Goal: Task Accomplishment & Management: Complete application form

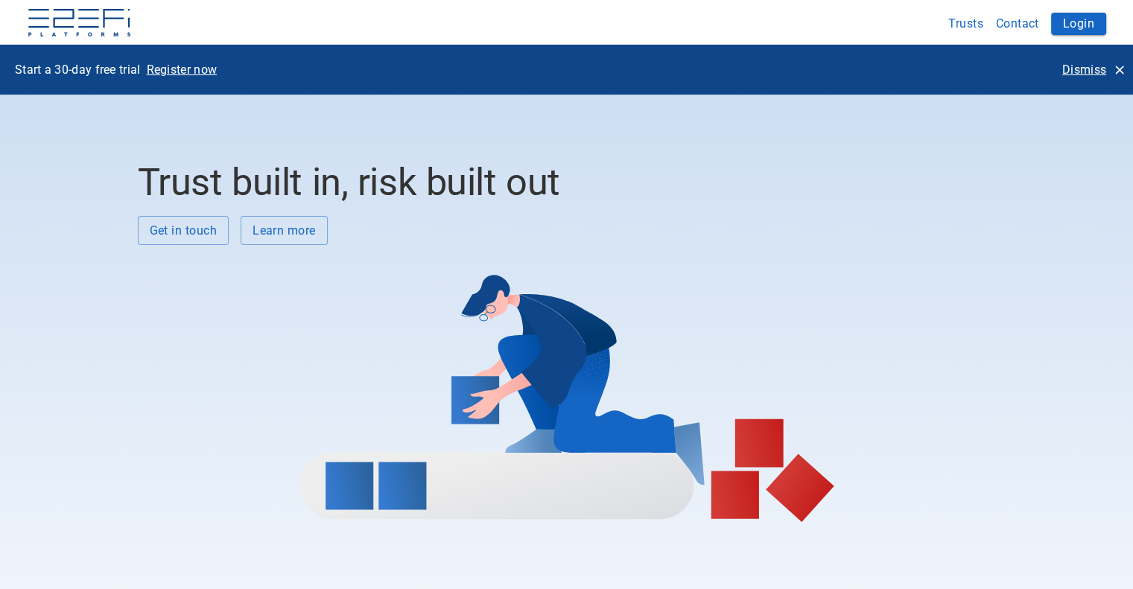
click at [1076, 22] on button "Login" at bounding box center [1078, 24] width 55 height 22
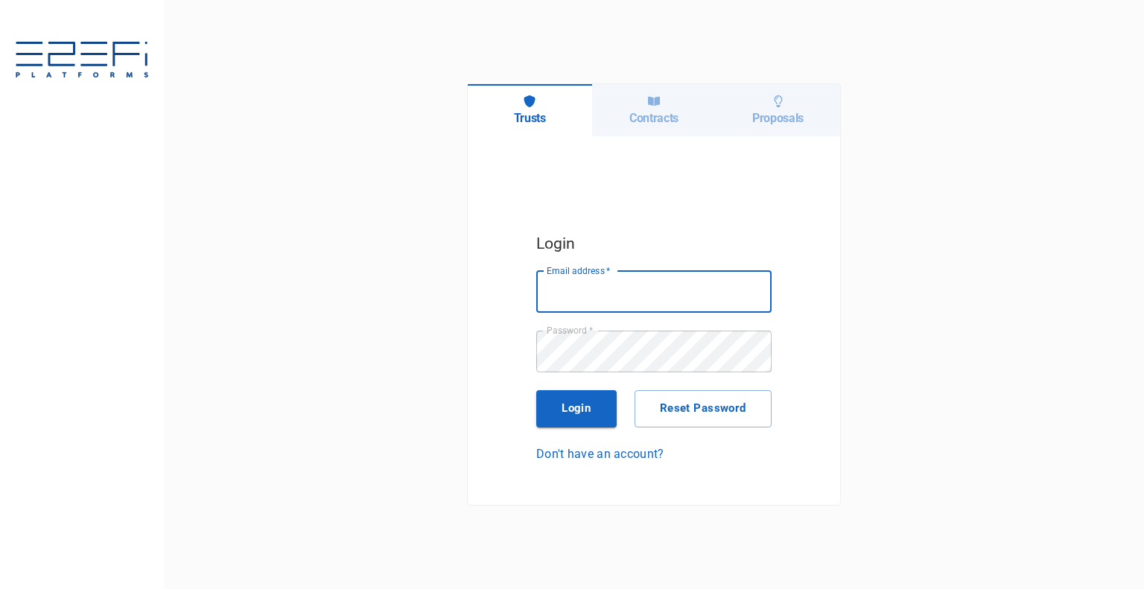
click at [679, 289] on input "Email address   *" at bounding box center [653, 292] width 235 height 42
drag, startPoint x: 638, startPoint y: 290, endPoint x: 953, endPoint y: 288, distance: 315.1
click at [953, 288] on div "Trusts Contracts Proposals Login Email address   * [PERSON_NAME][EMAIL_ADDRESS]…" at bounding box center [654, 294] width 980 height 589
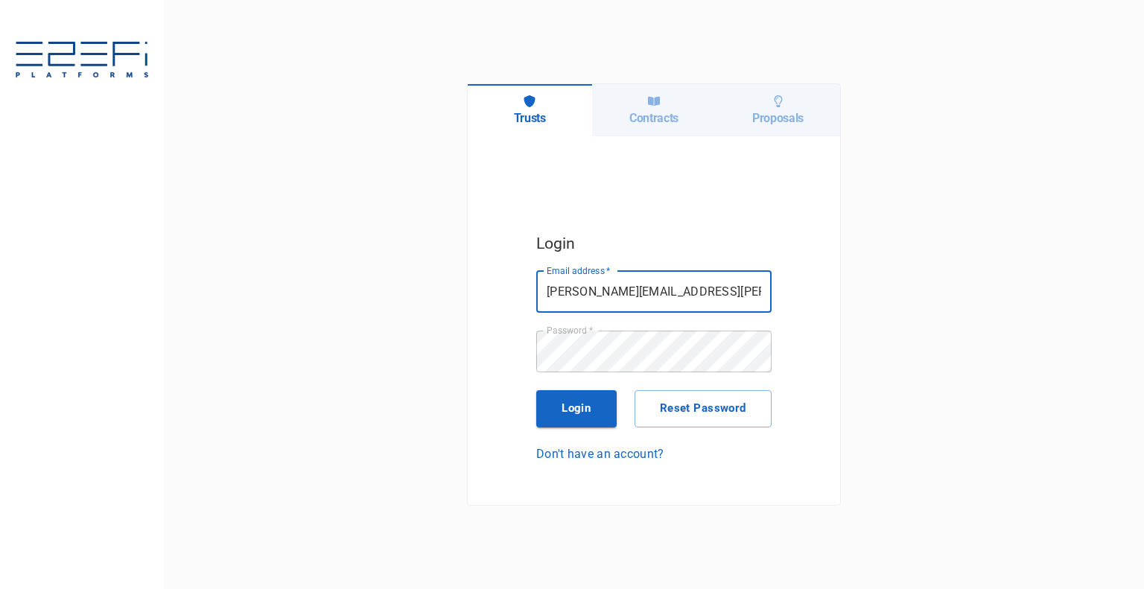
type input "[PERSON_NAME][EMAIL_ADDRESS][PERSON_NAME][PERSON_NAME][DOMAIN_NAME]"
click at [605, 416] on button "Login" at bounding box center [576, 408] width 80 height 37
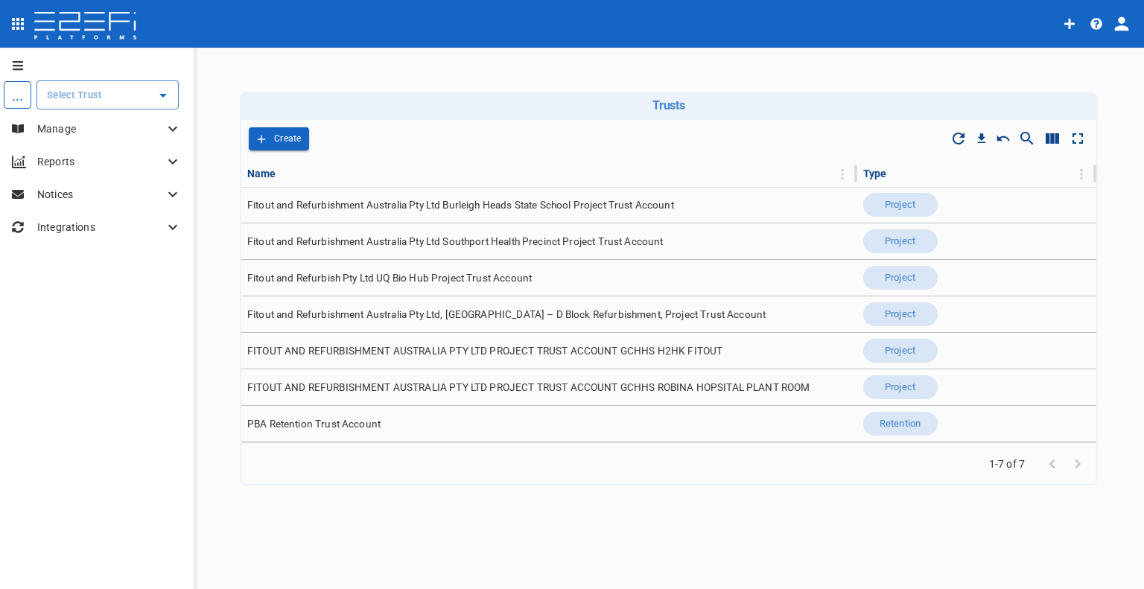
click at [411, 252] on td "Fitout and Refurbishment Australia Pty Ltd Southport Health Precinct Project Tr…" at bounding box center [549, 241] width 616 height 36
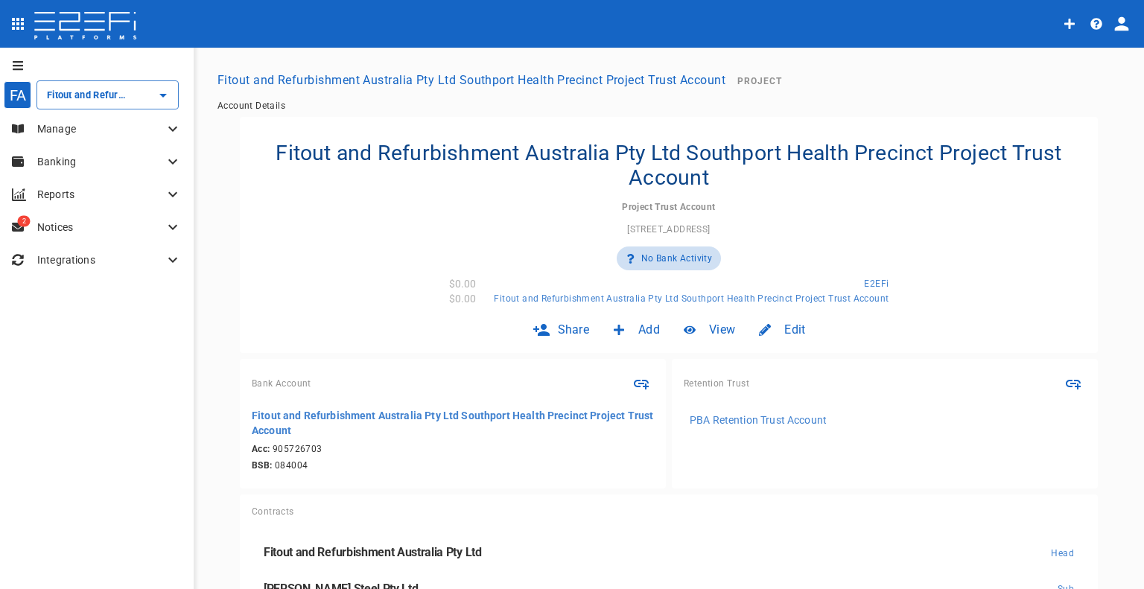
scroll to position [92, 0]
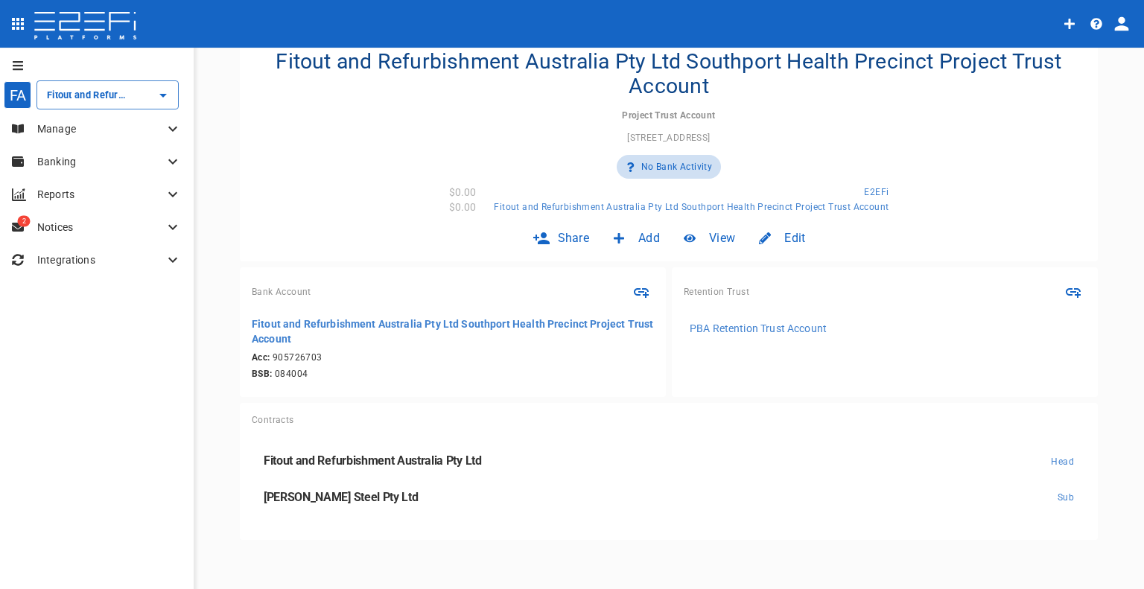
click at [116, 133] on p "Manage" at bounding box center [100, 128] width 127 height 15
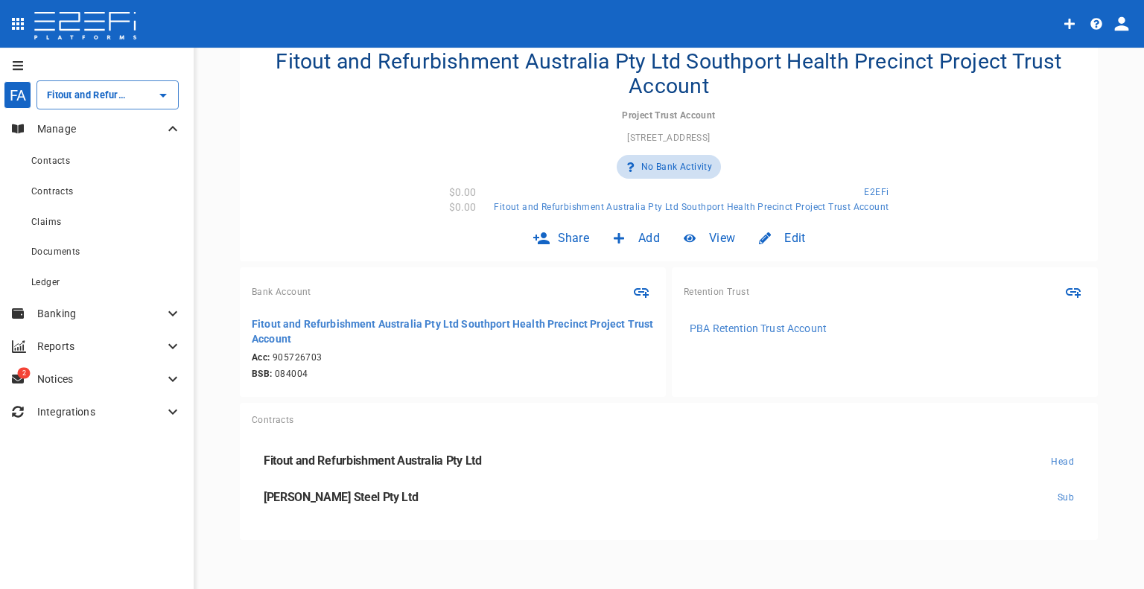
click at [104, 159] on div "Contacts" at bounding box center [106, 160] width 150 height 19
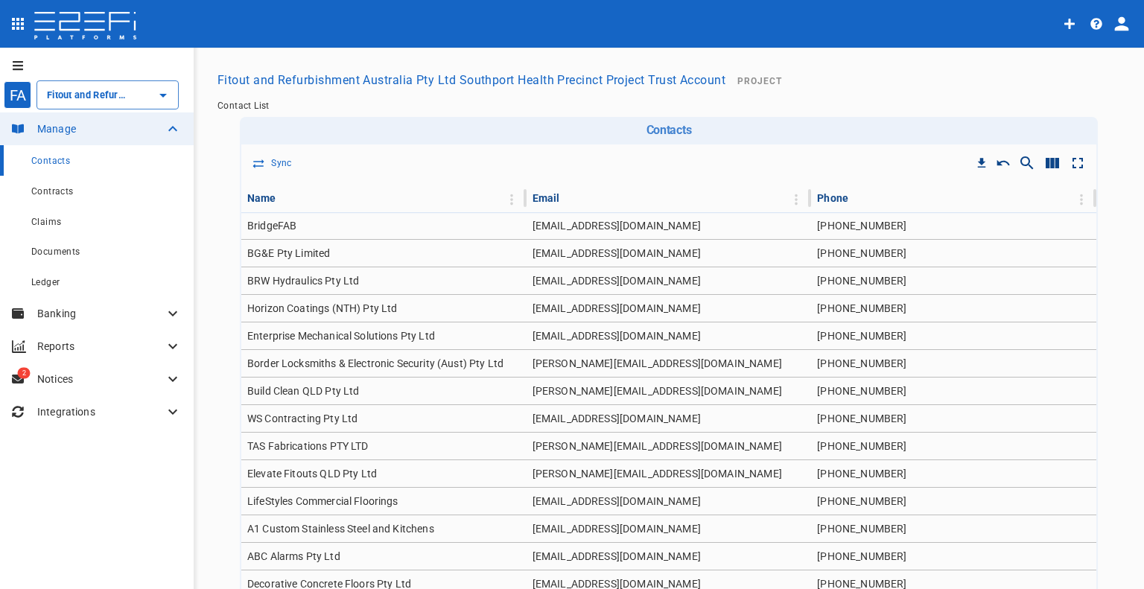
click at [133, 197] on div "Contracts" at bounding box center [106, 191] width 150 height 19
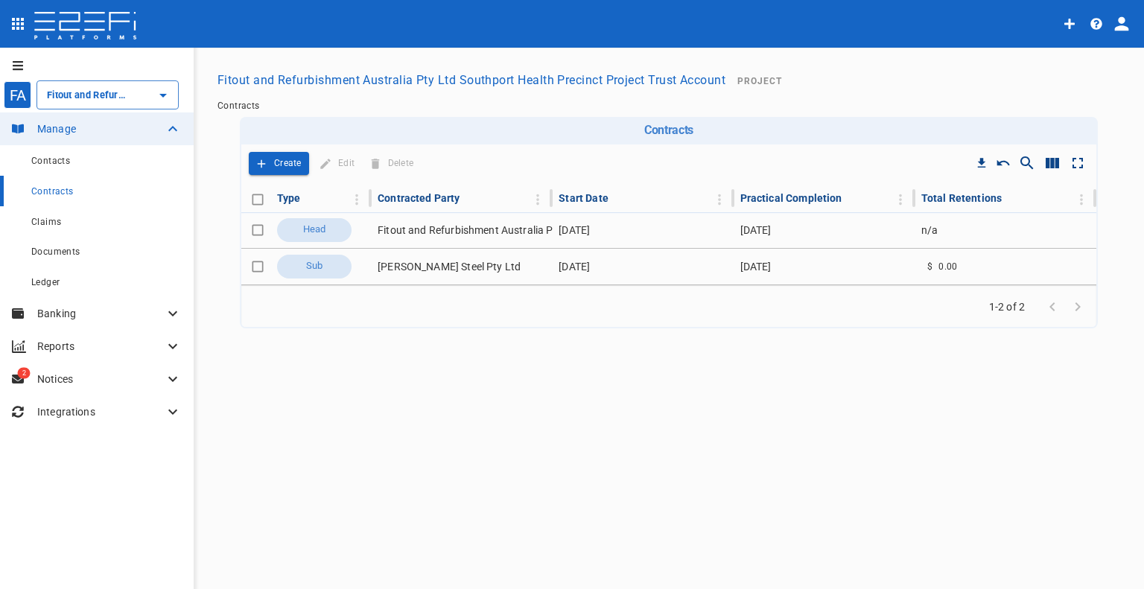
click at [265, 164] on icon "Add" at bounding box center [261, 163] width 13 height 13
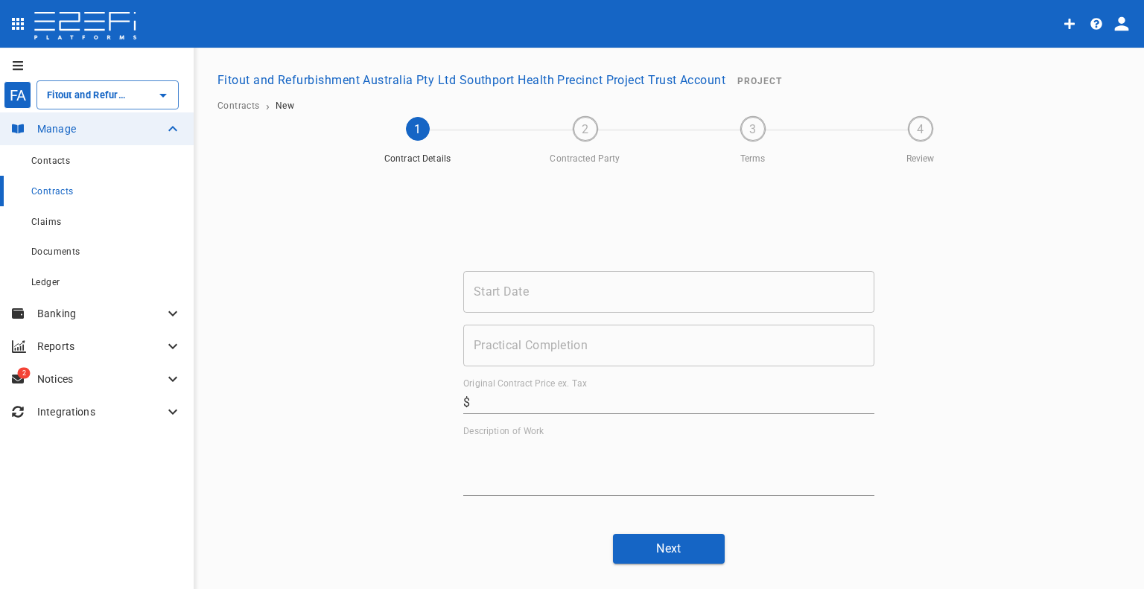
click at [509, 295] on input "Start Date" at bounding box center [668, 292] width 411 height 42
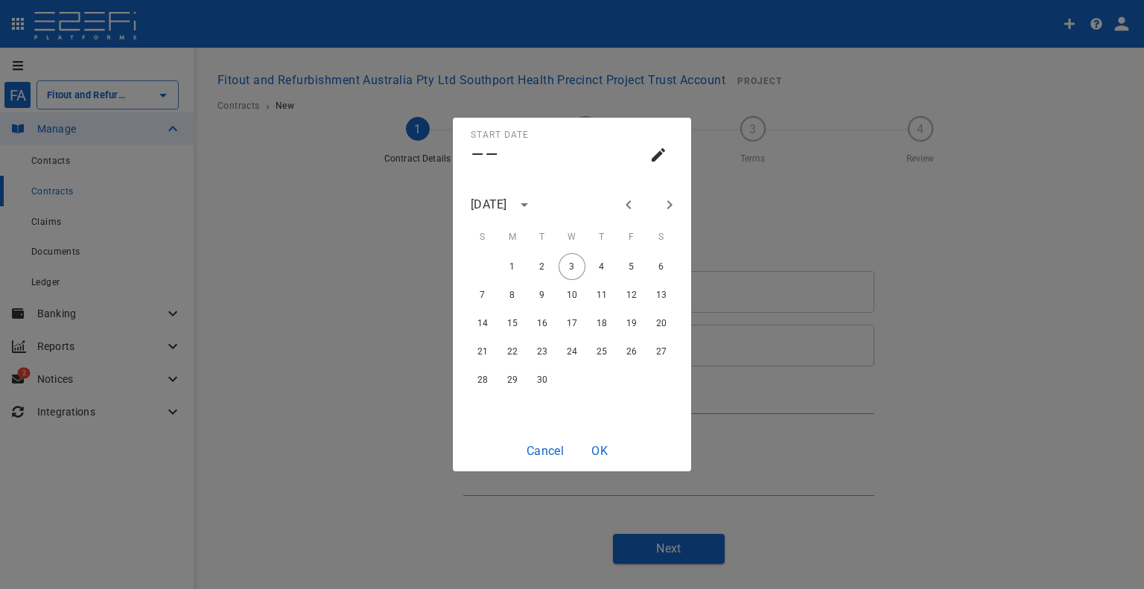
click at [331, 232] on div "Start Date –– [DATE] S M T W T F S 1 2 3 4 5 6 7 8 9 10 11 12 13 14 15 16 17 18…" at bounding box center [572, 294] width 1144 height 589
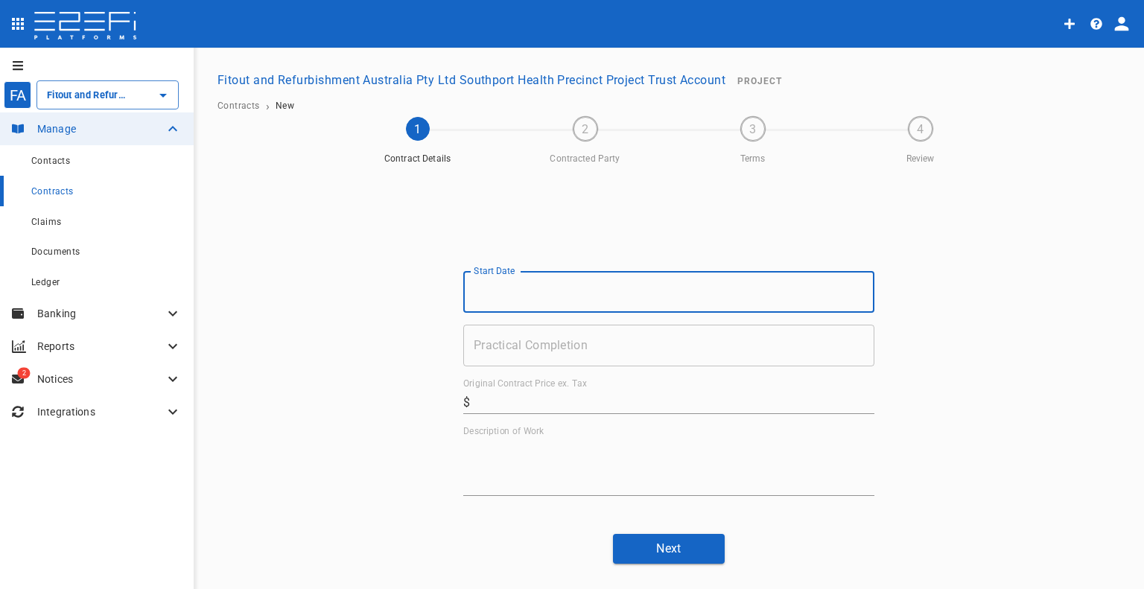
scroll to position [73, 0]
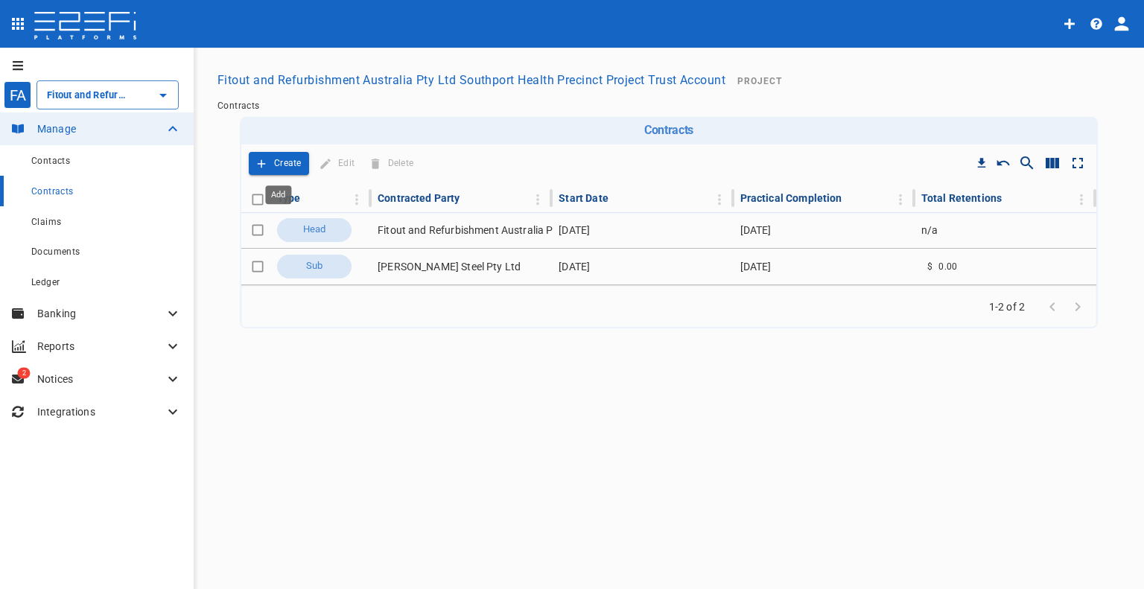
click at [291, 165] on p "Create" at bounding box center [288, 163] width 28 height 17
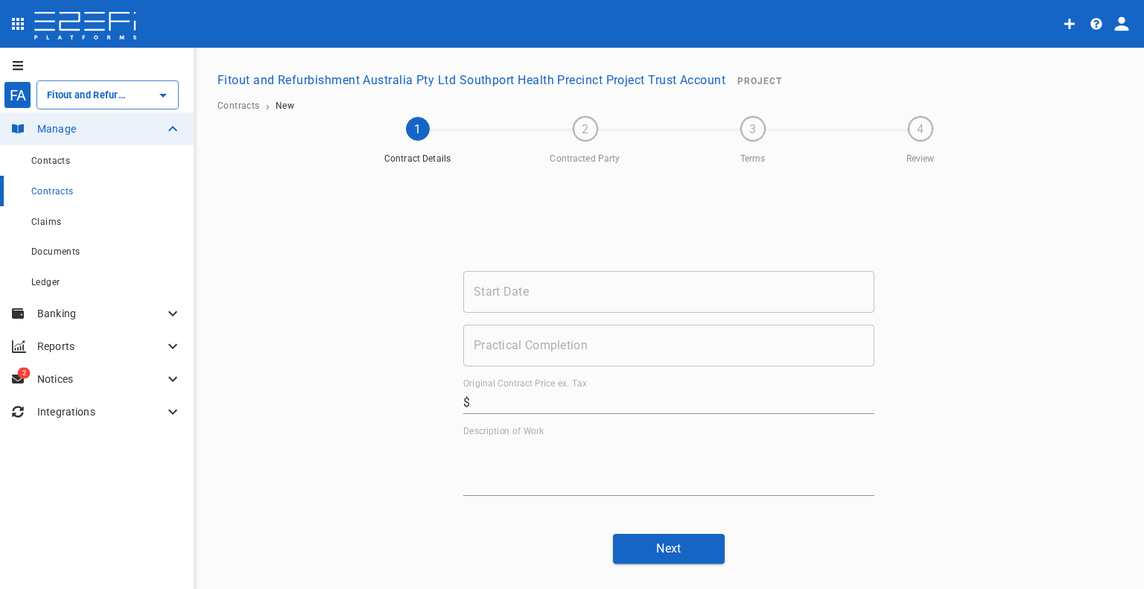
click at [496, 279] on input "Start Date" at bounding box center [668, 292] width 411 height 42
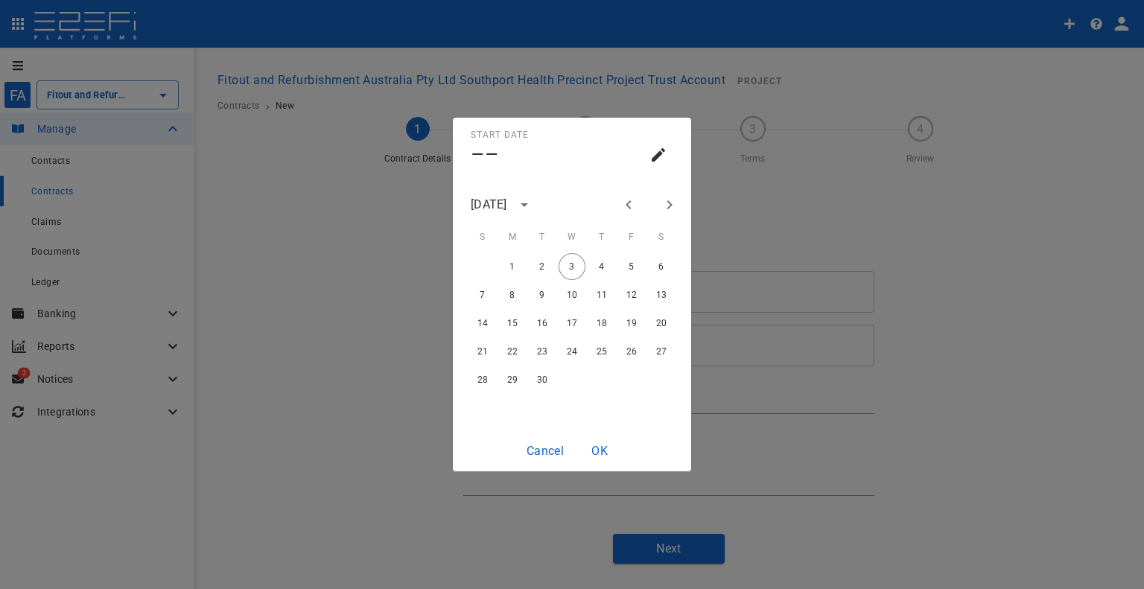
click at [537, 215] on div "[DATE]" at bounding box center [504, 205] width 66 height 22
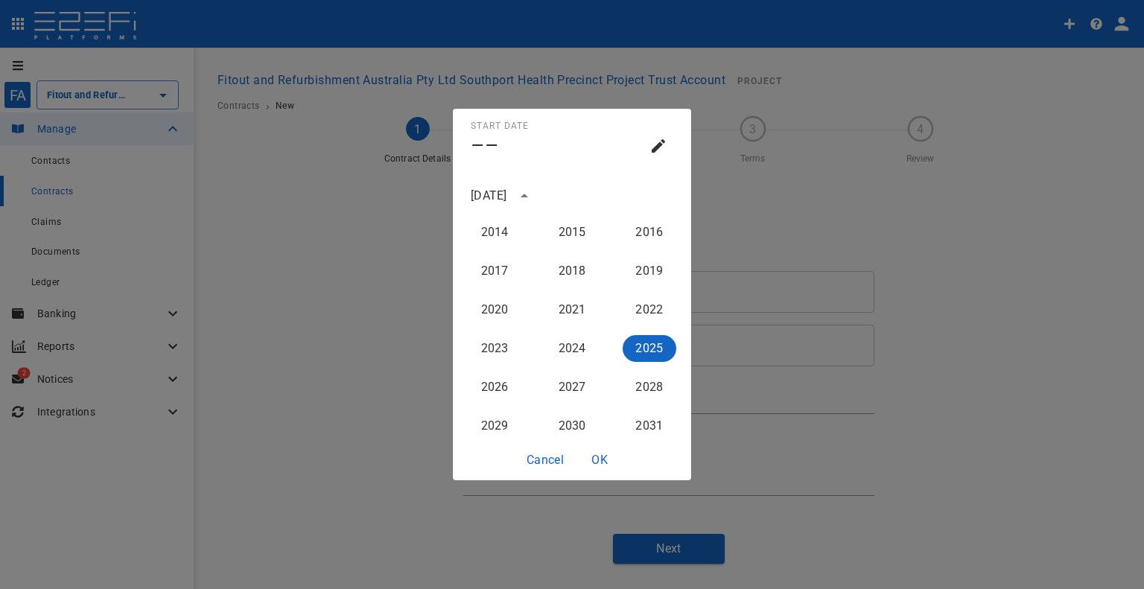
scroll to position [1481, 0]
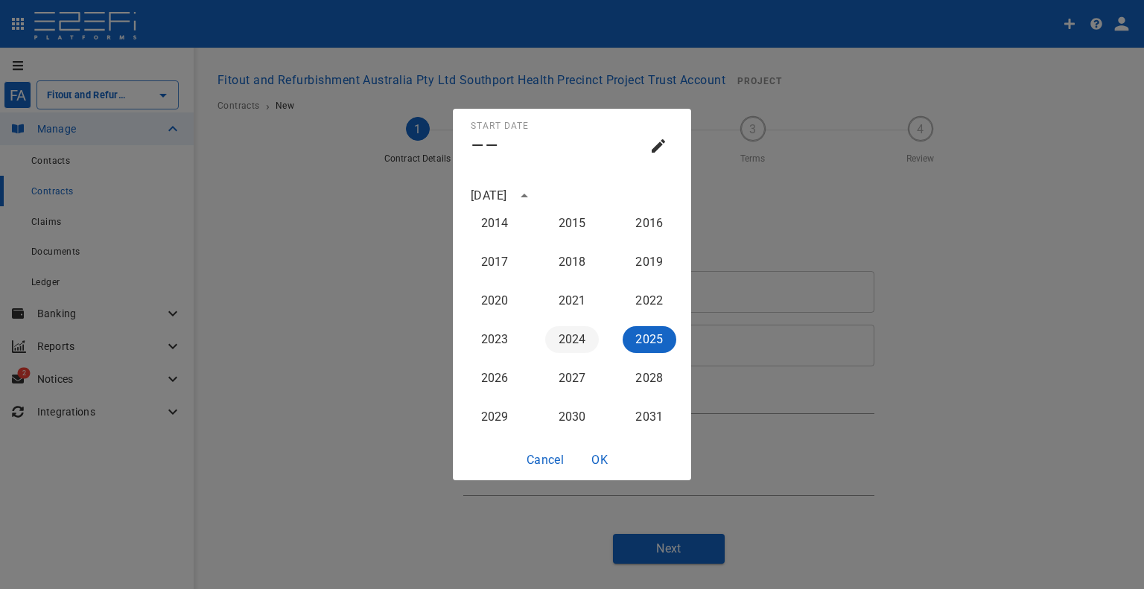
click at [550, 336] on button "2024" at bounding box center [572, 339] width 54 height 27
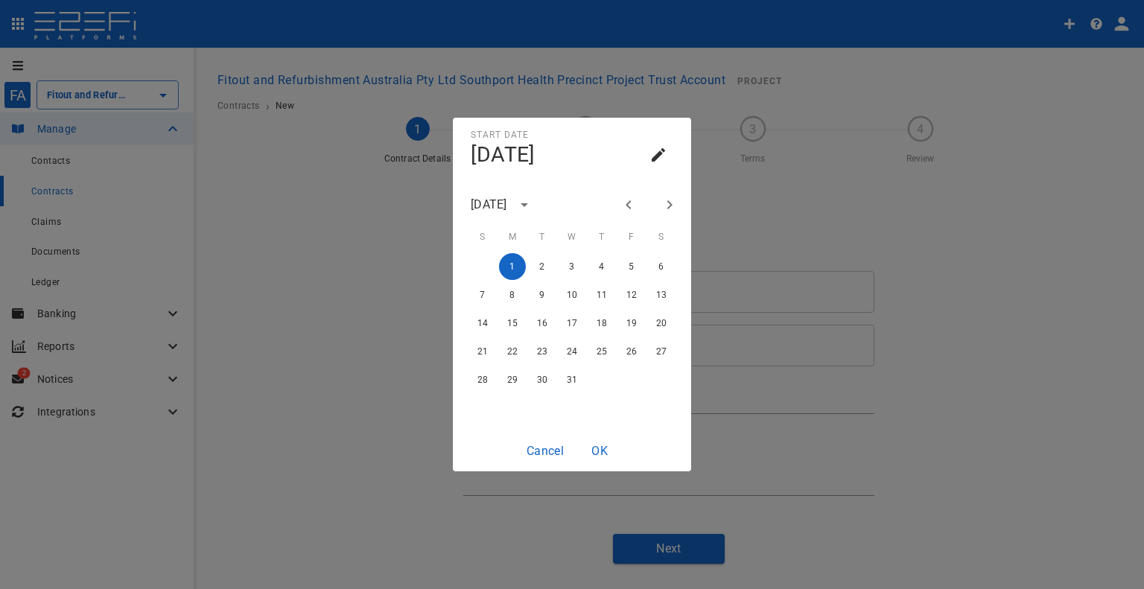
click at [512, 202] on div "[DATE]" at bounding box center [491, 204] width 41 height 17
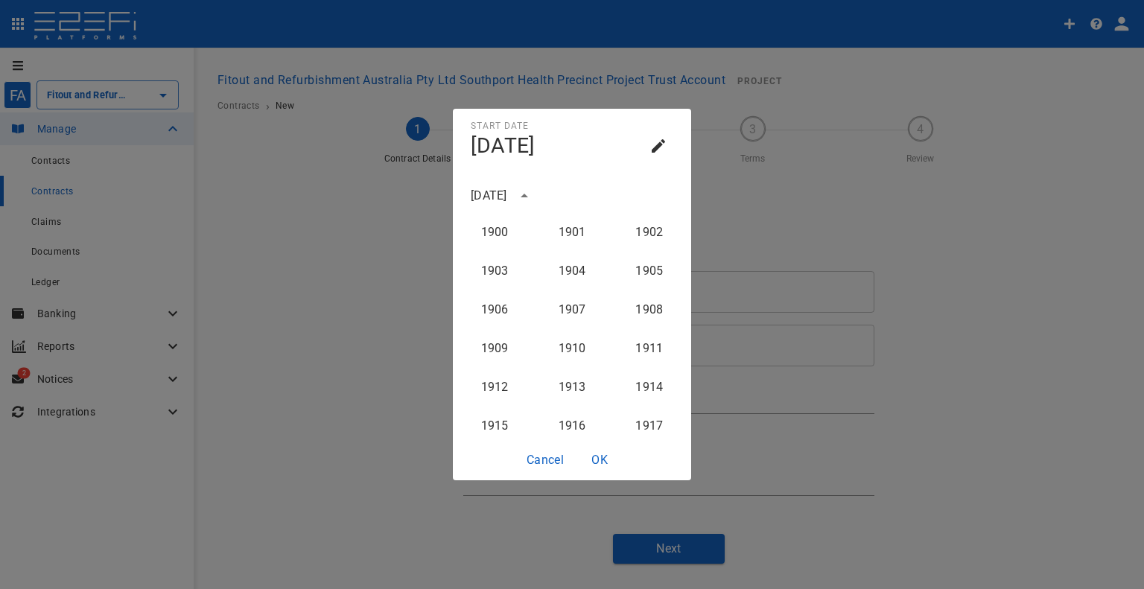
scroll to position [1494, 0]
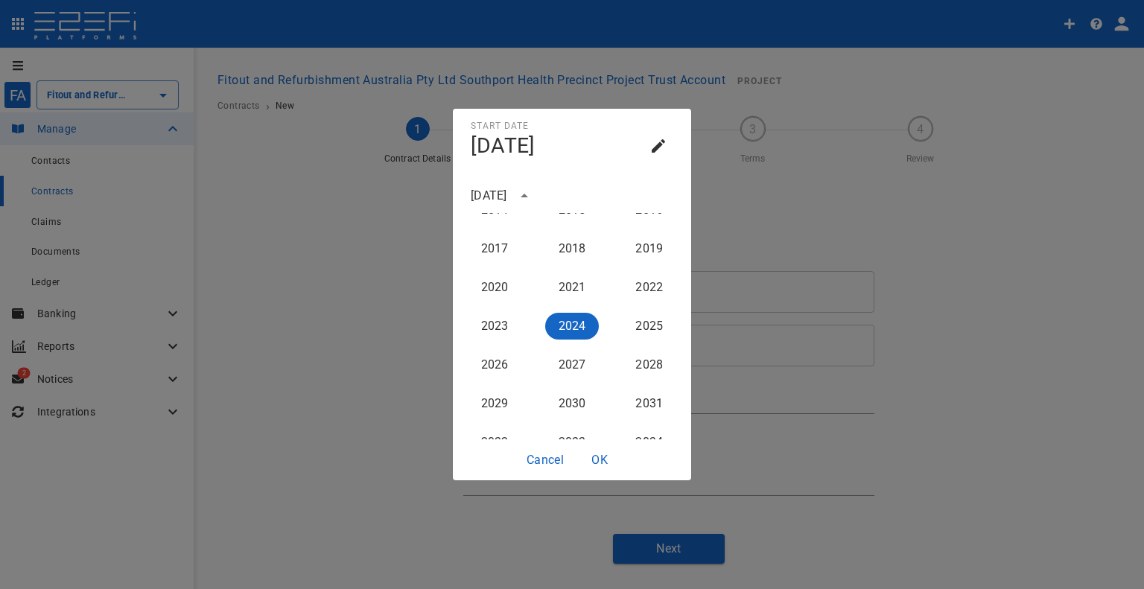
click at [507, 190] on div "[DATE]" at bounding box center [489, 195] width 36 height 17
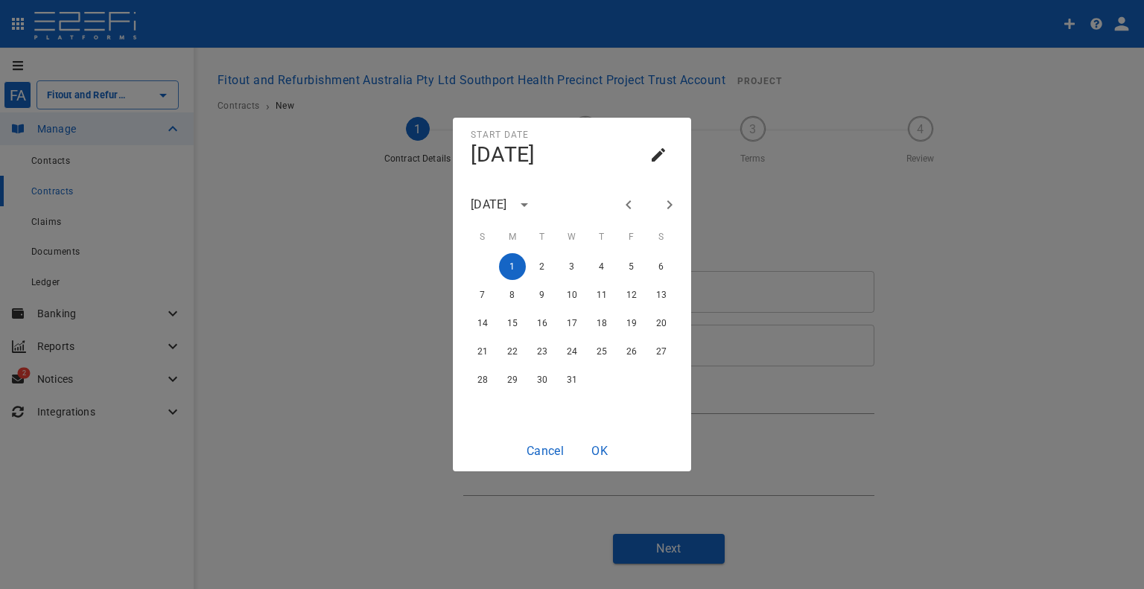
click at [657, 210] on div at bounding box center [649, 204] width 66 height 25
click at [661, 213] on icon "Next month" at bounding box center [670, 205] width 18 height 18
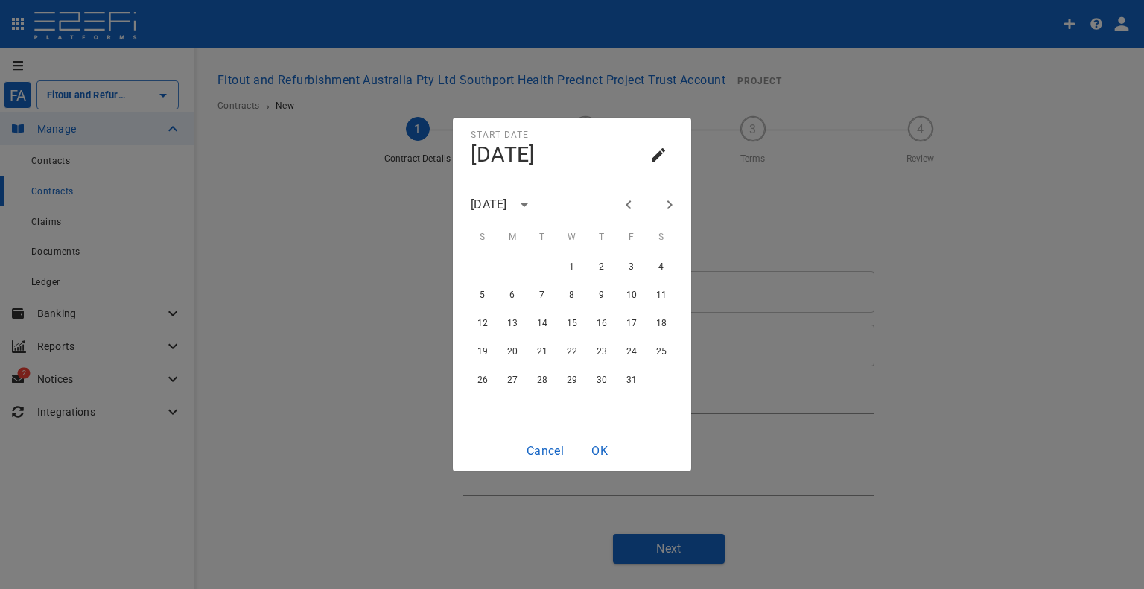
click at [661, 213] on icon "Next month" at bounding box center [670, 205] width 18 height 18
click at [514, 261] on button "1" at bounding box center [512, 266] width 27 height 27
type input "[DATE]"
click at [604, 455] on button "OK" at bounding box center [600, 450] width 48 height 29
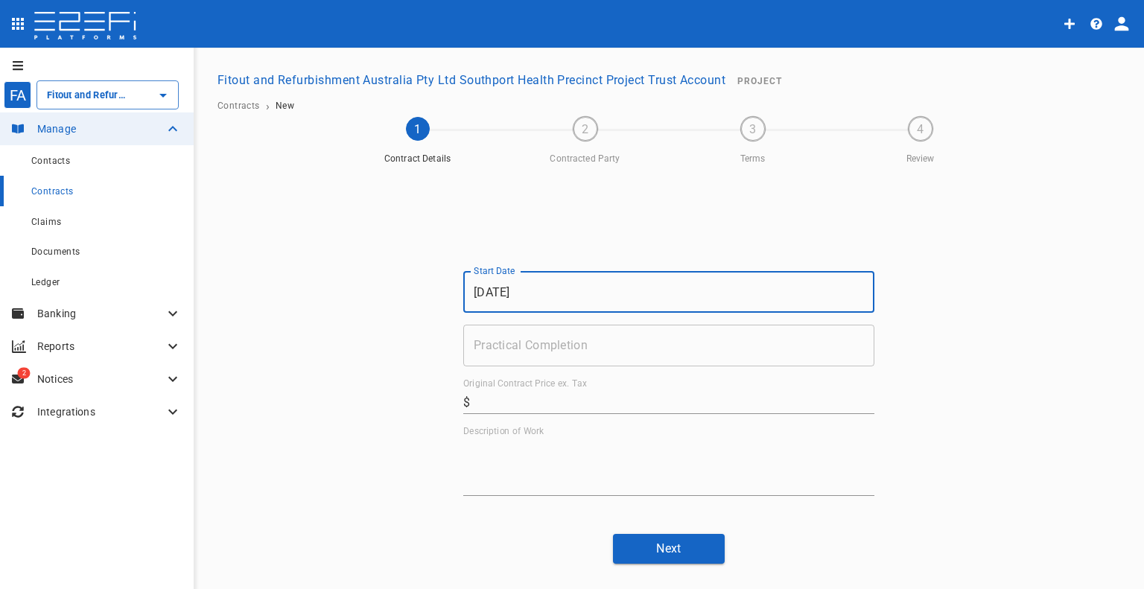
click at [703, 333] on input "Practical Completion" at bounding box center [668, 346] width 411 height 42
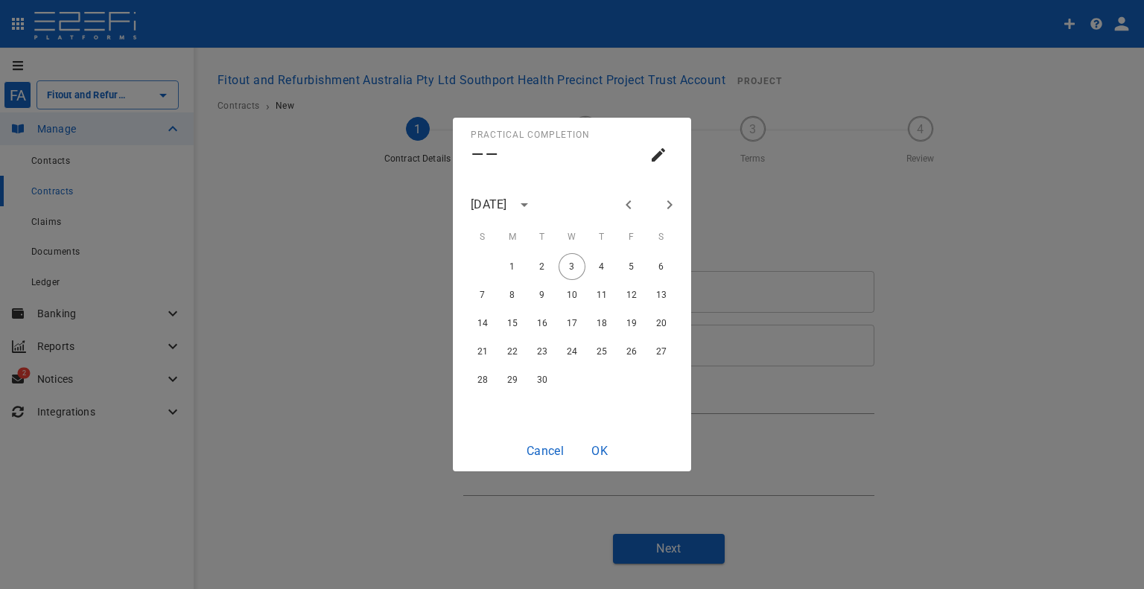
click at [667, 201] on icon "Next month" at bounding box center [670, 205] width 18 height 18
click at [631, 198] on icon "Previous month" at bounding box center [629, 205] width 18 height 18
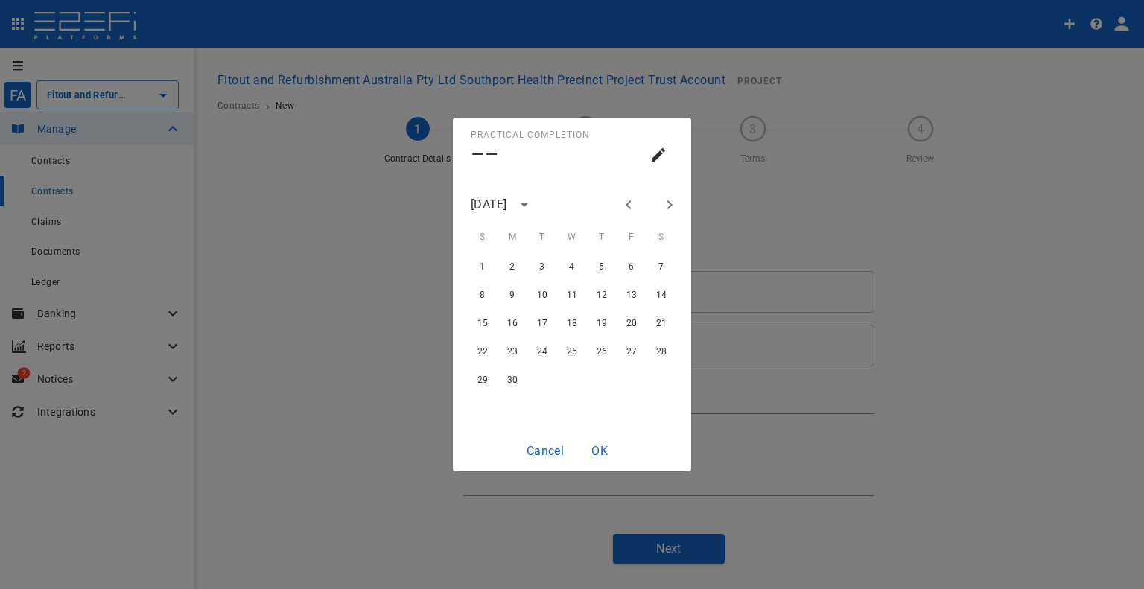
click at [631, 198] on icon "Previous month" at bounding box center [629, 205] width 18 height 18
click at [626, 202] on icon "Previous month" at bounding box center [629, 205] width 18 height 18
click at [599, 368] on button "27" at bounding box center [601, 379] width 27 height 27
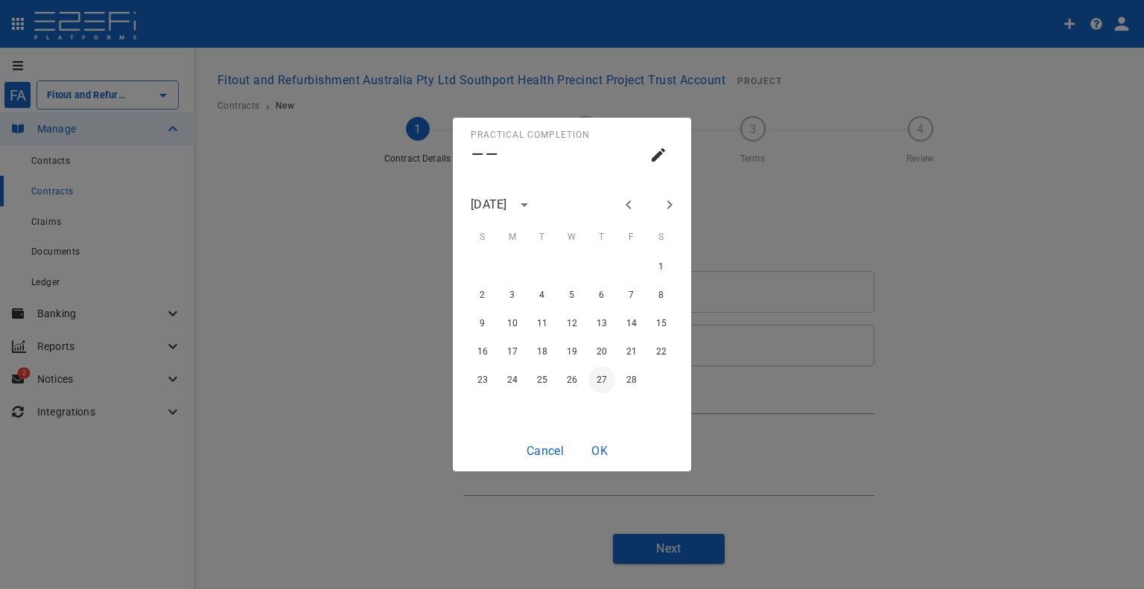
type input "[DATE]"
click at [602, 446] on button "OK" at bounding box center [600, 450] width 48 height 29
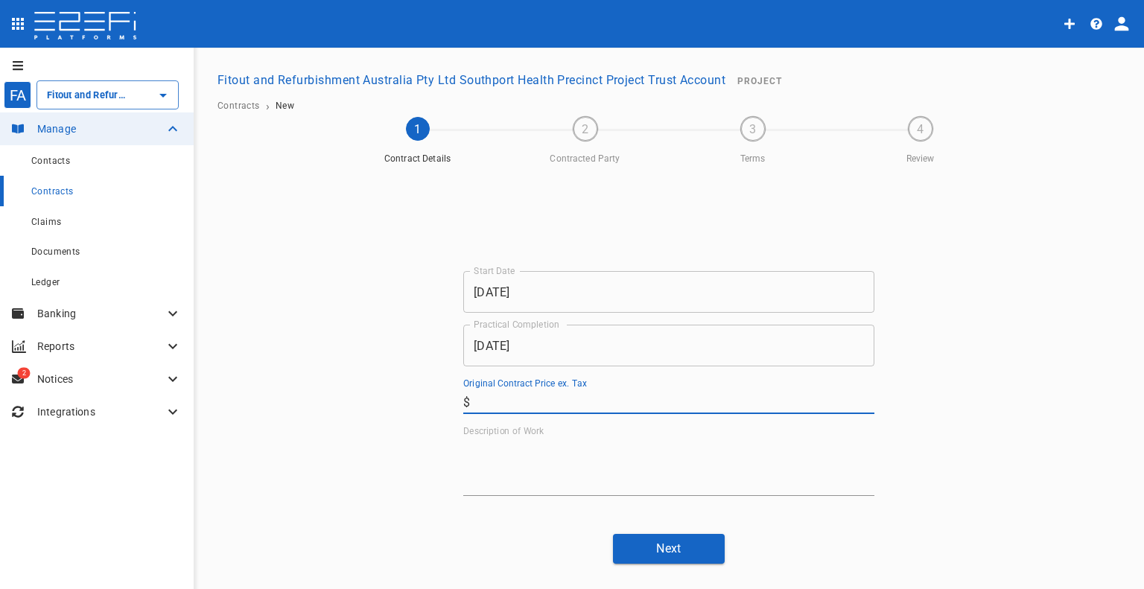
click at [590, 399] on input "Original Contract Price ex. Tax" at bounding box center [675, 402] width 398 height 24
paste input "80,000"
type input "80,000"
click at [498, 483] on textarea "Description of Work" at bounding box center [668, 466] width 411 height 51
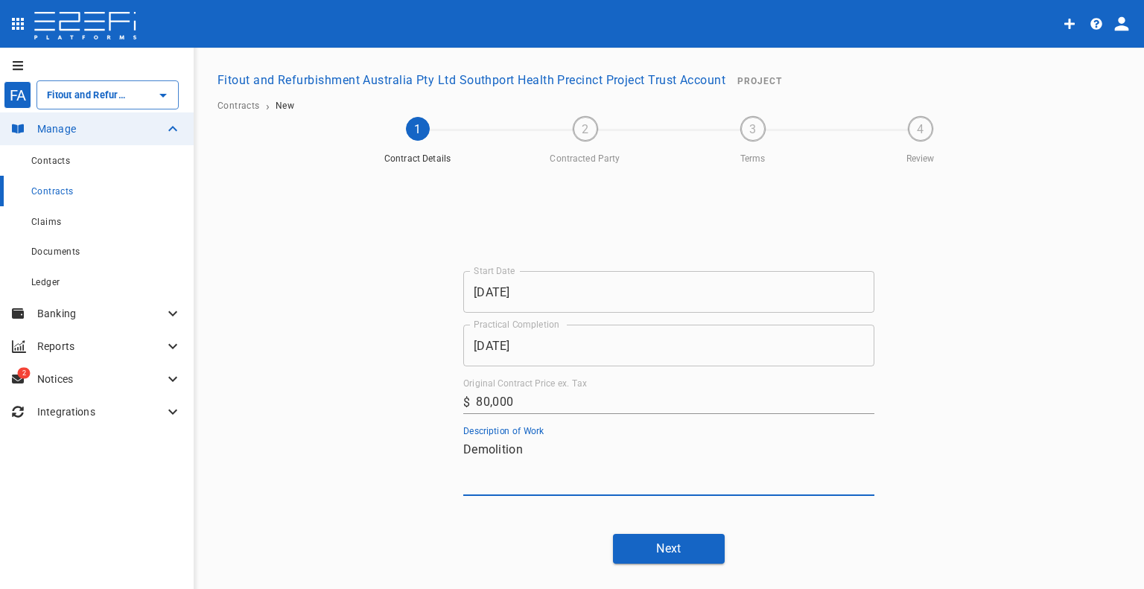
drag, startPoint x: 521, startPoint y: 447, endPoint x: 438, endPoint y: 452, distance: 82.8
click at [438, 452] on div "Start Date [DATE] Start Date Practical Completion [DATE] Practical Completion O…" at bounding box center [669, 346] width 894 height 351
type textarea "Demolition"
click at [679, 543] on button "Next" at bounding box center [669, 548] width 112 height 29
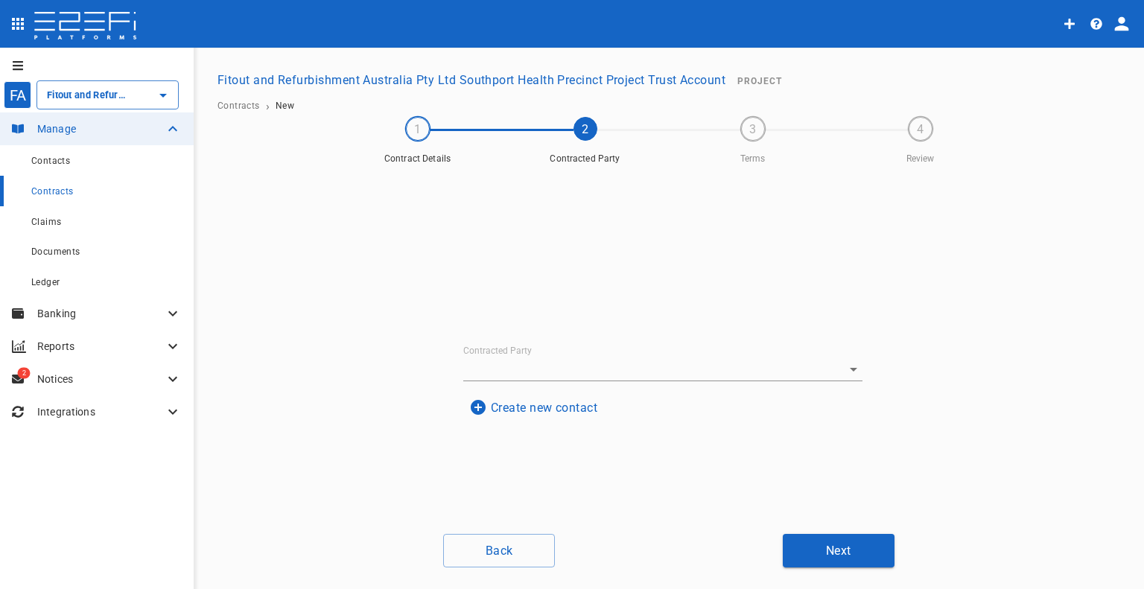
click at [548, 401] on button "Create new contact" at bounding box center [533, 407] width 140 height 29
click at [501, 267] on input "Name" at bounding box center [662, 260] width 363 height 24
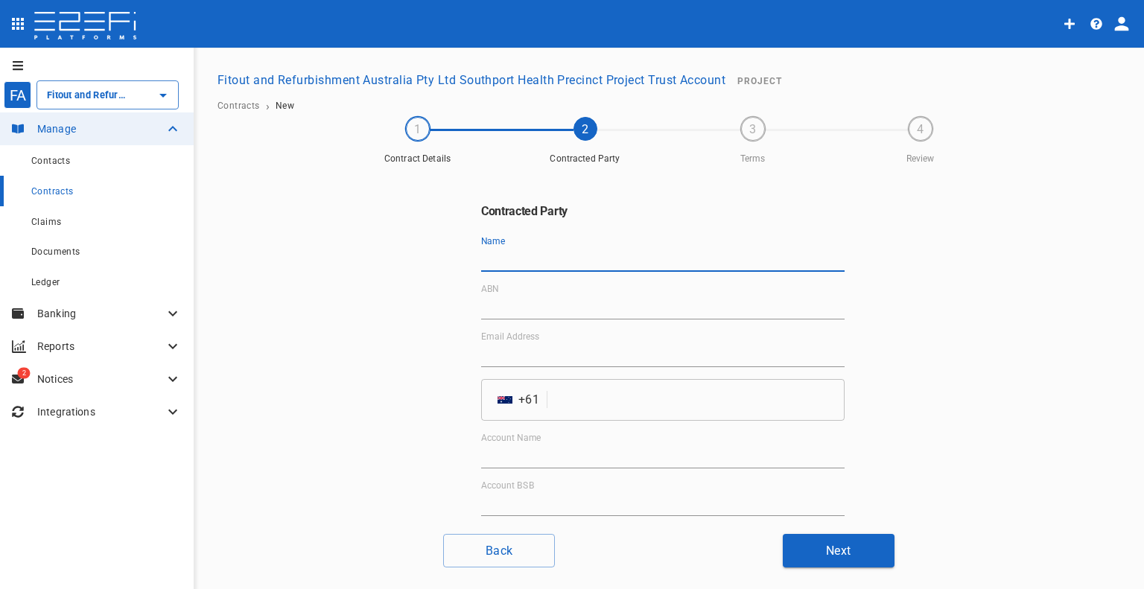
paste input "All Area Hire Pty Ltd"
paste input "59 112 974 839"
type input "All Area Hire Pty Ltd"
click at [556, 311] on input "ABN" at bounding box center [662, 308] width 363 height 24
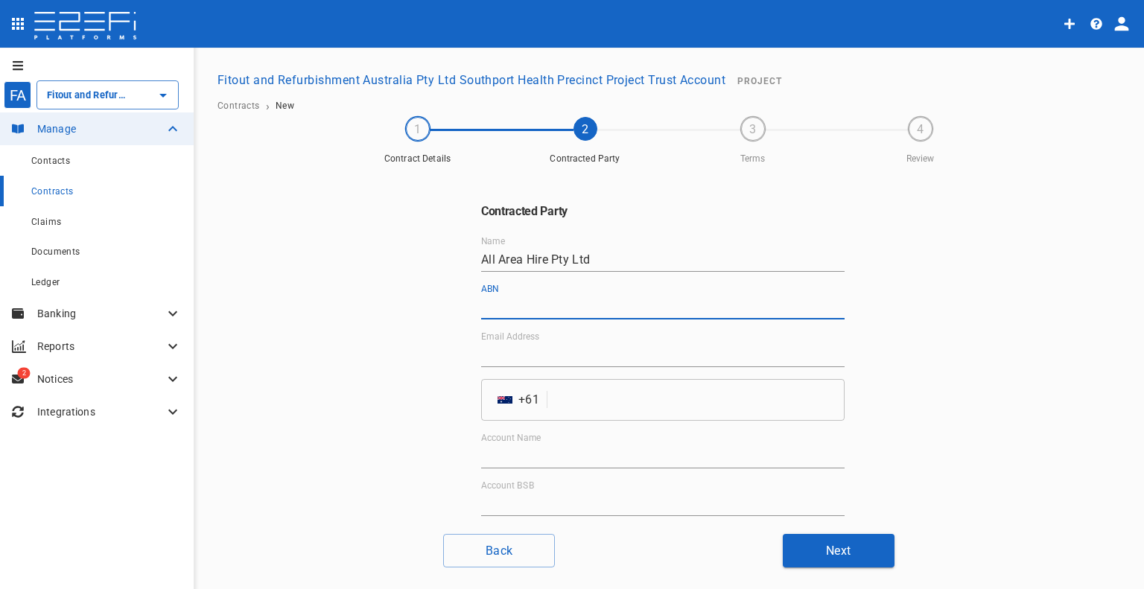
paste input "59 112 974 839"
type input "59 112 974 839"
click at [519, 355] on input "Email Address" at bounding box center [662, 355] width 363 height 24
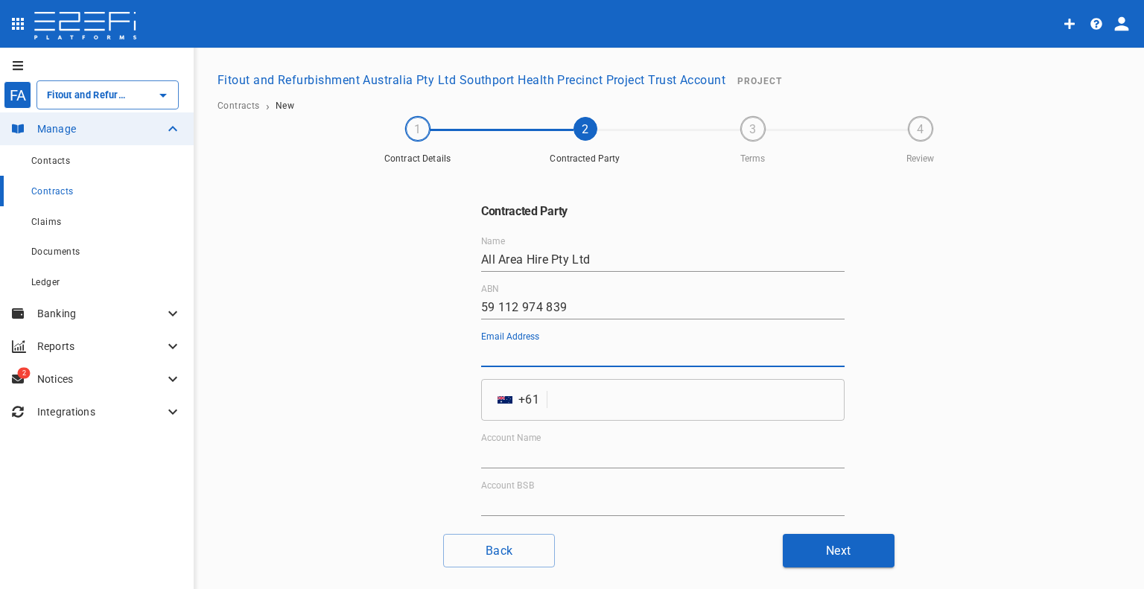
paste input "[PERSON_NAME][EMAIL_ADDRESS][DOMAIN_NAME]"
type input "[PERSON_NAME][EMAIL_ADDRESS][DOMAIN_NAME]"
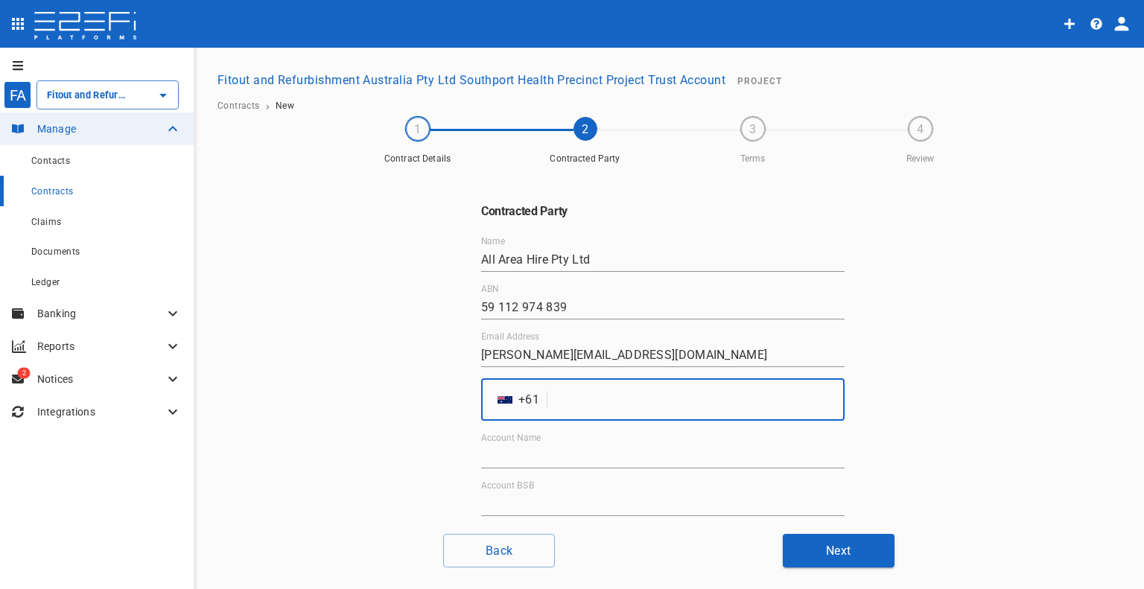
click at [572, 393] on input "tel" at bounding box center [698, 400] width 291 height 42
paste input "417648083"
type input "417648083"
click at [983, 311] on div "Contracted Party Name All Area Hire Pty Ltd ABN 59 112 974 839 Email Address [P…" at bounding box center [669, 346] width 894 height 351
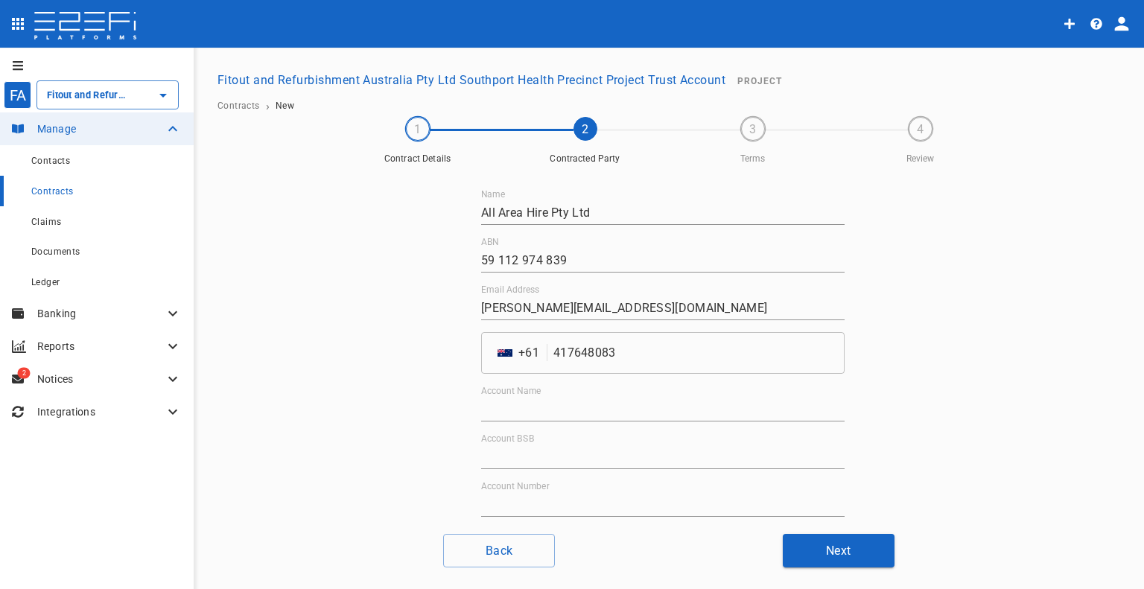
scroll to position [114, 0]
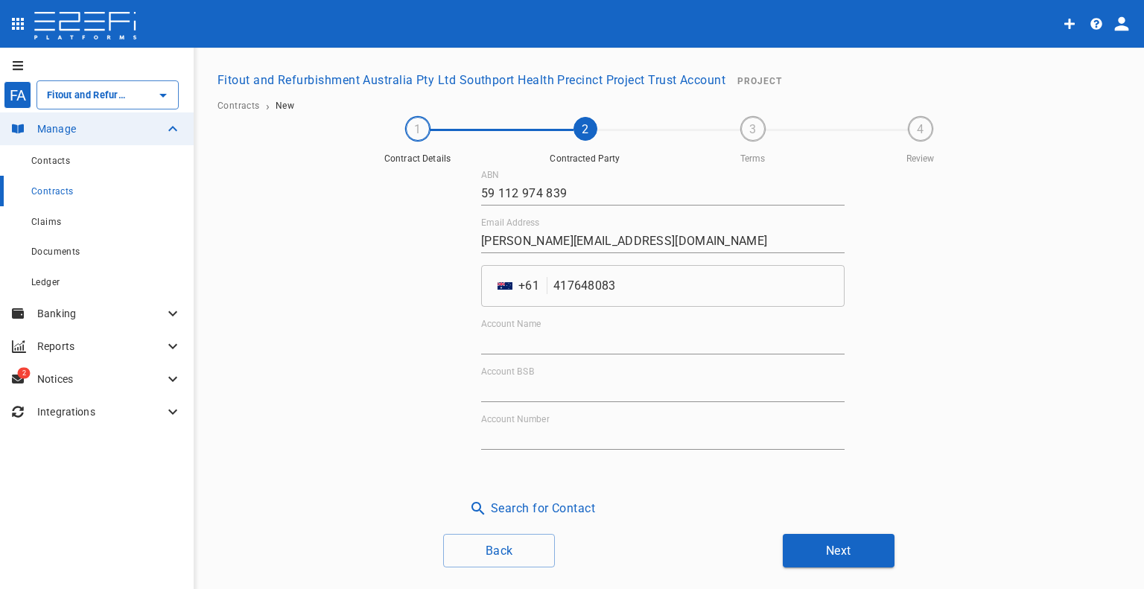
click at [518, 504] on button "Search for Contact" at bounding box center [532, 508] width 138 height 29
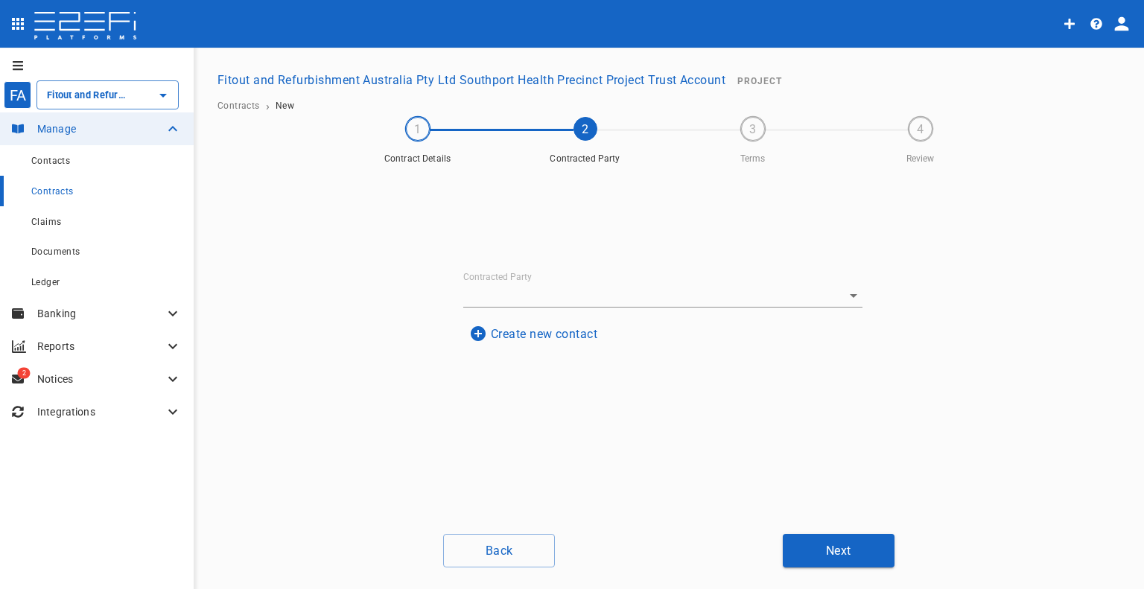
scroll to position [0, 0]
click at [521, 359] on input "Contracted Party" at bounding box center [642, 369] width 358 height 23
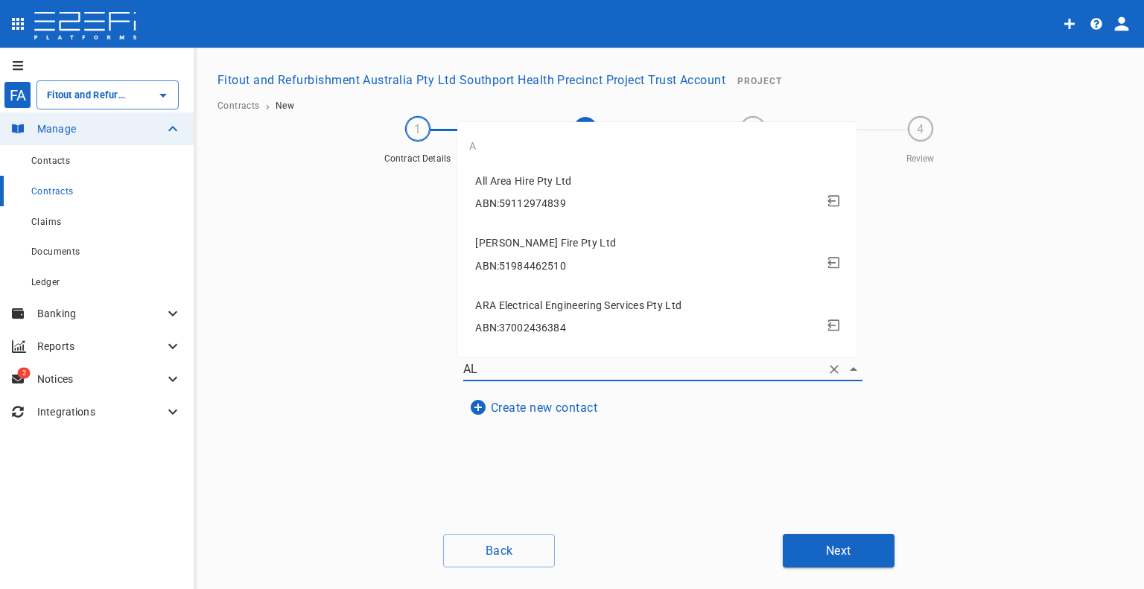
type input "ALL"
click at [567, 180] on span "All Area Hire Pty Ltd" at bounding box center [523, 182] width 96 height 12
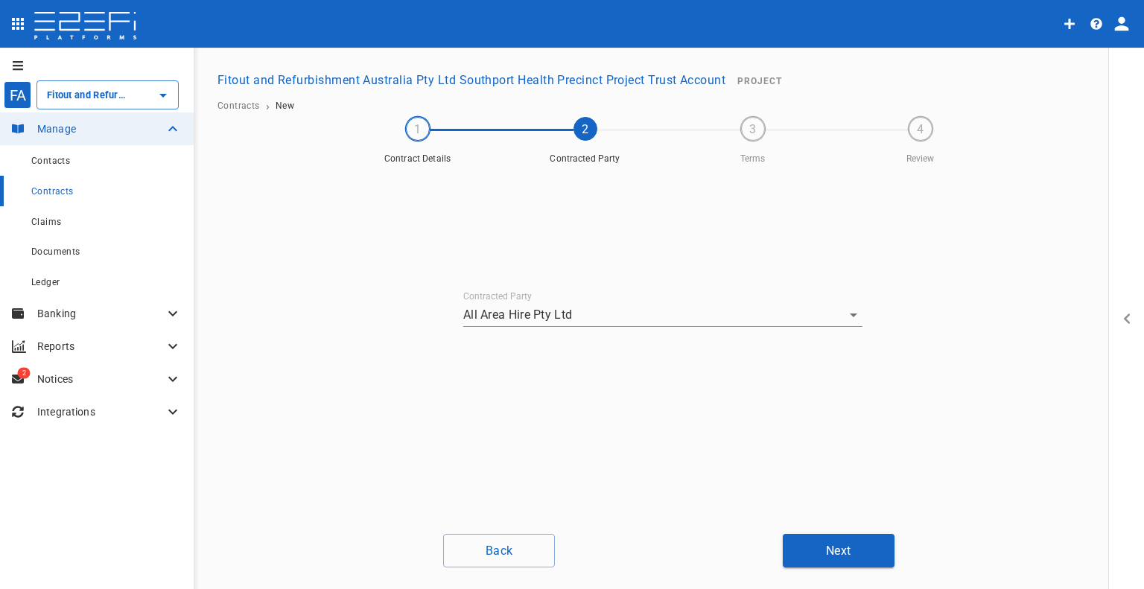
click at [867, 539] on button "Next" at bounding box center [839, 551] width 112 height 34
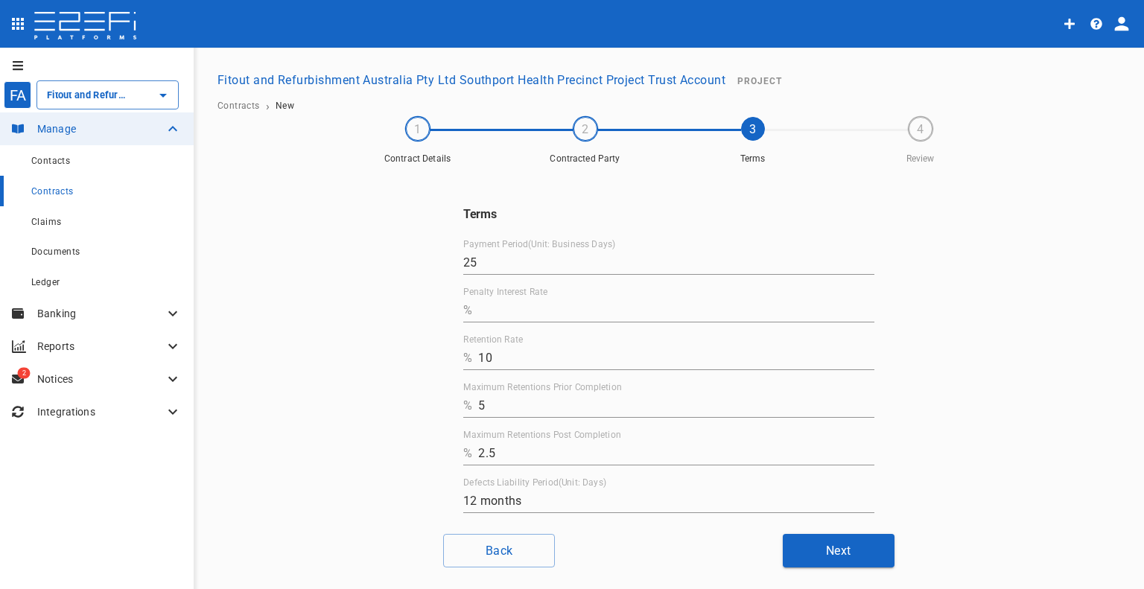
click at [527, 314] on input "Penalty Interest Rate" at bounding box center [676, 311] width 396 height 24
type input "0"
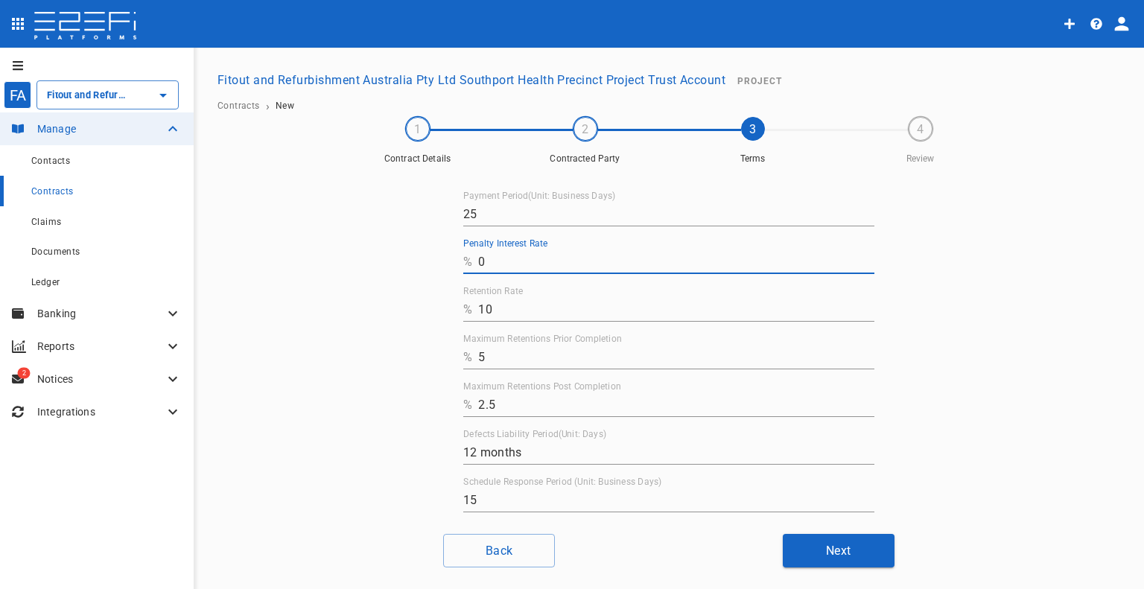
scroll to position [73, 0]
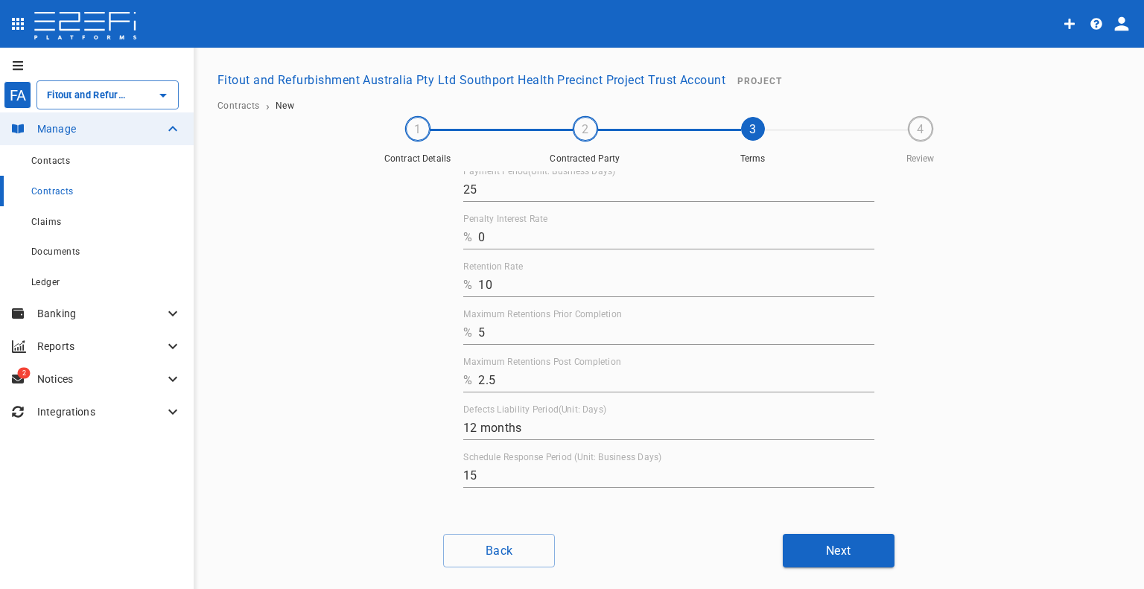
drag, startPoint x: 985, startPoint y: 294, endPoint x: 932, endPoint y: 378, distance: 99.2
click at [985, 294] on div "Terms Payment Period(Unit: Business Days) 25 Penalty Interest Rate % 0 Retentio…" at bounding box center [669, 346] width 894 height 351
click at [827, 553] on button "Next" at bounding box center [839, 551] width 112 height 34
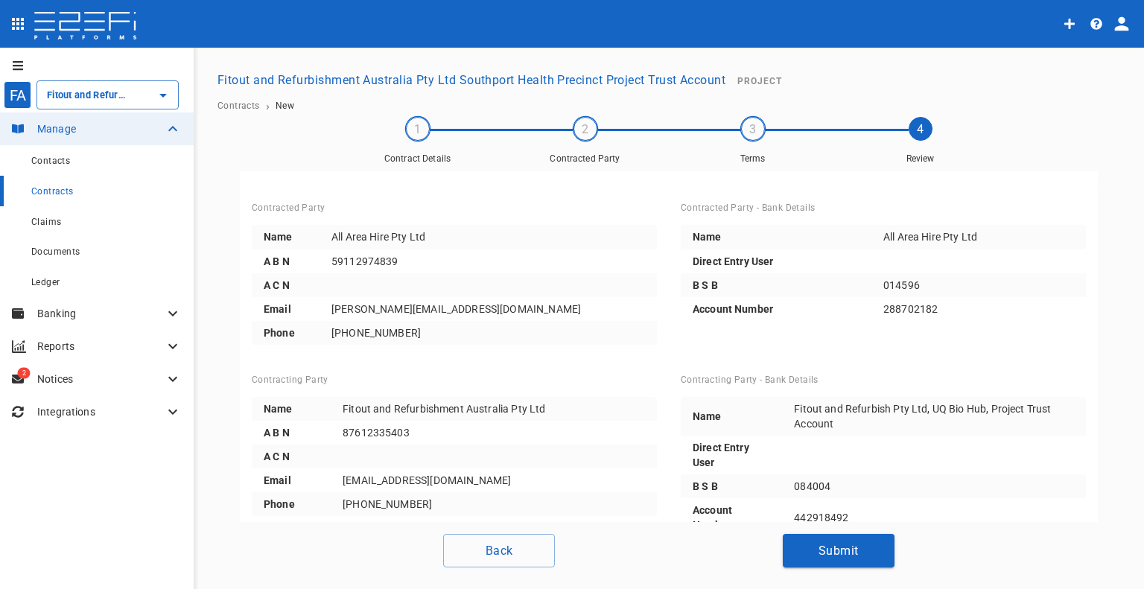
scroll to position [255, 0]
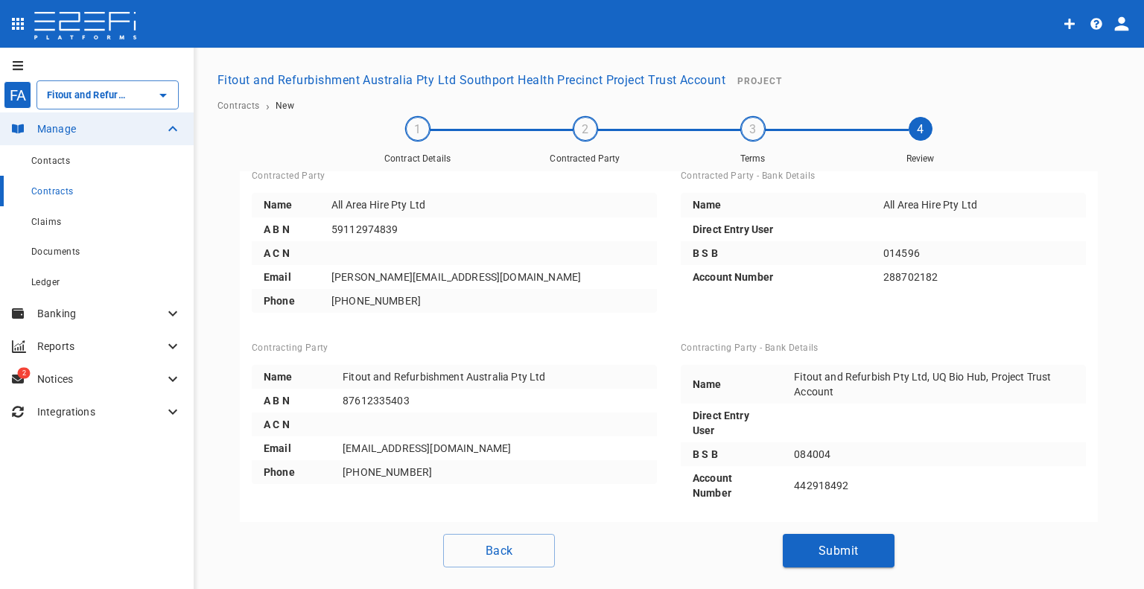
click at [796, 544] on button "Submit" at bounding box center [839, 551] width 112 height 34
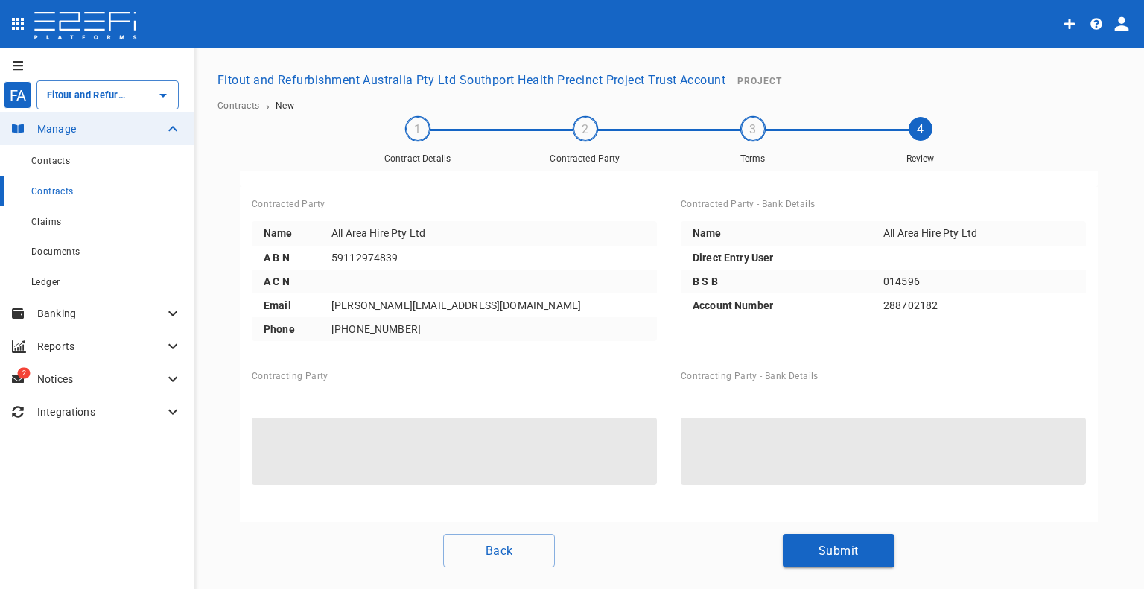
scroll to position [226, 0]
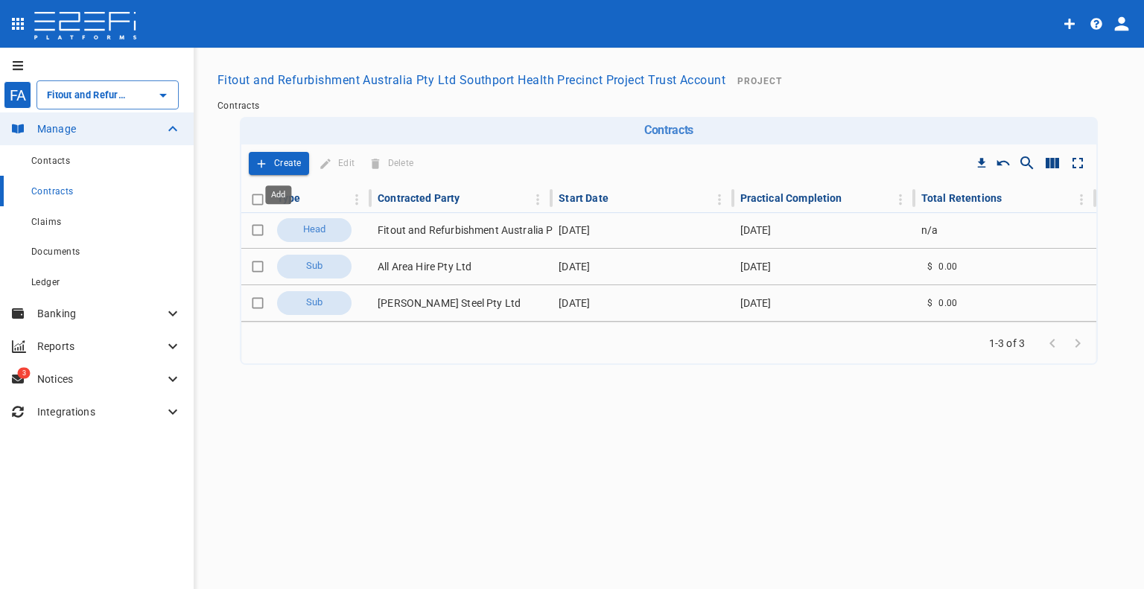
click at [286, 169] on p "Create" at bounding box center [288, 163] width 28 height 17
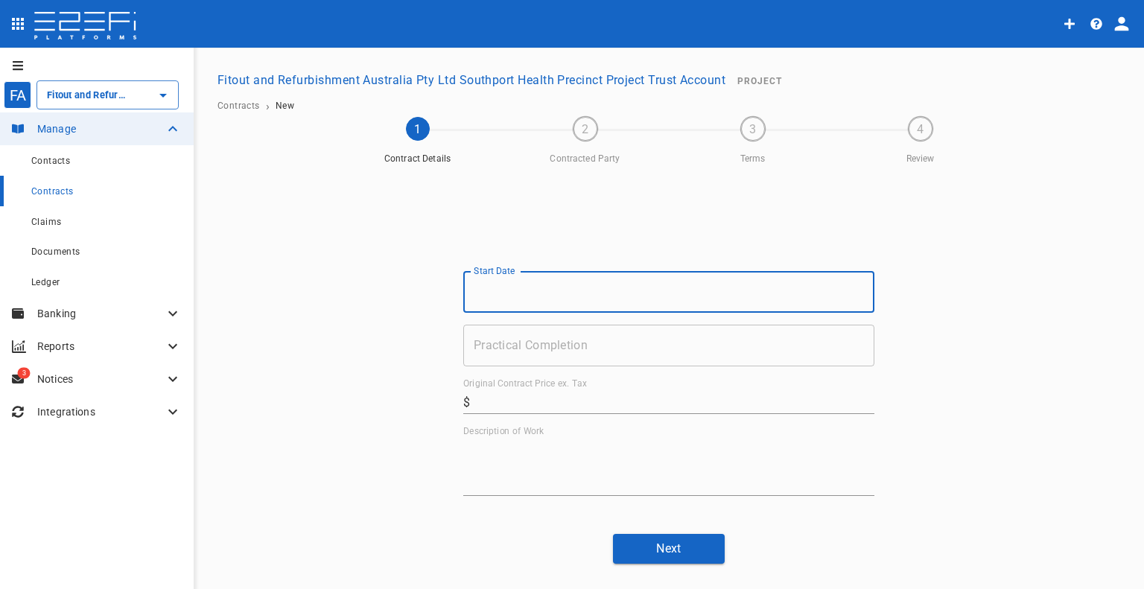
click at [593, 303] on input "Start Date" at bounding box center [668, 292] width 411 height 42
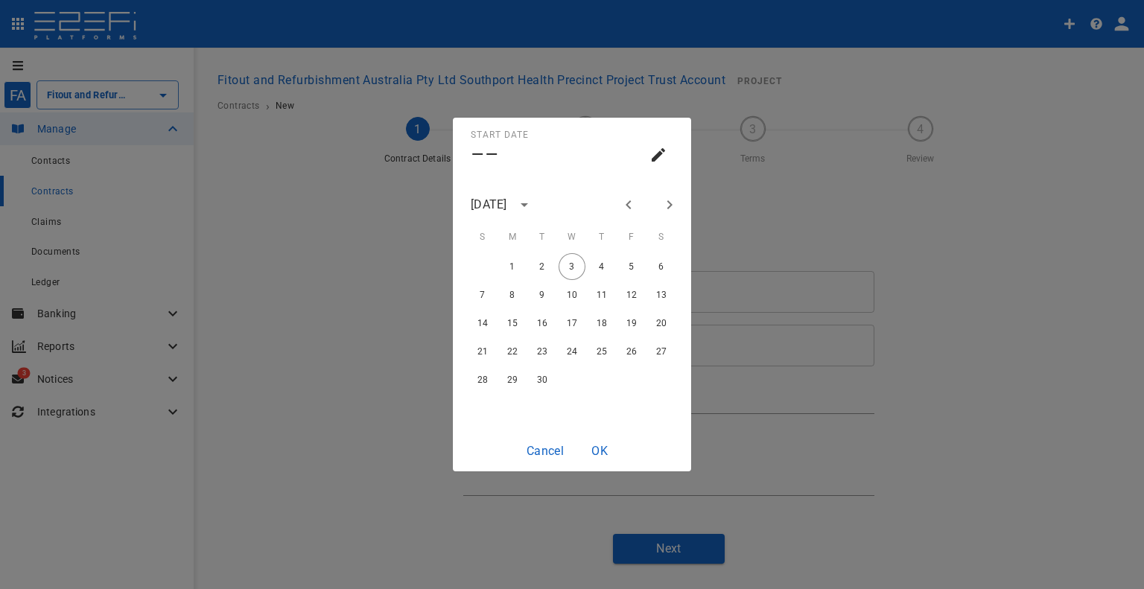
click at [507, 208] on div "[DATE]" at bounding box center [489, 204] width 36 height 17
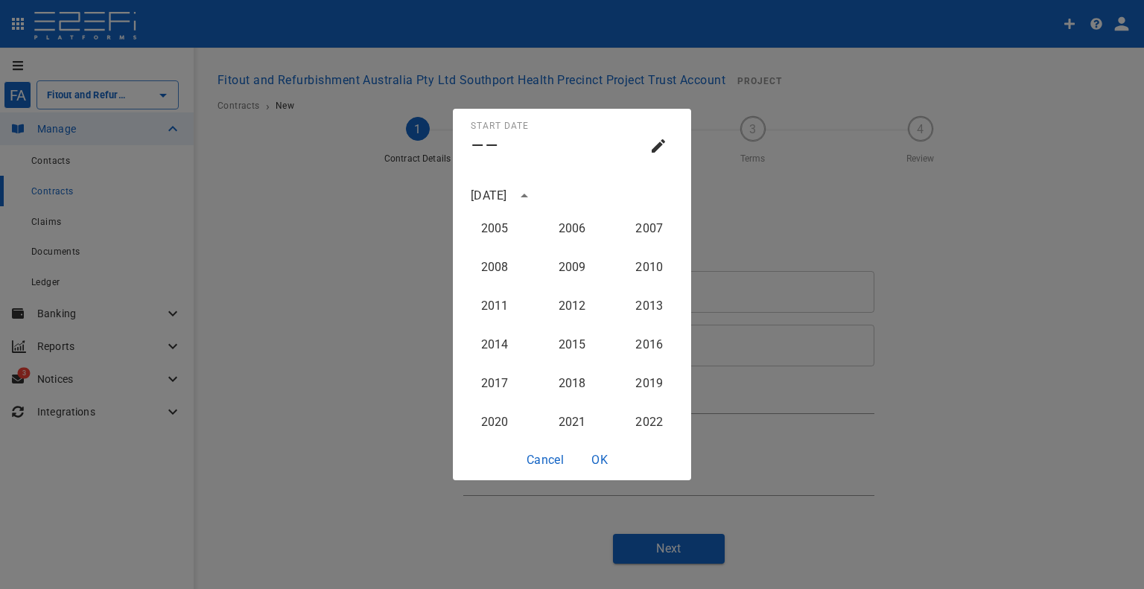
scroll to position [1494, 0]
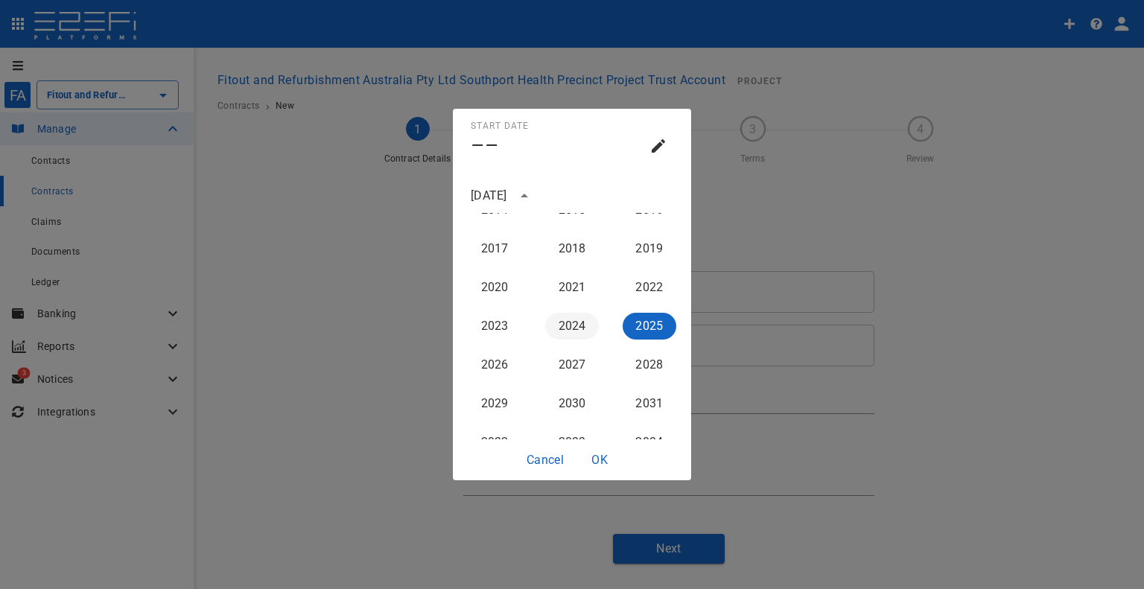
click at [553, 323] on button "2024" at bounding box center [572, 326] width 54 height 27
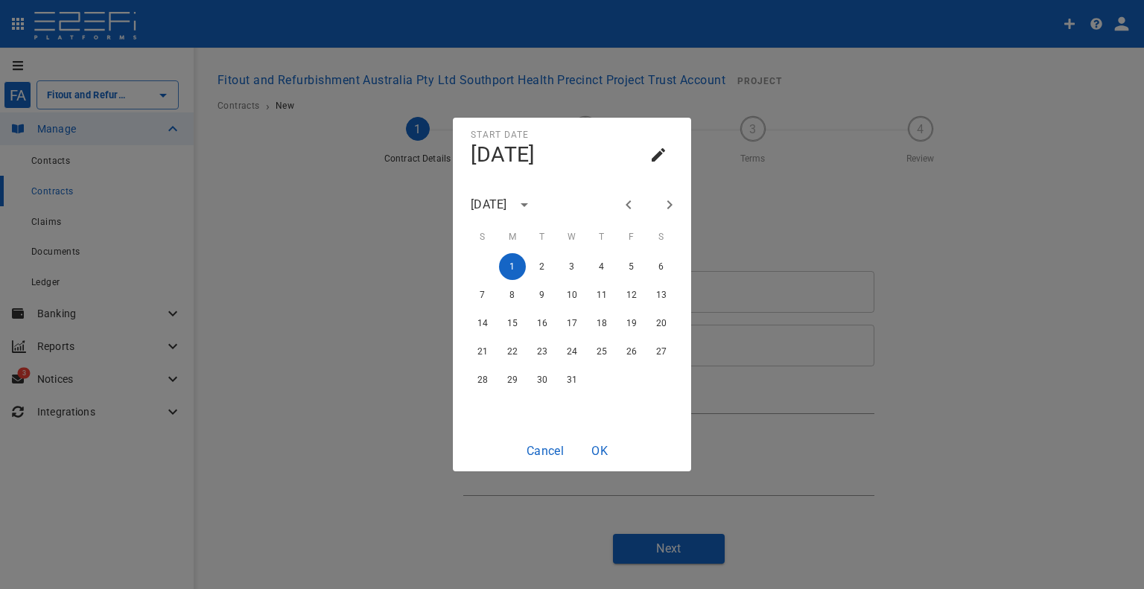
click at [507, 208] on div "[DATE]" at bounding box center [489, 204] width 36 height 17
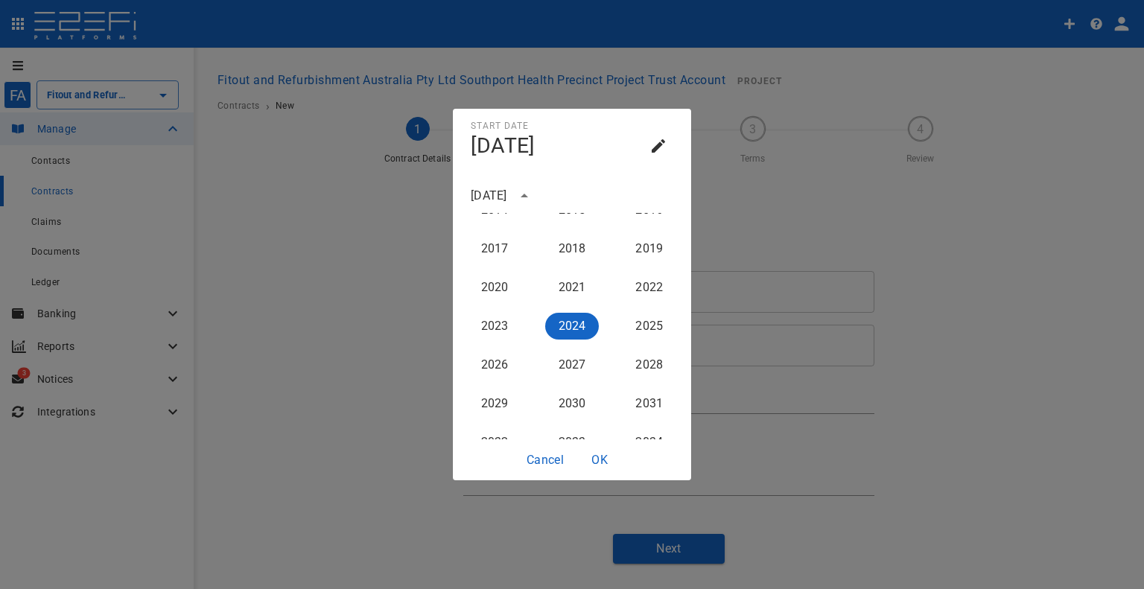
click at [537, 200] on button "year view is open, switch to calendar view" at bounding box center [524, 195] width 25 height 25
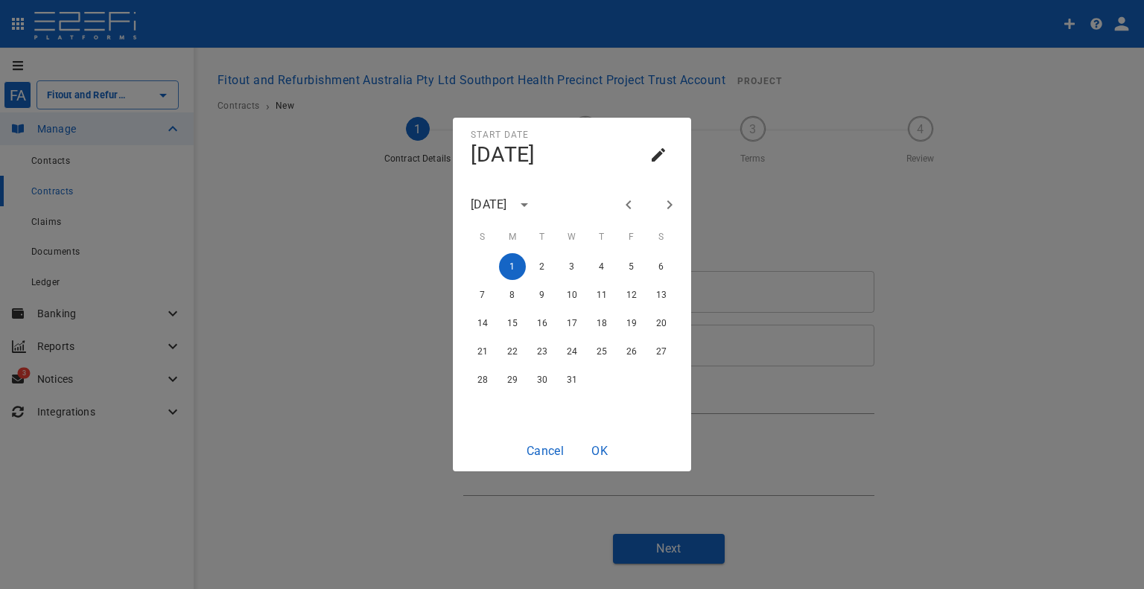
click at [635, 202] on icon "Previous month" at bounding box center [629, 205] width 18 height 18
click at [667, 203] on icon "Next month" at bounding box center [670, 205] width 18 height 18
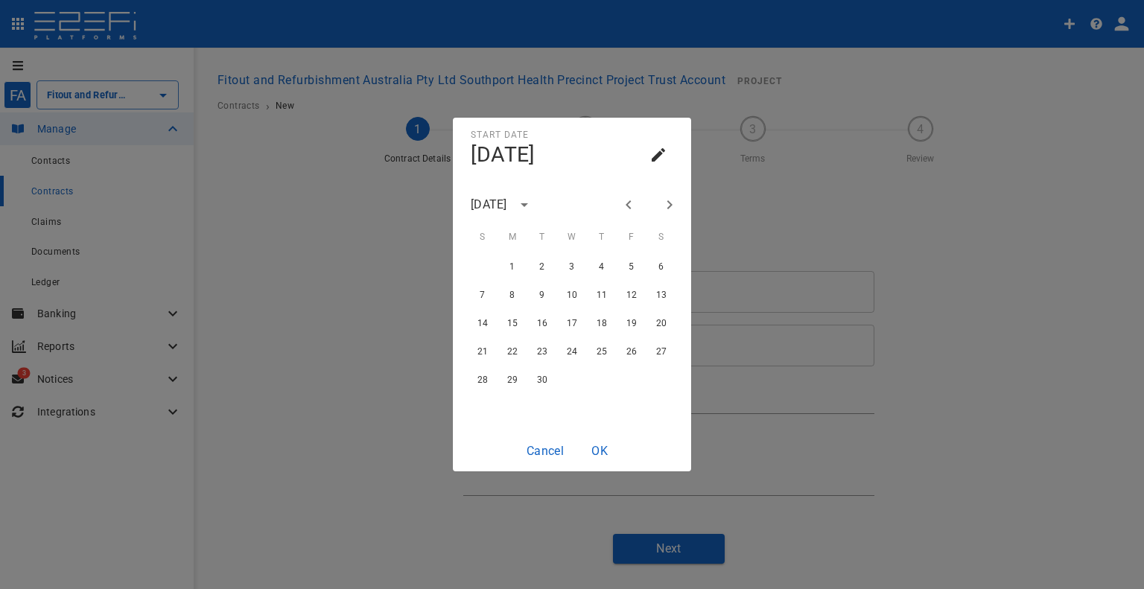
click at [667, 203] on icon "Next month" at bounding box center [670, 205] width 18 height 18
click at [512, 255] on button "1" at bounding box center [512, 266] width 27 height 27
type input "[DATE]"
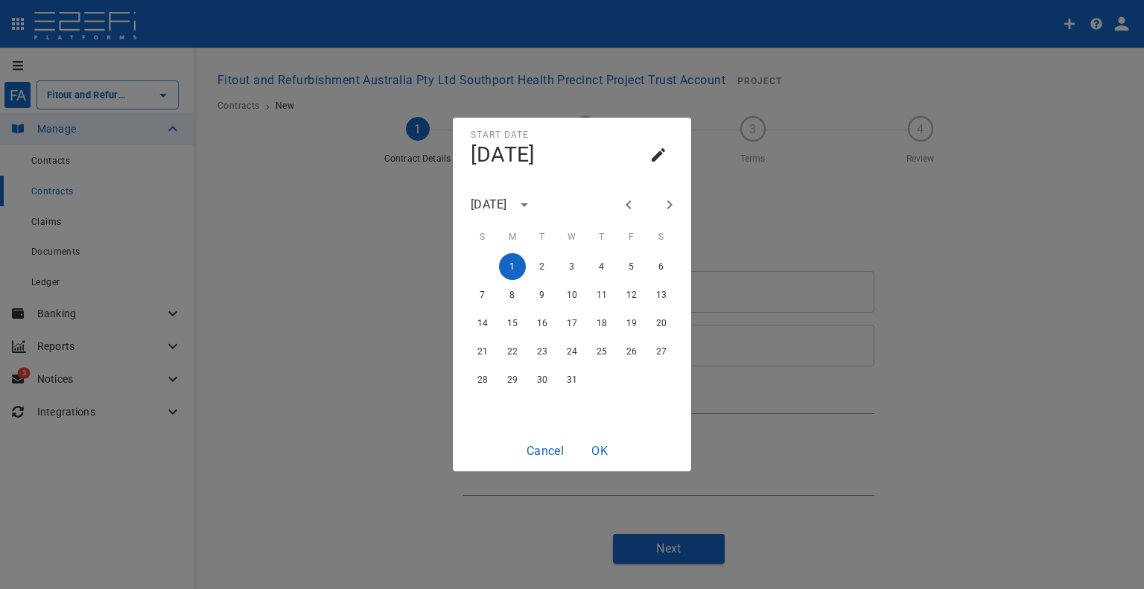
click at [602, 446] on button "OK" at bounding box center [600, 450] width 48 height 29
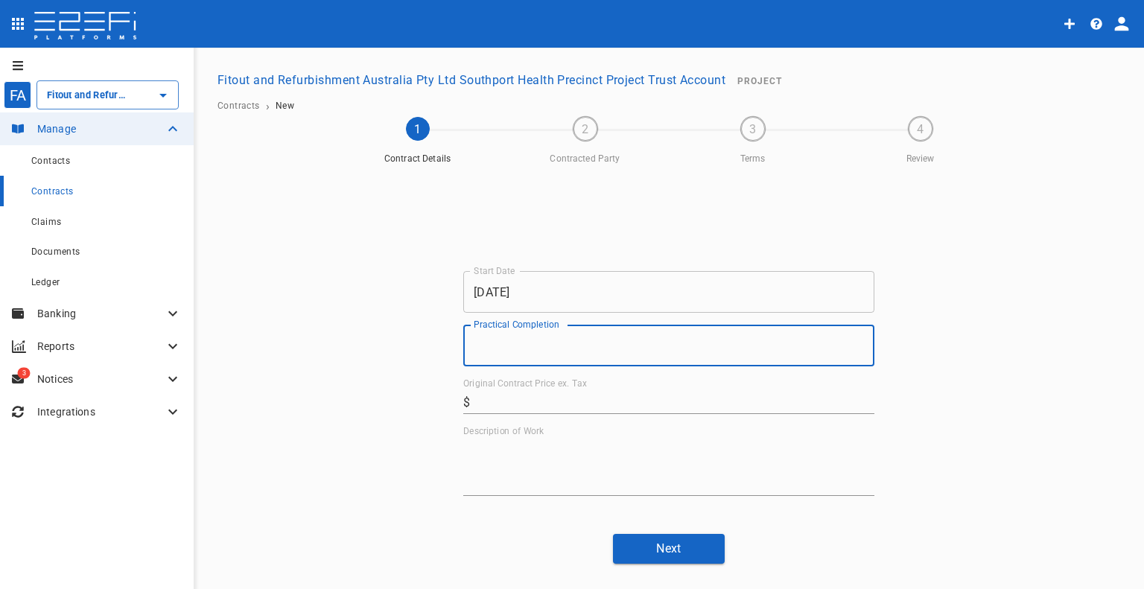
click at [563, 366] on input "Practical Completion" at bounding box center [668, 346] width 411 height 42
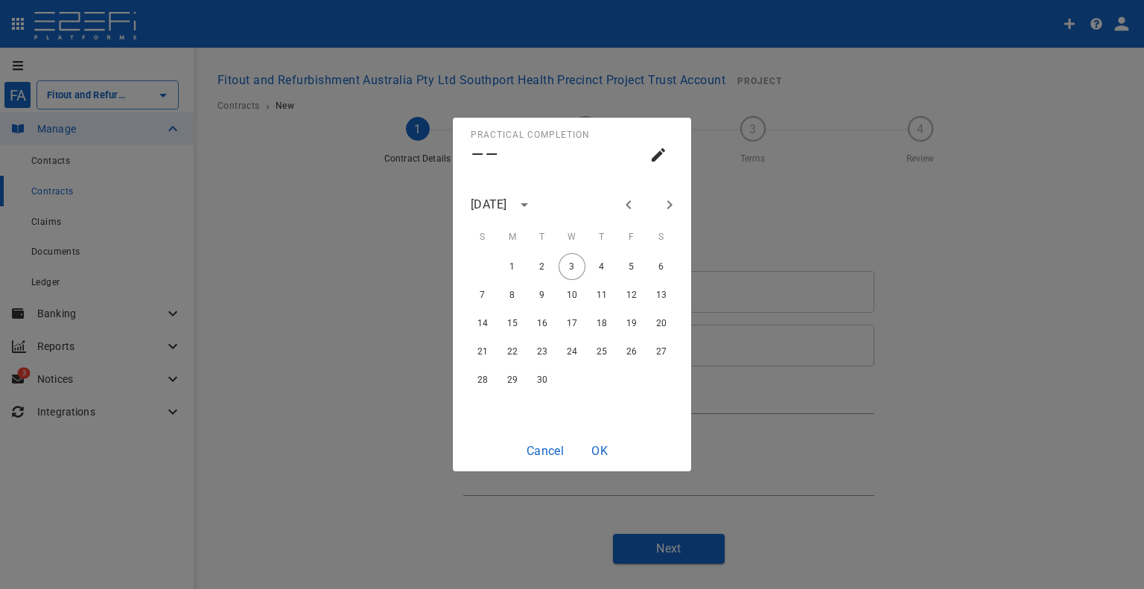
click at [658, 523] on div "Practical Completion –– [DATE] S M T W T F S 1 2 3 4 5 6 7 8 9 10 11 12 13 14 1…" at bounding box center [572, 294] width 1144 height 589
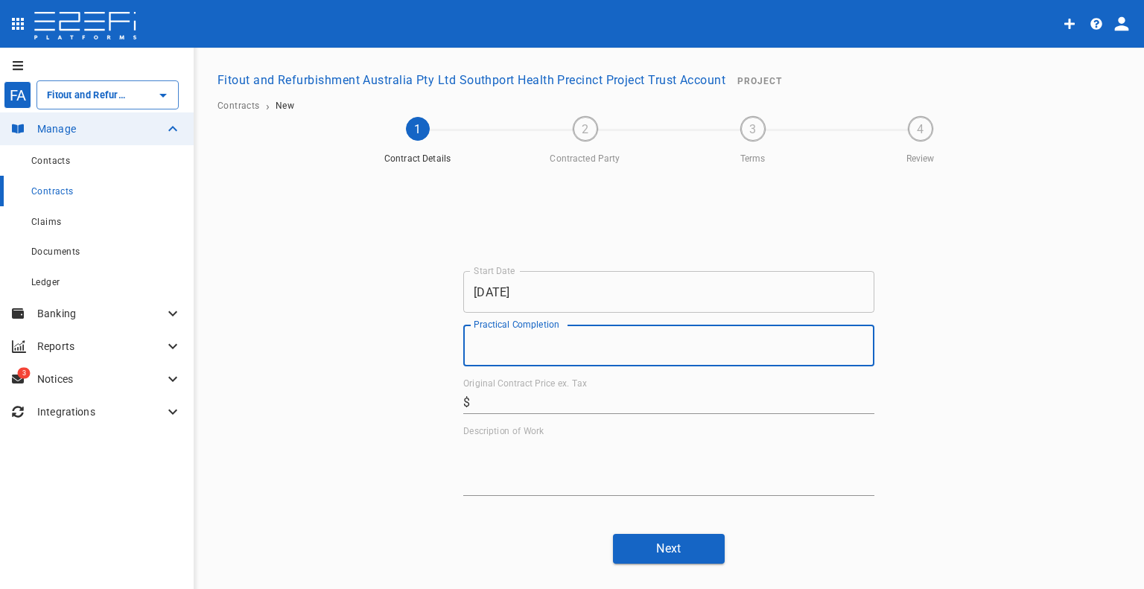
click at [569, 350] on input "Practical Completion" at bounding box center [668, 346] width 411 height 42
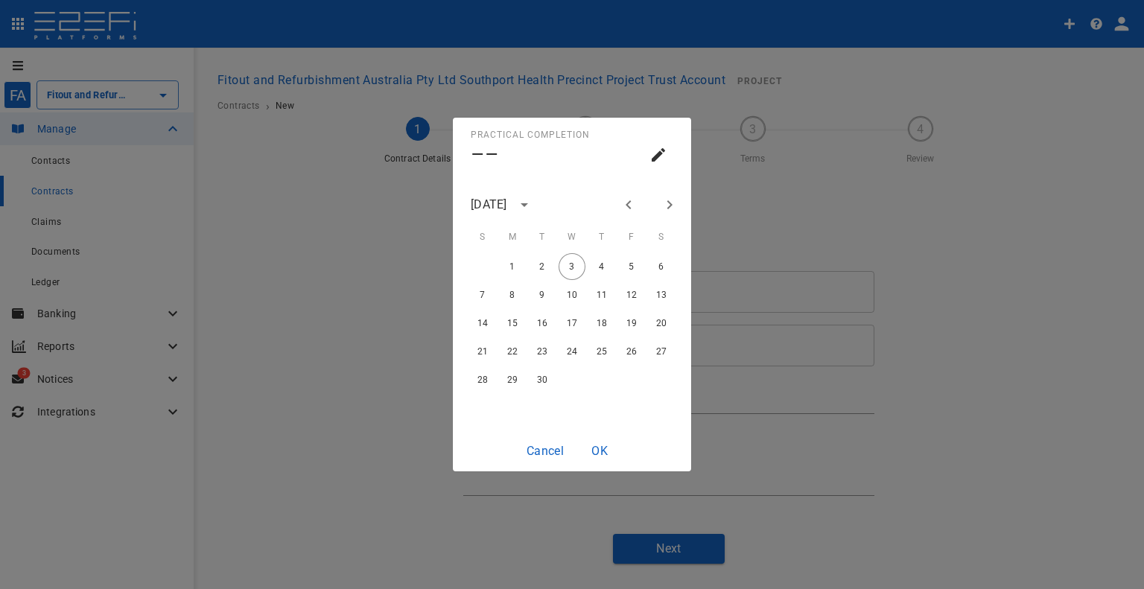
click at [664, 205] on icon "Next month" at bounding box center [670, 205] width 18 height 18
click at [631, 208] on icon "Previous month" at bounding box center [629, 205] width 18 height 18
click at [630, 208] on icon "Previous month" at bounding box center [628, 204] width 5 height 9
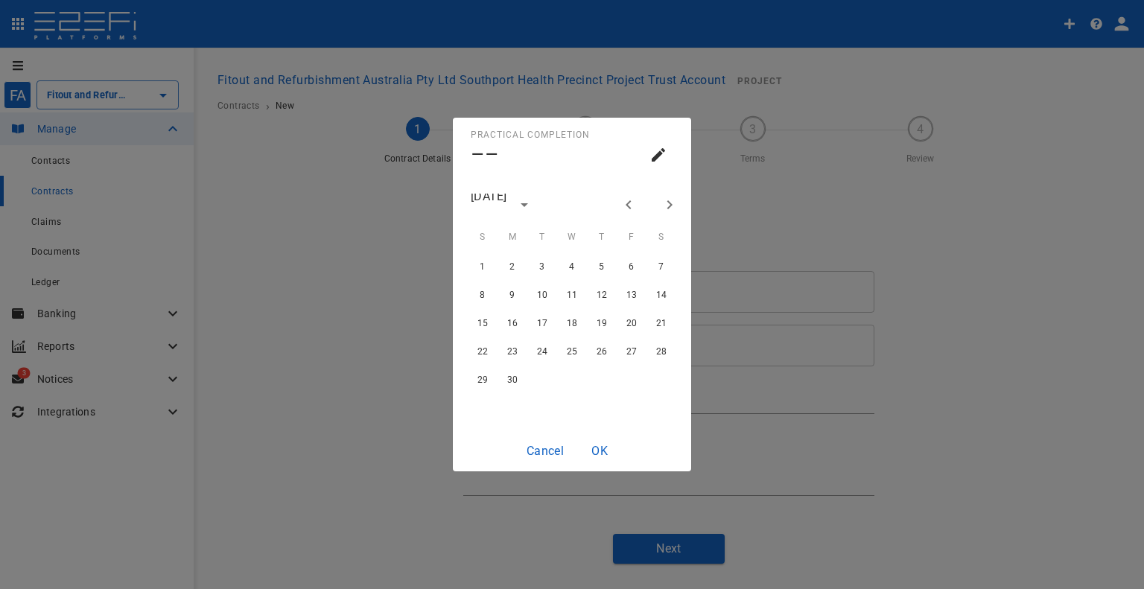
click at [630, 208] on icon "Previous month" at bounding box center [628, 204] width 5 height 9
click at [608, 375] on button "27" at bounding box center [601, 379] width 27 height 27
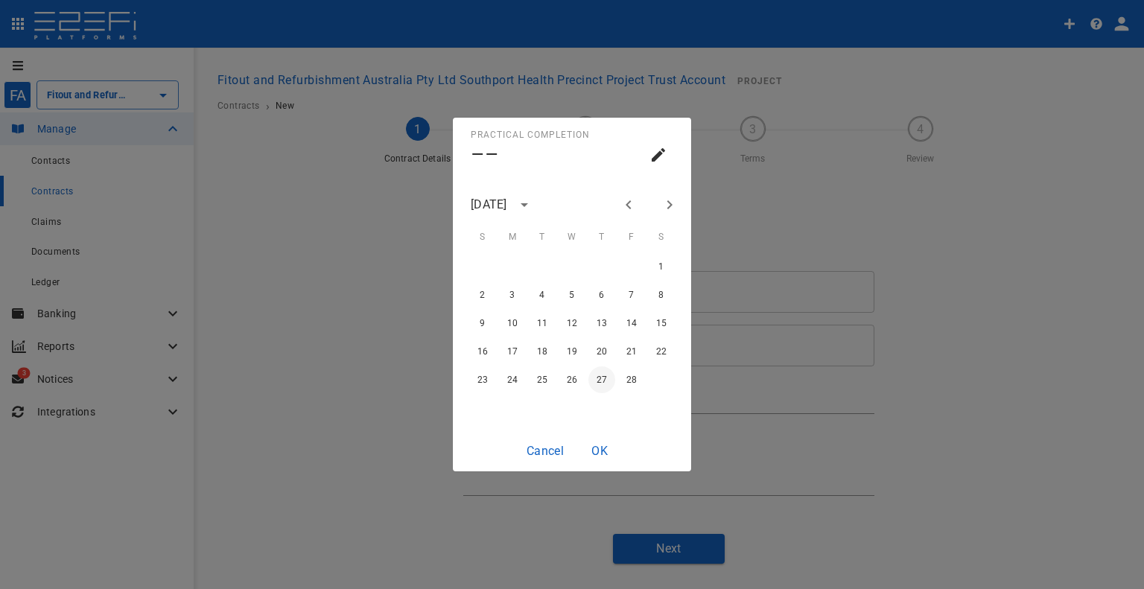
type input "[DATE]"
click at [599, 459] on button "OK" at bounding box center [600, 450] width 48 height 29
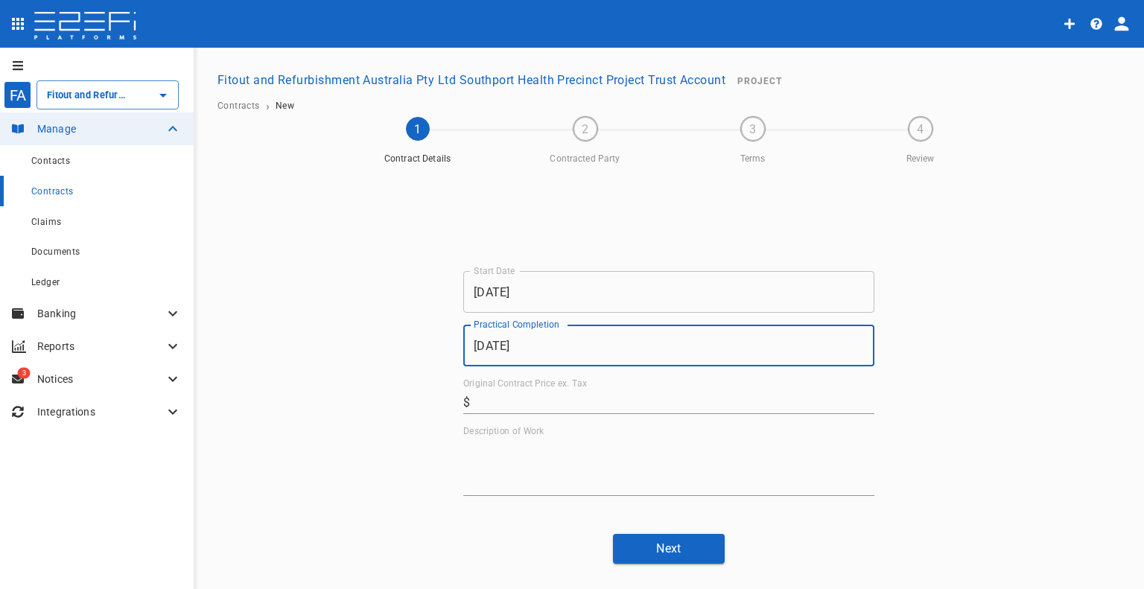
click at [507, 398] on input "Original Contract Price ex. Tax" at bounding box center [675, 402] width 398 height 24
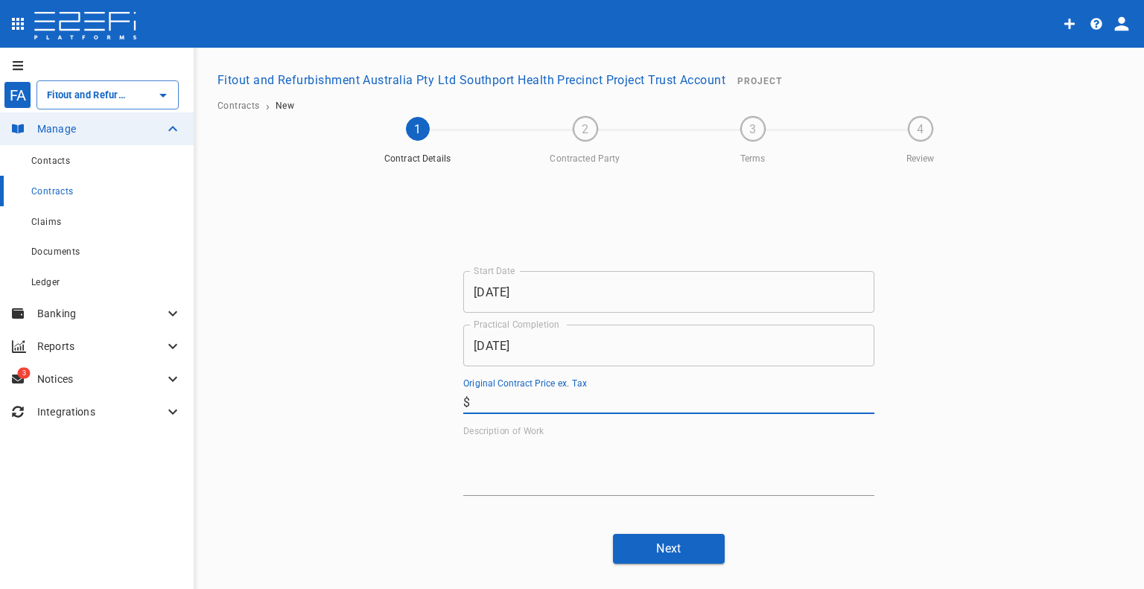
paste input "280,000"
type input "280,000"
click at [394, 352] on div "Start Date [DATE] Start Date Practical Completion [DATE] Practical Completion O…" at bounding box center [669, 346] width 894 height 351
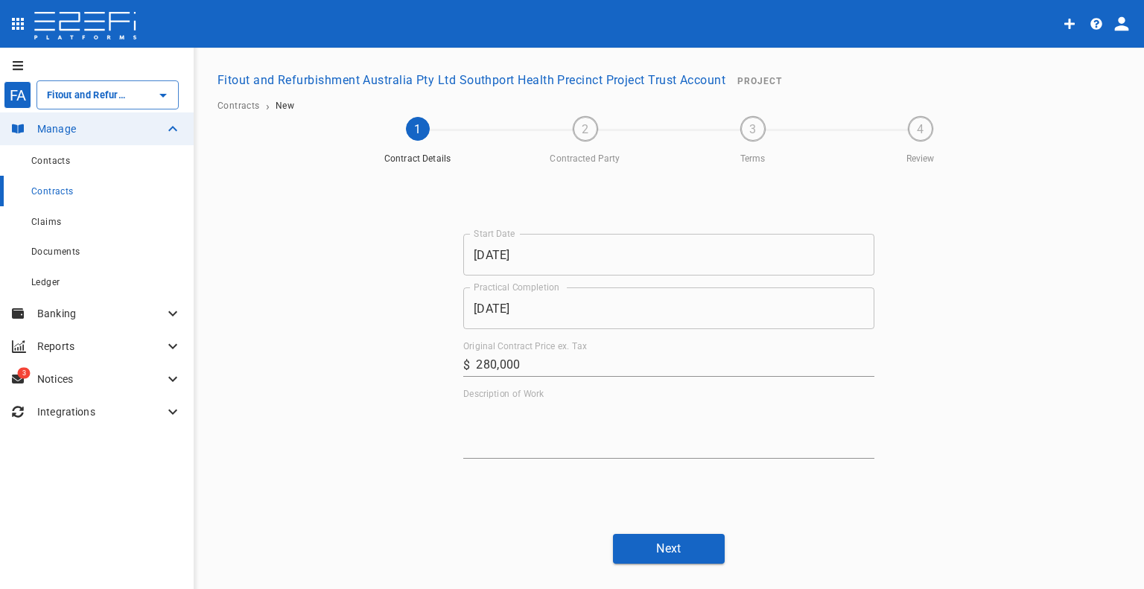
scroll to position [73, 0]
click at [499, 407] on textarea "Description of Work" at bounding box center [668, 393] width 411 height 51
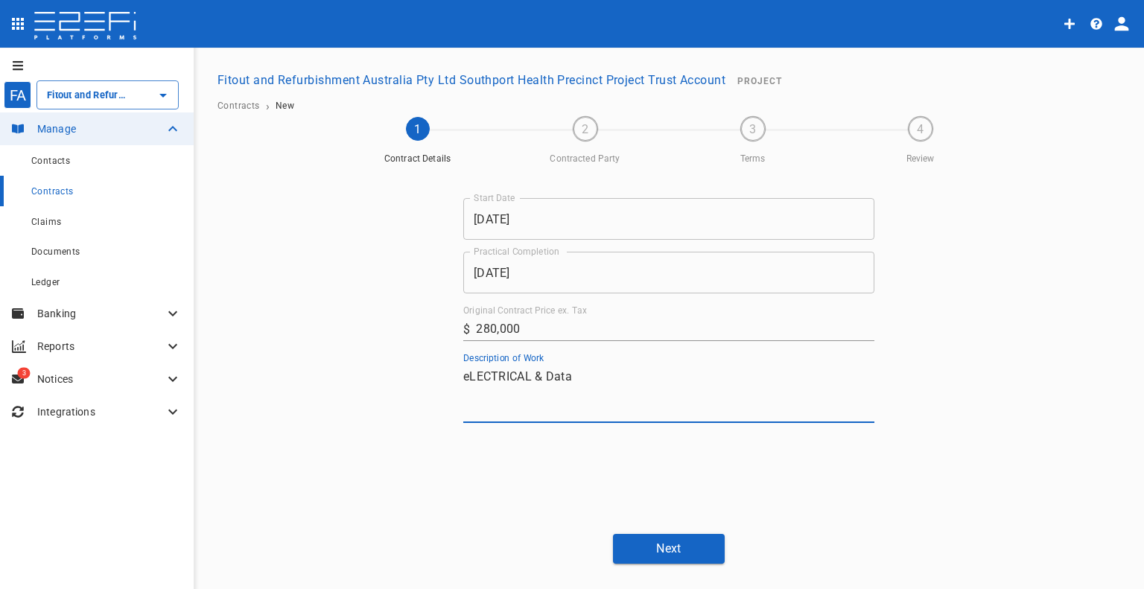
drag, startPoint x: 520, startPoint y: 373, endPoint x: 442, endPoint y: 382, distance: 78.7
click at [445, 381] on div "Start Date [DATE] Start Date Practical Completion [DATE] Practical Completion O…" at bounding box center [668, 310] width 447 height 425
type textarea "Electrical & Data"
click at [698, 553] on button "Next" at bounding box center [669, 548] width 112 height 29
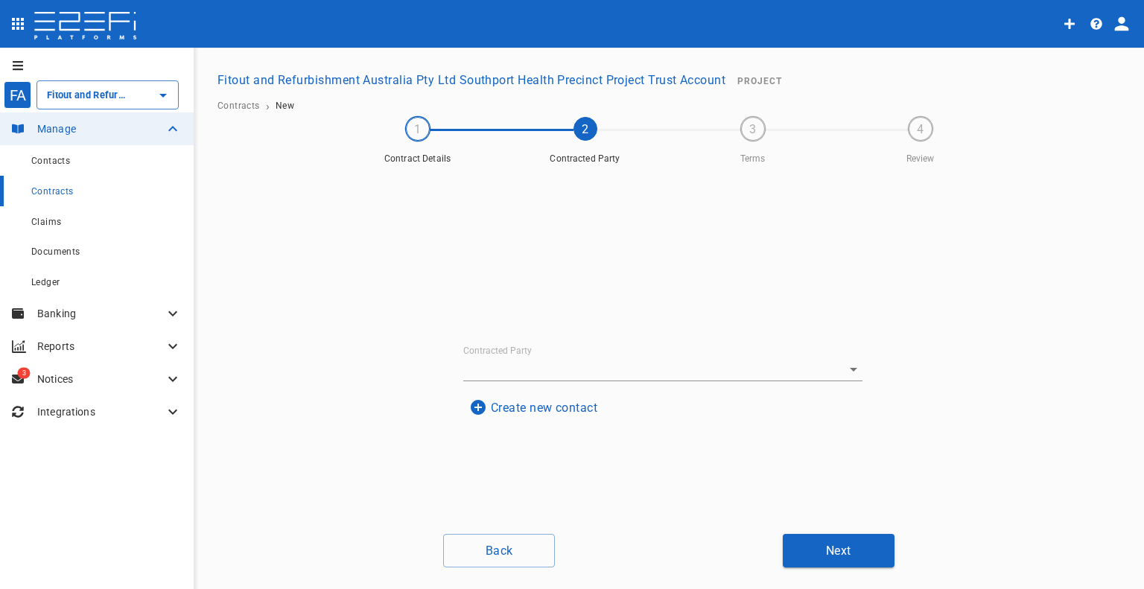
click at [515, 360] on input "Contracted Party" at bounding box center [642, 369] width 358 height 23
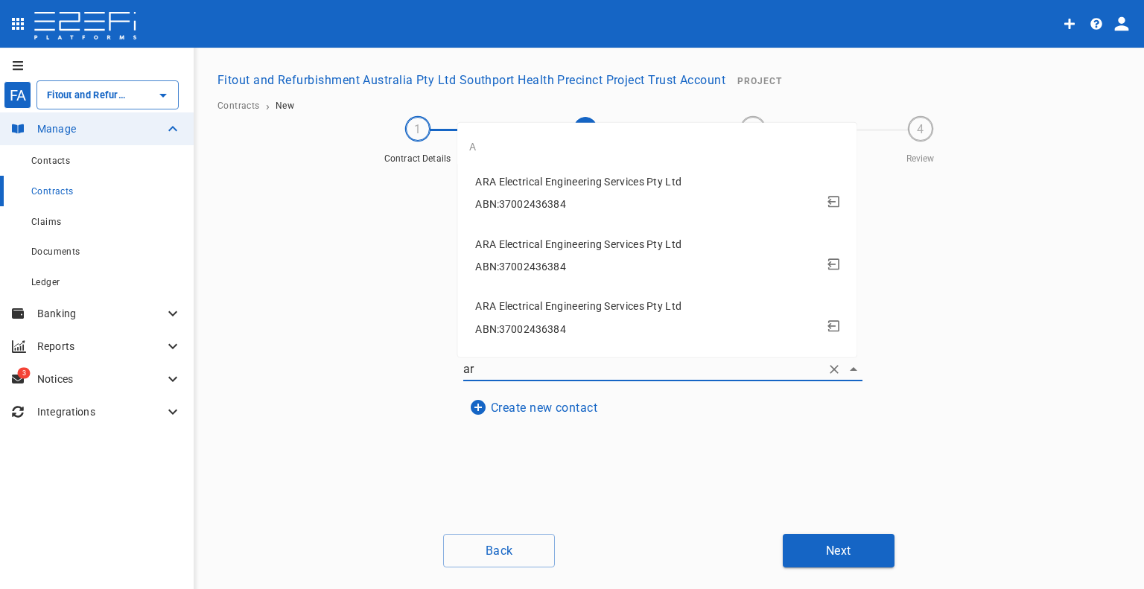
type input "ara"
click at [517, 182] on span "ARA Electrical Engineering Services Pty Ltd" at bounding box center [578, 182] width 206 height 12
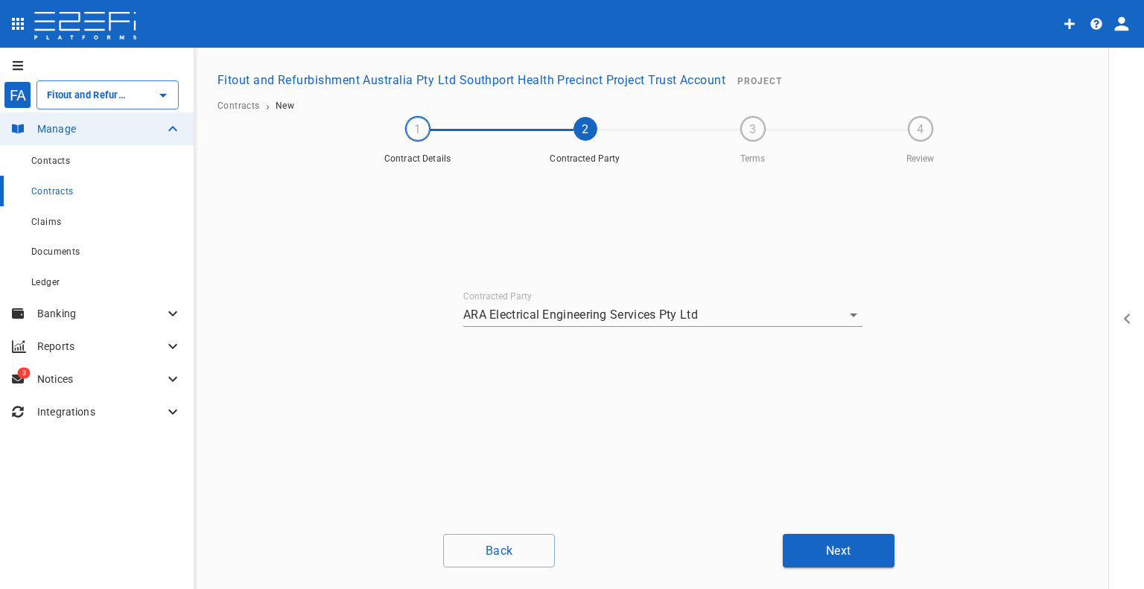
click at [870, 556] on button "Next" at bounding box center [839, 551] width 112 height 34
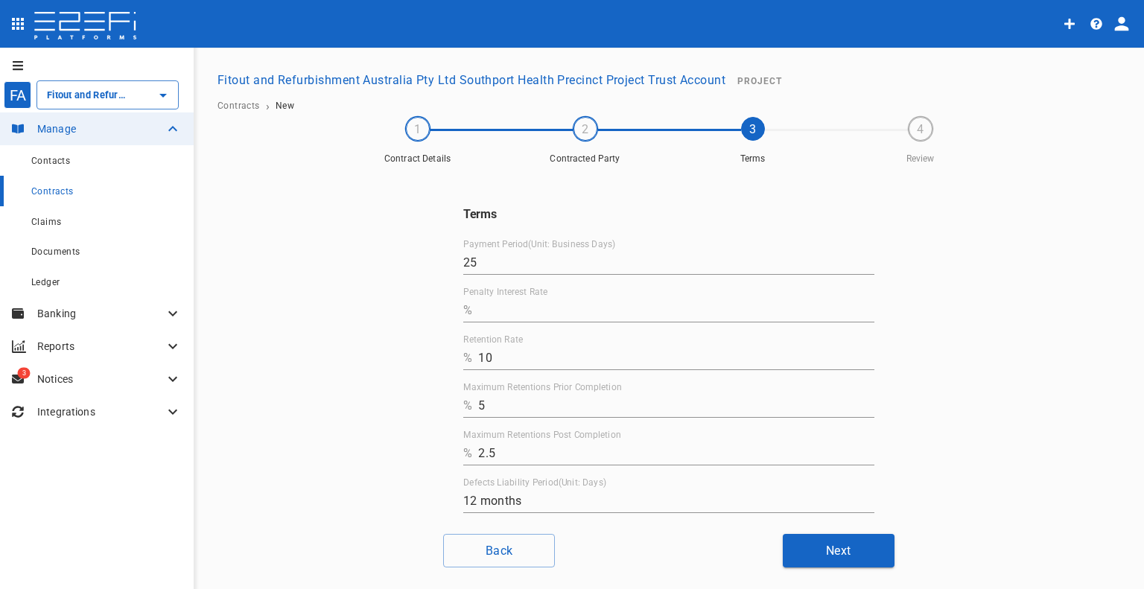
click at [538, 314] on input "Penalty Interest Rate" at bounding box center [676, 311] width 396 height 24
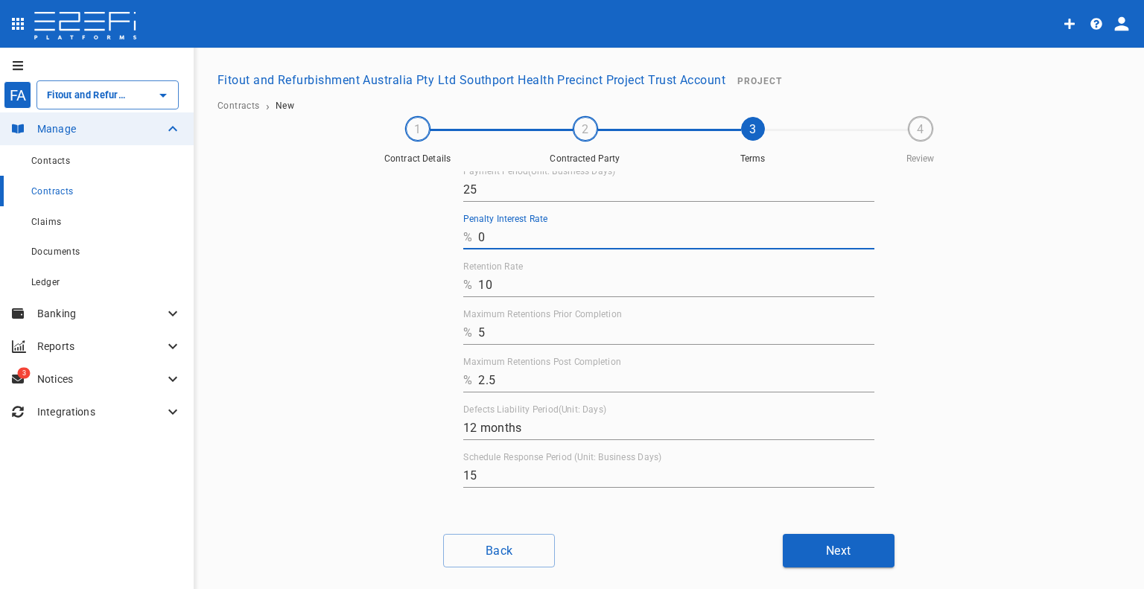
type input "0"
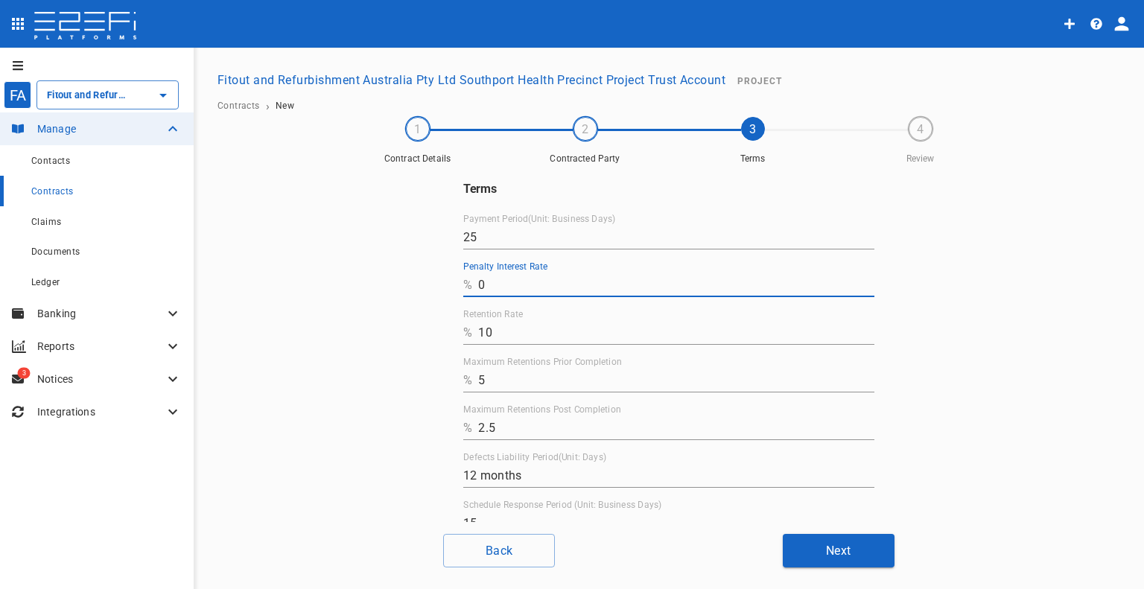
scroll to position [0, 0]
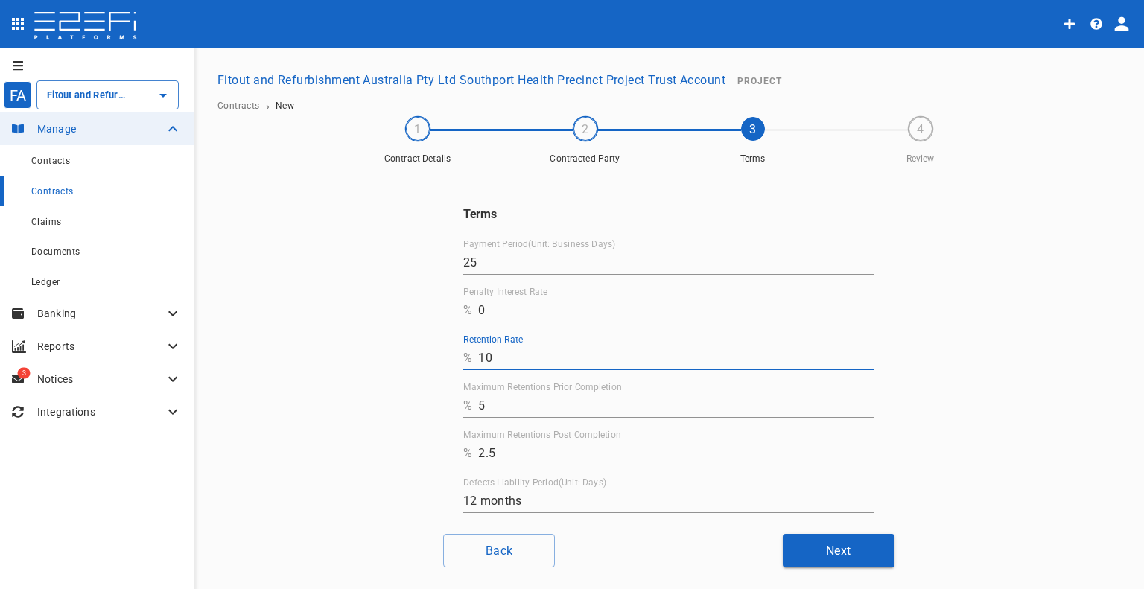
drag, startPoint x: 498, startPoint y: 358, endPoint x: 414, endPoint y: 358, distance: 83.4
click at [414, 358] on div "Terms Payment Period(Unit: Business Days) 25 Penalty Interest Rate % 0 Retentio…" at bounding box center [669, 346] width 894 height 351
type input "0"
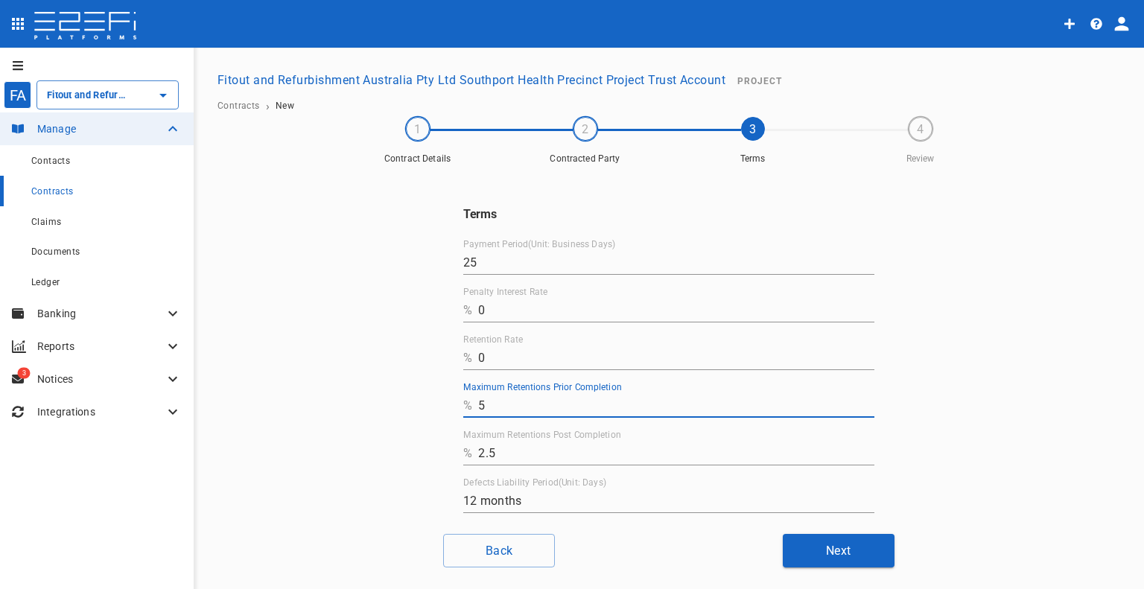
drag, startPoint x: 463, startPoint y: 404, endPoint x: 417, endPoint y: 404, distance: 46.2
click at [414, 404] on div "Terms Payment Period(Unit: Business Days) 25 Penalty Interest Rate % 0 Retentio…" at bounding box center [669, 346] width 894 height 351
type input "0"
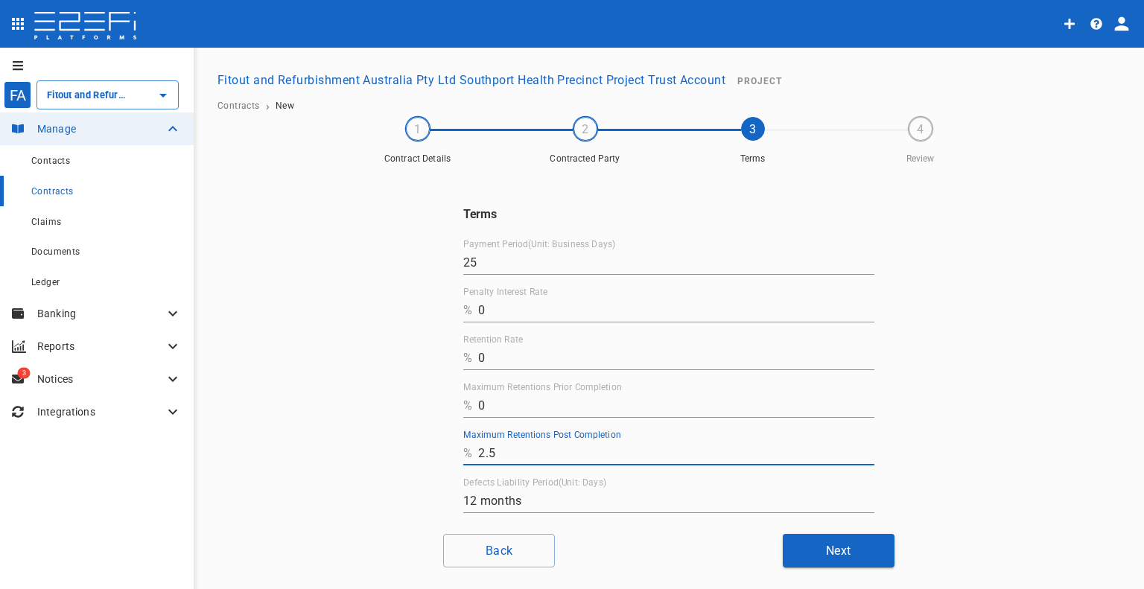
drag, startPoint x: 489, startPoint y: 457, endPoint x: 446, endPoint y: 455, distance: 43.2
click at [446, 455] on div "Terms Payment Period(Unit: Business Days) 25 Penalty Interest Rate % 0 Retentio…" at bounding box center [668, 383] width 447 height 425
type input "0"
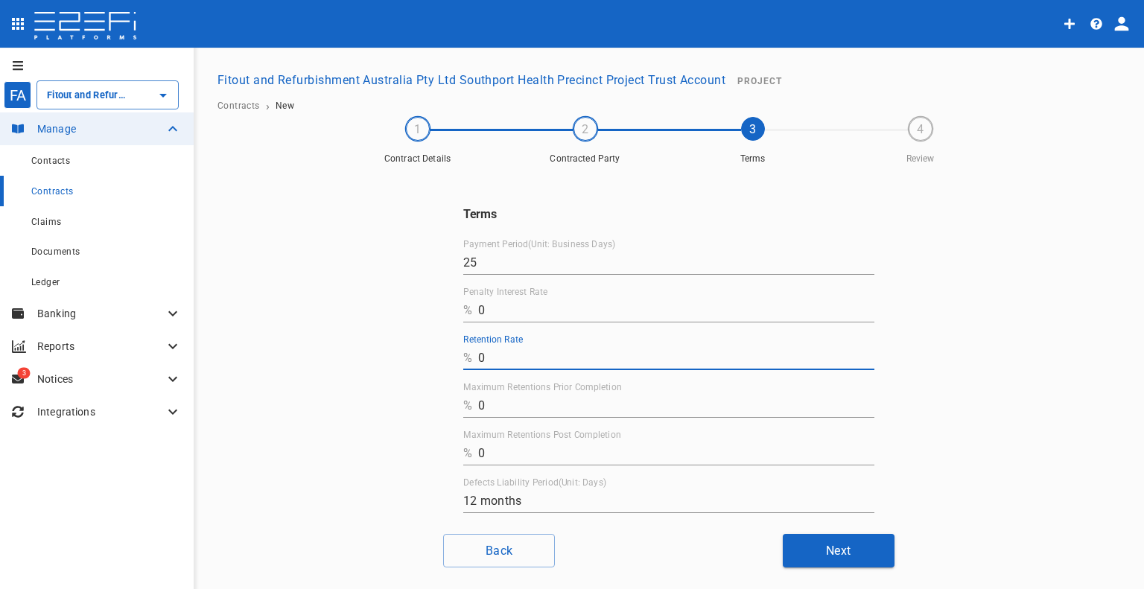
click at [504, 355] on input "0" at bounding box center [676, 358] width 396 height 24
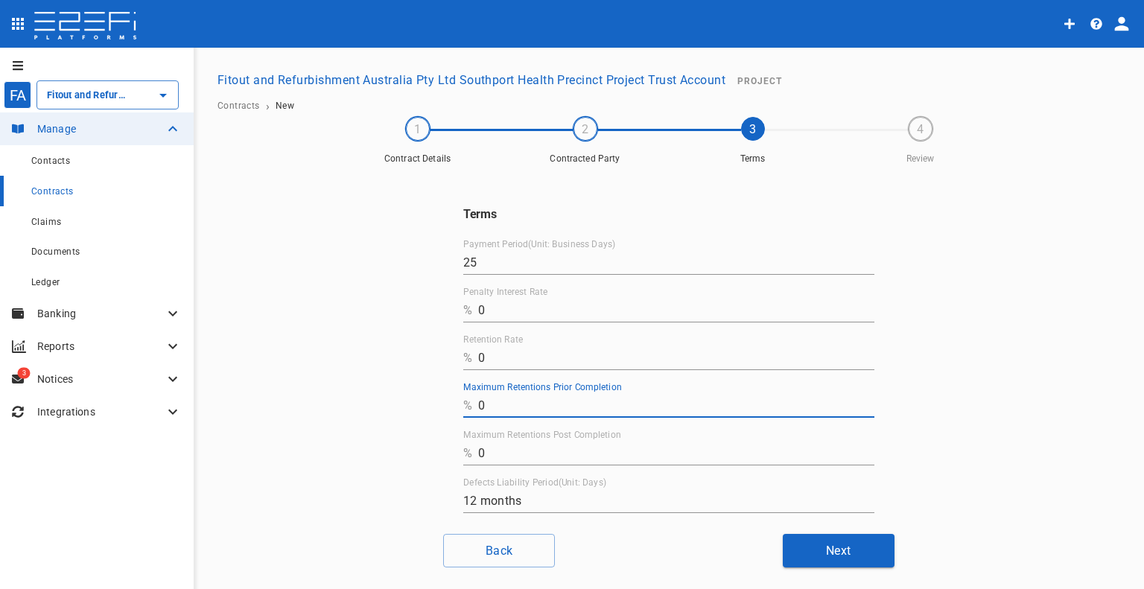
click at [509, 404] on input "0" at bounding box center [676, 406] width 396 height 24
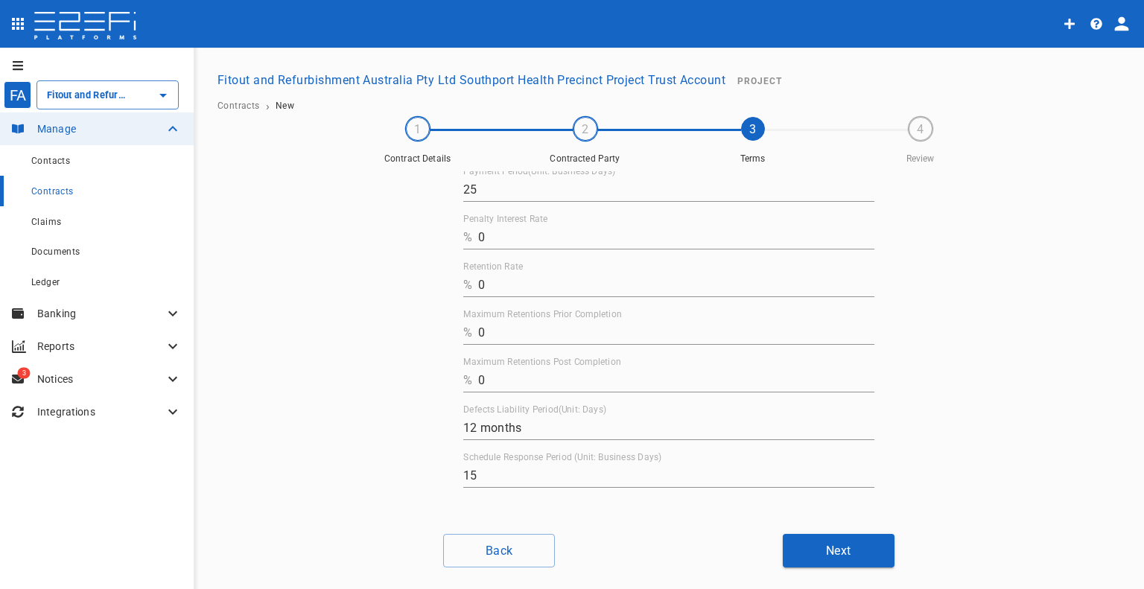
click at [796, 543] on button "Next" at bounding box center [839, 551] width 112 height 34
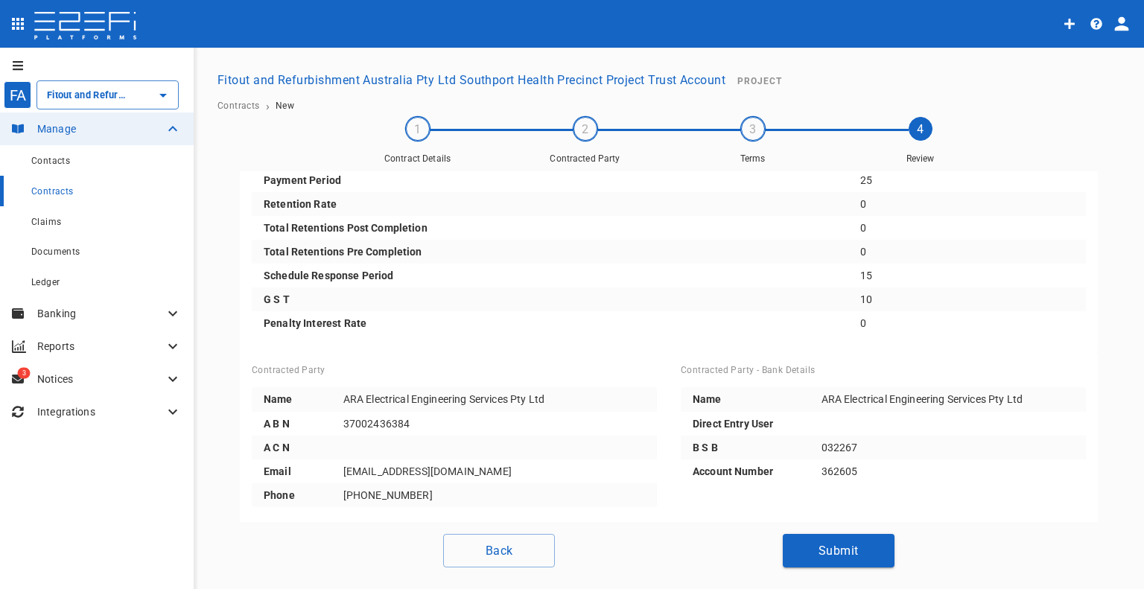
scroll to position [0, 0]
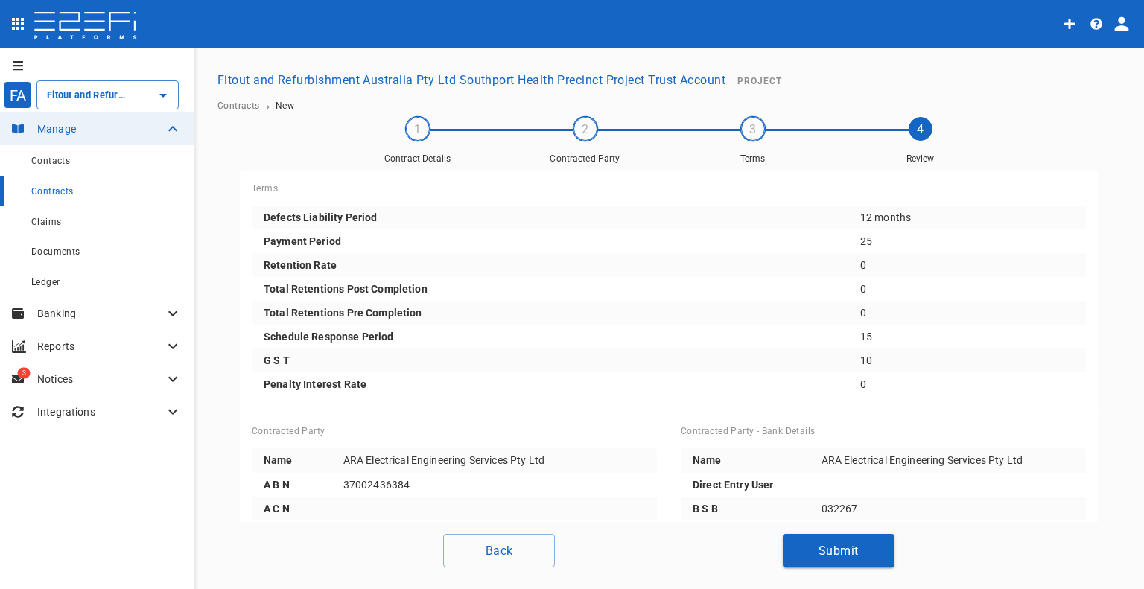
click at [835, 545] on button "Submit" at bounding box center [839, 551] width 112 height 34
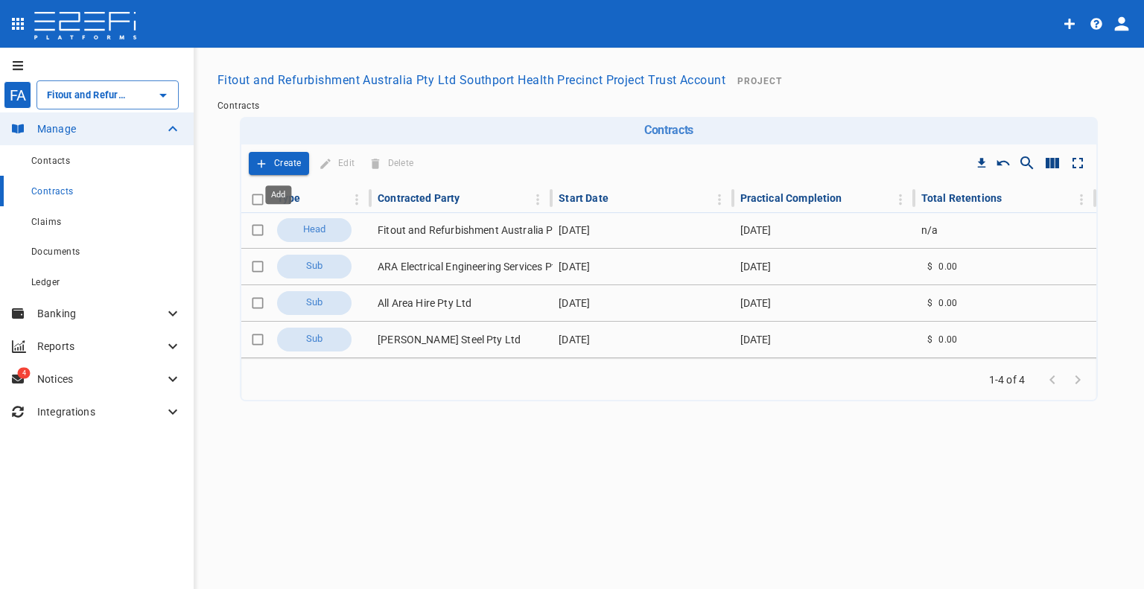
click at [274, 159] on p "Create" at bounding box center [288, 163] width 28 height 17
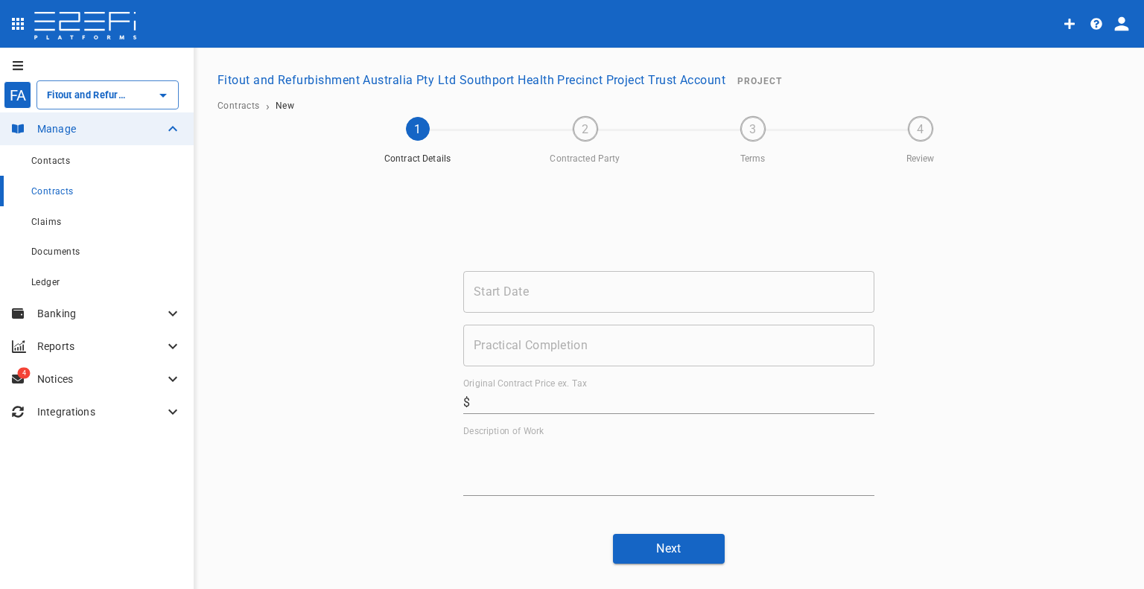
click at [518, 294] on input "Start Date" at bounding box center [668, 292] width 411 height 42
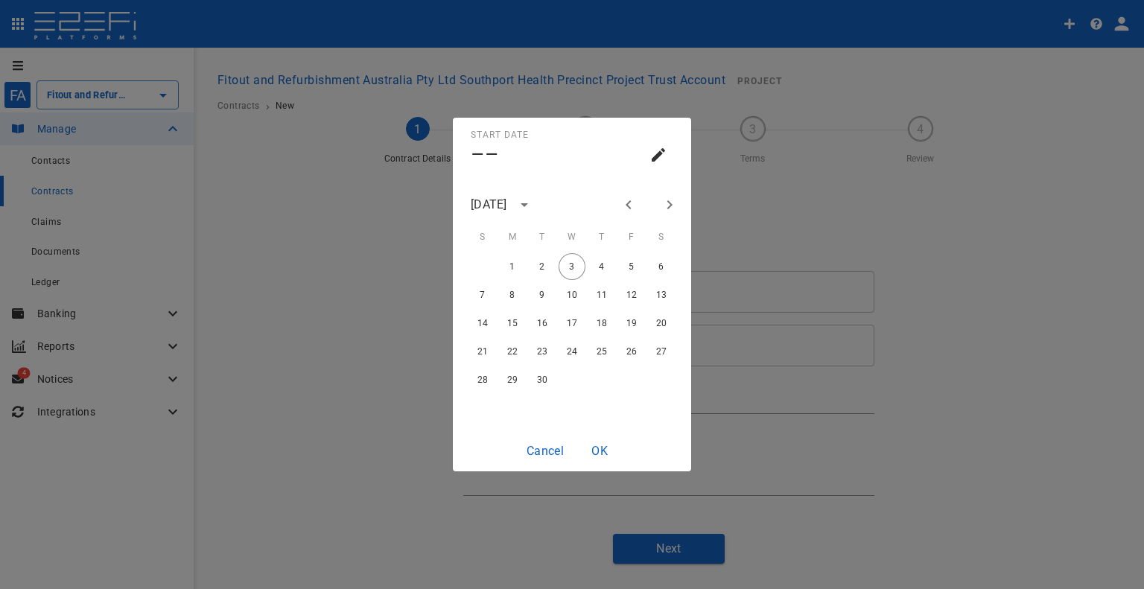
click at [507, 201] on div "[DATE]" at bounding box center [489, 204] width 36 height 17
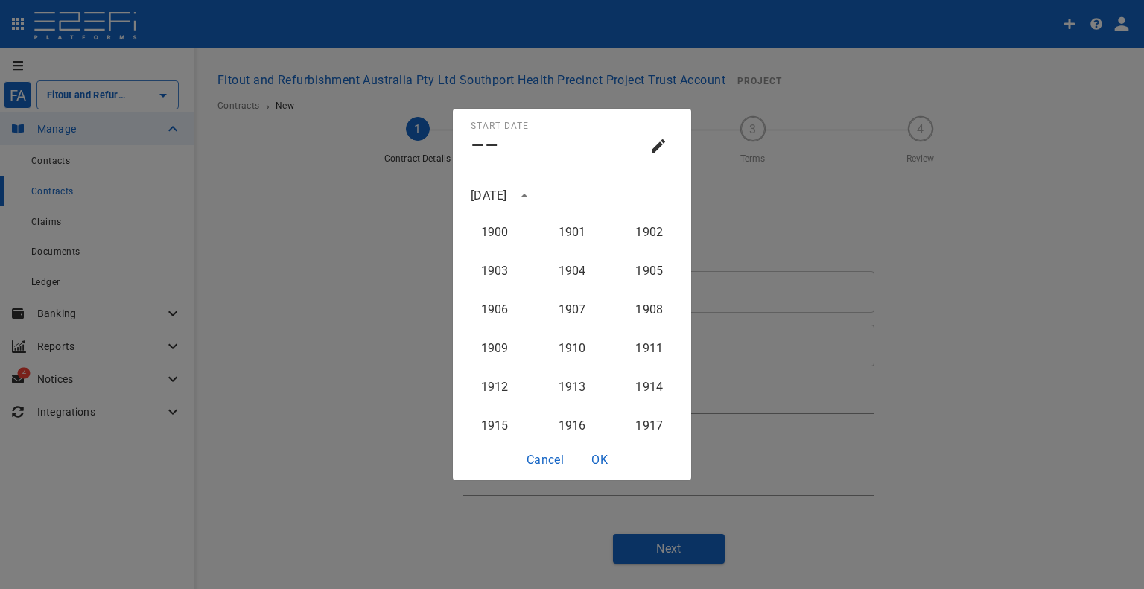
scroll to position [1494, 0]
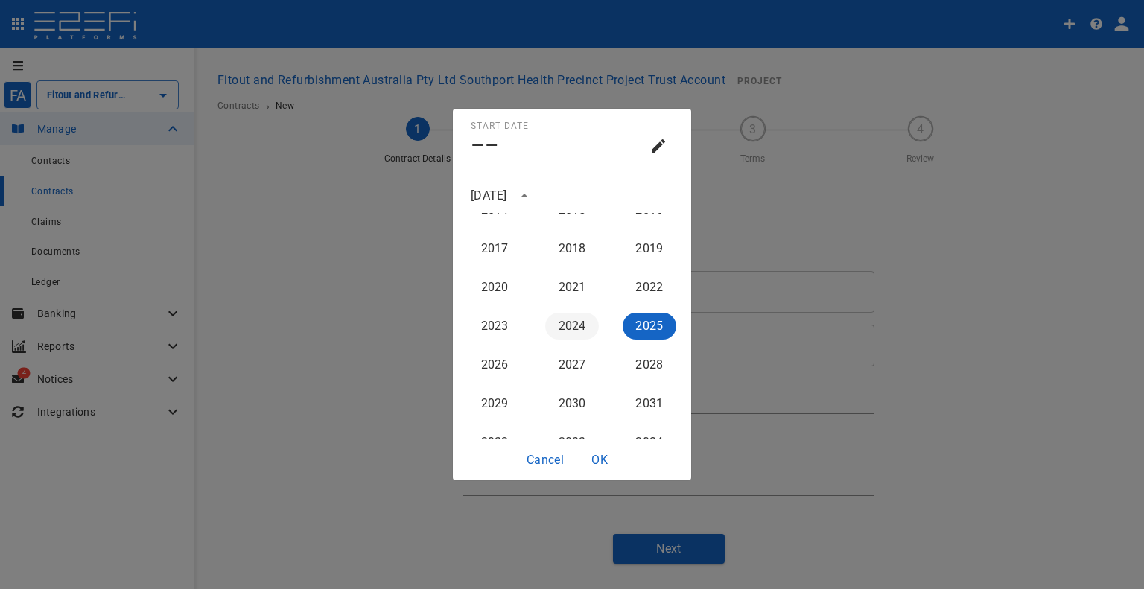
click at [581, 322] on button "2024" at bounding box center [572, 326] width 54 height 27
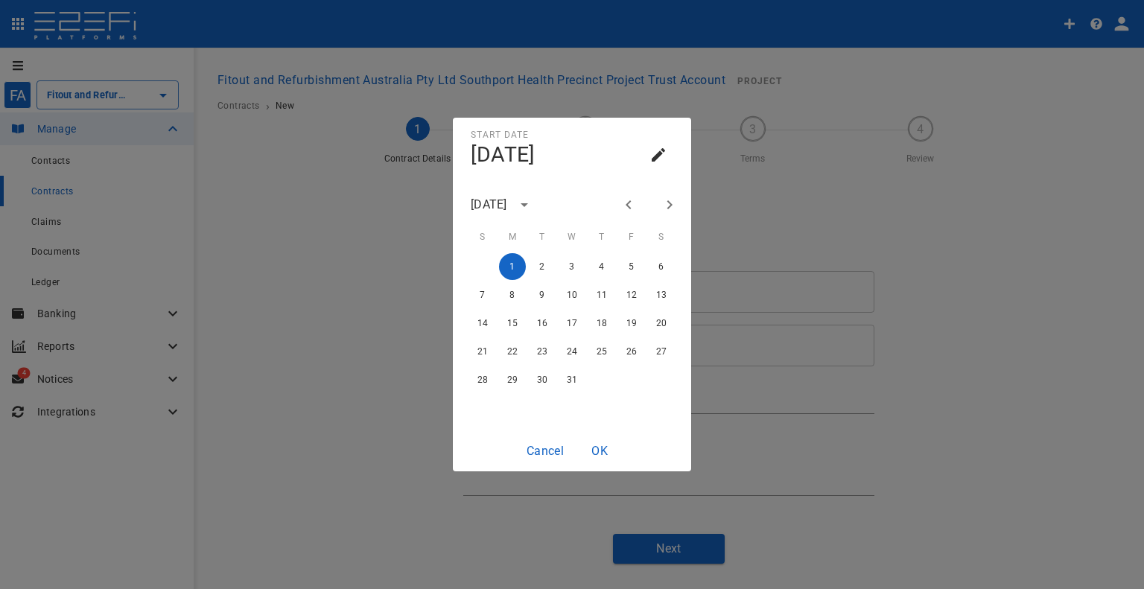
click at [661, 203] on icon "Next month" at bounding box center [670, 205] width 18 height 18
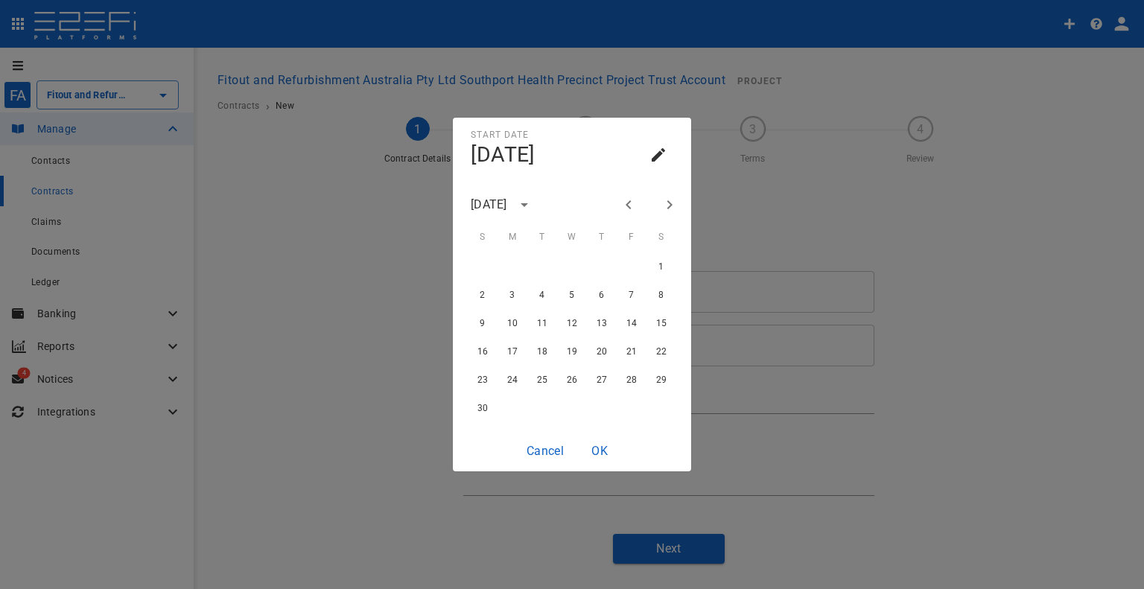
click at [661, 203] on icon "Next month" at bounding box center [670, 205] width 18 height 18
click at [518, 261] on button "1" at bounding box center [512, 266] width 27 height 27
type input "[DATE]"
click at [606, 448] on button "OK" at bounding box center [600, 450] width 48 height 29
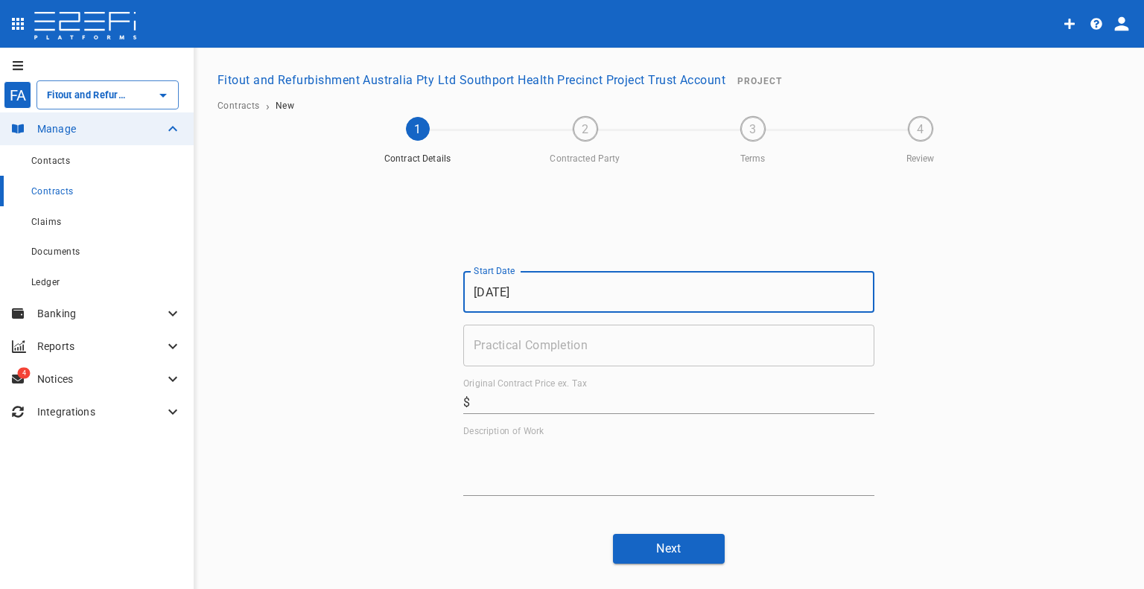
click at [564, 349] on input "Practical Completion" at bounding box center [668, 346] width 411 height 42
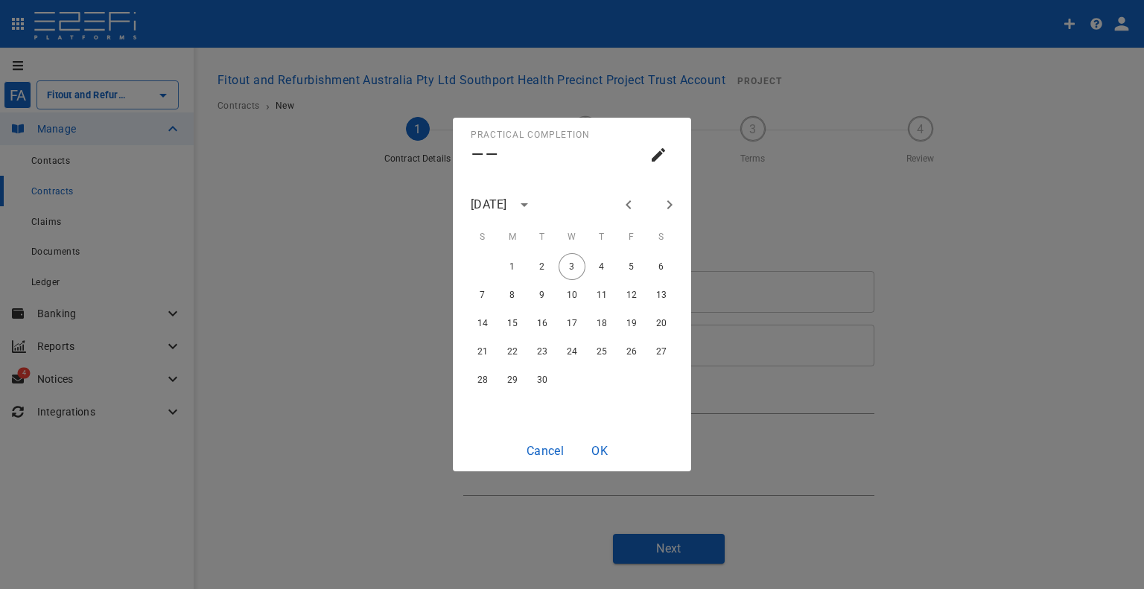
click at [669, 200] on icon "Next month" at bounding box center [670, 205] width 18 height 18
click at [632, 203] on icon "Previous month" at bounding box center [629, 205] width 18 height 18
click at [632, 202] on icon "Previous month" at bounding box center [629, 205] width 18 height 18
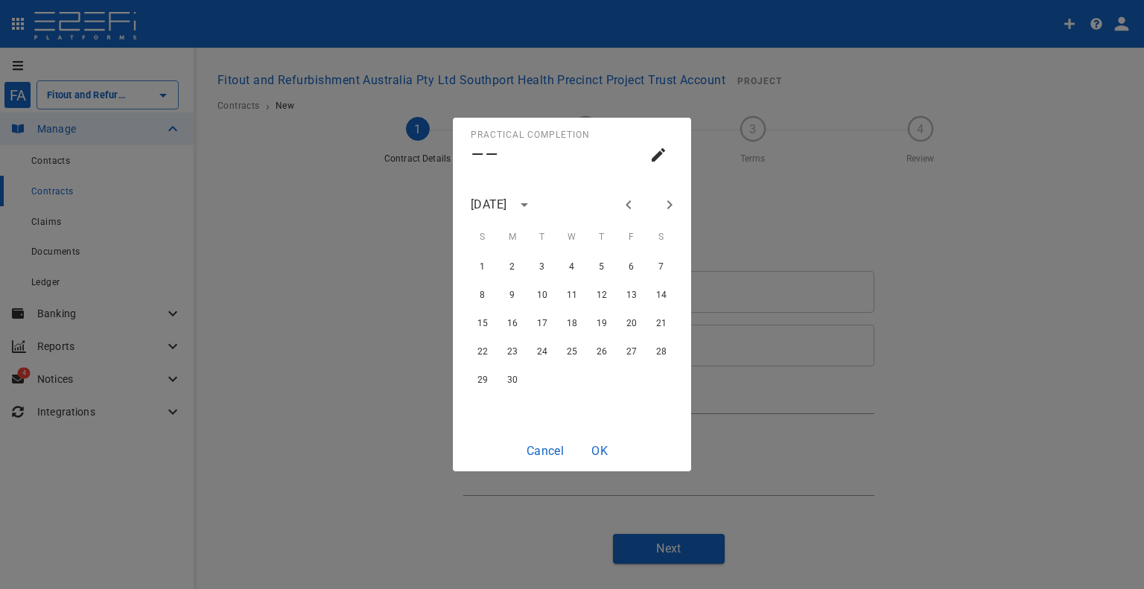
click at [632, 202] on icon "Previous month" at bounding box center [629, 205] width 18 height 18
click at [632, 205] on icon "Previous month" at bounding box center [629, 205] width 18 height 18
click at [596, 378] on button "27" at bounding box center [601, 379] width 27 height 27
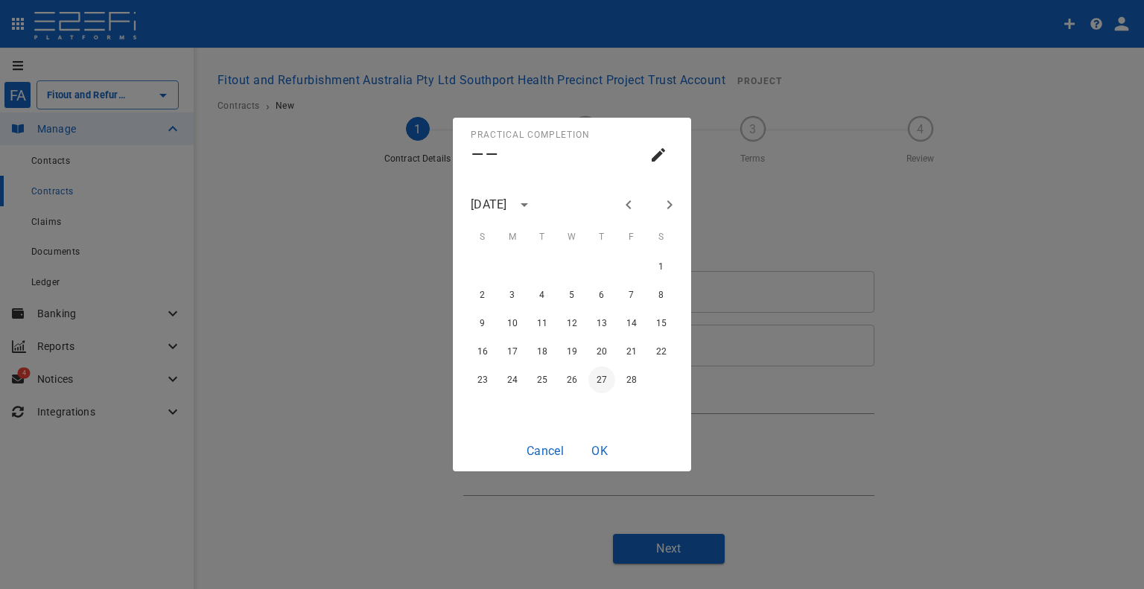
type input "[DATE]"
click at [598, 457] on button "OK" at bounding box center [600, 450] width 48 height 29
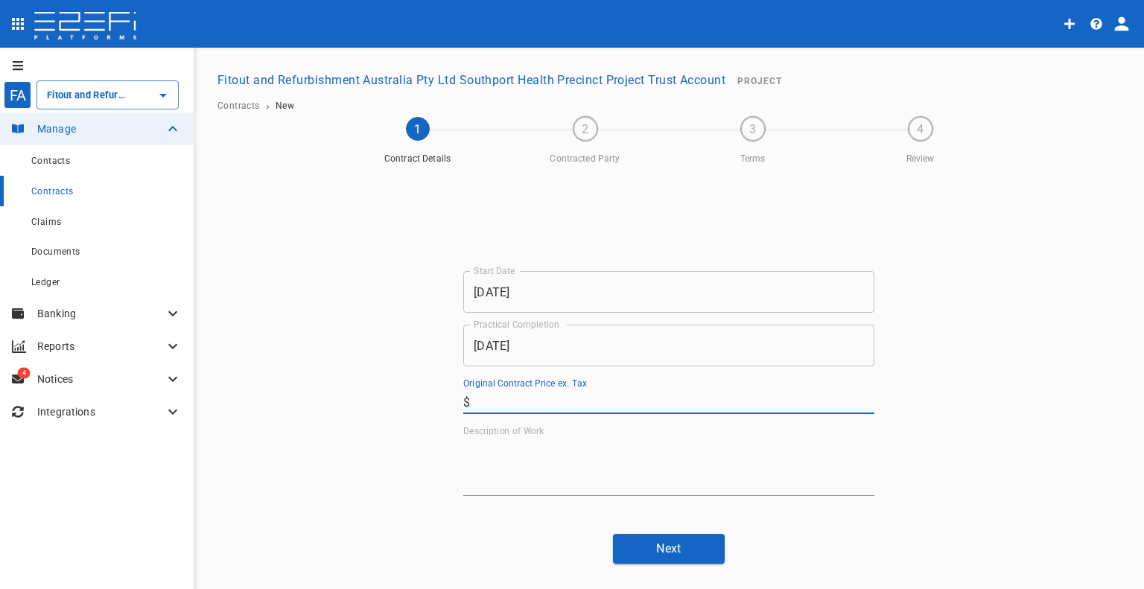
click at [536, 398] on input "Original Contract Price ex. Tax" at bounding box center [675, 402] width 398 height 24
paste input "73,054.9"
type input "73,054.9"
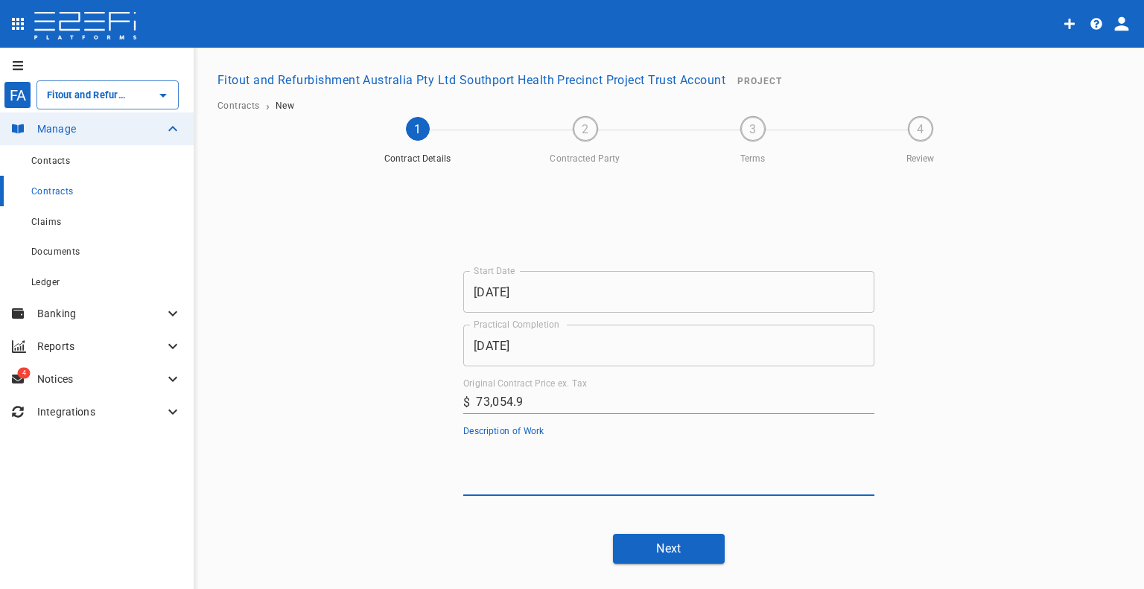
click at [504, 480] on textarea "Description of Work" at bounding box center [668, 466] width 411 height 51
type textarea "Audio Visual"
click at [637, 547] on button "Next" at bounding box center [669, 548] width 112 height 29
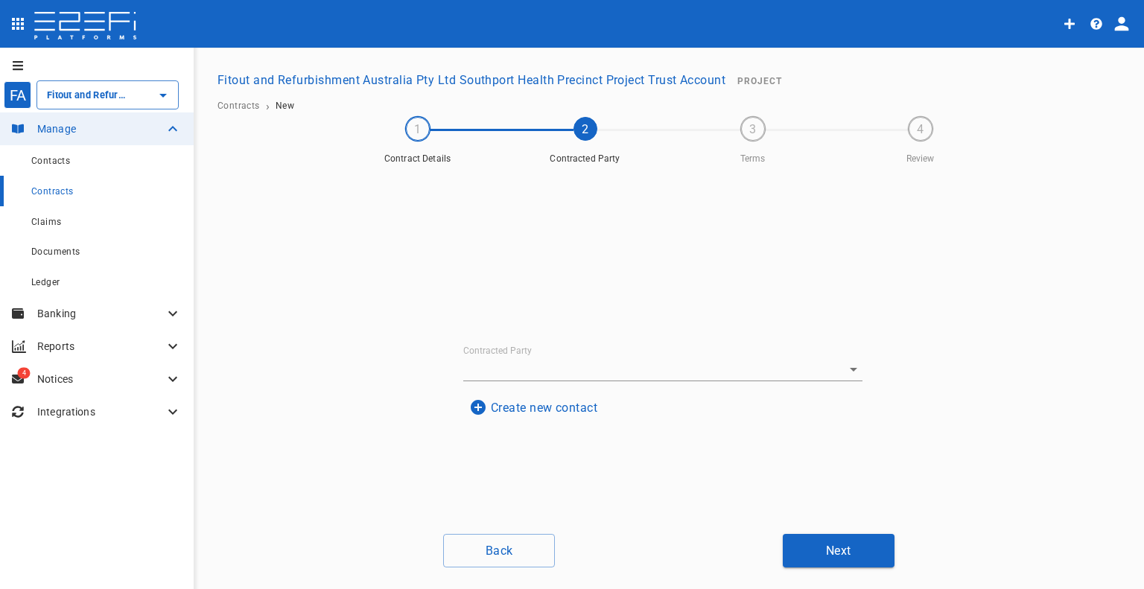
click at [539, 363] on input "Contracted Party" at bounding box center [642, 369] width 358 height 23
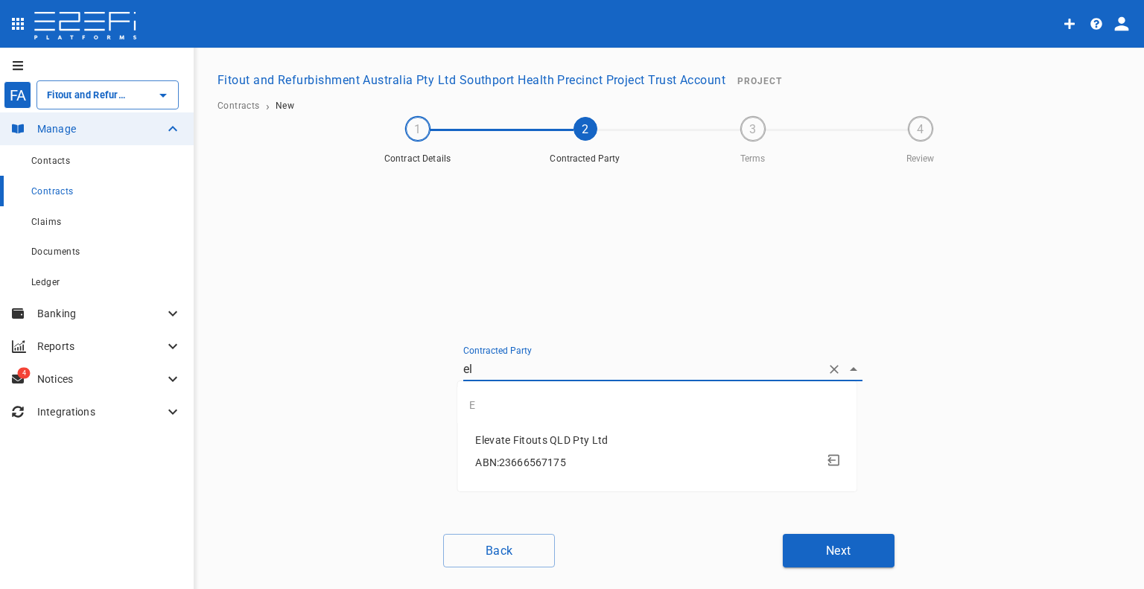
type input "e"
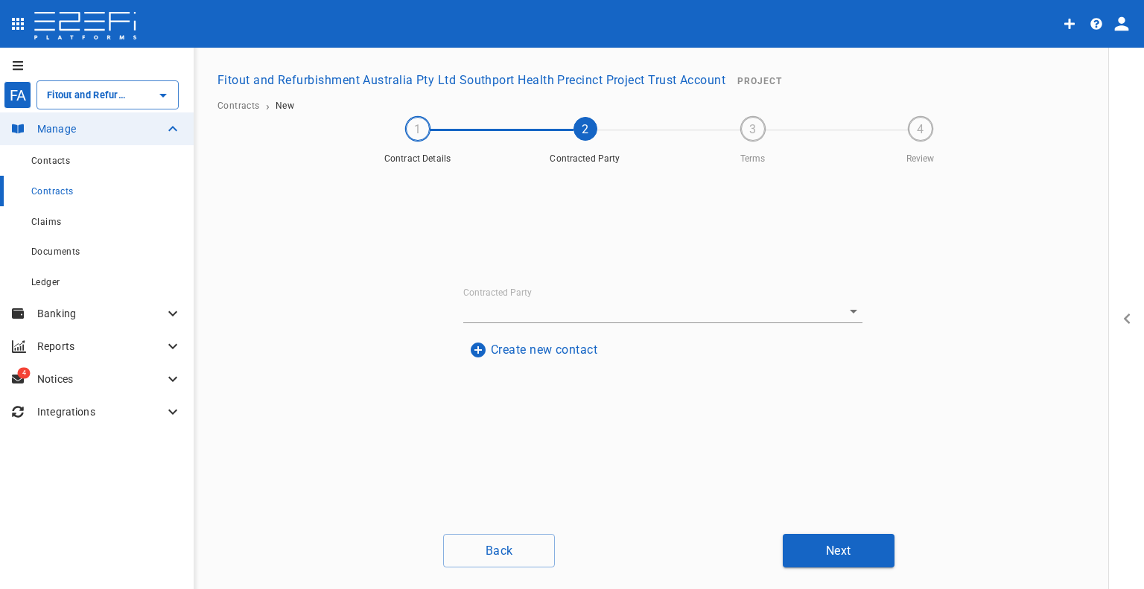
click at [556, 310] on input "Contracted Party" at bounding box center [642, 310] width 358 height 23
type input "e"
click at [551, 351] on button "Create new contact" at bounding box center [533, 349] width 140 height 29
click at [521, 264] on input "Name" at bounding box center [662, 260] width 363 height 24
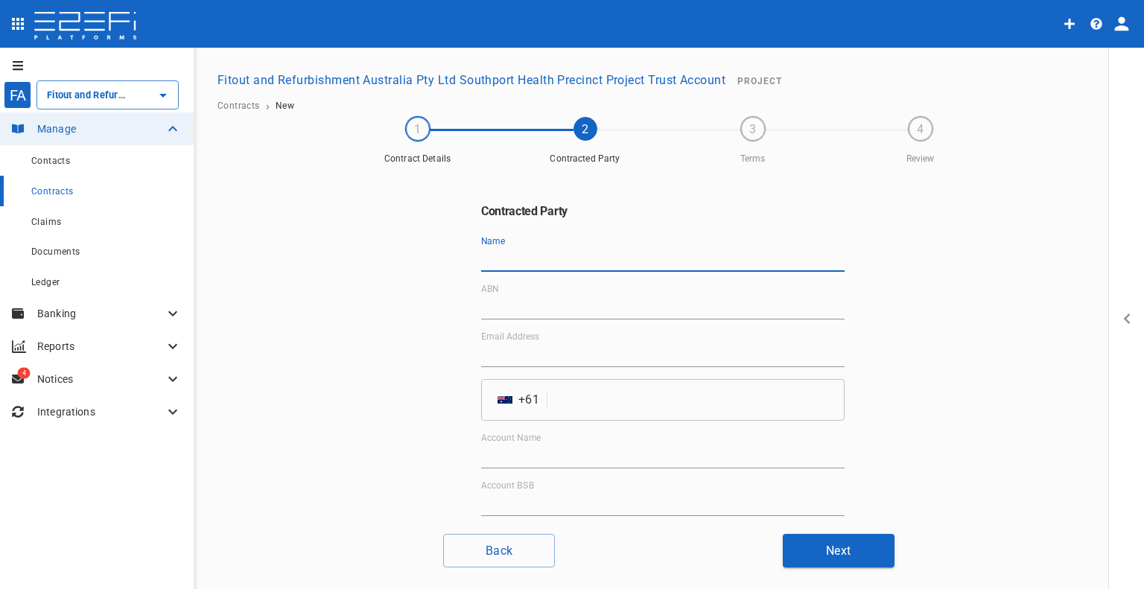
paste input "[PERSON_NAME] Group Services Pty Ltd"
type input "[PERSON_NAME] Group Services Pty Ltd"
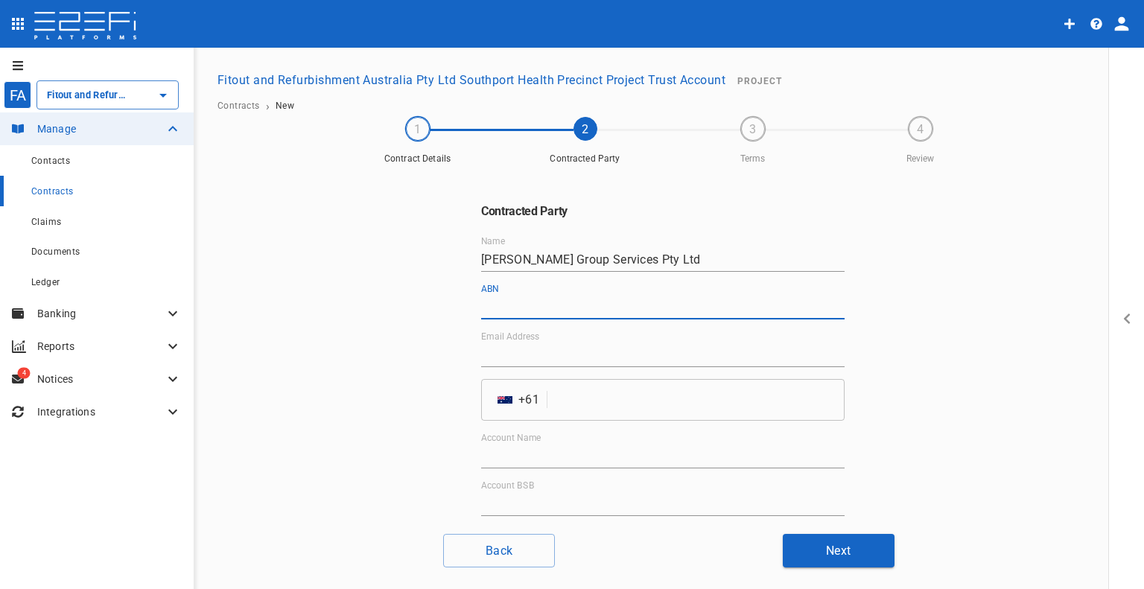
click at [524, 312] on input "ABN" at bounding box center [662, 308] width 363 height 24
click at [541, 308] on input "ABN" at bounding box center [662, 308] width 363 height 24
paste input "69 168 928 664"
type input "69 168 928 664"
click at [508, 374] on div "Name [PERSON_NAME] Group Services Pty Ltd ABN 69 168 928 664 Email Address ​ AU…" at bounding box center [662, 400] width 363 height 328
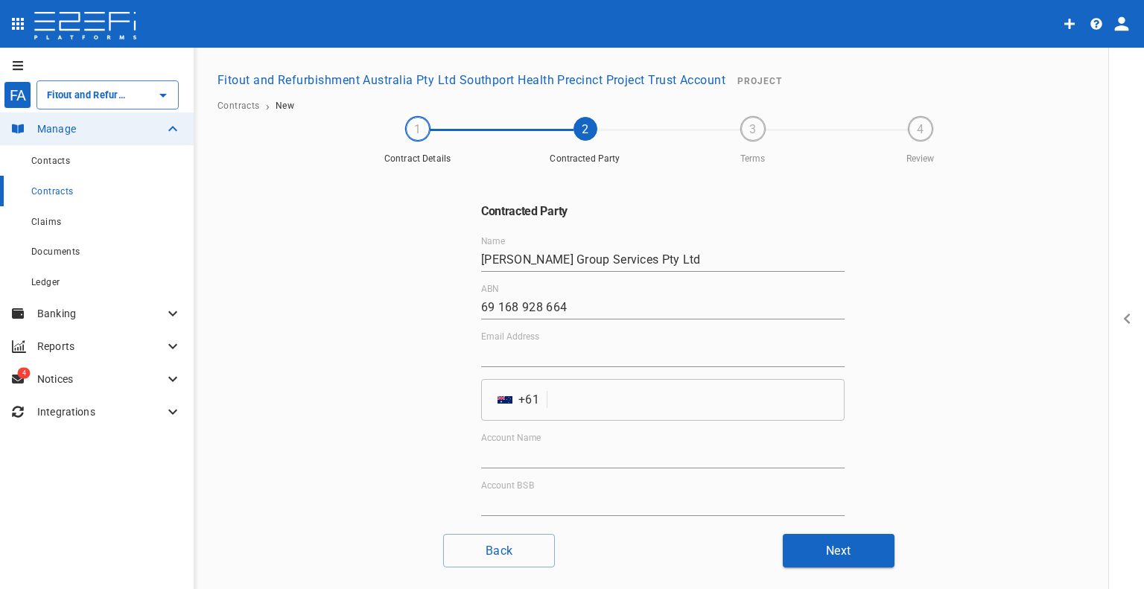
click at [519, 364] on input "Email Address" at bounding box center [662, 355] width 363 height 24
paste input "[PERSON_NAME][EMAIL_ADDRESS][DOMAIN_NAME]"
type input "[PERSON_NAME][EMAIL_ADDRESS][DOMAIN_NAME]"
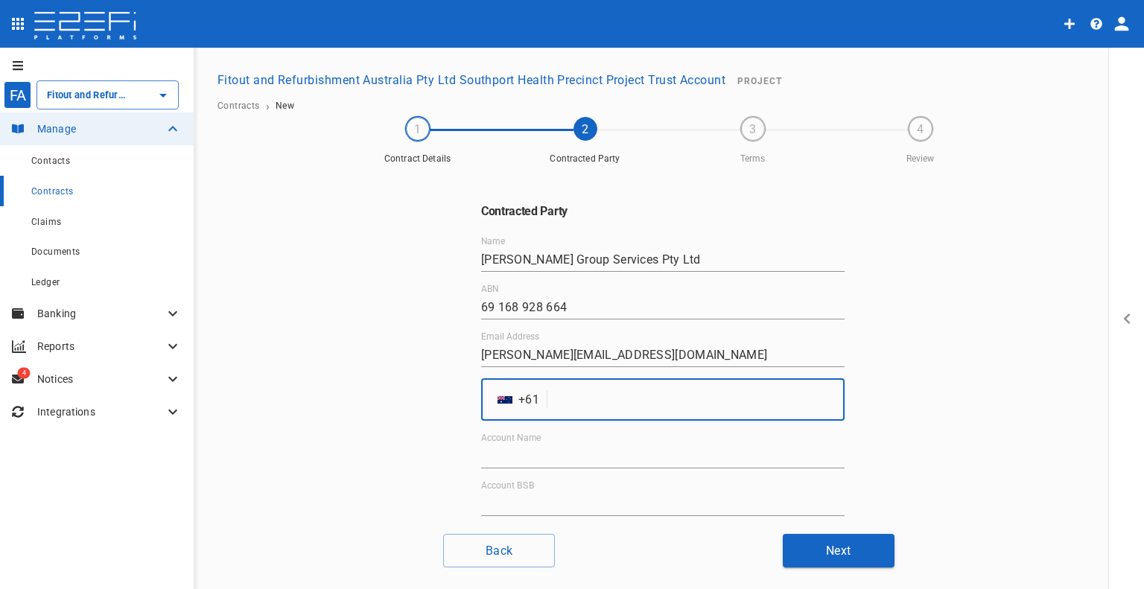
click at [635, 410] on input "tel" at bounding box center [698, 400] width 291 height 42
paste input "413862712"
type input "413862712"
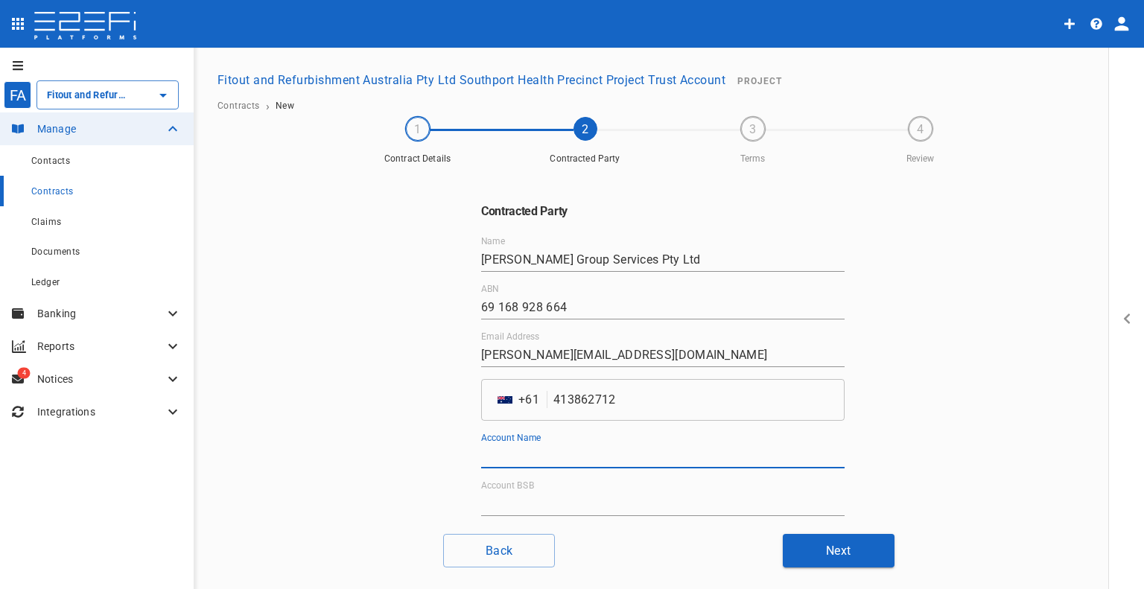
click at [551, 456] on input "Account Name" at bounding box center [662, 457] width 363 height 24
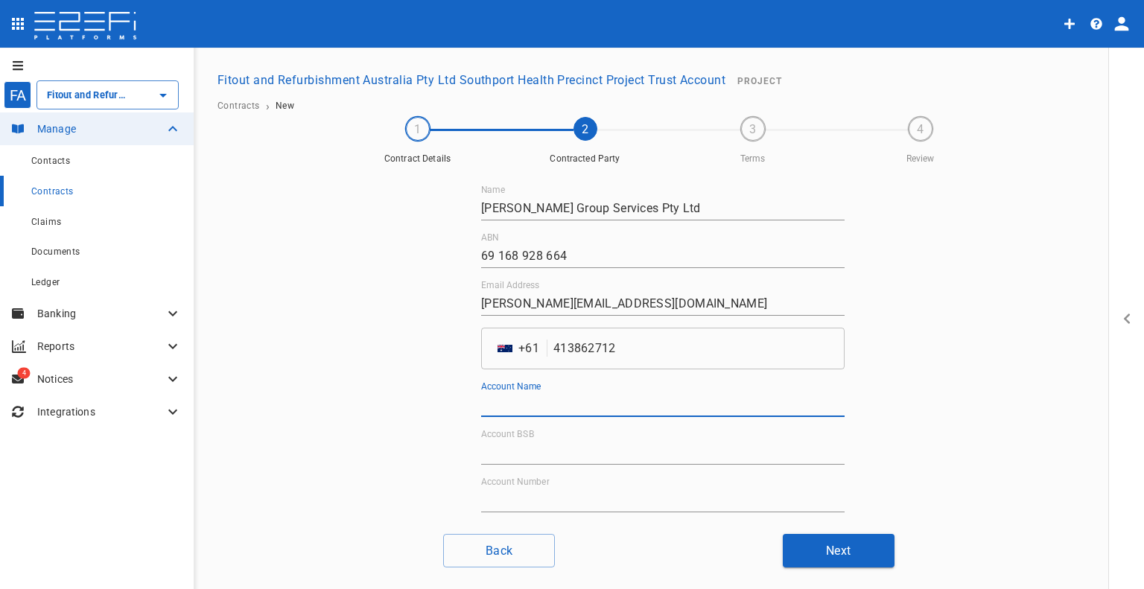
scroll to position [0, 0]
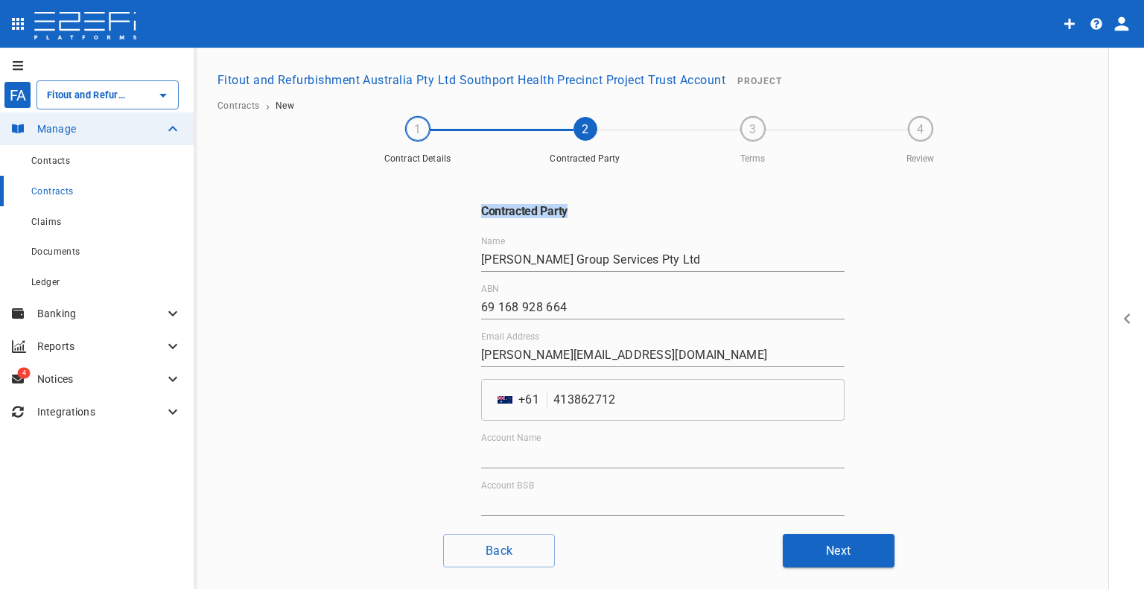
drag, startPoint x: 560, startPoint y: 211, endPoint x: 375, endPoint y: 205, distance: 184.8
click at [375, 205] on div "Contracted Party Name [PERSON_NAME] Group Services Pty Ltd ABN 69 168 928 664 E…" at bounding box center [669, 346] width 894 height 351
click at [489, 213] on h6 "Contracted Party" at bounding box center [662, 211] width 363 height 14
click at [562, 218] on div "Contracted Party Name [PERSON_NAME] Group Services Pty Ltd ABN 69 168 928 664 E…" at bounding box center [662, 384] width 363 height 360
drag, startPoint x: 559, startPoint y: 208, endPoint x: 482, endPoint y: 213, distance: 77.6
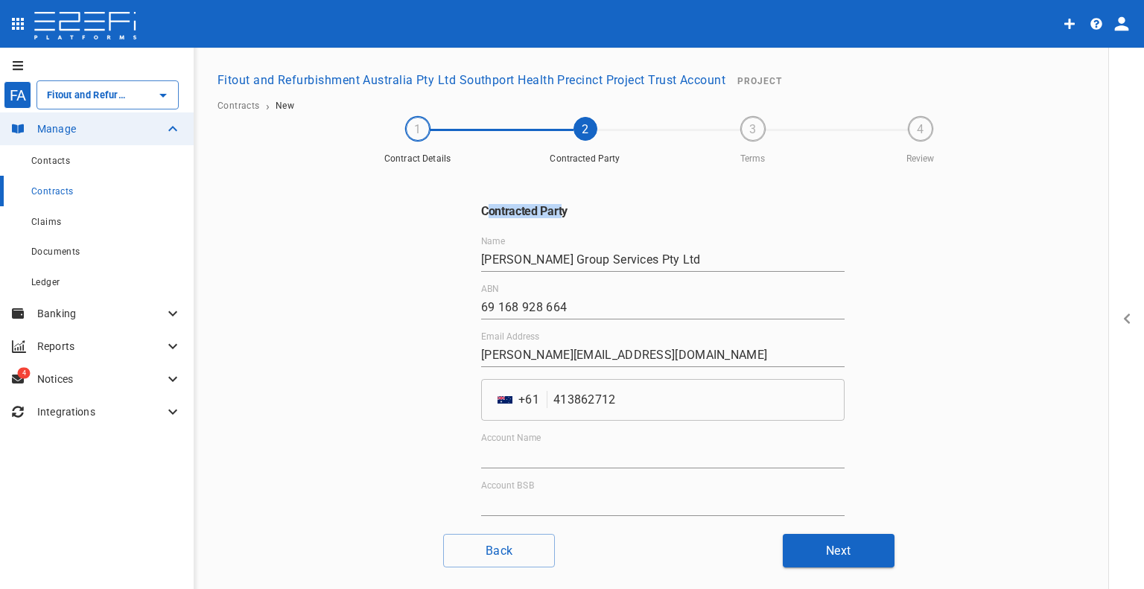
click at [482, 213] on h6 "Contracted Party" at bounding box center [662, 211] width 363 height 14
click at [618, 259] on input "[PERSON_NAME] Group Services Pty Ltd" at bounding box center [662, 260] width 363 height 24
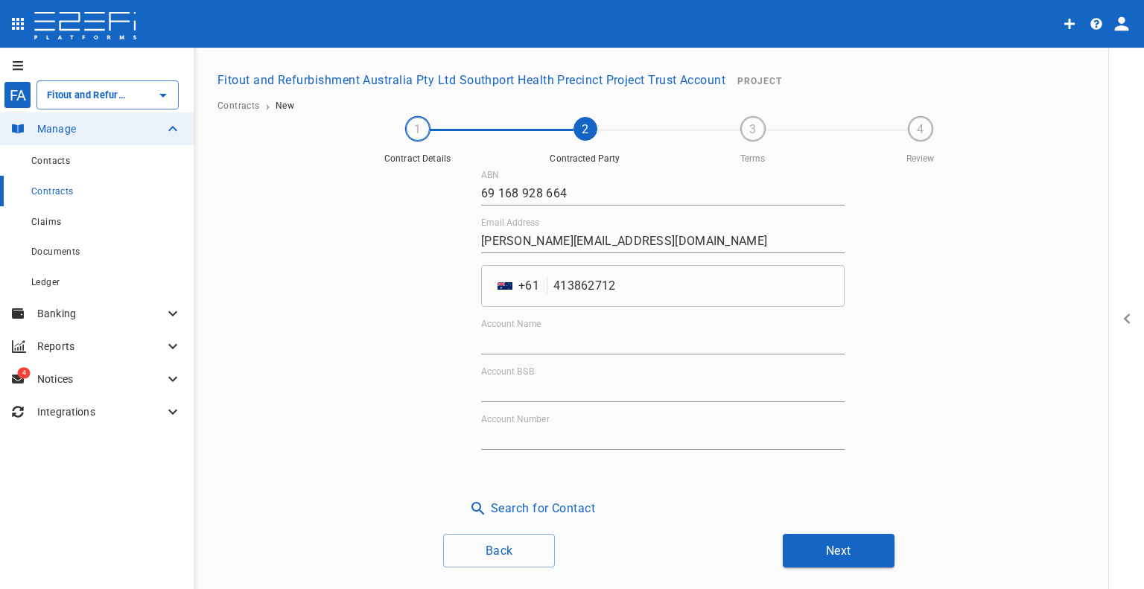
click at [572, 349] on input "Account Name" at bounding box center [662, 343] width 363 height 24
paste input "[PERSON_NAME] Group Services Pty Ltd"
type input "[PERSON_NAME] Group Services Pty Ltd"
click at [538, 393] on input "Account BSB" at bounding box center [662, 390] width 363 height 24
paste input "034-637"
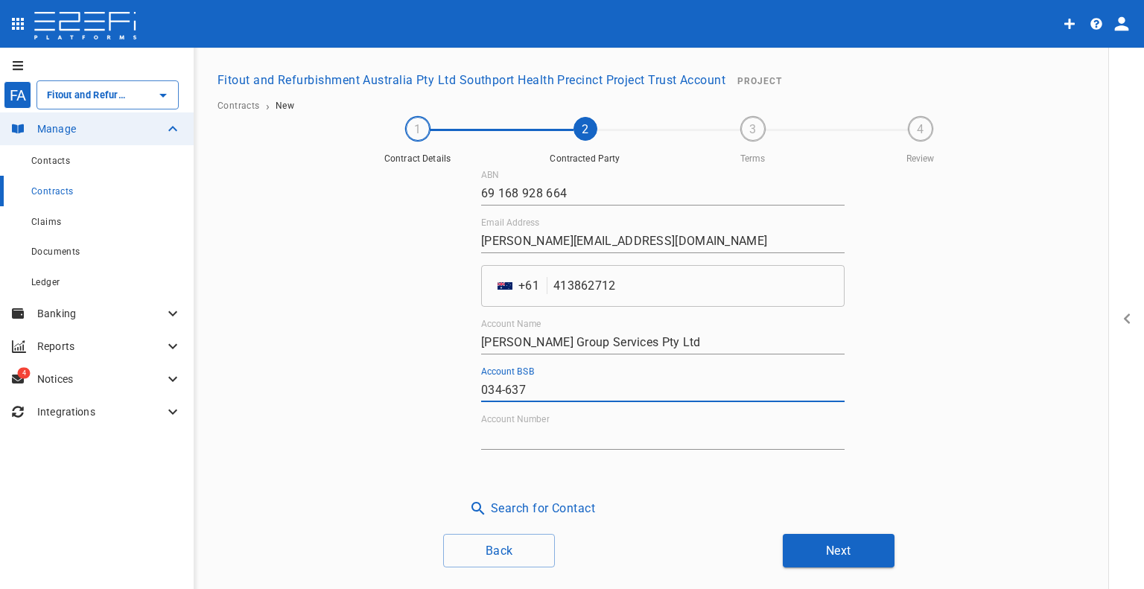
type input "034-637"
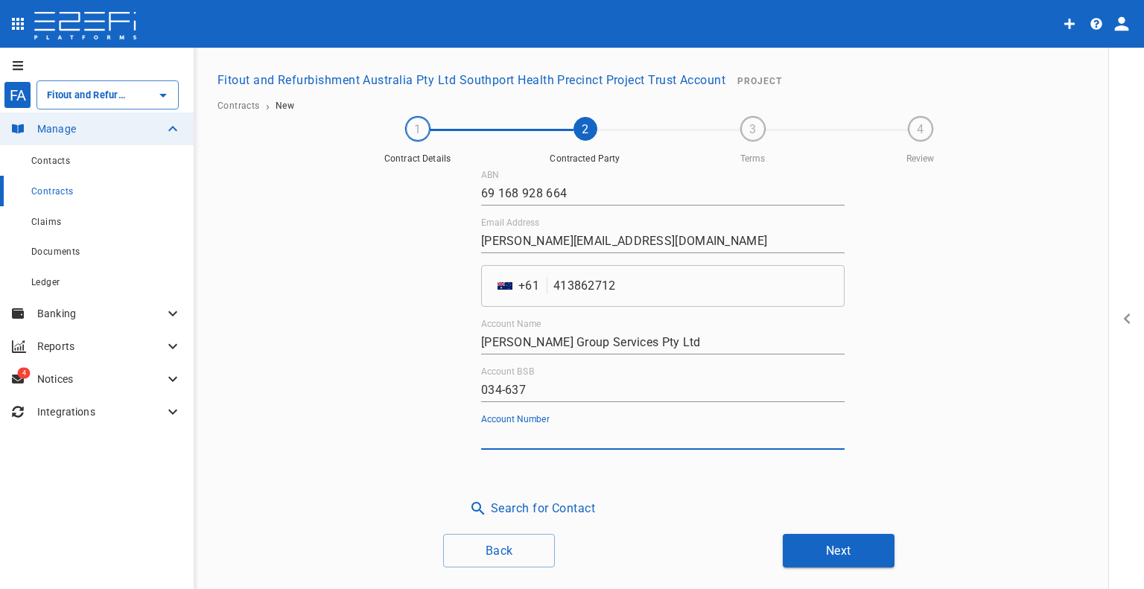
click at [561, 427] on input "Account Number" at bounding box center [662, 438] width 363 height 24
paste input "592336"
type input "592336"
click at [944, 282] on div "Contracted Party Name [PERSON_NAME] Group Services Pty Ltd ABN 69 168 928 664 E…" at bounding box center [669, 346] width 894 height 351
click at [828, 536] on button "Next" at bounding box center [839, 551] width 112 height 34
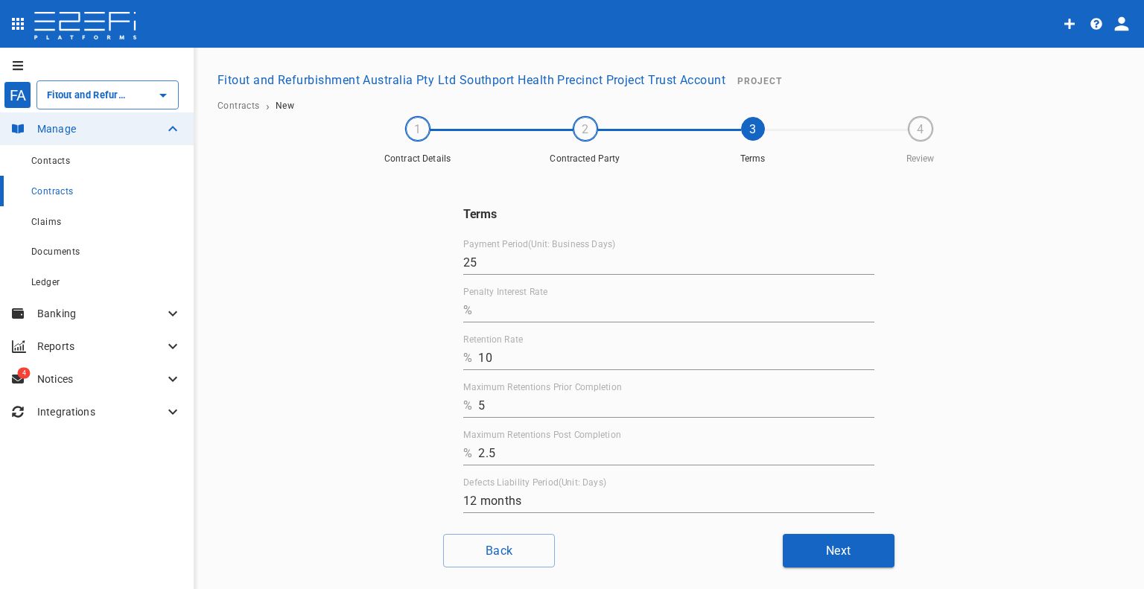
click at [530, 309] on input "Penalty Interest Rate" at bounding box center [676, 311] width 396 height 24
type input "0"
click at [1069, 236] on div "Terms Payment Period(Unit: Business Days) 25 Penalty Interest Rate % 0 Retentio…" at bounding box center [669, 346] width 894 height 351
click at [827, 543] on button "Next" at bounding box center [839, 551] width 112 height 34
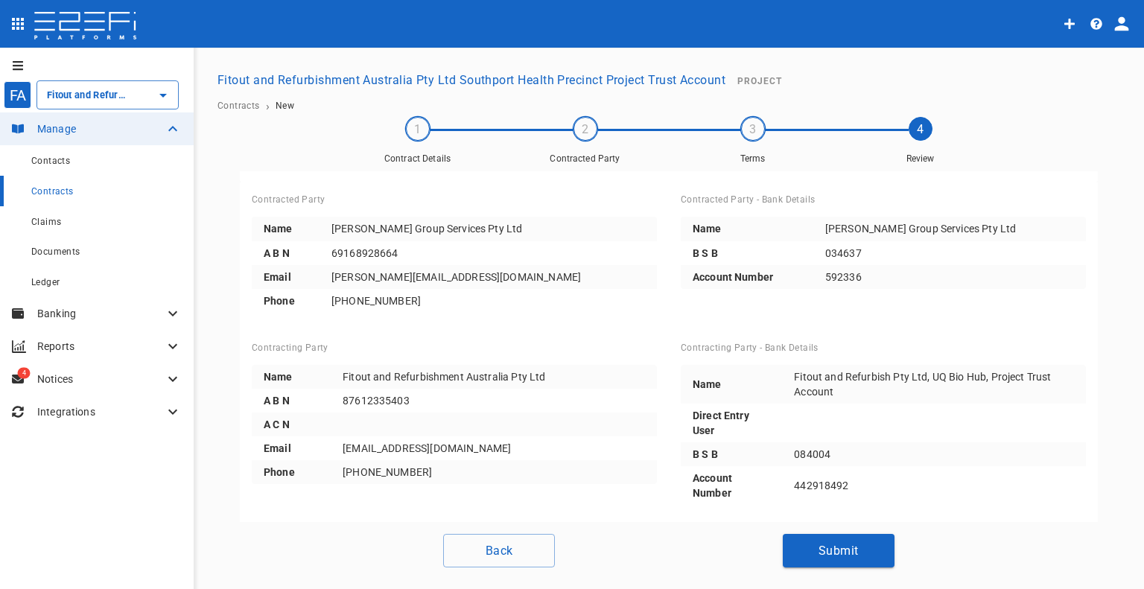
scroll to position [0, 0]
click at [821, 533] on div "Terms Defects Liability Period 12 months Payment Period 25 Retention Rate 10 To…" at bounding box center [669, 366] width 894 height 402
click at [822, 542] on button "Submit" at bounding box center [839, 551] width 112 height 34
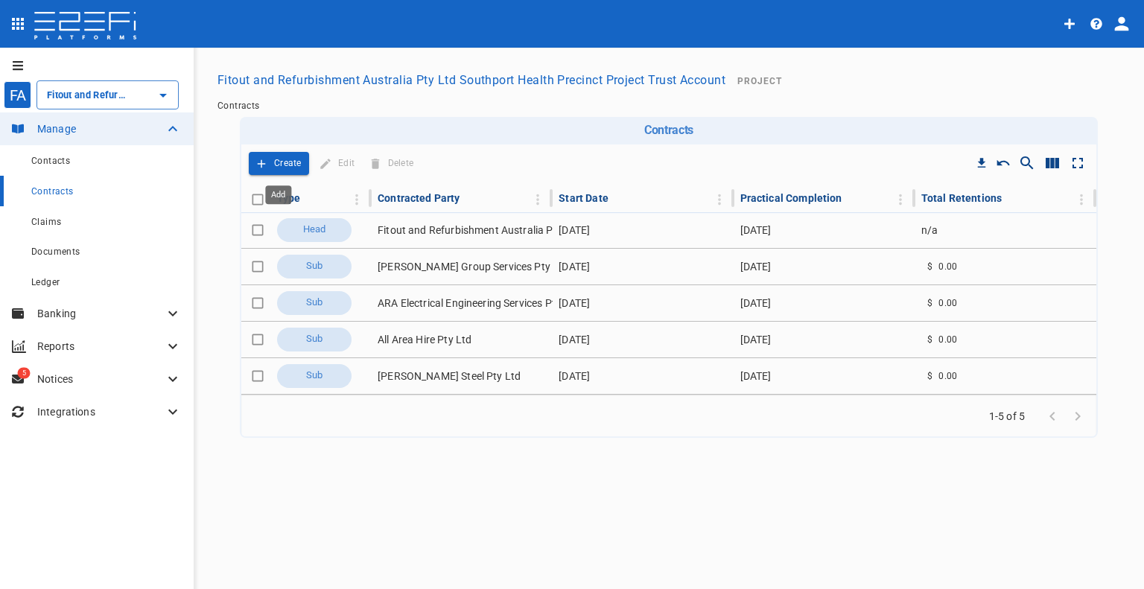
click at [283, 159] on p "Create" at bounding box center [288, 163] width 28 height 17
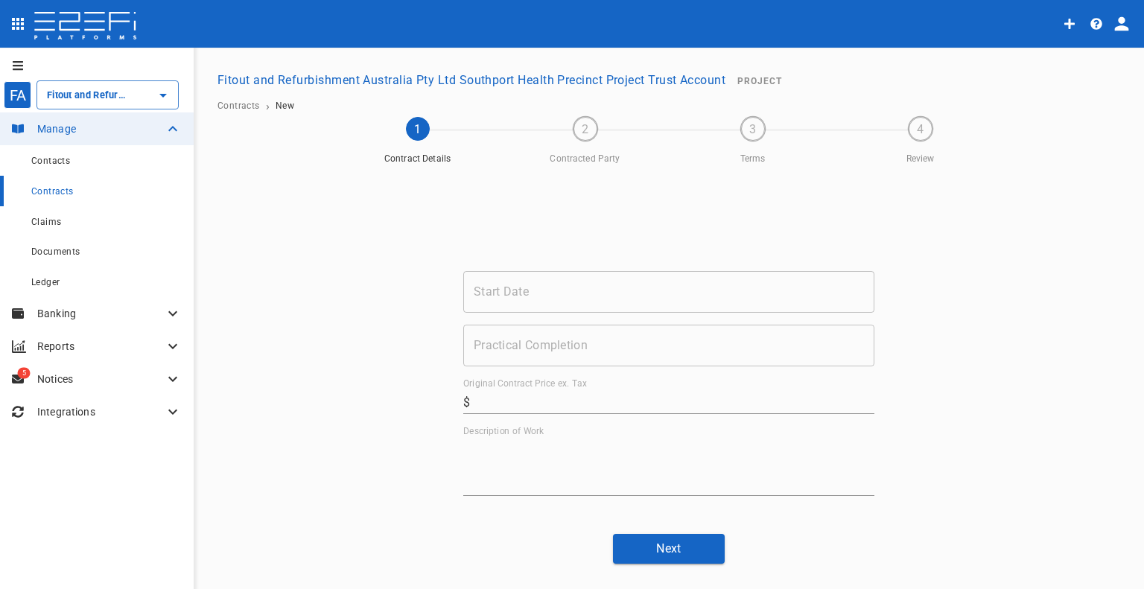
click at [499, 299] on input "Start Date" at bounding box center [668, 292] width 411 height 42
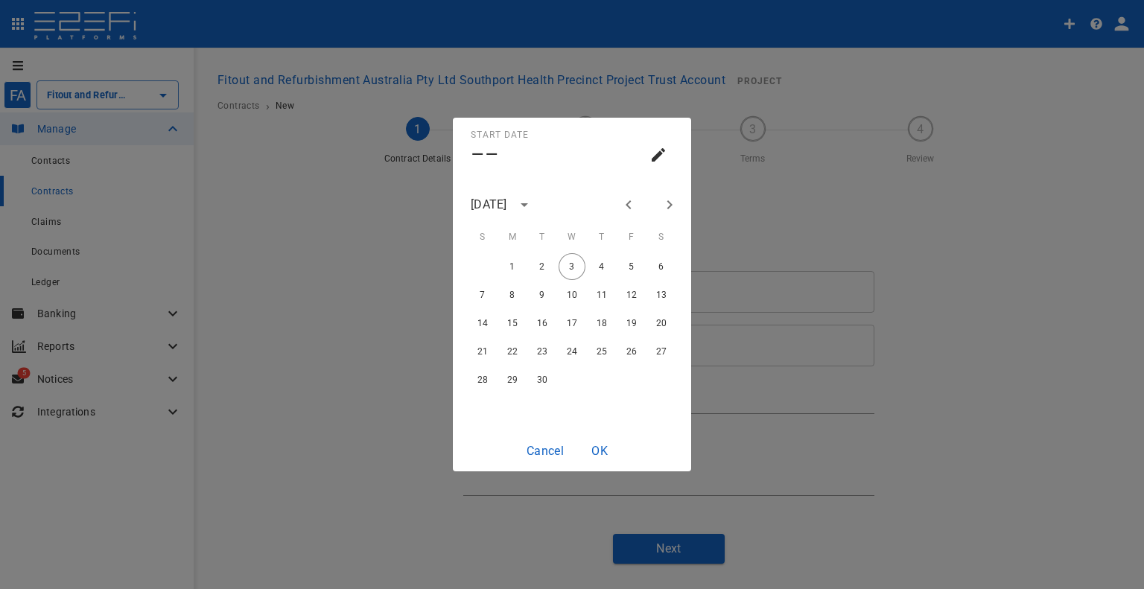
click at [631, 203] on icon "Previous month" at bounding box center [629, 205] width 18 height 18
click at [537, 204] on button "calendar view is open, switch to year view" at bounding box center [524, 204] width 25 height 25
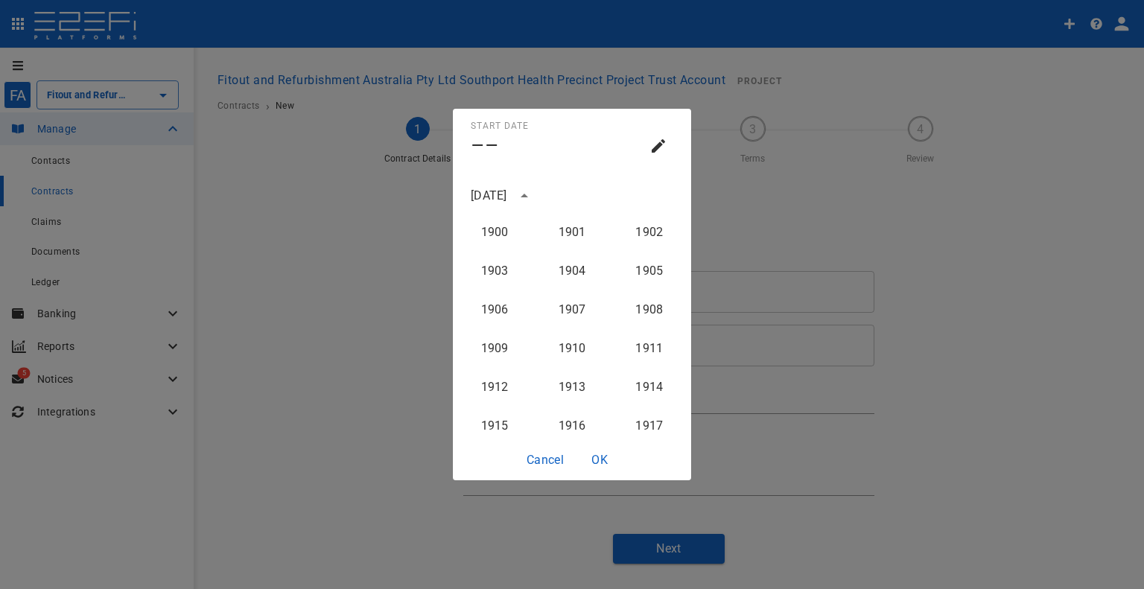
scroll to position [1494, 0]
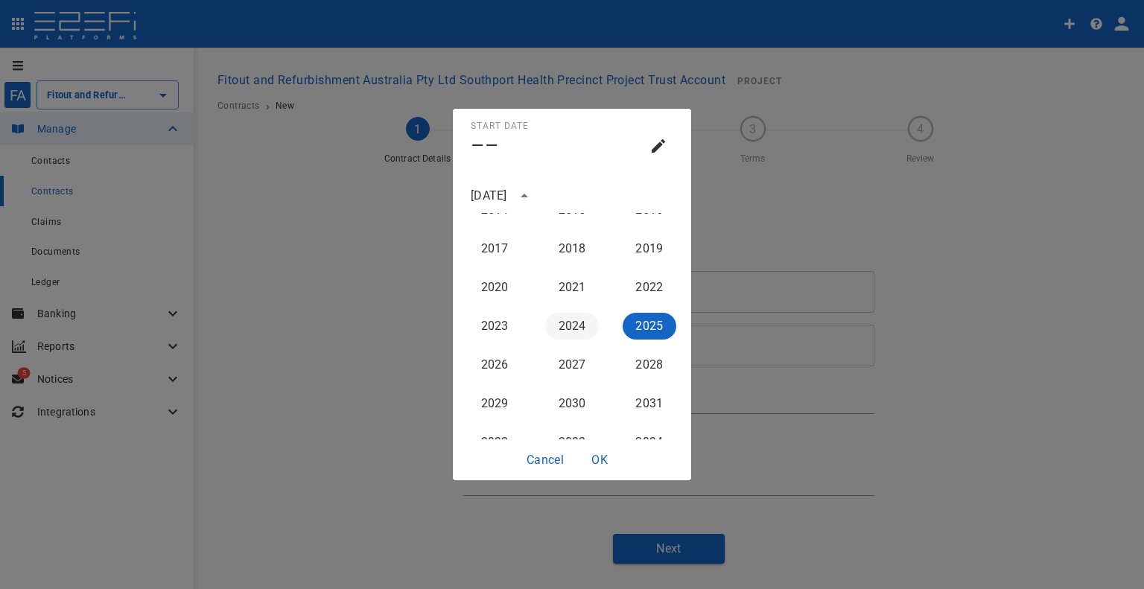
click at [563, 324] on button "2024" at bounding box center [572, 326] width 54 height 27
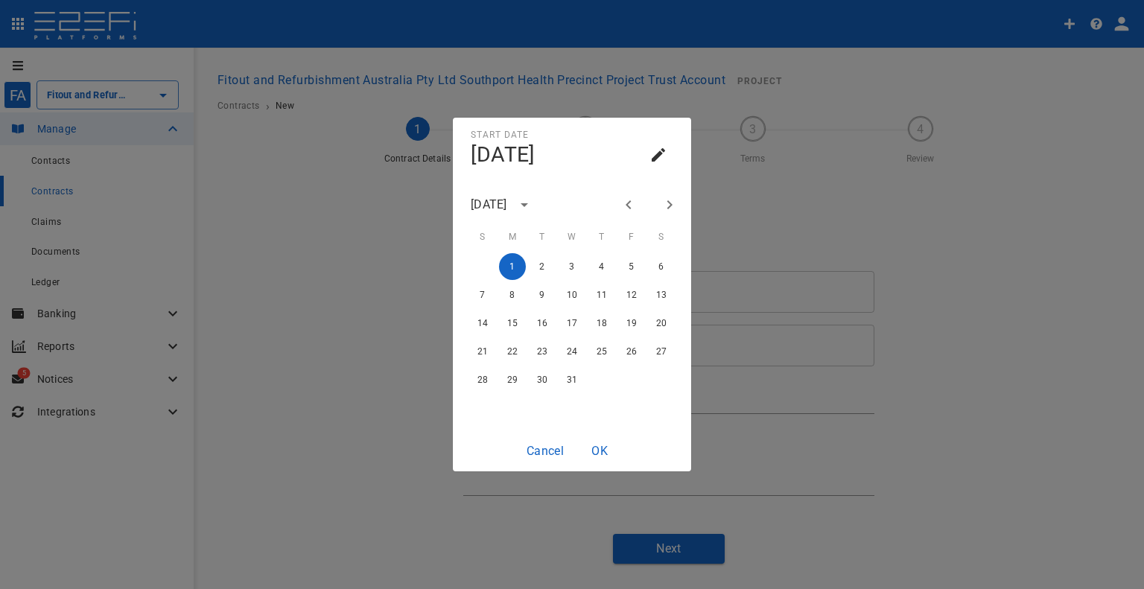
click at [664, 202] on icon "Next month" at bounding box center [670, 205] width 18 height 18
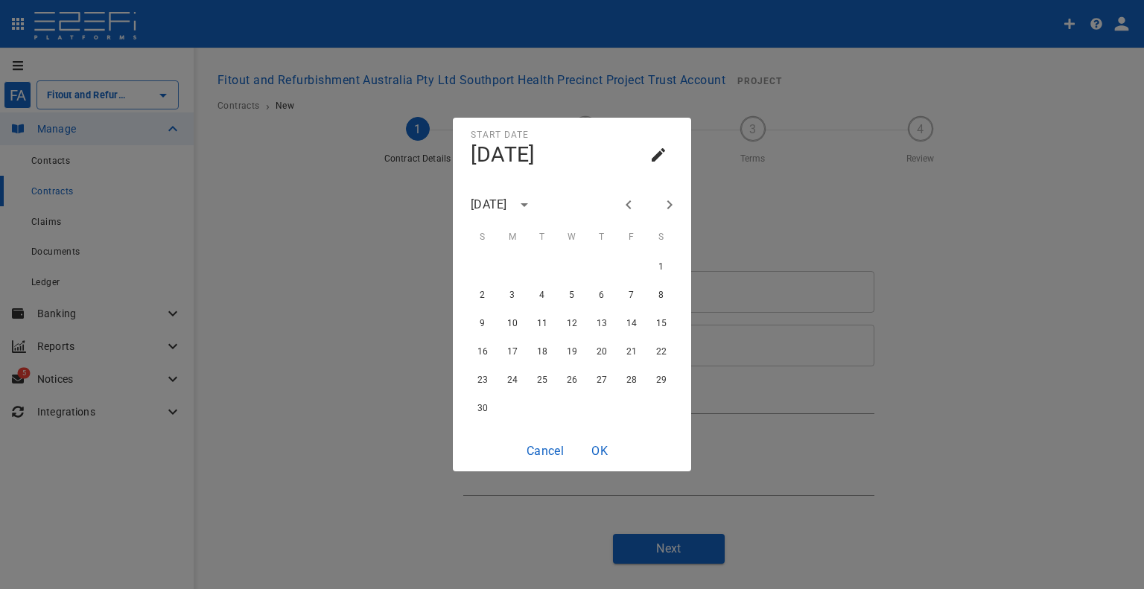
click at [664, 202] on icon "Next month" at bounding box center [670, 205] width 18 height 18
click at [504, 267] on button "1" at bounding box center [512, 266] width 27 height 27
type input "[DATE]"
click at [608, 435] on div "Cancel OK" at bounding box center [572, 451] width 115 height 41
click at [604, 443] on button "OK" at bounding box center [600, 450] width 48 height 29
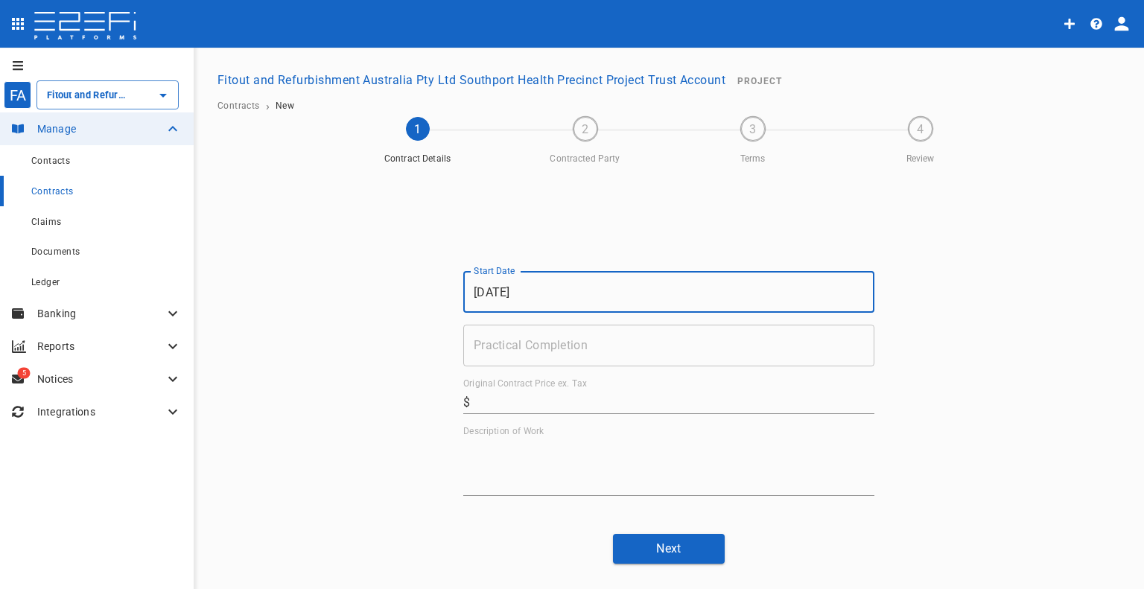
click at [584, 366] on input "Practical Completion" at bounding box center [668, 346] width 411 height 42
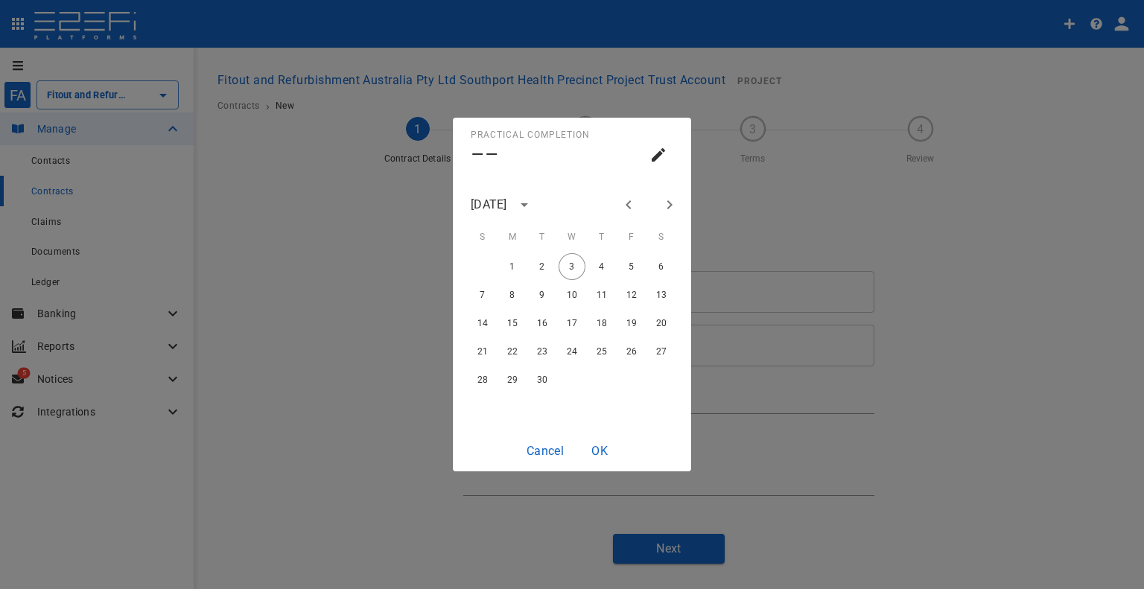
click at [635, 204] on icon "Previous month" at bounding box center [629, 205] width 18 height 18
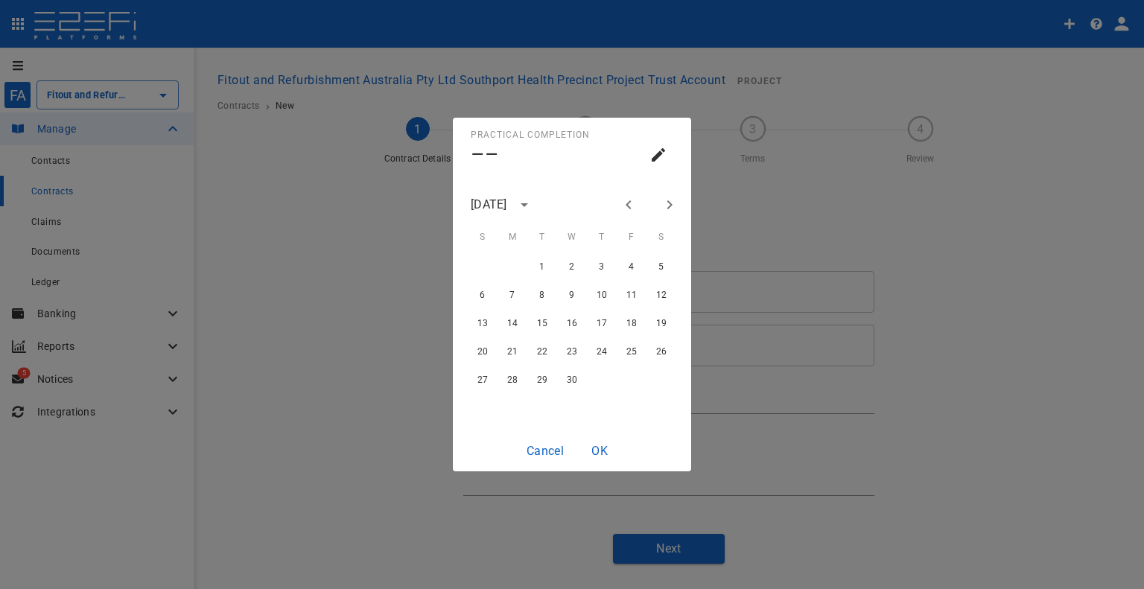
click at [635, 204] on icon "Previous month" at bounding box center [629, 205] width 18 height 18
click at [595, 369] on button "27" at bounding box center [601, 379] width 27 height 27
type input "[DATE]"
click at [594, 444] on button "OK" at bounding box center [600, 450] width 48 height 29
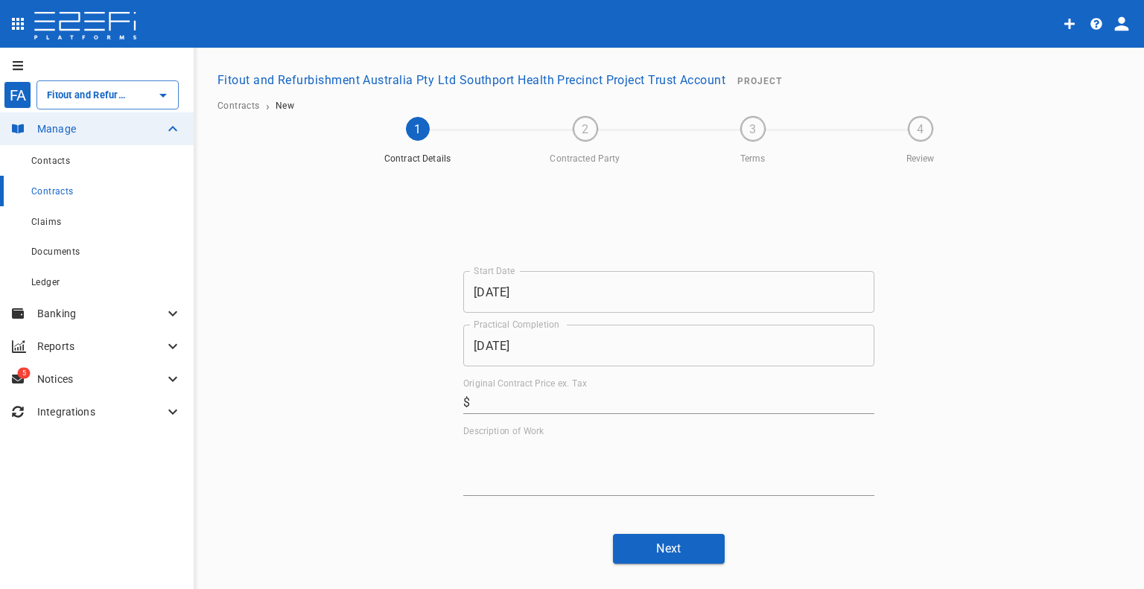
click at [1010, 310] on div "Start Date [DATE] Start Date Practical Completion [DATE] Practical Completion O…" at bounding box center [669, 346] width 894 height 351
click at [608, 407] on input "Original Contract Price ex. Tax" at bounding box center [675, 402] width 398 height 24
paste input "927,140"
type input "927,140"
click at [968, 368] on div "Start Date [DATE] Start Date Practical Completion [DATE] Practical Completion O…" at bounding box center [669, 346] width 894 height 351
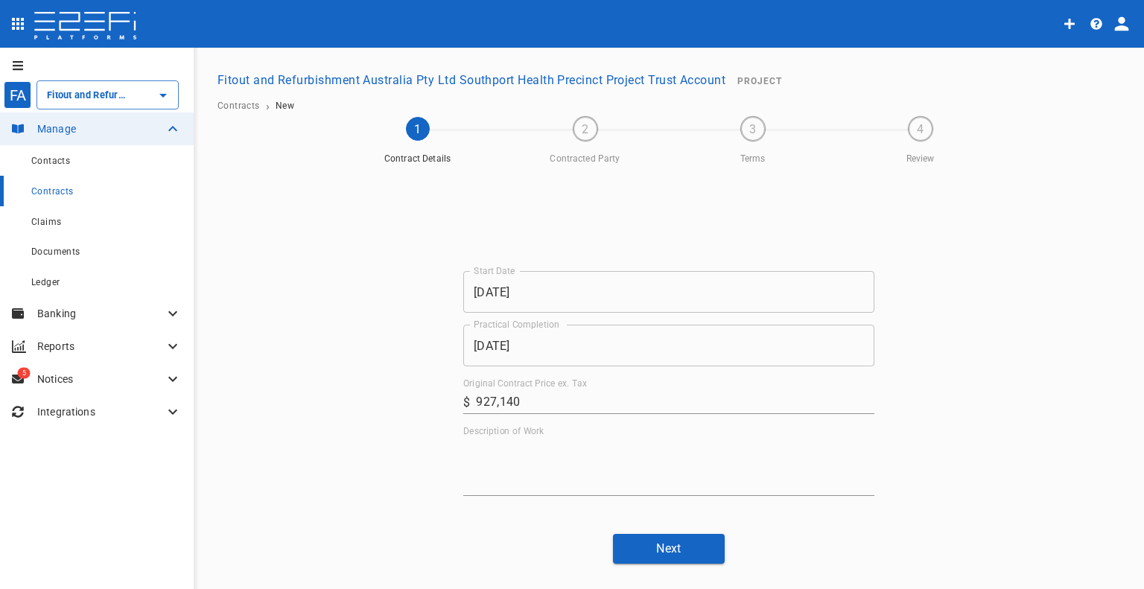
click at [617, 463] on textarea "Description of Work" at bounding box center [668, 466] width 411 height 51
click at [463, 445] on textarea "Carpentry" at bounding box center [668, 466] width 411 height 51
type textarea "Carpentry"
click at [667, 549] on button "Next" at bounding box center [669, 548] width 112 height 29
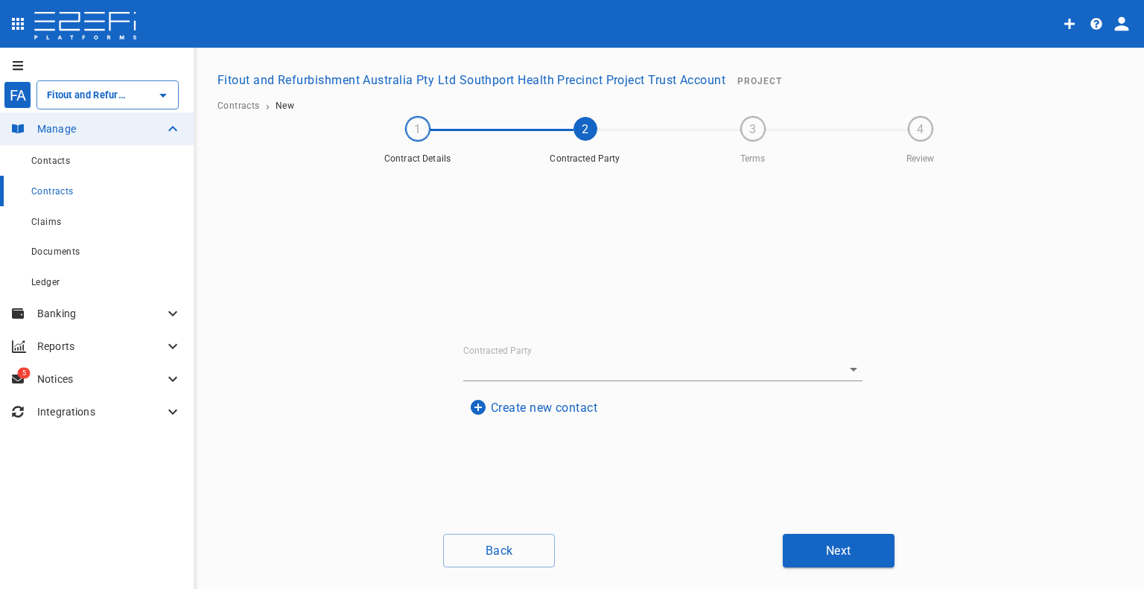
click at [523, 363] on input "Contracted Party" at bounding box center [642, 369] width 358 height 23
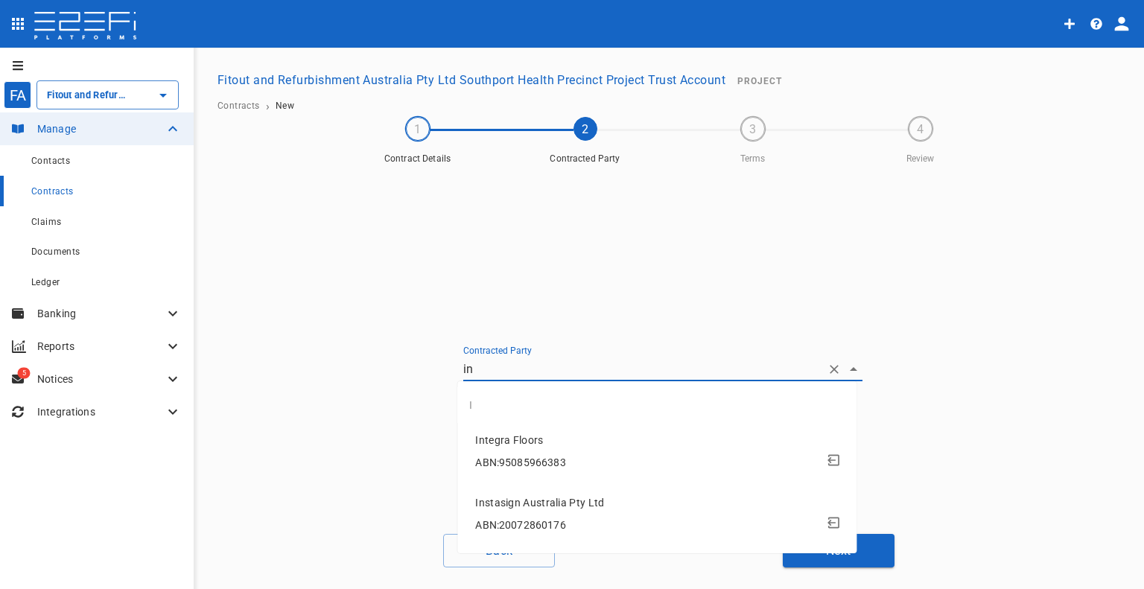
type input "i"
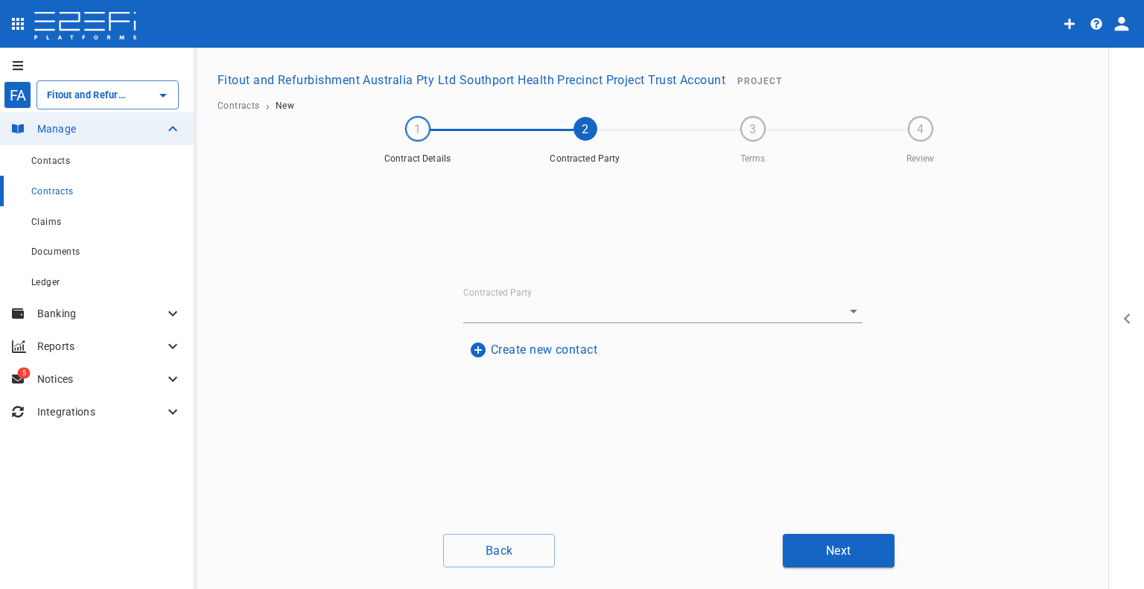
click at [557, 351] on button "Create new contact" at bounding box center [533, 349] width 140 height 29
drag, startPoint x: 536, startPoint y: 256, endPoint x: 544, endPoint y: 286, distance: 30.7
click at [536, 256] on input "Name" at bounding box center [662, 260] width 363 height 24
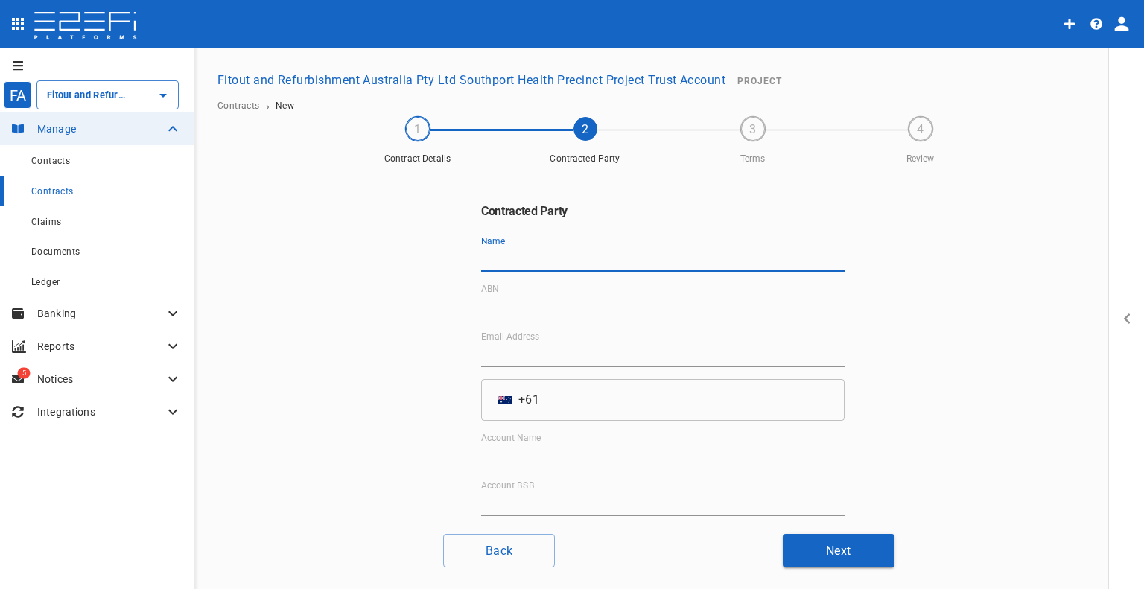
paste input "In-Struct Projects Pty Ltd"
type input "In-Struct Projects Pty Ltd"
click at [562, 315] on input "ABN" at bounding box center [662, 308] width 363 height 24
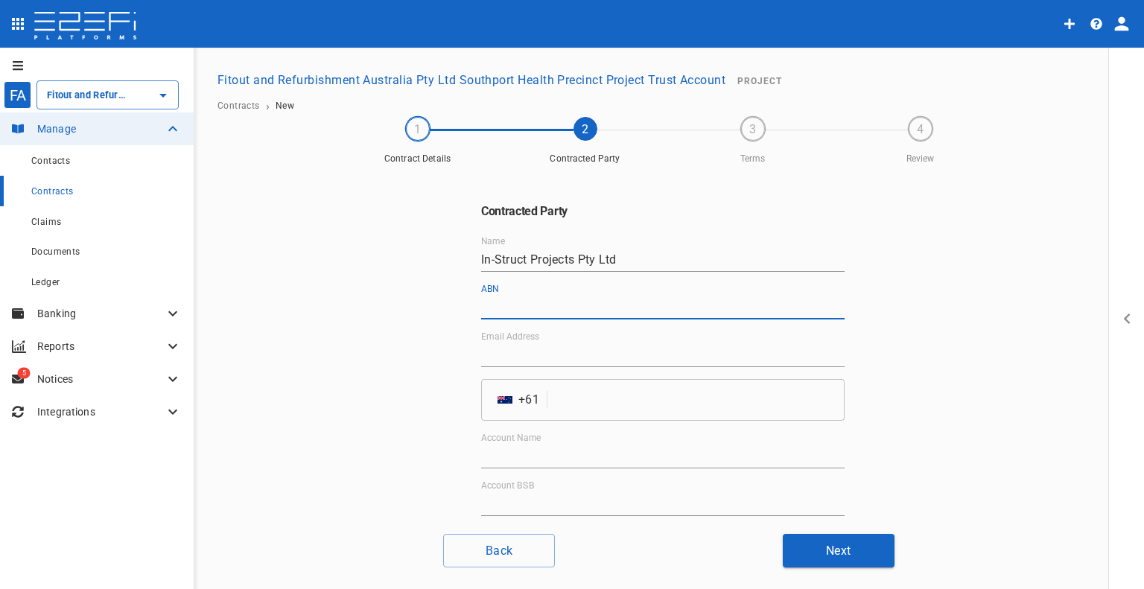
paste input "82 627 666 353"
type input "82 627 666 353"
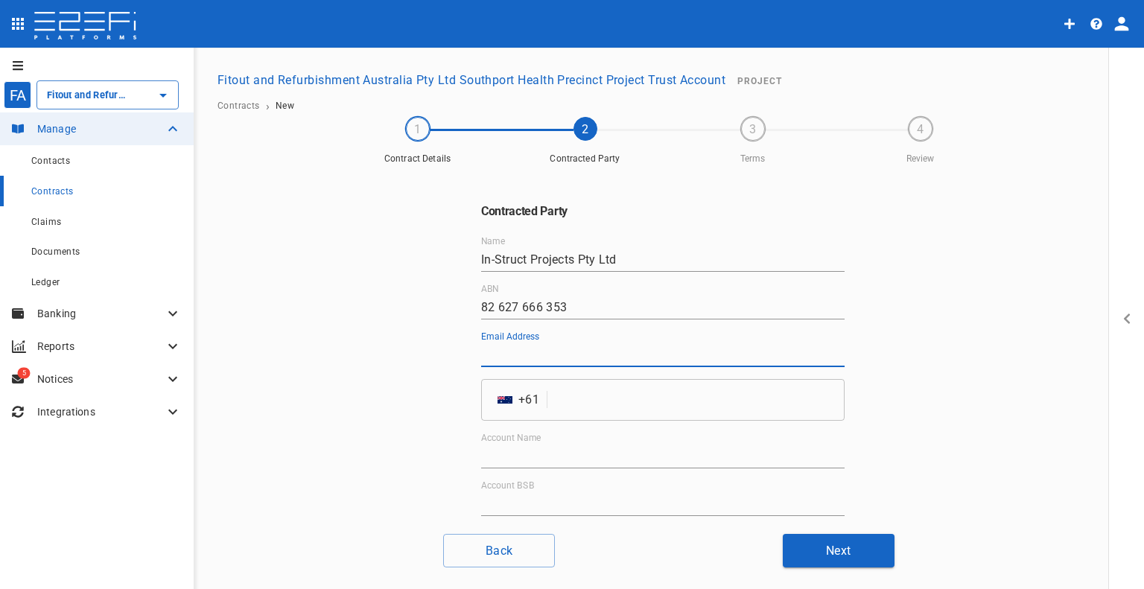
click at [539, 360] on input "Email Address" at bounding box center [662, 355] width 363 height 24
paste input "[EMAIL_ADDRESS][DOMAIN_NAME]"
type input "[EMAIL_ADDRESS][DOMAIN_NAME]"
click at [553, 398] on input "tel" at bounding box center [698, 400] width 291 height 42
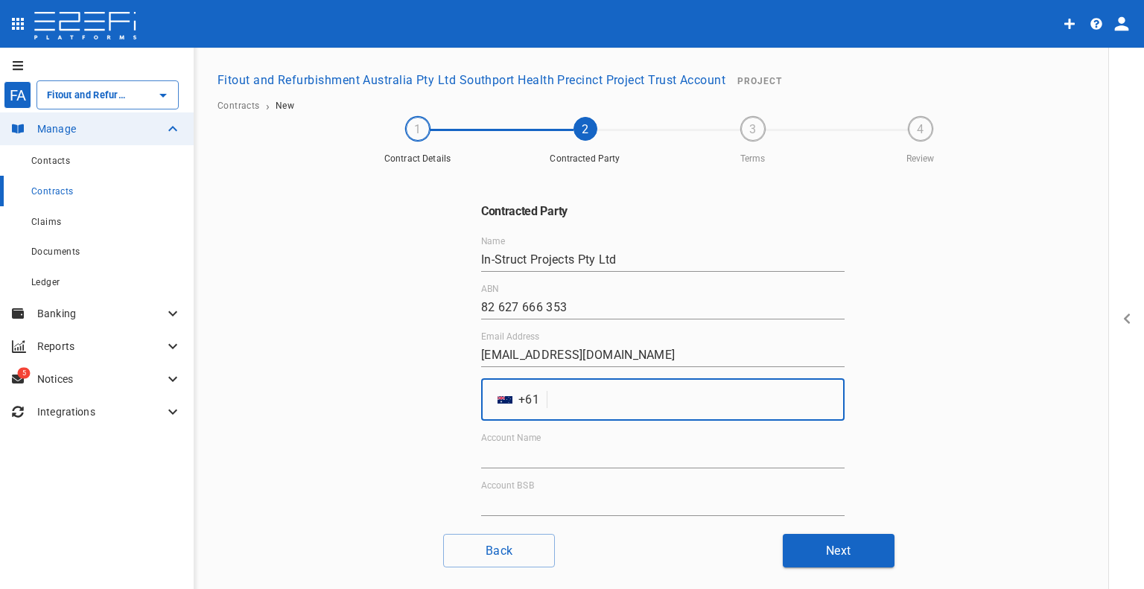
paste input "456631920"
type input "456631920"
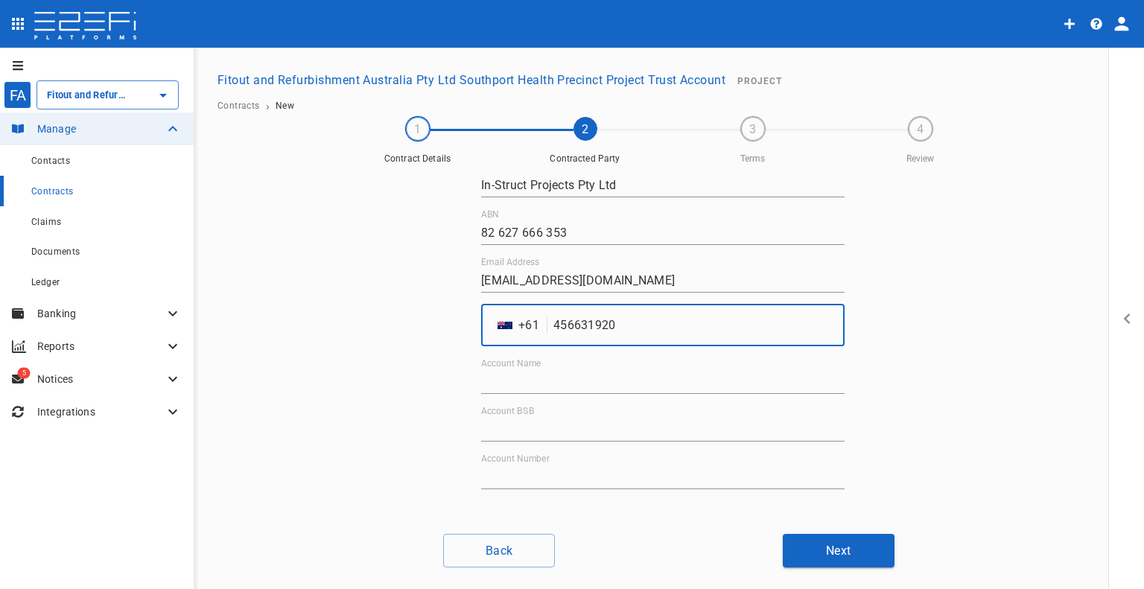
click at [529, 388] on input "Account Name" at bounding box center [662, 382] width 363 height 24
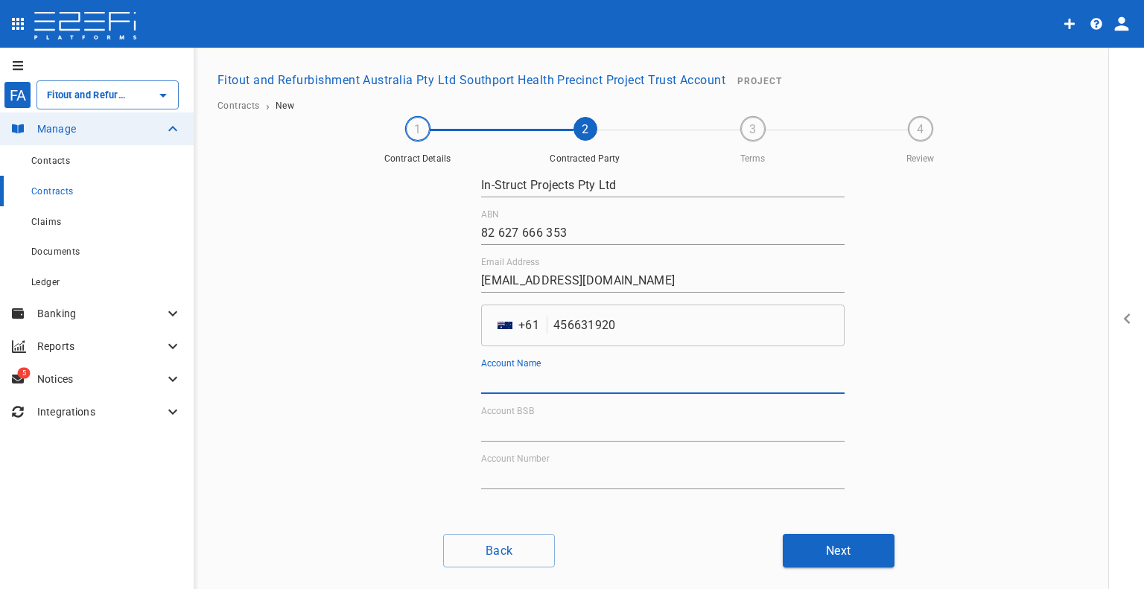
paste input "In-Struct Projects"
type input "In-Struct Projects"
click at [544, 416] on div "Account BSB" at bounding box center [662, 424] width 363 height 36
click at [544, 425] on input "Account BSB" at bounding box center [662, 430] width 363 height 24
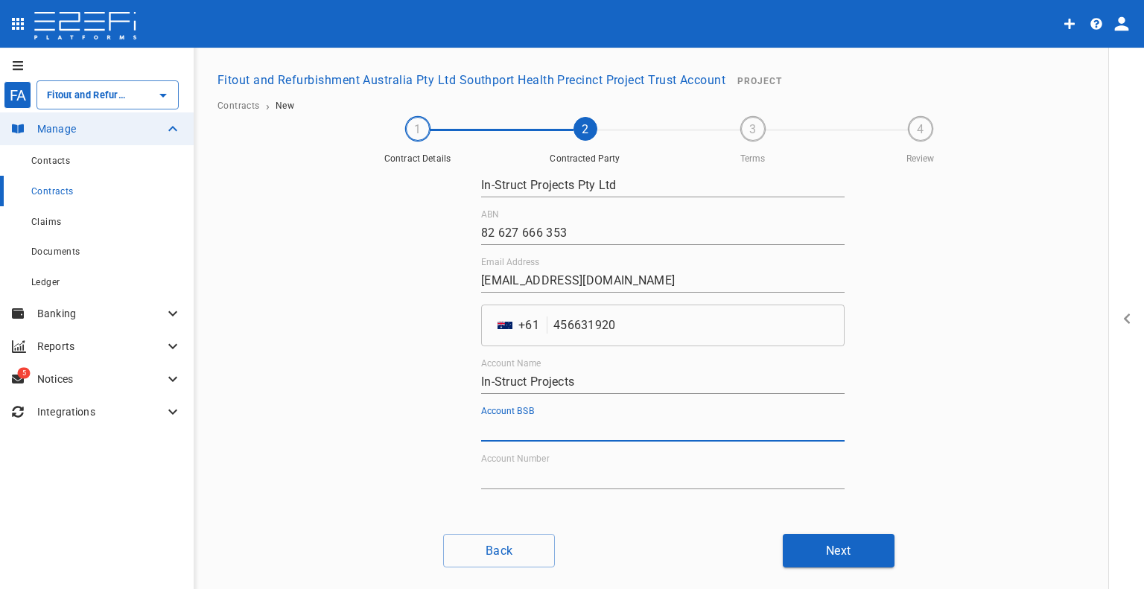
paste input "014-531"
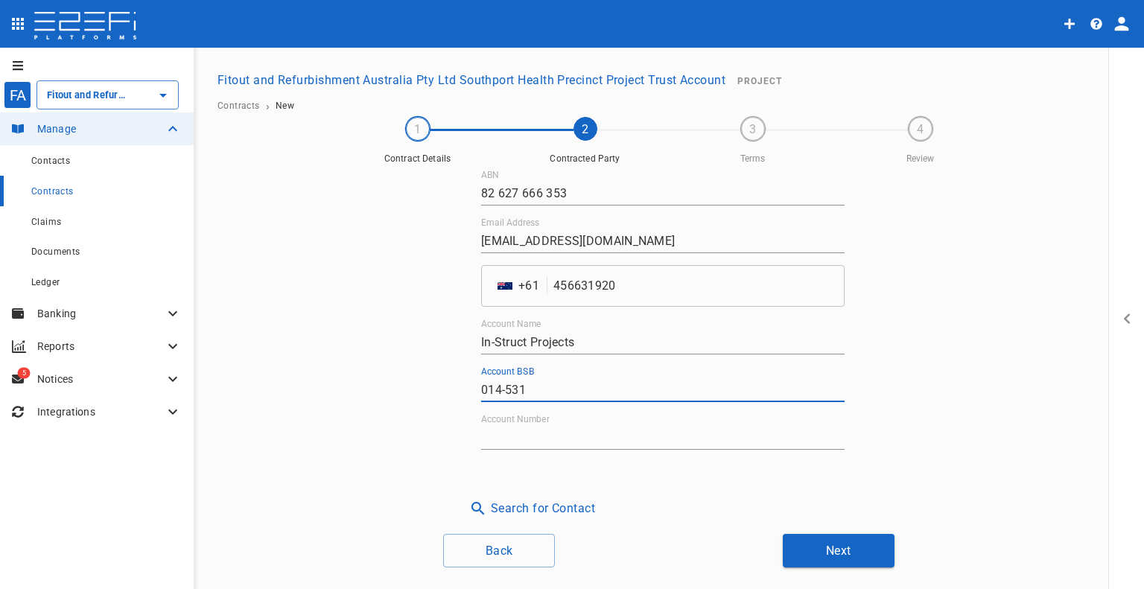
type input "014-531"
click at [509, 434] on input "Account Number" at bounding box center [662, 438] width 363 height 24
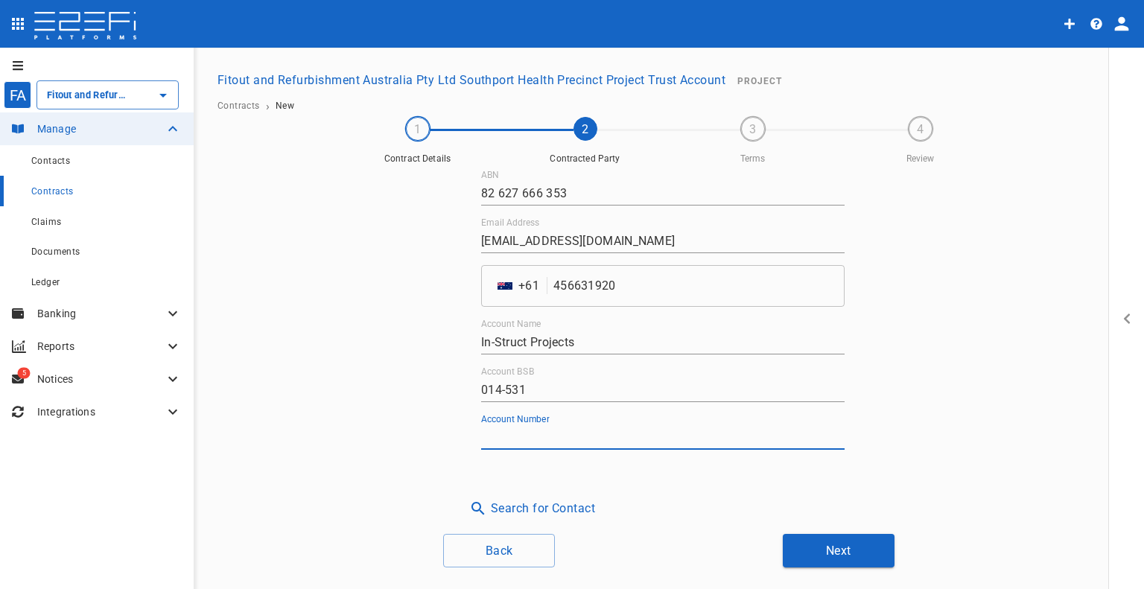
paste input "151237734"
type input "151237734"
click at [940, 309] on div "Contracted Party Name In-Struct Projects Pty Ltd ABN 82 627 666 353 Email Addre…" at bounding box center [669, 346] width 894 height 351
click at [851, 540] on button "Next" at bounding box center [839, 551] width 112 height 34
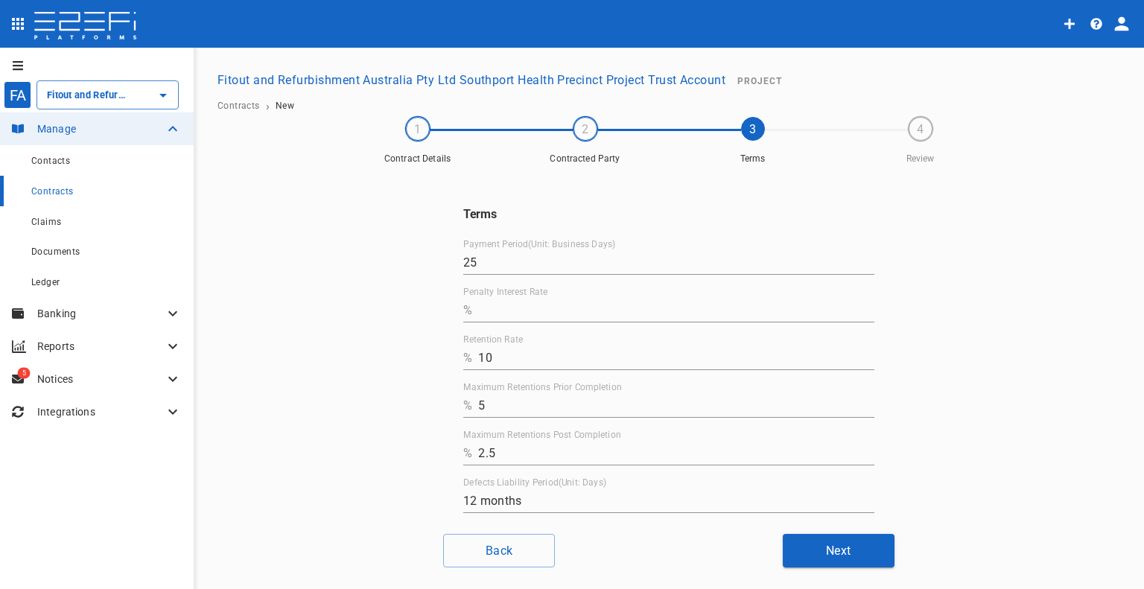
click at [536, 310] on input "Penalty Interest Rate" at bounding box center [676, 311] width 396 height 24
type input "0"
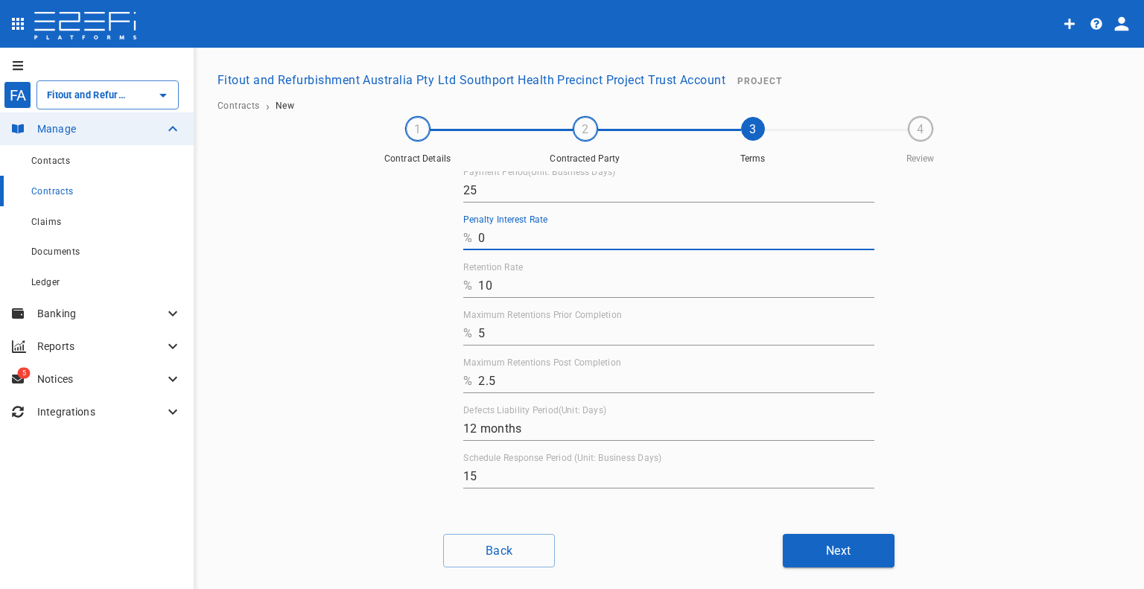
scroll to position [73, 0]
click at [810, 539] on button "Next" at bounding box center [839, 551] width 112 height 34
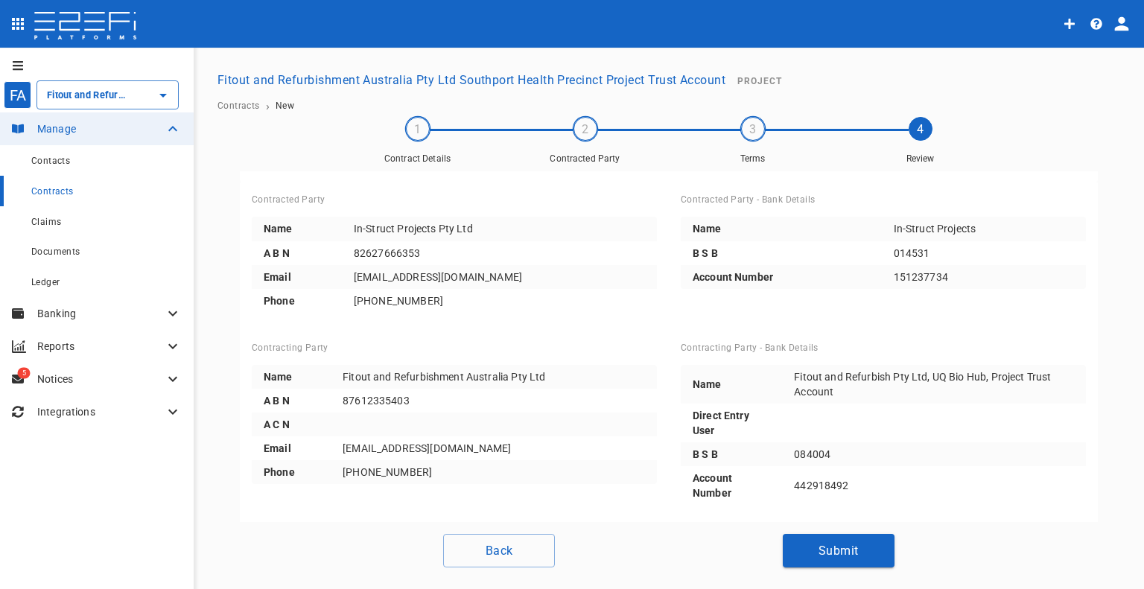
click at [857, 540] on button "Submit" at bounding box center [839, 551] width 112 height 34
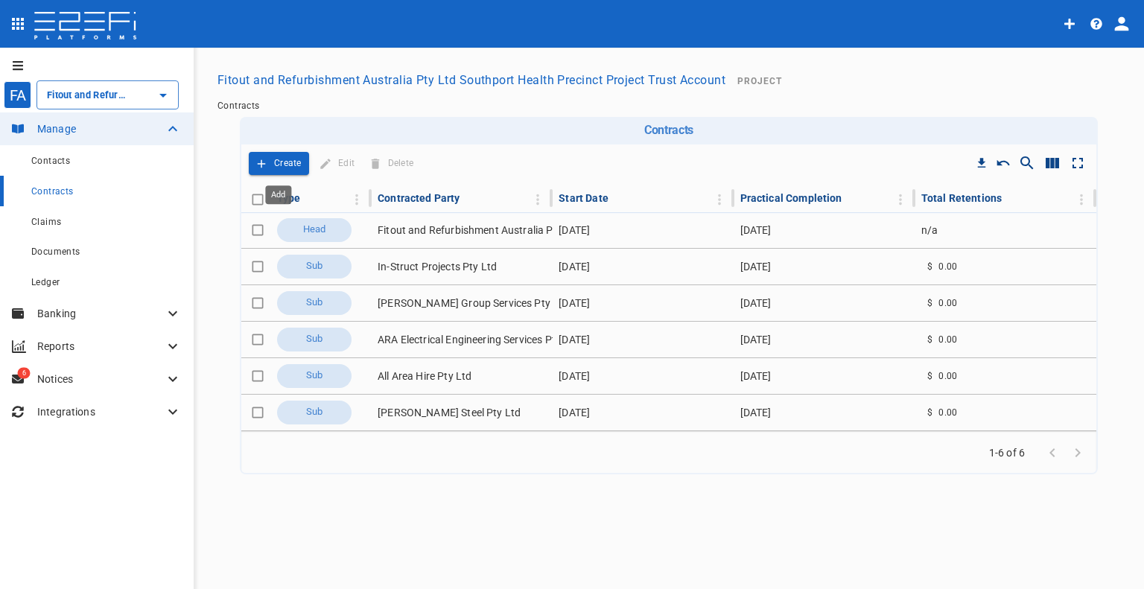
click at [289, 164] on p "Create" at bounding box center [288, 163] width 28 height 17
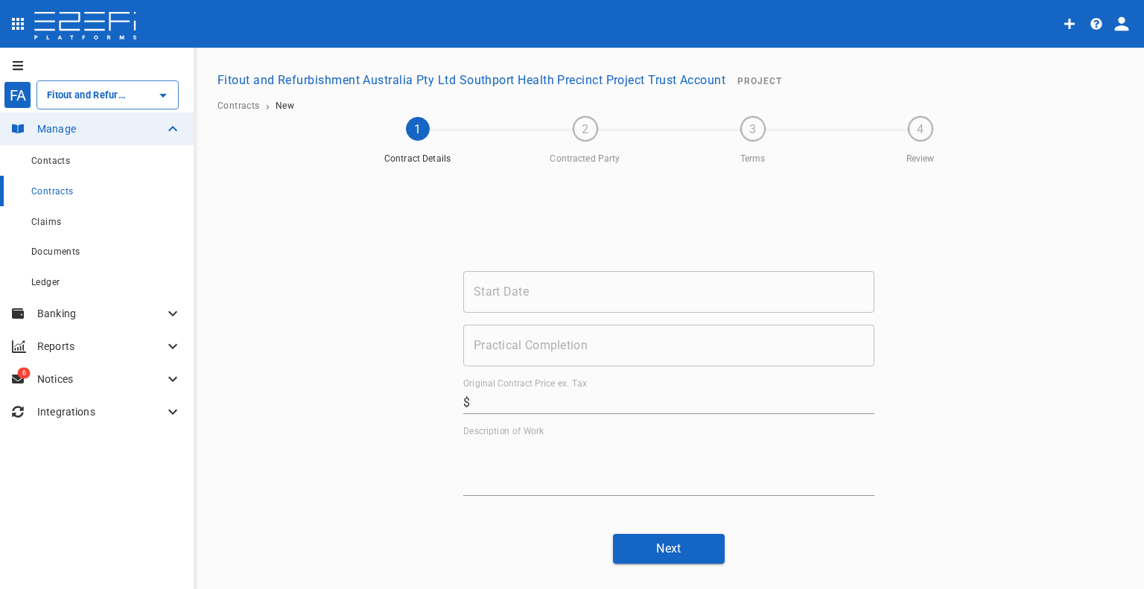
click at [616, 291] on input "Start Date" at bounding box center [668, 292] width 411 height 42
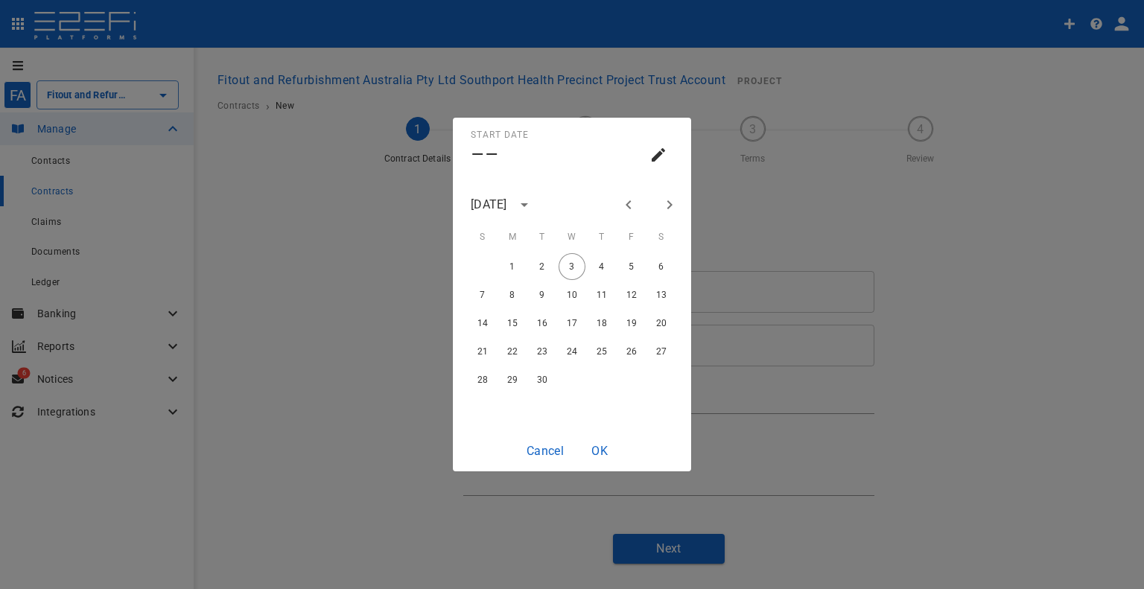
click at [507, 205] on div "[DATE]" at bounding box center [489, 204] width 36 height 17
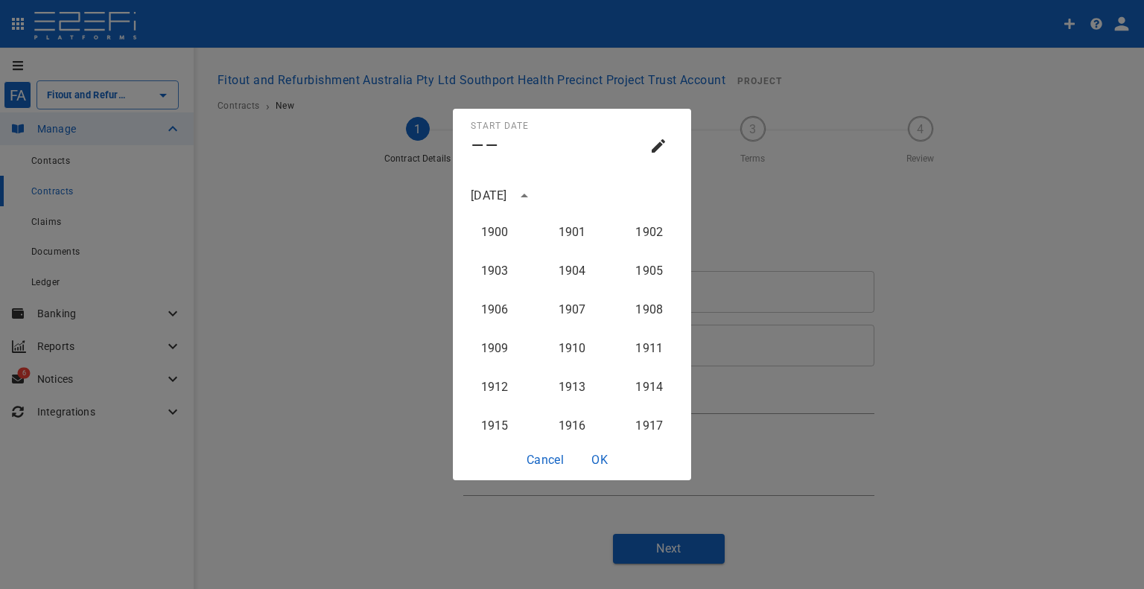
scroll to position [1494, 0]
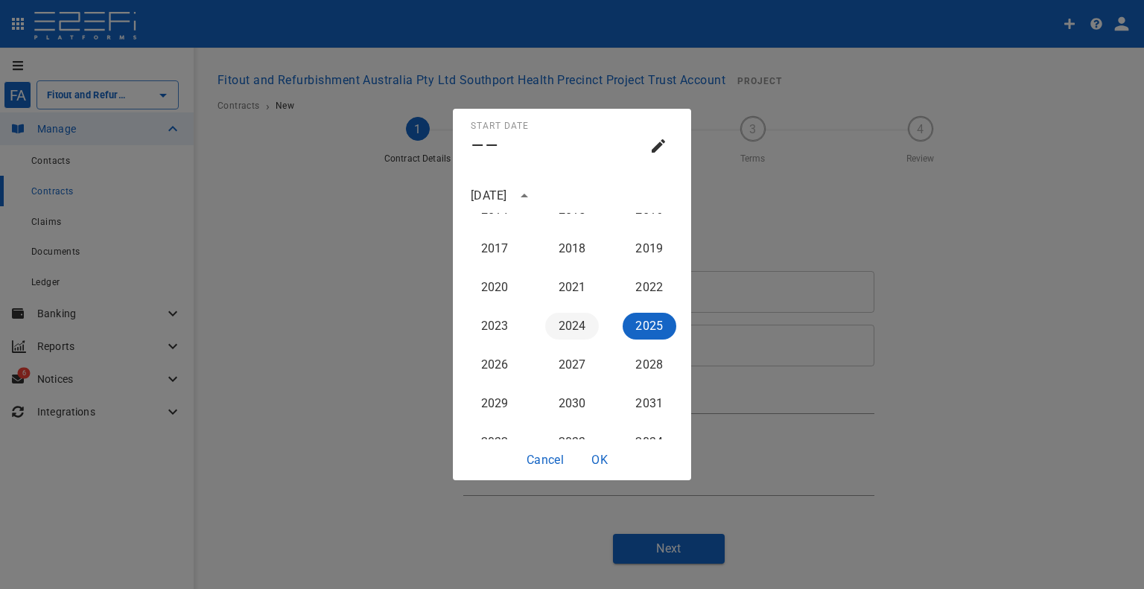
click at [562, 330] on button "2024" at bounding box center [572, 326] width 54 height 27
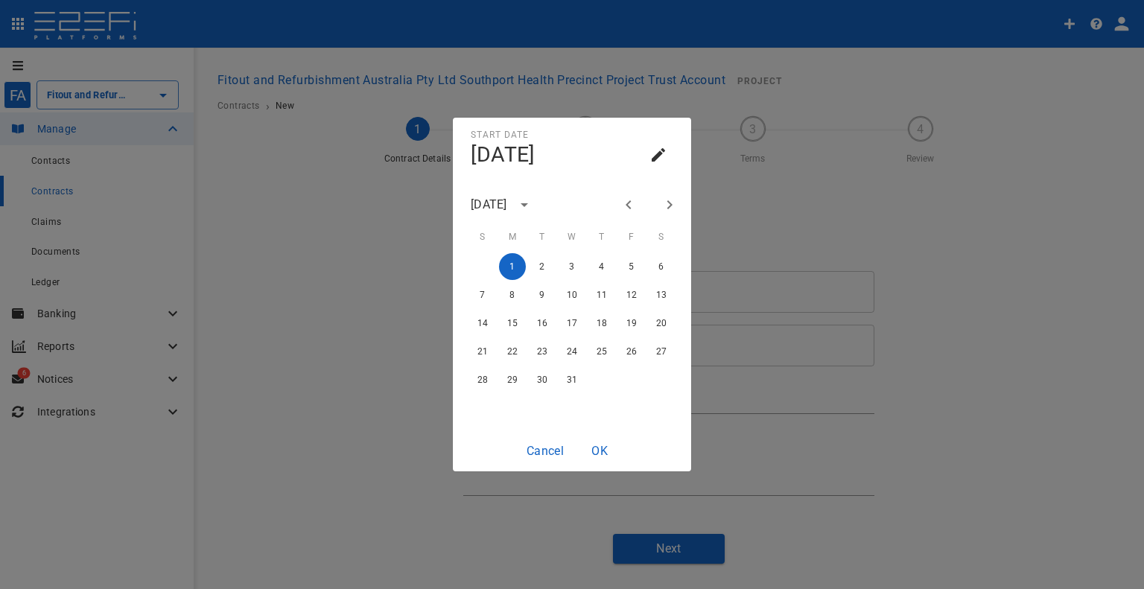
click at [669, 206] on icon "Next month" at bounding box center [670, 205] width 18 height 18
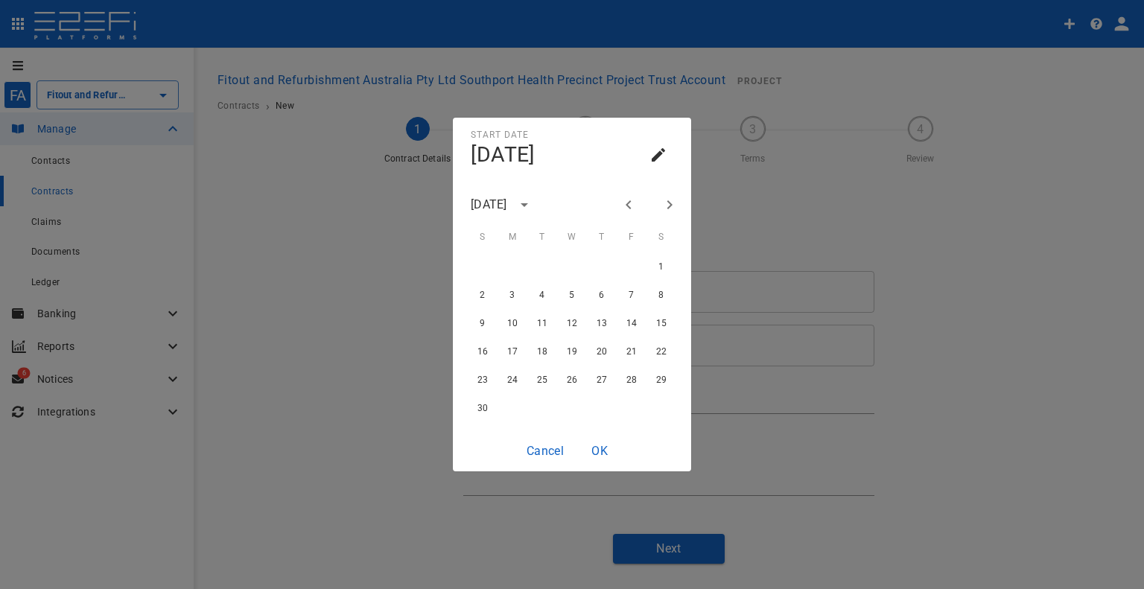
click at [670, 204] on icon "Next month" at bounding box center [669, 204] width 5 height 9
click at [498, 267] on div "1 2 3 4 5 6" at bounding box center [572, 266] width 238 height 27
click at [507, 266] on button "1" at bounding box center [512, 266] width 27 height 27
type input "[DATE]"
click at [601, 446] on button "OK" at bounding box center [600, 450] width 48 height 29
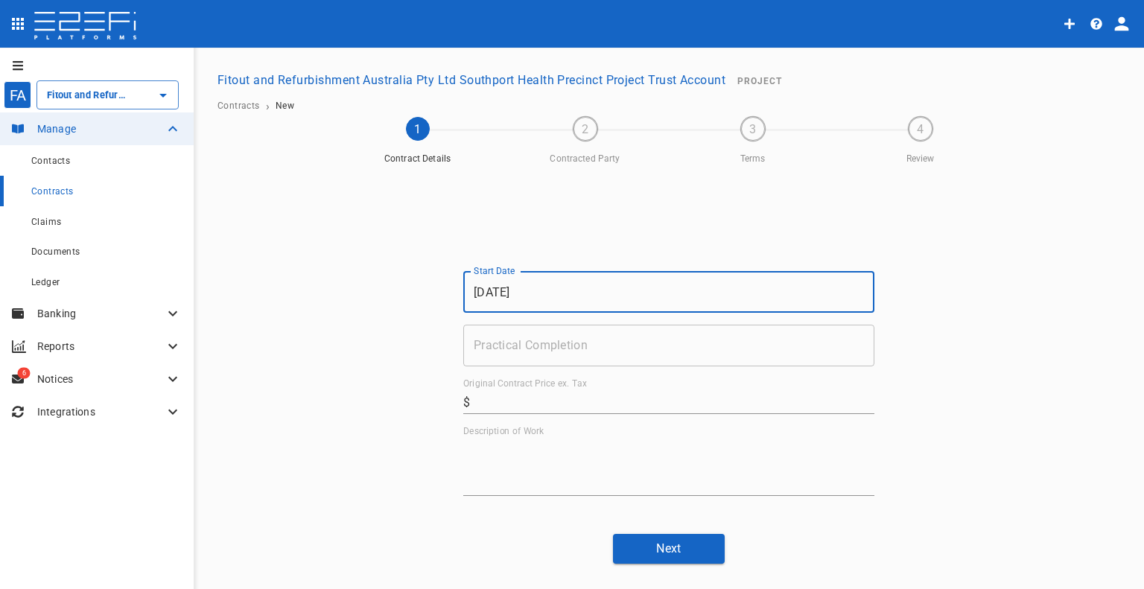
click at [563, 350] on input "Practical Completion" at bounding box center [668, 346] width 411 height 42
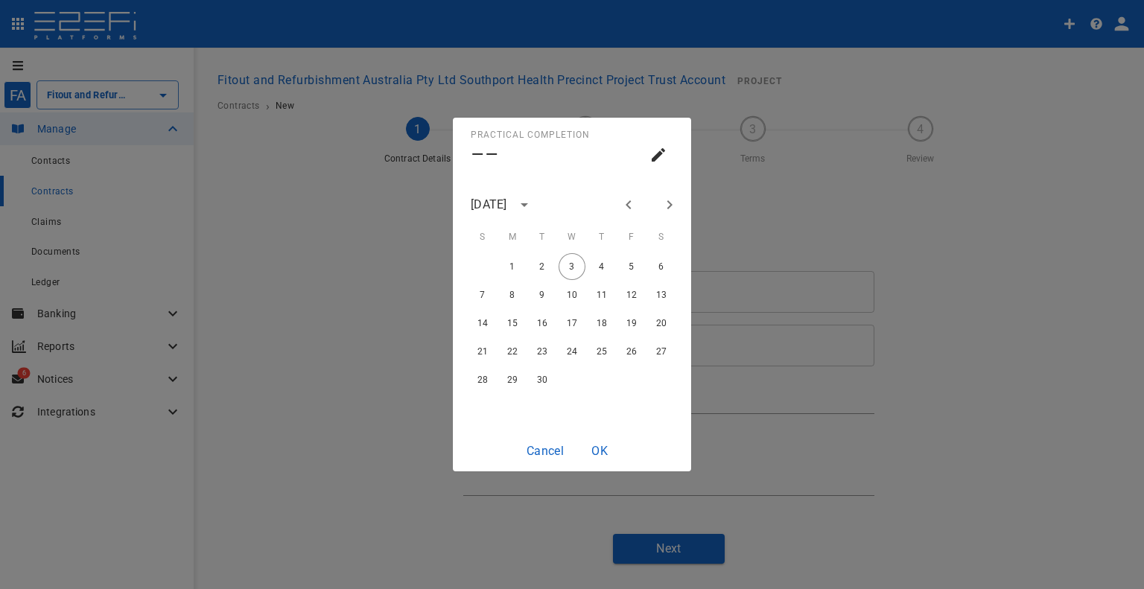
click at [632, 203] on icon "Previous month" at bounding box center [629, 205] width 18 height 18
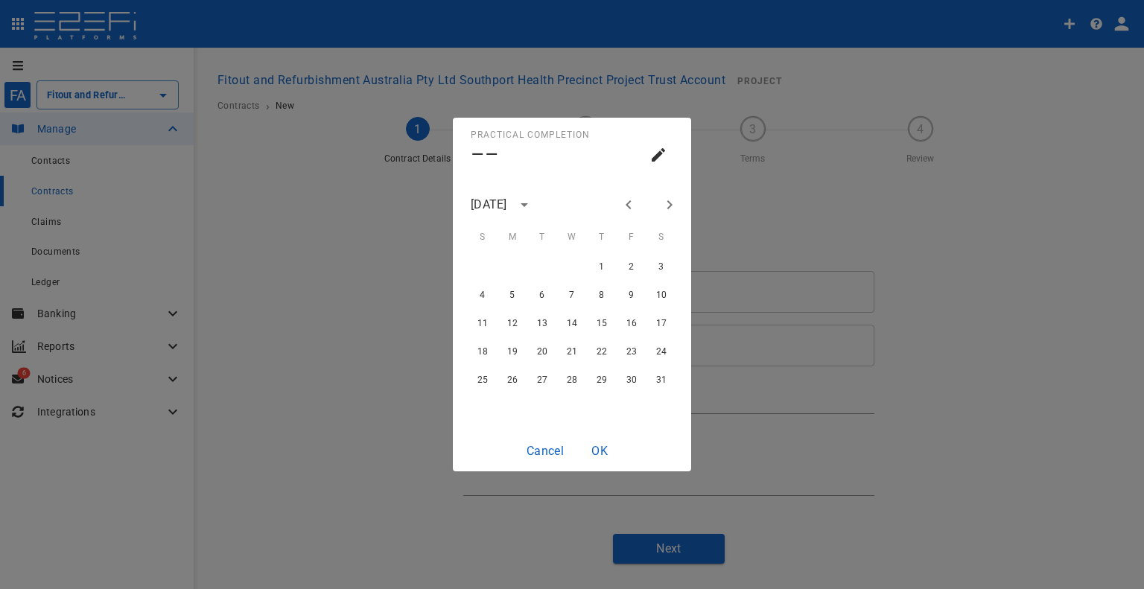
click at [632, 203] on icon "Previous month" at bounding box center [629, 205] width 18 height 18
click at [629, 205] on icon "Previous month" at bounding box center [629, 205] width 18 height 18
click at [660, 203] on button "Next month" at bounding box center [669, 204] width 25 height 25
click at [566, 323] on button "12" at bounding box center [572, 323] width 27 height 27
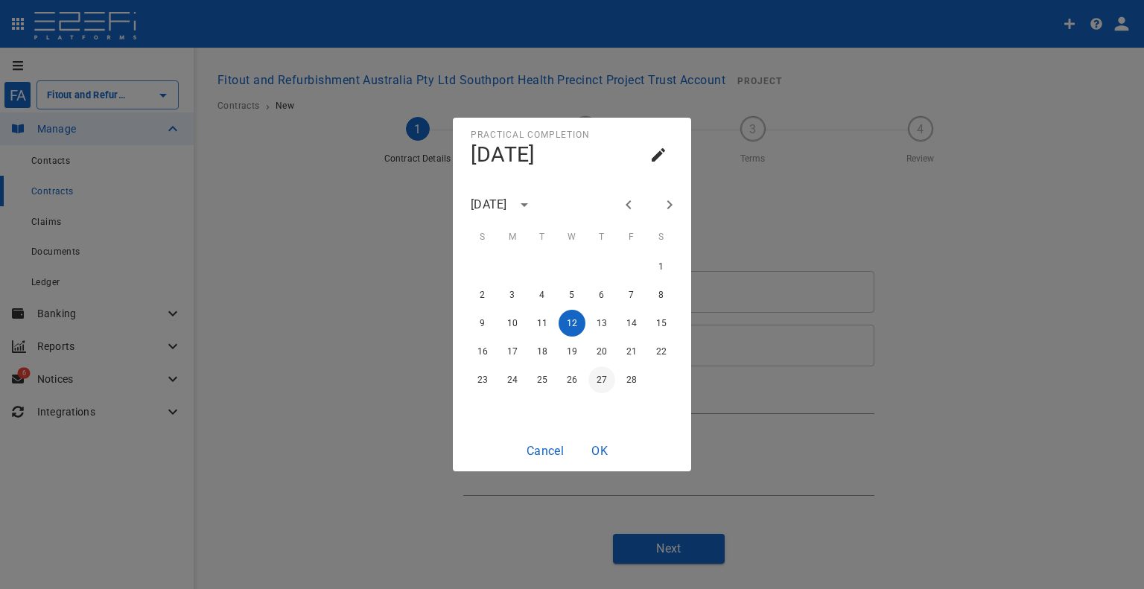
click at [607, 377] on button "27" at bounding box center [601, 379] width 27 height 27
type input "[DATE]"
click at [604, 455] on button "OK" at bounding box center [600, 450] width 48 height 29
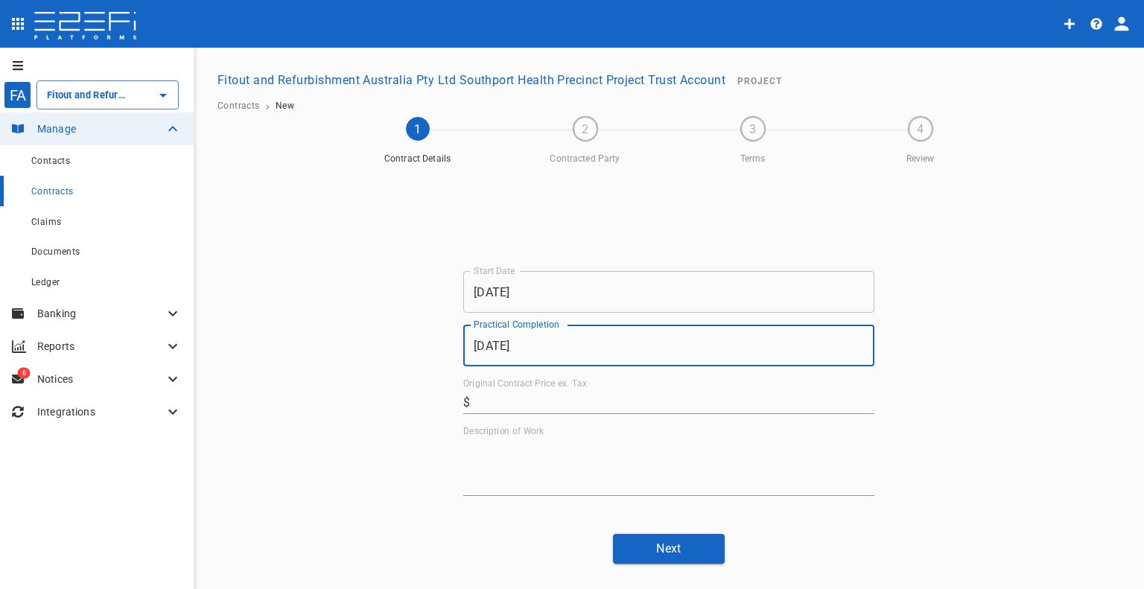
click at [509, 410] on input "Original Contract Price ex. Tax" at bounding box center [675, 402] width 398 height 24
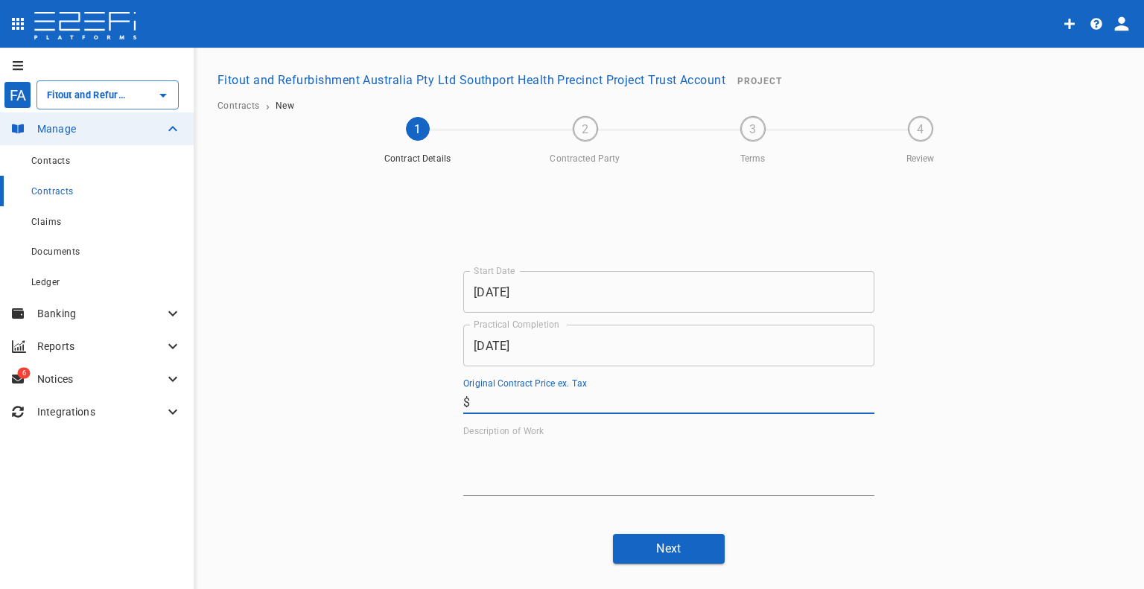
paste input "68,710"
type input "68,710"
click at [528, 465] on textarea "Description of Work" at bounding box center [668, 466] width 411 height 51
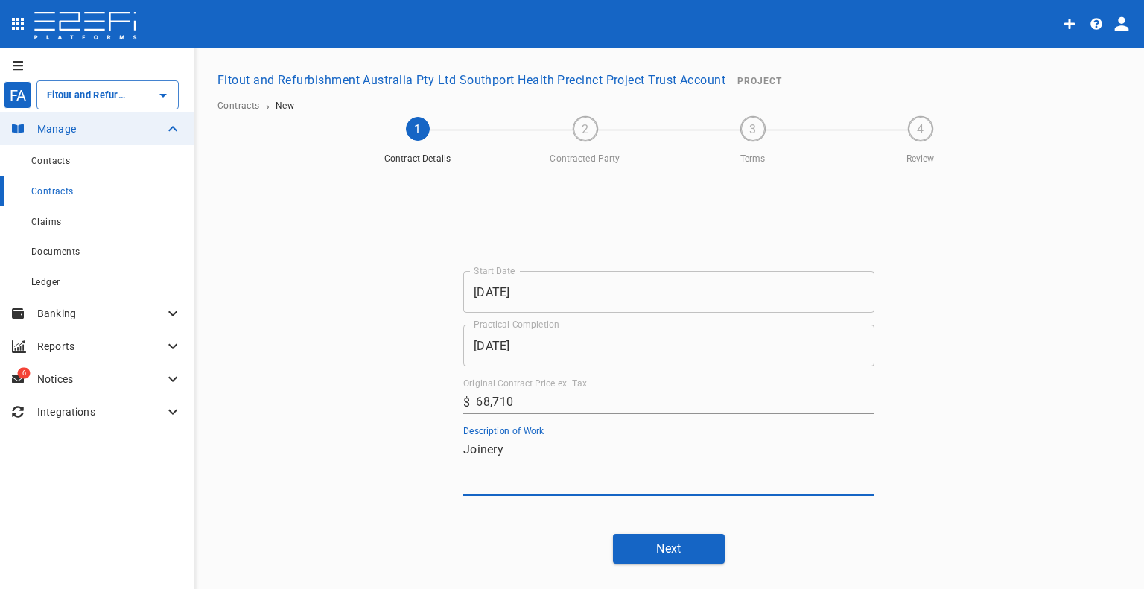
type textarea "Joinery"
click at [647, 536] on button "Next" at bounding box center [669, 548] width 112 height 29
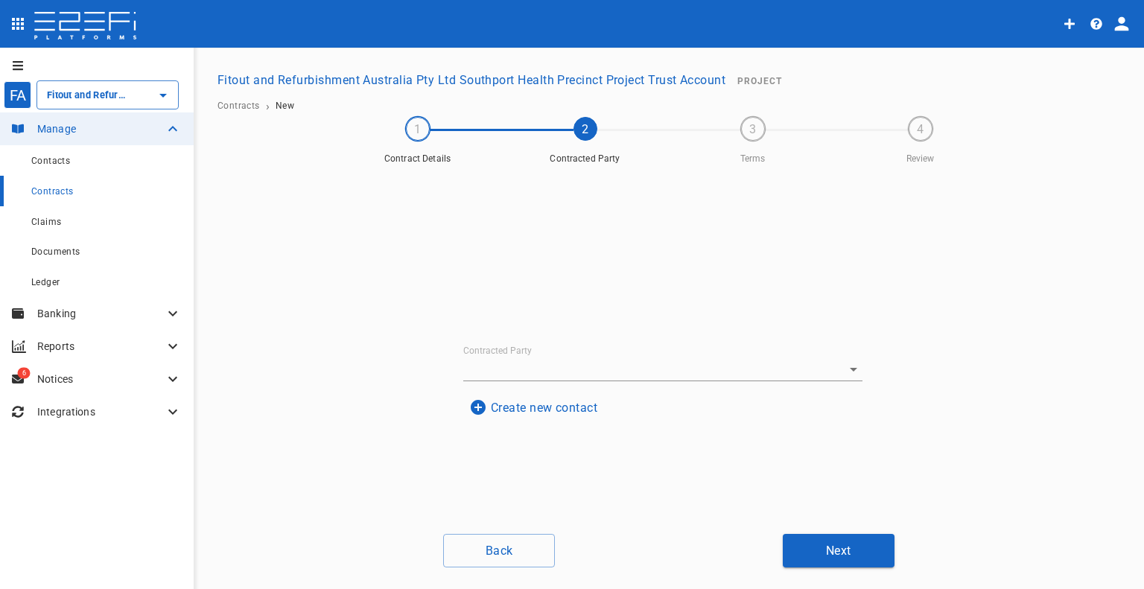
click at [594, 360] on input "Contracted Party" at bounding box center [642, 369] width 358 height 23
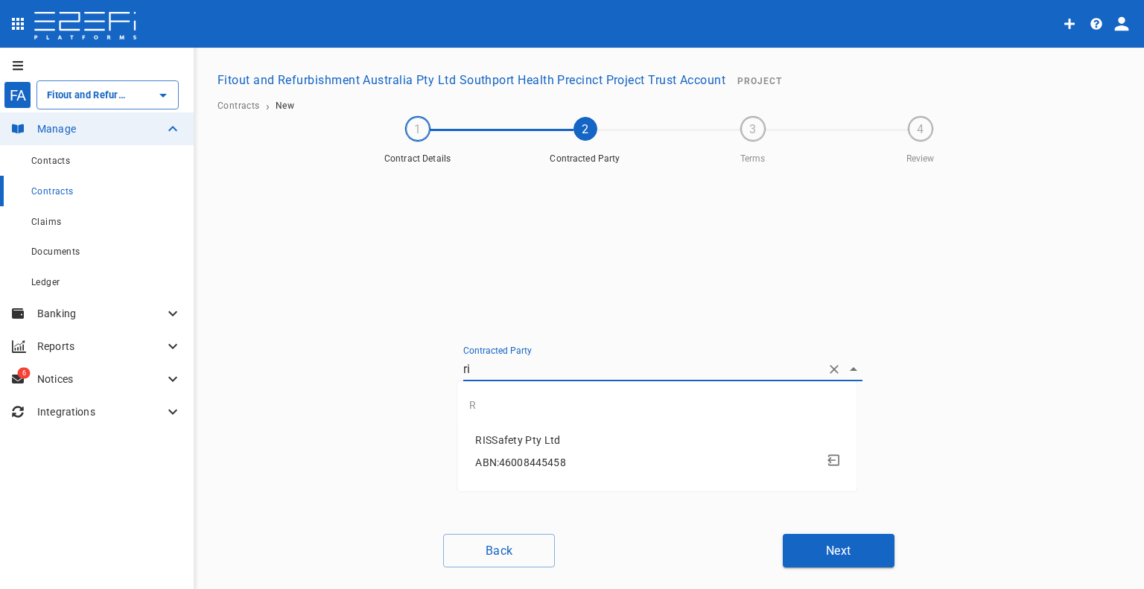
type input "r"
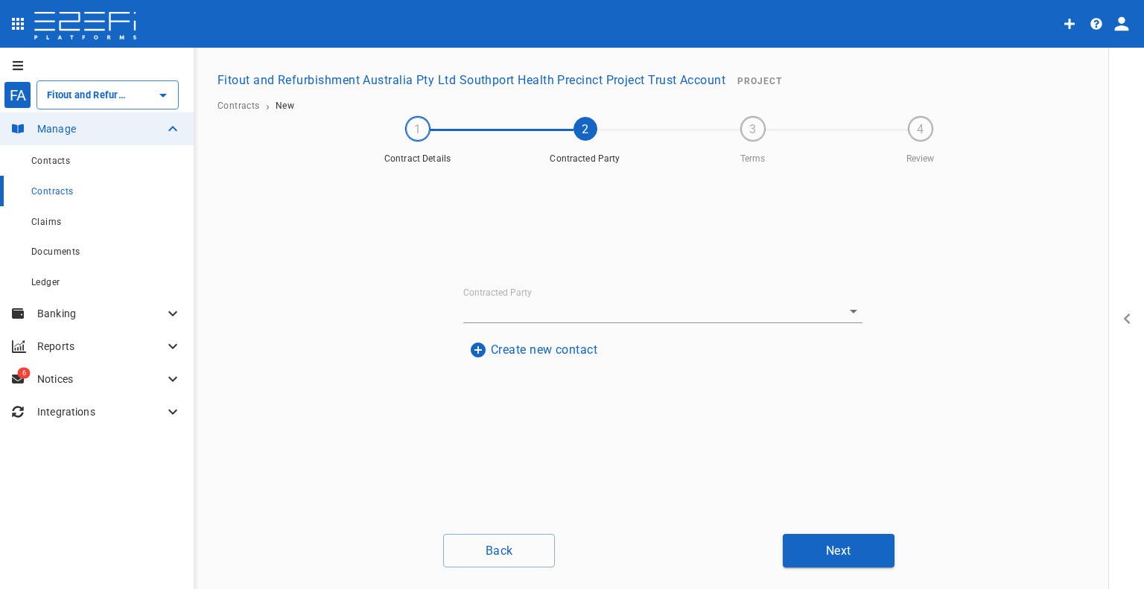
click at [594, 360] on button "Create new contact" at bounding box center [533, 349] width 140 height 29
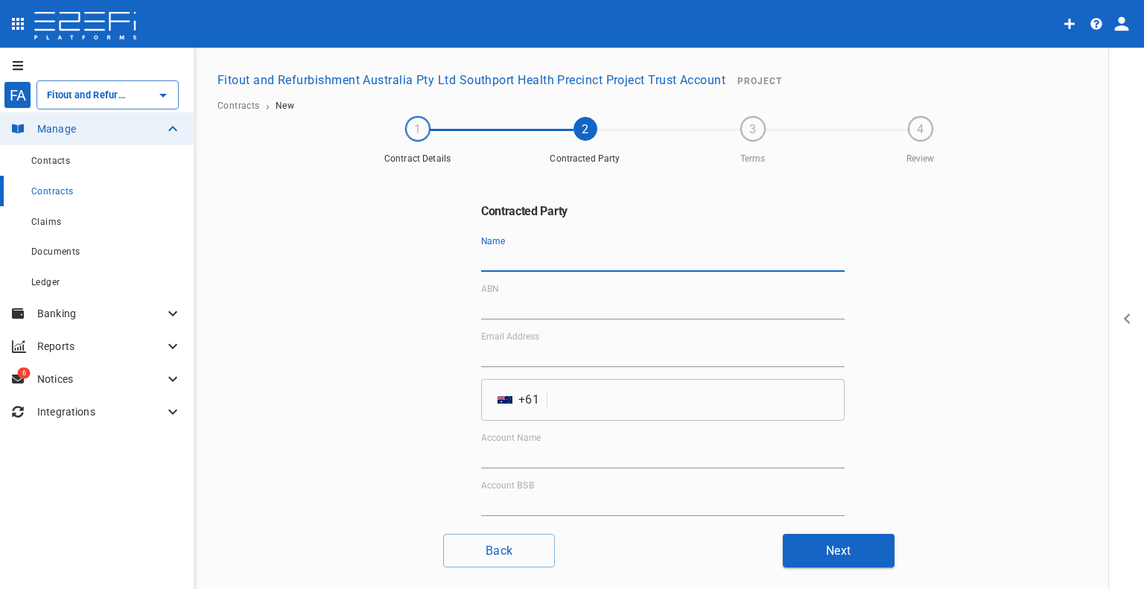
click at [530, 255] on input "Name" at bounding box center [662, 260] width 363 height 24
paste input "River City Cabinets Pty Ltd"
type input "River City Cabinets Pty Ltd"
click at [542, 317] on input "ABN" at bounding box center [662, 308] width 363 height 24
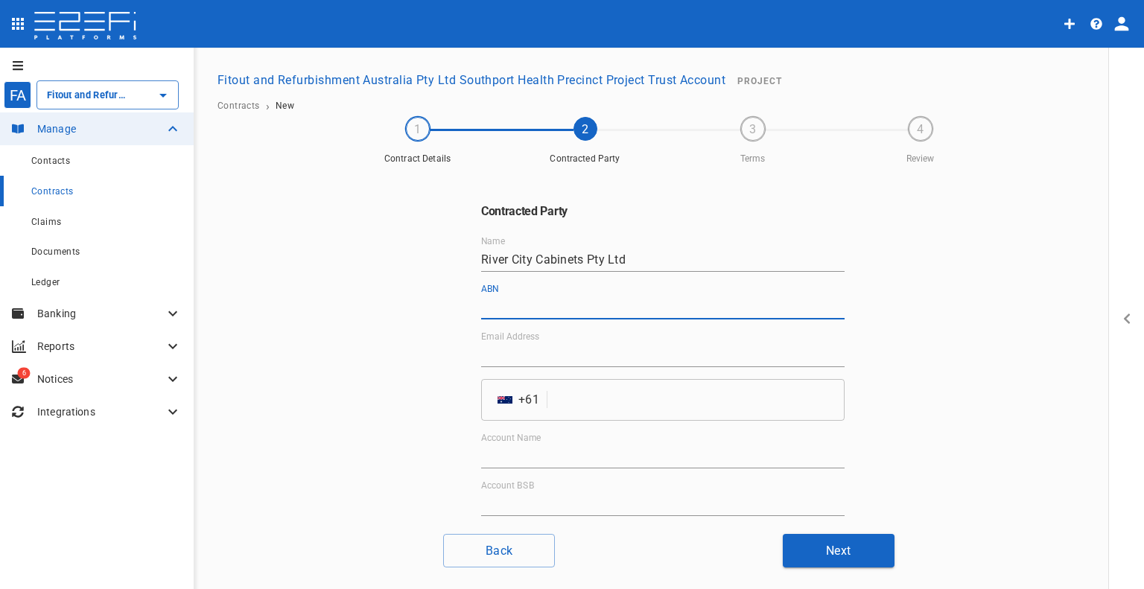
paste input "83 155 418 947"
type input "83 155 418 947"
click at [577, 351] on input "Email Address" at bounding box center [662, 355] width 363 height 24
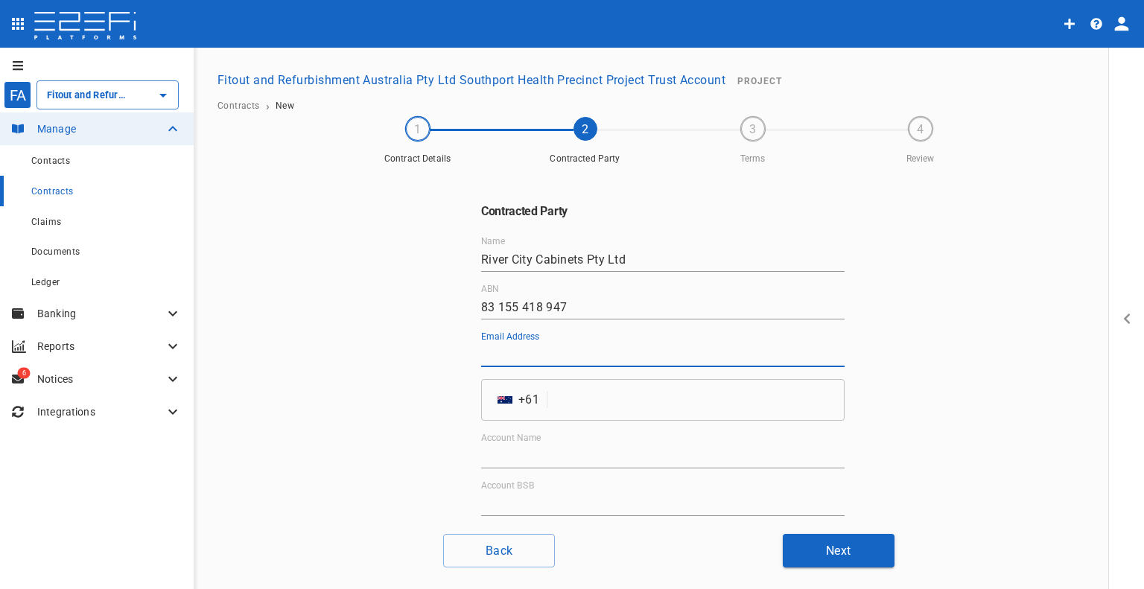
paste input "[EMAIL_ADDRESS][DOMAIN_NAME]"
type input "[EMAIL_ADDRESS][DOMAIN_NAME]"
click at [562, 403] on input "tel" at bounding box center [698, 400] width 291 height 42
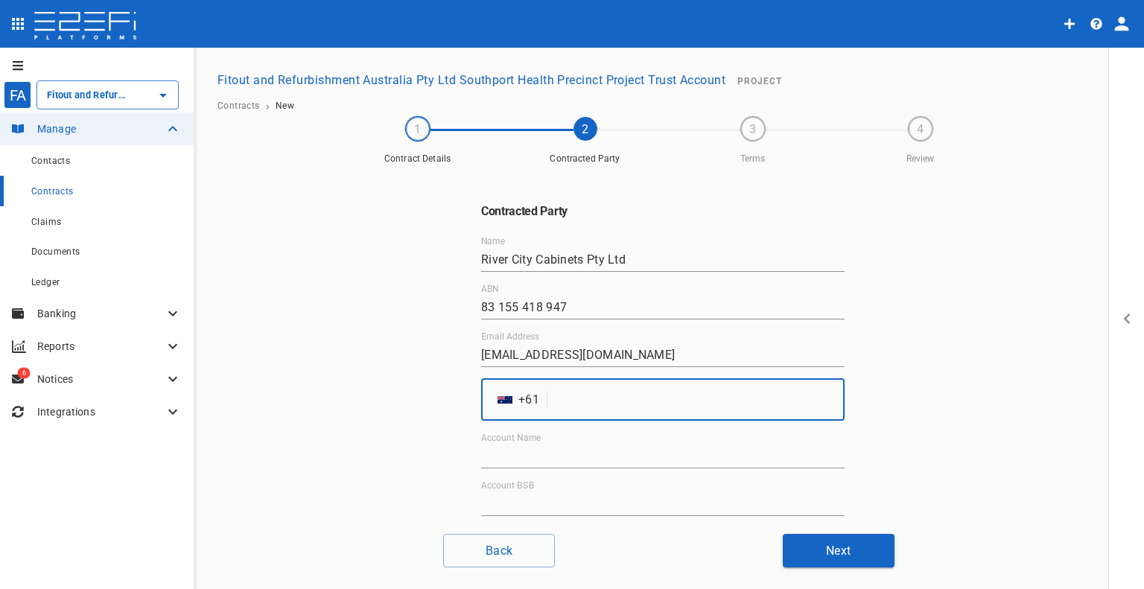
paste input "732744644"
type input "732744644"
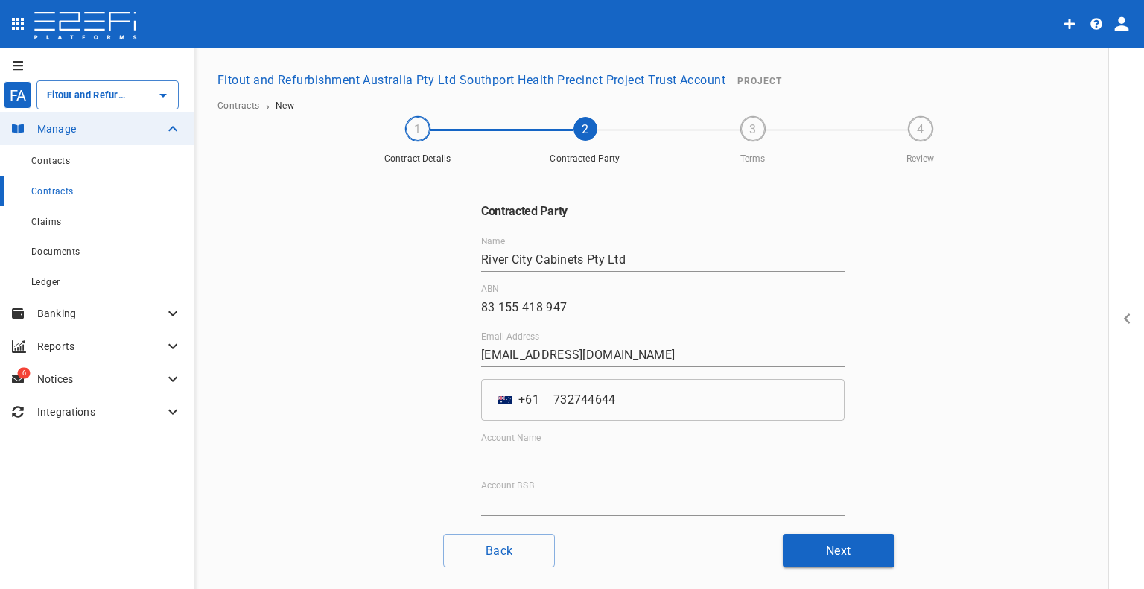
click at [933, 355] on div "Contracted Party Name River City Cabinets Pty Ltd ABN 83 155 418 947 Email Addr…" at bounding box center [669, 346] width 894 height 351
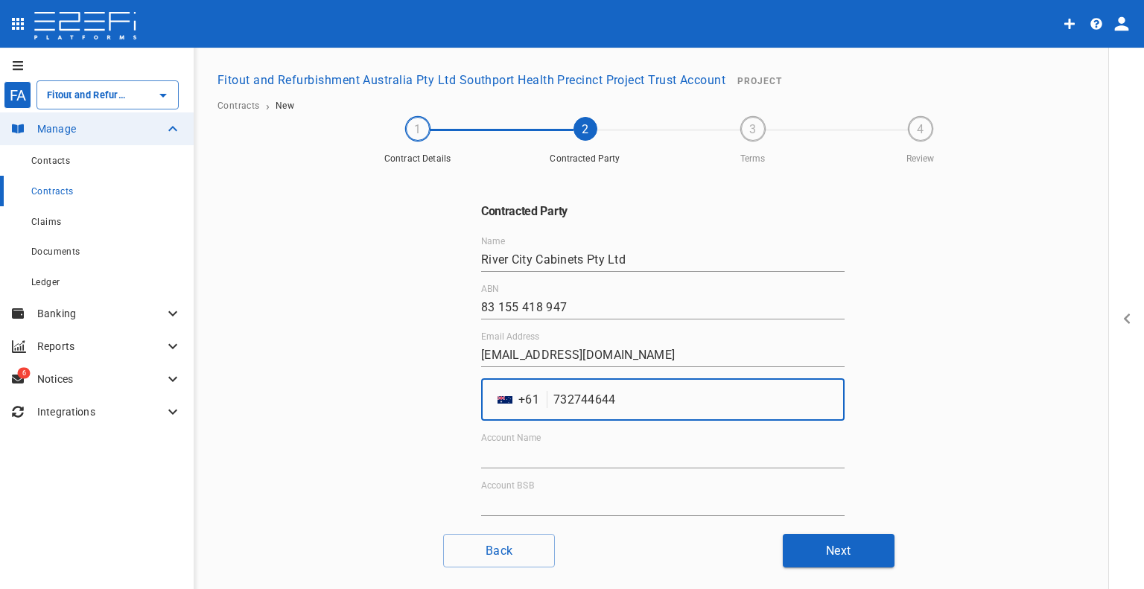
drag, startPoint x: 617, startPoint y: 402, endPoint x: 396, endPoint y: 389, distance: 220.9
click at [409, 396] on div "Contracted Party Name River City Cabinets Pty Ltd ABN 83 155 418 947 Email Addr…" at bounding box center [669, 346] width 894 height 351
click at [511, 455] on input "Account Name" at bounding box center [662, 457] width 363 height 24
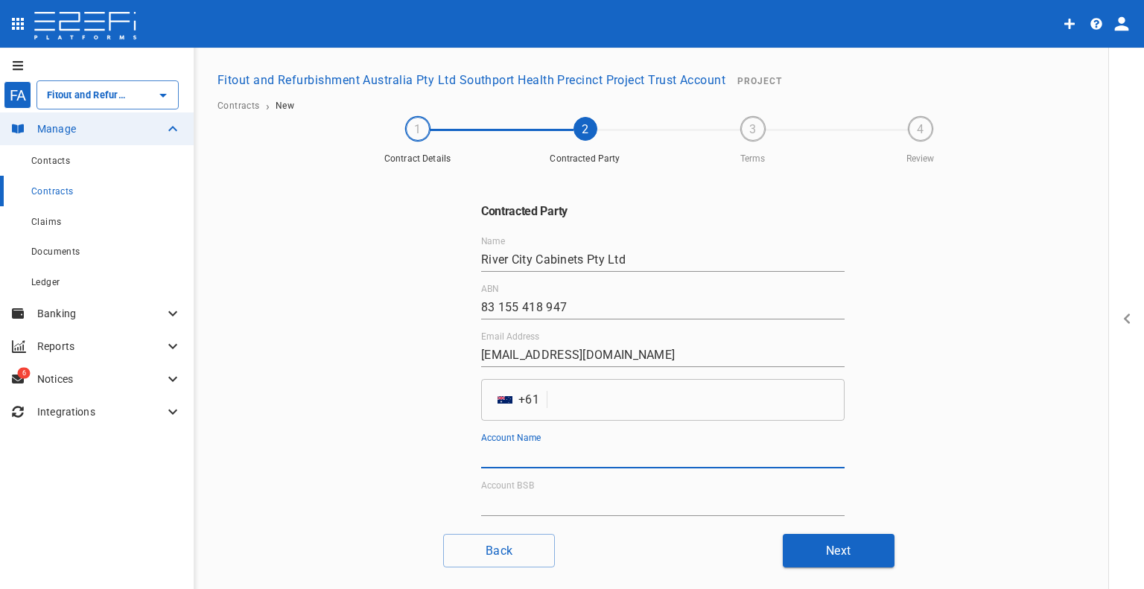
paste input "River City Cabinets Pty Ltd"
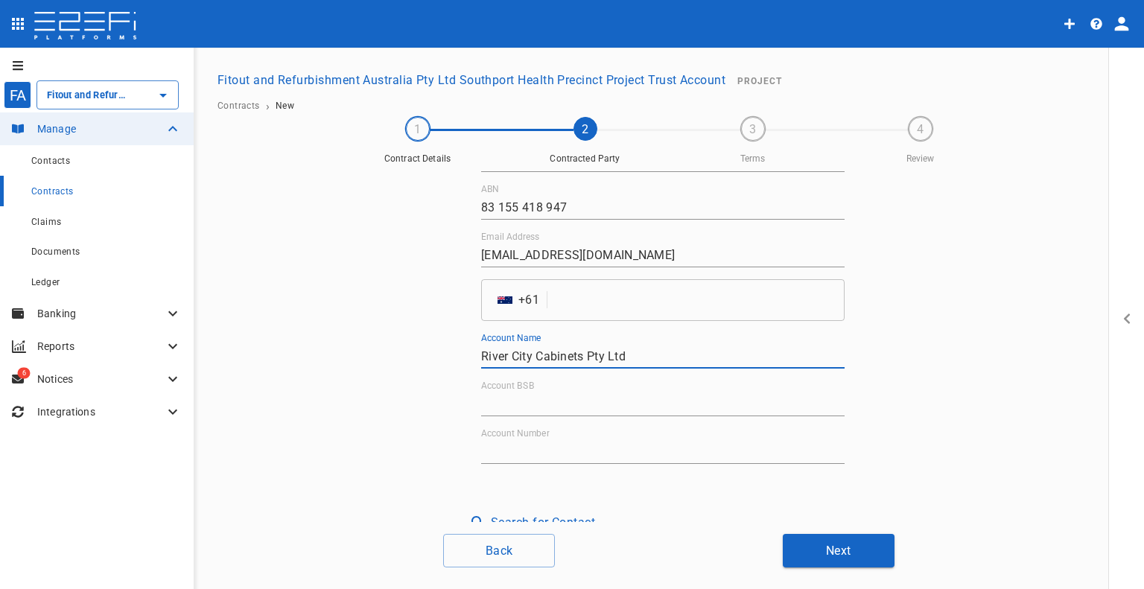
scroll to position [114, 0]
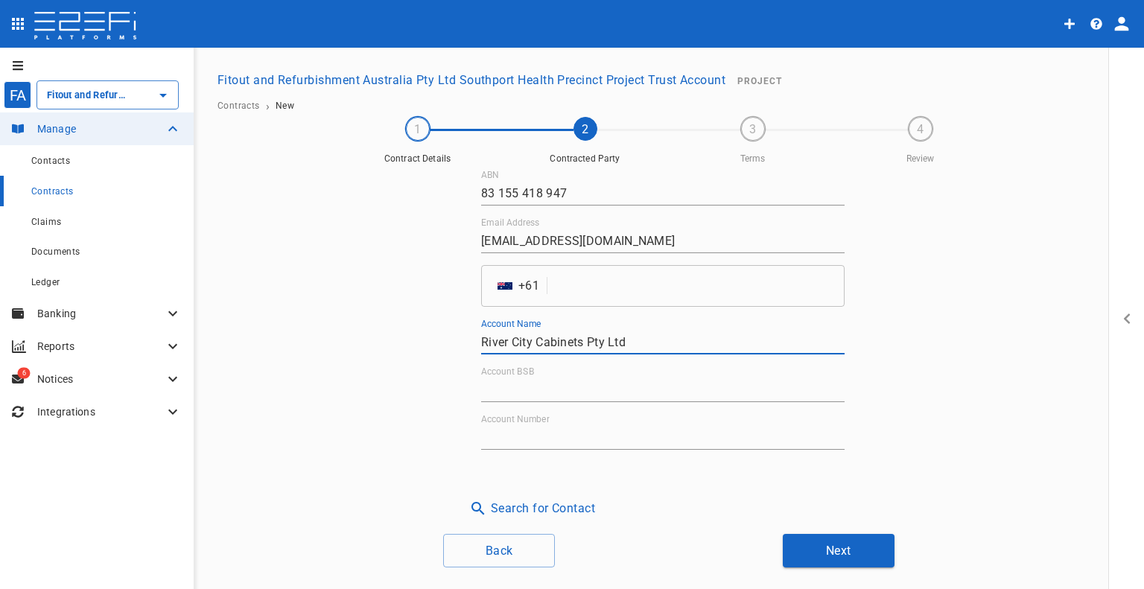
type input "River City Cabinets Pty Ltd"
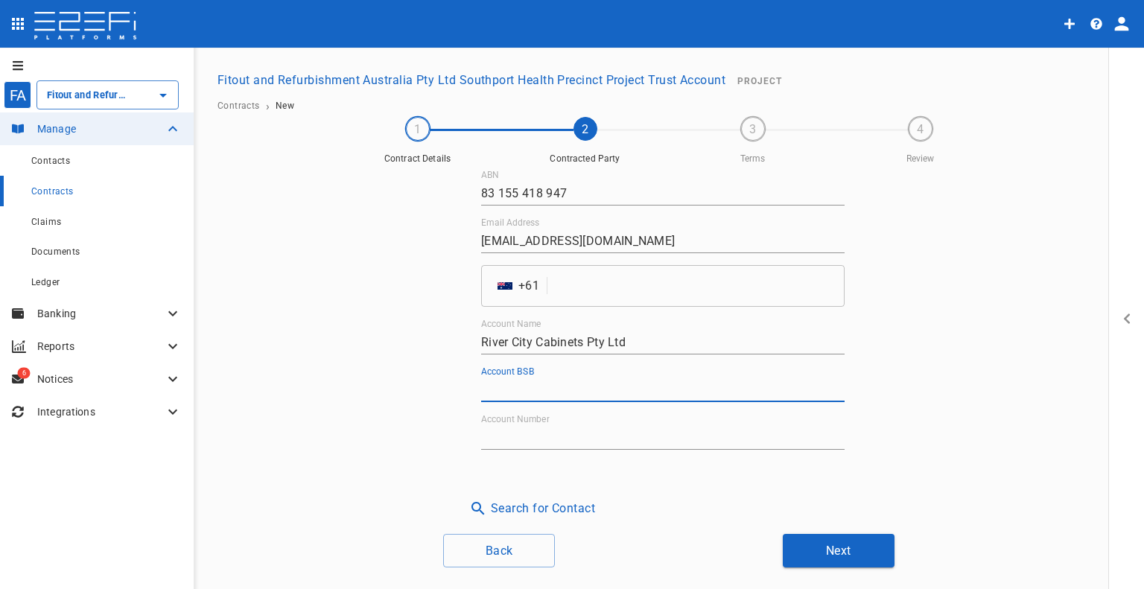
click at [531, 387] on input "Account BSB" at bounding box center [662, 390] width 363 height 24
paste input "484-799"
type input "484-799"
click at [539, 442] on input "Account Number" at bounding box center [662, 438] width 363 height 24
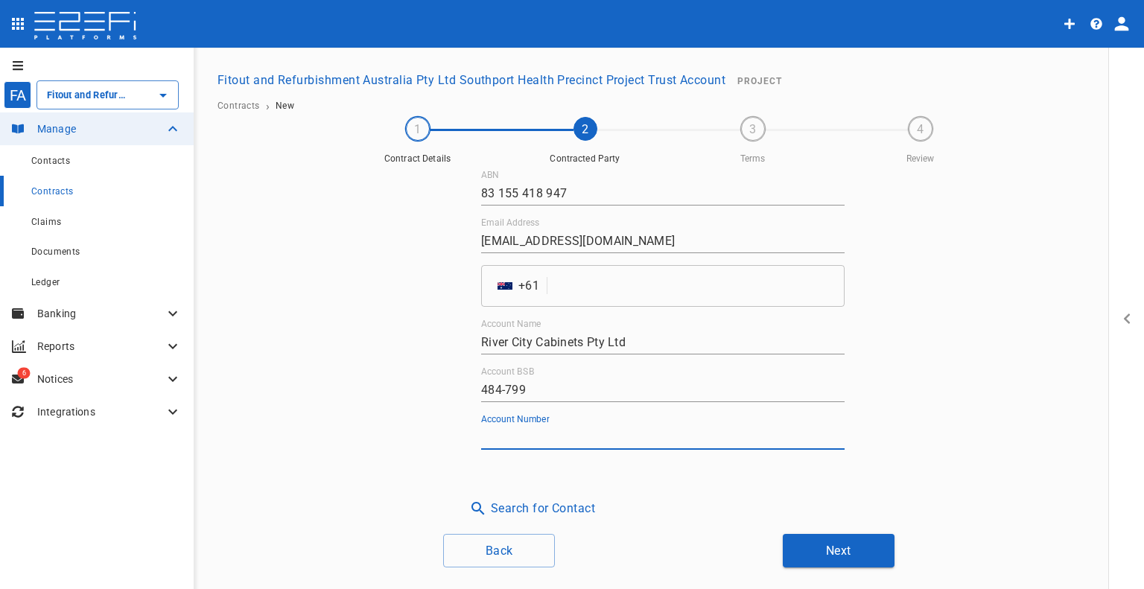
paste input "453884147"
type input "453884147"
click at [822, 539] on button "Next" at bounding box center [839, 551] width 112 height 34
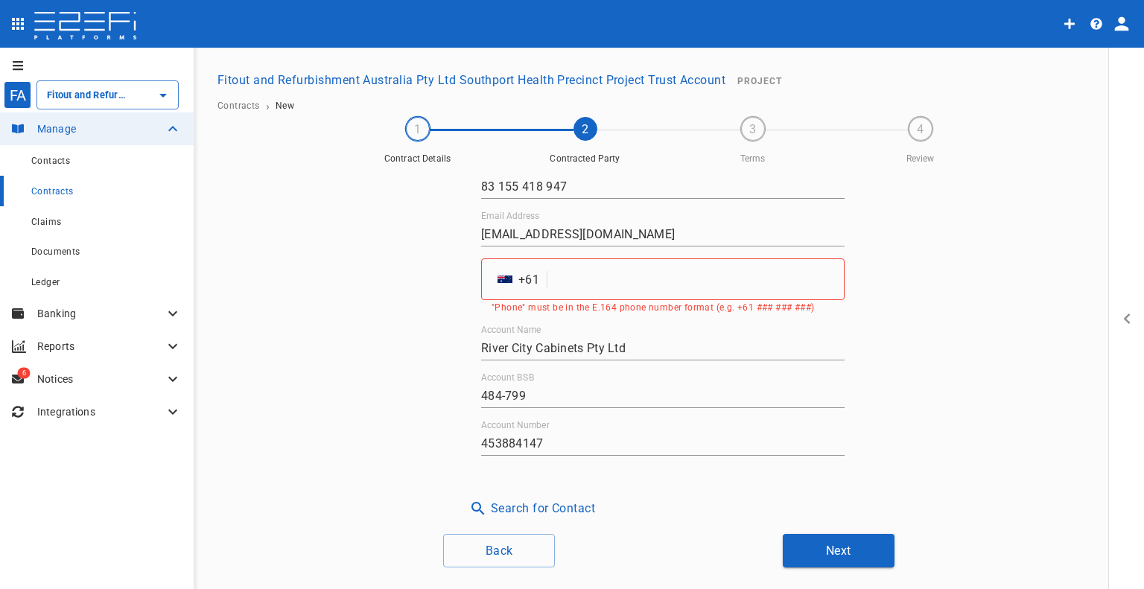
click at [580, 281] on input "tel" at bounding box center [698, 279] width 291 height 42
paste input "732744844"
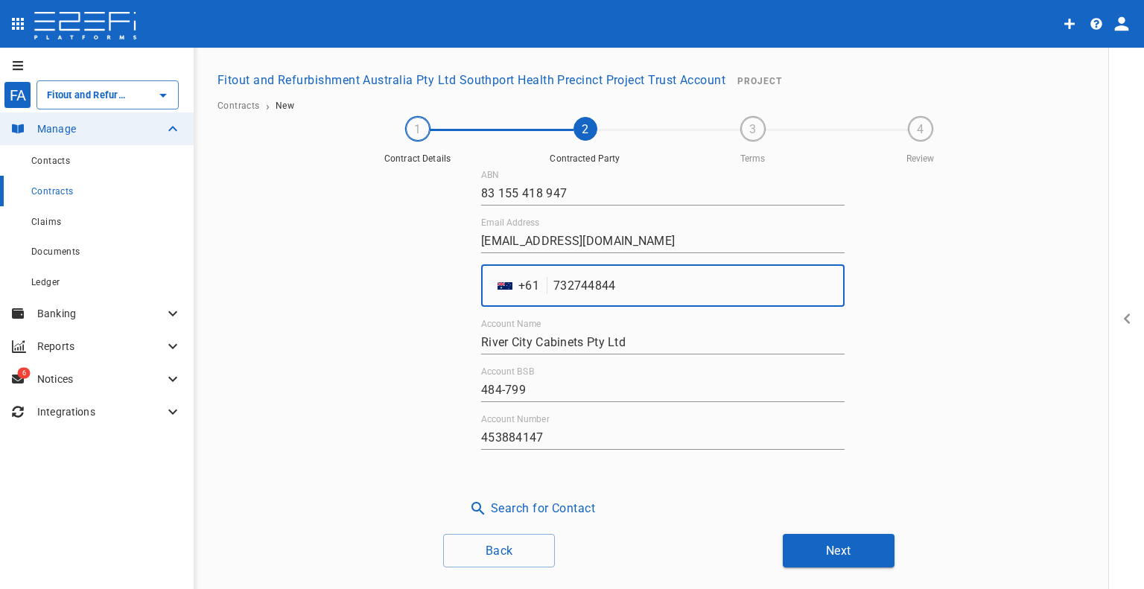
scroll to position [115, 0]
type input "732744844"
click at [959, 384] on div "Contracted Party Name River City Cabinets Pty Ltd ABN 83 155 418 947 Email Addr…" at bounding box center [669, 346] width 894 height 351
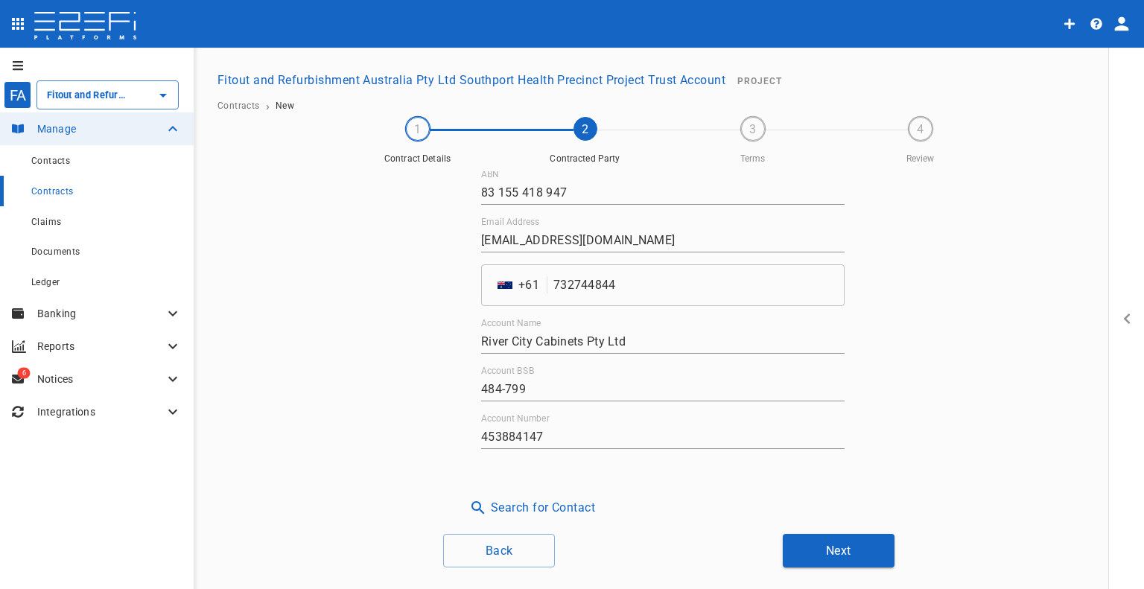
click at [853, 553] on button "Next" at bounding box center [839, 551] width 112 height 34
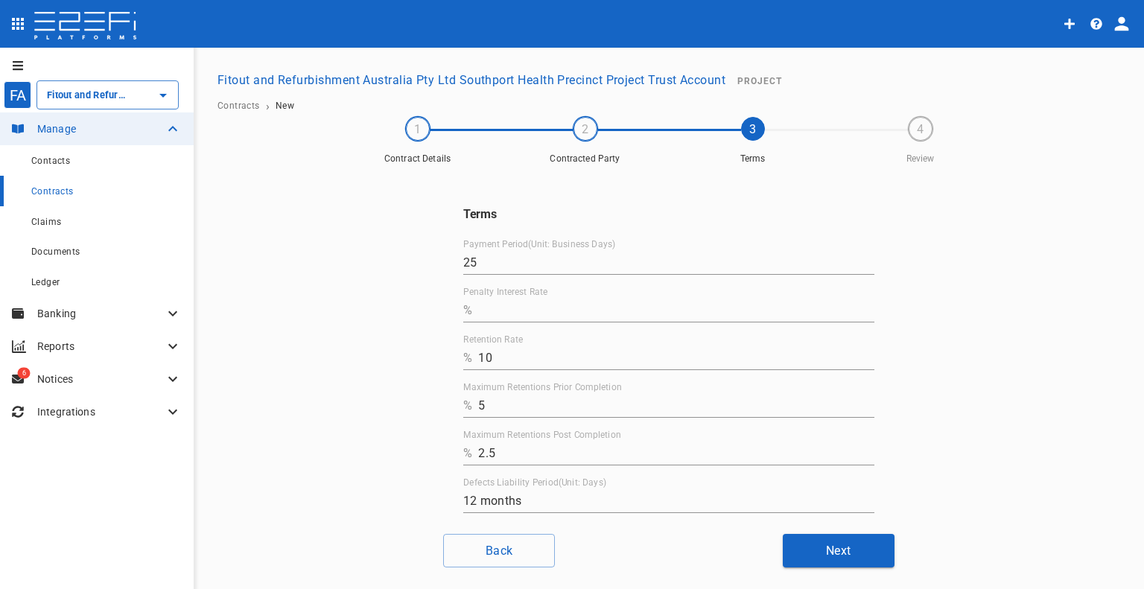
click at [566, 314] on input "Penalty Interest Rate" at bounding box center [676, 311] width 396 height 24
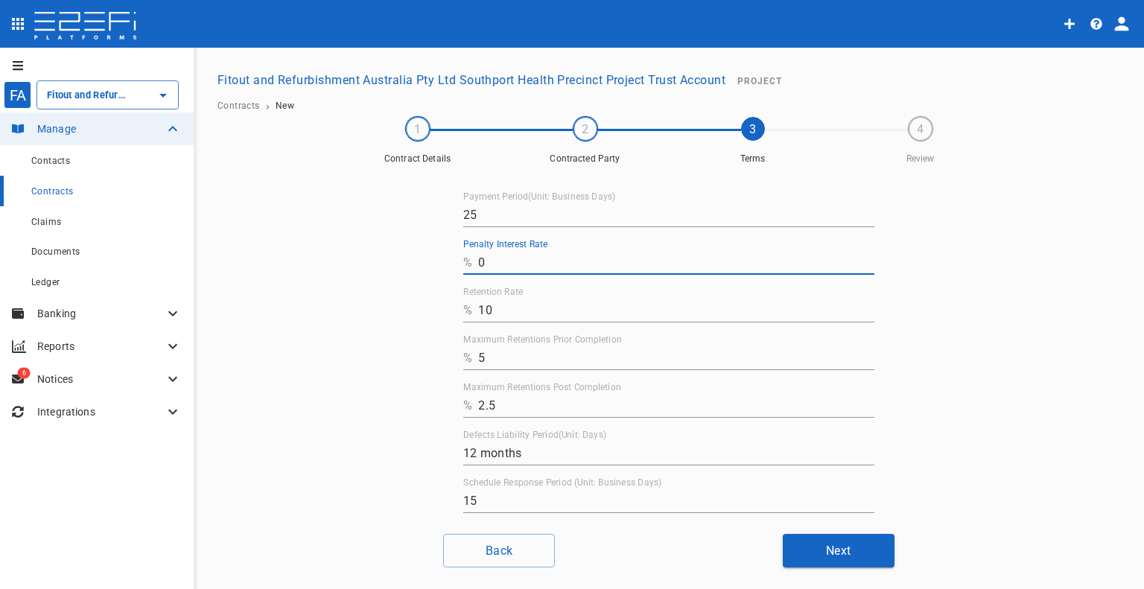
scroll to position [73, 0]
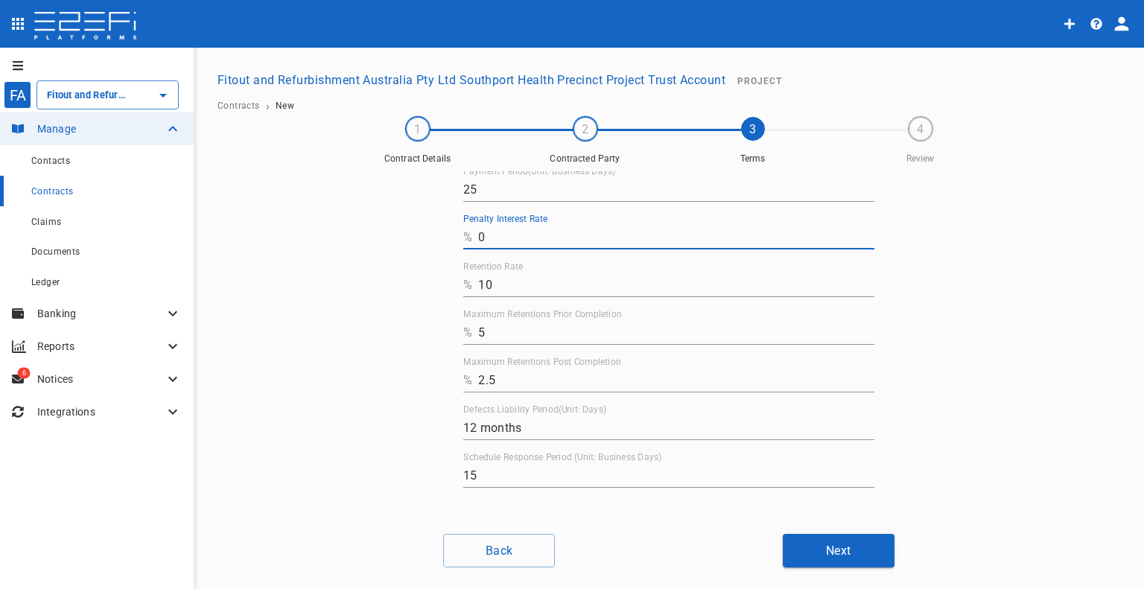
type input "0"
click at [820, 553] on button "Next" at bounding box center [839, 551] width 112 height 34
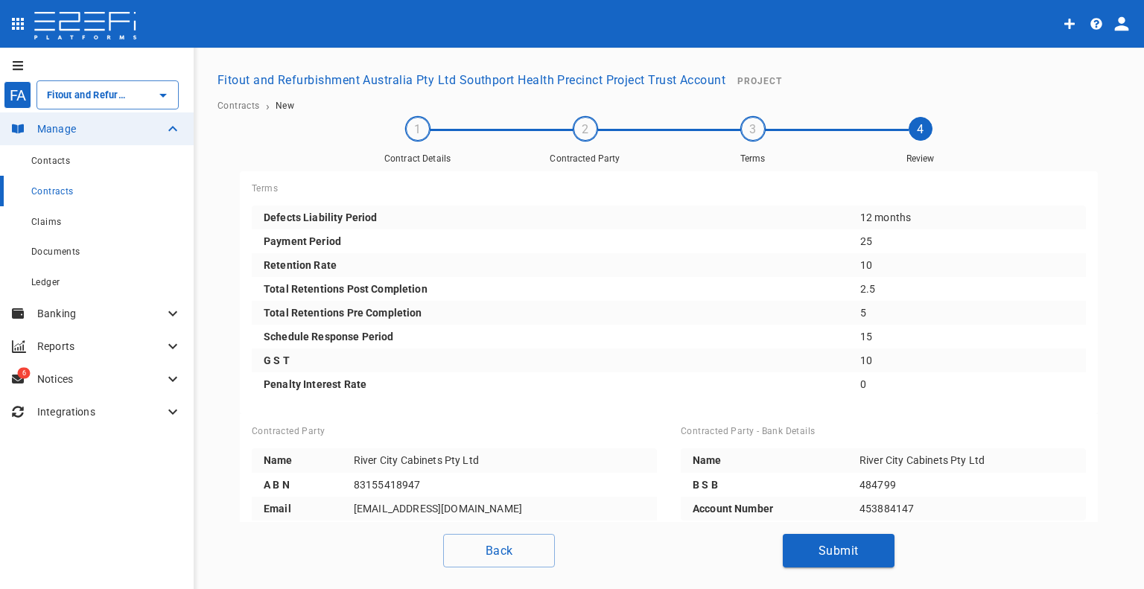
click at [876, 542] on button "Submit" at bounding box center [839, 551] width 112 height 34
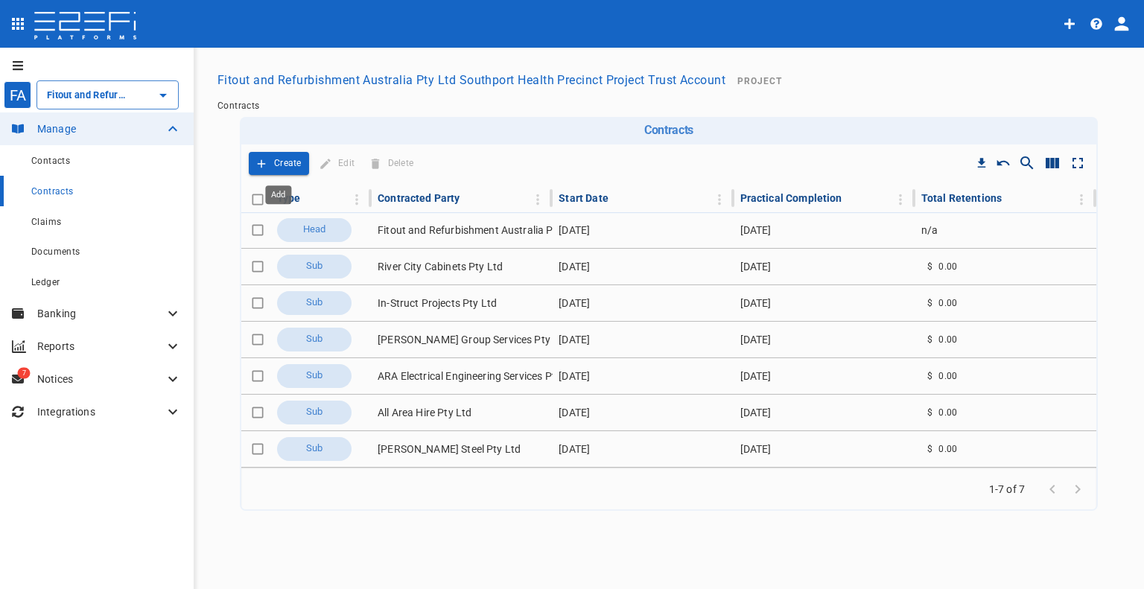
click at [290, 162] on p "Create" at bounding box center [288, 163] width 28 height 17
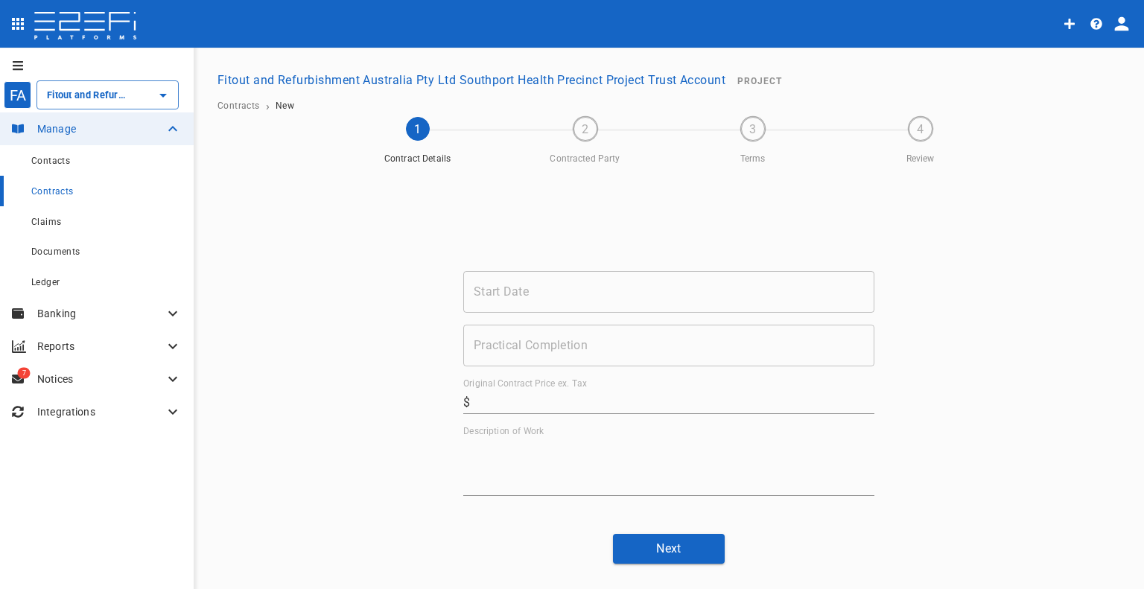
click at [520, 292] on input "Start Date" at bounding box center [668, 292] width 411 height 42
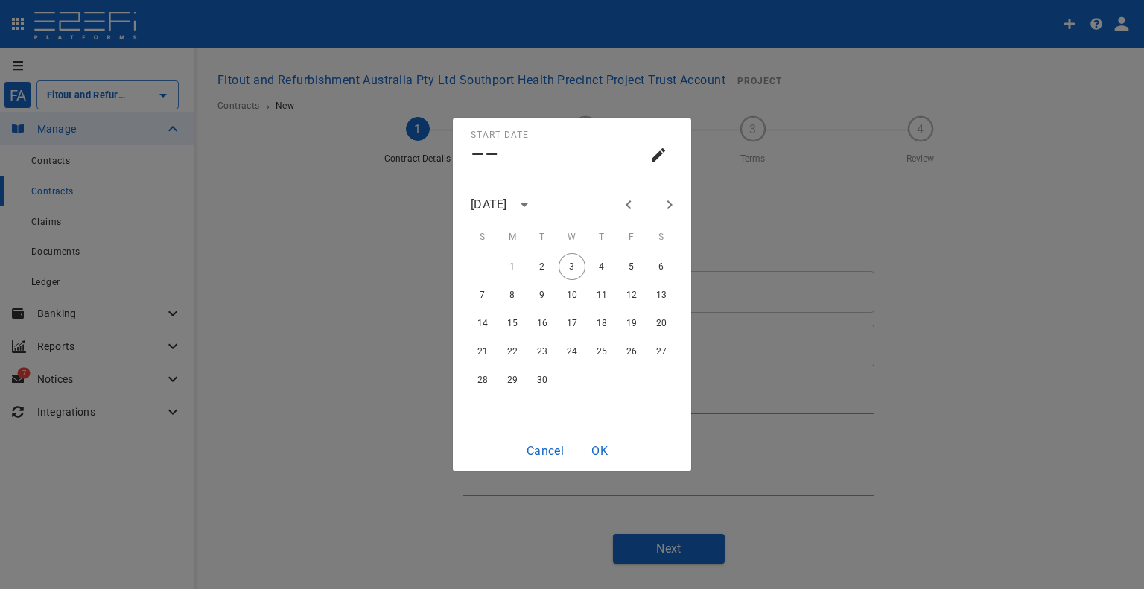
click at [507, 209] on div "[DATE]" at bounding box center [489, 204] width 36 height 17
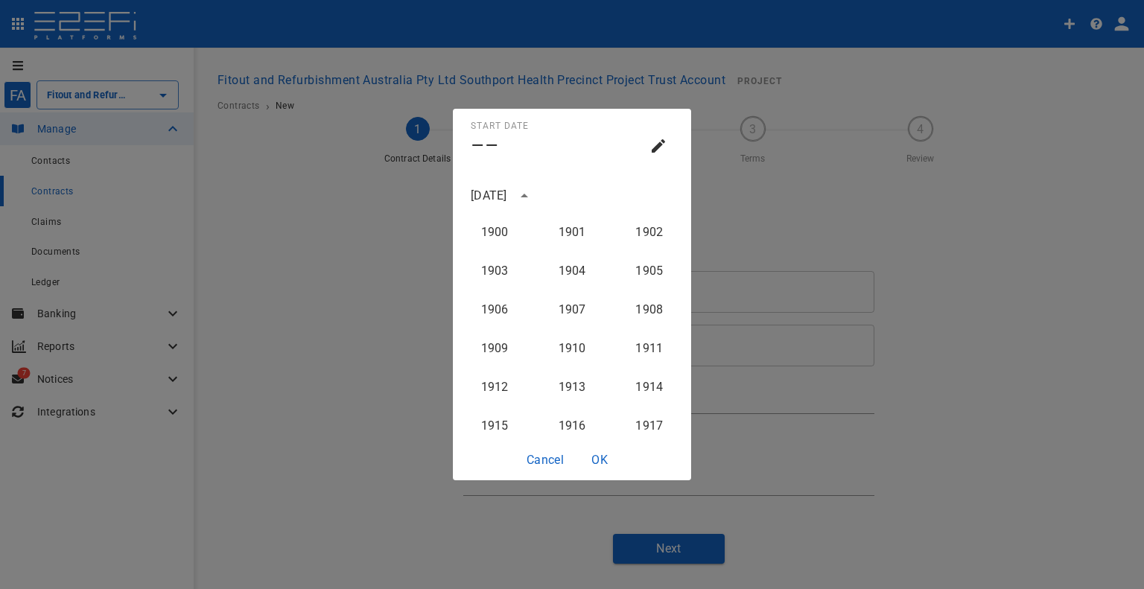
scroll to position [1494, 0]
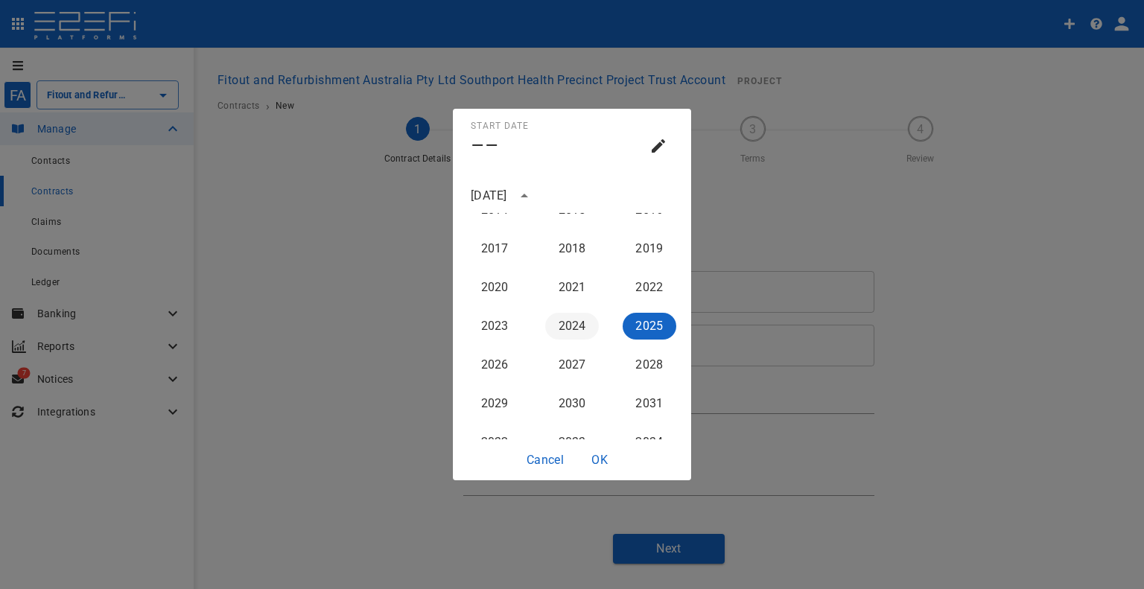
click at [563, 320] on button "2024" at bounding box center [572, 326] width 54 height 27
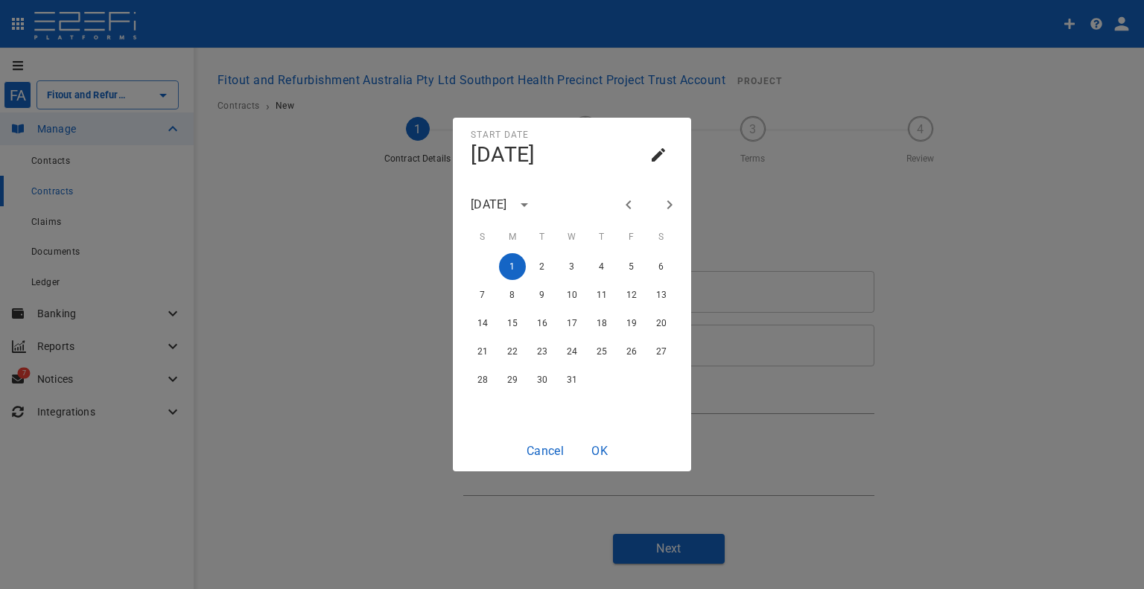
click at [659, 206] on button "Next month" at bounding box center [669, 204] width 25 height 25
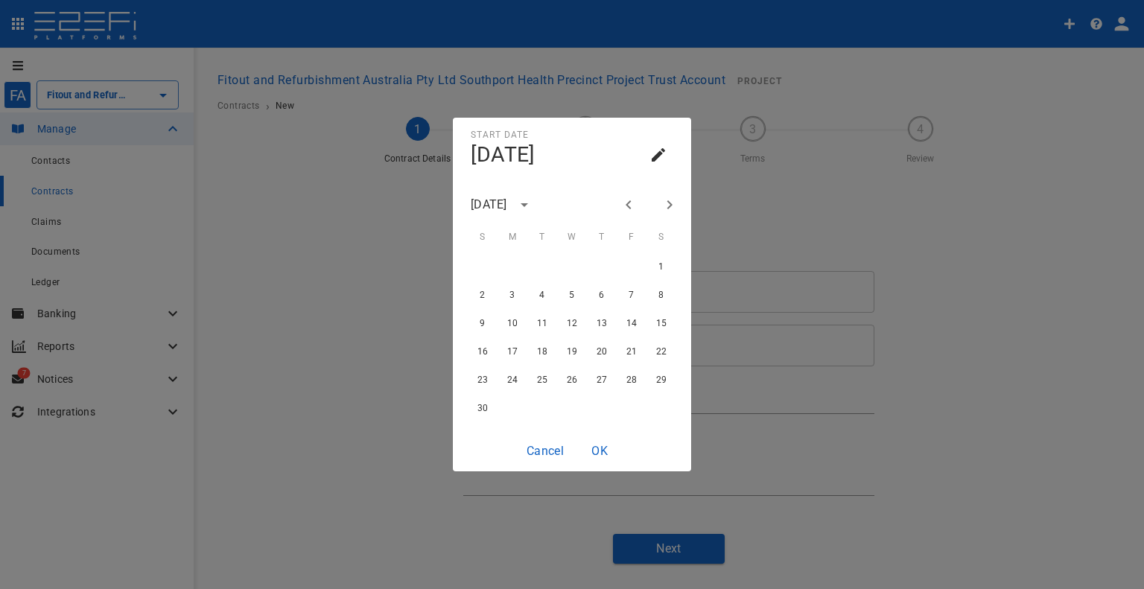
click at [659, 206] on button "Next month" at bounding box center [669, 204] width 25 height 25
click at [507, 261] on button "1" at bounding box center [512, 266] width 27 height 27
type input "[DATE]"
click at [606, 446] on button "OK" at bounding box center [600, 450] width 48 height 29
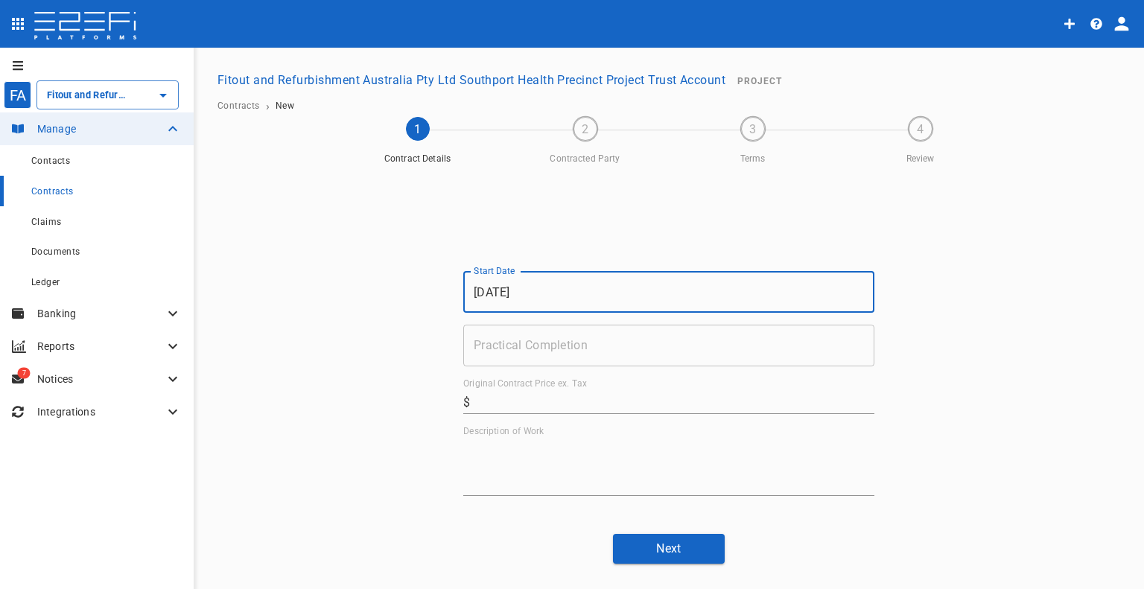
click at [625, 373] on div "Start Date [DATE] Start Date Practical Completion Practical Completion Original…" at bounding box center [668, 383] width 411 height 225
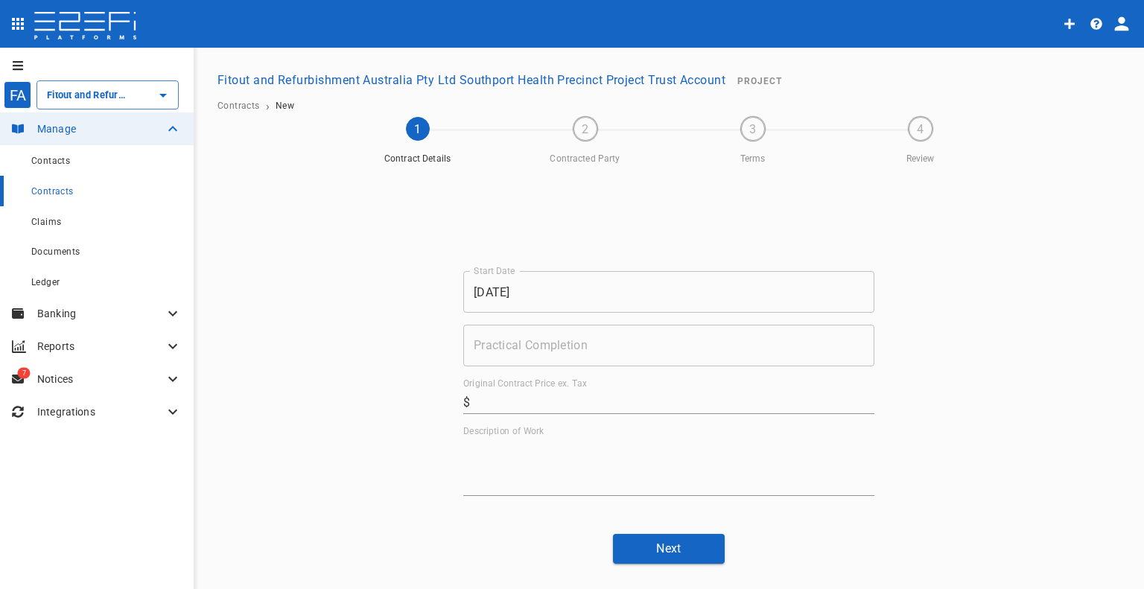
click at [632, 357] on input "Practical Completion" at bounding box center [668, 346] width 411 height 42
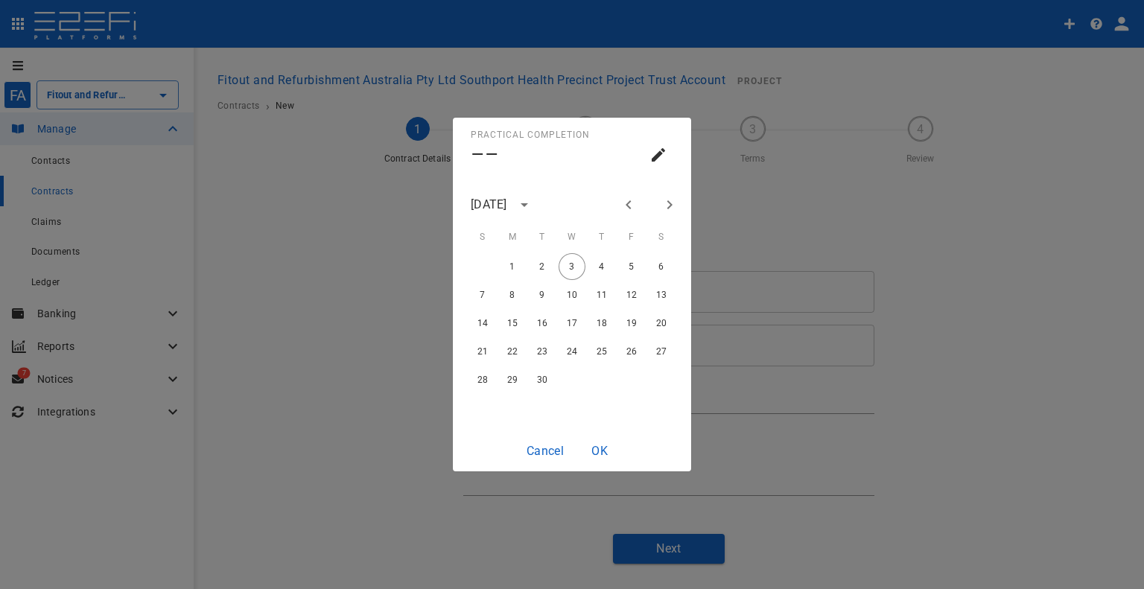
click at [620, 203] on icon "Previous month" at bounding box center [629, 205] width 18 height 18
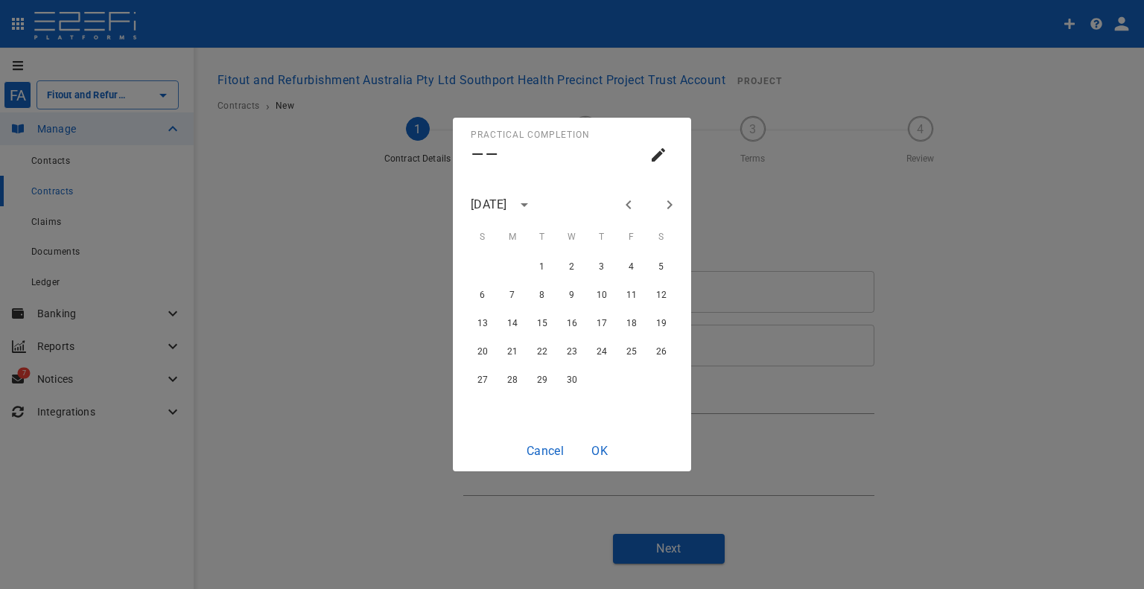
click at [620, 203] on icon "Previous month" at bounding box center [629, 205] width 18 height 18
click at [619, 207] on button "Previous month" at bounding box center [628, 204] width 25 height 25
click at [608, 375] on button "27" at bounding box center [601, 379] width 27 height 27
type input "[DATE]"
click at [602, 450] on button "OK" at bounding box center [600, 450] width 48 height 29
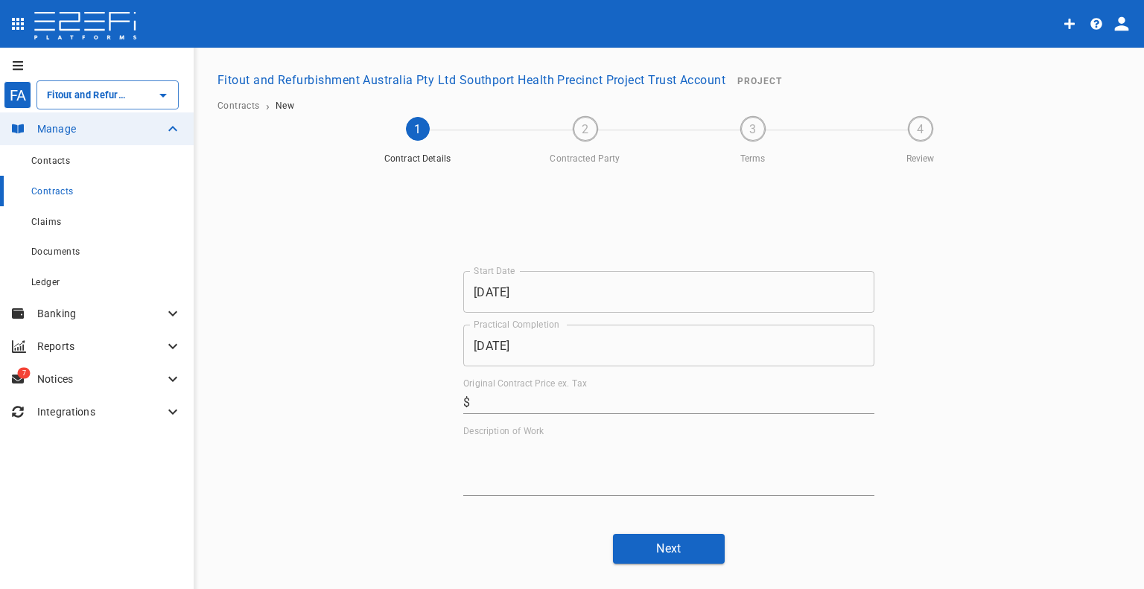
click at [1028, 282] on div "Start Date [DATE] Start Date Practical Completion [DATE] Practical Completion O…" at bounding box center [669, 346] width 894 height 351
drag, startPoint x: 557, startPoint y: 406, endPoint x: 565, endPoint y: 410, distance: 8.7
click at [557, 406] on input "Original Contract Price ex. Tax" at bounding box center [675, 402] width 398 height 24
paste input "68,250"
type input "68,250"
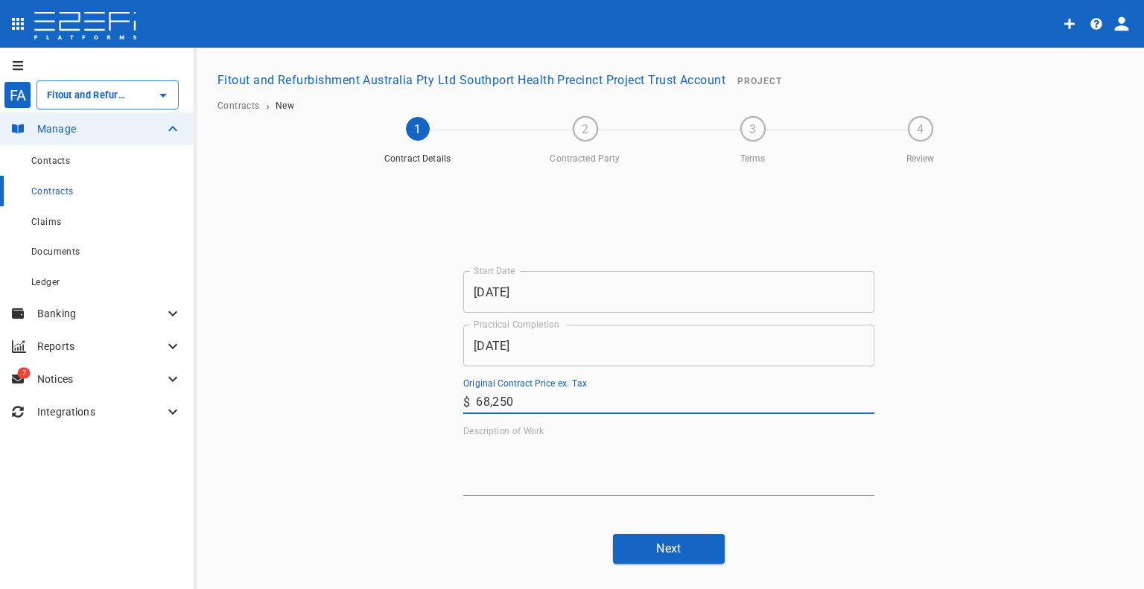
click at [506, 483] on textarea "Description of Work" at bounding box center [668, 466] width 411 height 51
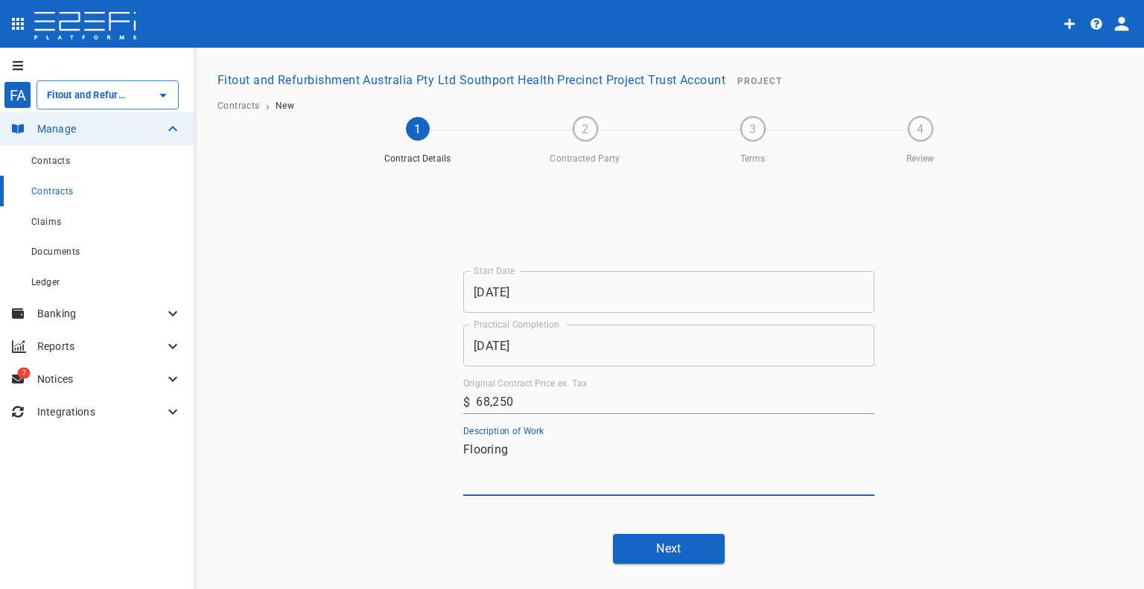
type textarea "Flooring"
click at [634, 547] on button "Next" at bounding box center [669, 548] width 112 height 29
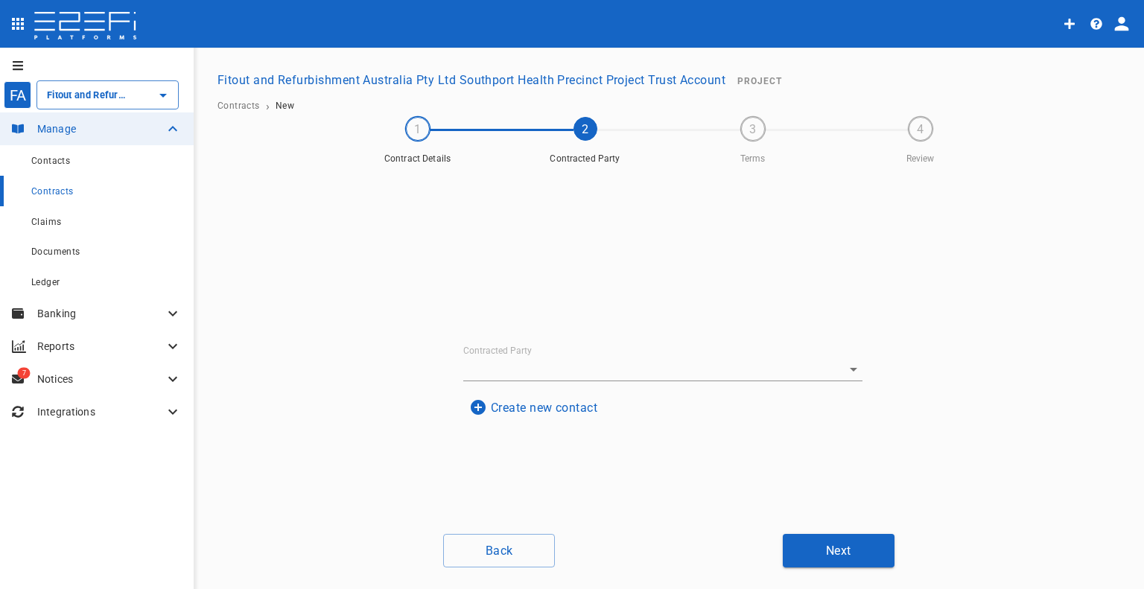
click at [588, 367] on input "Contracted Party" at bounding box center [642, 369] width 358 height 23
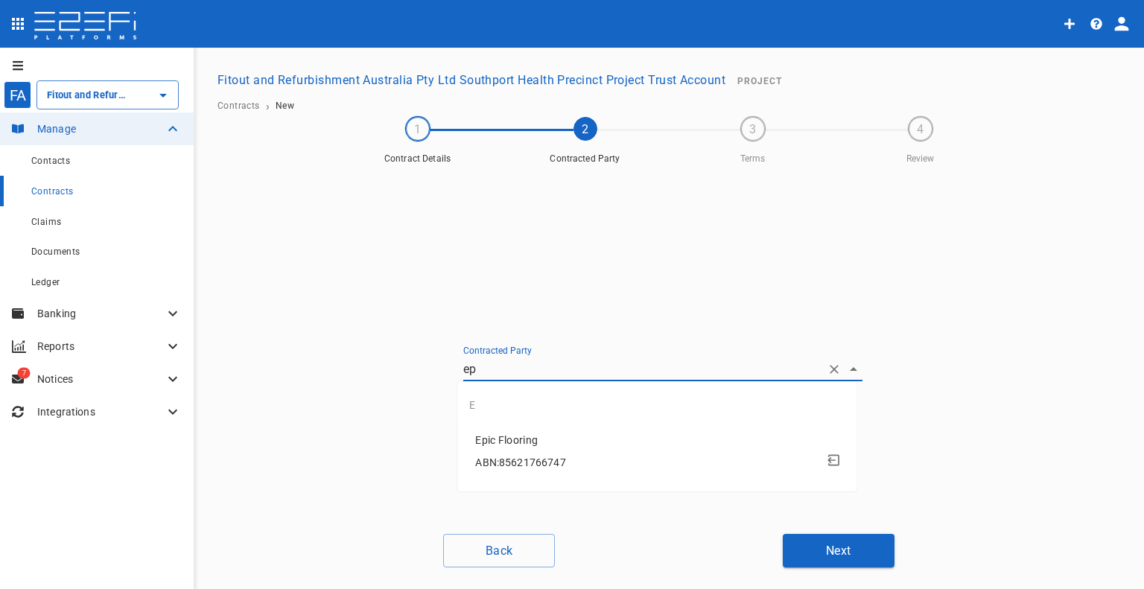
type input "epi"
click at [556, 447] on span "Epic Flooring" at bounding box center [659, 440] width 369 height 17
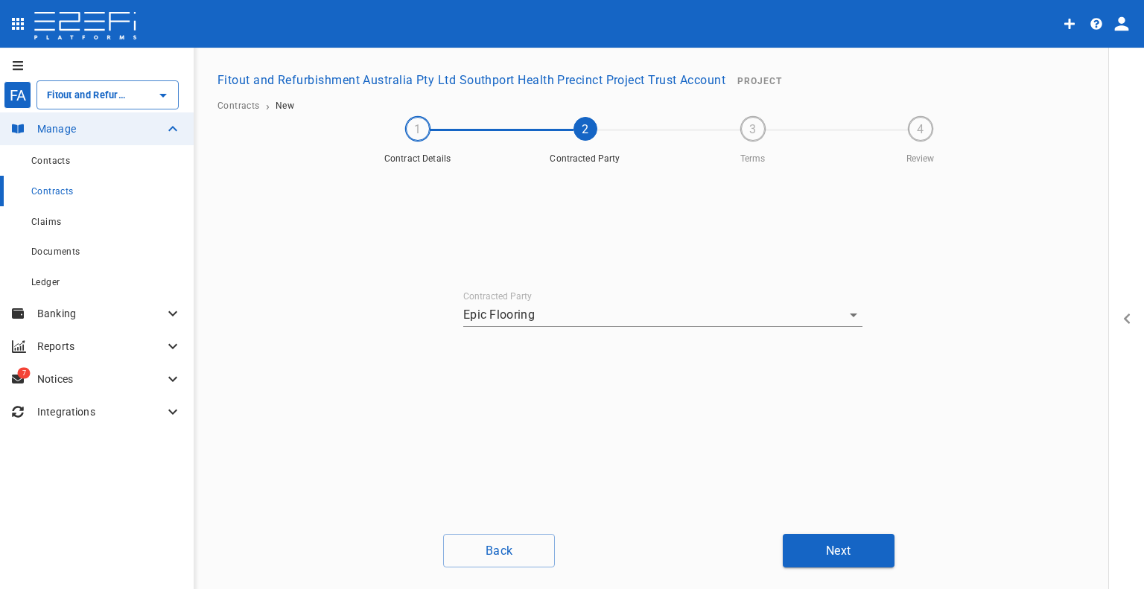
click at [630, 303] on input "Epic Flooring" at bounding box center [642, 314] width 358 height 23
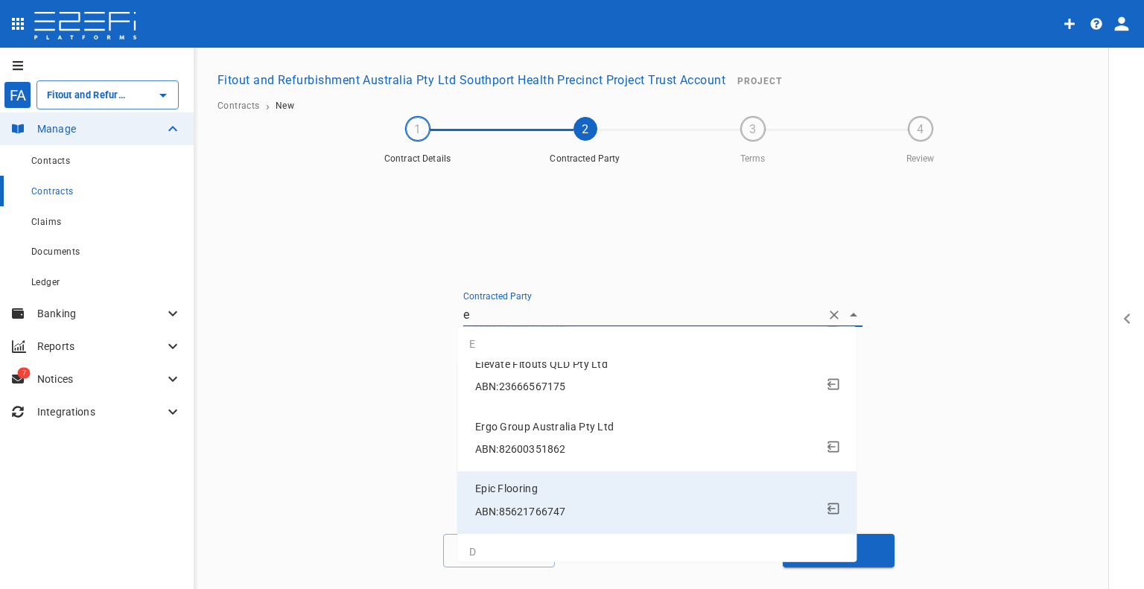
scroll to position [125, 0]
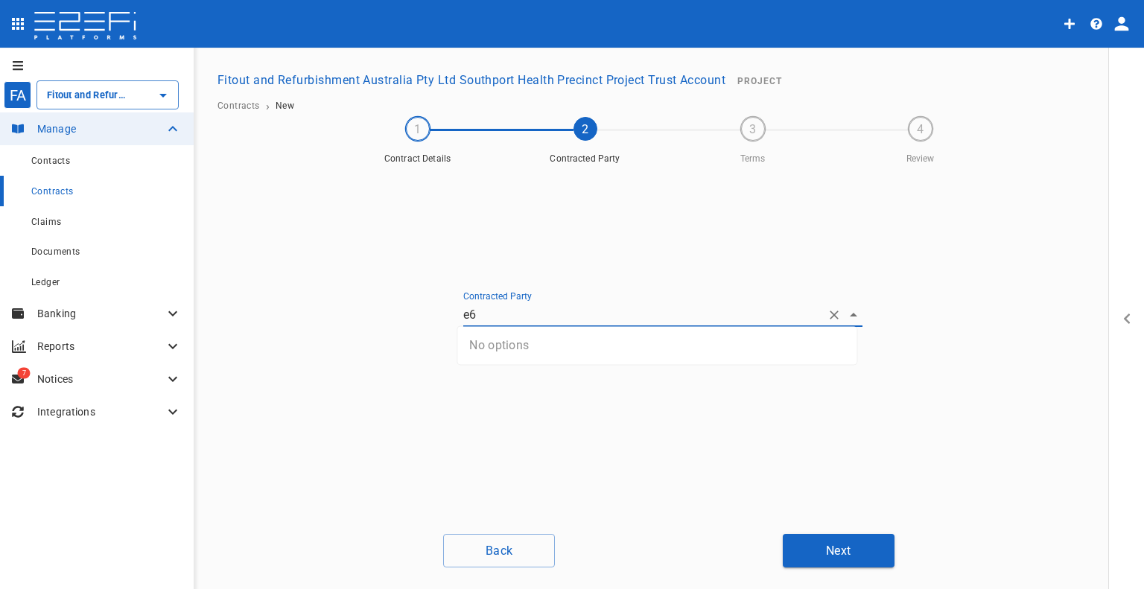
type input "e"
click at [584, 336] on button "Create new contact" at bounding box center [533, 349] width 140 height 29
drag, startPoint x: 561, startPoint y: 261, endPoint x: 694, endPoint y: 571, distance: 337.3
click at [561, 261] on input "Name" at bounding box center [662, 260] width 363 height 24
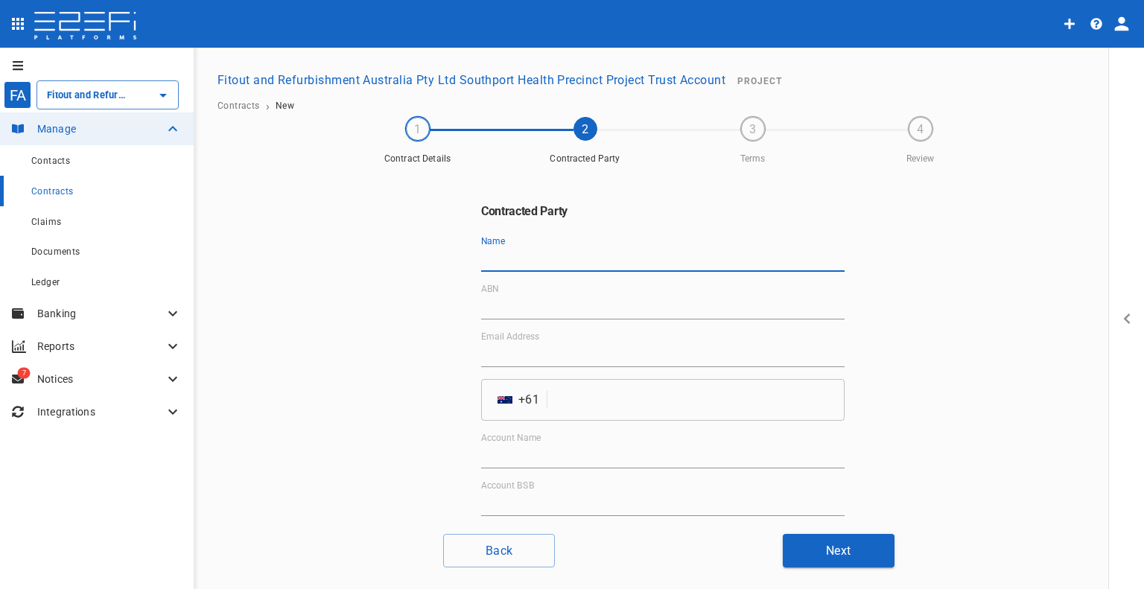
paste input "E6 Flooring"
type input "E6 Flooring"
click at [532, 315] on input "ABN" at bounding box center [662, 308] width 363 height 24
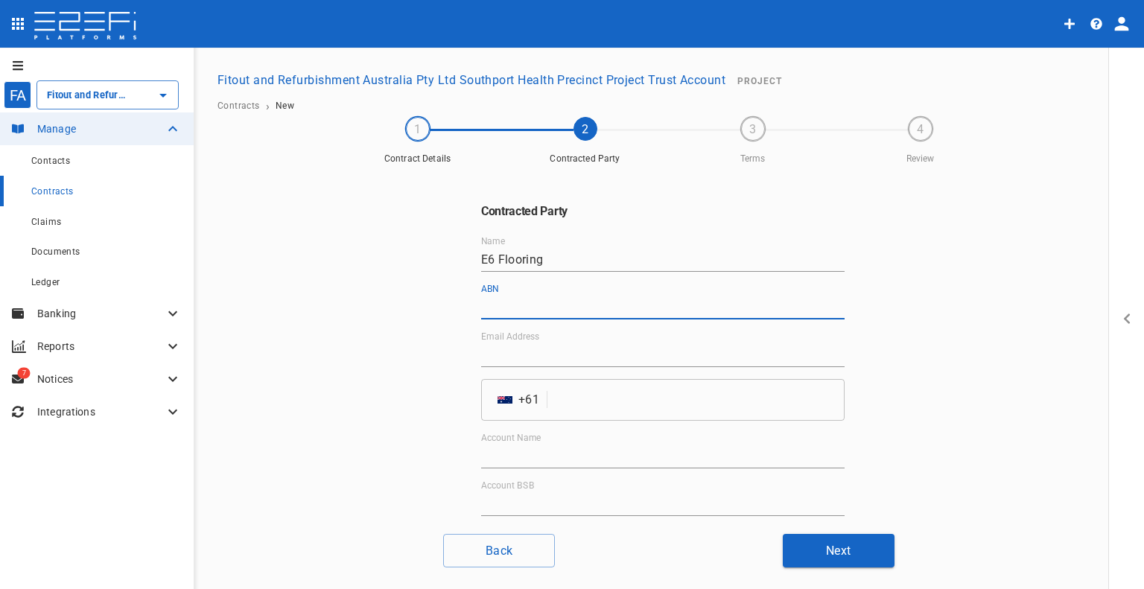
paste input "75 538 039 238"
type input "75 538 039 238"
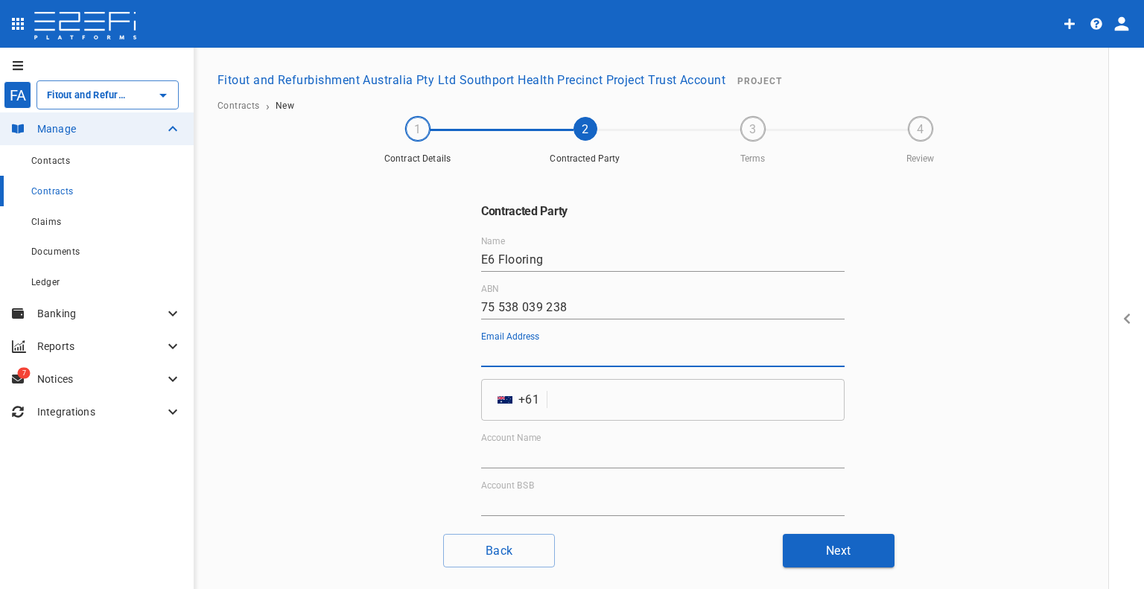
click at [520, 357] on input "Email Address" at bounding box center [662, 355] width 363 height 24
paste input "[PERSON_NAME][EMAIL_ADDRESS][DOMAIN_NAME]"
type input "[PERSON_NAME][EMAIL_ADDRESS][DOMAIN_NAME]"
click at [568, 404] on input "tel" at bounding box center [698, 400] width 291 height 42
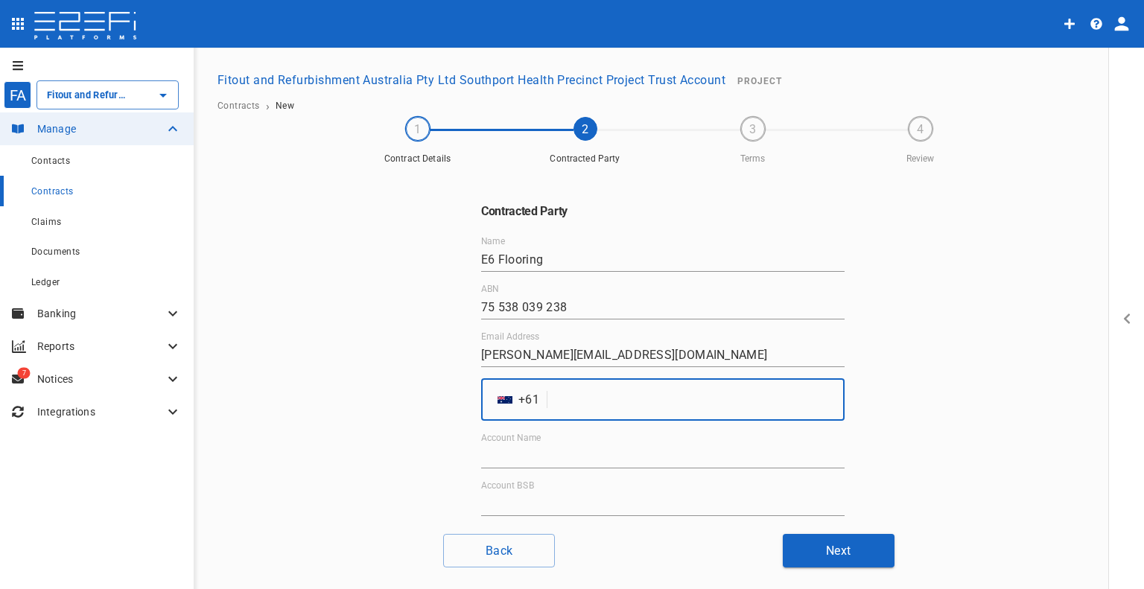
paste input "432281211"
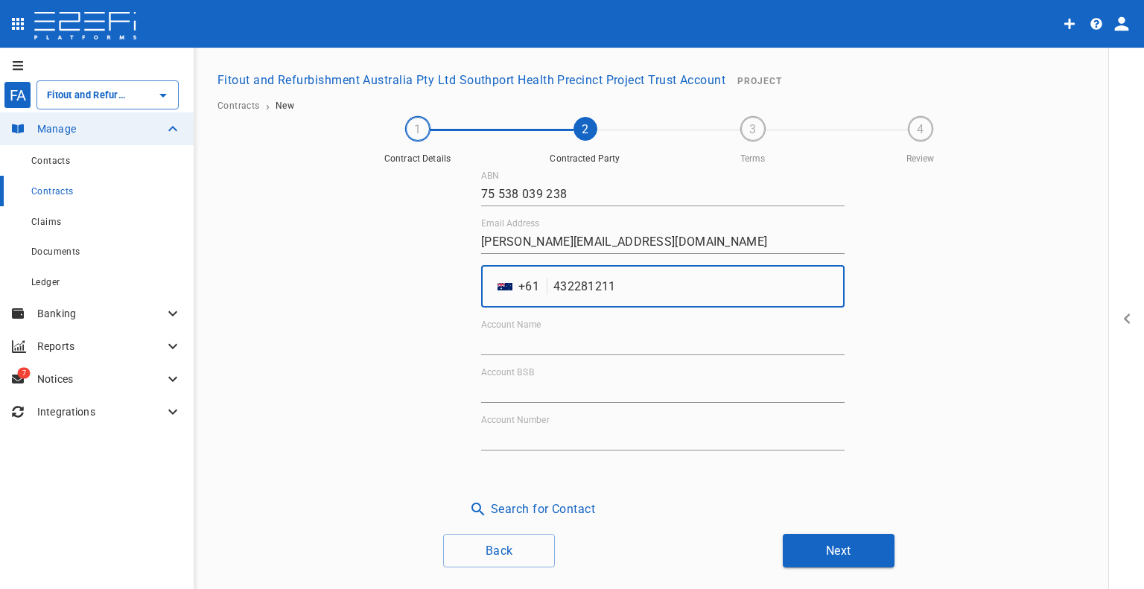
scroll to position [114, 0]
type input "432281211"
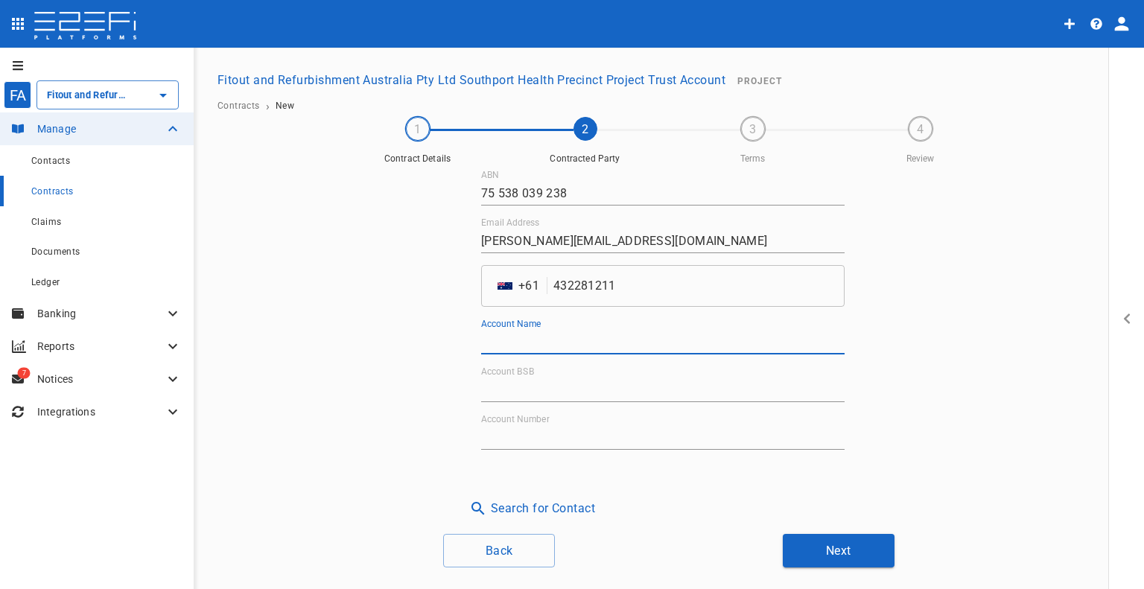
click at [539, 334] on input "Account Name" at bounding box center [662, 343] width 363 height 24
paste input "E6 Flooring Pty Ltd"
type input "E6 Flooring Pty Ltd"
click at [507, 384] on input "Account BSB" at bounding box center [662, 390] width 363 height 24
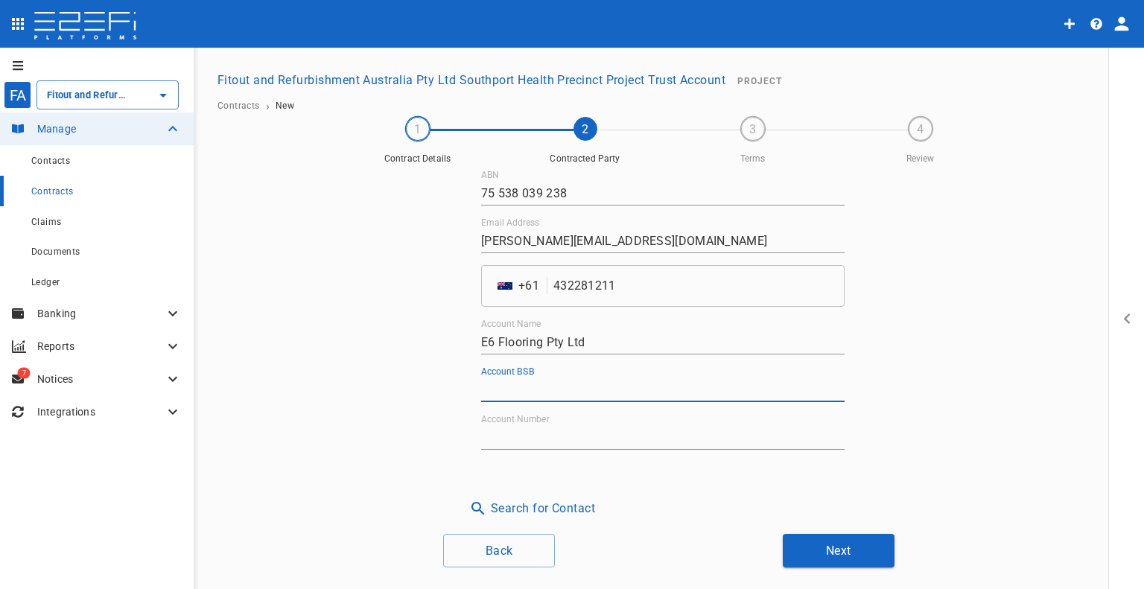
paste input "034-001"
type input "034-001"
click at [518, 437] on input "Account Number" at bounding box center [662, 438] width 363 height 24
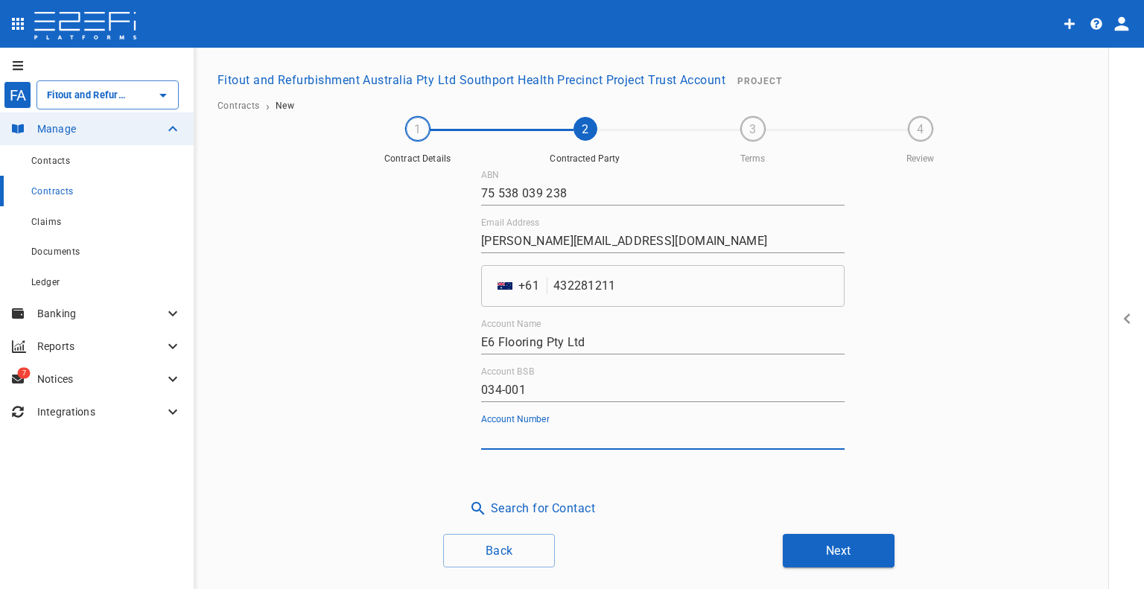
paste input "772200"
type input "772200"
click at [824, 539] on button "Next" at bounding box center [839, 551] width 112 height 34
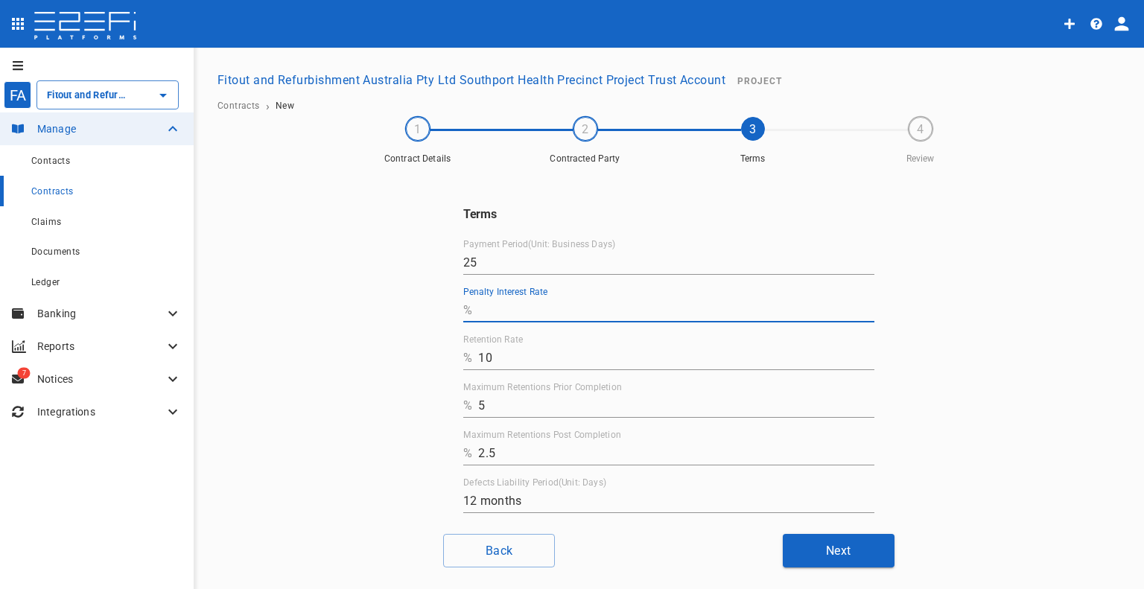
click at [540, 314] on input "Penalty Interest Rate" at bounding box center [676, 311] width 396 height 24
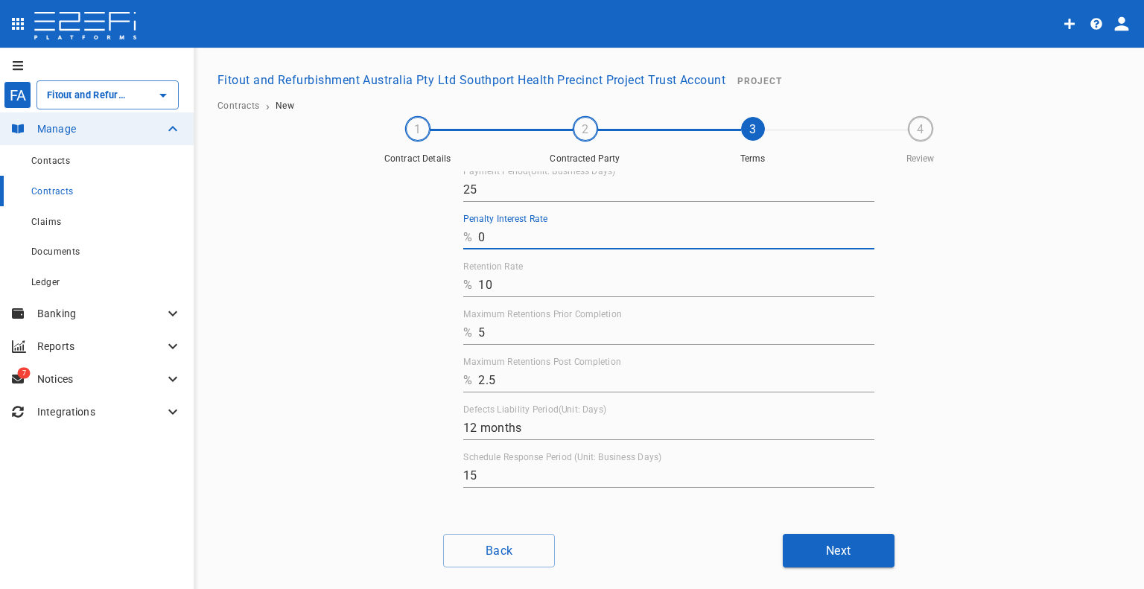
type input "0"
click at [795, 553] on button "Next" at bounding box center [839, 551] width 112 height 34
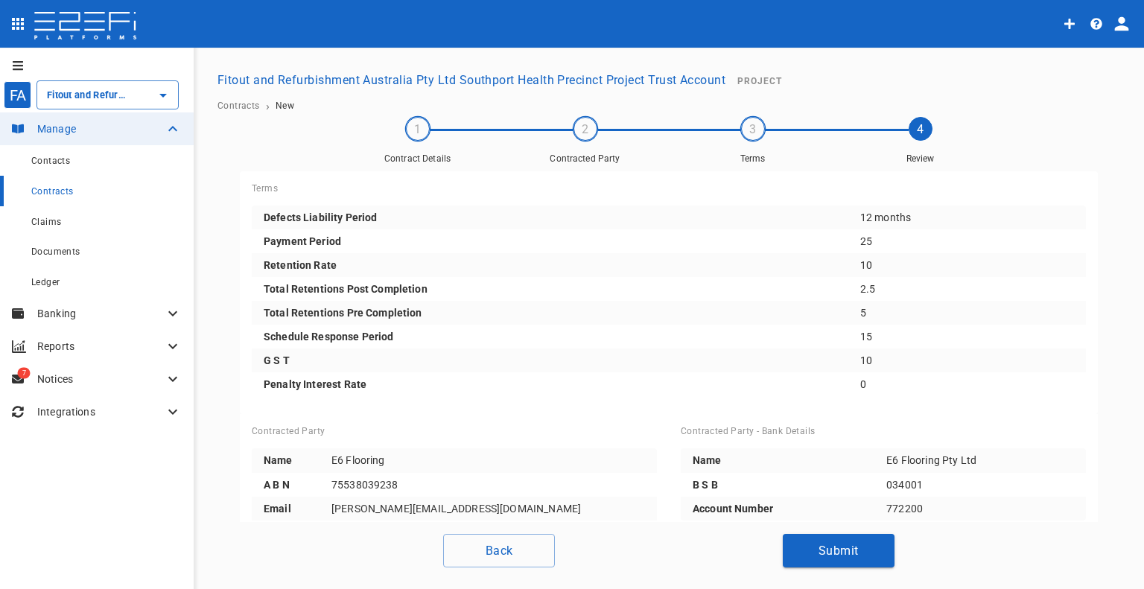
click at [823, 547] on button "Submit" at bounding box center [839, 551] width 112 height 34
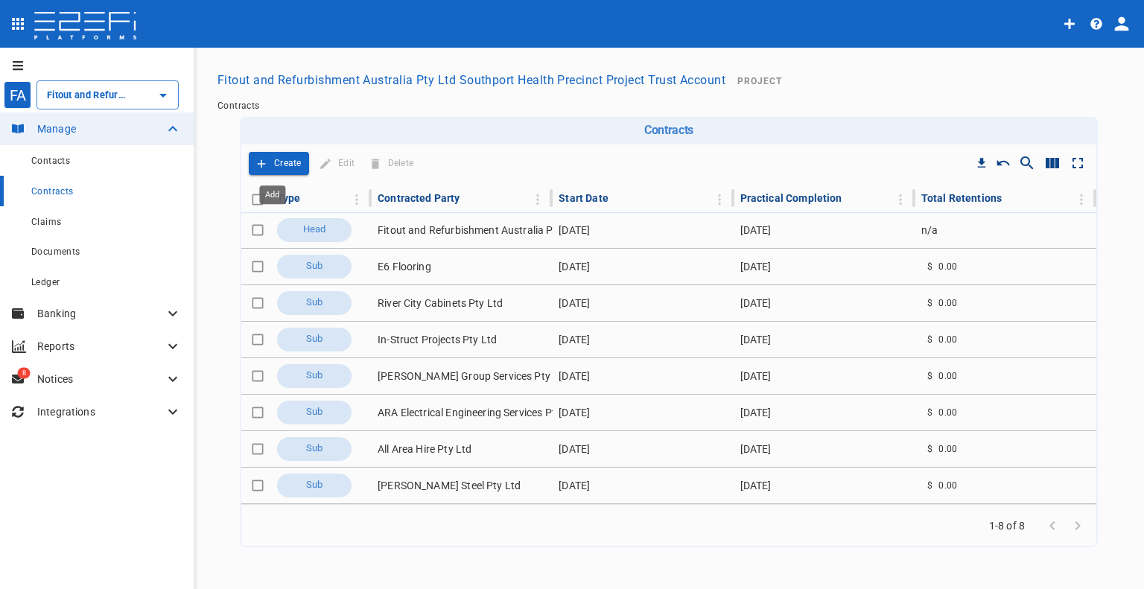
click at [259, 170] on button "Create" at bounding box center [279, 163] width 60 height 23
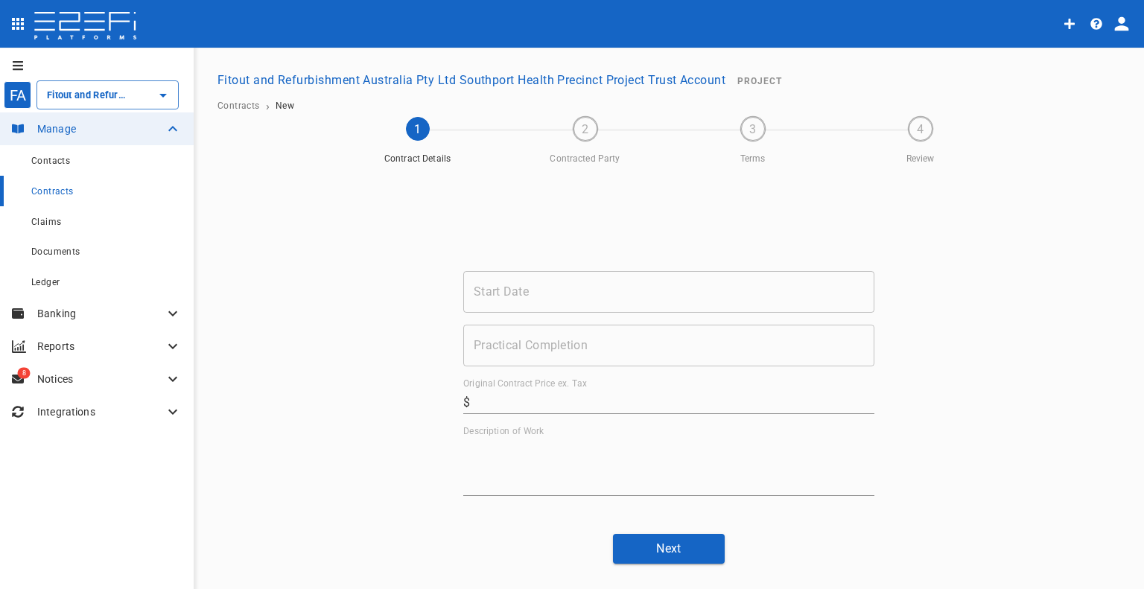
click at [584, 298] on input "Start Date" at bounding box center [668, 292] width 411 height 42
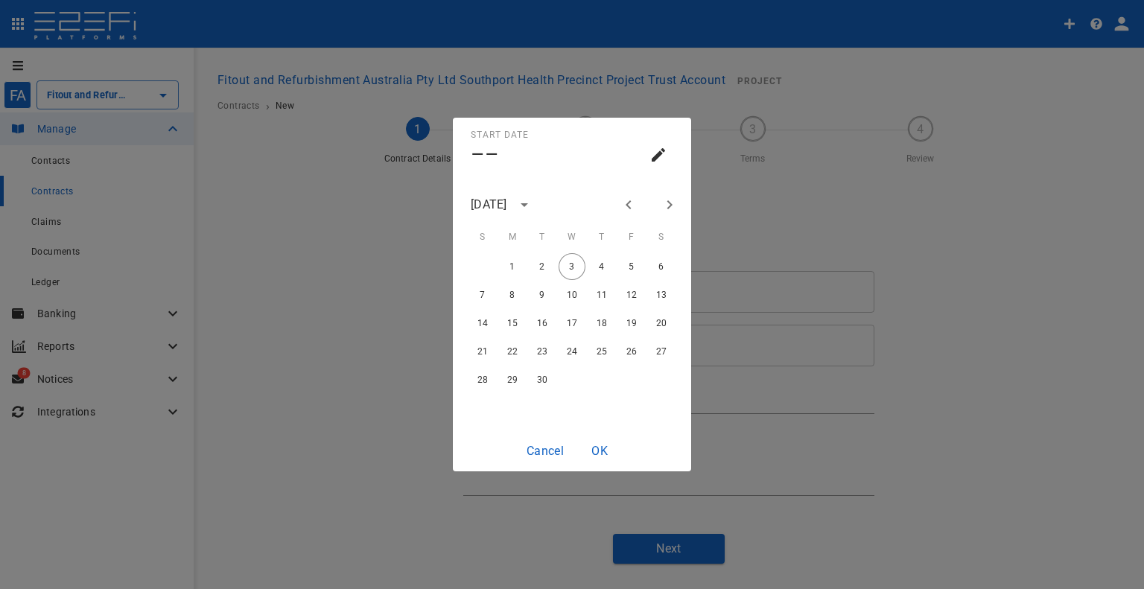
click at [507, 201] on div "[DATE]" at bounding box center [489, 204] width 36 height 17
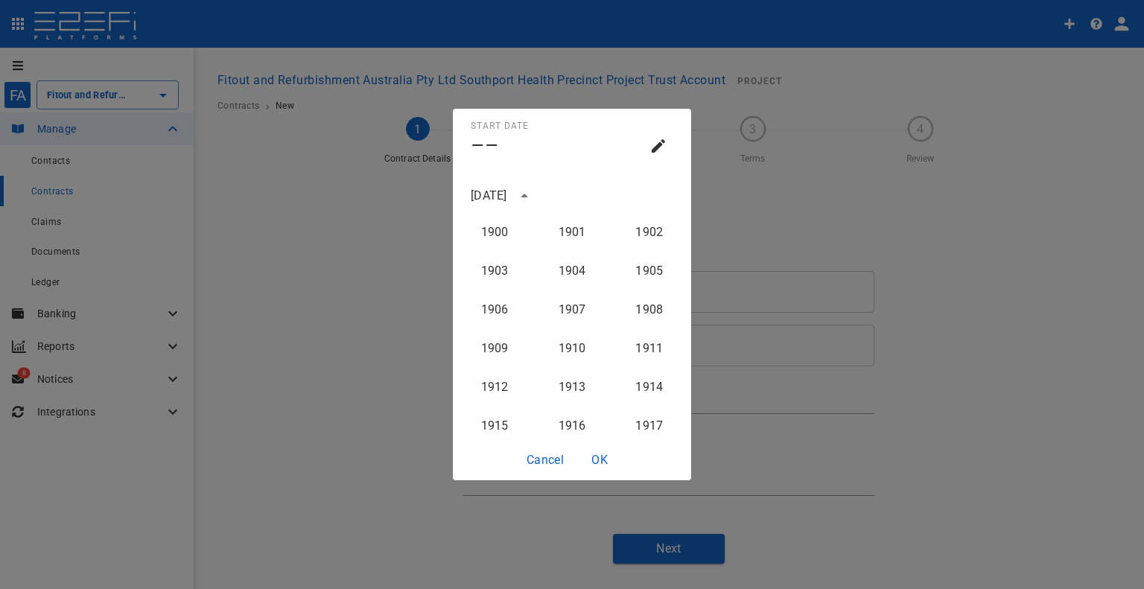
scroll to position [1494, 0]
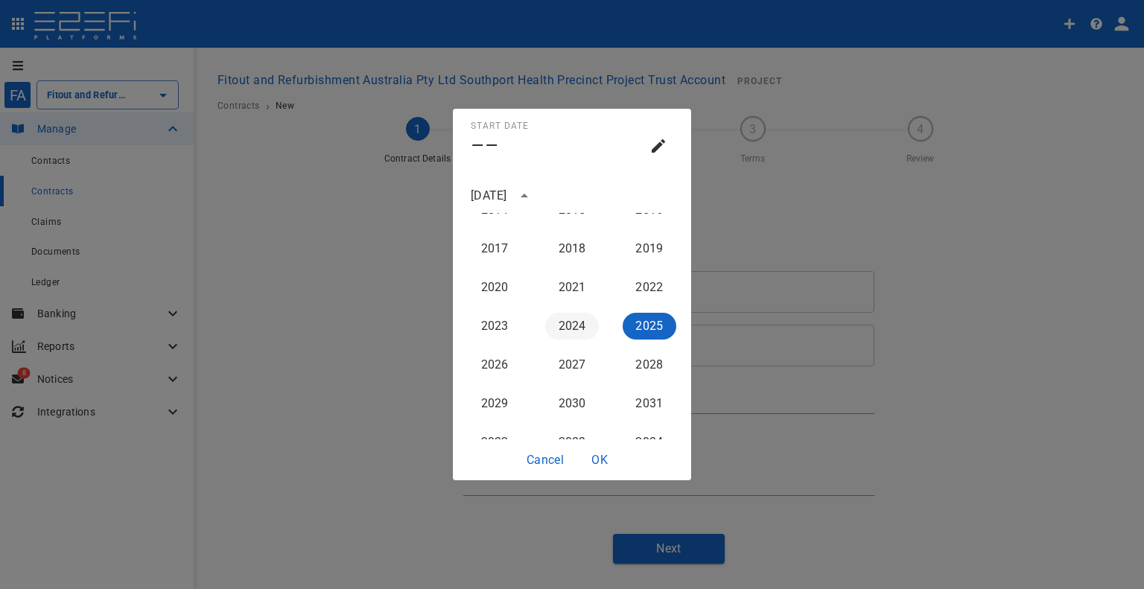
click at [586, 326] on button "2024" at bounding box center [572, 326] width 54 height 27
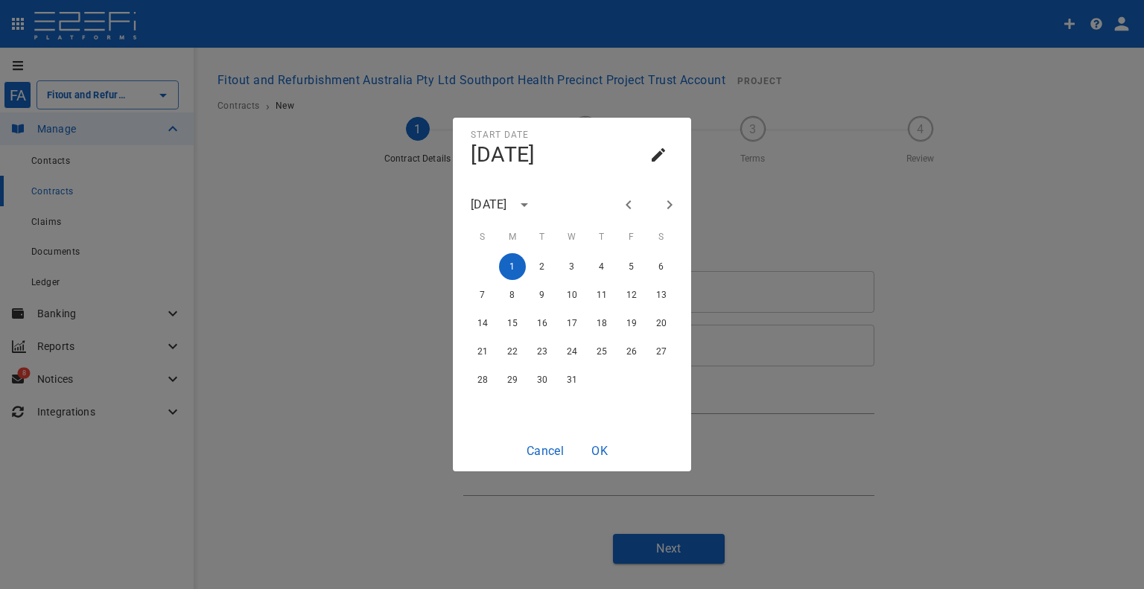
click at [667, 206] on icon "Next month" at bounding box center [670, 205] width 18 height 18
click at [666, 206] on icon "Next month" at bounding box center [670, 205] width 18 height 18
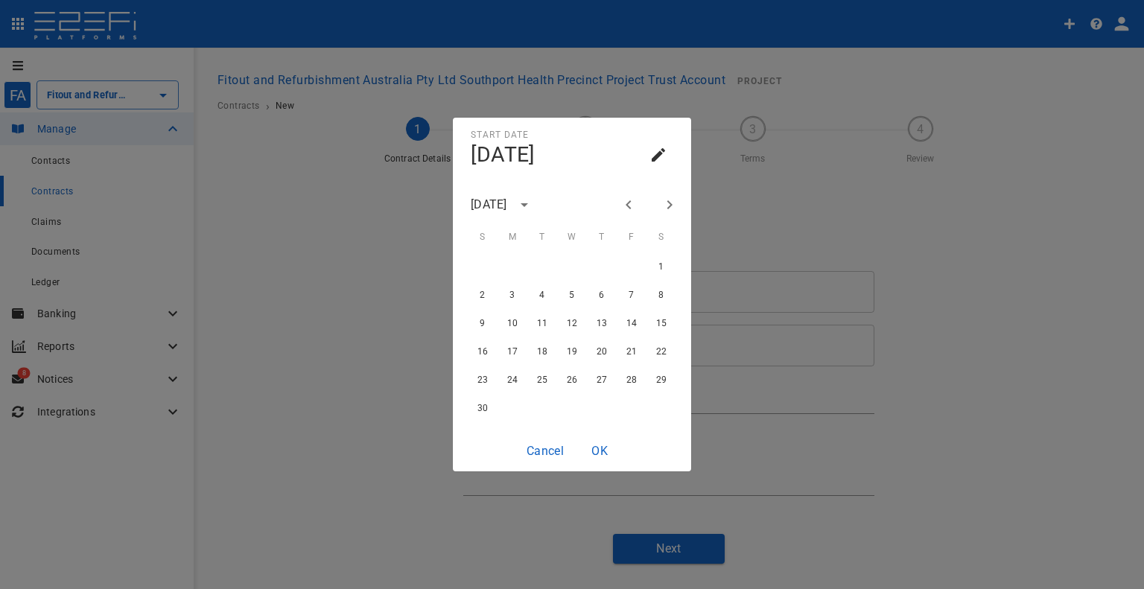
click at [666, 206] on icon "Next month" at bounding box center [670, 205] width 18 height 18
click at [501, 267] on button "1" at bounding box center [512, 266] width 27 height 27
type input "[DATE]"
click at [594, 446] on button "OK" at bounding box center [600, 450] width 48 height 29
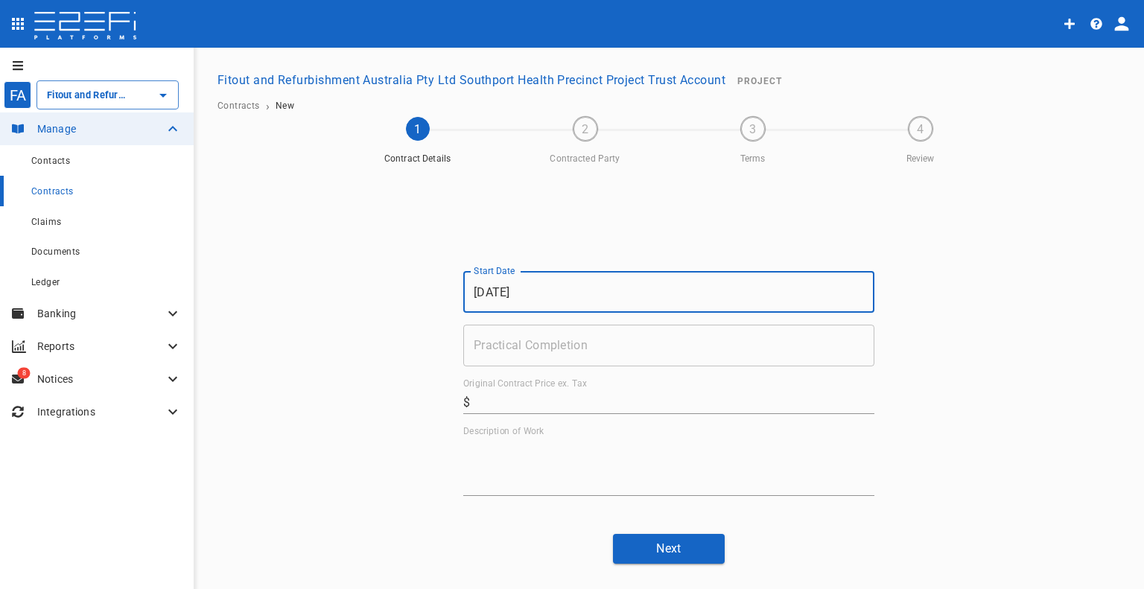
click at [571, 357] on input "Practical Completion" at bounding box center [668, 346] width 411 height 42
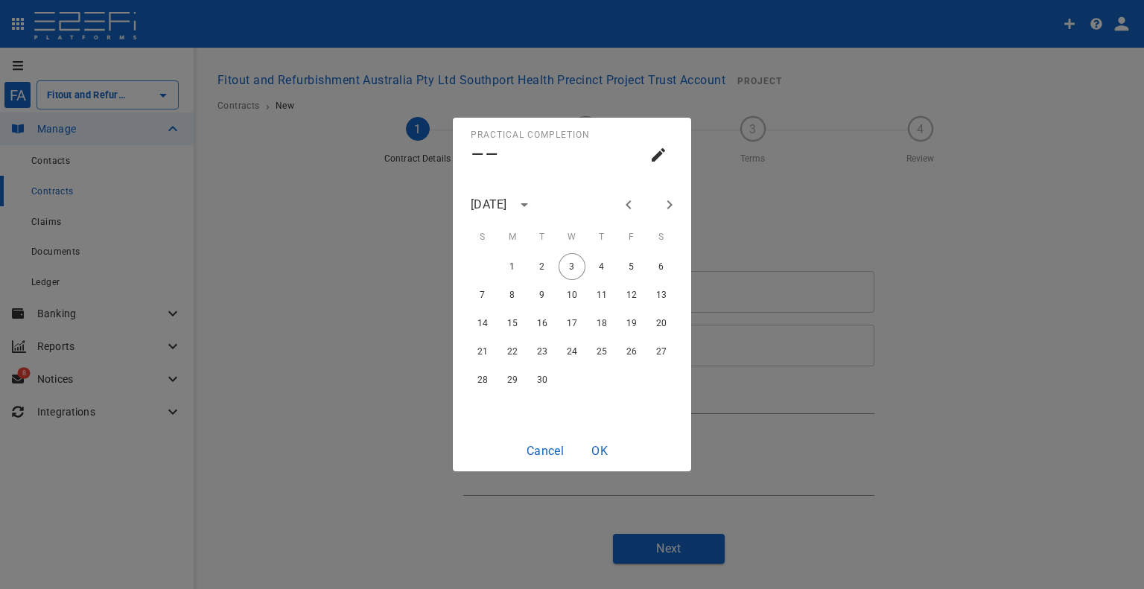
click at [634, 200] on icon "Previous month" at bounding box center [629, 205] width 18 height 18
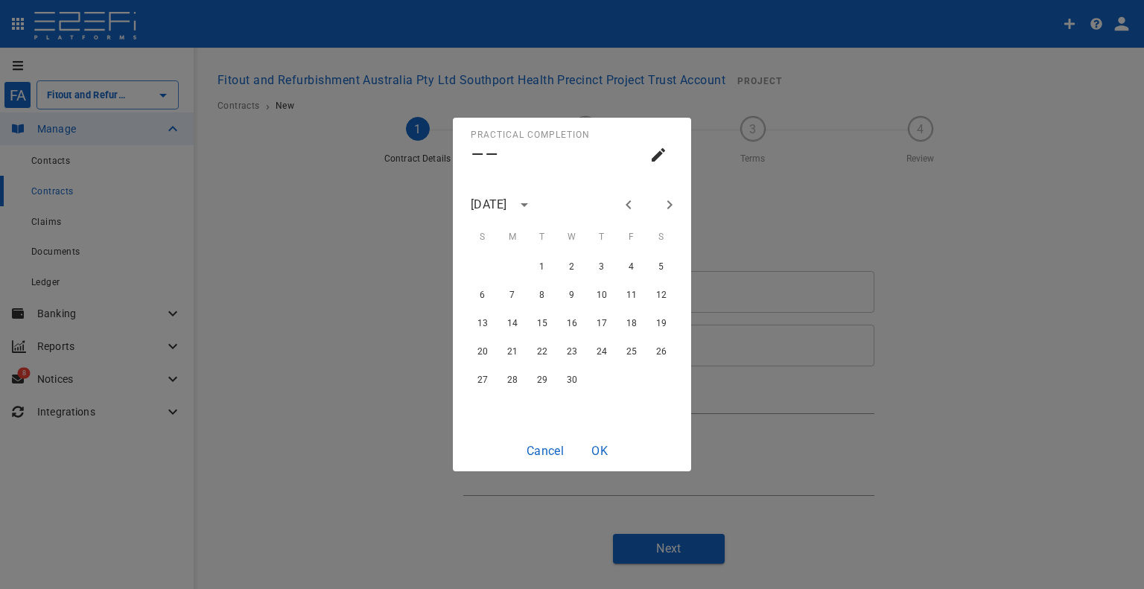
click at [634, 200] on icon "Previous month" at bounding box center [629, 205] width 18 height 18
click at [657, 208] on button "Next month" at bounding box center [669, 204] width 25 height 25
click at [593, 379] on button "27" at bounding box center [601, 379] width 27 height 27
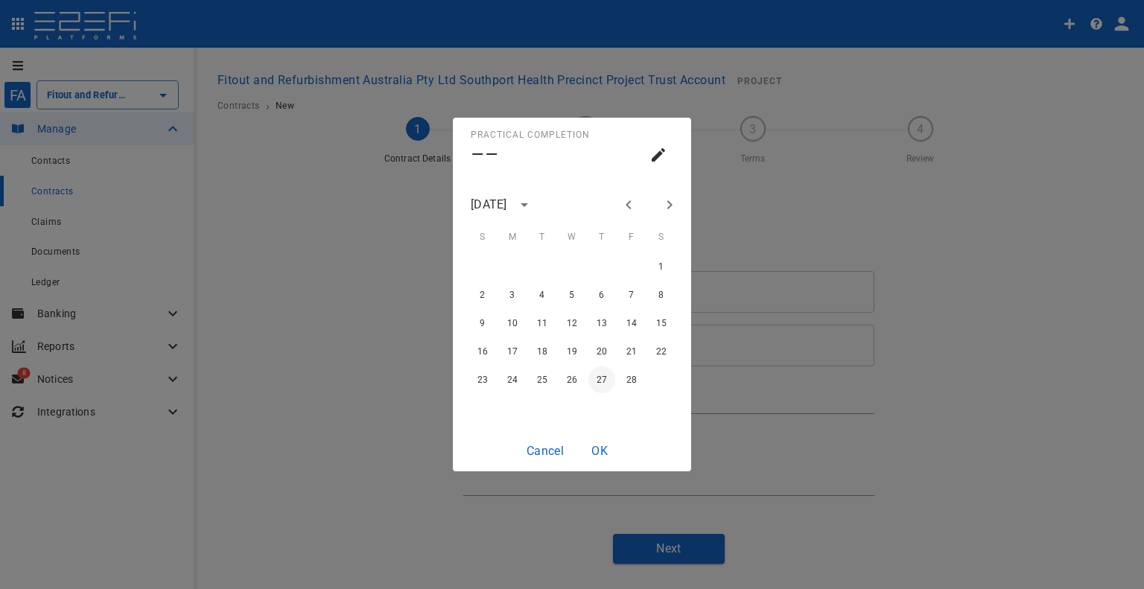
type input "[DATE]"
click at [603, 445] on button "OK" at bounding box center [600, 450] width 48 height 29
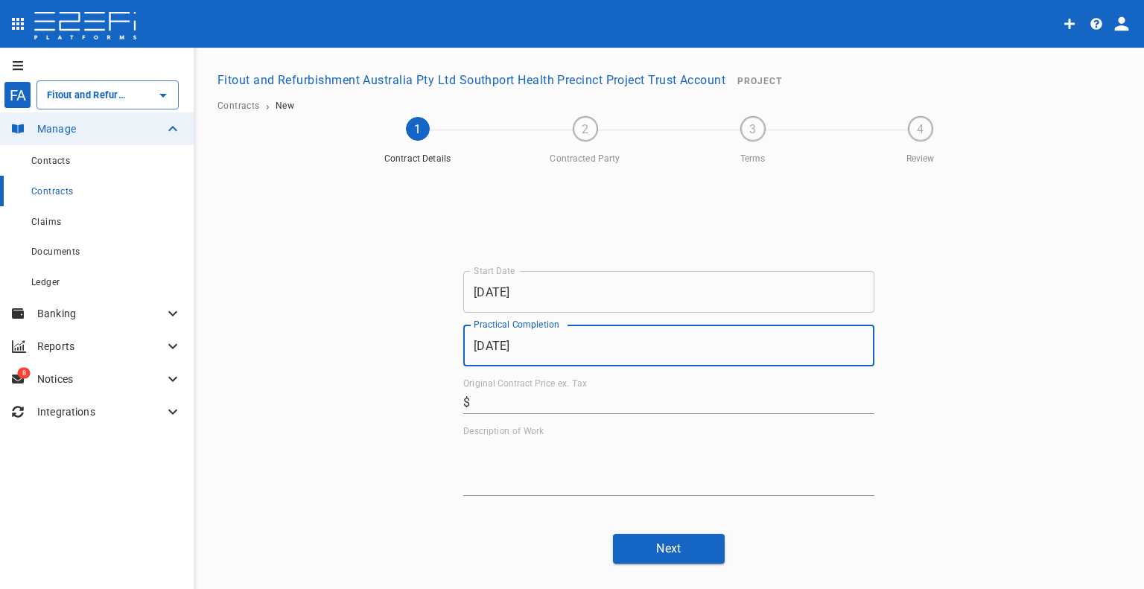
click at [590, 396] on input "Original Contract Price ex. Tax" at bounding box center [675, 402] width 398 height 24
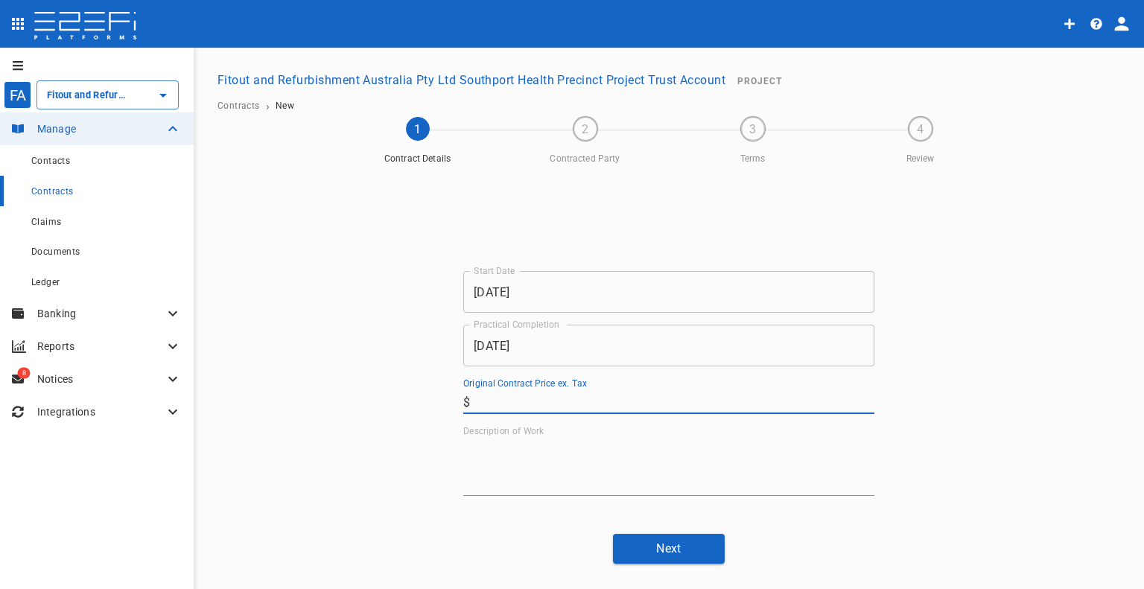
paste input "447,400"
type input "447,400"
click at [562, 483] on textarea "Description of Work" at bounding box center [668, 466] width 411 height 51
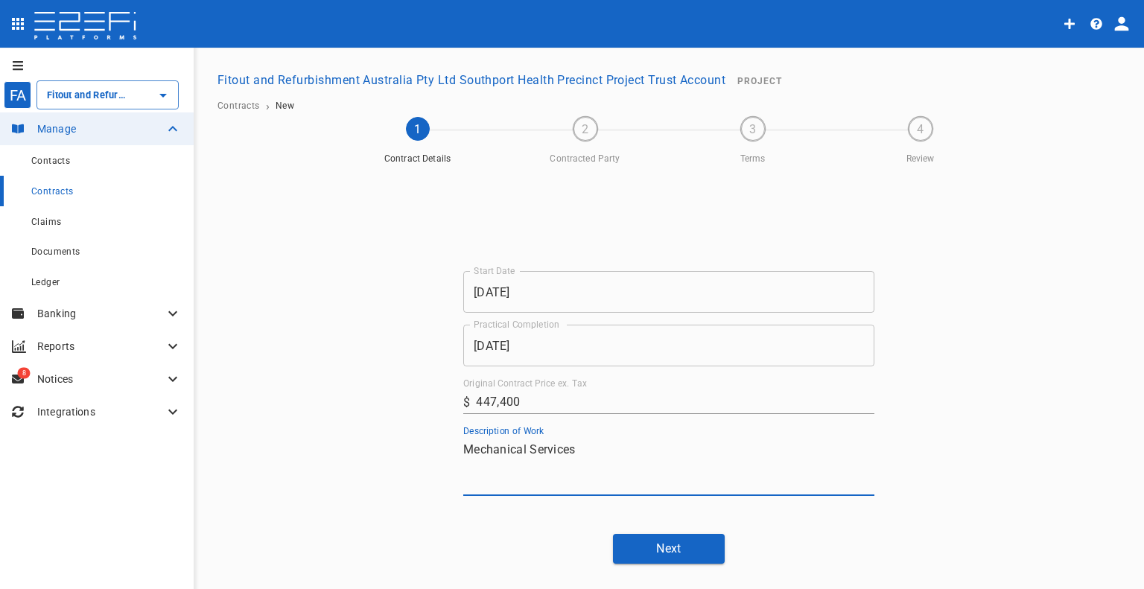
type textarea "Mechanical Services"
click at [656, 553] on button "Next" at bounding box center [669, 548] width 112 height 29
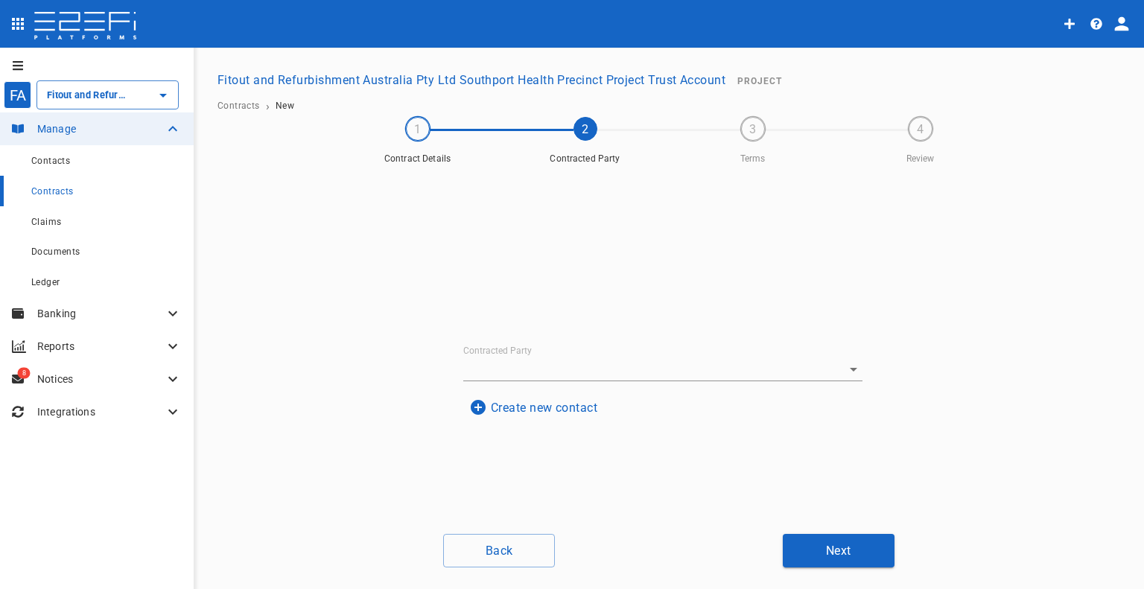
click at [606, 358] on input "Contracted Party" at bounding box center [642, 369] width 358 height 23
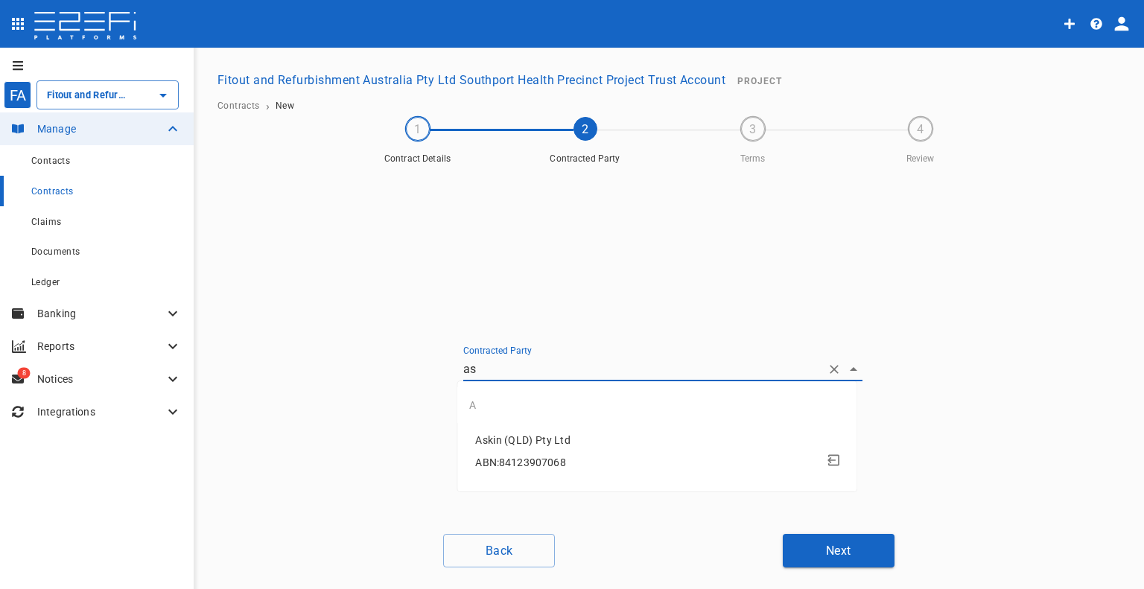
type input "a"
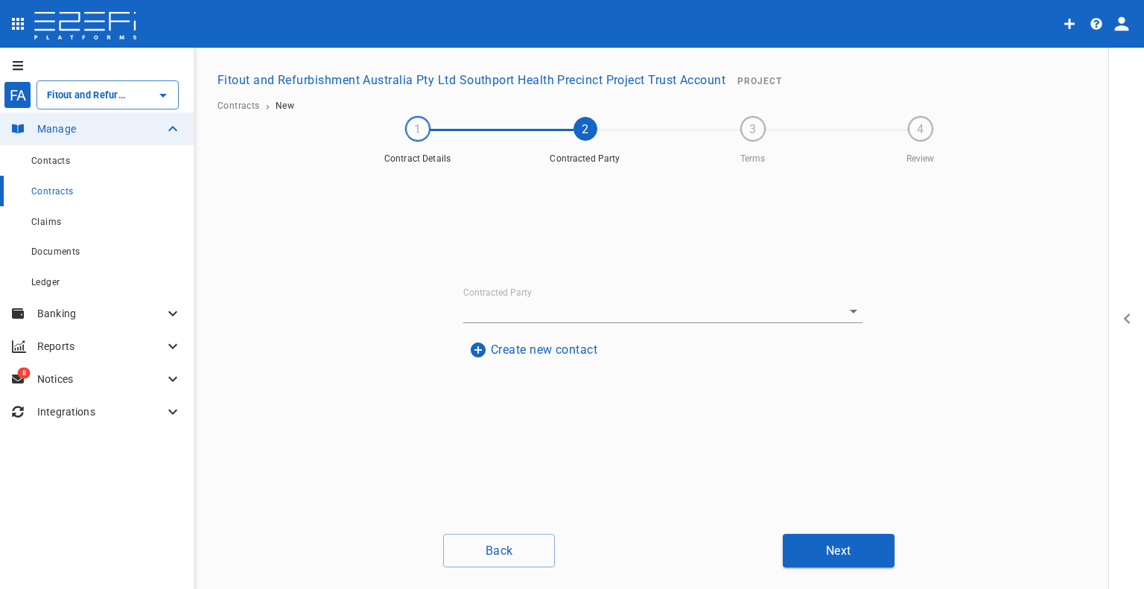
click at [501, 344] on button "Create new contact" at bounding box center [533, 349] width 140 height 29
click at [553, 258] on input "Name" at bounding box center [662, 260] width 363 height 24
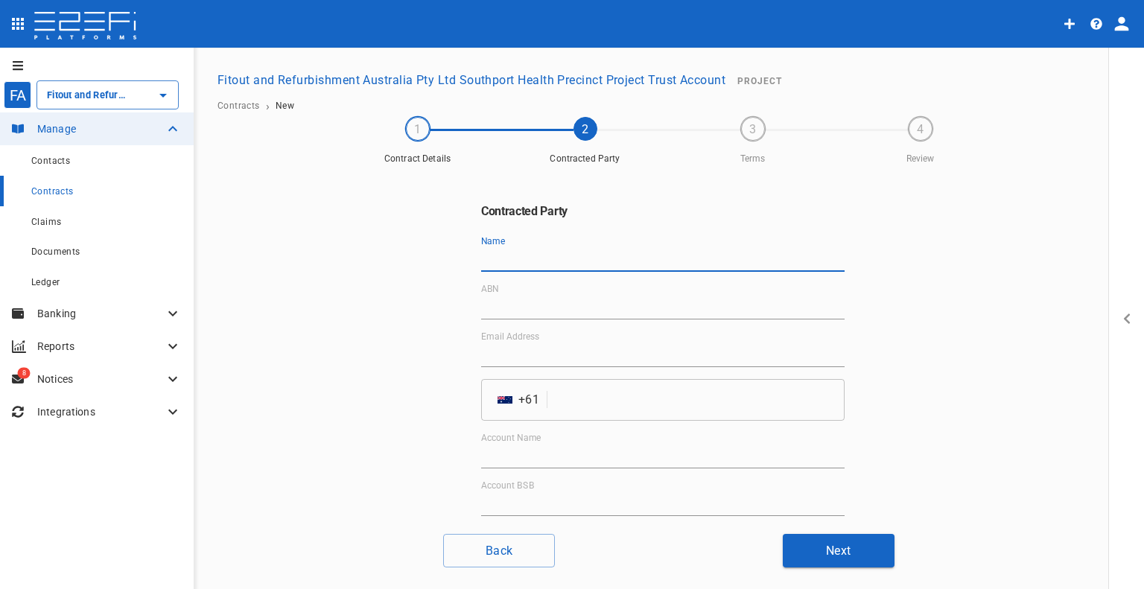
click at [542, 254] on input "Name" at bounding box center [662, 260] width 363 height 24
paste input "Ascot Air Facilities"
type input "Ascot Air Facilities"
click at [518, 297] on input "ABN" at bounding box center [662, 308] width 363 height 24
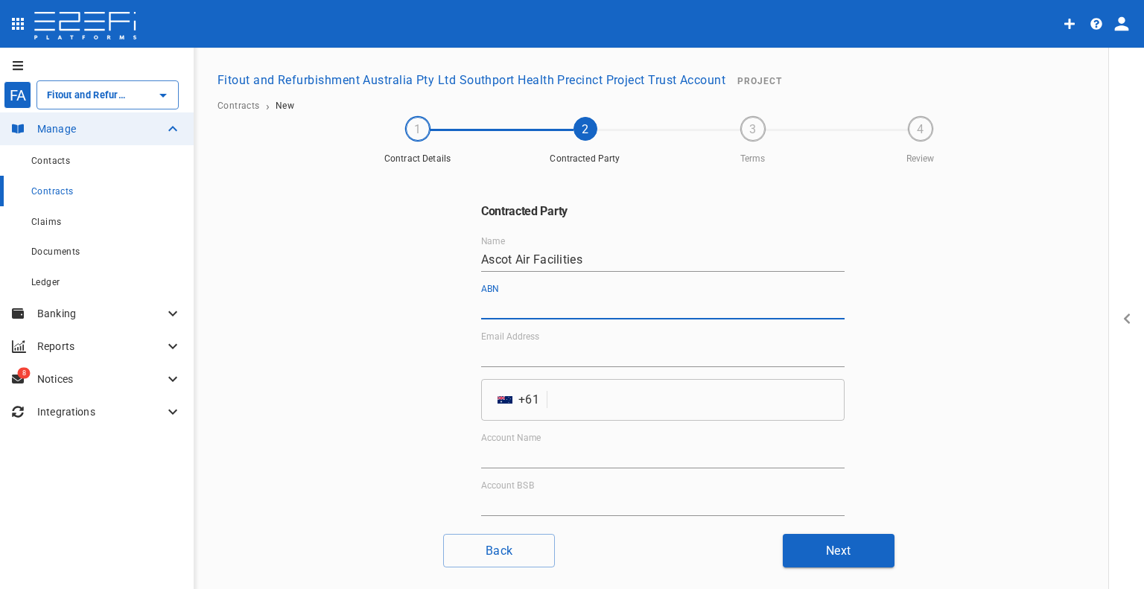
paste input "34 620 803 358"
type input "34 620 803 358"
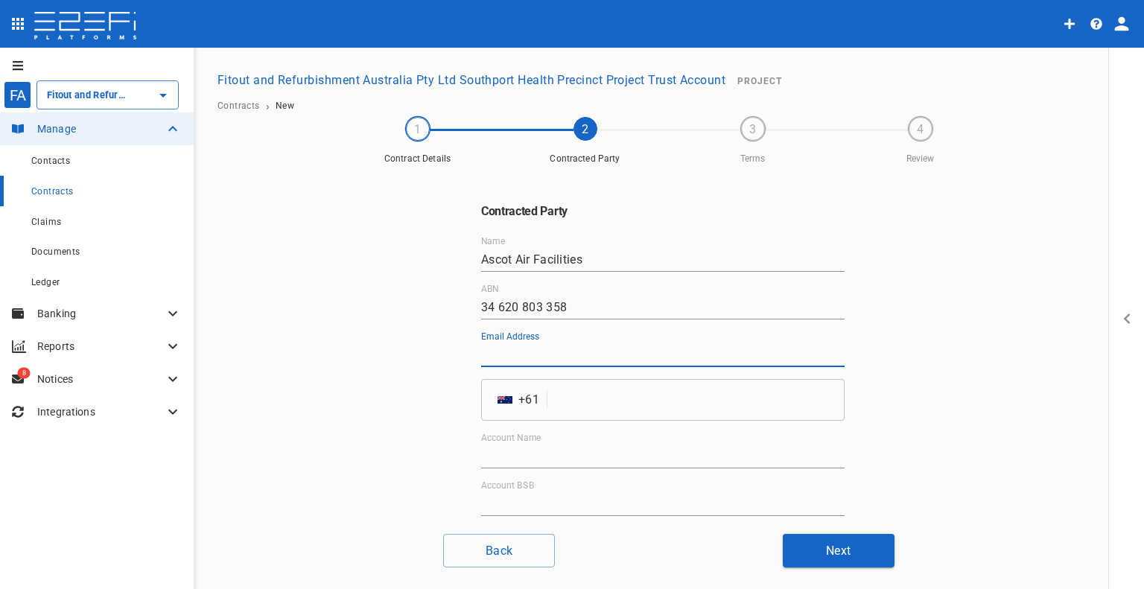
click at [566, 360] on input "Email Address" at bounding box center [662, 355] width 363 height 24
paste input "[EMAIL_ADDRESS][DOMAIN_NAME]"
type input "[EMAIL_ADDRESS][DOMAIN_NAME]"
click at [560, 403] on input "tel" at bounding box center [698, 400] width 291 height 42
paste input "1300668498"
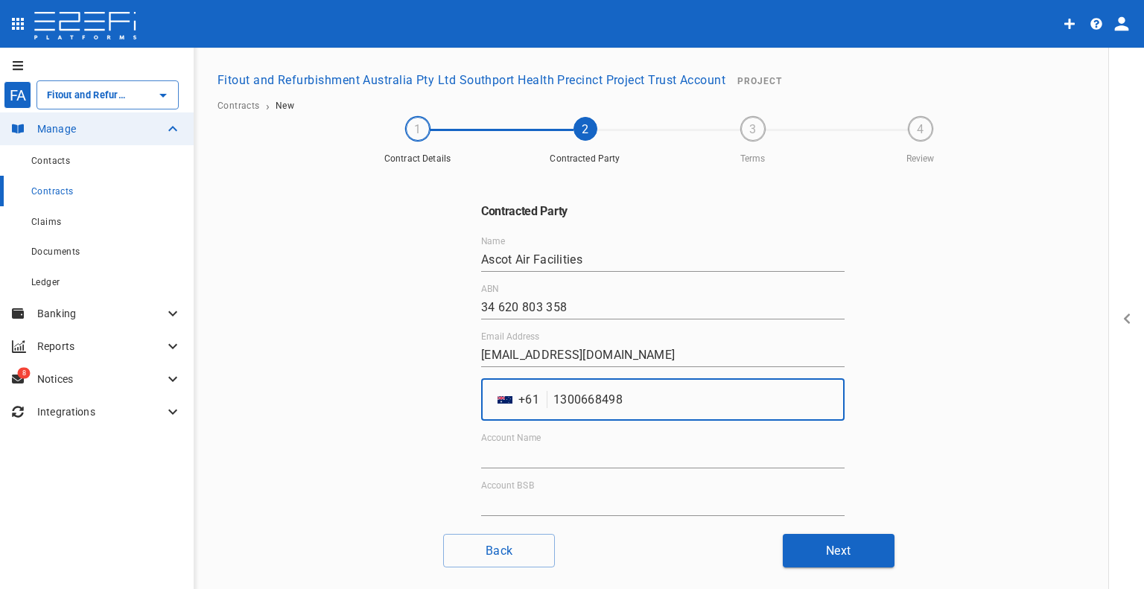
type input "1300668498"
click at [575, 442] on div "Account Name" at bounding box center [662, 451] width 363 height 36
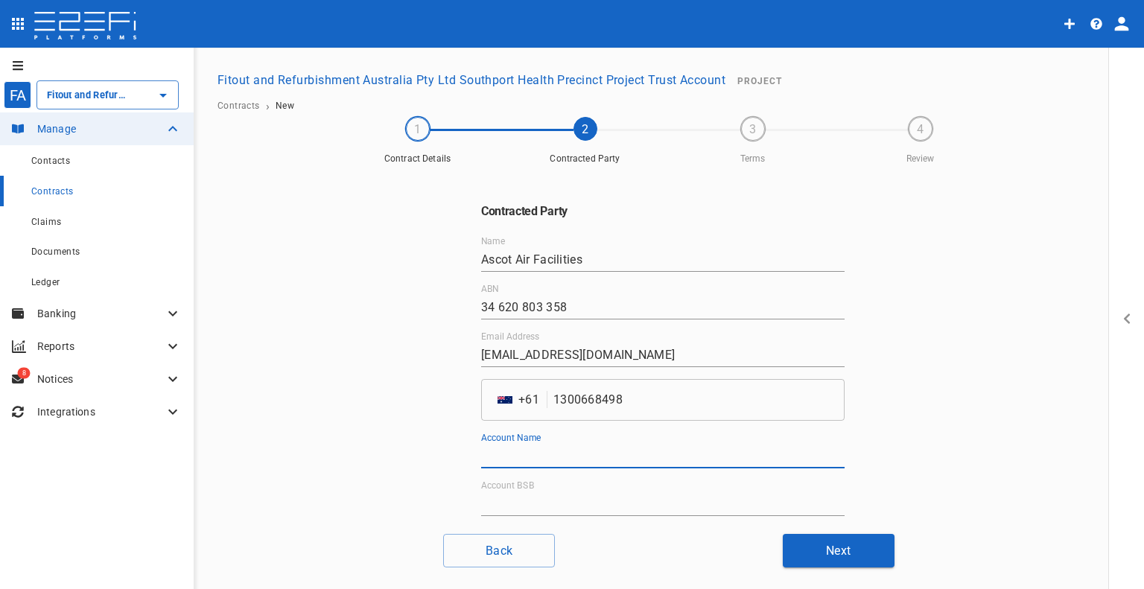
drag, startPoint x: 568, startPoint y: 452, endPoint x: 588, endPoint y: 467, distance: 25.6
click at [568, 452] on input "Account Name" at bounding box center [662, 457] width 363 height 24
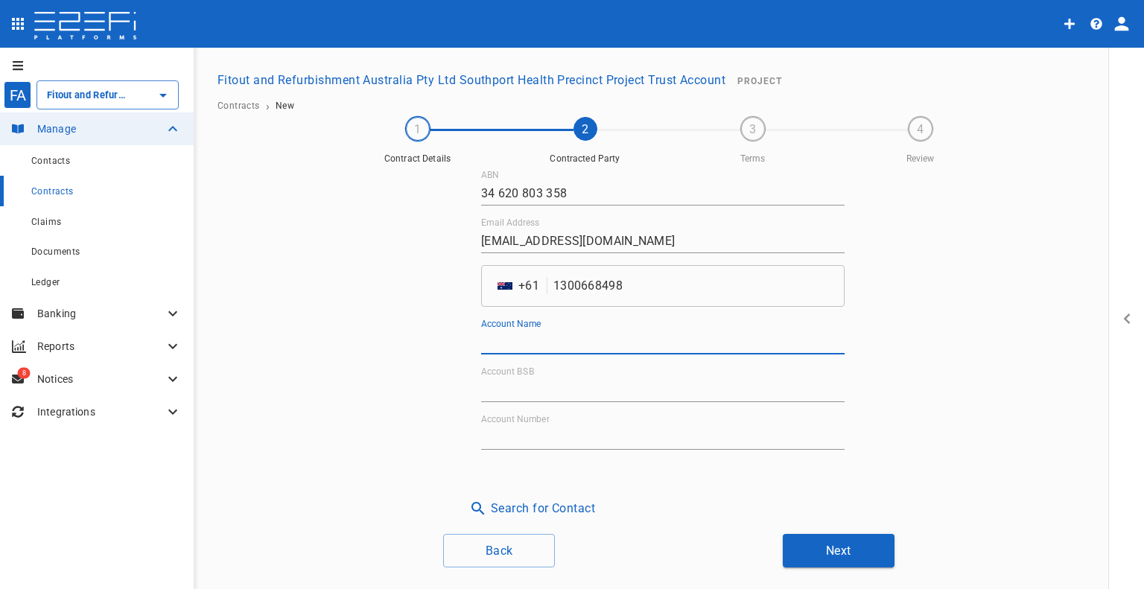
paste input "Ascot Air Facilities"
type input "Ascot Air Facilities"
click at [519, 393] on input "Account BSB" at bounding box center [662, 390] width 363 height 24
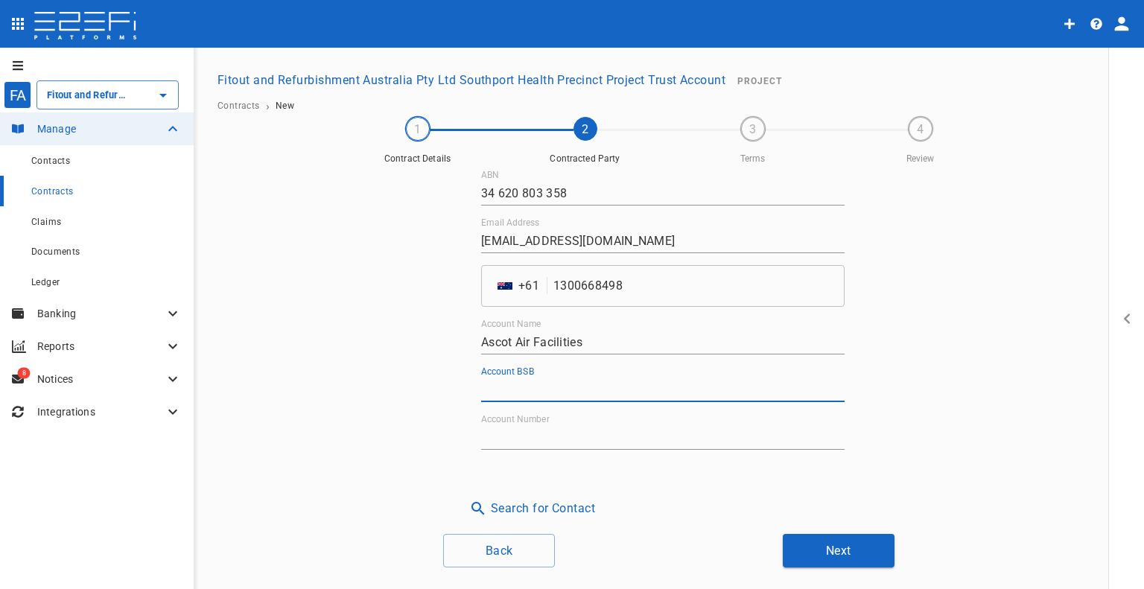
paste input "014-247"
type input "014-247"
click at [507, 428] on input "Account Number" at bounding box center [662, 438] width 363 height 24
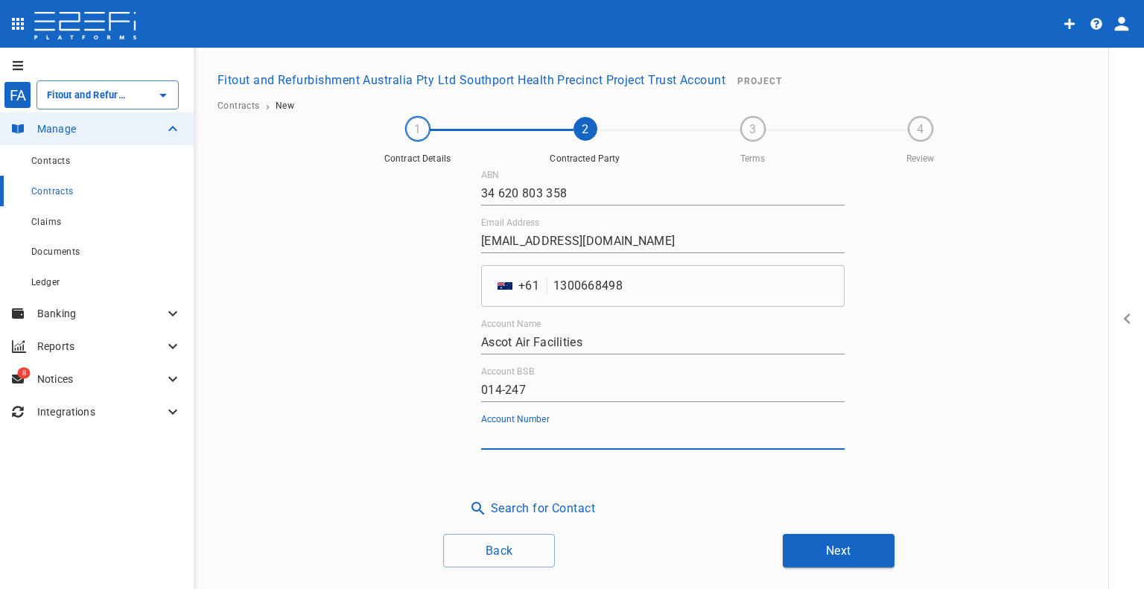
paste input "306609556"
type input "306609556"
click at [849, 542] on button "Next" at bounding box center [839, 551] width 112 height 34
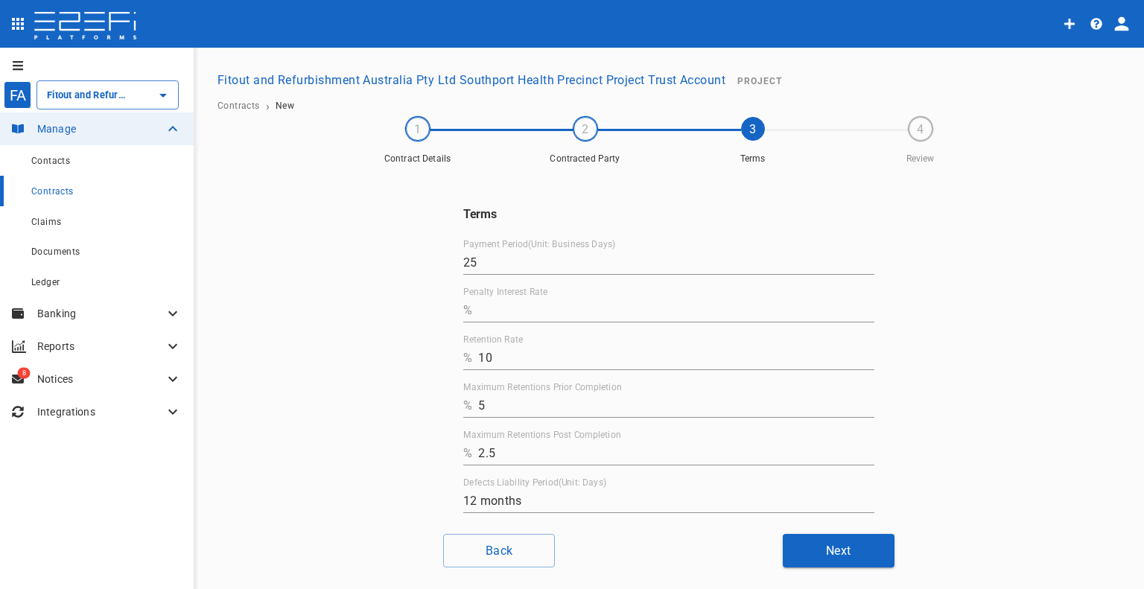
click at [518, 310] on input "Penalty Interest Rate" at bounding box center [676, 311] width 396 height 24
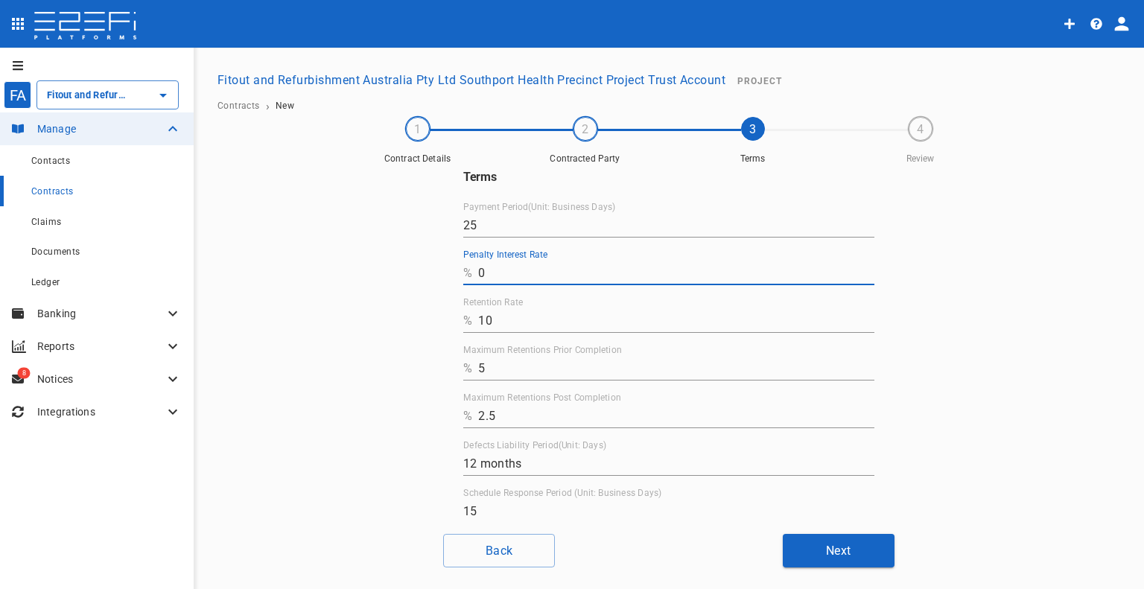
scroll to position [73, 0]
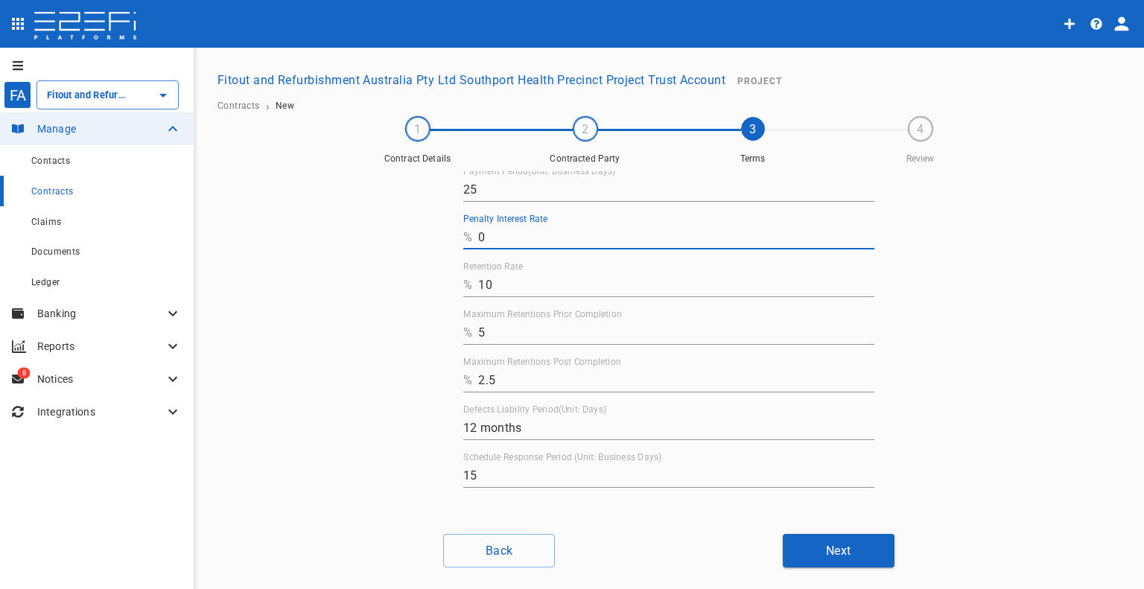
type input "0"
click at [809, 539] on button "Next" at bounding box center [839, 551] width 112 height 34
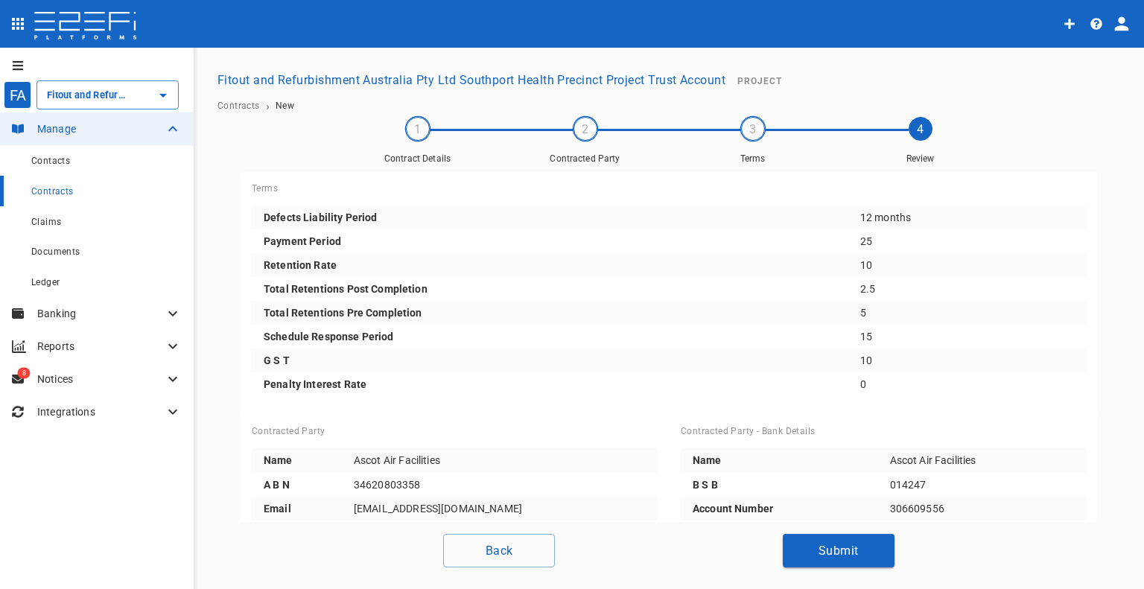
click at [818, 546] on button "Submit" at bounding box center [839, 551] width 112 height 34
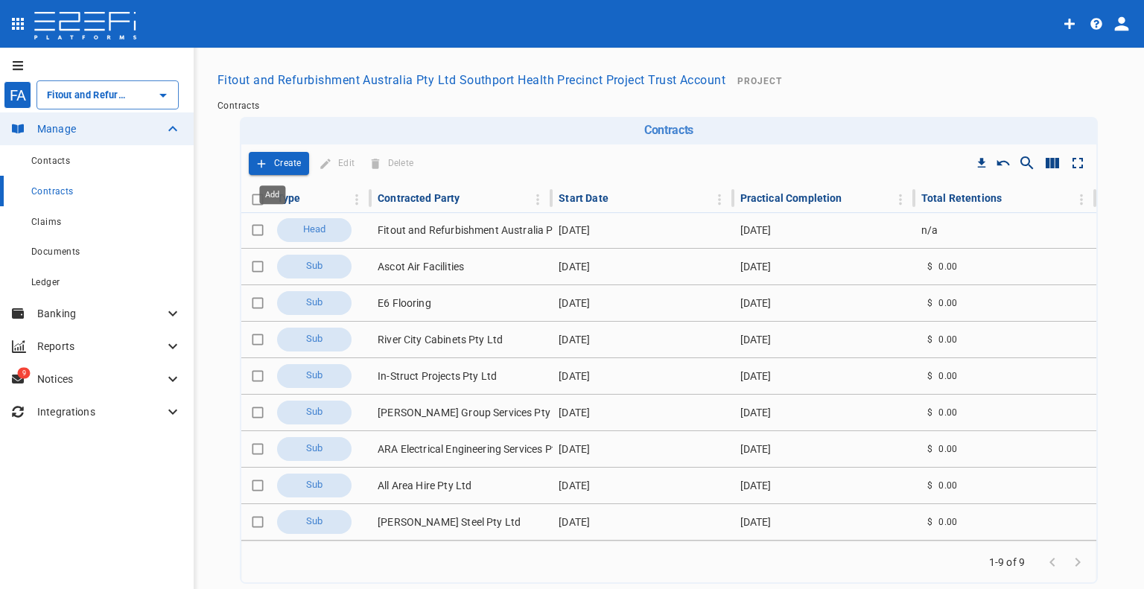
click at [279, 164] on p "Create" at bounding box center [288, 163] width 28 height 17
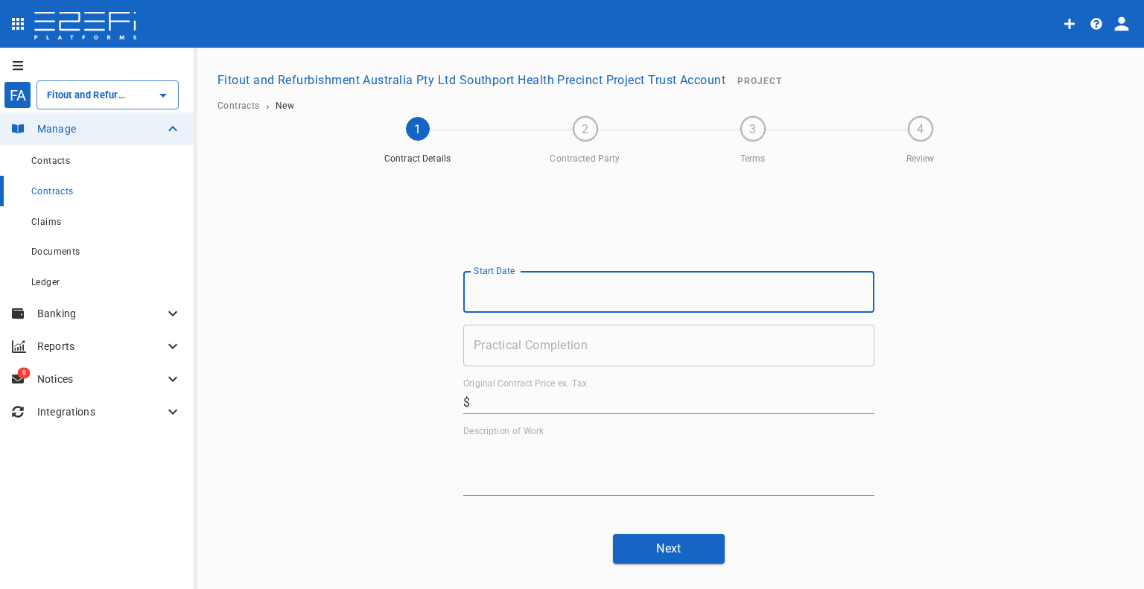
click at [562, 301] on input "Start Date" at bounding box center [668, 292] width 411 height 42
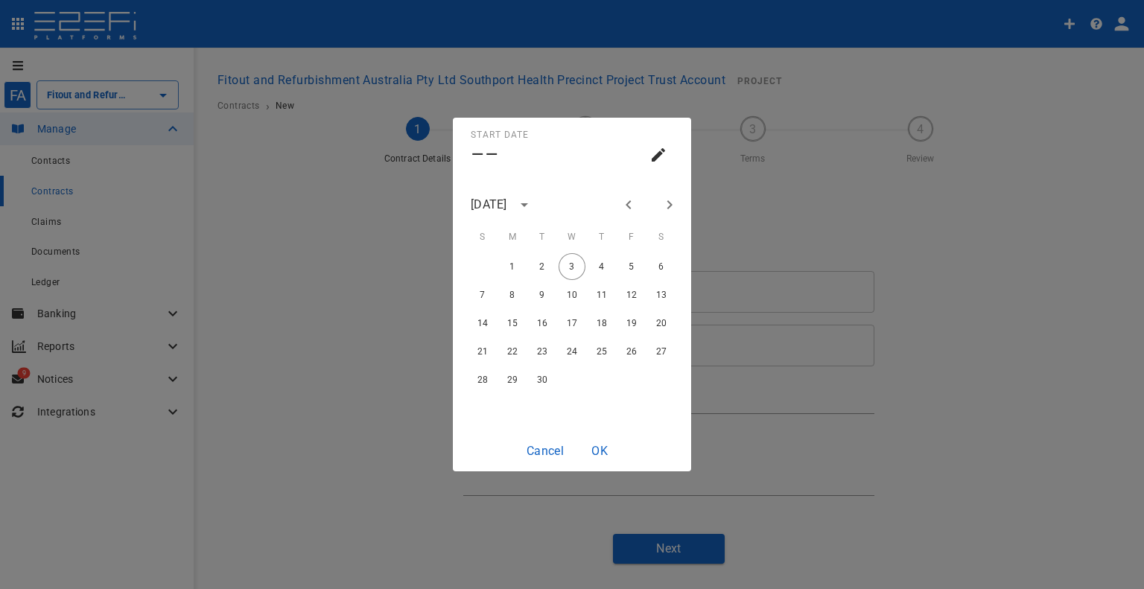
click at [507, 202] on div "[DATE]" at bounding box center [489, 204] width 36 height 17
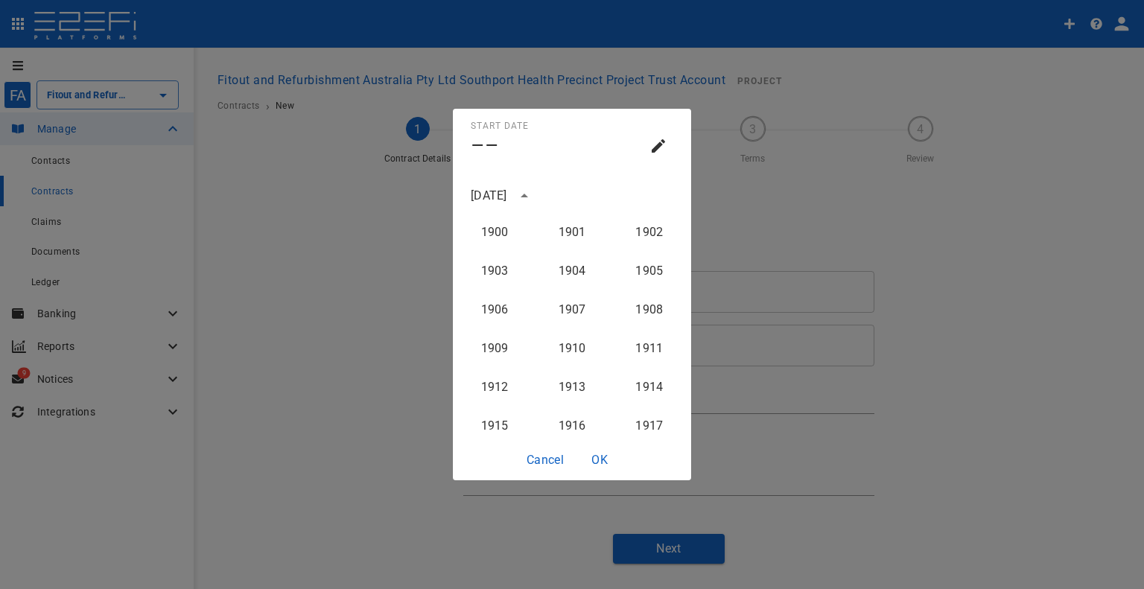
scroll to position [1494, 0]
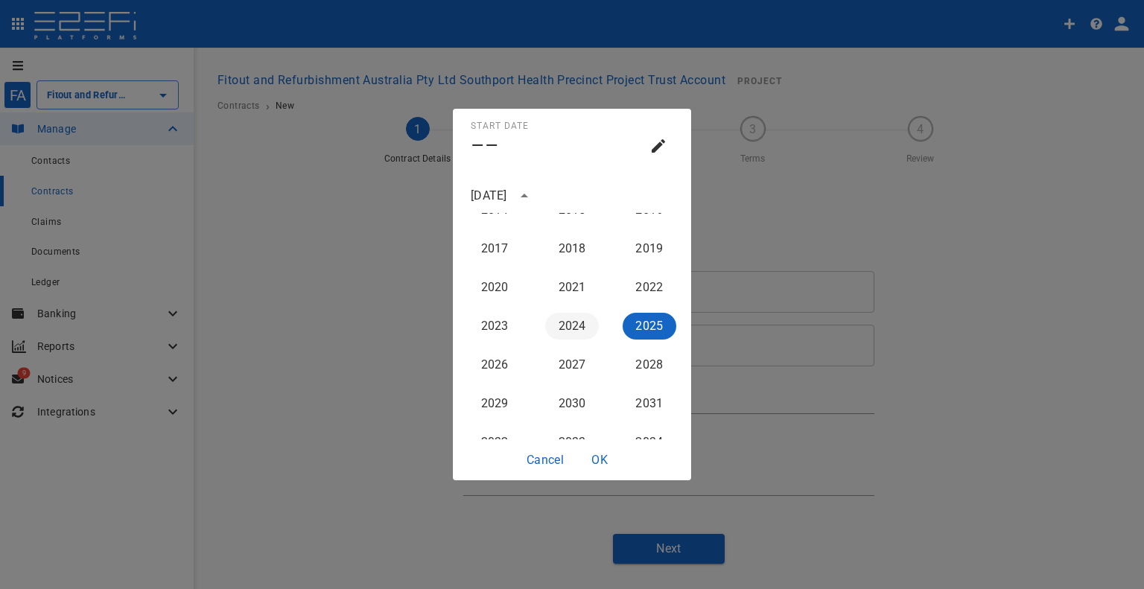
click at [569, 334] on button "2024" at bounding box center [572, 326] width 54 height 27
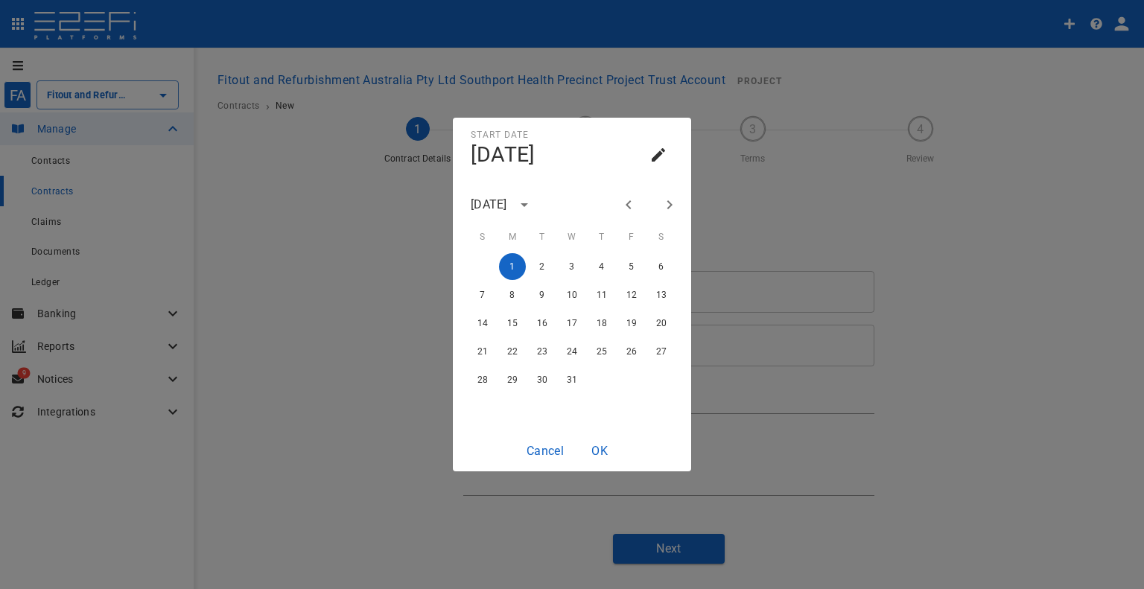
click at [658, 200] on button "Next month" at bounding box center [669, 204] width 25 height 25
click at [665, 203] on icon "Next month" at bounding box center [670, 205] width 18 height 18
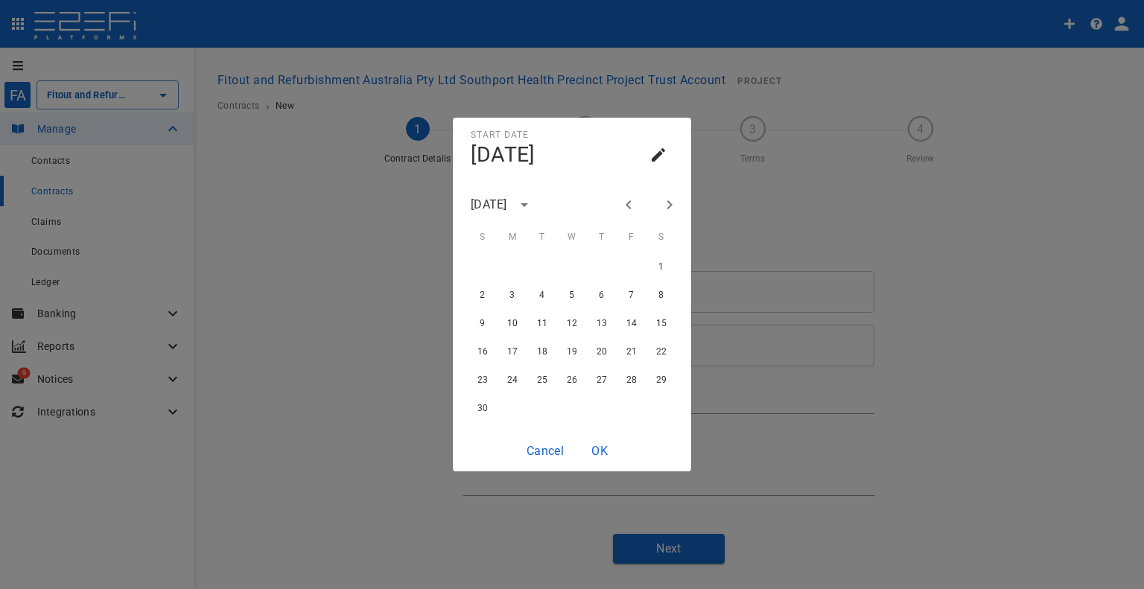
click at [664, 206] on icon "Next month" at bounding box center [670, 205] width 18 height 18
click at [509, 270] on button "1" at bounding box center [512, 266] width 27 height 27
type input "[DATE]"
click at [609, 449] on button "OK" at bounding box center [600, 450] width 48 height 29
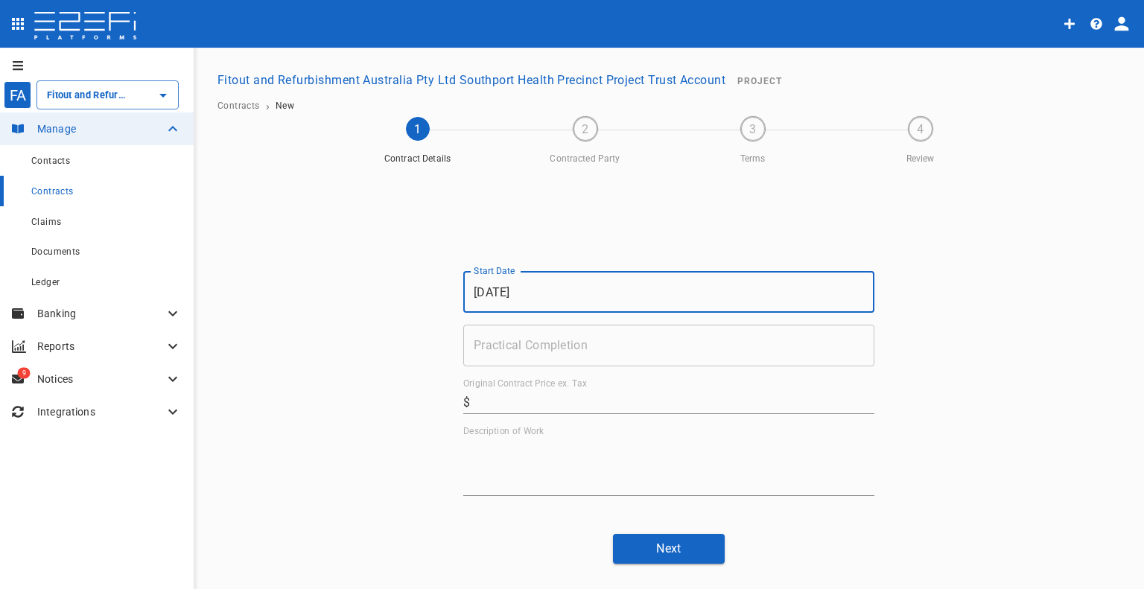
click at [605, 356] on input "Practical Completion" at bounding box center [668, 346] width 411 height 42
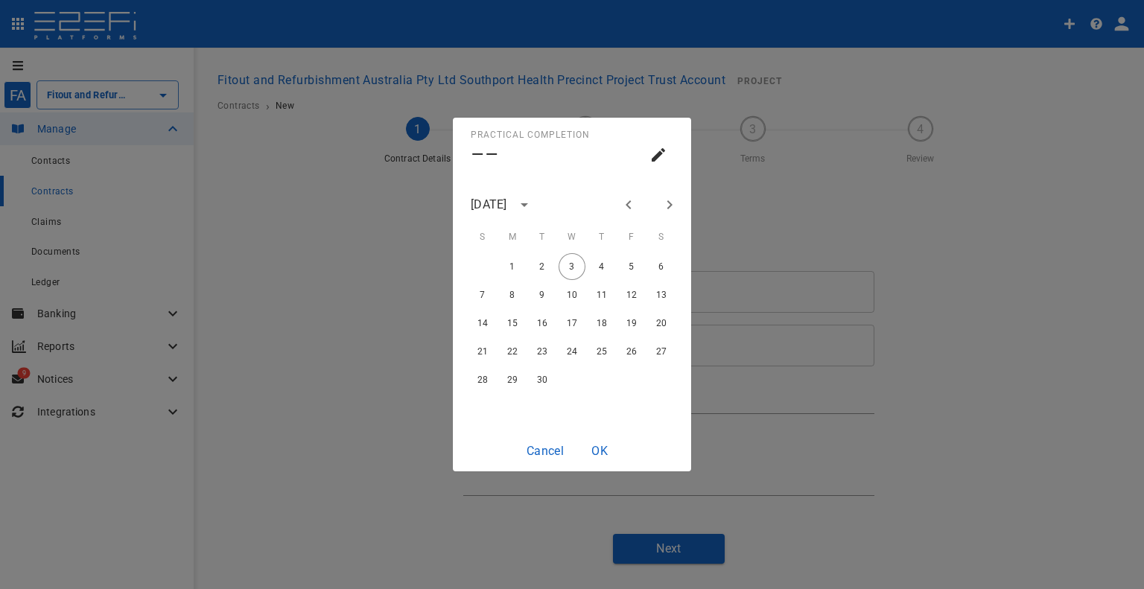
click at [663, 194] on button "Next month" at bounding box center [669, 204] width 25 height 25
click at [663, 202] on icon "Next month" at bounding box center [670, 205] width 18 height 18
click at [663, 203] on icon "Next month" at bounding box center [670, 205] width 18 height 18
click at [627, 205] on icon "Previous month" at bounding box center [628, 204] width 5 height 9
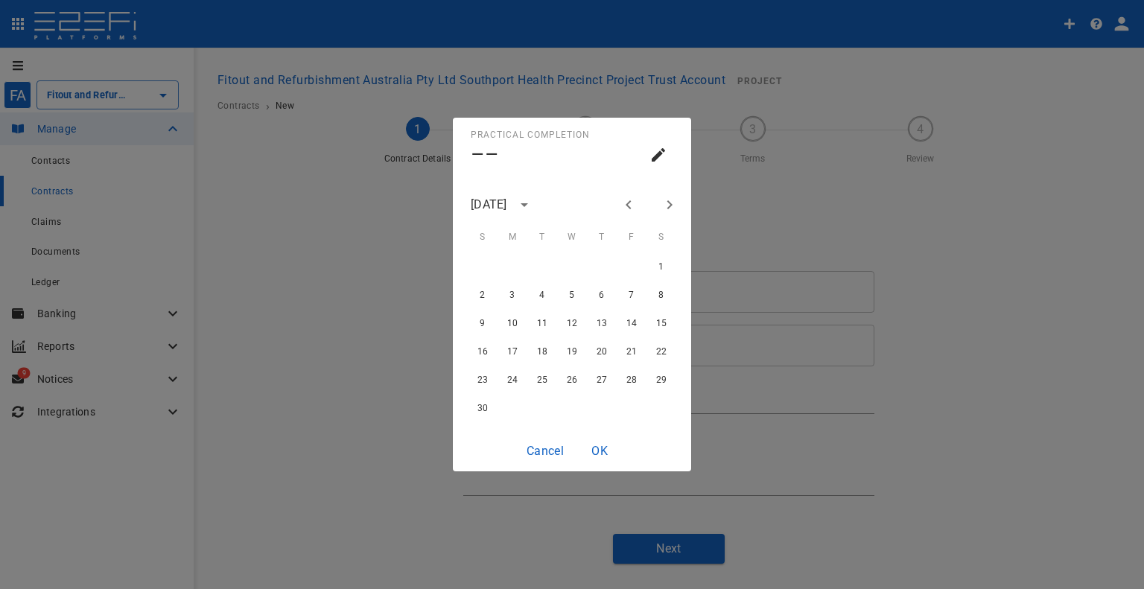
click at [627, 205] on icon "Previous month" at bounding box center [628, 204] width 5 height 9
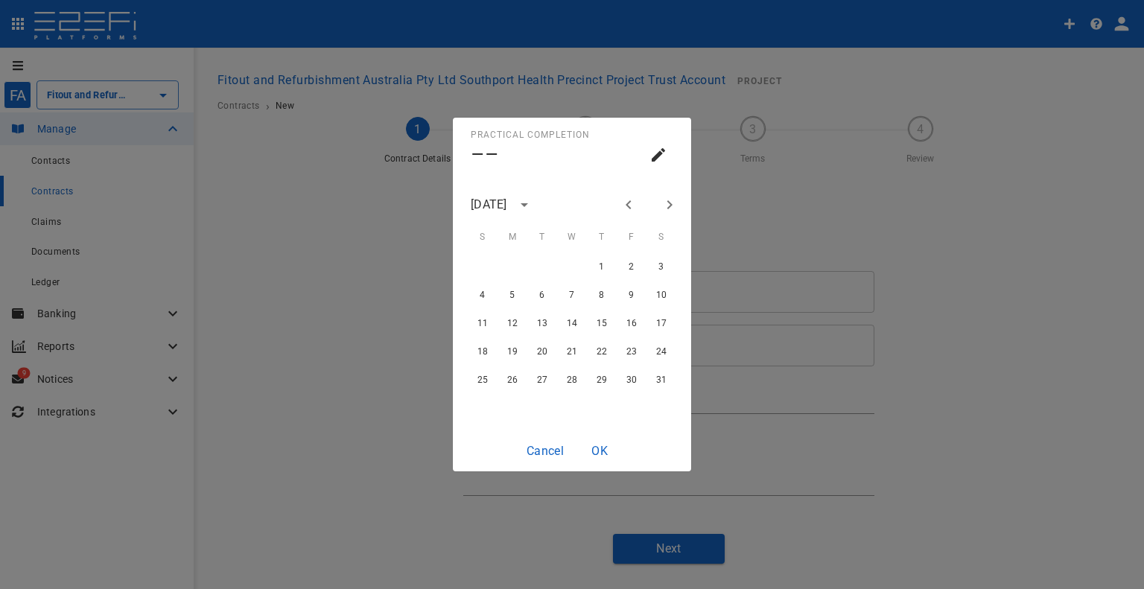
click at [633, 206] on icon "Previous month" at bounding box center [629, 205] width 18 height 18
click at [630, 206] on icon "Previous month" at bounding box center [629, 205] width 18 height 18
click at [629, 207] on icon "Previous month" at bounding box center [628, 204] width 5 height 9
click at [594, 378] on button "27" at bounding box center [601, 379] width 27 height 27
type input "[DATE]"
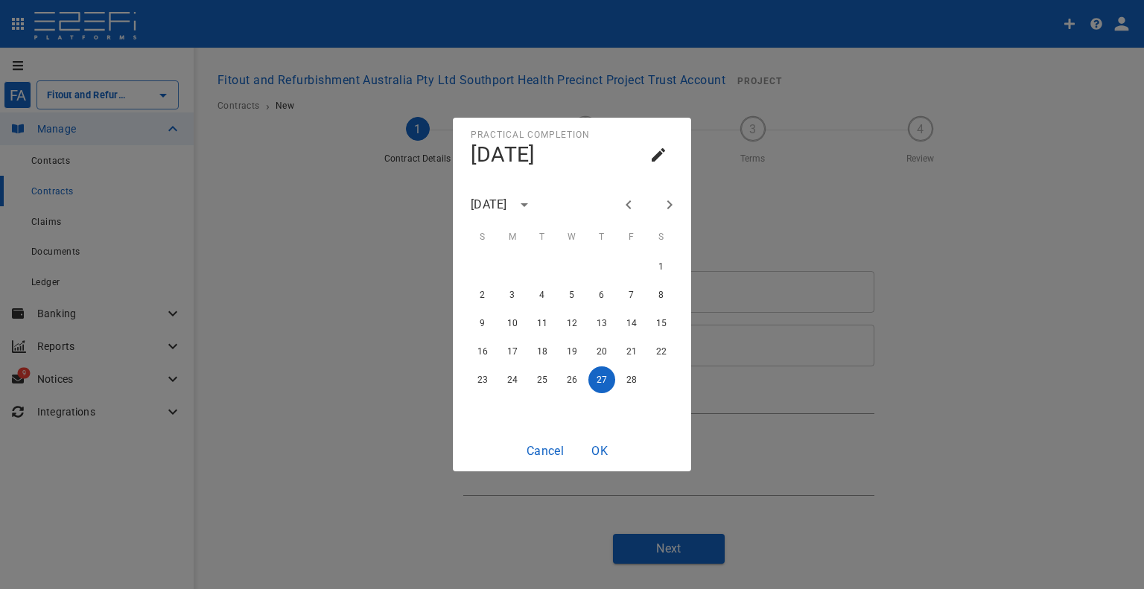
click at [606, 448] on button "OK" at bounding box center [600, 450] width 48 height 29
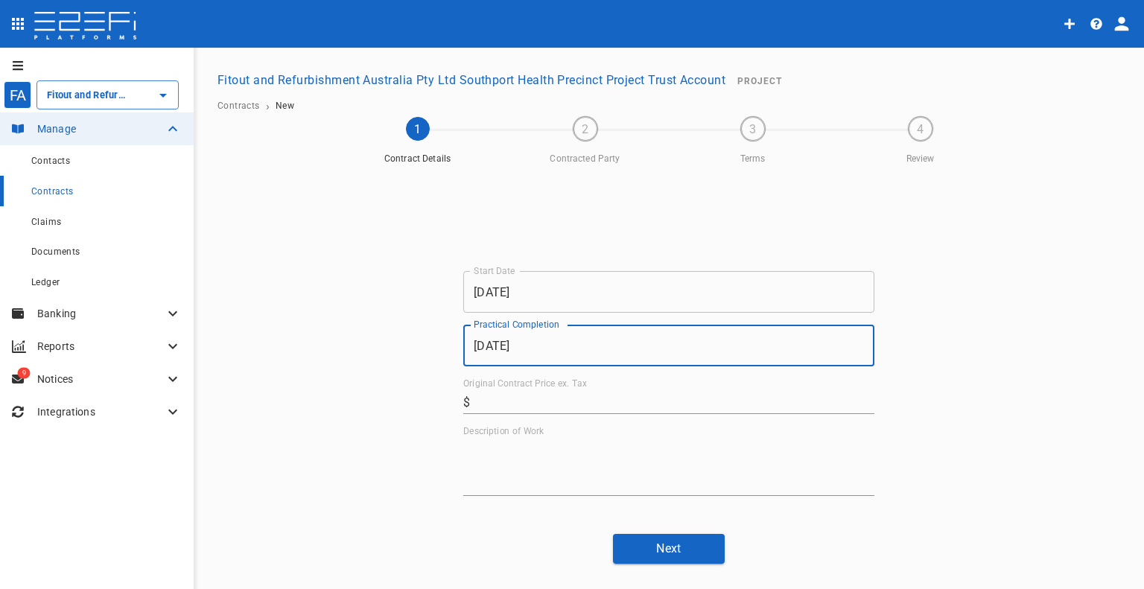
click at [515, 408] on input "Original Contract Price ex. Tax" at bounding box center [675, 402] width 398 height 24
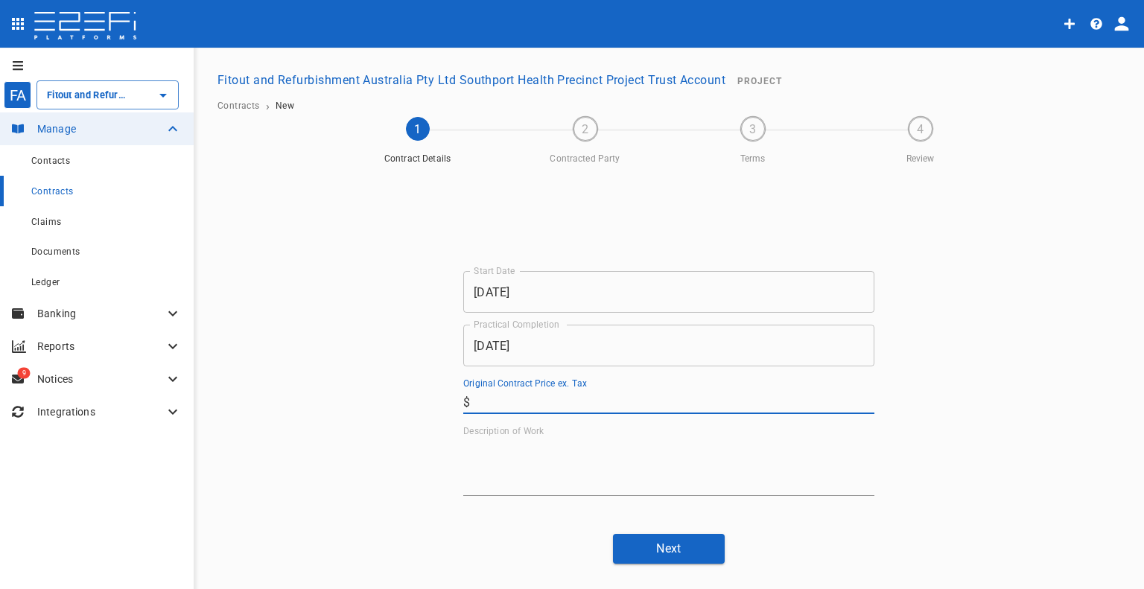
paste input "50,829.21"
type input "50,829.21"
click at [509, 458] on textarea "Description of Work" at bounding box center [668, 466] width 411 height 51
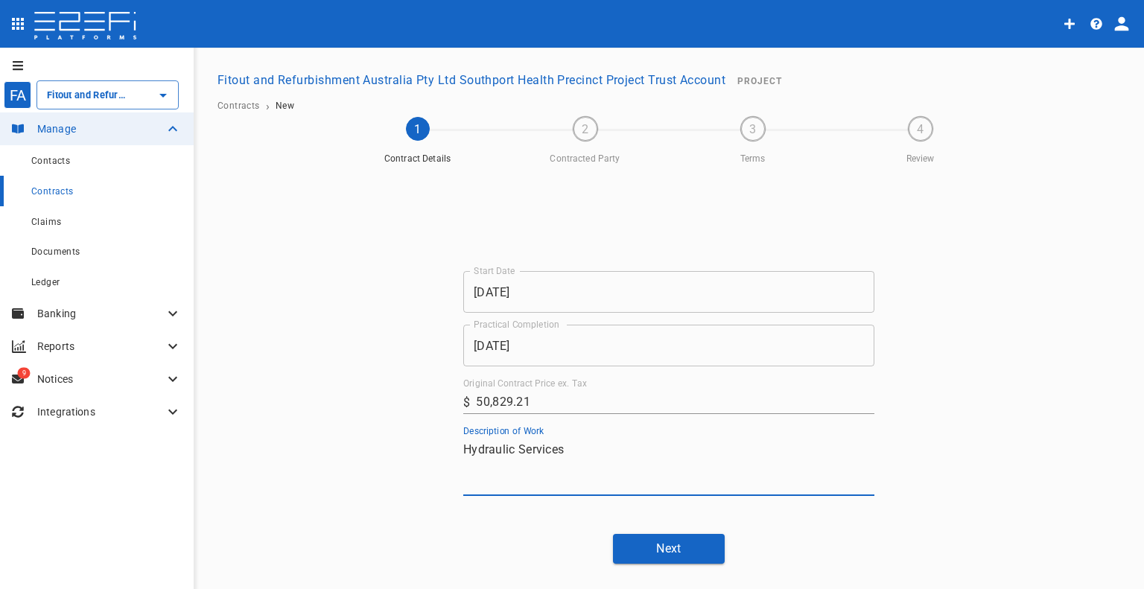
click at [507, 449] on textarea "Hydraulic Services" at bounding box center [668, 466] width 411 height 51
type textarea "Hydraulic Services"
click at [685, 540] on button "Next" at bounding box center [669, 548] width 112 height 29
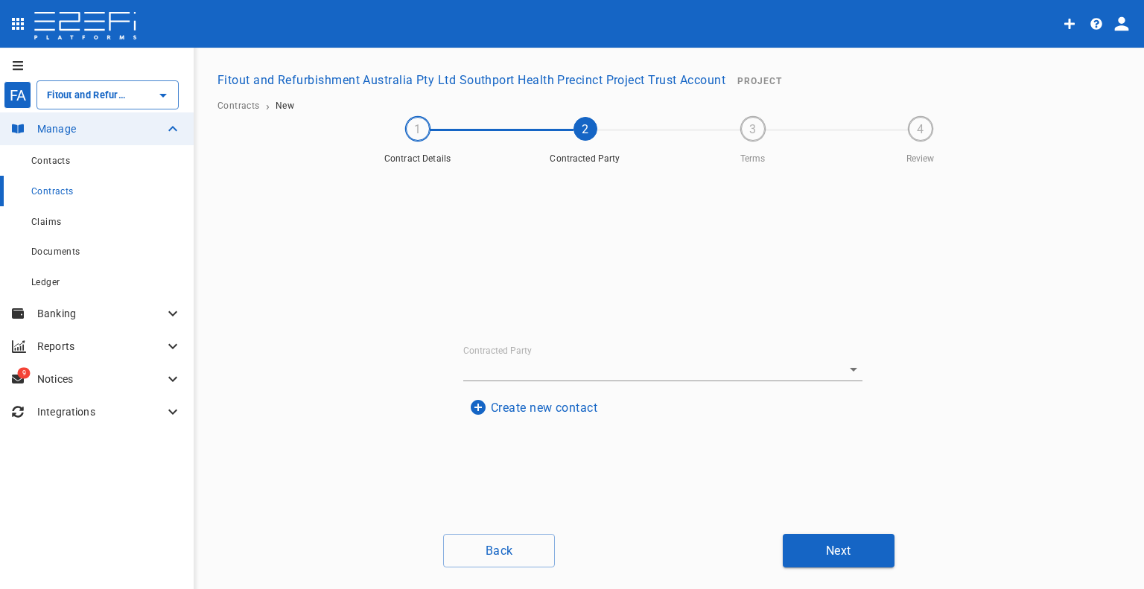
click at [548, 357] on body "FA Fitout and Refurbishment Australia Pty Ltd Southport Health Precinct Project…" at bounding box center [572, 294] width 1144 height 589
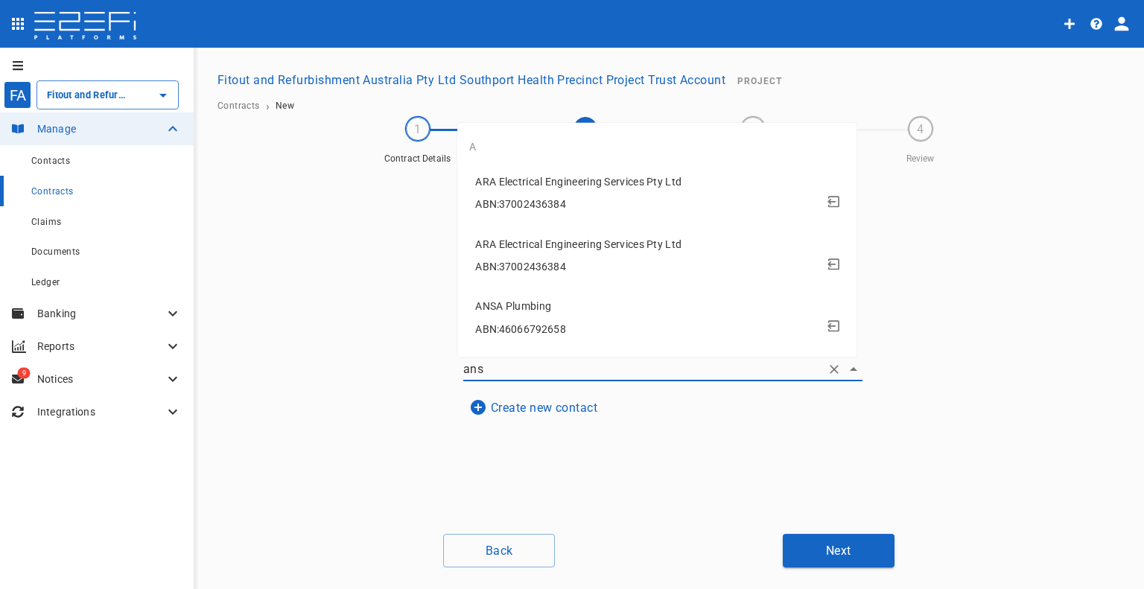
type input "ansa"
click at [544, 328] on span "ABN: 46066792658" at bounding box center [520, 329] width 90 height 12
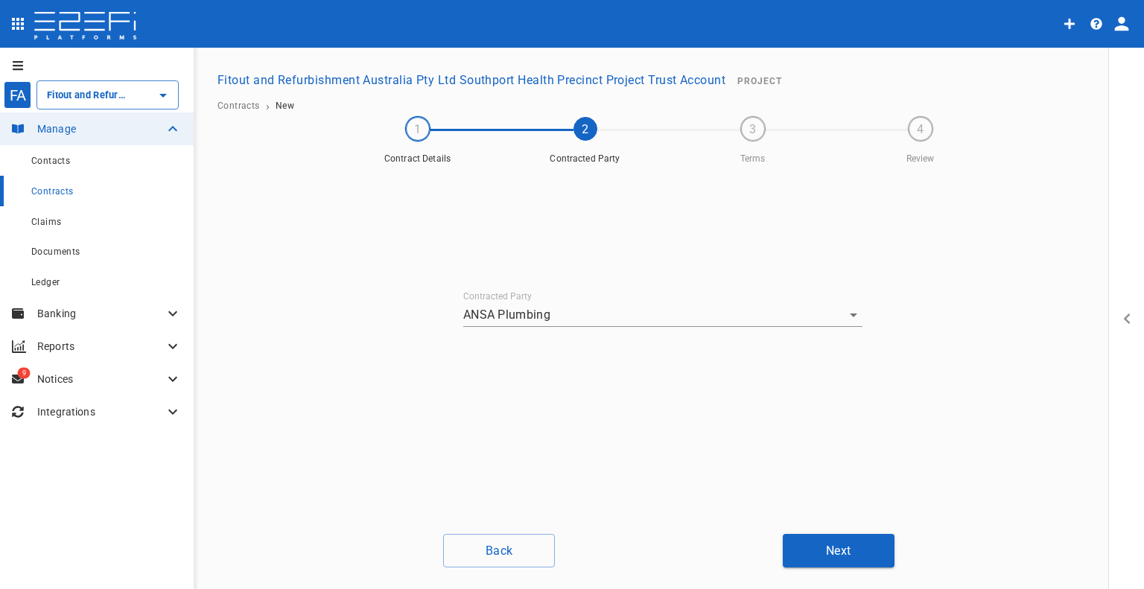
click at [818, 539] on button "Next" at bounding box center [839, 551] width 112 height 34
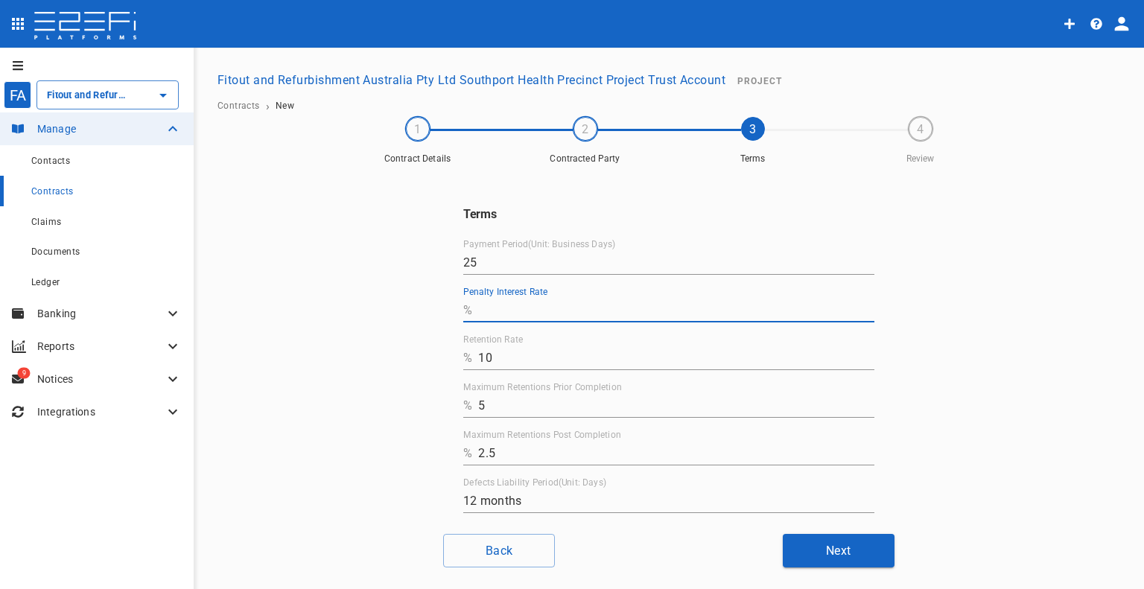
click at [553, 309] on input "Penalty Interest Rate" at bounding box center [676, 311] width 396 height 24
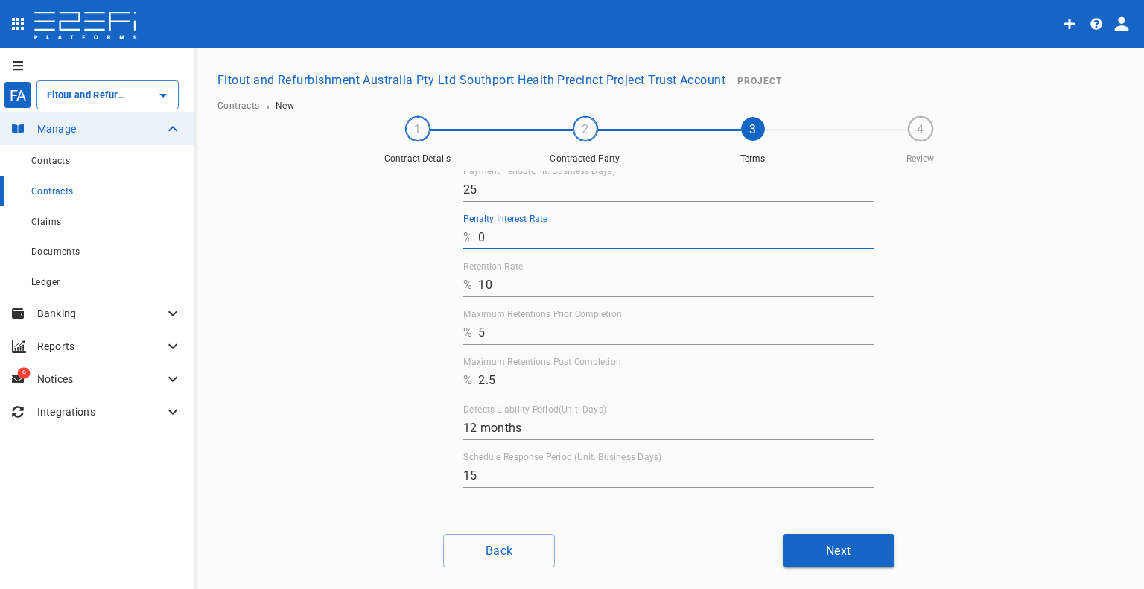
type input "0"
click at [825, 540] on button "Next" at bounding box center [839, 551] width 112 height 34
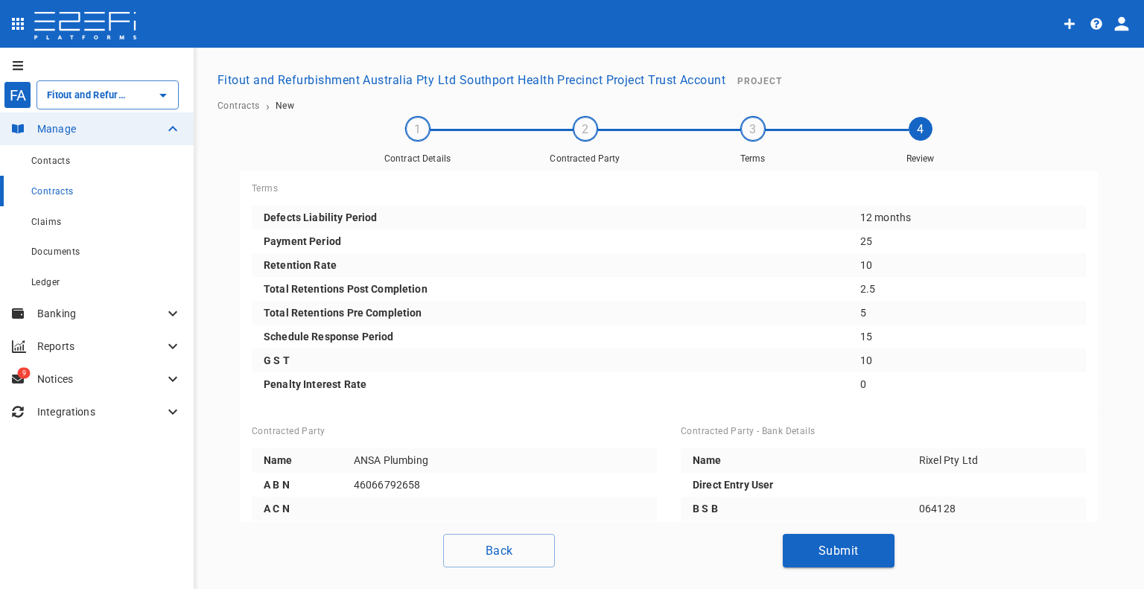
click at [809, 543] on button "Submit" at bounding box center [839, 551] width 112 height 34
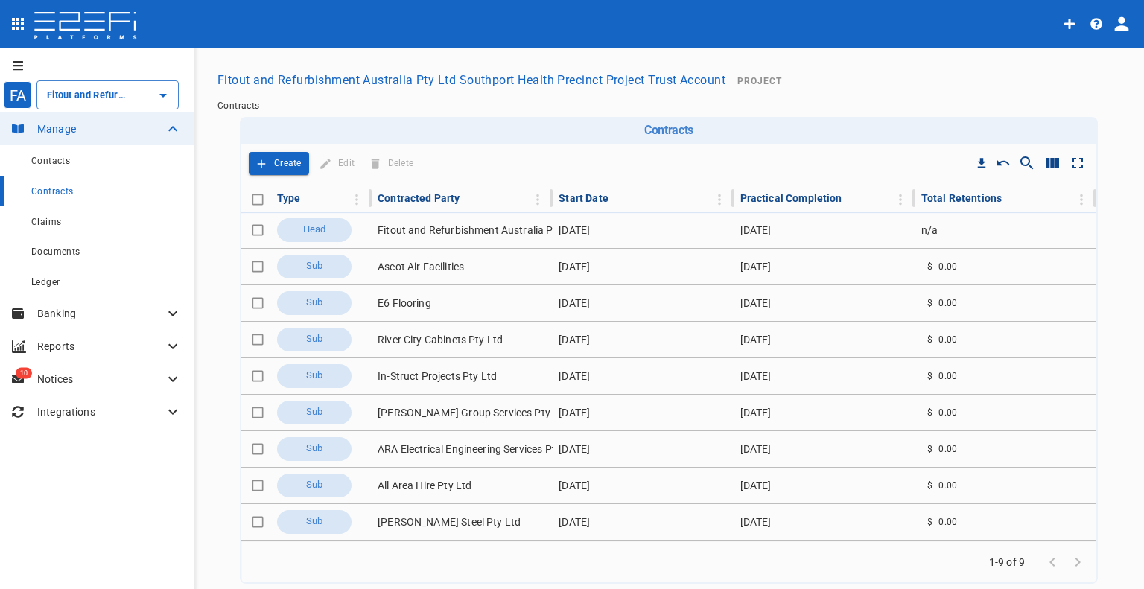
type input "Fitout and Refurbishment Australia Pty Ltd Southport Health Precinct Project Tr…"
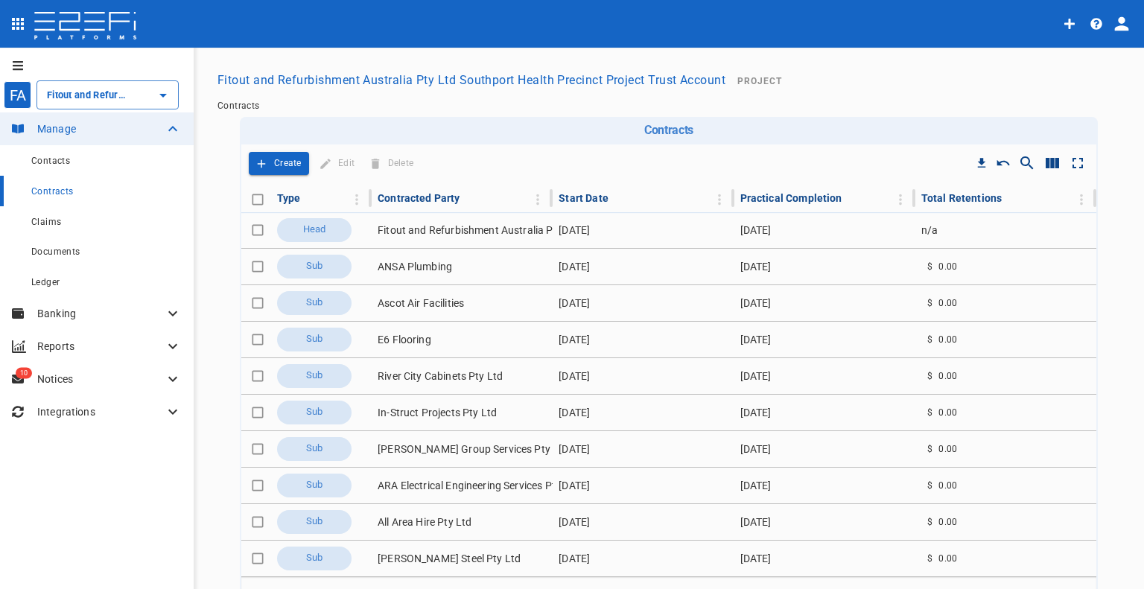
click at [283, 173] on button "Create" at bounding box center [279, 163] width 60 height 23
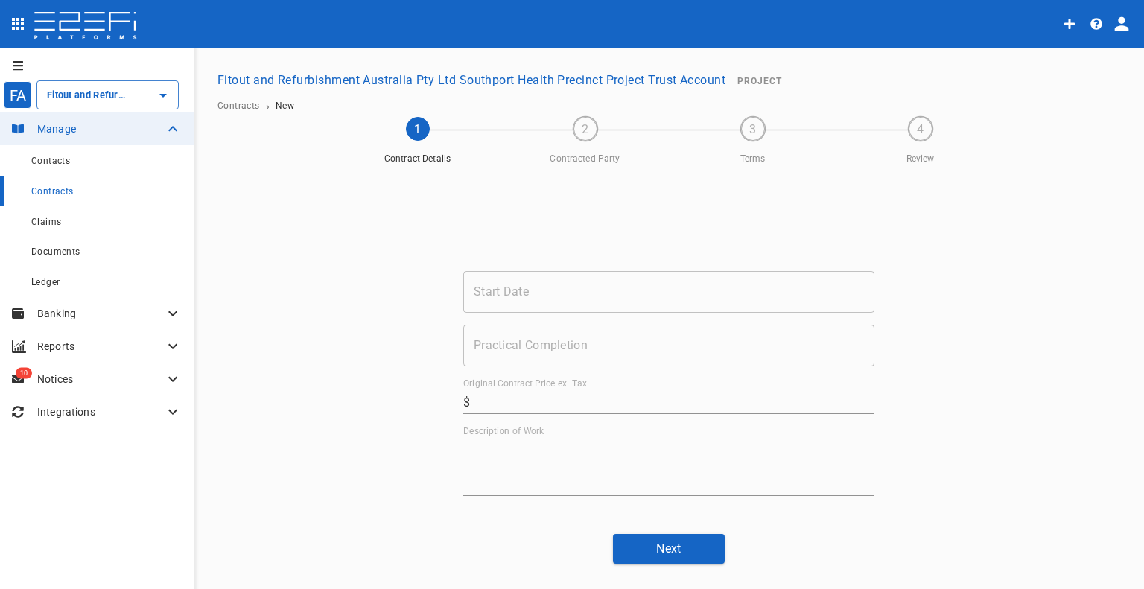
click at [539, 296] on input "Start Date" at bounding box center [668, 292] width 411 height 42
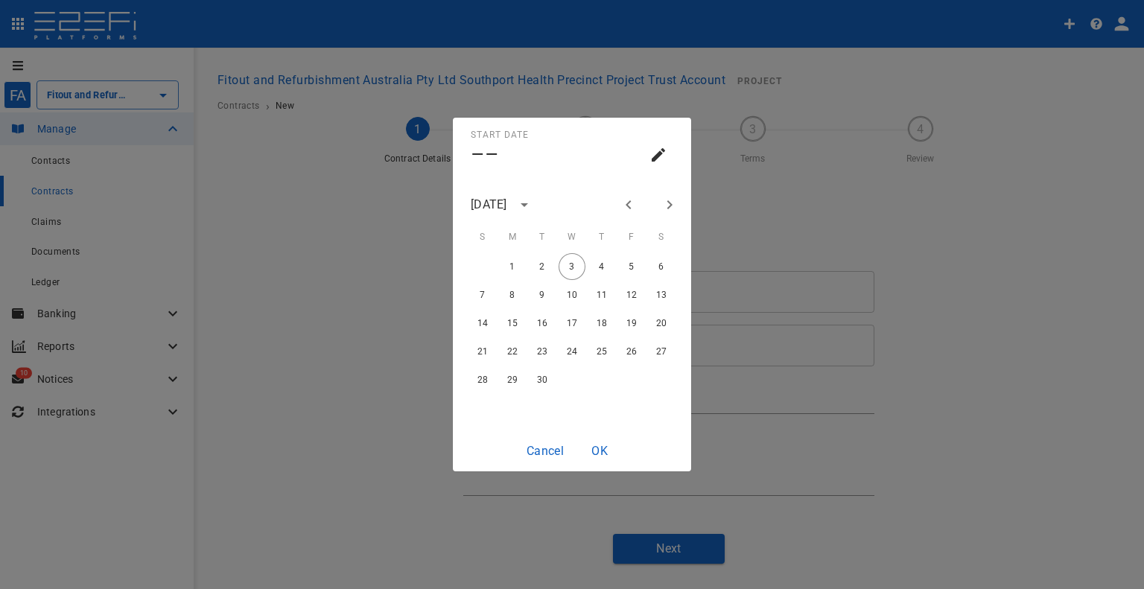
click at [537, 196] on div "[DATE]" at bounding box center [504, 205] width 66 height 22
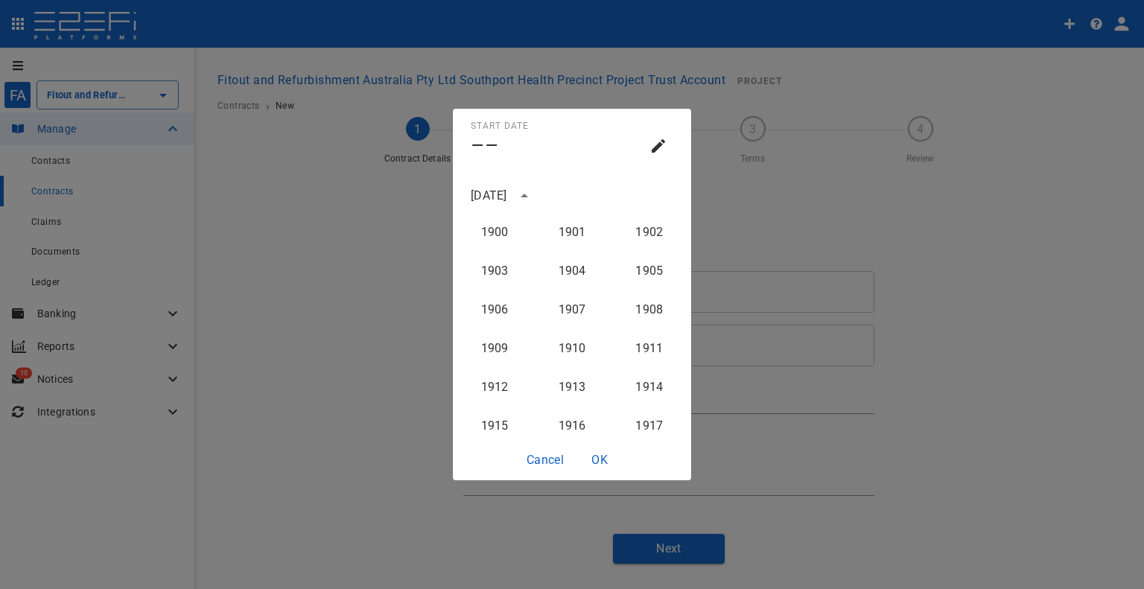
scroll to position [1494, 0]
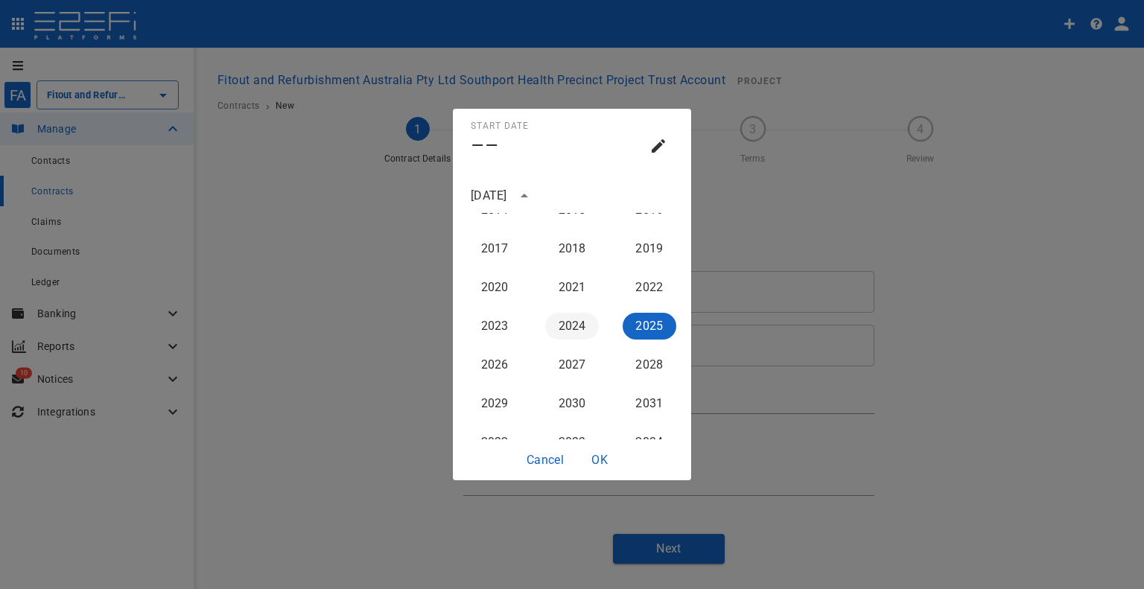
click at [572, 333] on button "2024" at bounding box center [572, 326] width 54 height 27
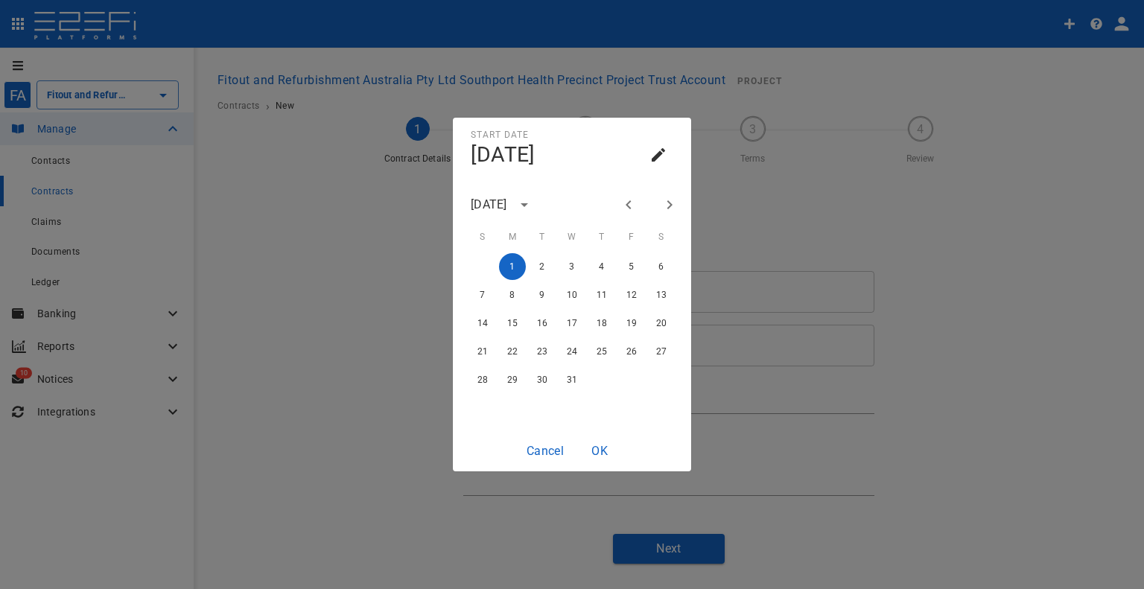
click at [666, 203] on icon "Next month" at bounding box center [670, 205] width 18 height 18
click at [668, 205] on icon "Next month" at bounding box center [670, 205] width 18 height 18
click at [667, 205] on icon "Next month" at bounding box center [670, 205] width 18 height 18
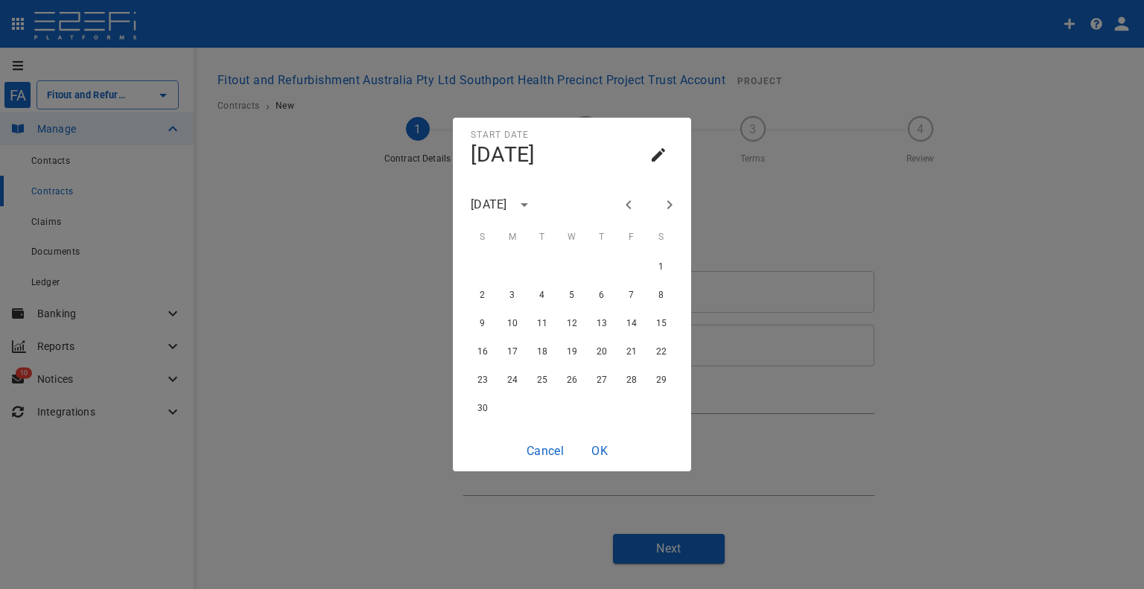
click at [667, 205] on icon "Next month" at bounding box center [670, 205] width 18 height 18
click at [520, 267] on button "1" at bounding box center [512, 266] width 27 height 27
type input "[DATE]"
click at [594, 459] on button "OK" at bounding box center [600, 450] width 48 height 29
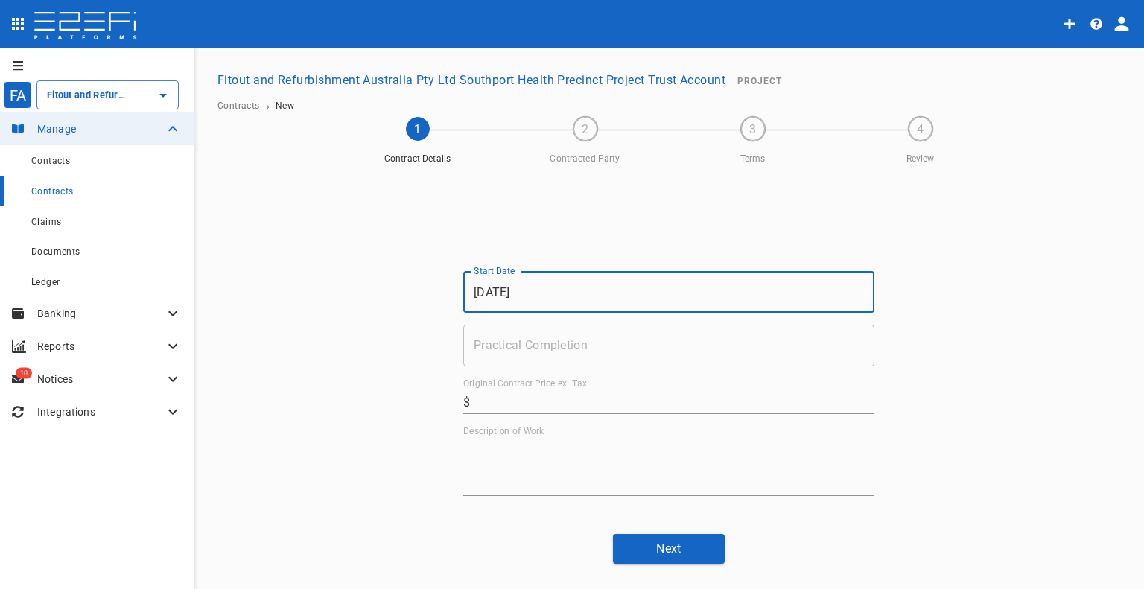
click at [578, 341] on input "Practical Completion" at bounding box center [668, 346] width 411 height 42
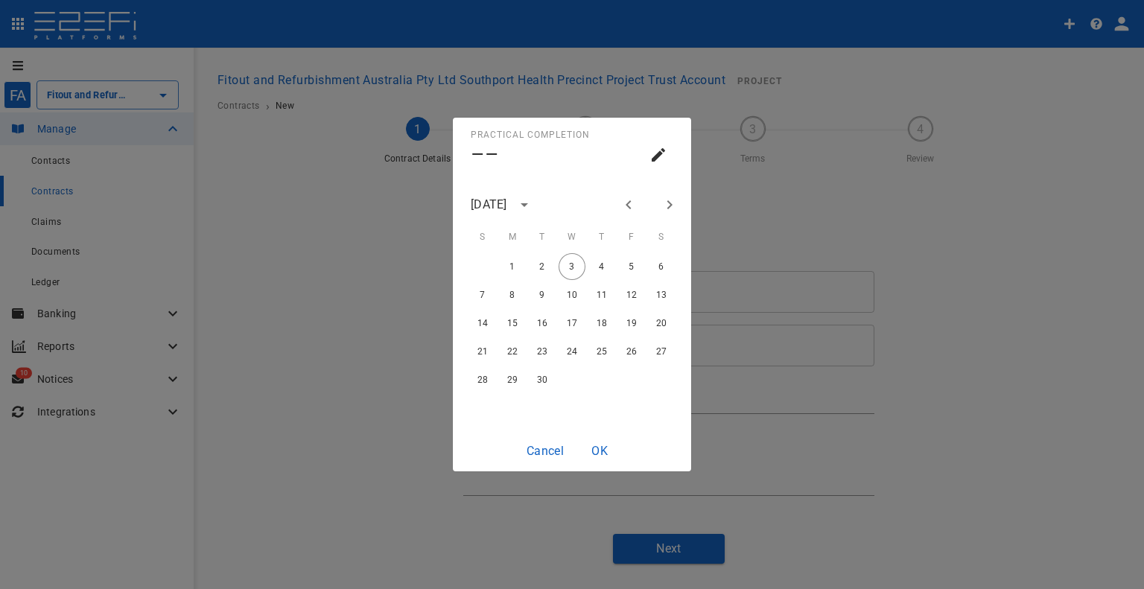
click at [638, 205] on button "Previous month" at bounding box center [628, 204] width 25 height 25
click at [629, 205] on icon "Previous month" at bounding box center [629, 205] width 18 height 18
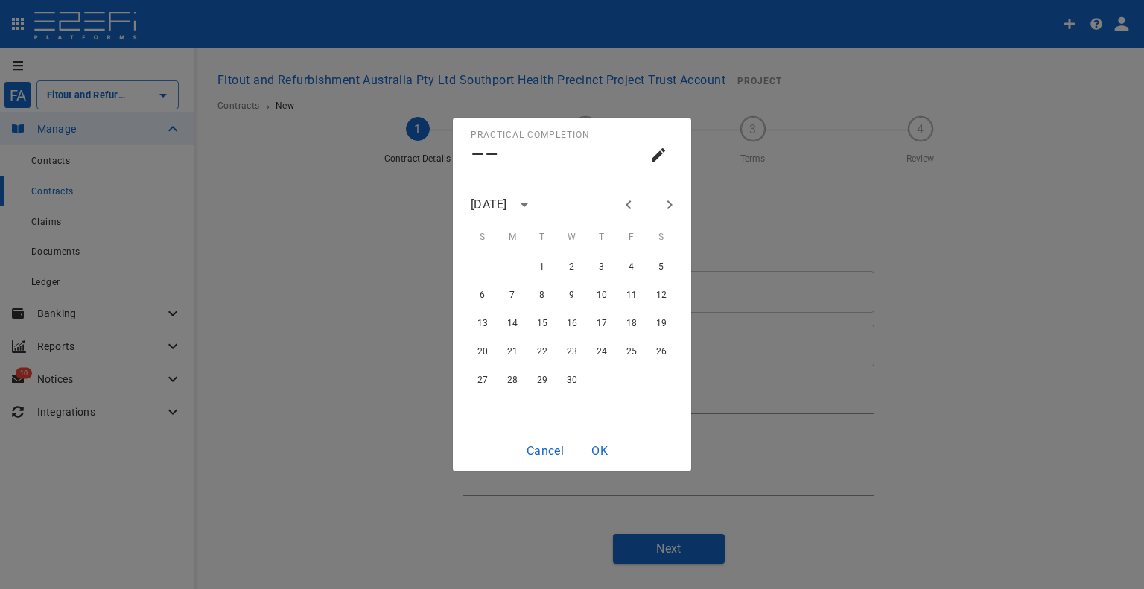
click at [629, 205] on icon "Previous month" at bounding box center [629, 205] width 18 height 18
click at [657, 204] on button "Next month" at bounding box center [669, 204] width 25 height 25
click at [597, 379] on button "27" at bounding box center [601, 379] width 27 height 27
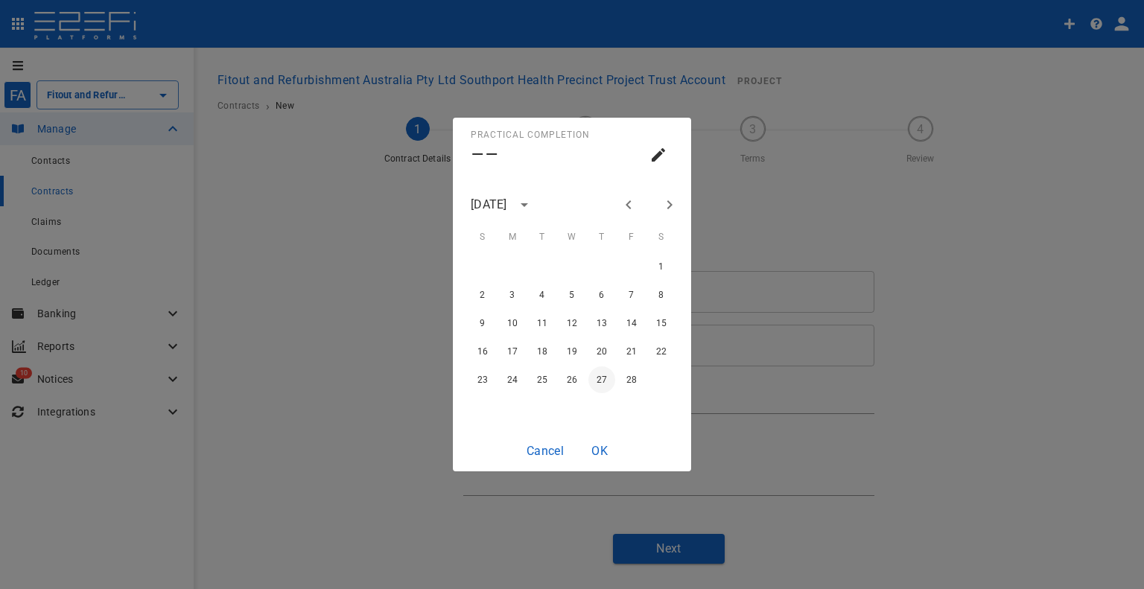
type input "[DATE]"
click at [593, 455] on button "OK" at bounding box center [600, 450] width 48 height 29
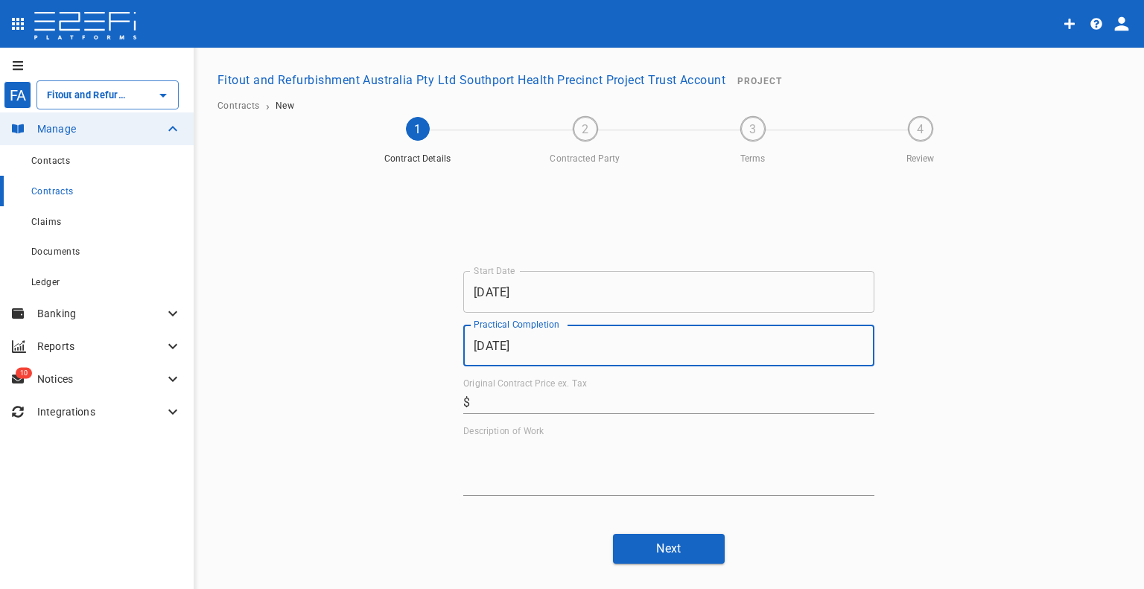
click at [592, 392] on input "Original Contract Price ex. Tax" at bounding box center [675, 402] width 398 height 24
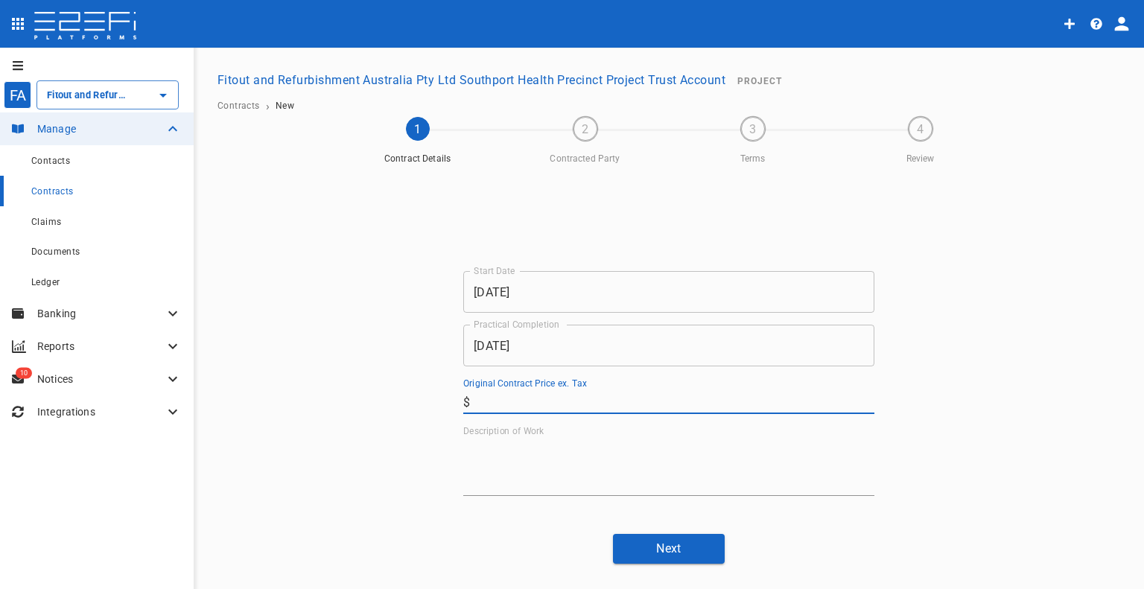
paste input "166,476.11"
type input "166,476.11"
click at [644, 476] on textarea "Description of Work" at bounding box center [668, 466] width 411 height 51
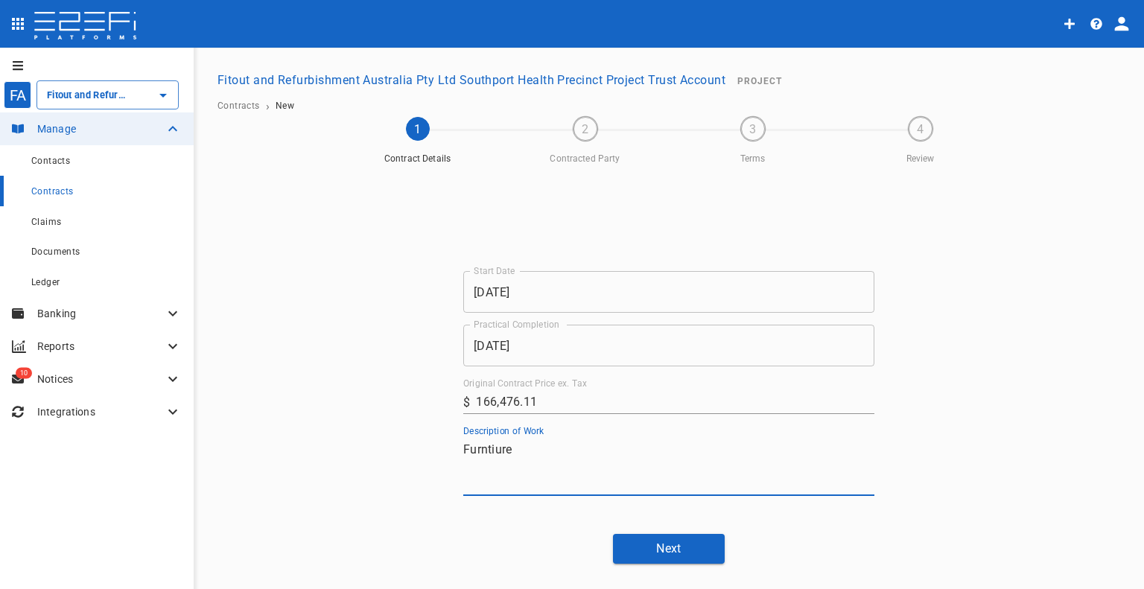
click at [495, 452] on textarea "Furntiure" at bounding box center [668, 466] width 411 height 51
type textarea "Furniture & workstations"
click at [645, 550] on button "Next" at bounding box center [669, 548] width 112 height 29
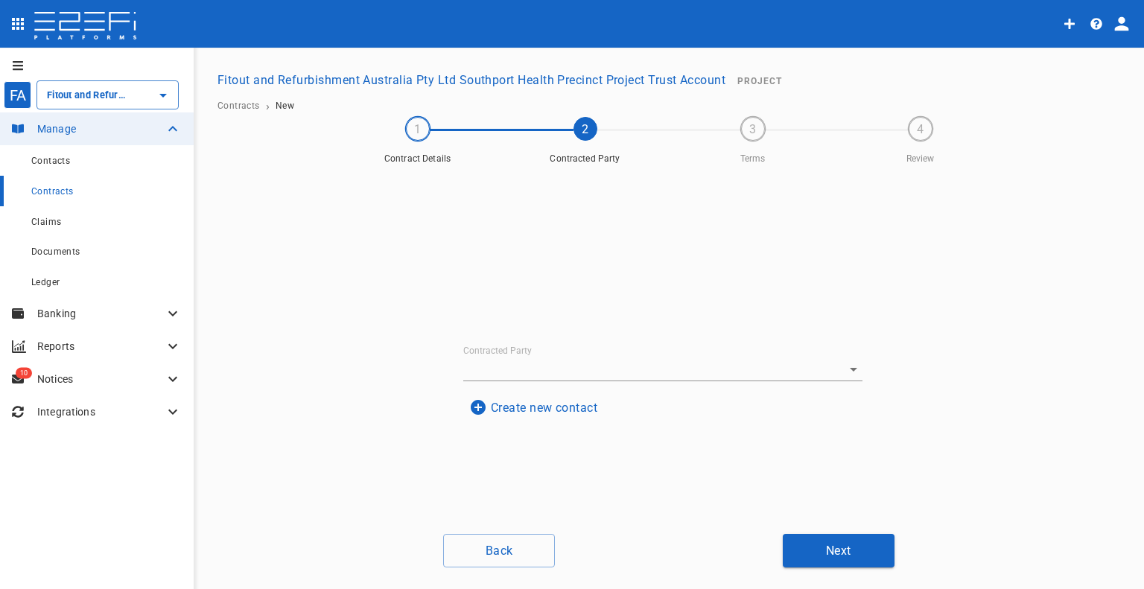
click at [613, 361] on input "Contracted Party" at bounding box center [642, 369] width 358 height 23
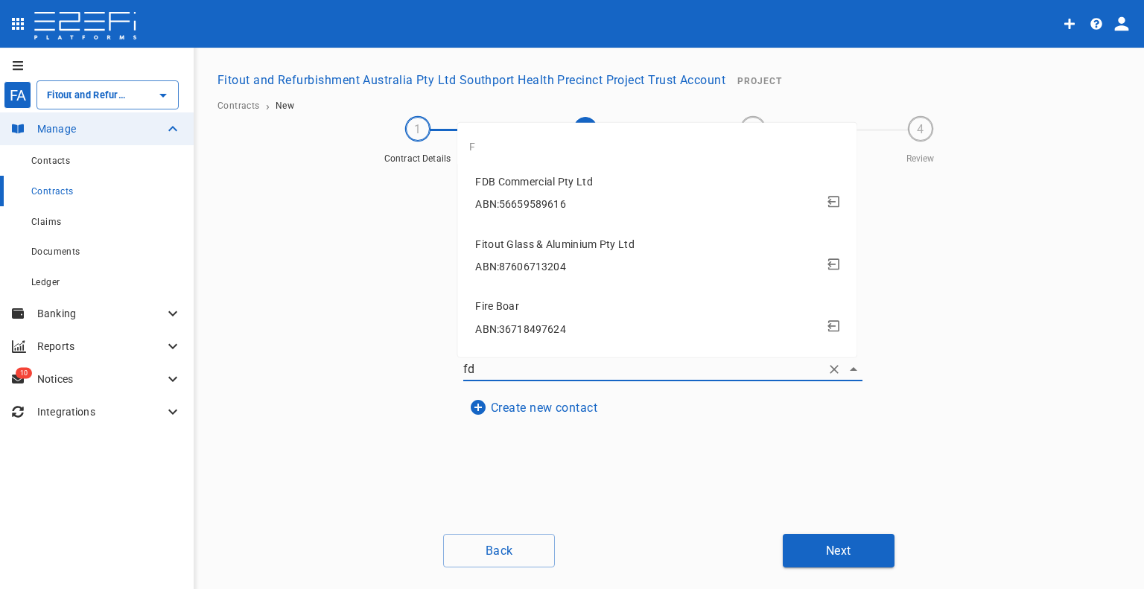
type input "fdb"
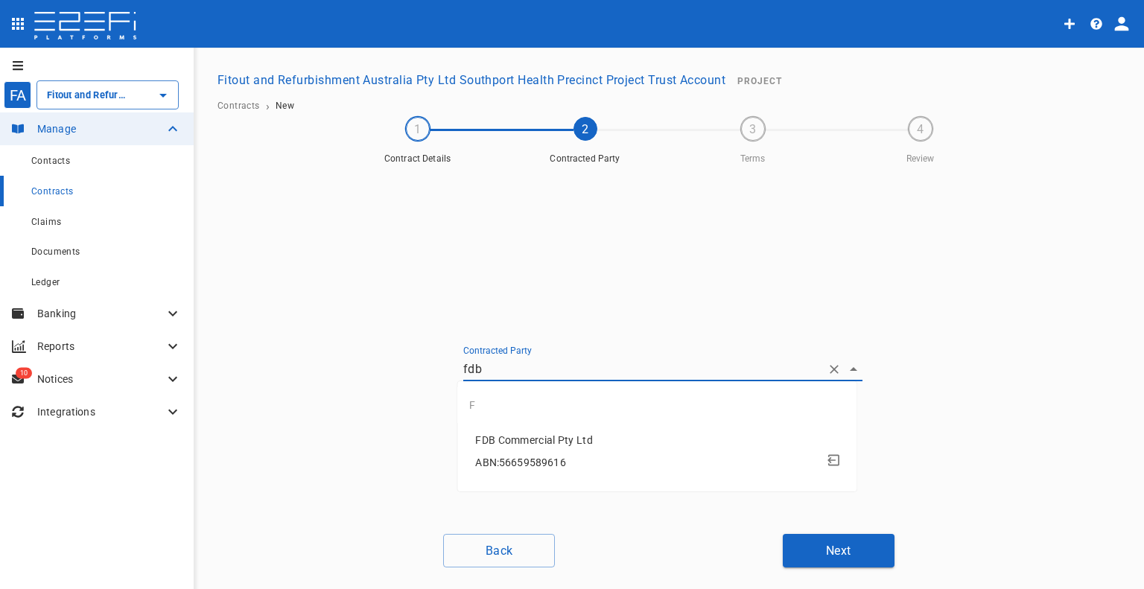
click at [572, 445] on span "FDB Commercial Pty Ltd" at bounding box center [534, 440] width 118 height 12
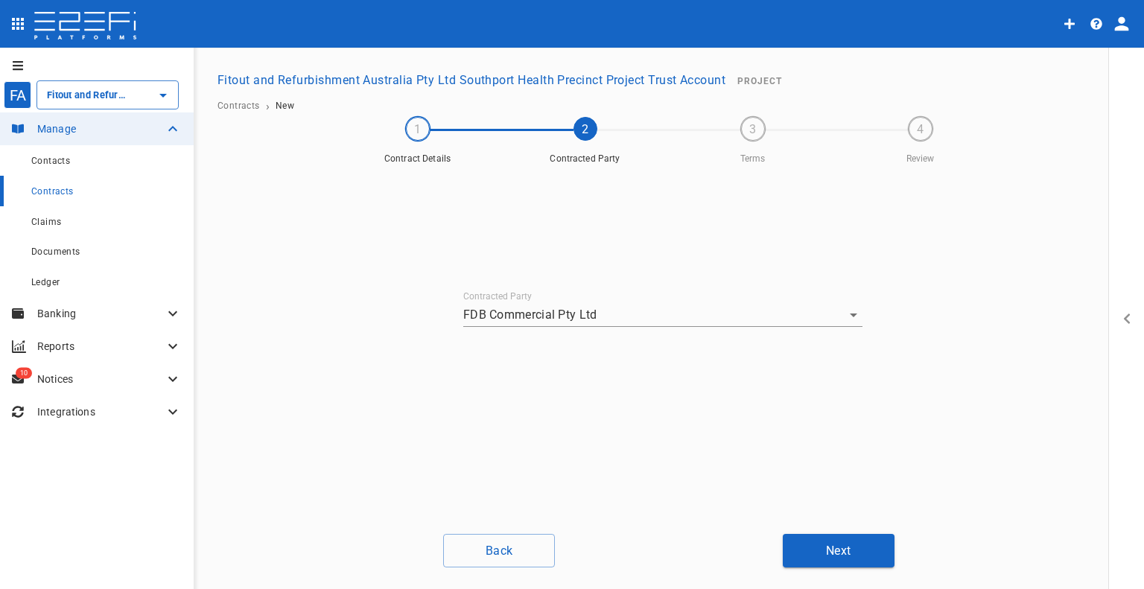
click at [889, 550] on button "Next" at bounding box center [839, 551] width 112 height 34
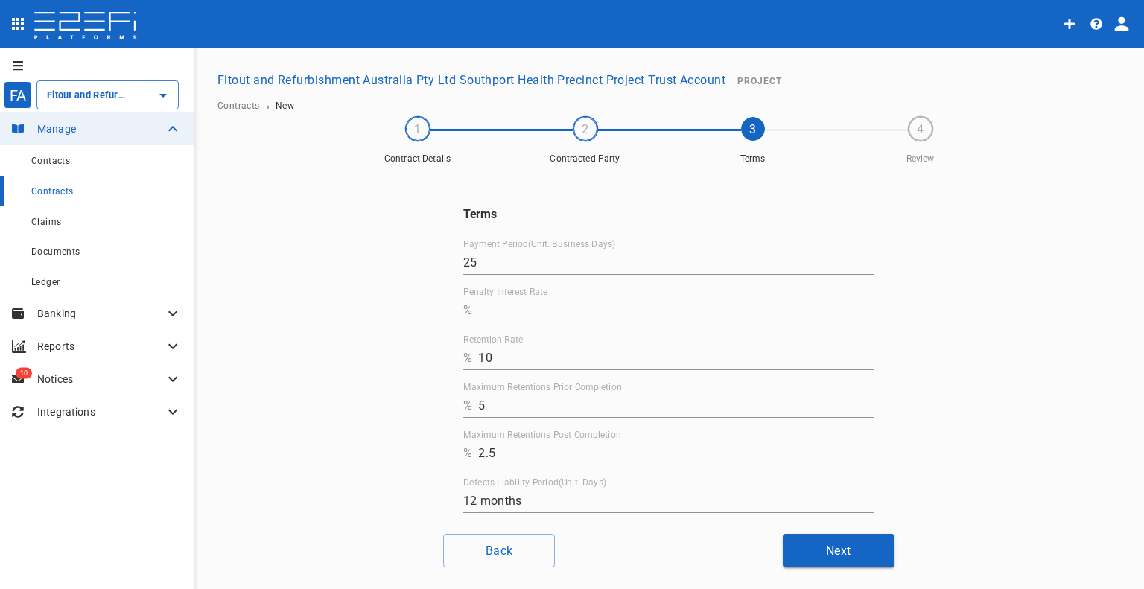
click at [572, 306] on input "Penalty Interest Rate" at bounding box center [676, 311] width 396 height 24
type input "0"
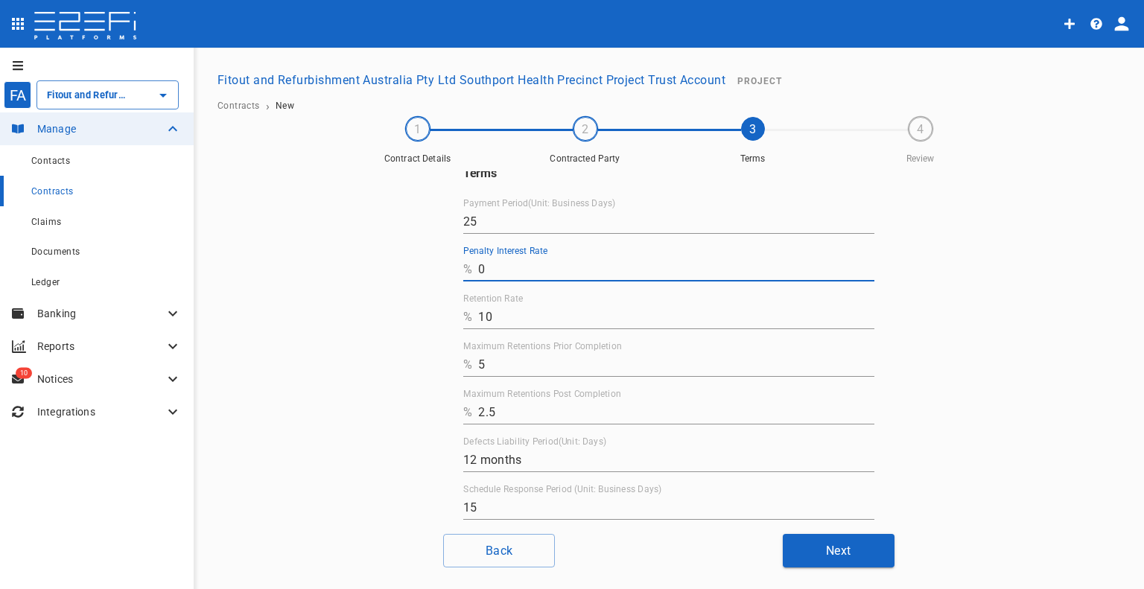
scroll to position [73, 0]
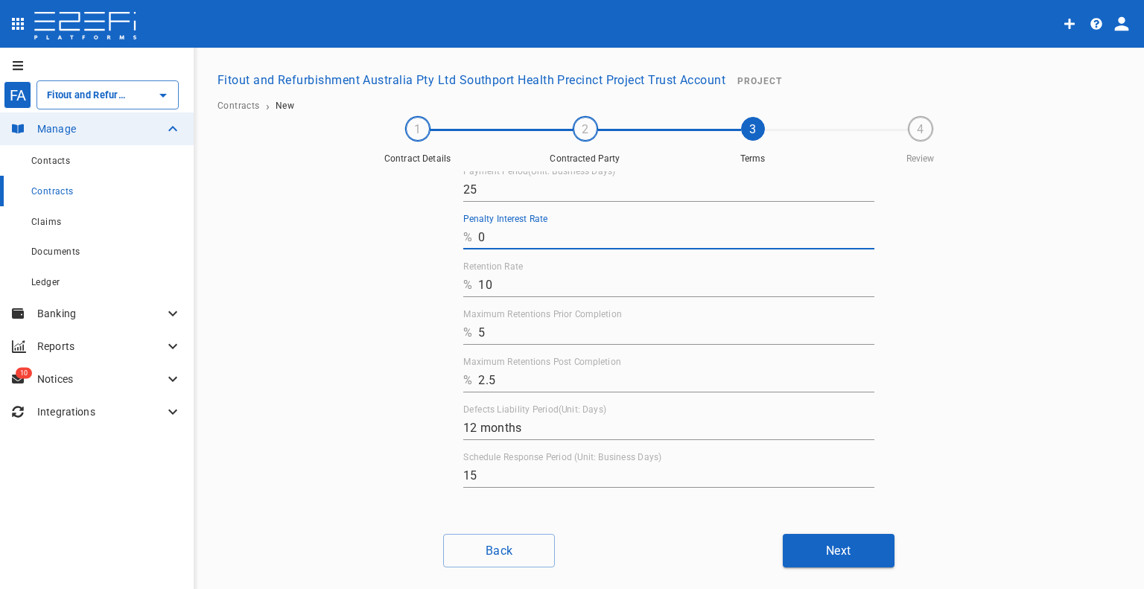
click at [822, 562] on button "Next" at bounding box center [839, 551] width 112 height 34
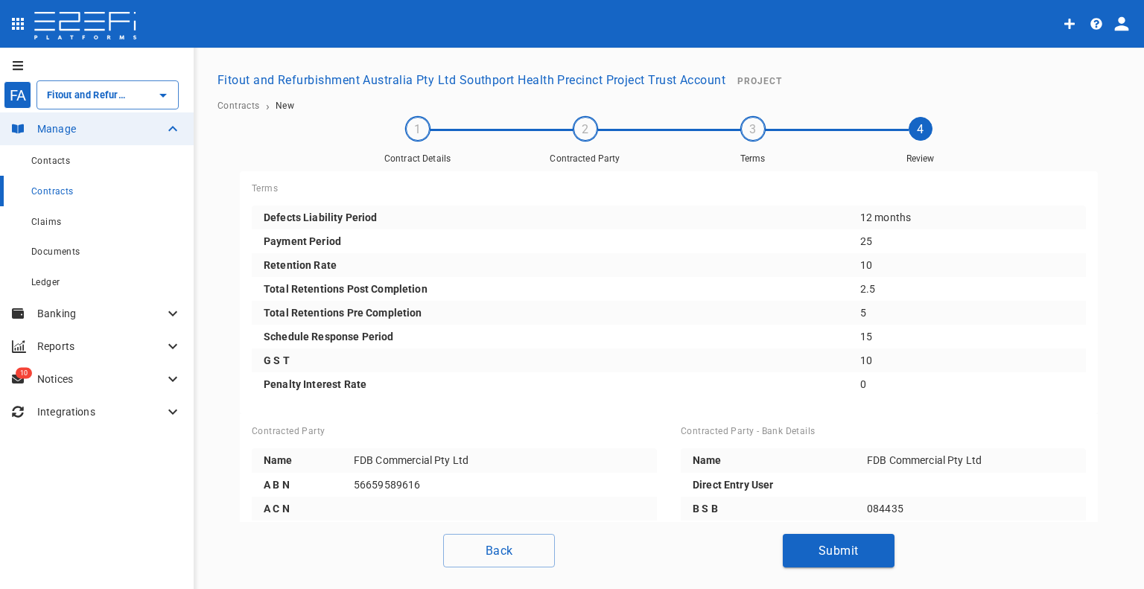
click at [815, 542] on button "Submit" at bounding box center [839, 551] width 112 height 34
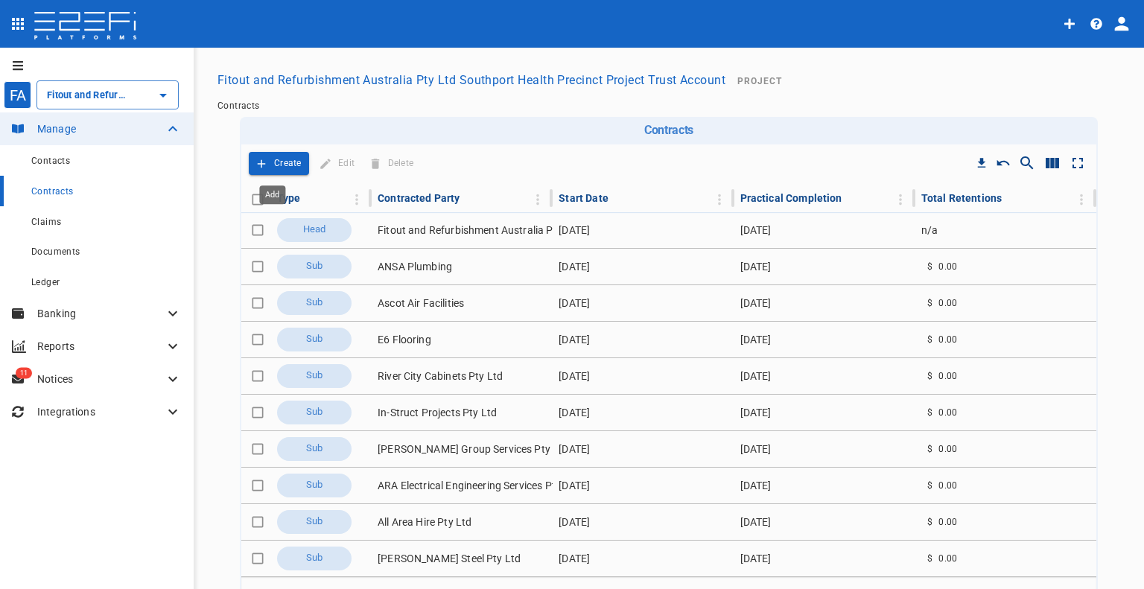
click at [281, 164] on p "Create" at bounding box center [288, 163] width 28 height 17
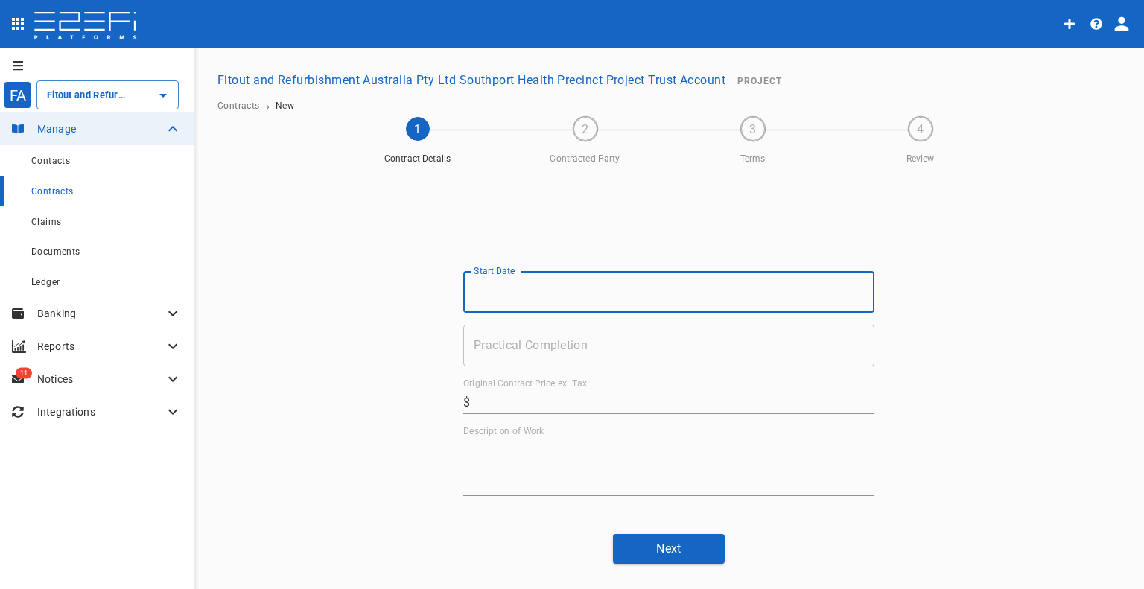
click at [535, 289] on input "Start Date" at bounding box center [668, 292] width 411 height 42
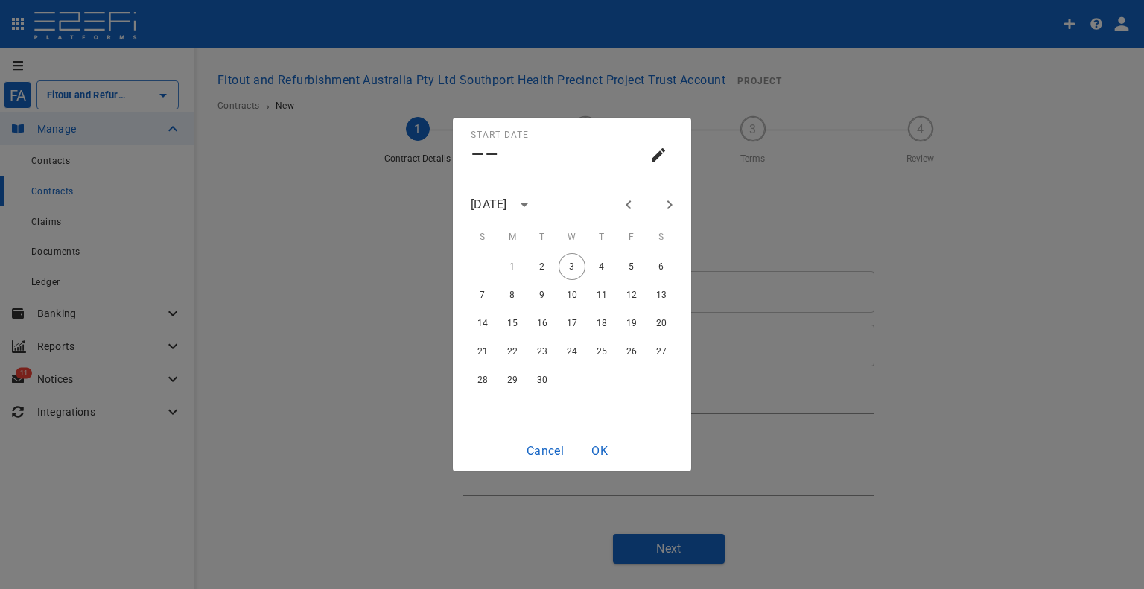
click at [507, 206] on div "[DATE]" at bounding box center [489, 204] width 36 height 17
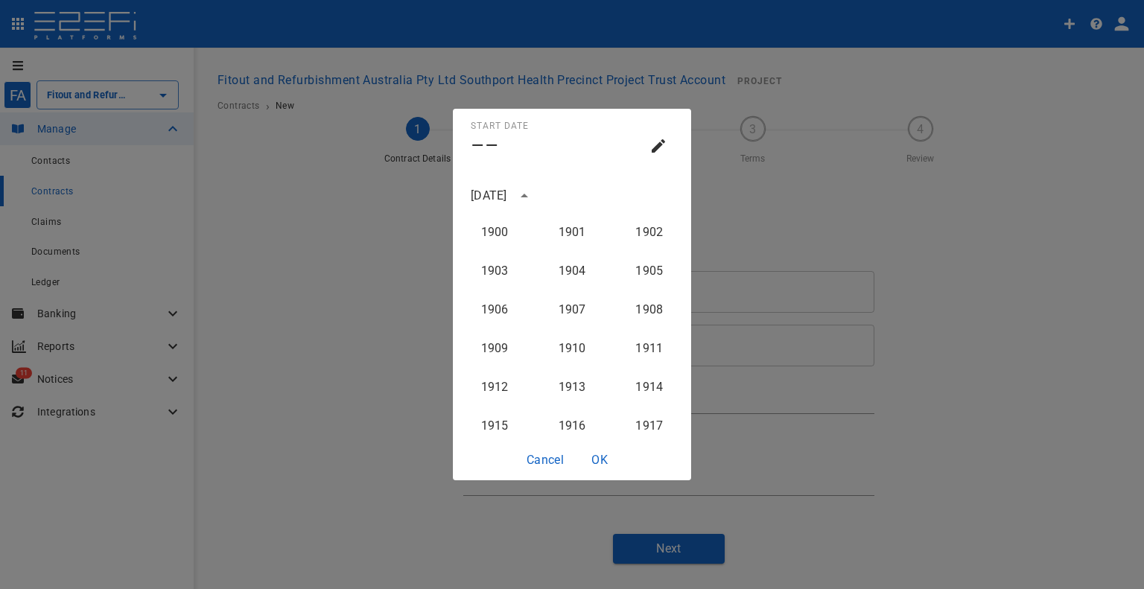
scroll to position [1494, 0]
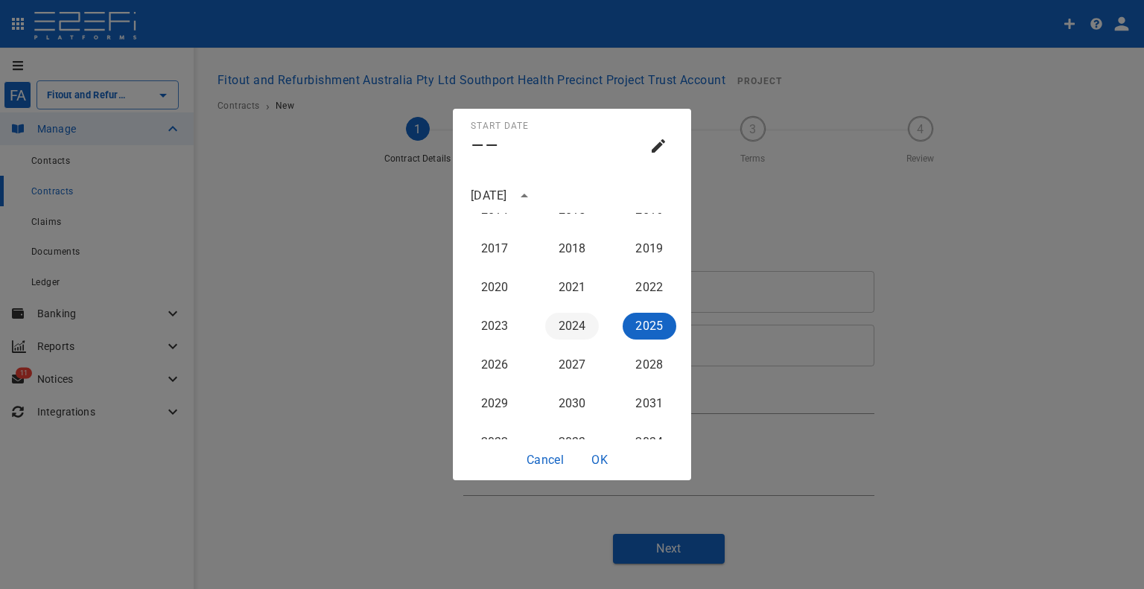
click at [563, 315] on button "2024" at bounding box center [572, 326] width 54 height 27
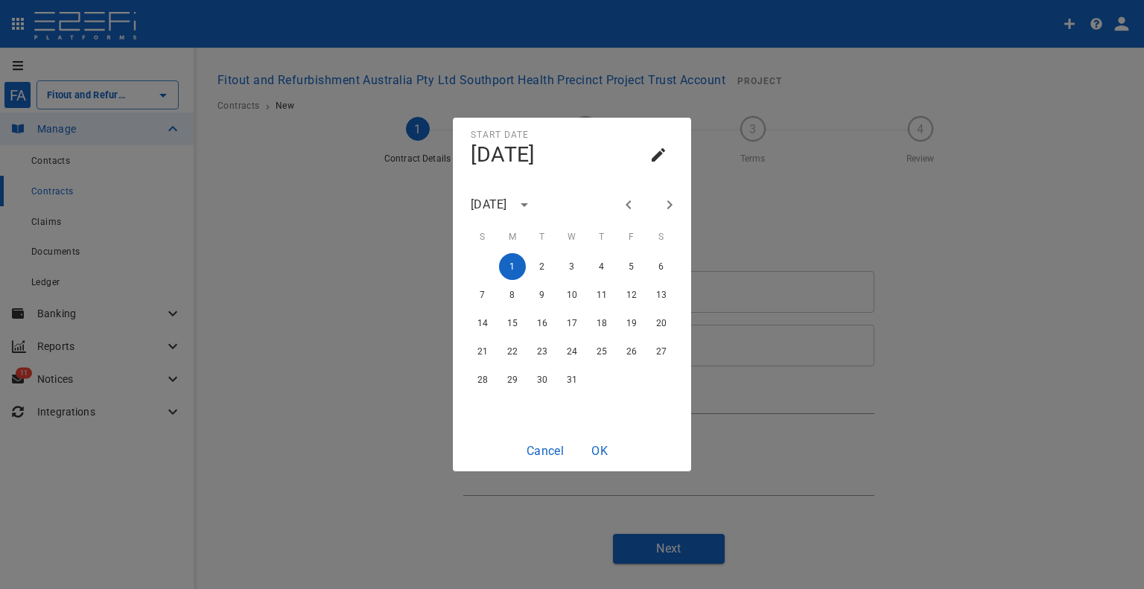
click at [665, 194] on button "Next month" at bounding box center [669, 204] width 25 height 25
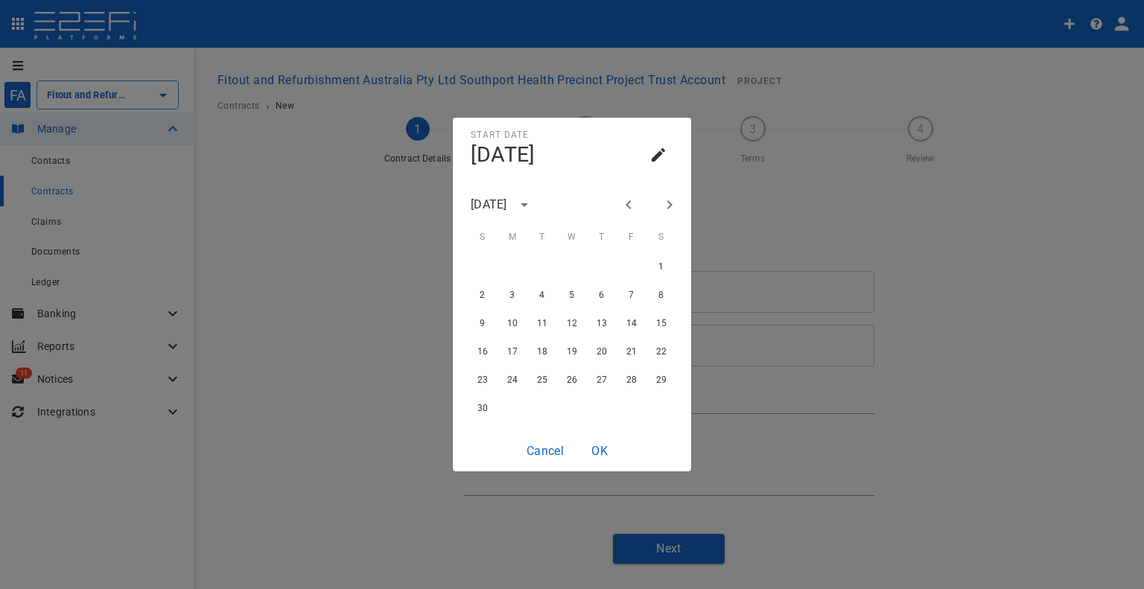
click at [665, 197] on icon "Next month" at bounding box center [670, 205] width 18 height 18
click at [520, 265] on button "1" at bounding box center [512, 266] width 27 height 27
type input "[DATE]"
drag, startPoint x: 600, startPoint y: 446, endPoint x: 638, endPoint y: 342, distance: 111.0
click at [600, 446] on button "OK" at bounding box center [600, 450] width 48 height 29
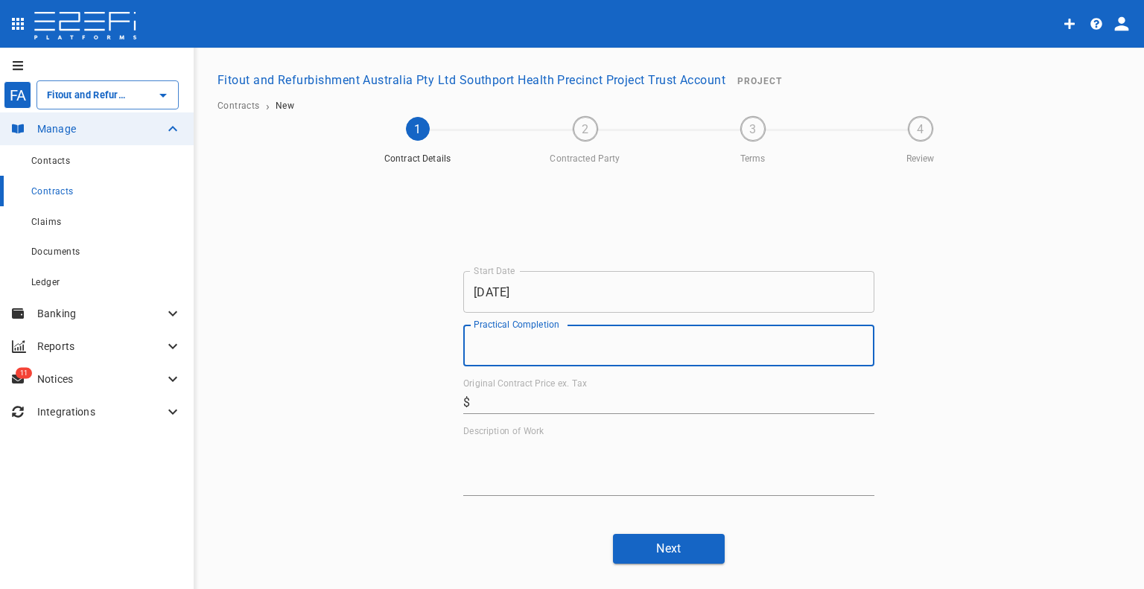
click at [555, 345] on input "Practical Completion" at bounding box center [668, 346] width 411 height 42
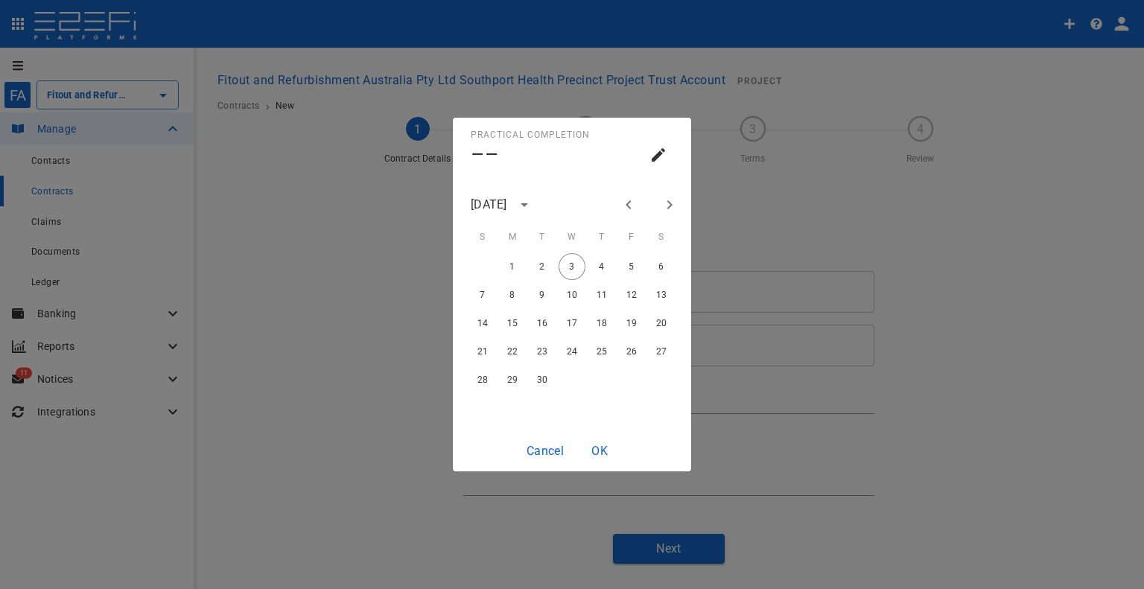
click at [629, 206] on icon "Previous month" at bounding box center [629, 205] width 18 height 18
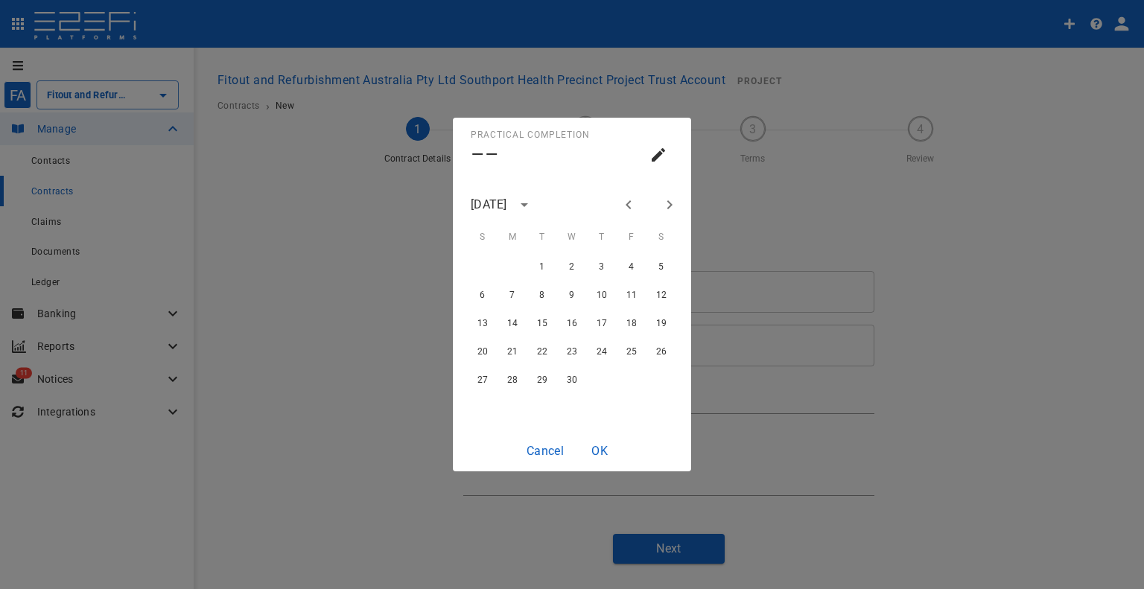
click at [629, 206] on icon "Previous month" at bounding box center [629, 205] width 18 height 18
click at [594, 381] on button "27" at bounding box center [601, 379] width 27 height 27
type input "[DATE]"
click at [591, 449] on button "OK" at bounding box center [600, 450] width 48 height 29
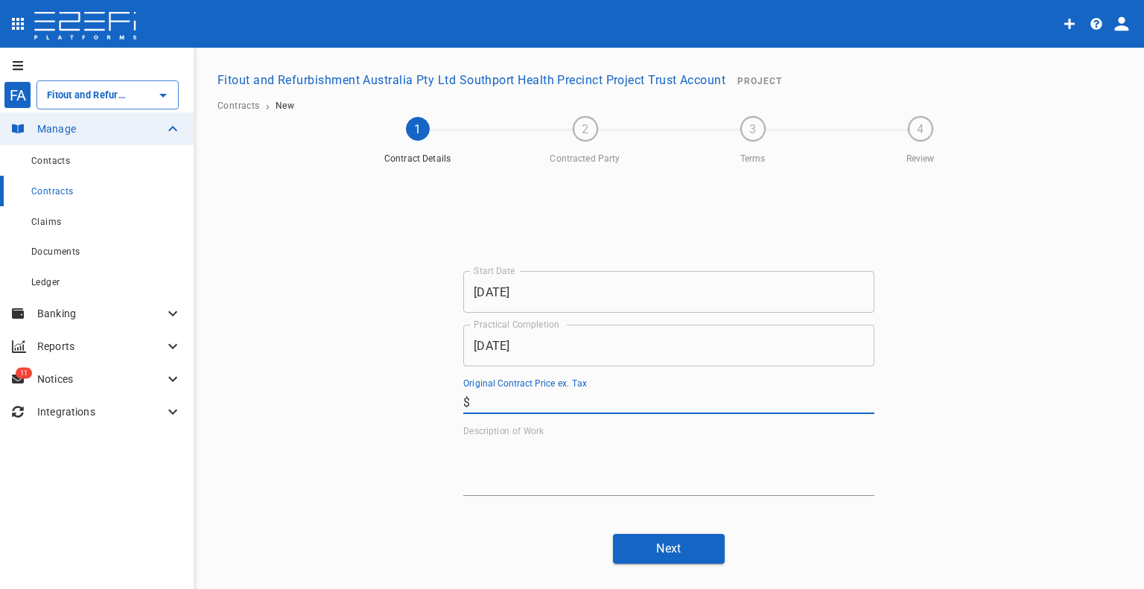
click at [587, 406] on input "Original Contract Price ex. Tax" at bounding box center [675, 402] width 398 height 24
paste input "52,922.6"
type input "52,922.6"
click at [587, 474] on textarea "Description of Work" at bounding box center [668, 466] width 411 height 51
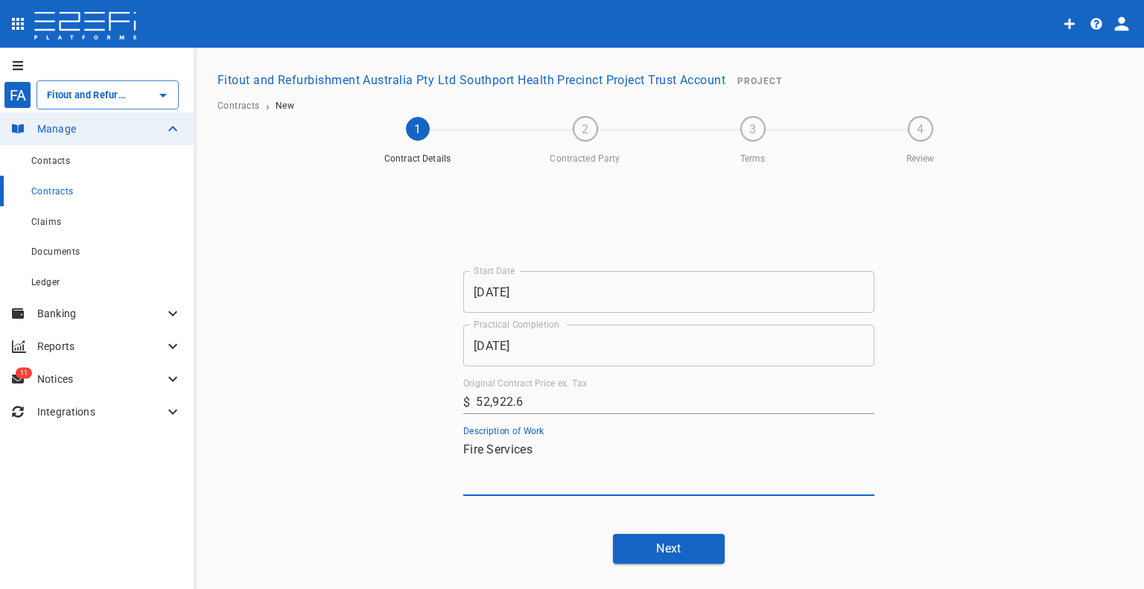
type textarea "Fire Services"
click at [667, 561] on button "Next" at bounding box center [669, 548] width 112 height 29
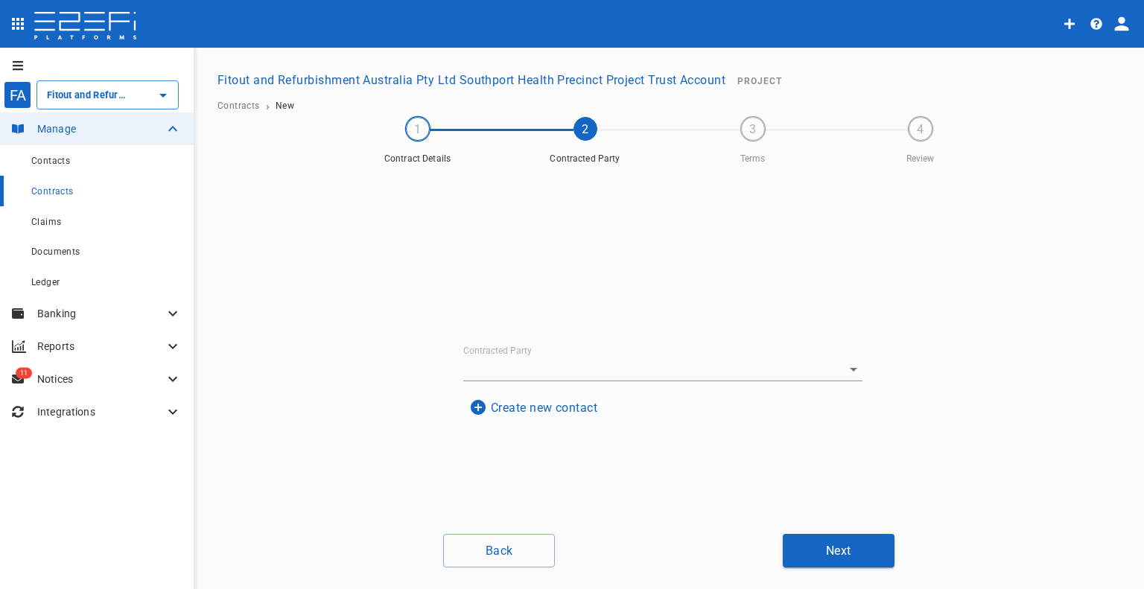
click at [504, 356] on label "Contracted Party" at bounding box center [497, 350] width 69 height 13
click at [504, 358] on input "Contracted Party" at bounding box center [642, 369] width 358 height 23
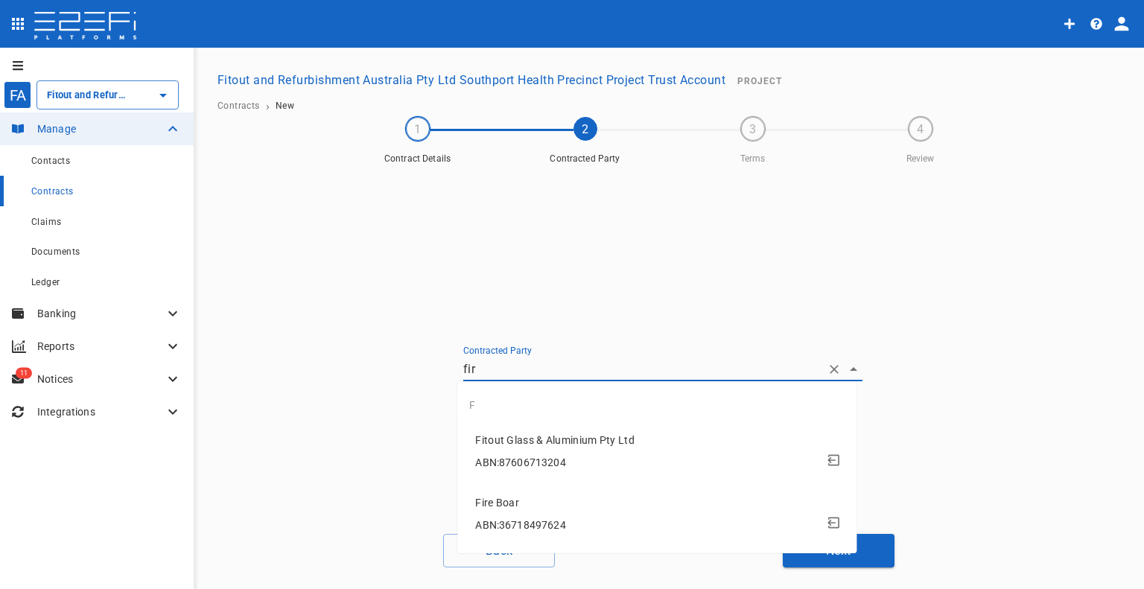
type input "fire"
click at [485, 457] on span "ABN: 36718497624" at bounding box center [520, 463] width 90 height 12
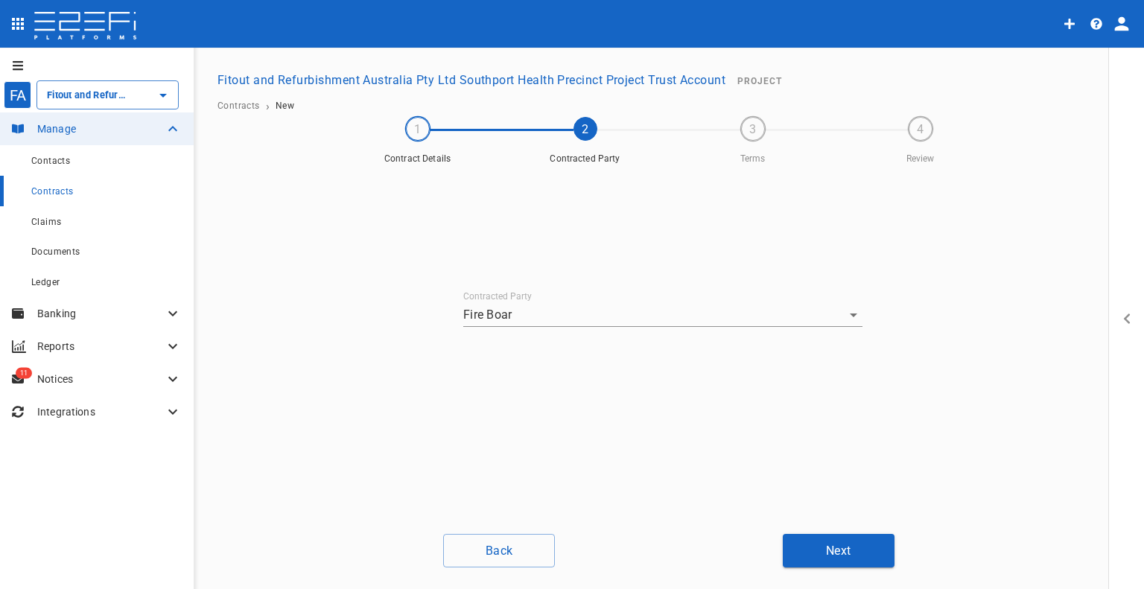
click at [875, 555] on button "Next" at bounding box center [839, 551] width 112 height 34
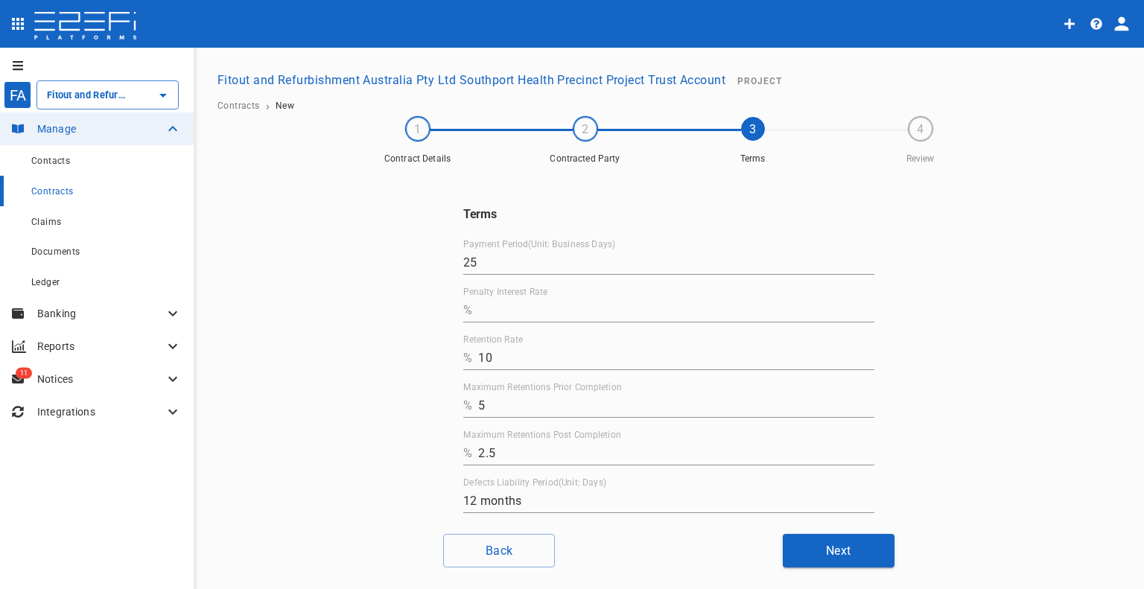
click at [512, 310] on input "Penalty Interest Rate" at bounding box center [676, 311] width 396 height 24
type input "0"
click at [986, 278] on div "Terms Payment Period(Unit: Business Days) 25 Penalty Interest Rate % 0 Retentio…" at bounding box center [669, 346] width 894 height 351
click at [856, 544] on button "Next" at bounding box center [839, 551] width 112 height 34
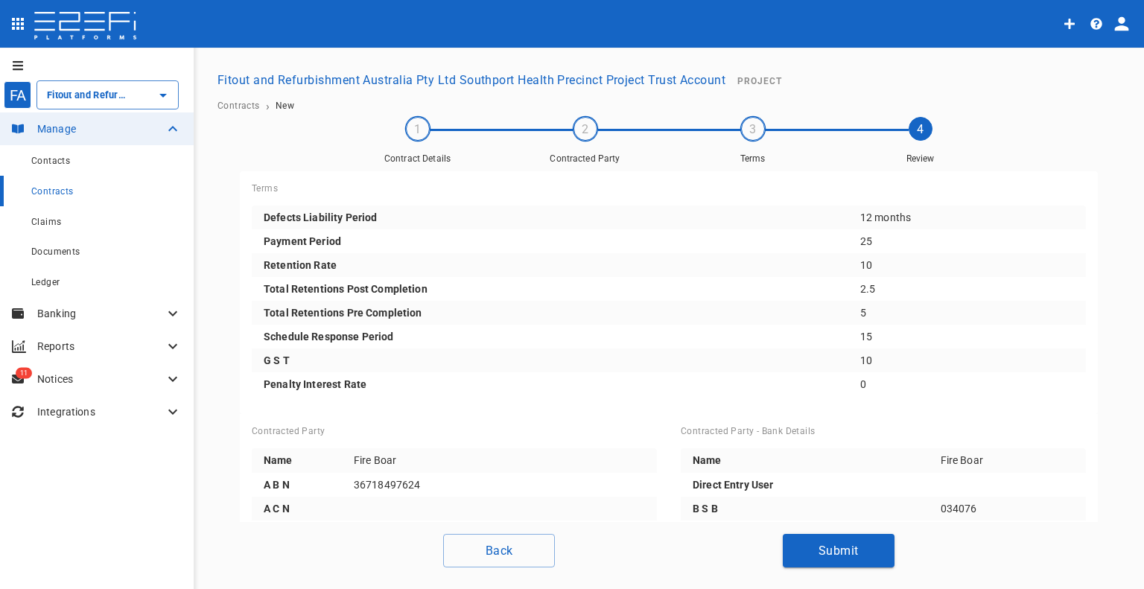
click at [816, 536] on button "Submit" at bounding box center [839, 551] width 112 height 34
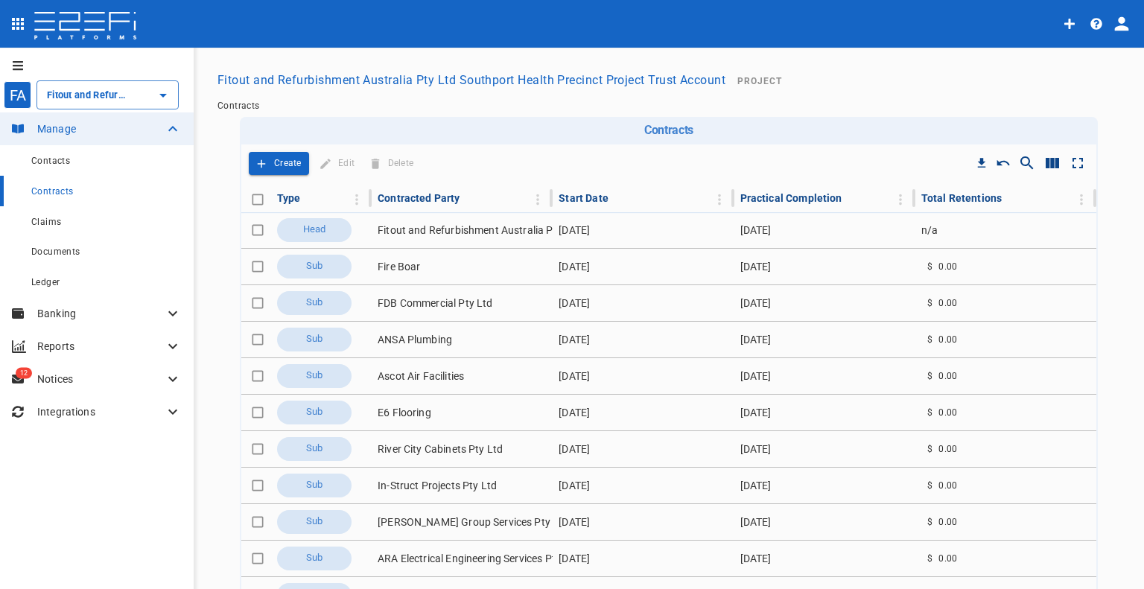
click at [293, 164] on p "Create" at bounding box center [288, 163] width 28 height 17
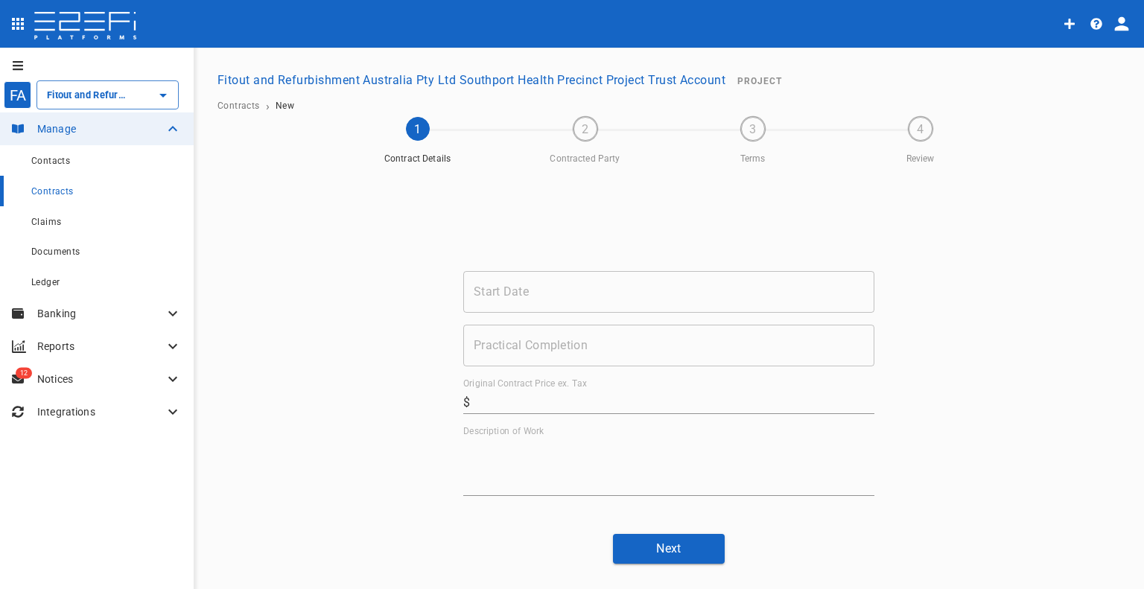
click at [546, 301] on input "Start Date" at bounding box center [668, 292] width 411 height 42
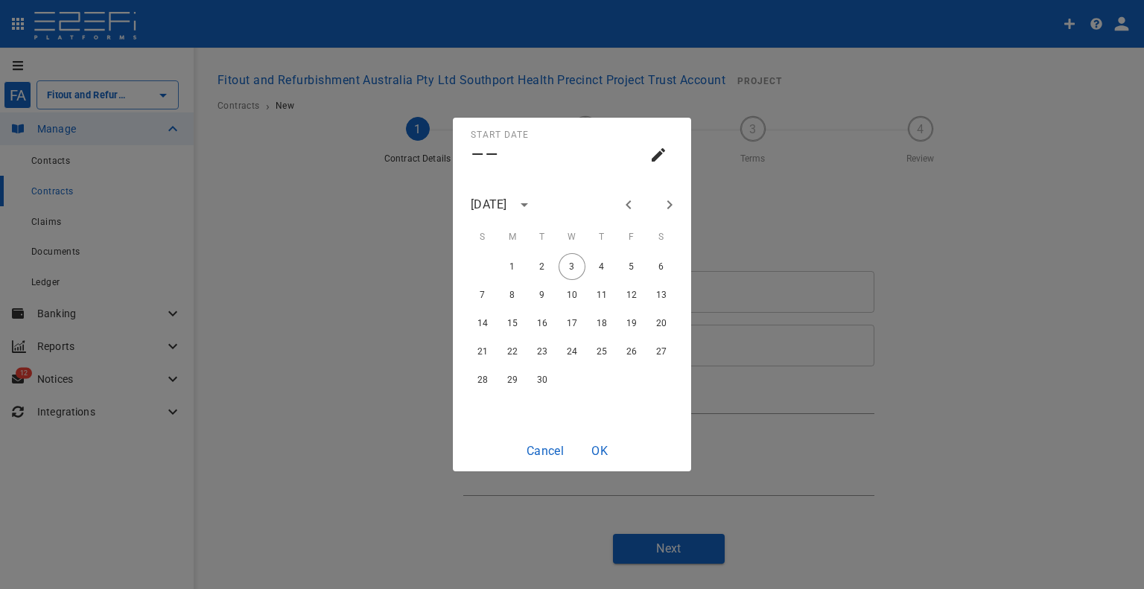
click at [507, 209] on div "[DATE]" at bounding box center [489, 204] width 36 height 17
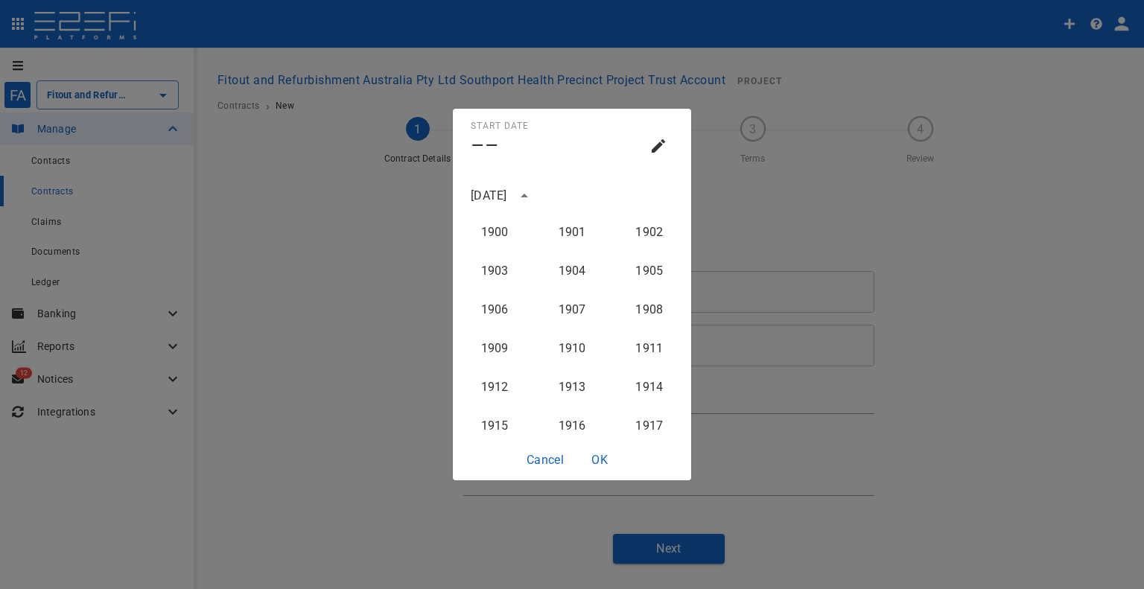
scroll to position [1494, 0]
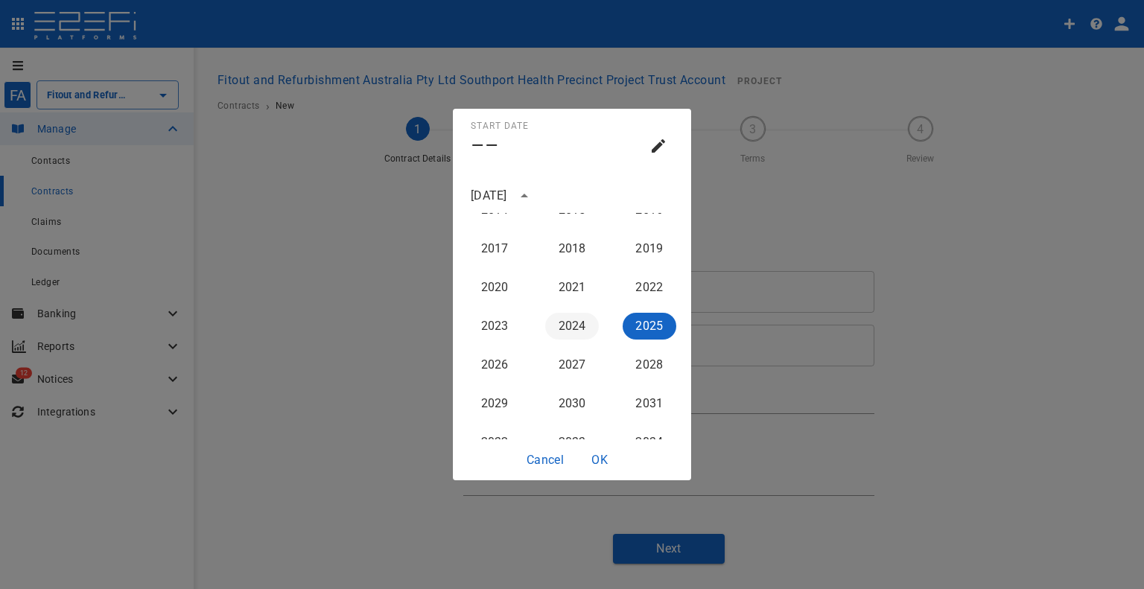
click at [561, 332] on button "2024" at bounding box center [572, 326] width 54 height 27
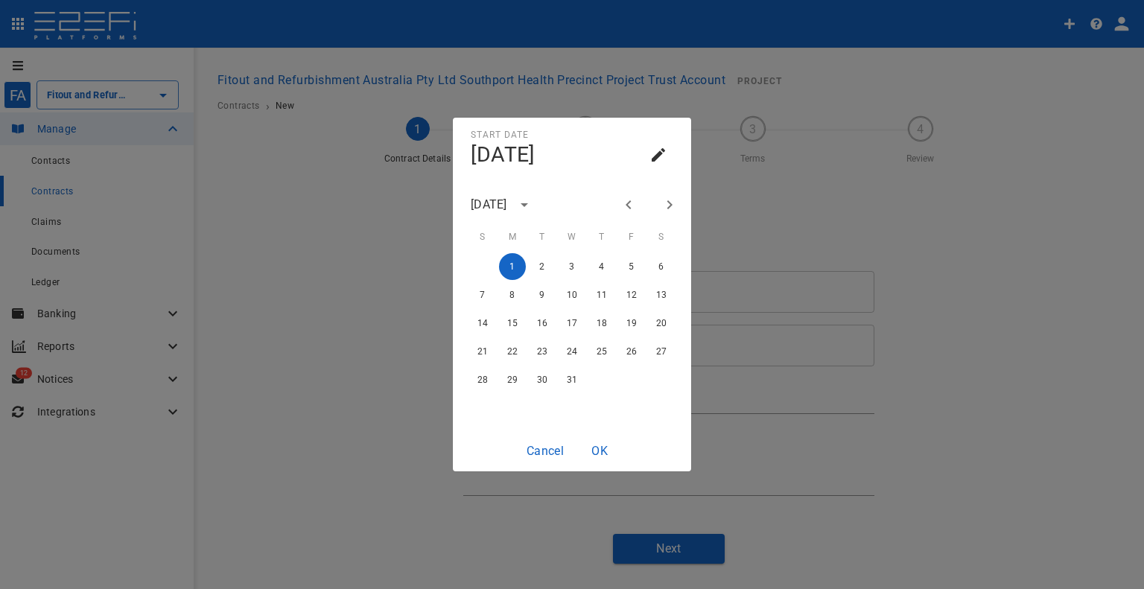
click at [632, 203] on icon "Previous month" at bounding box center [629, 205] width 18 height 18
click at [661, 203] on icon "Next month" at bounding box center [670, 205] width 18 height 18
click at [661, 202] on icon "Next month" at bounding box center [670, 205] width 18 height 18
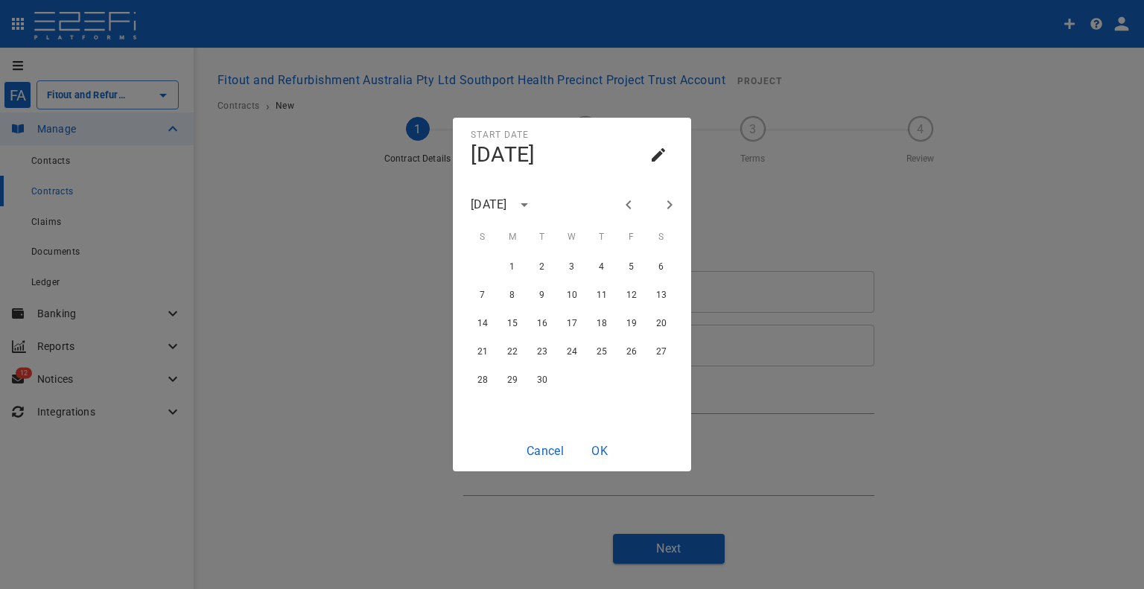
click at [661, 202] on icon "Next month" at bounding box center [670, 205] width 18 height 18
click at [495, 264] on div "1 2 3 4 5 6" at bounding box center [572, 266] width 238 height 27
click at [515, 267] on button "1" at bounding box center [512, 266] width 27 height 27
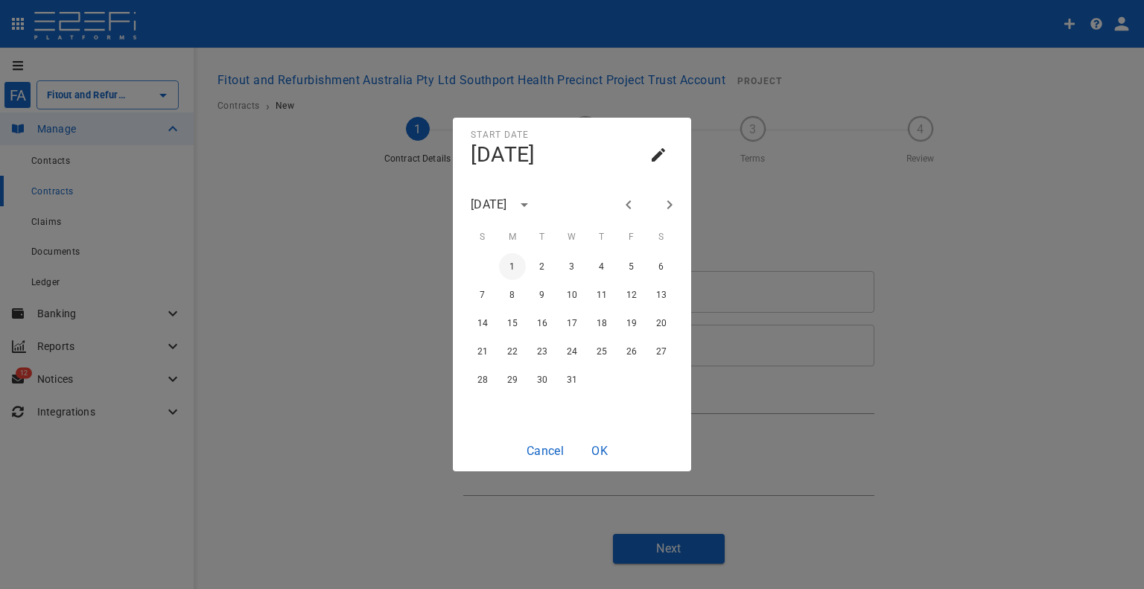
type input "[DATE]"
click at [599, 431] on div "Cancel OK" at bounding box center [572, 451] width 115 height 41
click at [603, 448] on button "OK" at bounding box center [600, 450] width 48 height 29
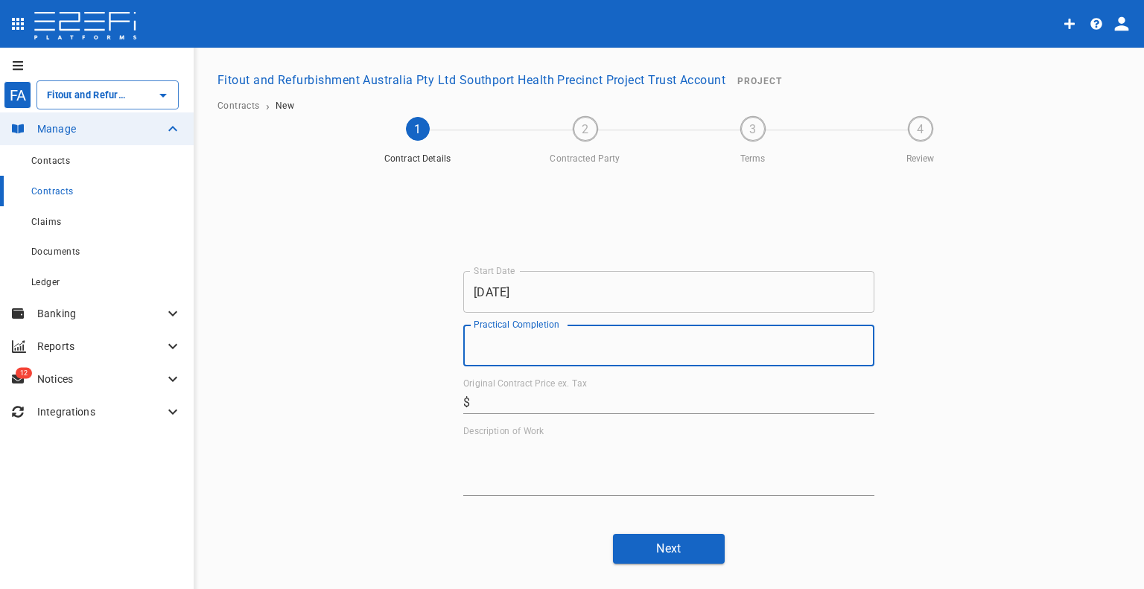
click at [629, 342] on input "Practical Completion" at bounding box center [668, 346] width 411 height 42
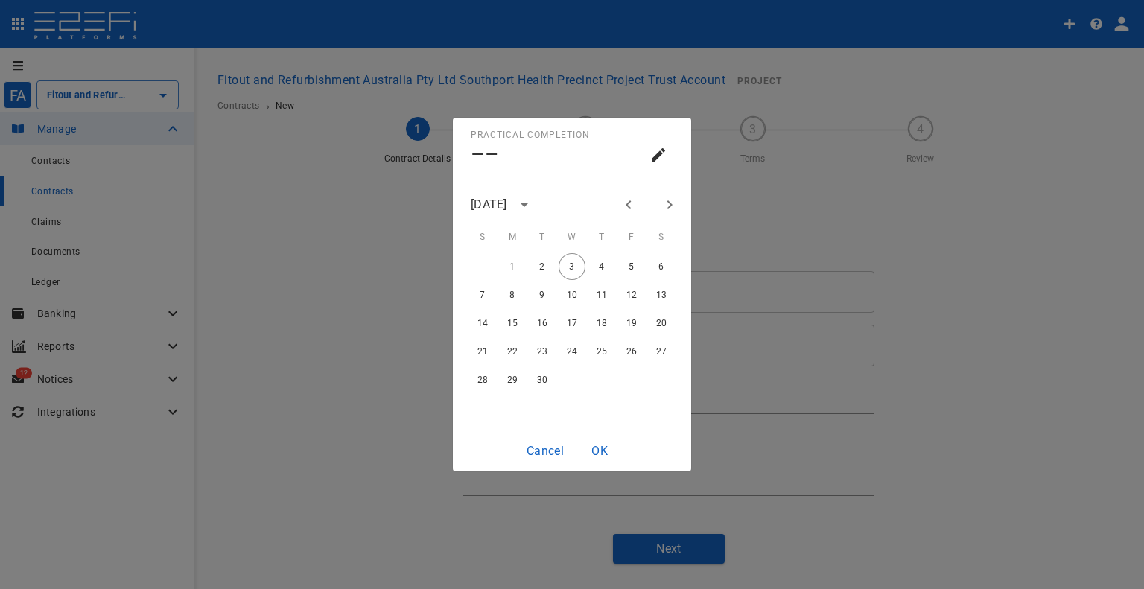
click at [632, 205] on icon "Previous month" at bounding box center [629, 205] width 18 height 18
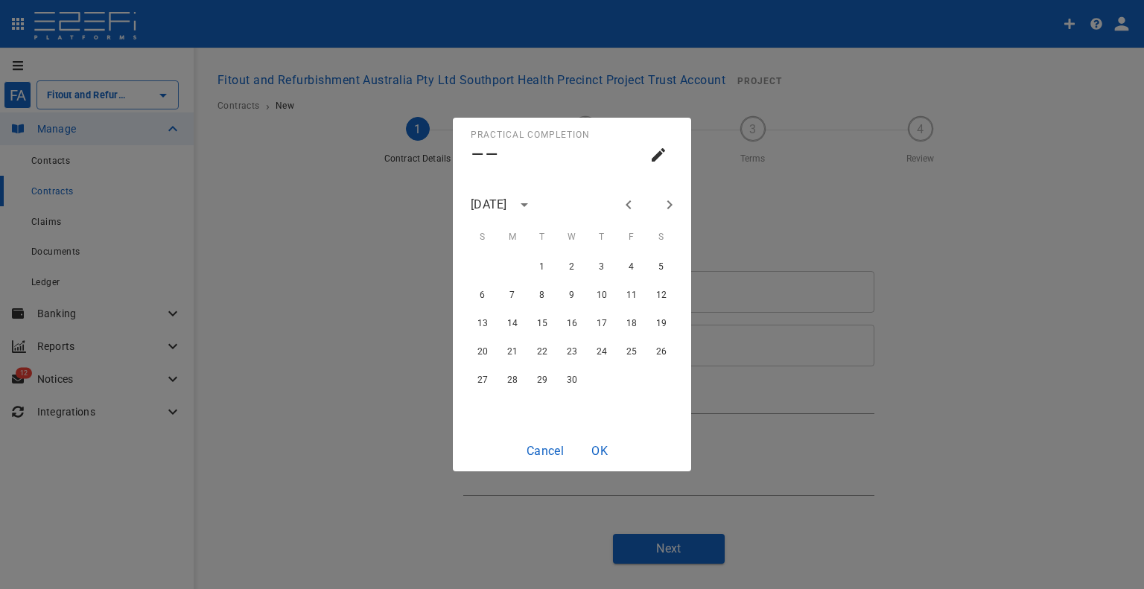
click at [632, 205] on icon "Previous month" at bounding box center [629, 205] width 18 height 18
click at [592, 378] on button "27" at bounding box center [601, 379] width 27 height 27
type input "[DATE]"
click at [597, 446] on button "OK" at bounding box center [600, 450] width 48 height 29
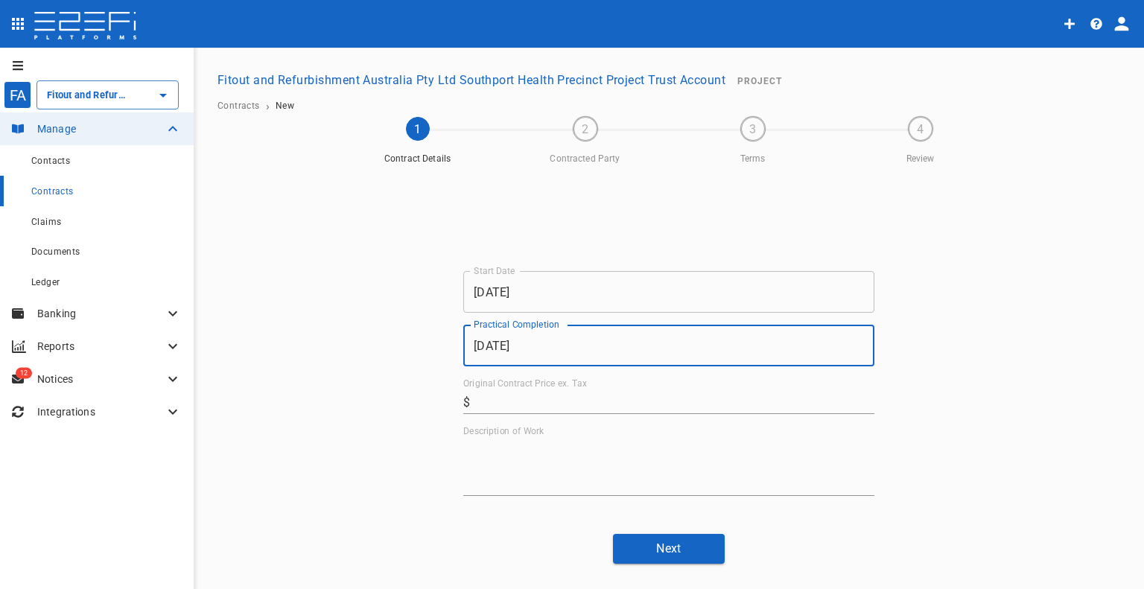
click at [526, 395] on input "Original Contract Price ex. Tax" at bounding box center [675, 402] width 398 height 24
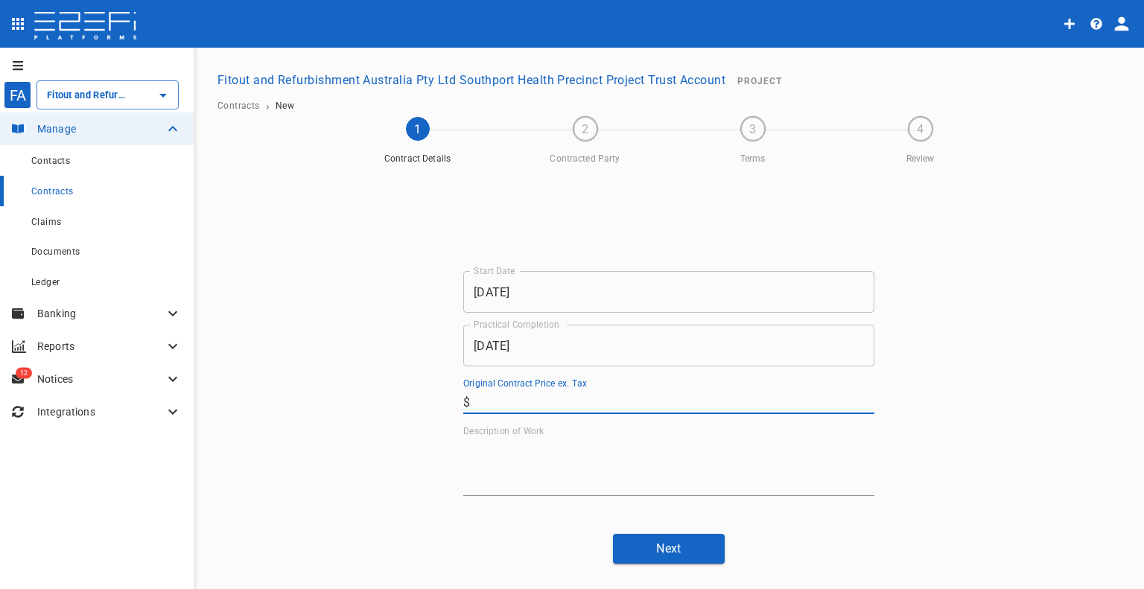
paste input "48,748"
type input "48,748"
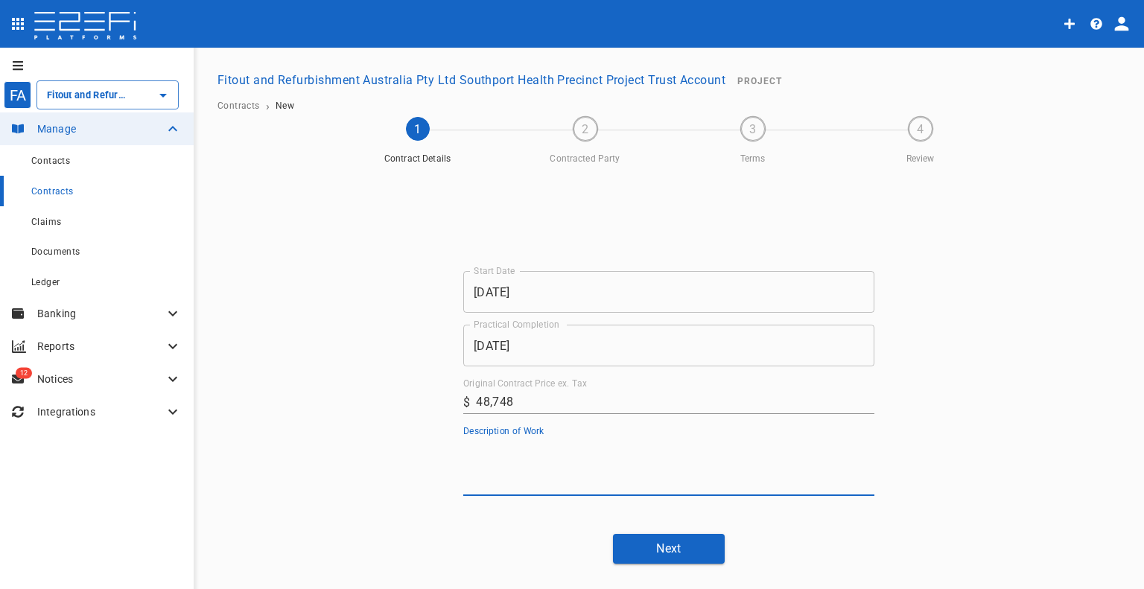
click at [572, 448] on textarea "Description of Work" at bounding box center [668, 466] width 411 height 51
type textarea "Security Services"
click at [693, 538] on button "Next" at bounding box center [669, 548] width 112 height 29
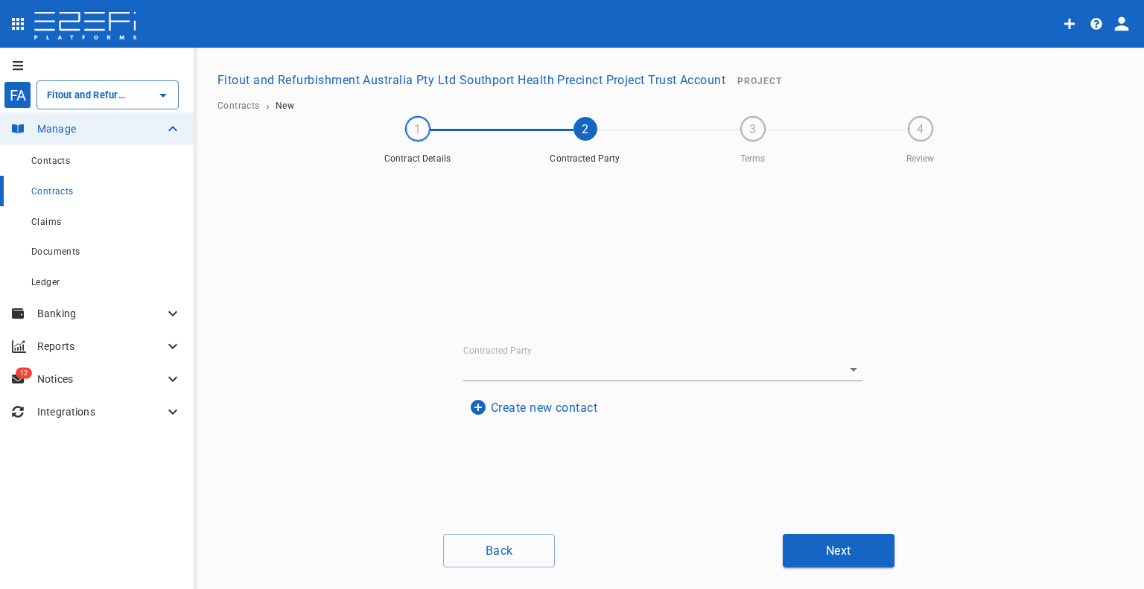
click at [578, 378] on input "Contracted Party" at bounding box center [642, 369] width 358 height 23
type input "sec"
click at [508, 524] on div "Contracted Party Create new contact Back Next" at bounding box center [669, 366] width 894 height 402
click at [508, 416] on button "Create new contact" at bounding box center [533, 407] width 140 height 29
click at [546, 248] on input "Name" at bounding box center [662, 260] width 363 height 24
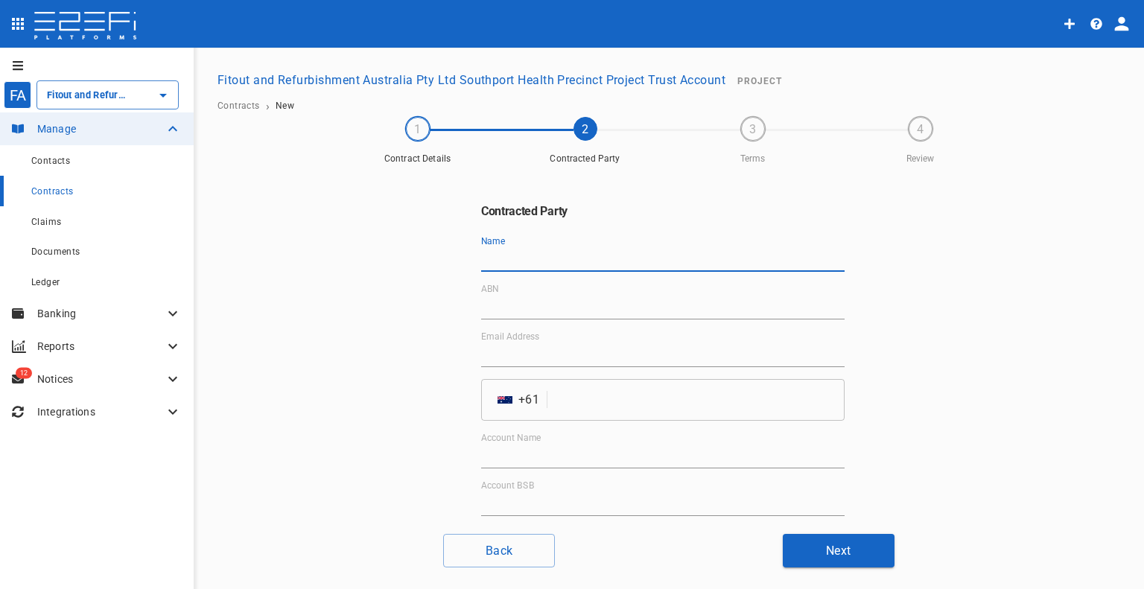
paste input "Securcom Pty Ltd"
type input "Securcom Pty Ltd"
click at [520, 302] on input "ABN" at bounding box center [662, 308] width 363 height 24
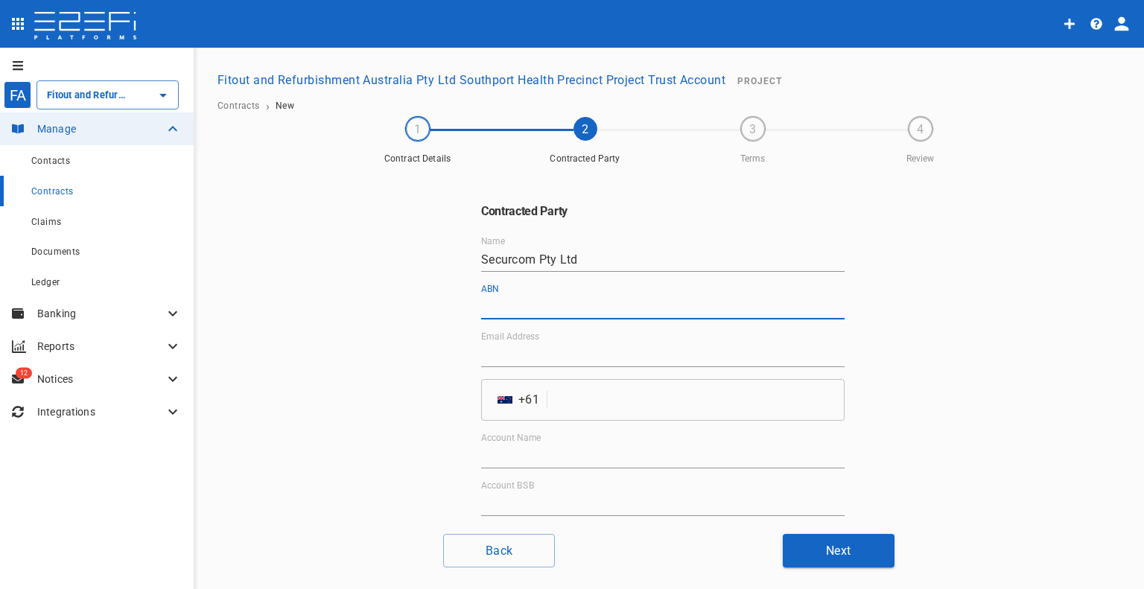
paste input "78 091 110 002"
type input "78 091 110 002"
click at [587, 349] on input "Email Address" at bounding box center [662, 355] width 363 height 24
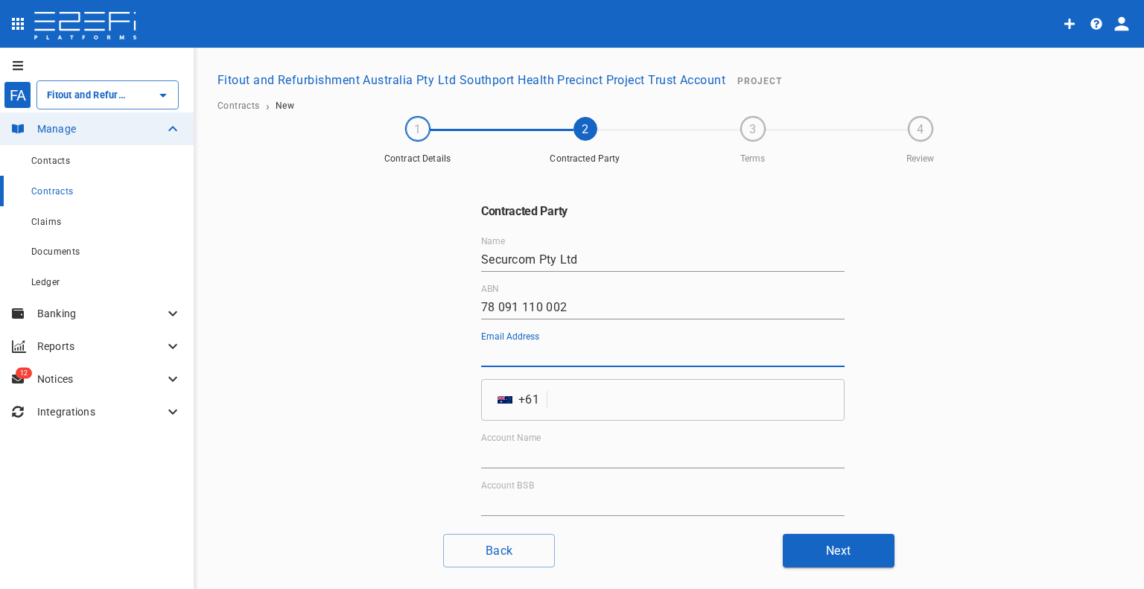
paste input "[EMAIL_ADDRESS][DOMAIN_NAME]"
type input "[EMAIL_ADDRESS][DOMAIN_NAME]"
click at [565, 410] on input "tel" at bounding box center [698, 400] width 291 height 42
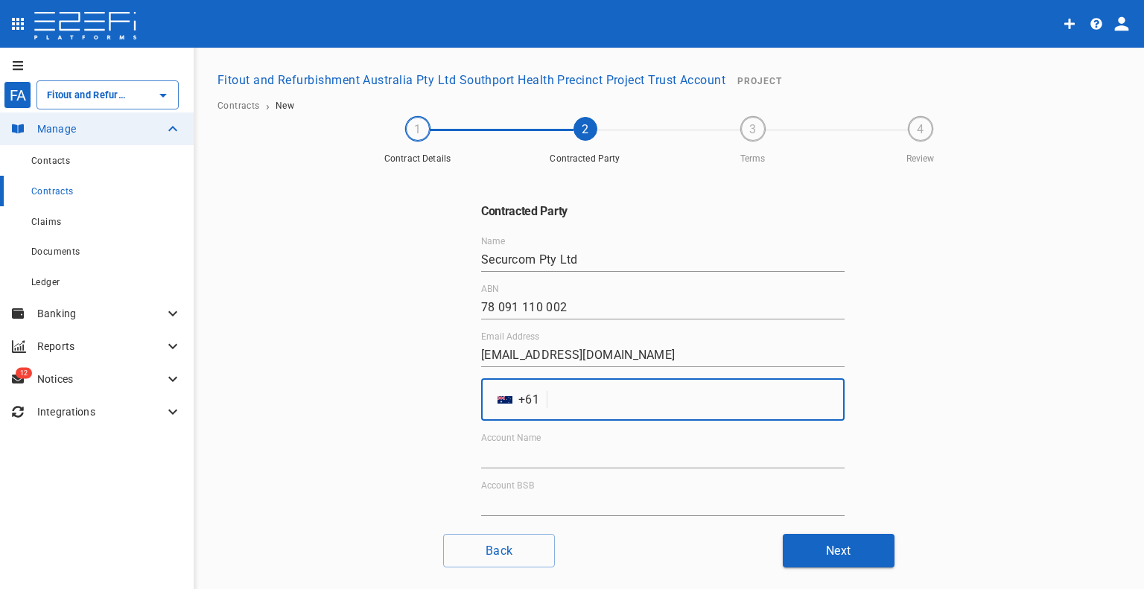
paste input "738816000"
type input "738816000"
drag, startPoint x: 548, startPoint y: 466, endPoint x: 557, endPoint y: 474, distance: 12.1
click at [548, 466] on input "Account Name" at bounding box center [662, 457] width 363 height 24
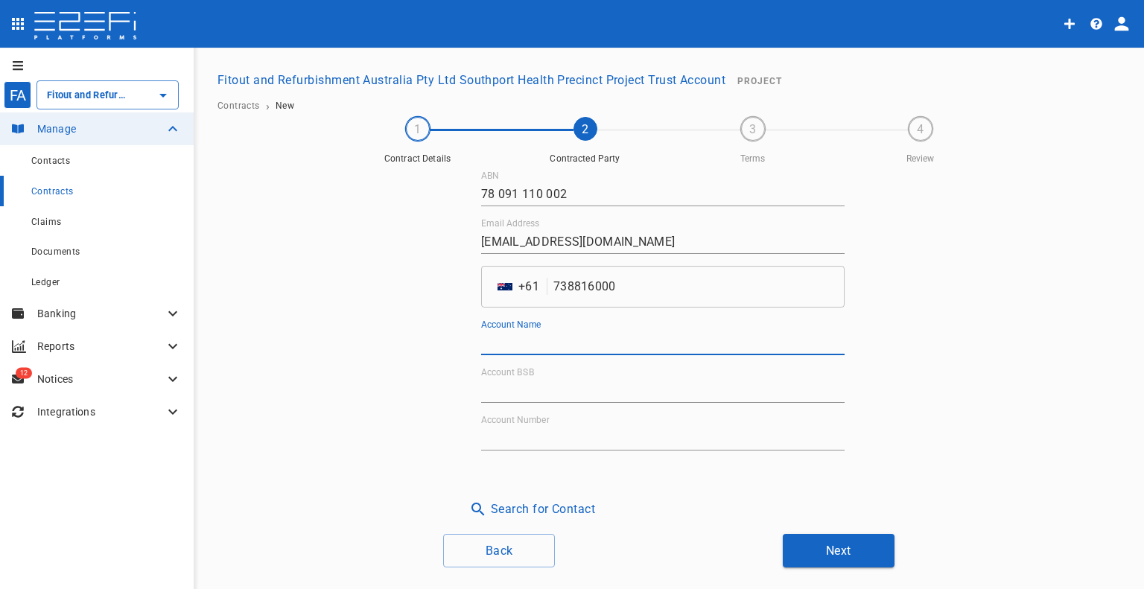
scroll to position [114, 0]
click at [559, 438] on input "Account Number" at bounding box center [662, 438] width 363 height 24
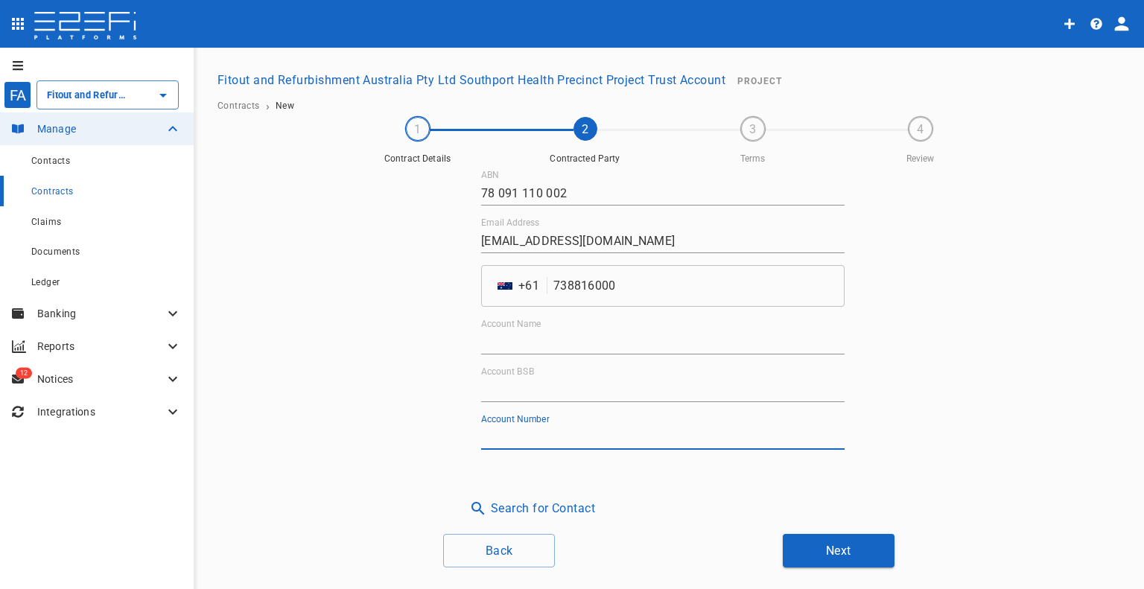
paste input "481213858"
type input "481213858"
click at [629, 336] on input "Account Name" at bounding box center [662, 343] width 363 height 24
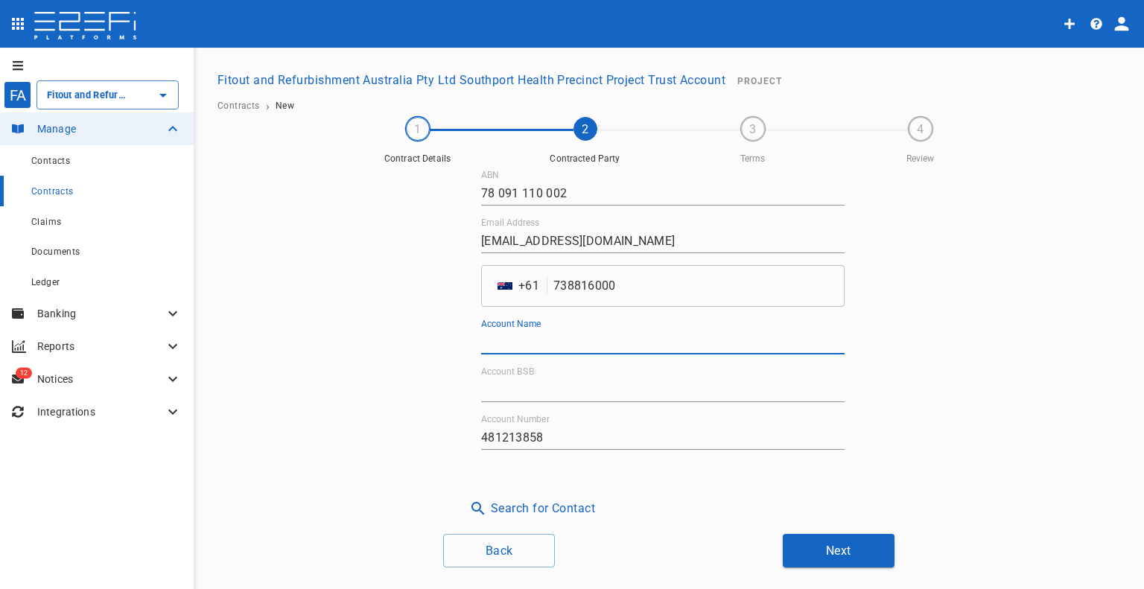
paste input "Securcom Pty Ltd"
type input "Securcom Pty Ltd"
click at [625, 392] on input "Account BSB" at bounding box center [662, 390] width 363 height 24
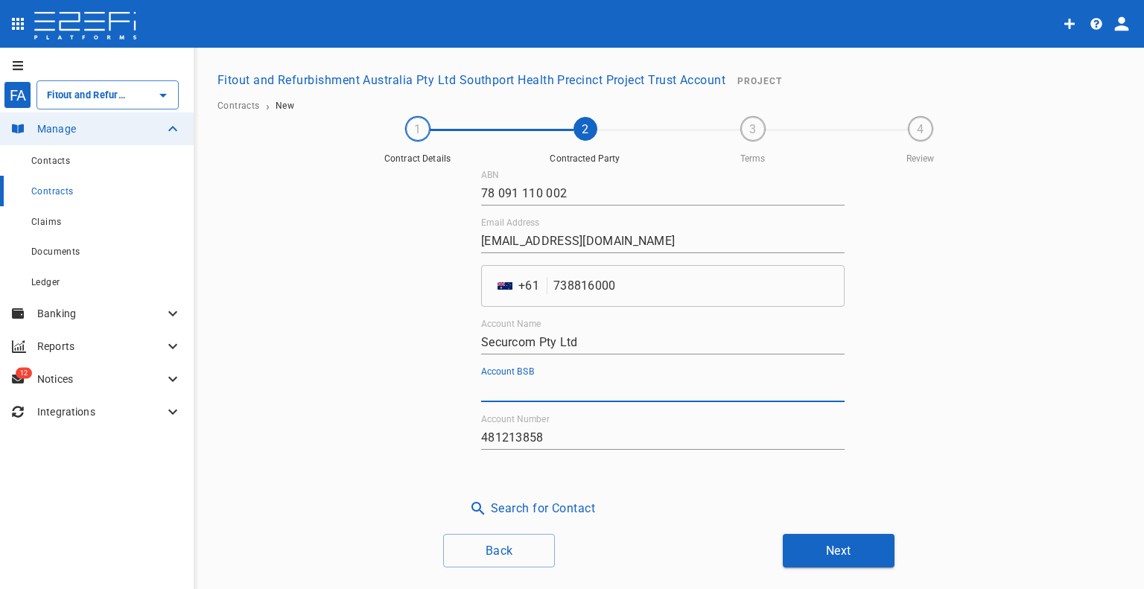
paste input "084-209"
type input "084-209"
click at [854, 545] on button "Next" at bounding box center [839, 551] width 112 height 34
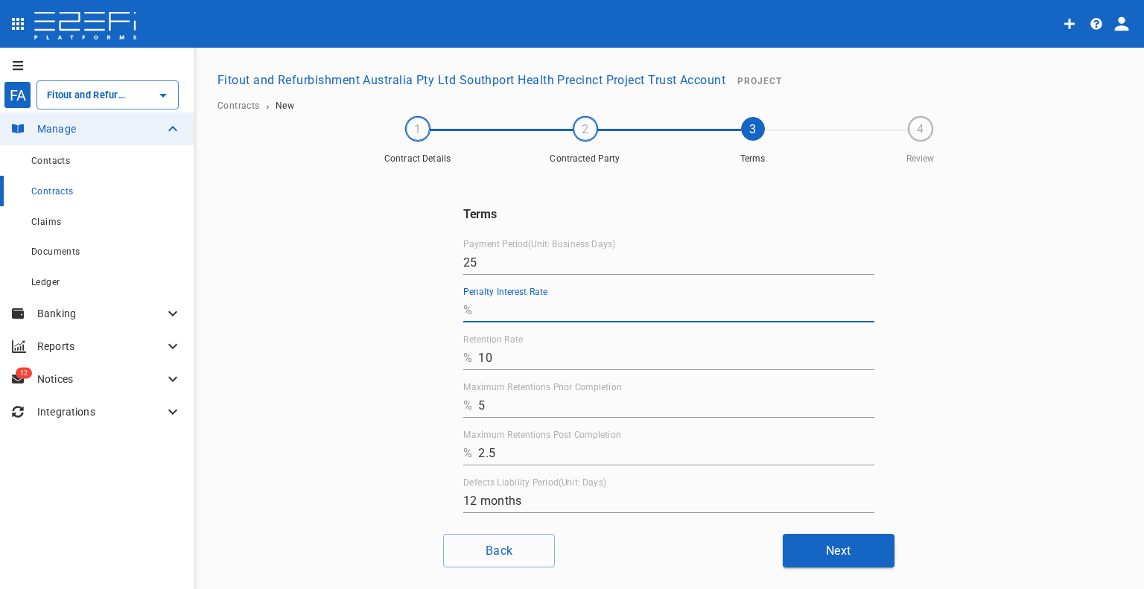
click at [572, 308] on input "Penalty Interest Rate" at bounding box center [676, 311] width 396 height 24
type input "0"
click at [825, 550] on button "Next" at bounding box center [839, 551] width 112 height 34
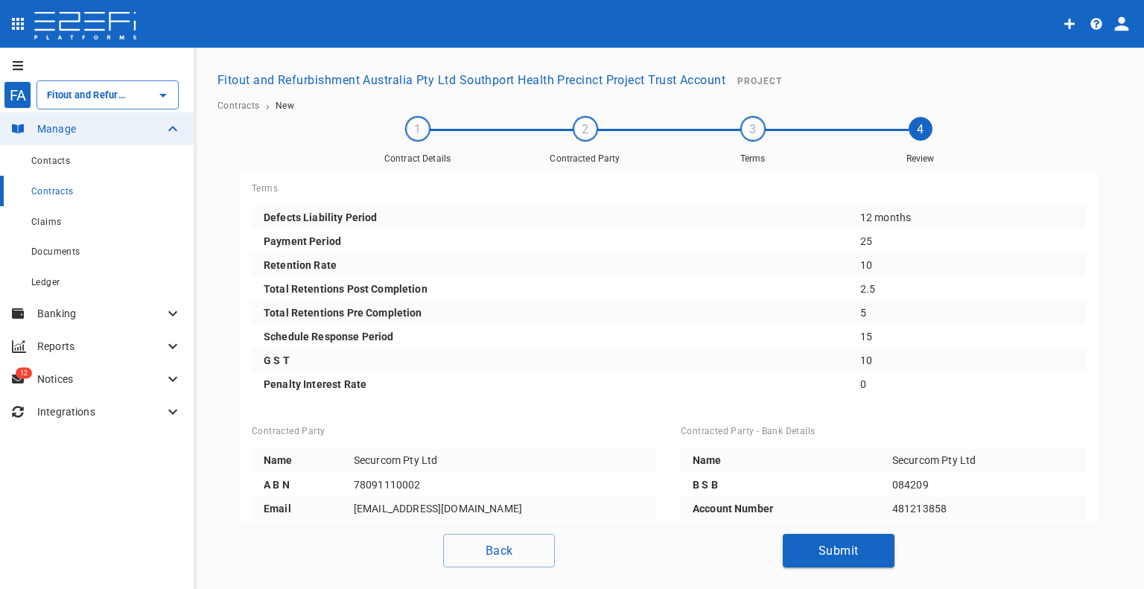
click at [822, 550] on button "Submit" at bounding box center [839, 551] width 112 height 34
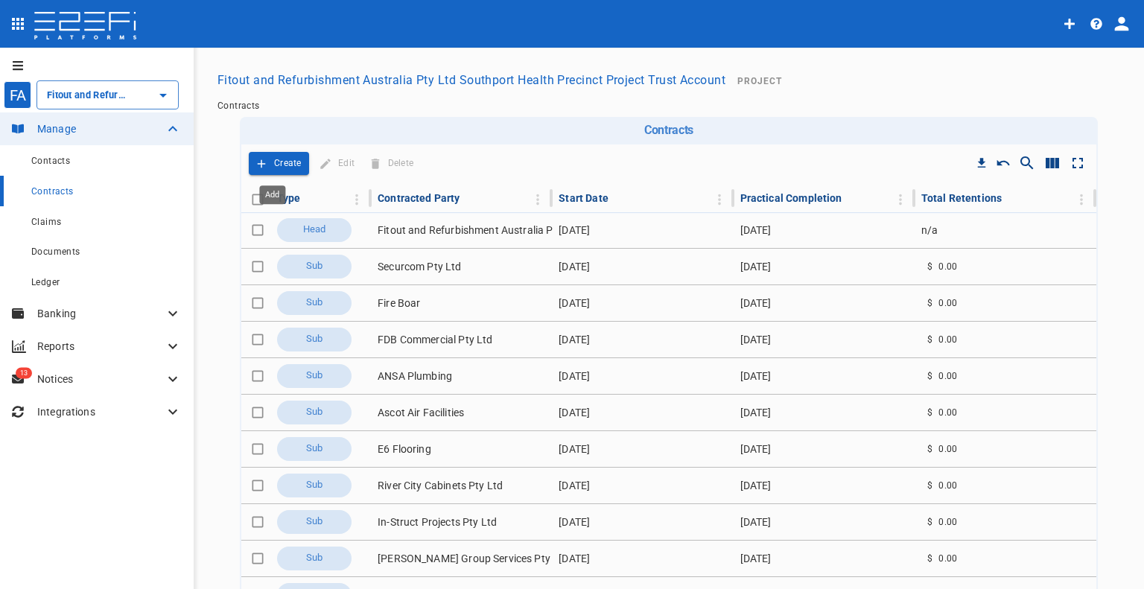
click at [277, 166] on p "Create" at bounding box center [288, 163] width 28 height 17
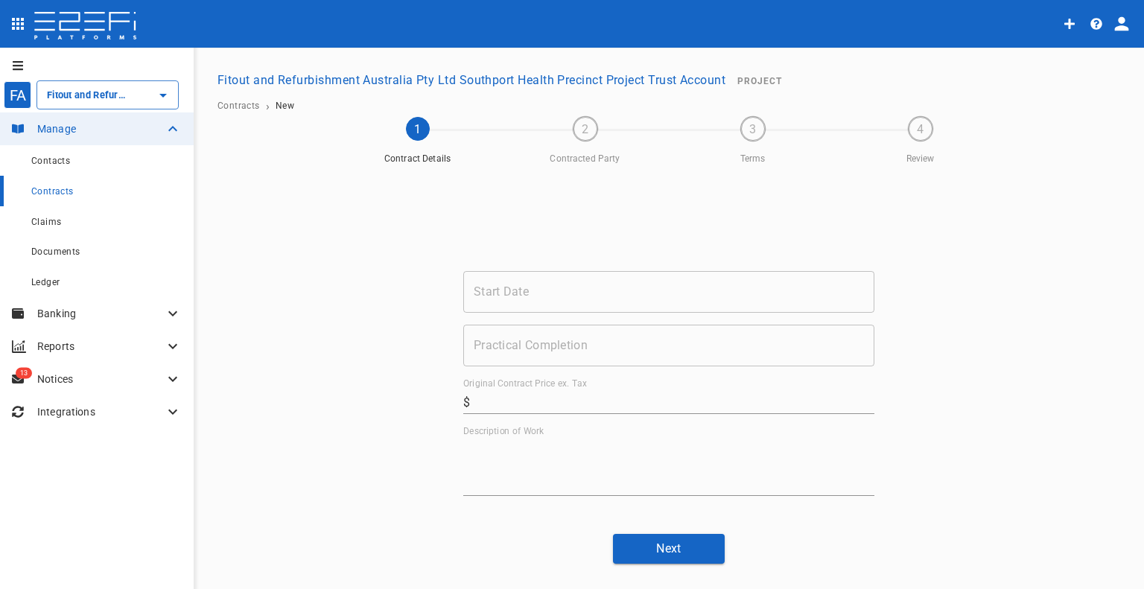
click at [623, 291] on input "Start Date" at bounding box center [668, 292] width 411 height 42
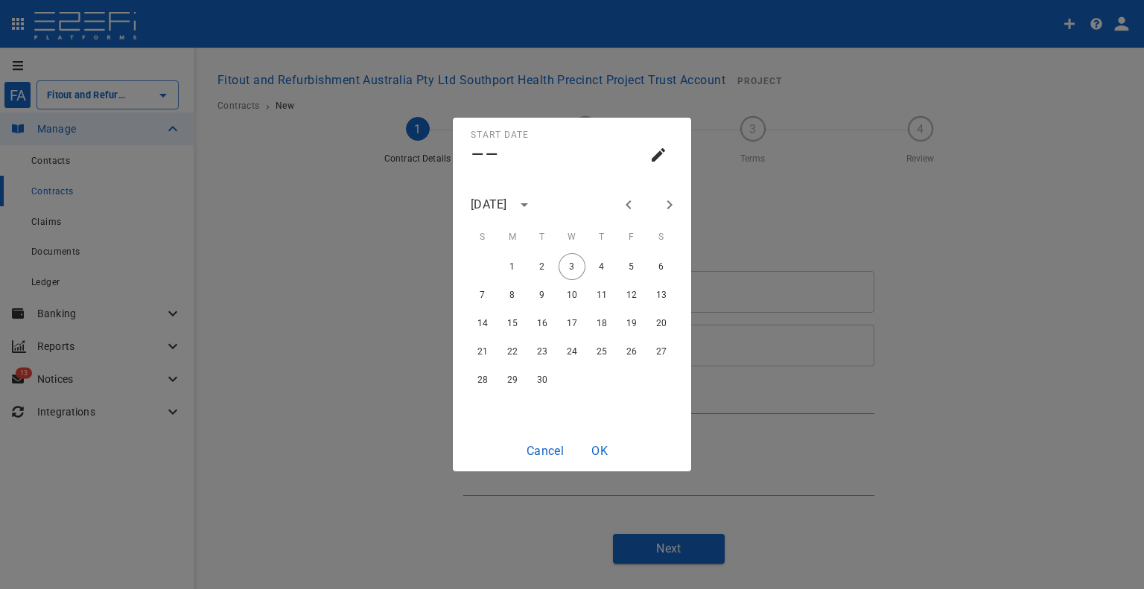
click at [507, 200] on div "[DATE]" at bounding box center [489, 204] width 36 height 17
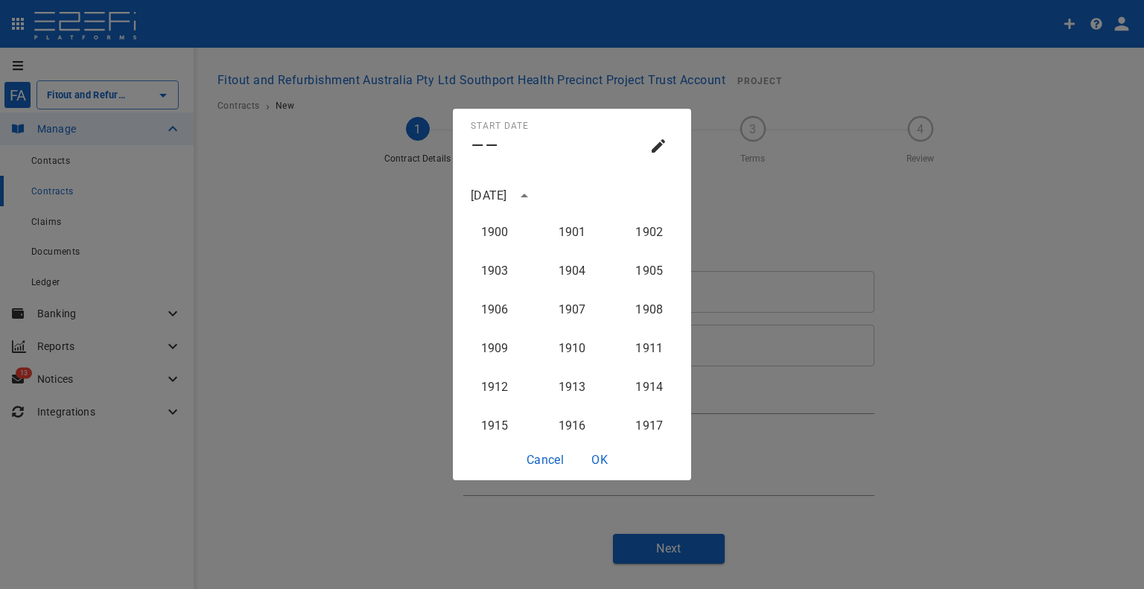
scroll to position [1494, 0]
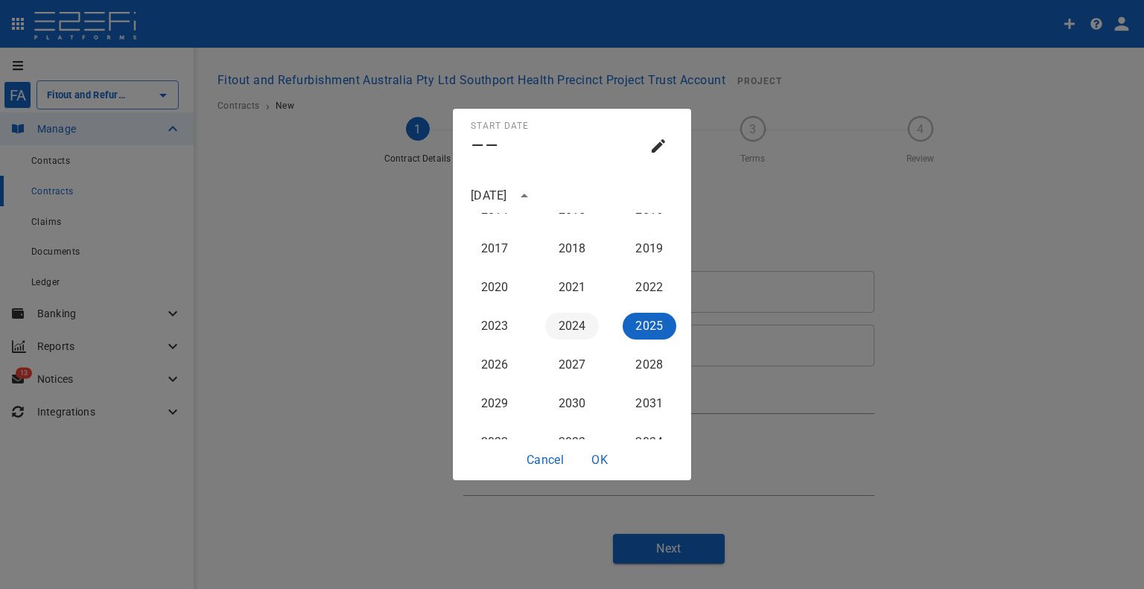
click at [558, 322] on button "2024" at bounding box center [572, 326] width 54 height 27
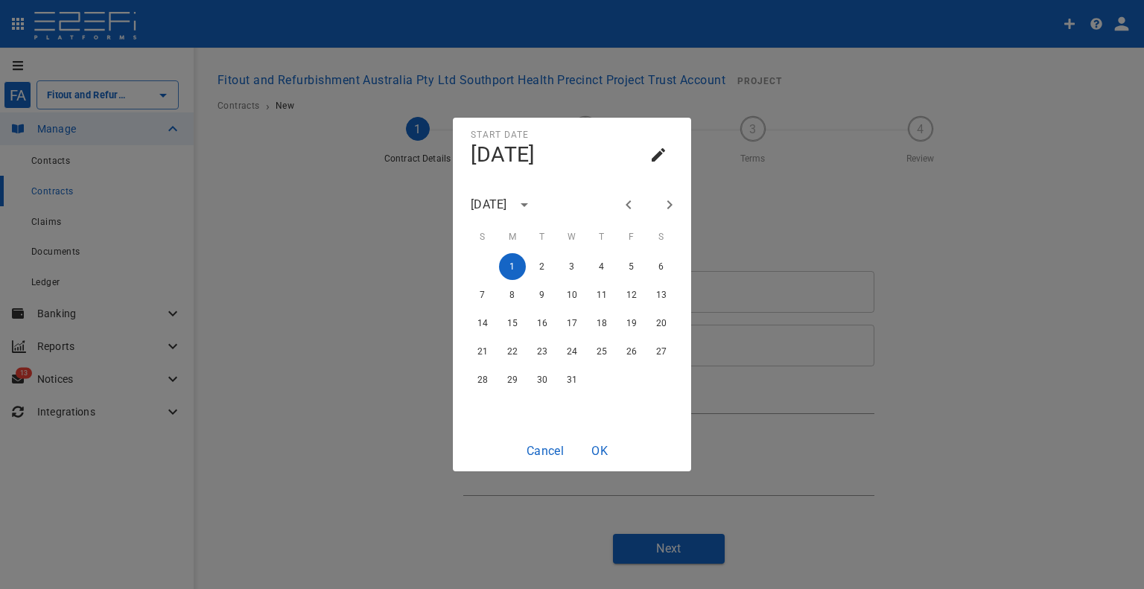
click at [667, 205] on icon "Next month" at bounding box center [670, 205] width 18 height 18
click at [666, 205] on icon "Next month" at bounding box center [670, 205] width 18 height 18
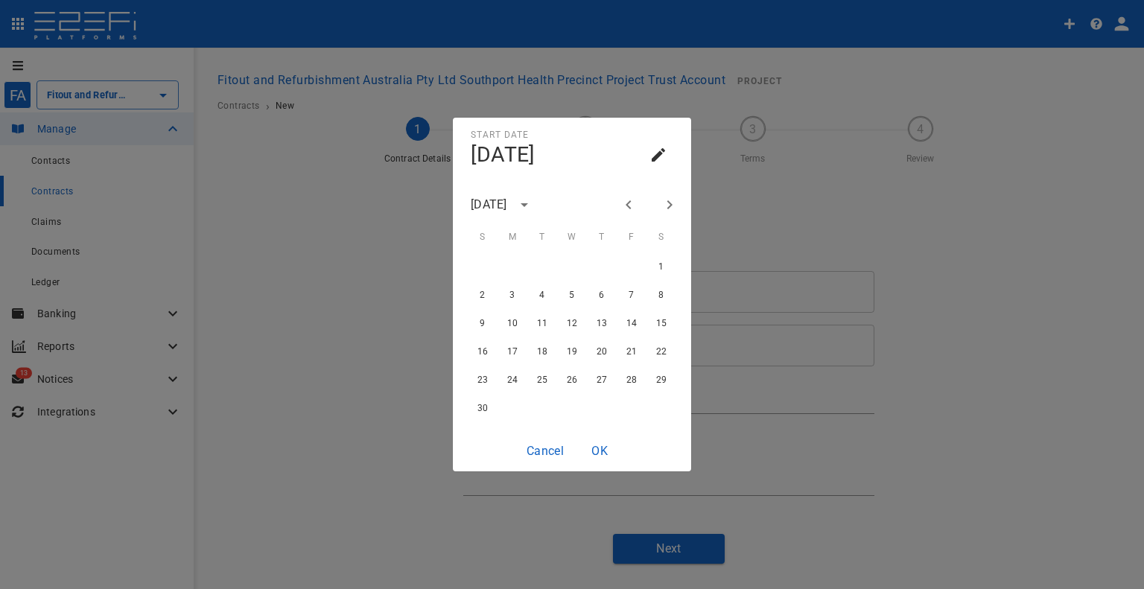
click at [666, 205] on icon "Next month" at bounding box center [670, 205] width 18 height 18
click at [518, 272] on button "1" at bounding box center [512, 266] width 27 height 27
type input "[DATE]"
click at [606, 450] on button "OK" at bounding box center [600, 450] width 48 height 29
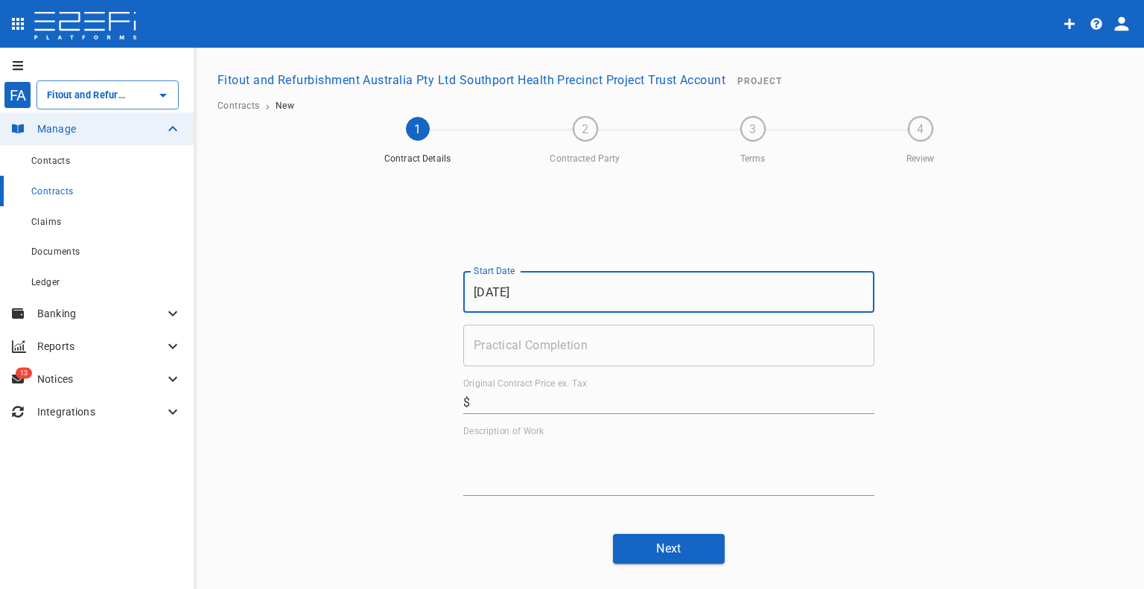
click at [583, 348] on input "Practical Completion" at bounding box center [668, 346] width 411 height 42
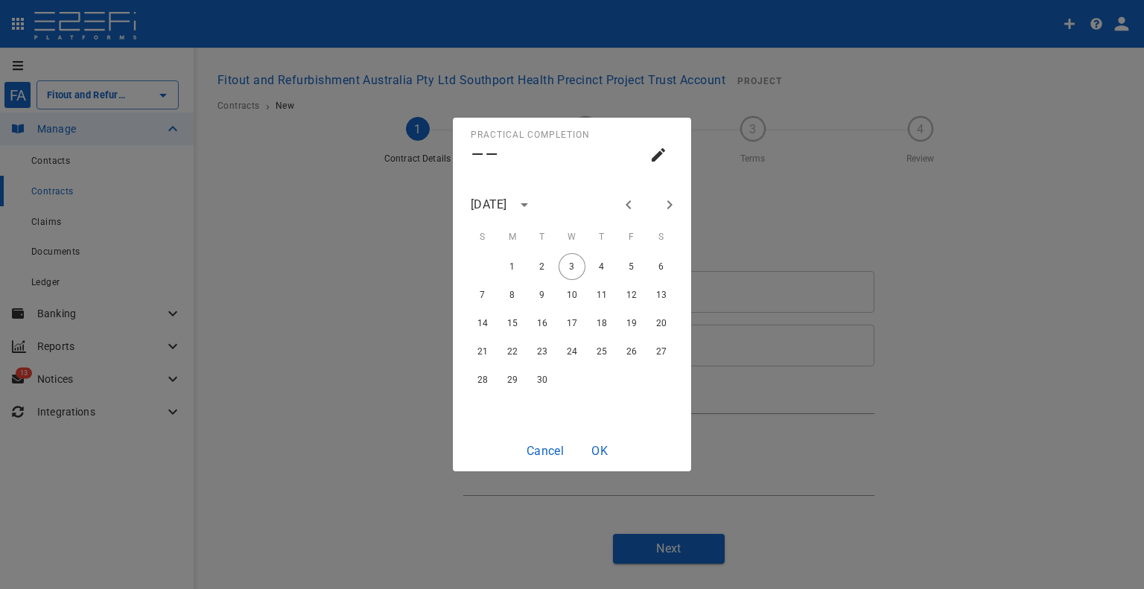
click at [659, 197] on button "Next month" at bounding box center [669, 204] width 25 height 25
click at [661, 202] on icon "Next month" at bounding box center [670, 205] width 18 height 18
click at [638, 203] on button "Previous month" at bounding box center [628, 204] width 25 height 25
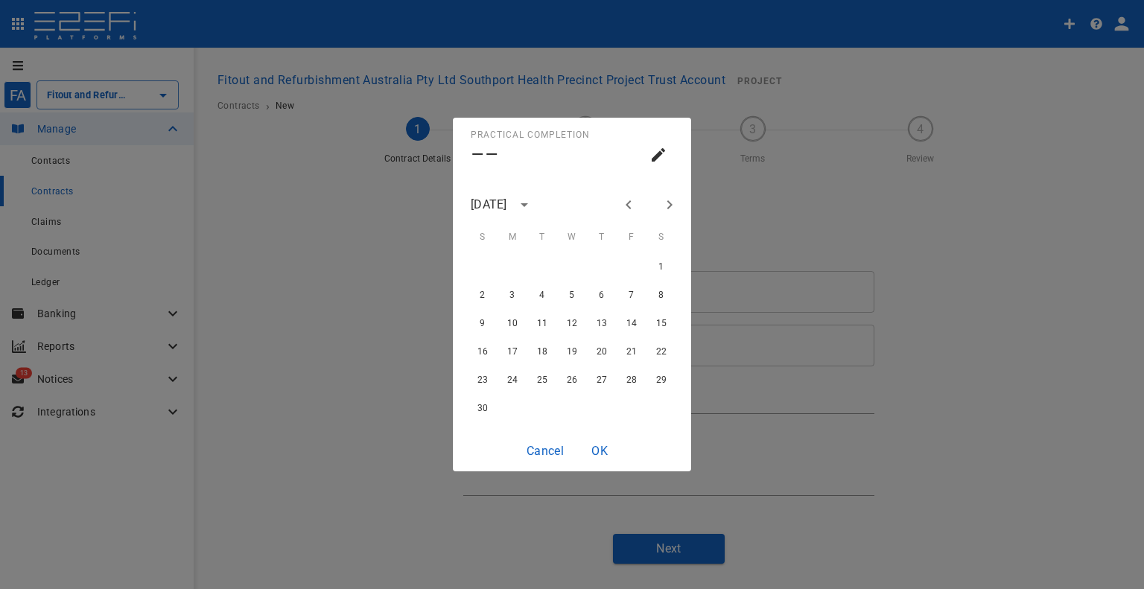
click at [638, 203] on button "Previous month" at bounding box center [628, 204] width 25 height 25
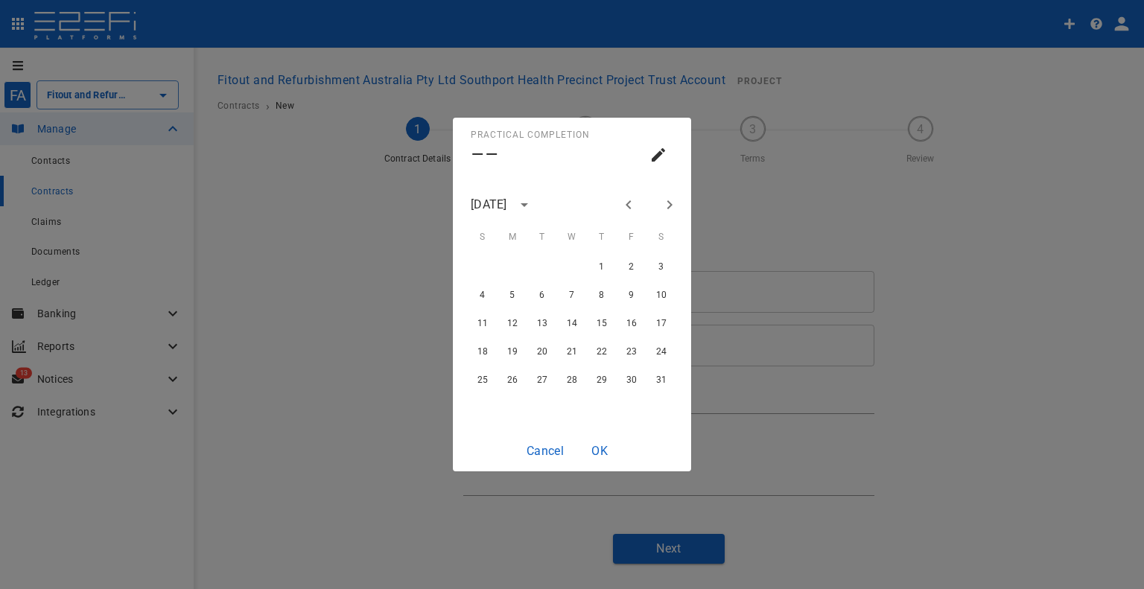
click at [638, 203] on button "Previous month" at bounding box center [628, 204] width 25 height 25
click at [635, 205] on icon "Previous month" at bounding box center [629, 205] width 18 height 18
click at [598, 376] on button "27" at bounding box center [601, 379] width 27 height 27
type input "[DATE]"
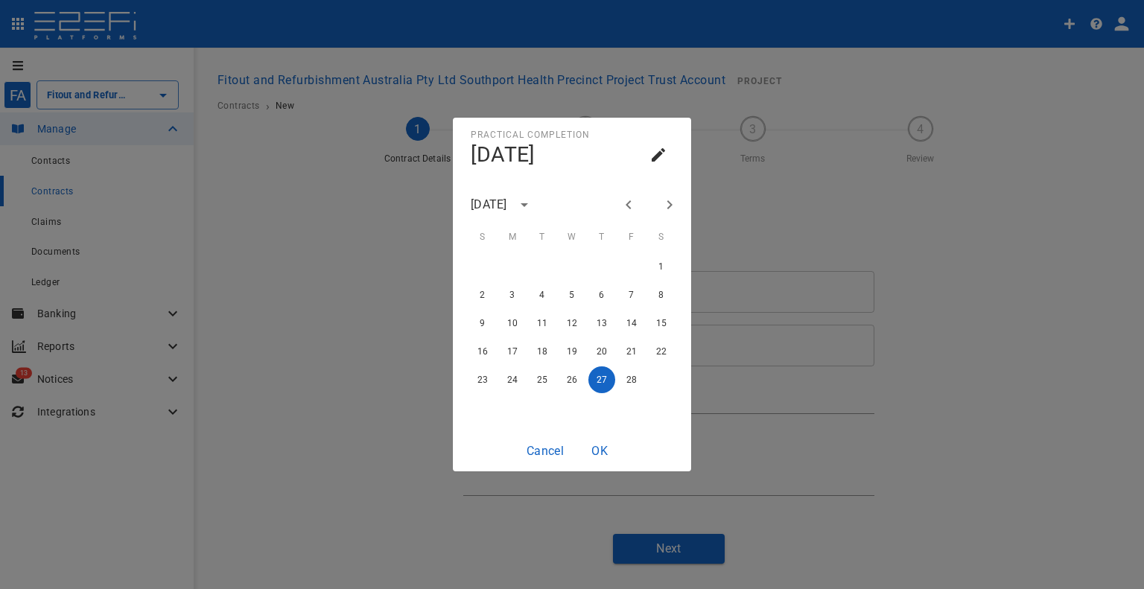
click at [608, 446] on button "OK" at bounding box center [600, 450] width 48 height 29
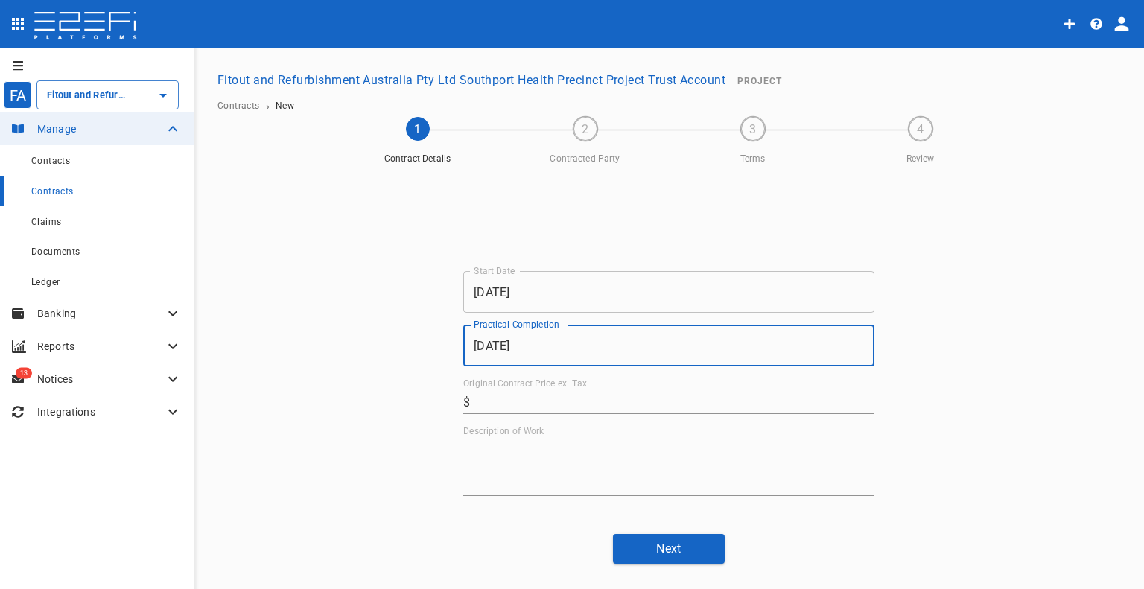
click at [620, 414] on div "Start Date [DATE] Start Date Practical Completion [DATE] Practical Completion O…" at bounding box center [668, 383] width 411 height 225
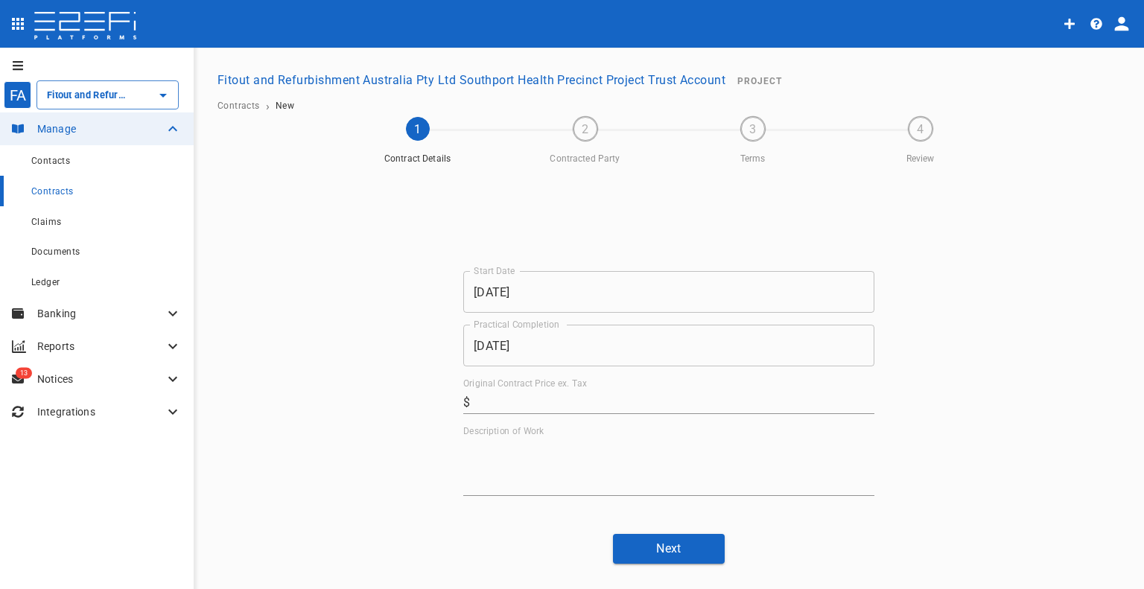
click at [629, 398] on input "Original Contract Price ex. Tax" at bounding box center [675, 402] width 398 height 24
paste input "32,000"
type input "32,000"
click at [606, 442] on textarea "Description of Work" at bounding box center [668, 466] width 411 height 51
type textarea "Painting"
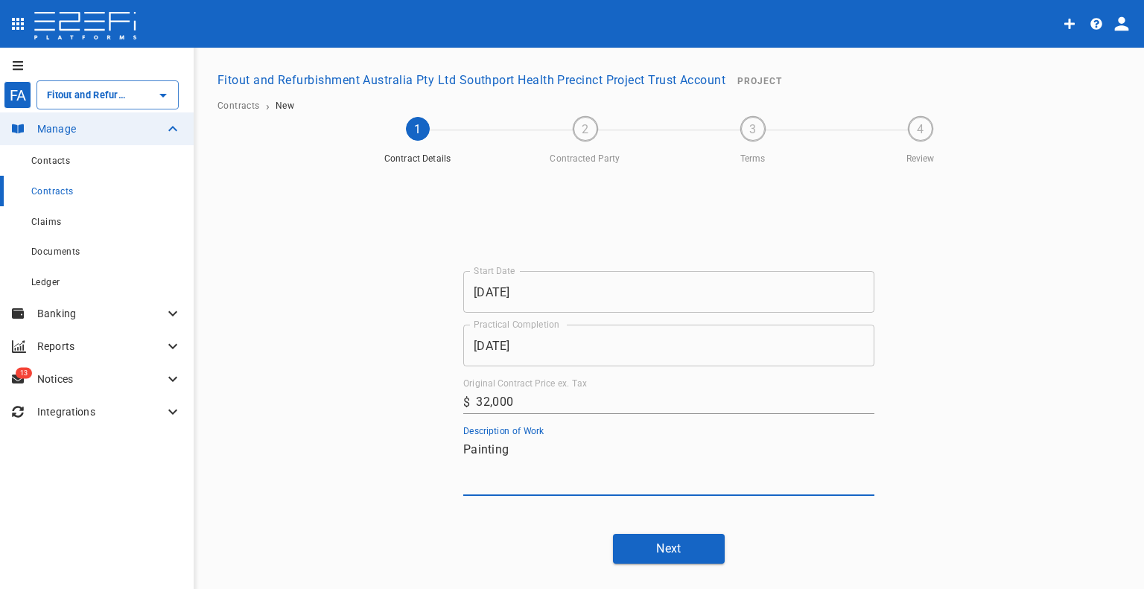
click at [632, 541] on button "Next" at bounding box center [669, 548] width 112 height 29
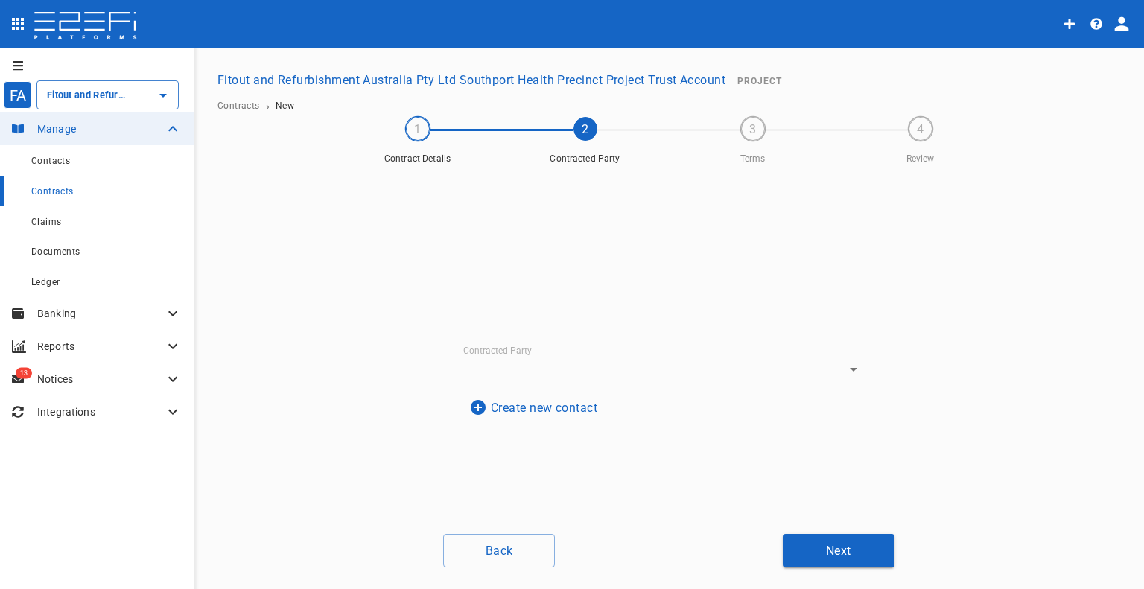
click at [518, 376] on input "Contracted Party" at bounding box center [642, 369] width 358 height 23
type input "y"
click at [542, 336] on button "Create new contact" at bounding box center [533, 349] width 140 height 29
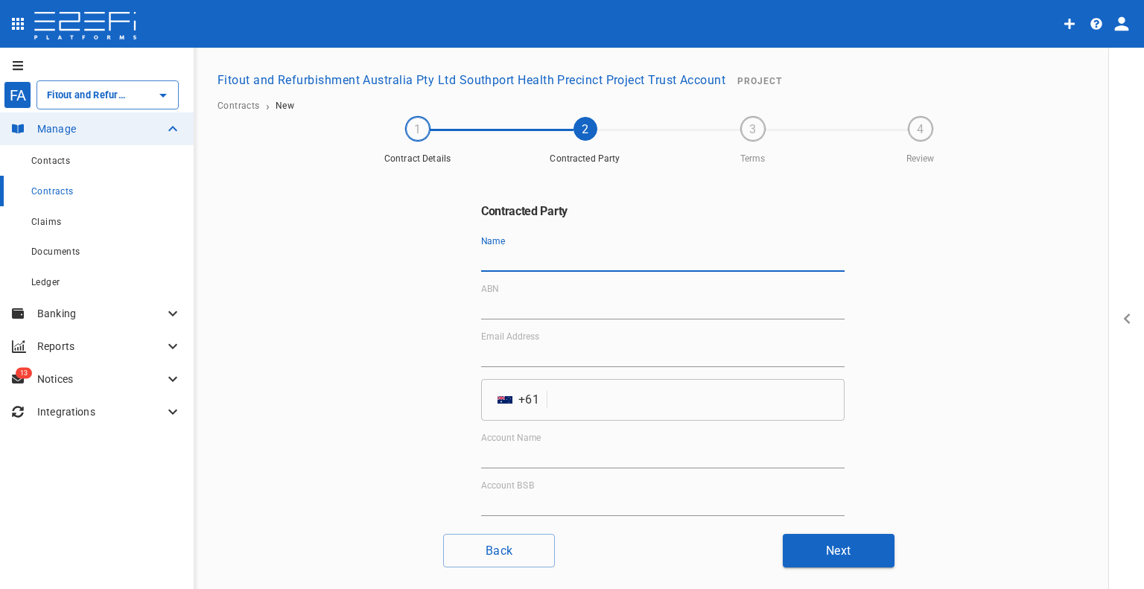
click at [533, 264] on input "Name" at bounding box center [662, 260] width 363 height 24
click at [534, 264] on input "Name" at bounding box center [662, 260] width 363 height 24
paste input "Yellowwood Painting"
type input "Yellowwood Painting"
click at [501, 306] on input "ABN" at bounding box center [662, 308] width 363 height 24
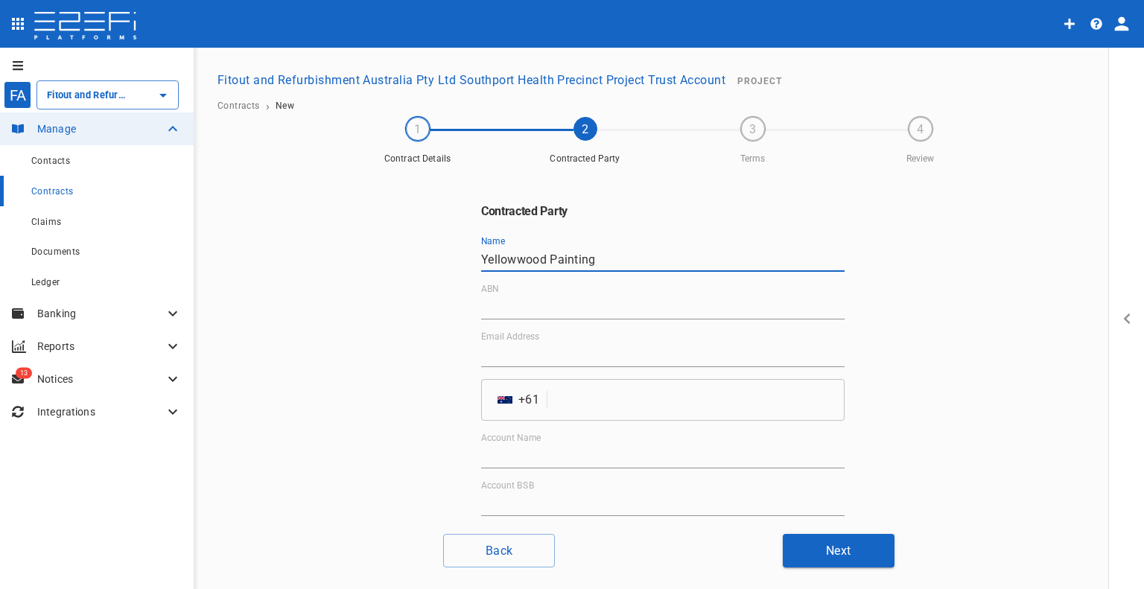
paste input "53 649 578 370"
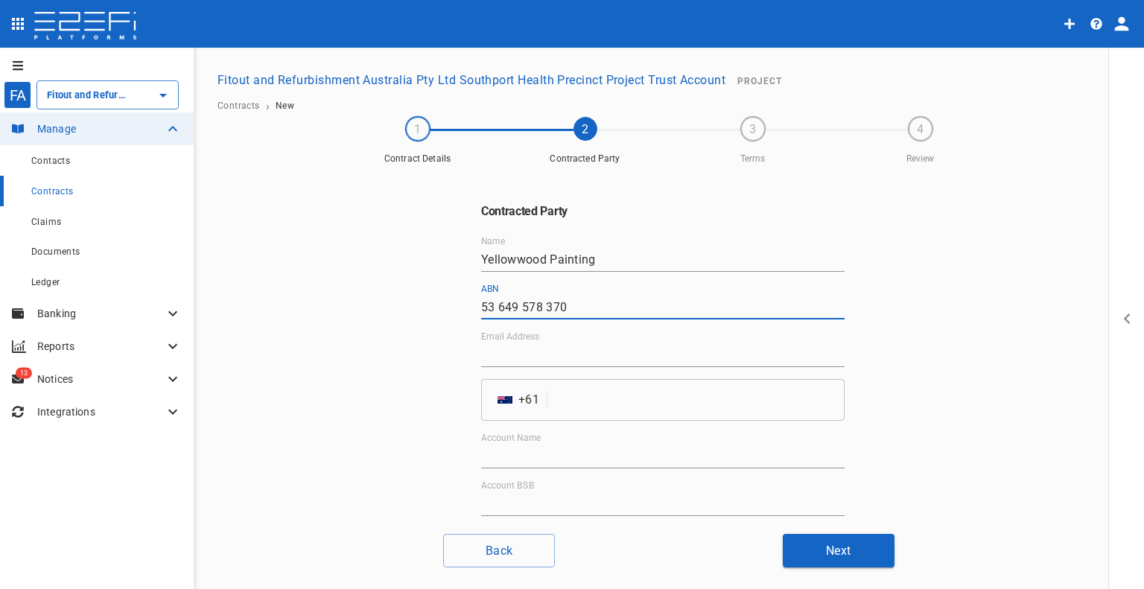
type input "53 649 578 370"
click at [536, 358] on input "Email Address" at bounding box center [662, 355] width 363 height 24
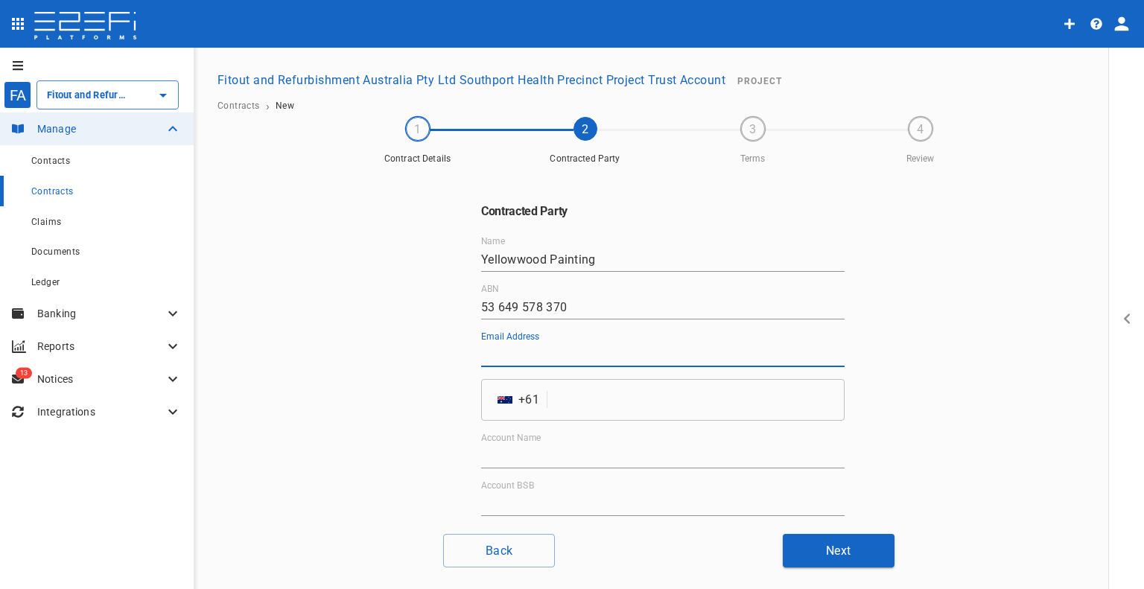
paste input "[EMAIL_ADDRESS][DOMAIN_NAME]"
type input "[EMAIL_ADDRESS][DOMAIN_NAME]"
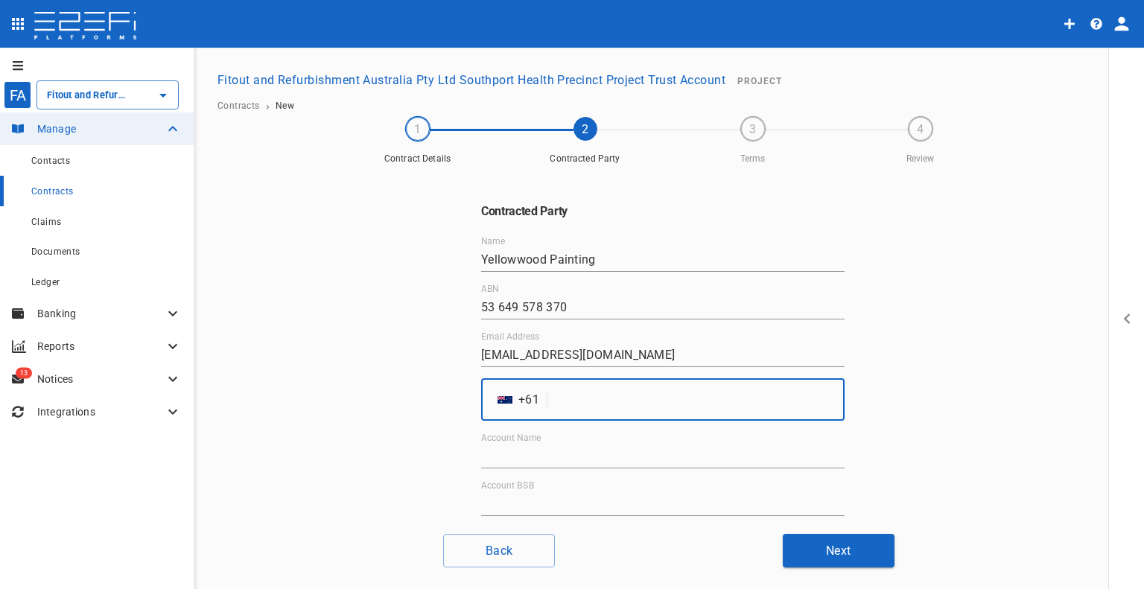
click at [557, 401] on input "tel" at bounding box center [698, 400] width 291 height 42
paste input "735407822"
type input "735407822"
click at [522, 453] on input "Account Name" at bounding box center [662, 457] width 363 height 24
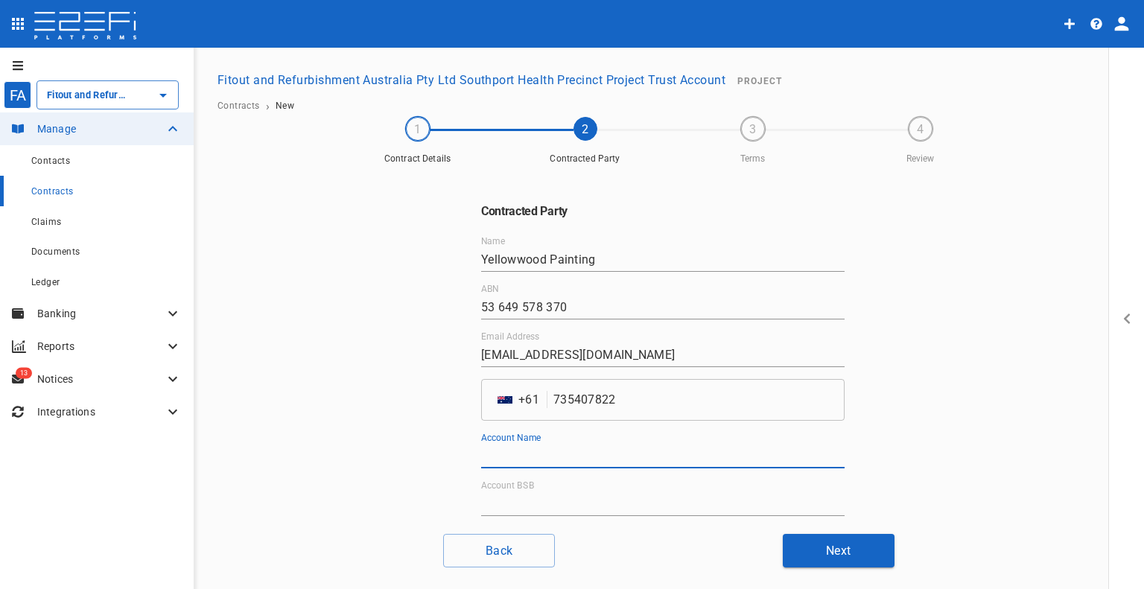
paste input "Yellowwood Painting Pty Ltd"
type input "Yellowwood Painting Pty Ltd"
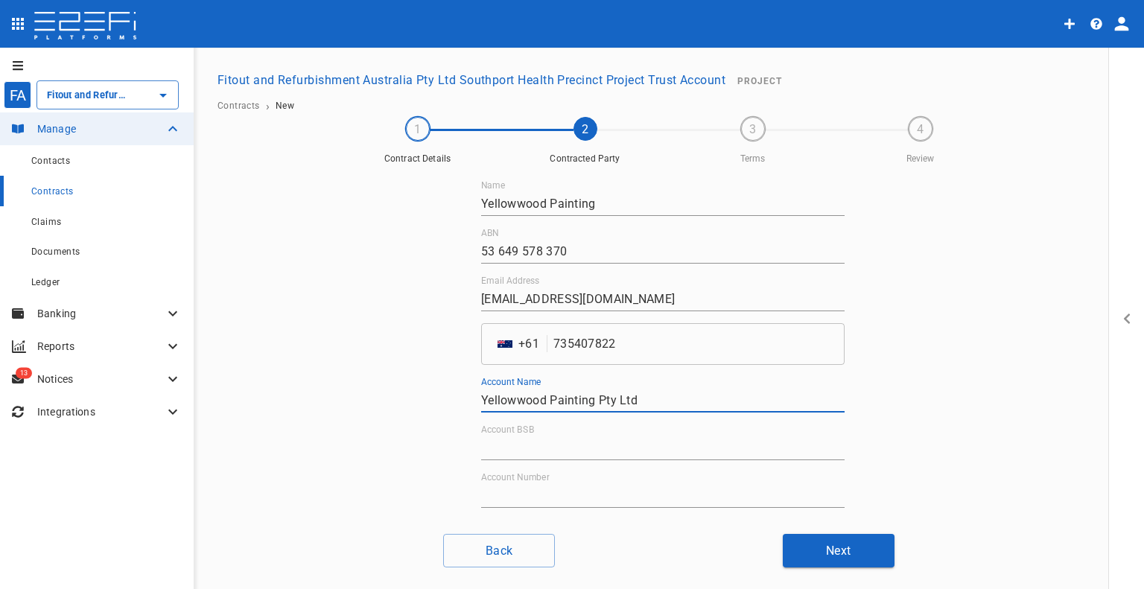
scroll to position [114, 0]
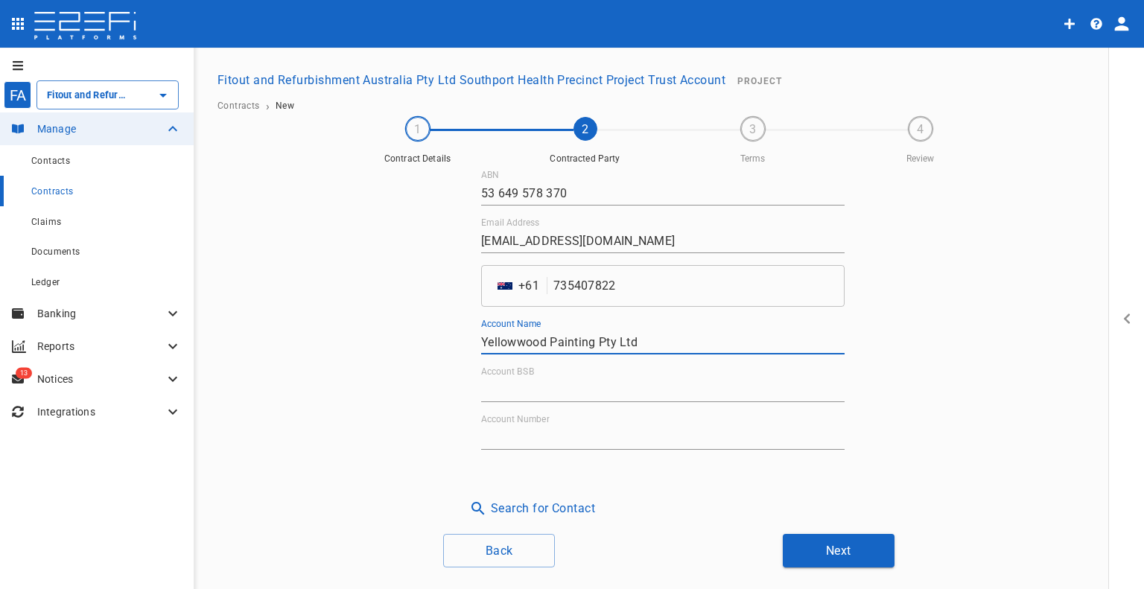
click at [569, 393] on input "Account BSB" at bounding box center [662, 390] width 363 height 24
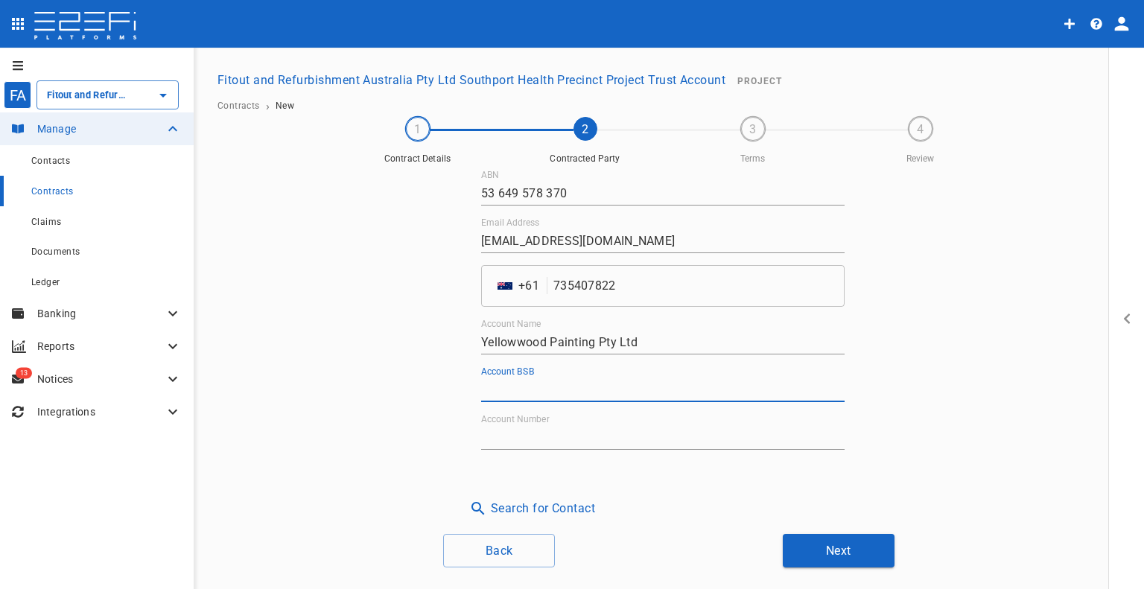
paste input "062-692"
type input "062-692"
click at [528, 445] on input "Account Number" at bounding box center [662, 438] width 363 height 24
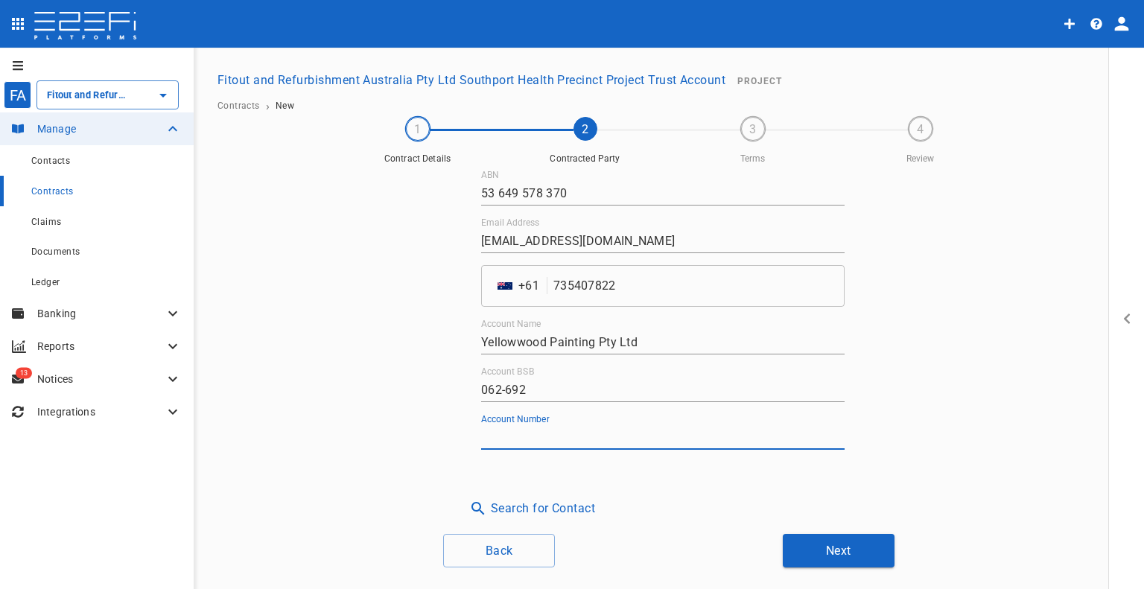
paste input "81802035"
type input "81802035"
click at [831, 565] on button "Next" at bounding box center [839, 551] width 112 height 34
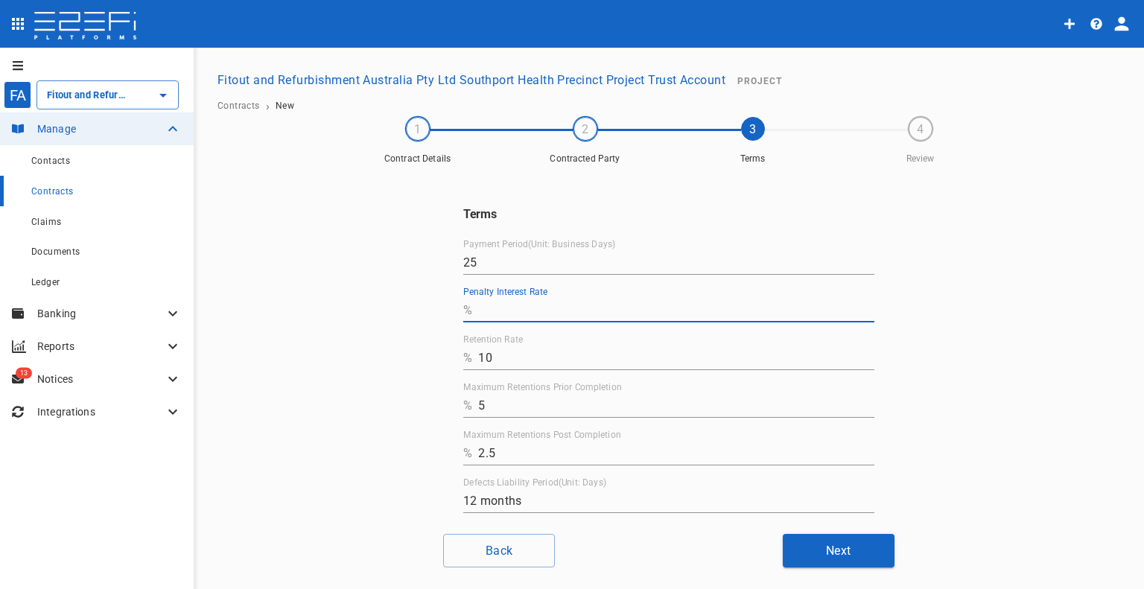
click at [488, 299] on input "Penalty Interest Rate" at bounding box center [676, 311] width 396 height 24
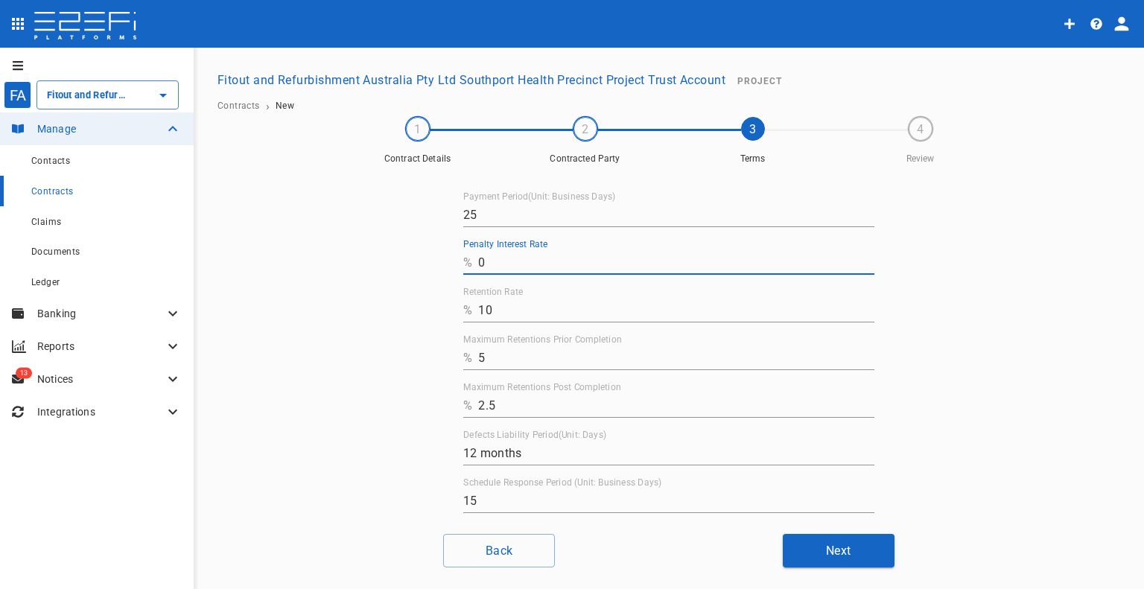
scroll to position [73, 0]
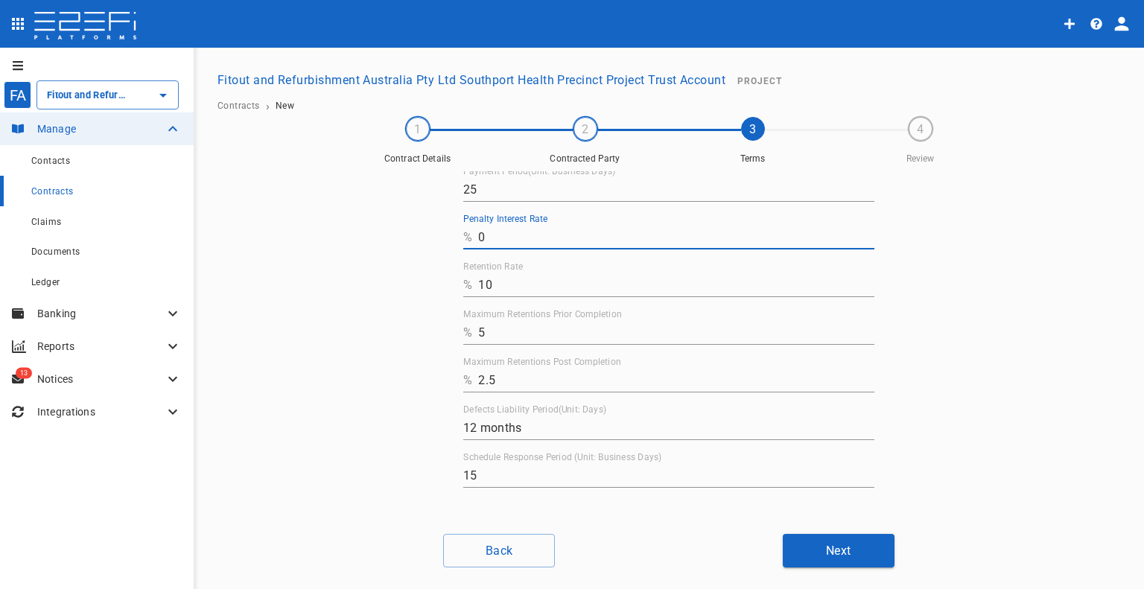
type input "0"
click at [804, 543] on button "Next" at bounding box center [839, 551] width 112 height 34
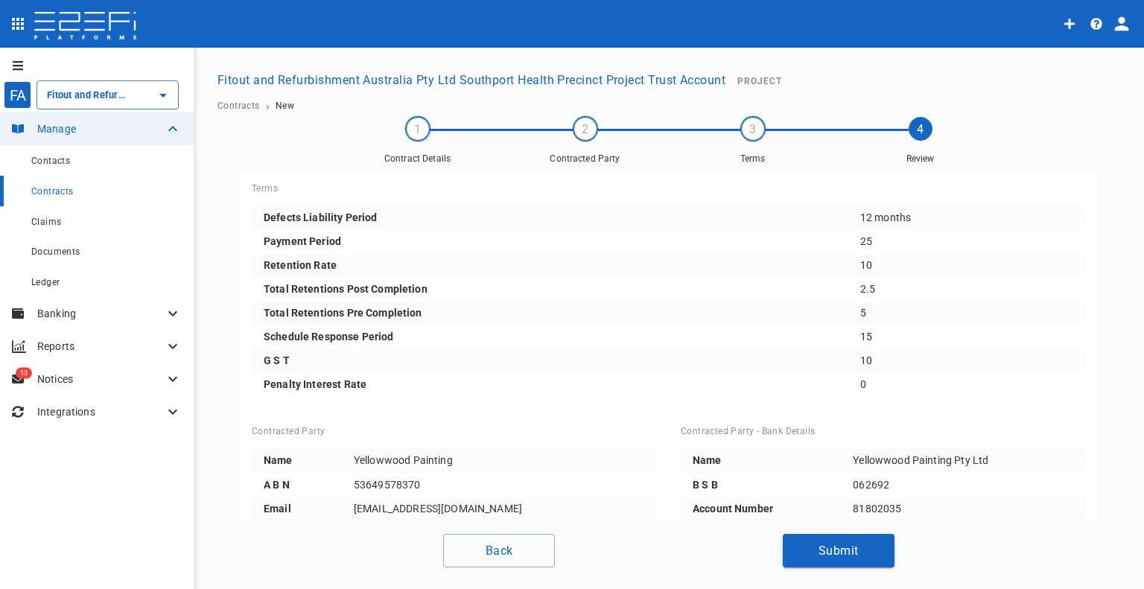
click at [822, 548] on button "Submit" at bounding box center [839, 551] width 112 height 34
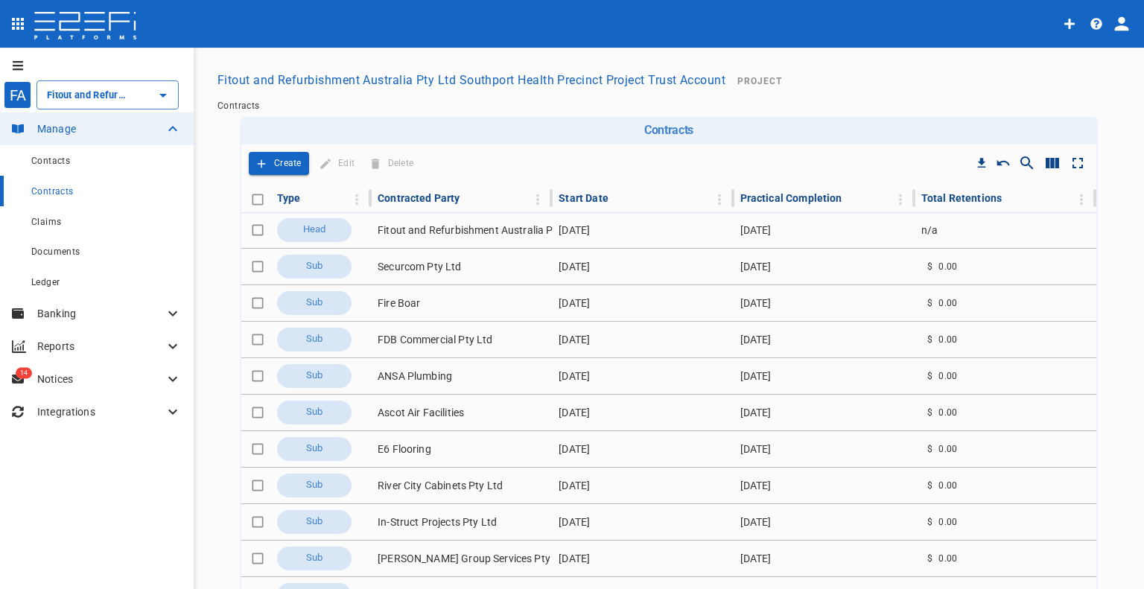
click at [259, 165] on icon "Add" at bounding box center [261, 163] width 13 height 13
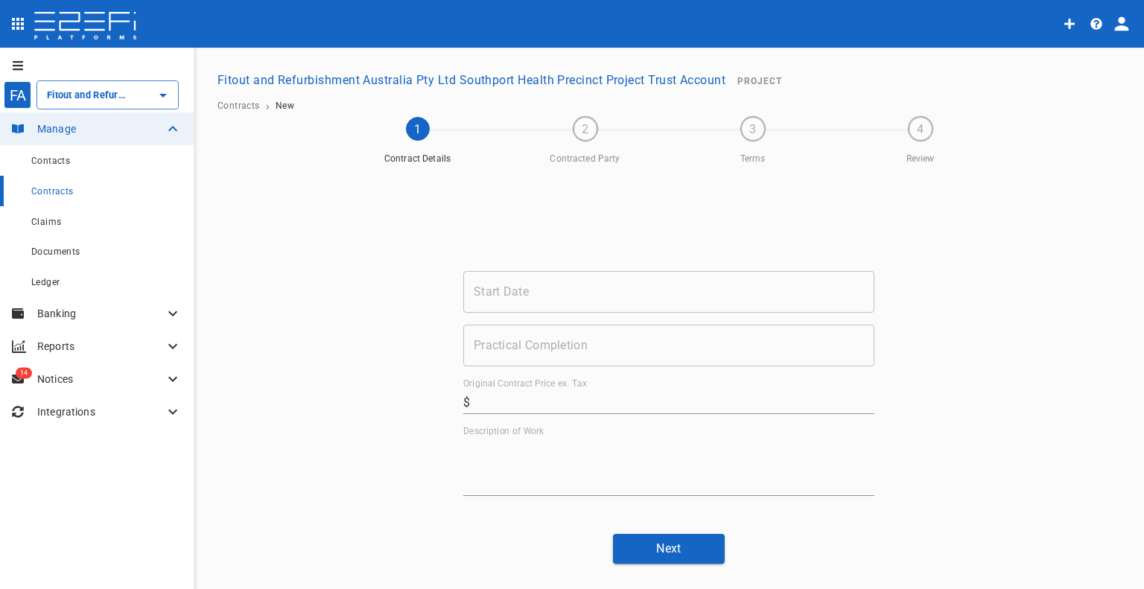
click at [543, 303] on input "Start Date" at bounding box center [668, 292] width 411 height 42
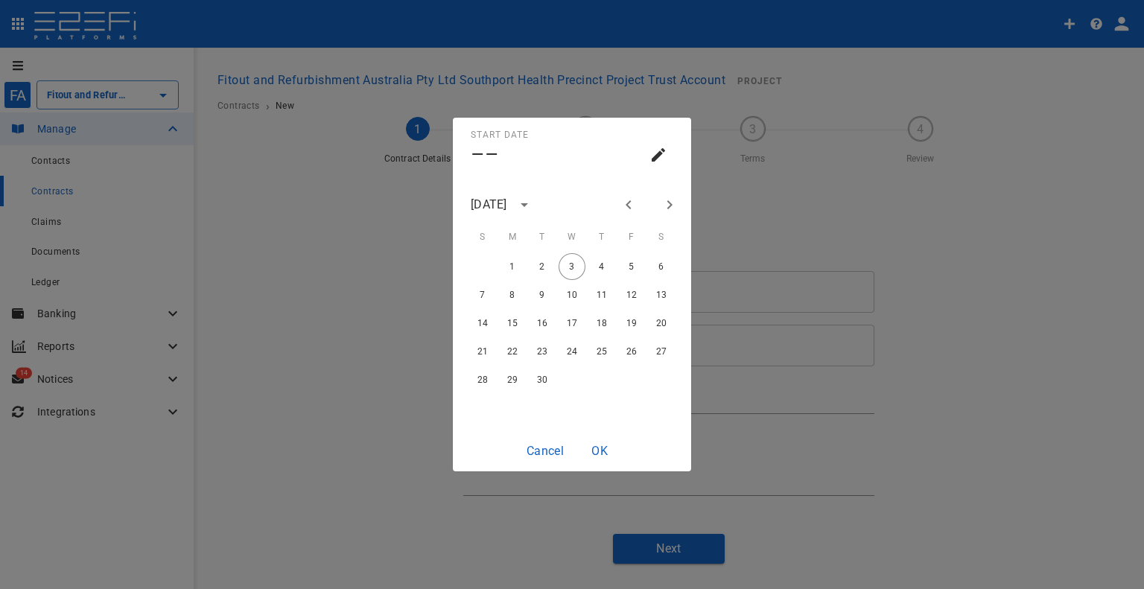
click at [507, 196] on div "[DATE]" at bounding box center [489, 204] width 36 height 17
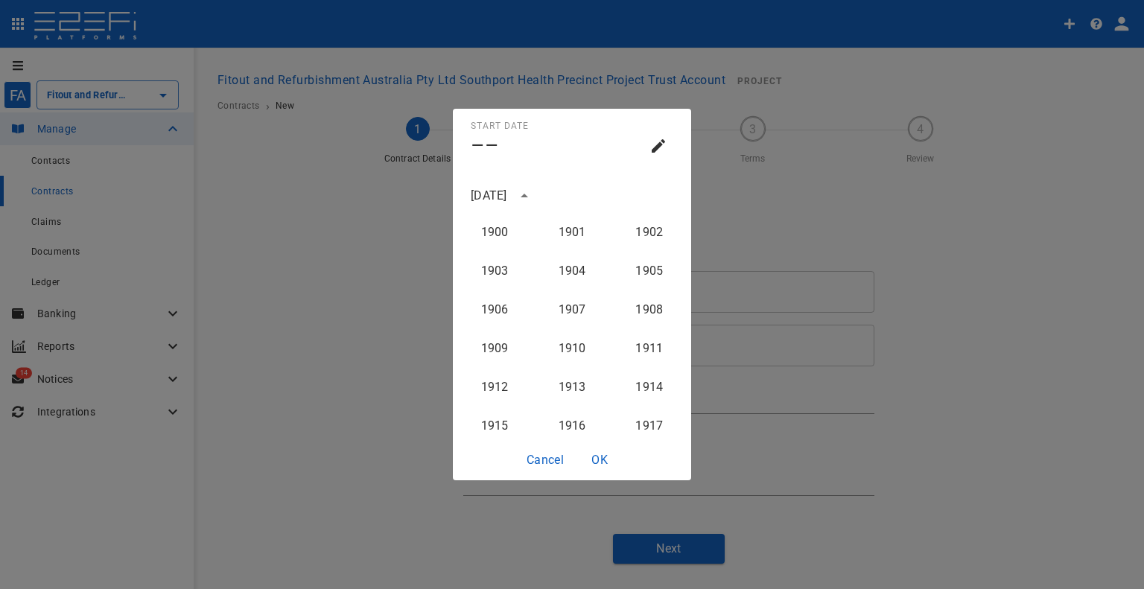
scroll to position [1494, 0]
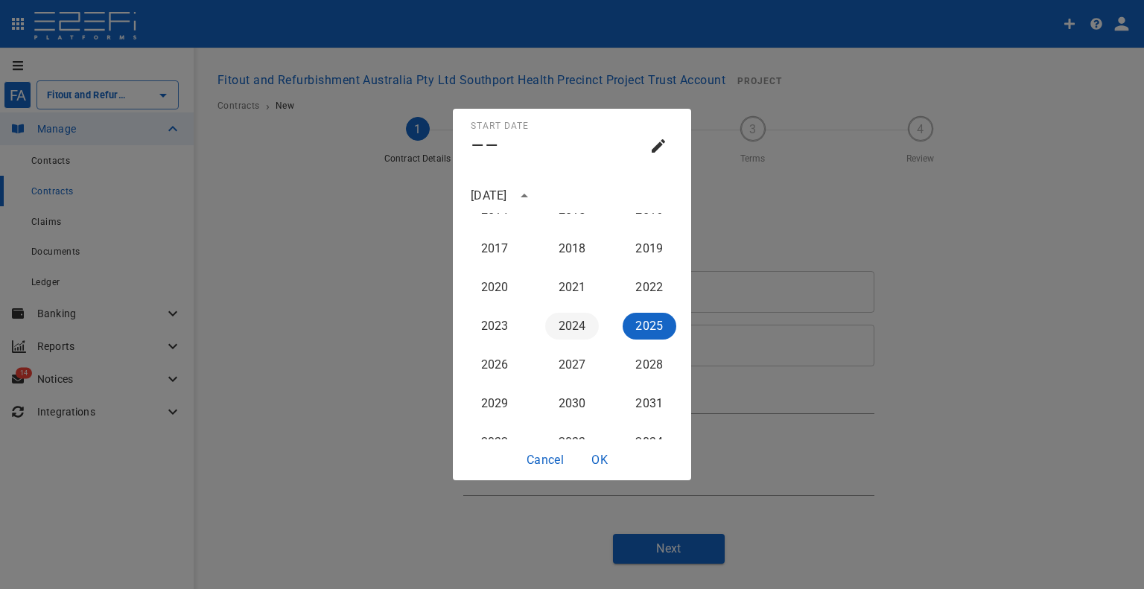
click at [579, 328] on button "2024" at bounding box center [572, 326] width 54 height 27
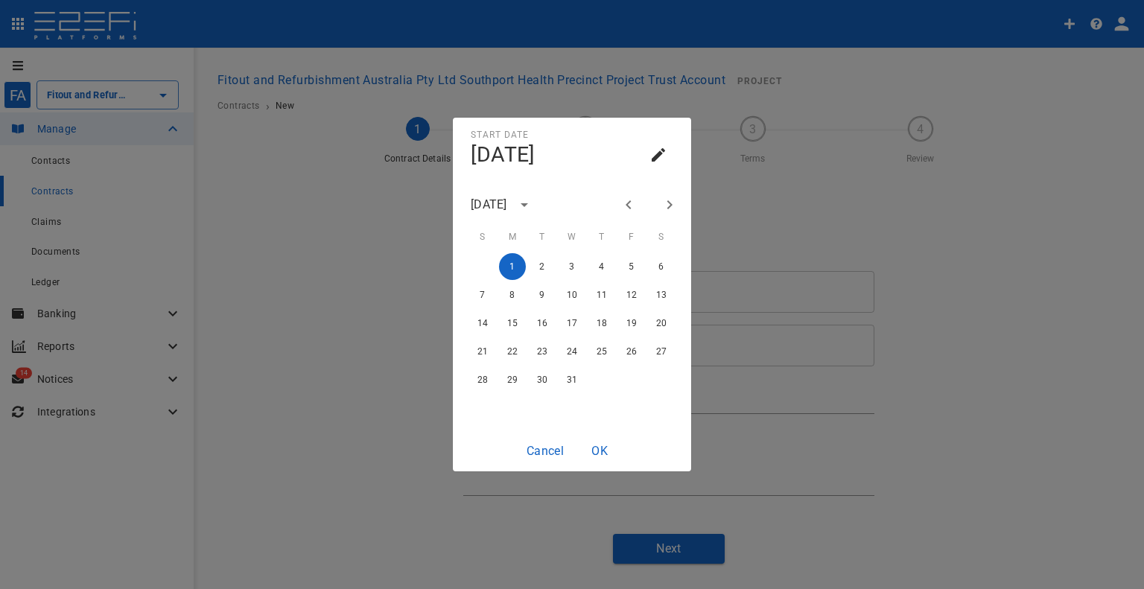
click at [664, 199] on icon "Next month" at bounding box center [670, 205] width 18 height 18
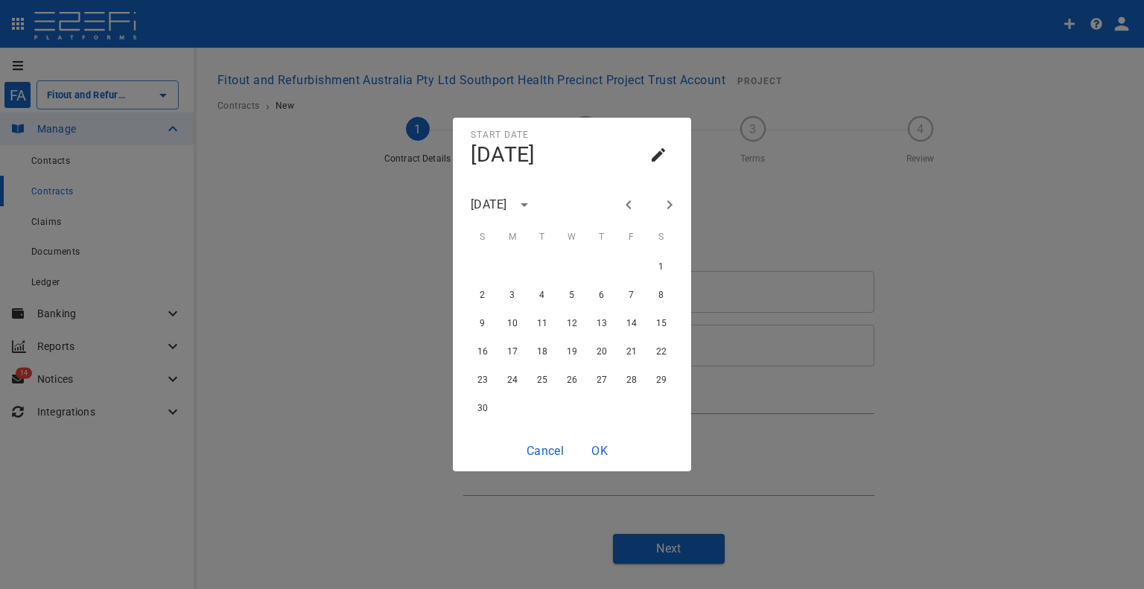
click at [671, 205] on icon "Next month" at bounding box center [669, 204] width 5 height 9
click at [519, 270] on button "1" at bounding box center [512, 266] width 27 height 27
type input "[DATE]"
click at [594, 444] on button "OK" at bounding box center [600, 450] width 48 height 29
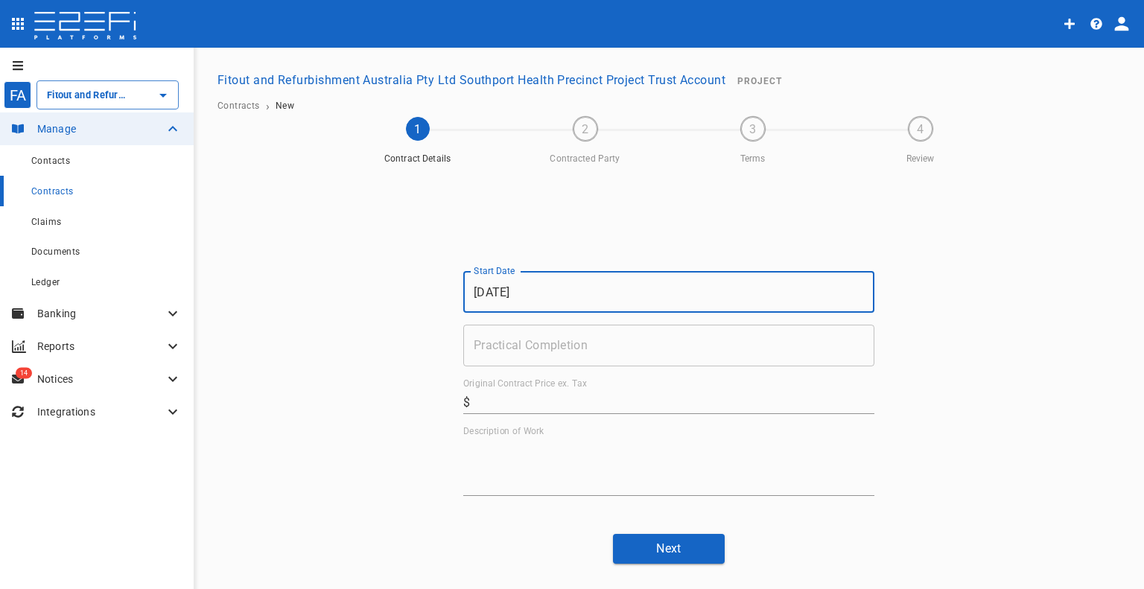
click at [603, 344] on input "Practical Completion" at bounding box center [668, 346] width 411 height 42
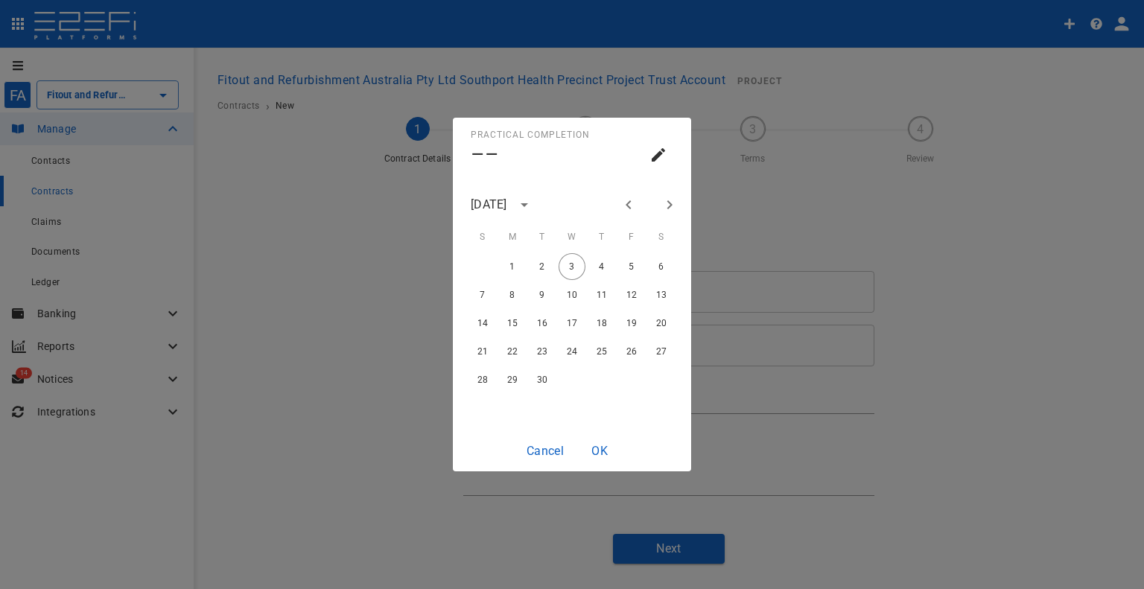
click at [632, 204] on icon "Previous month" at bounding box center [629, 205] width 18 height 18
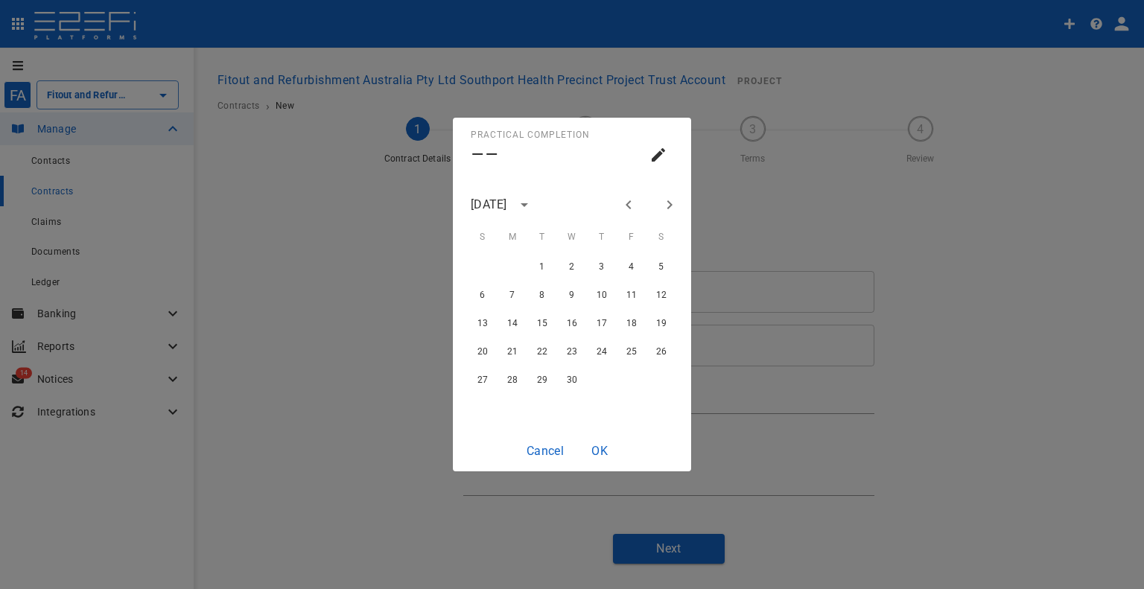
click at [632, 204] on icon "Previous month" at bounding box center [629, 205] width 18 height 18
click at [591, 381] on button "27" at bounding box center [601, 379] width 27 height 27
type input "[DATE]"
click at [590, 451] on button "OK" at bounding box center [600, 450] width 48 height 29
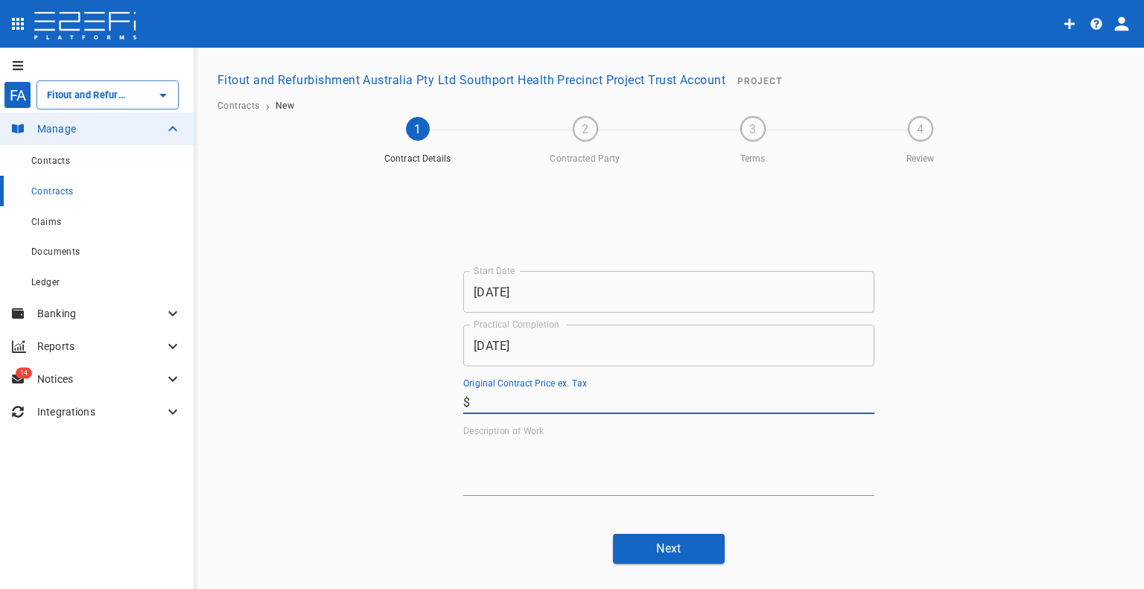
drag, startPoint x: 577, startPoint y: 404, endPoint x: 579, endPoint y: 413, distance: 9.1
click at [577, 404] on input "Original Contract Price ex. Tax" at bounding box center [675, 402] width 398 height 24
paste input "15,230"
type input "15,230"
click at [563, 467] on textarea "Description of Work" at bounding box center [668, 466] width 411 height 51
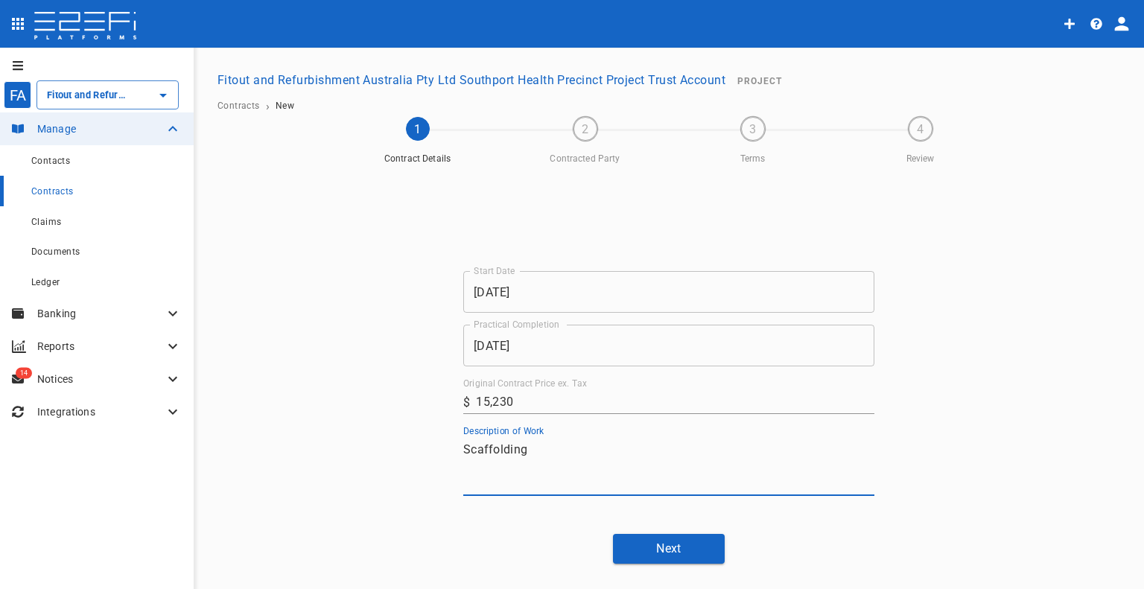
type textarea "Scaffolding"
click at [632, 547] on button "Next" at bounding box center [669, 548] width 112 height 29
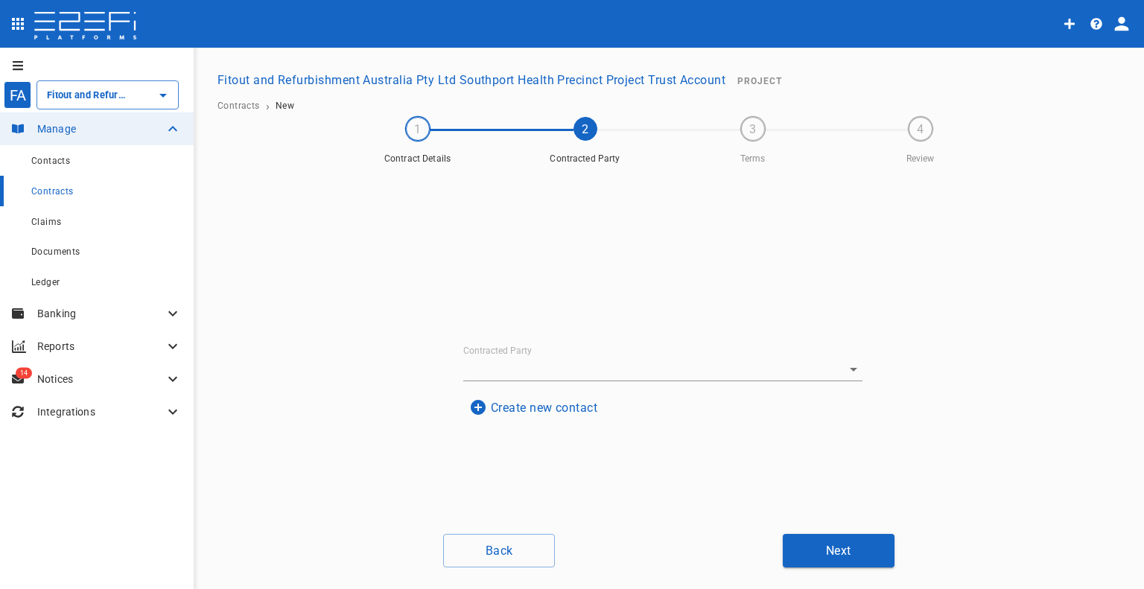
click at [518, 358] on input "Contracted Party" at bounding box center [642, 369] width 358 height 23
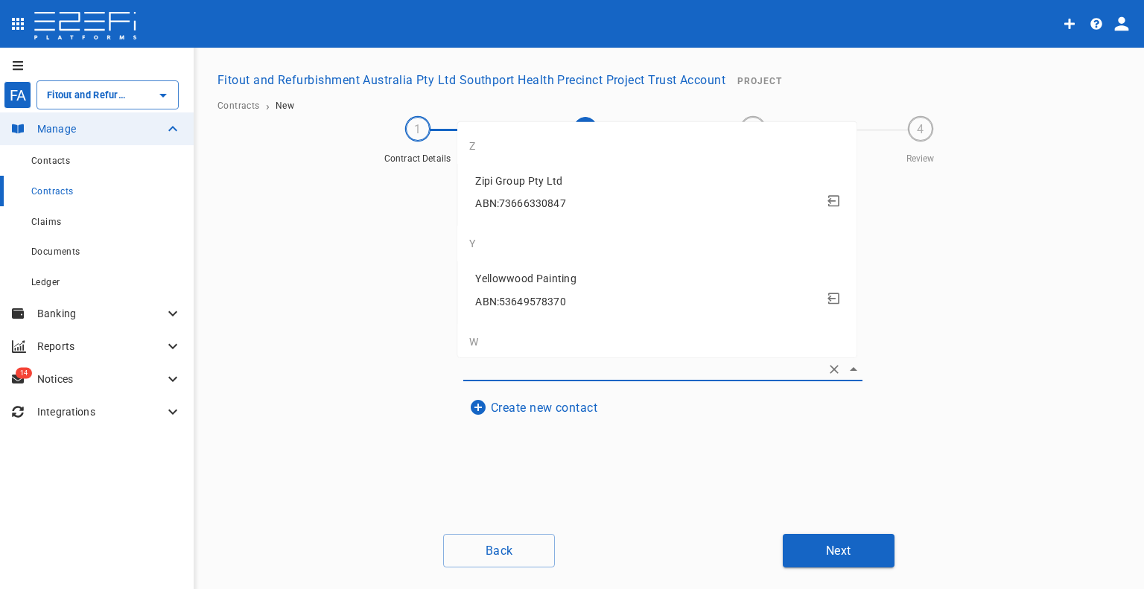
click at [508, 410] on button "Create new contact" at bounding box center [533, 407] width 140 height 29
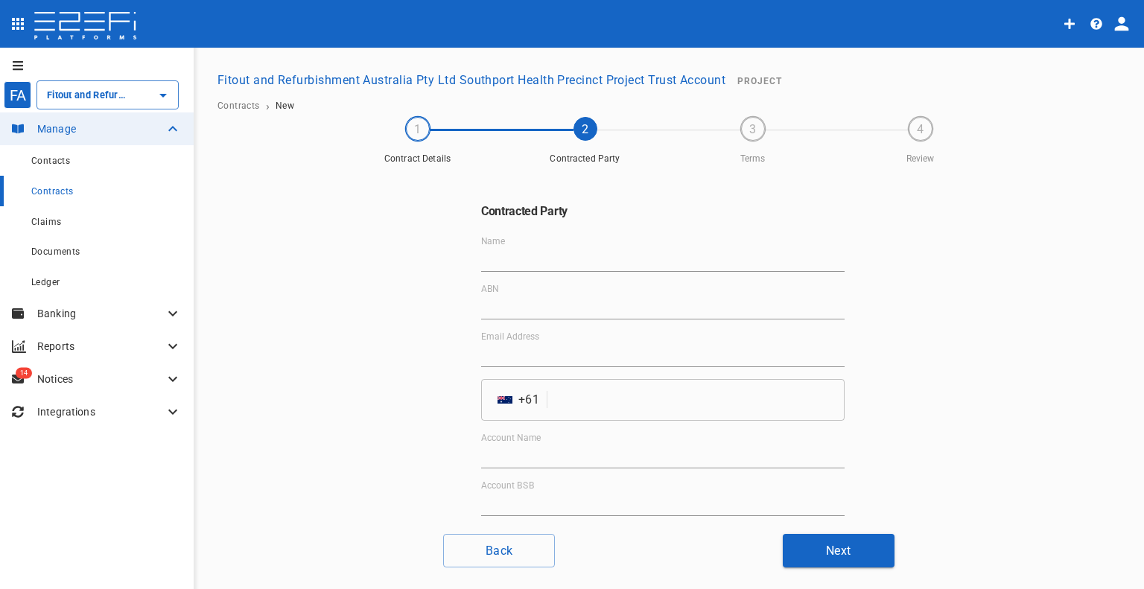
click at [533, 254] on input "Name" at bounding box center [662, 260] width 363 height 24
paste input "River City Access and Scaffold Pty Ltd"
type input "River City Access and Scaffold Pty Ltd"
click at [525, 311] on input "ABN" at bounding box center [662, 308] width 363 height 24
paste input "79 123 352 563"
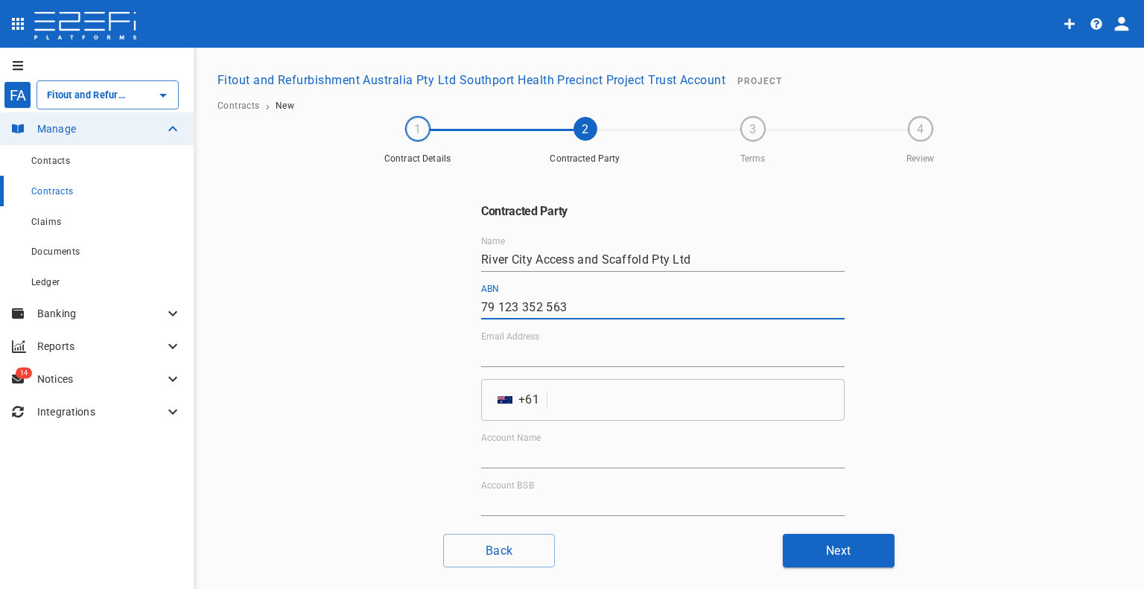
type input "79 123 352 563"
click at [524, 365] on input "Email Address" at bounding box center [662, 355] width 363 height 24
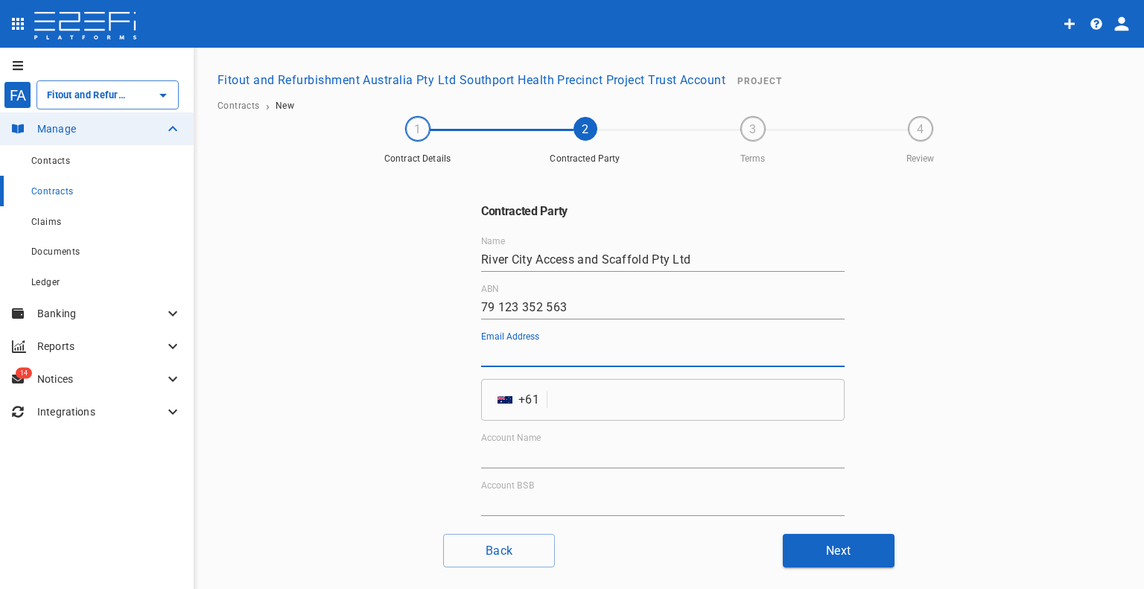
paste input "[EMAIL_ADDRESS][DOMAIN_NAME]"
type input "[EMAIL_ADDRESS][DOMAIN_NAME]"
click at [562, 397] on input "tel" at bounding box center [698, 400] width 291 height 42
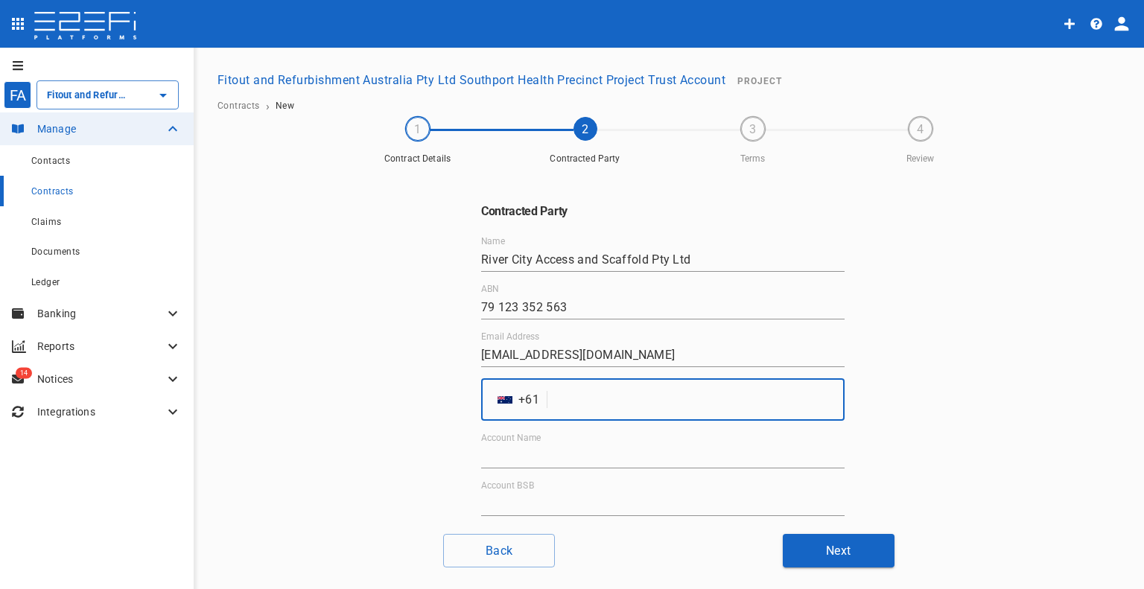
paste input "415889068"
type input "415889068"
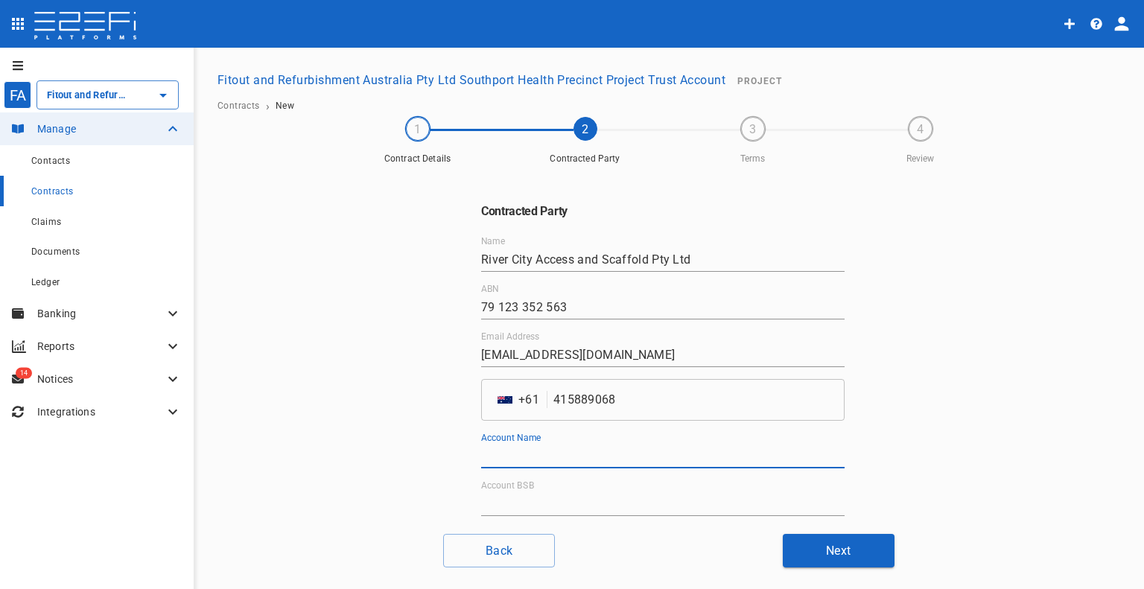
click at [572, 457] on input "Account Name" at bounding box center [662, 457] width 363 height 24
paste input "River City Access and Scaffold Pty Ltd"
type input "River City Access and Scaffold Pty Ltd"
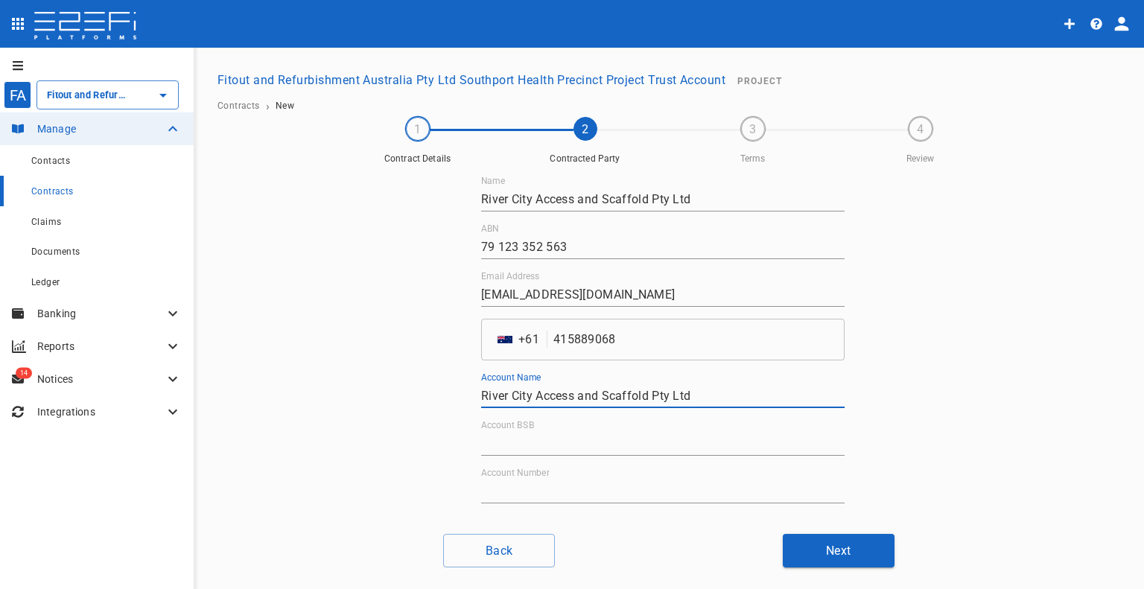
scroll to position [114, 0]
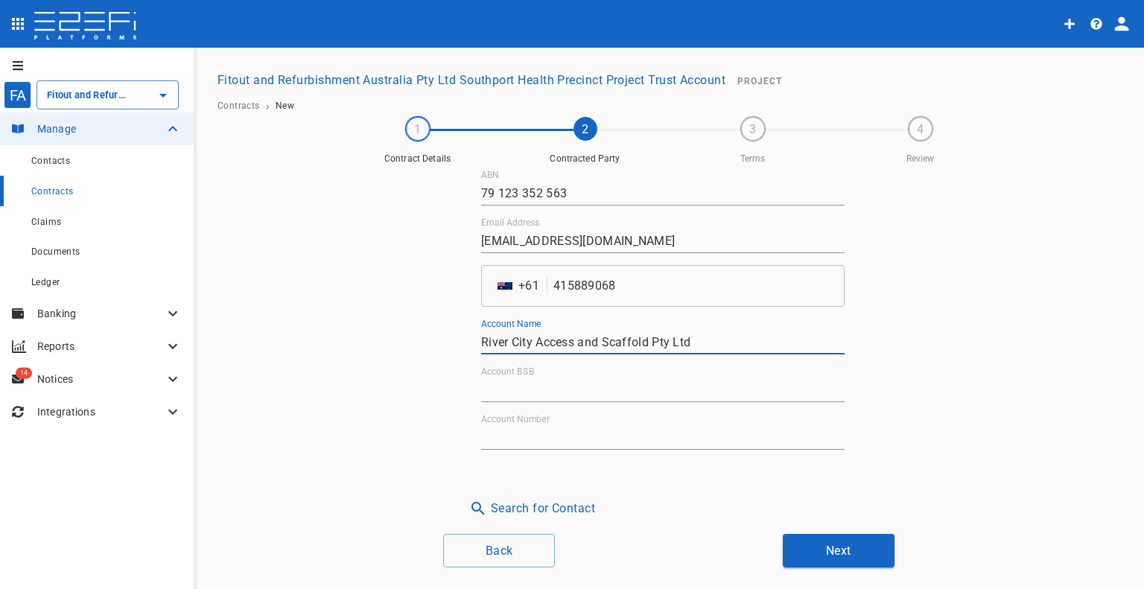
click at [560, 393] on input "Account BSB" at bounding box center [662, 390] width 363 height 24
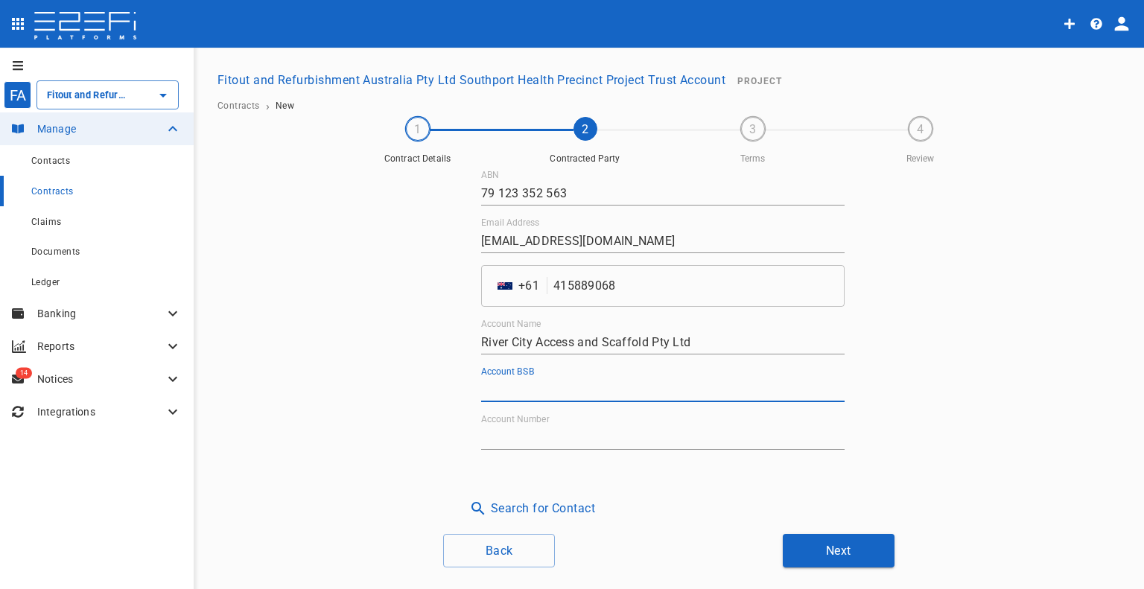
paste input "124-031"
type input "124-031"
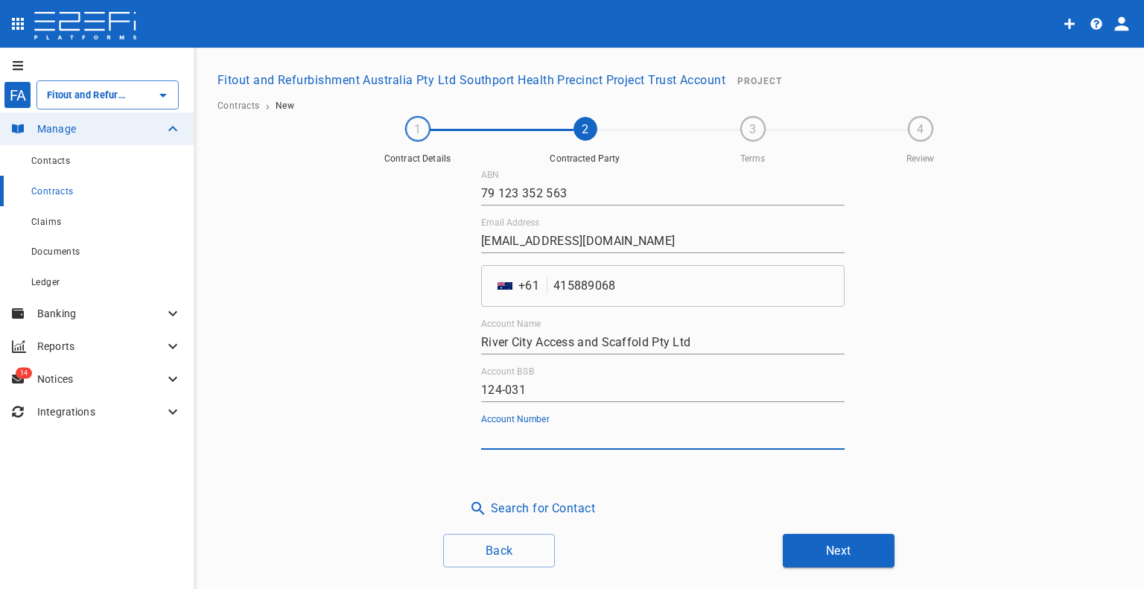
drag, startPoint x: 557, startPoint y: 437, endPoint x: 751, endPoint y: 410, distance: 195.5
click at [557, 437] on input "Account Number" at bounding box center [662, 438] width 363 height 24
paste input "21921786"
type input "21921786"
click at [981, 396] on div "Contracted Party Name River City Access and Scaffold Pty Ltd ABN 79 123 352 563…" at bounding box center [669, 346] width 894 height 351
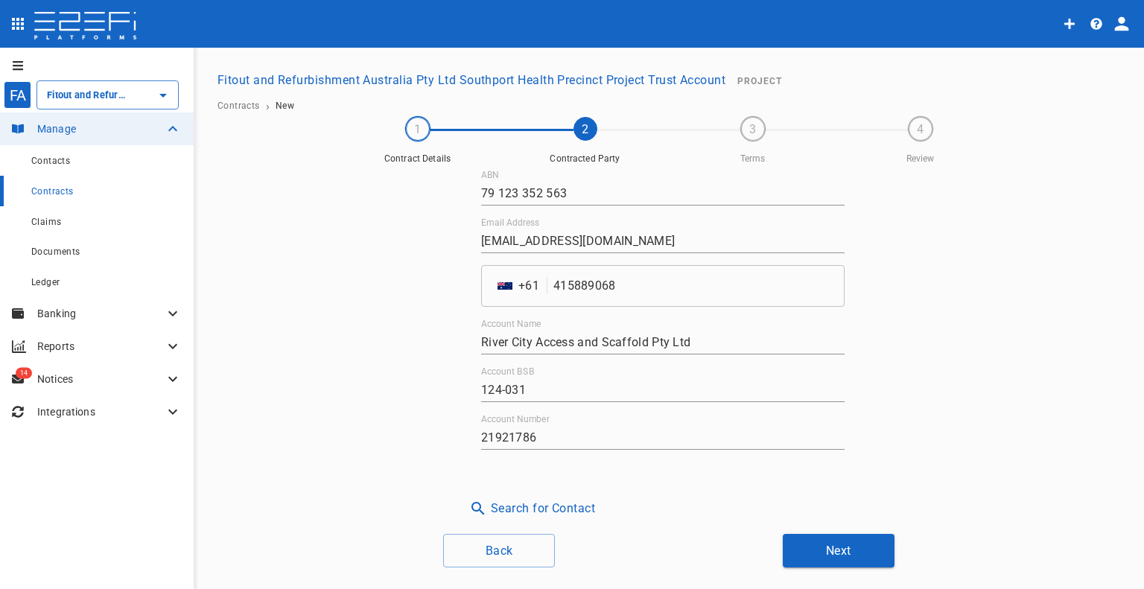
click at [861, 533] on div "Contracted Party Name River City Access and Scaffold Pty Ltd ABN 79 123 352 563…" at bounding box center [669, 366] width 894 height 402
click at [847, 551] on button "Next" at bounding box center [839, 551] width 112 height 34
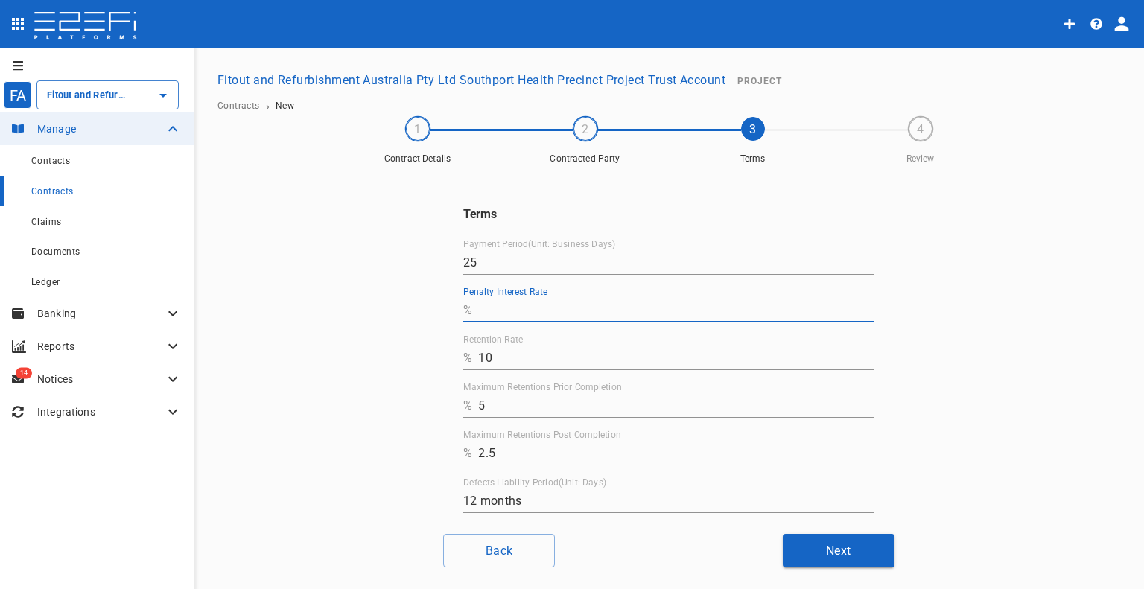
click at [540, 312] on input "Penalty Interest Rate" at bounding box center [676, 311] width 396 height 24
type input "0"
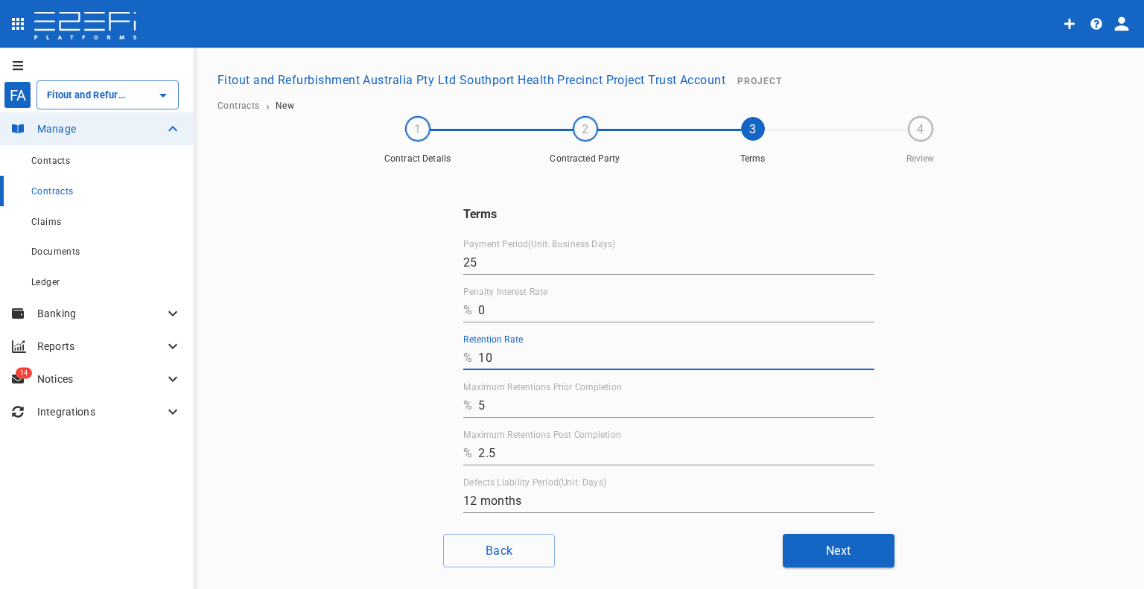
drag, startPoint x: 520, startPoint y: 363, endPoint x: 444, endPoint y: 362, distance: 76.0
click at [445, 362] on div "Terms Payment Period(Unit: Business Days) 25 Penalty Interest Rate % 0 Retentio…" at bounding box center [668, 383] width 447 height 425
type input "0"
drag, startPoint x: 516, startPoint y: 402, endPoint x: 422, endPoint y: 406, distance: 94.7
click at [422, 407] on div "Terms Payment Period(Unit: Business Days) 25 Penalty Interest Rate % 0 Retentio…" at bounding box center [669, 346] width 894 height 351
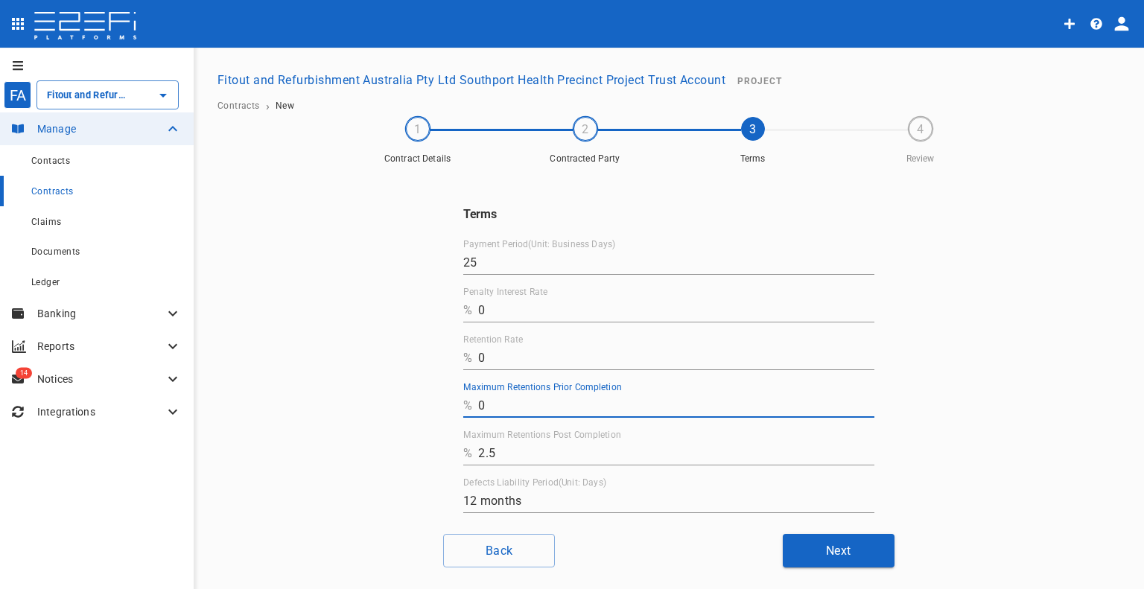
type input "0"
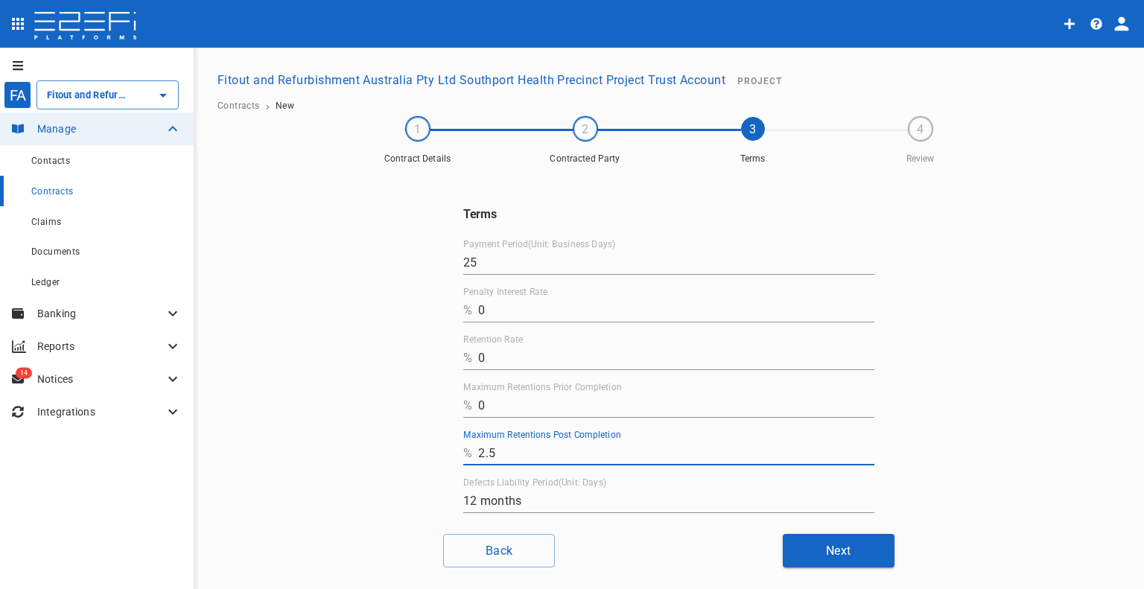
drag, startPoint x: 372, startPoint y: 457, endPoint x: 562, endPoint y: 467, distance: 189.5
click at [364, 457] on div "Terms Payment Period(Unit: Business Days) 25 Penalty Interest Rate % 0 Retentio…" at bounding box center [669, 346] width 894 height 351
type input "0"
click at [1009, 397] on div "Terms Payment Period(Unit: Business Days) 25 Penalty Interest Rate % 0 Retentio…" at bounding box center [669, 346] width 894 height 351
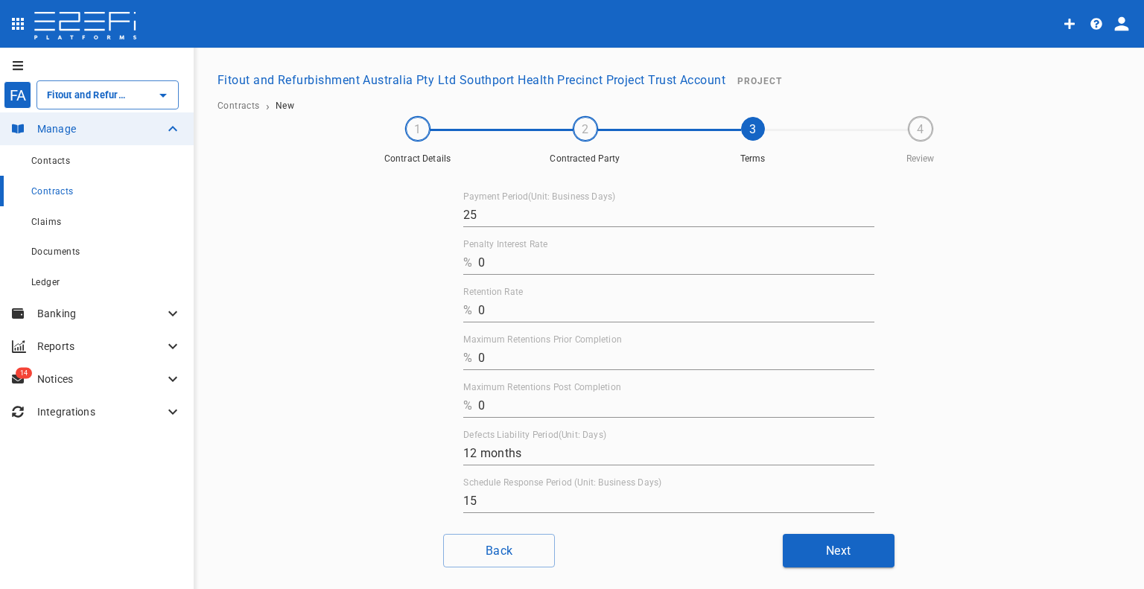
scroll to position [73, 0]
click at [801, 539] on button "Next" at bounding box center [839, 551] width 112 height 34
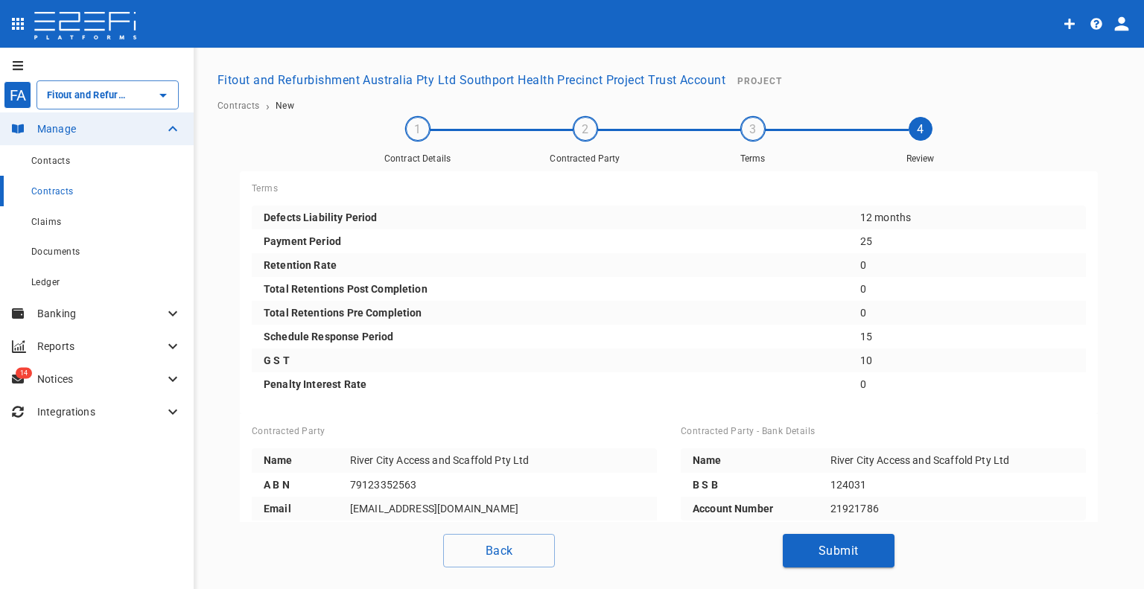
click at [804, 534] on button "Submit" at bounding box center [839, 551] width 112 height 34
click at [810, 545] on button "Submit" at bounding box center [839, 551] width 112 height 34
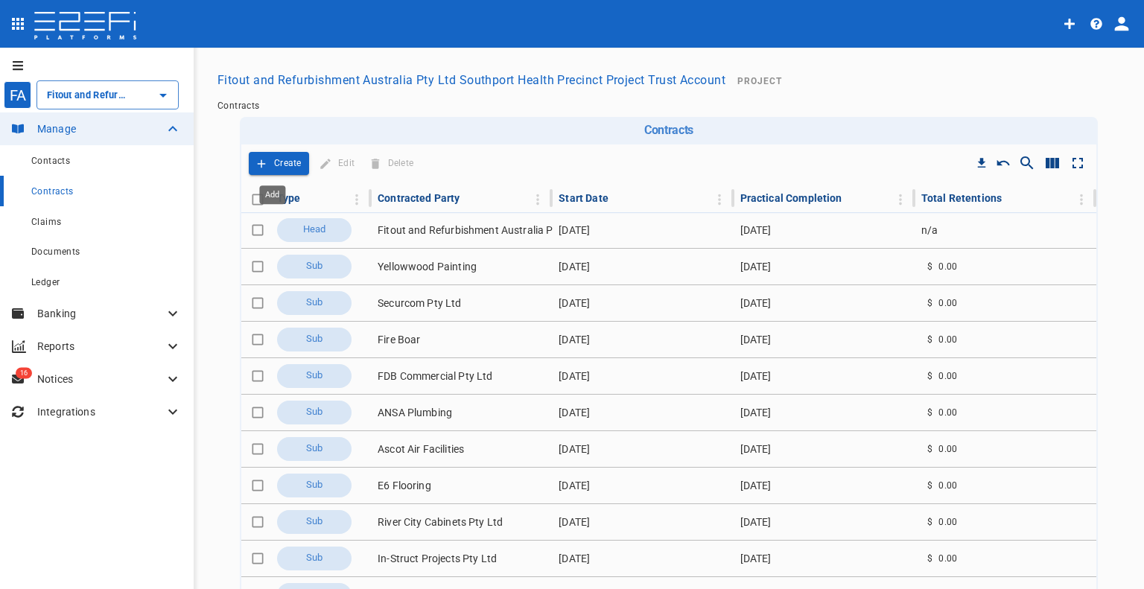
click at [274, 173] on button "Create" at bounding box center [279, 163] width 60 height 23
click at [279, 153] on button "Create" at bounding box center [279, 163] width 60 height 23
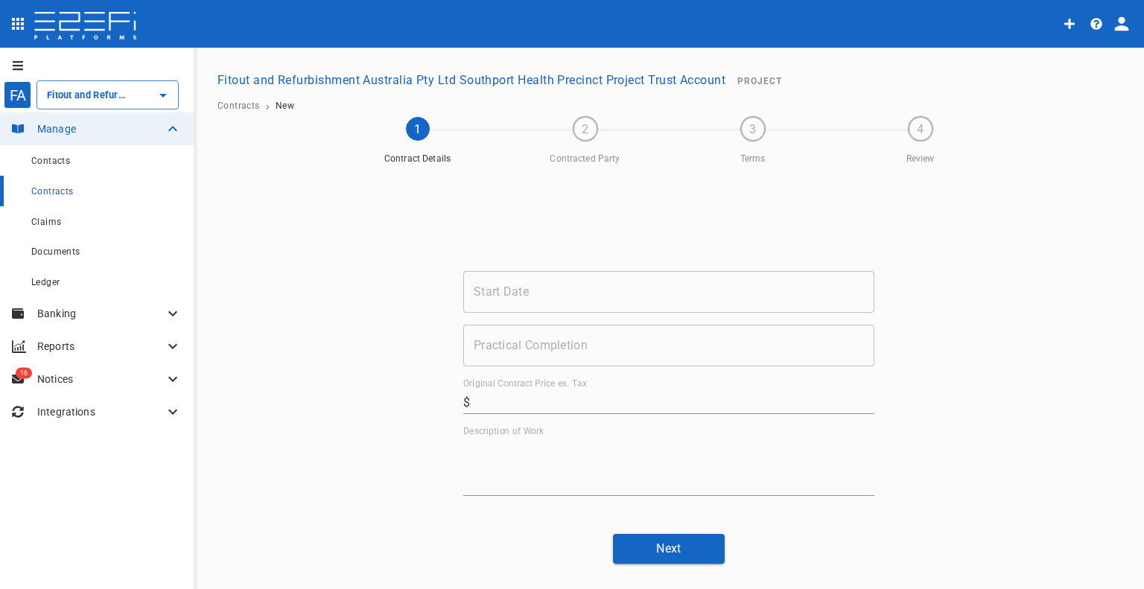
click at [545, 303] on input "Start Date" at bounding box center [668, 292] width 411 height 42
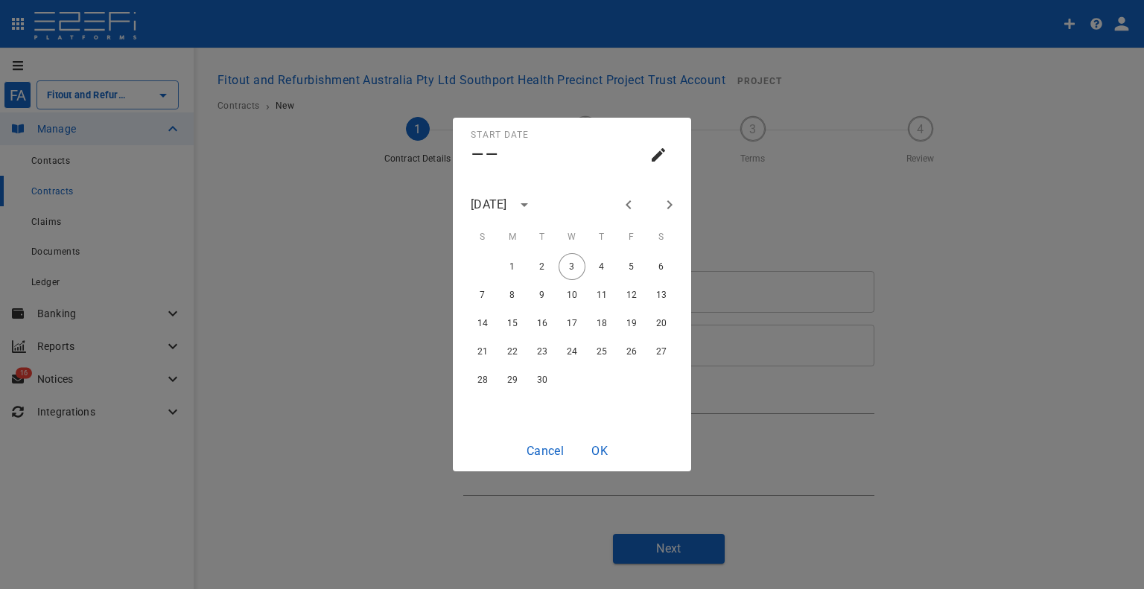
click at [507, 197] on div "[DATE]" at bounding box center [489, 204] width 36 height 17
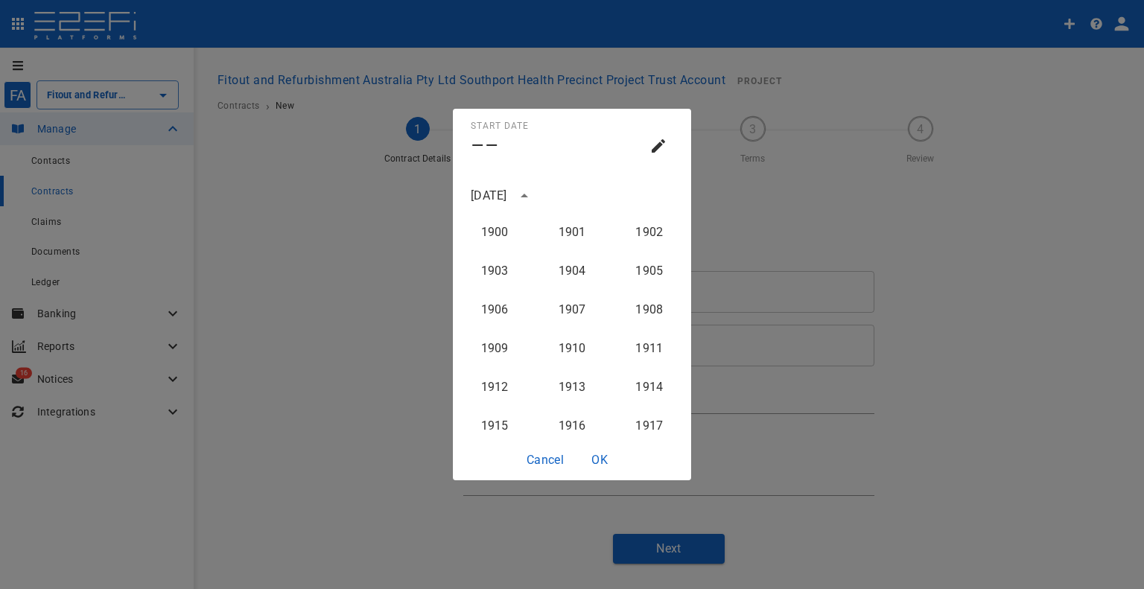
scroll to position [1494, 0]
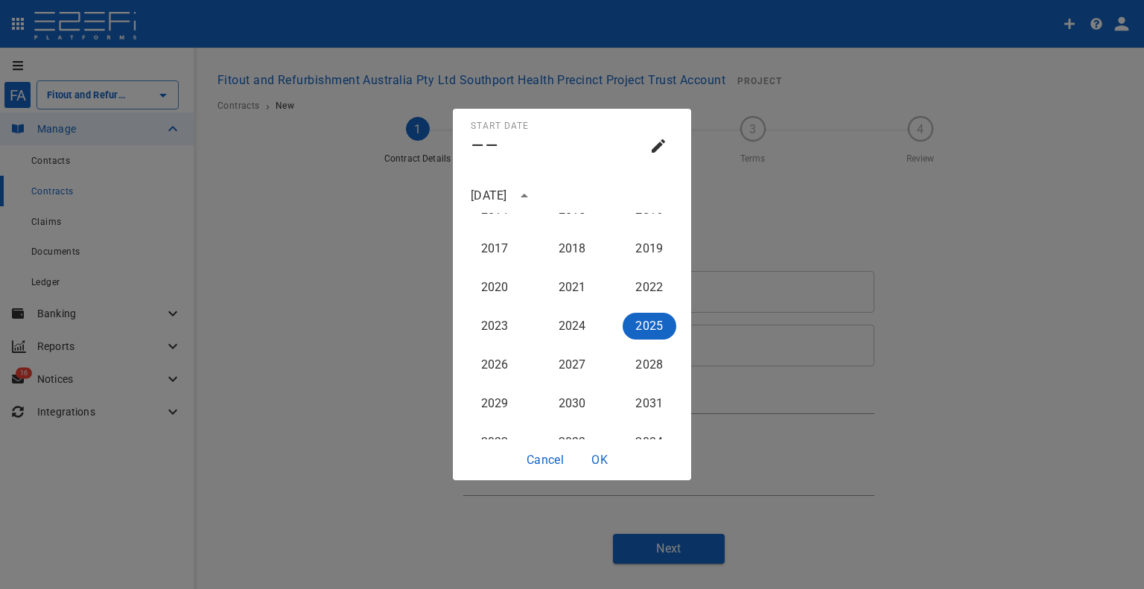
click at [571, 312] on div "2024" at bounding box center [571, 326] width 77 height 39
click at [571, 318] on button "2024" at bounding box center [572, 326] width 54 height 27
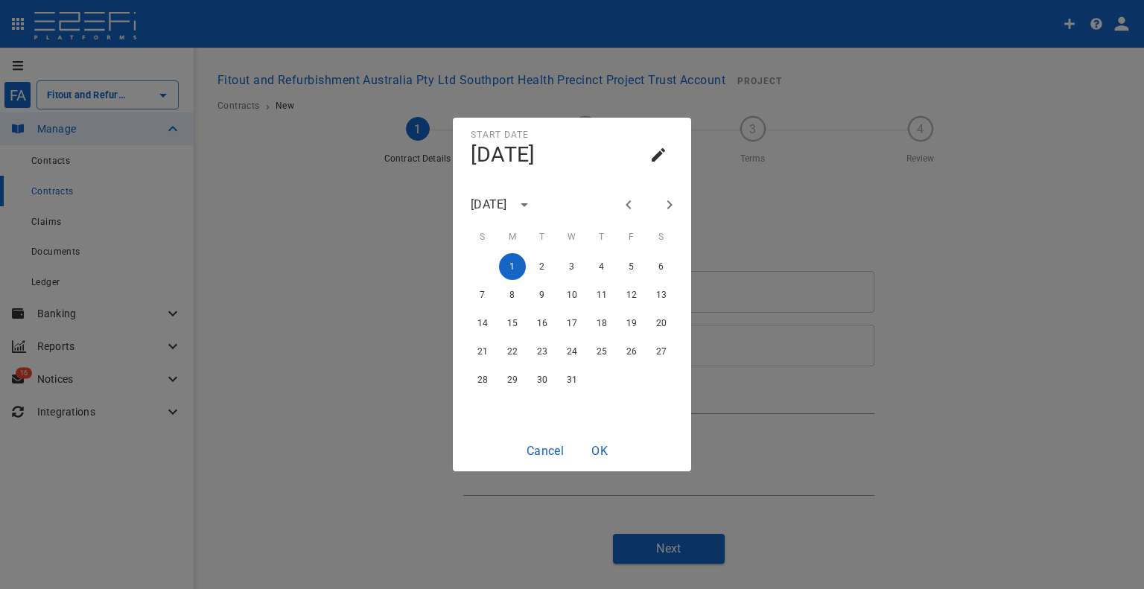
click at [667, 200] on icon "Next month" at bounding box center [670, 205] width 18 height 18
click at [664, 205] on icon "Next month" at bounding box center [670, 205] width 18 height 18
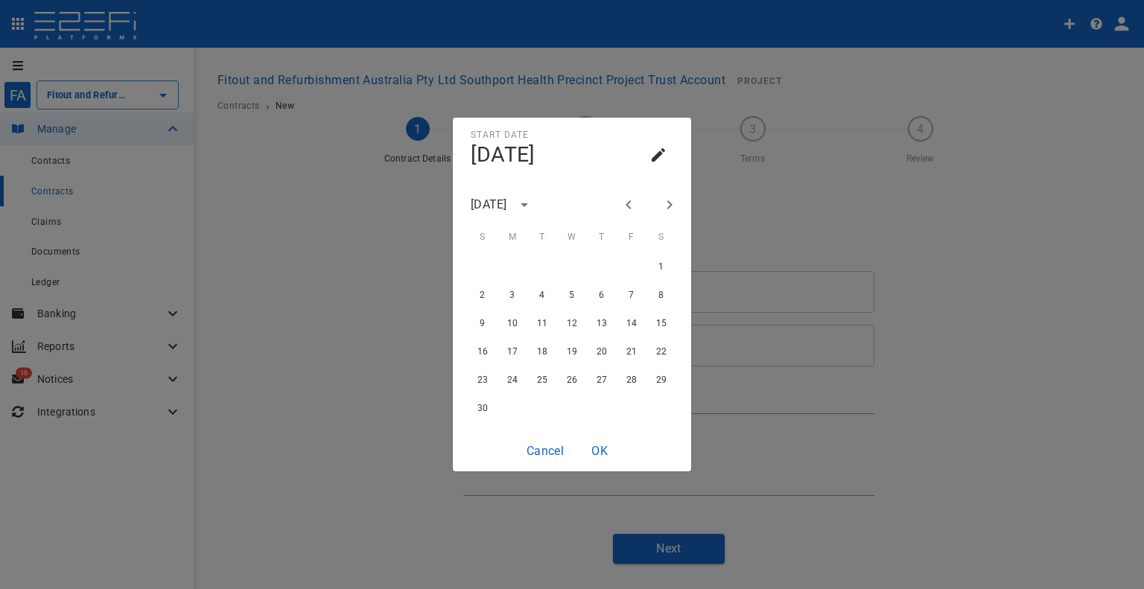
click at [664, 205] on icon "Next month" at bounding box center [670, 205] width 18 height 18
click at [513, 265] on button "1" at bounding box center [512, 266] width 27 height 27
type input "[DATE]"
click at [608, 446] on button "OK" at bounding box center [600, 450] width 48 height 29
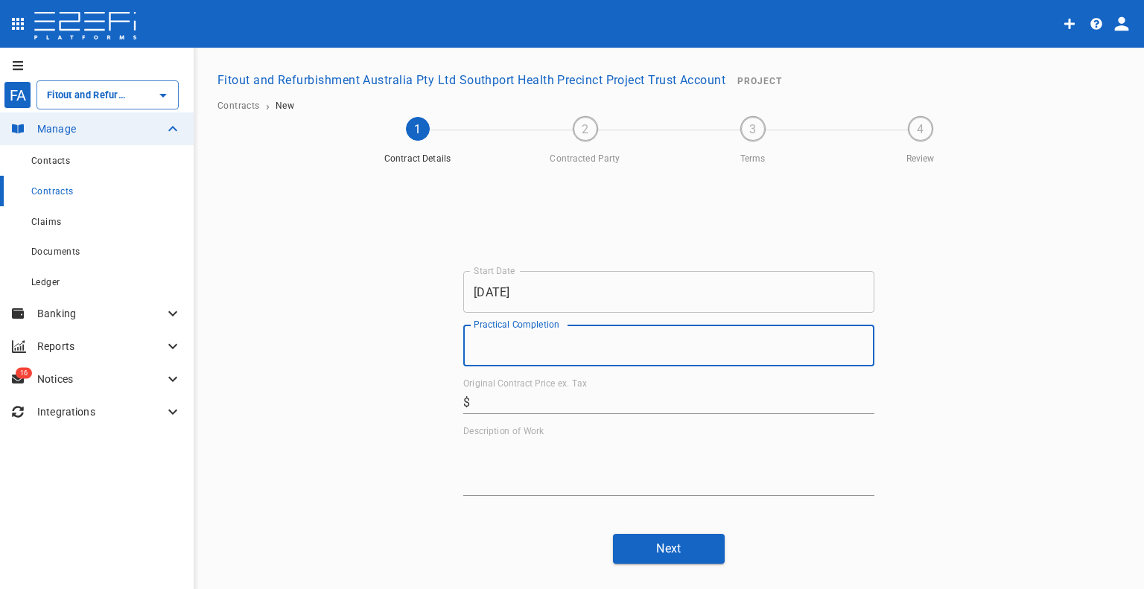
click at [594, 335] on input "Practical Completion" at bounding box center [668, 346] width 411 height 42
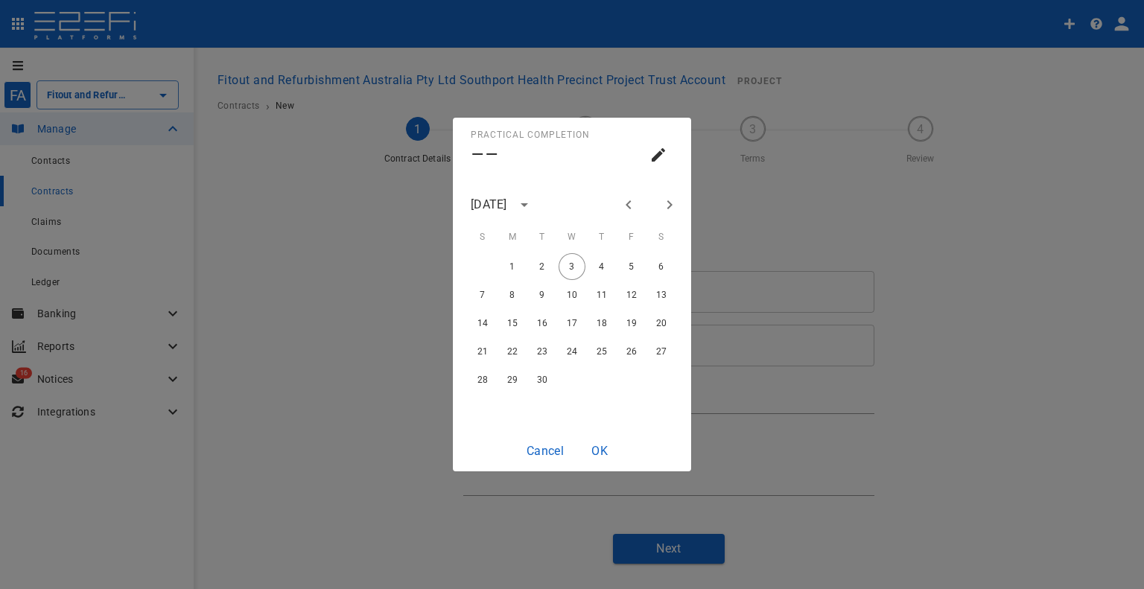
click at [622, 203] on icon "Previous month" at bounding box center [629, 205] width 18 height 18
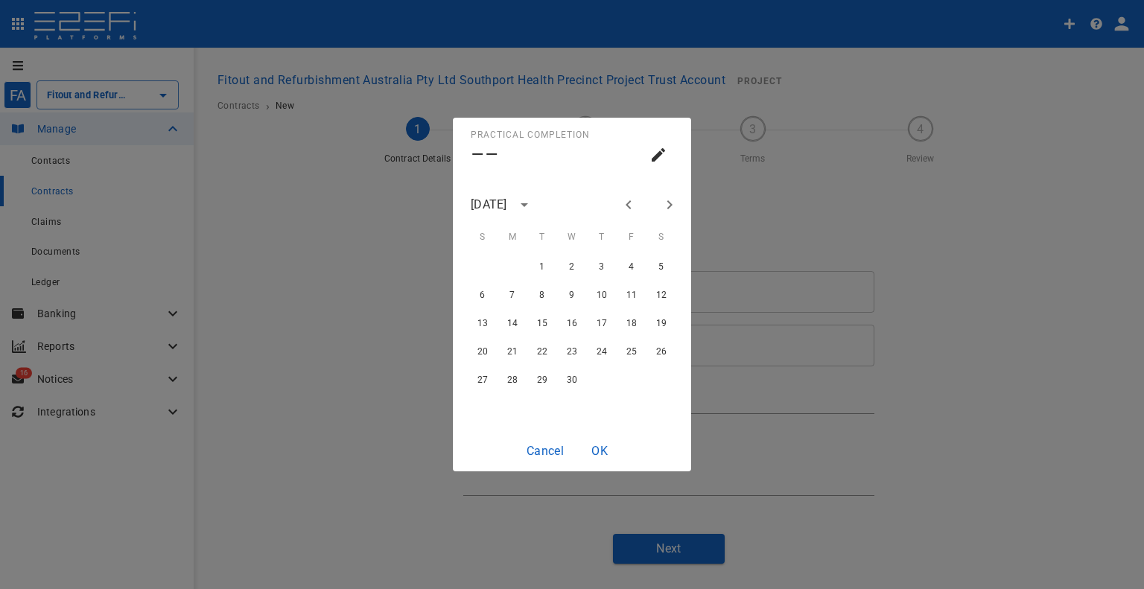
click at [622, 203] on icon "Previous month" at bounding box center [629, 205] width 18 height 18
click at [602, 375] on button "27" at bounding box center [601, 379] width 27 height 27
type input "[DATE]"
click at [596, 473] on div "Practical Completion Thu, Feb [DATE] S M T W T F S 1 2 3 4 5 6 7 8 9 10 11 12 1…" at bounding box center [572, 294] width 1144 height 589
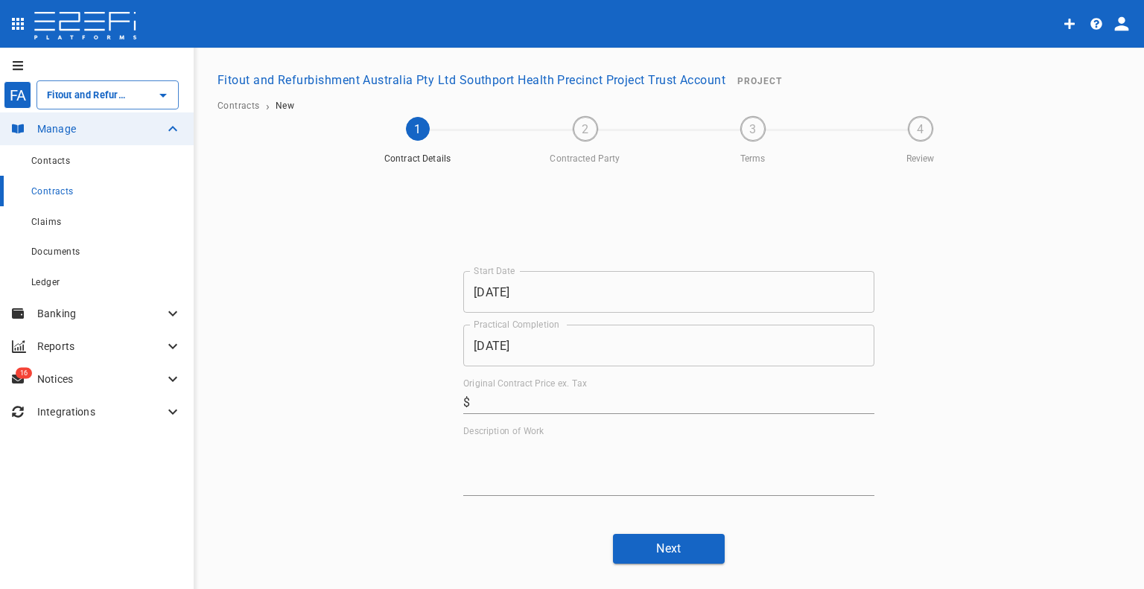
click at [550, 390] on input "Original Contract Price ex. Tax" at bounding box center [675, 402] width 398 height 24
paste input "6,250"
type input "6,250"
click at [530, 444] on textarea "Description of Work" at bounding box center [668, 466] width 411 height 51
paste textarea "Traffic Management Plans & permits"
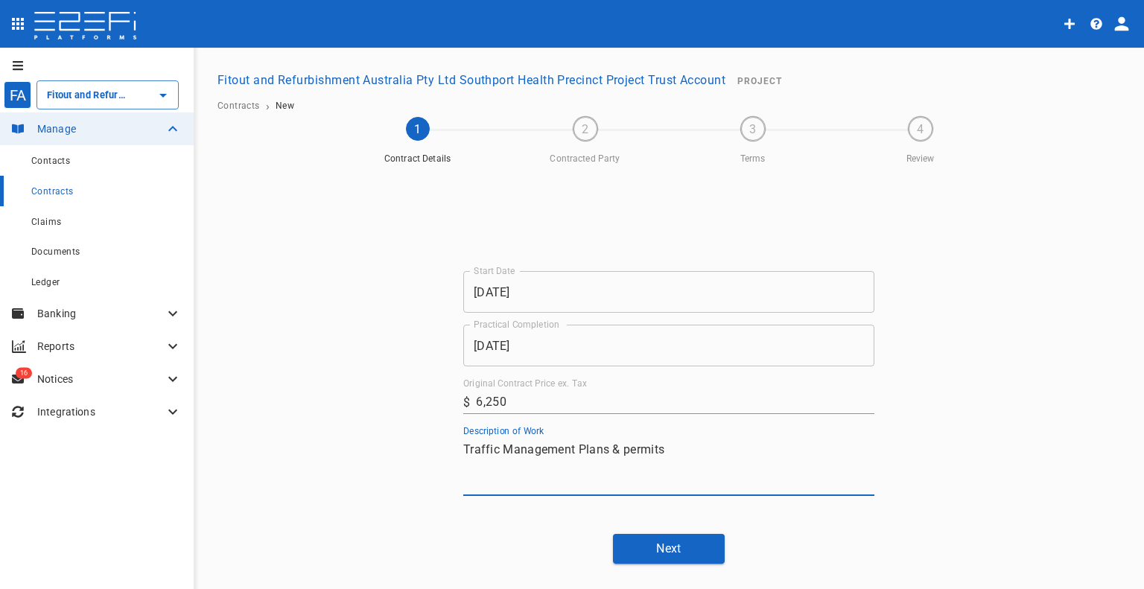
type textarea "Traffic Management Plans & permits"
click at [643, 528] on div "Start Date [DATE] Start Date Practical Completion [DATE] Practical Completion O…" at bounding box center [669, 364] width 894 height 398
click at [646, 539] on button "Next" at bounding box center [669, 548] width 112 height 29
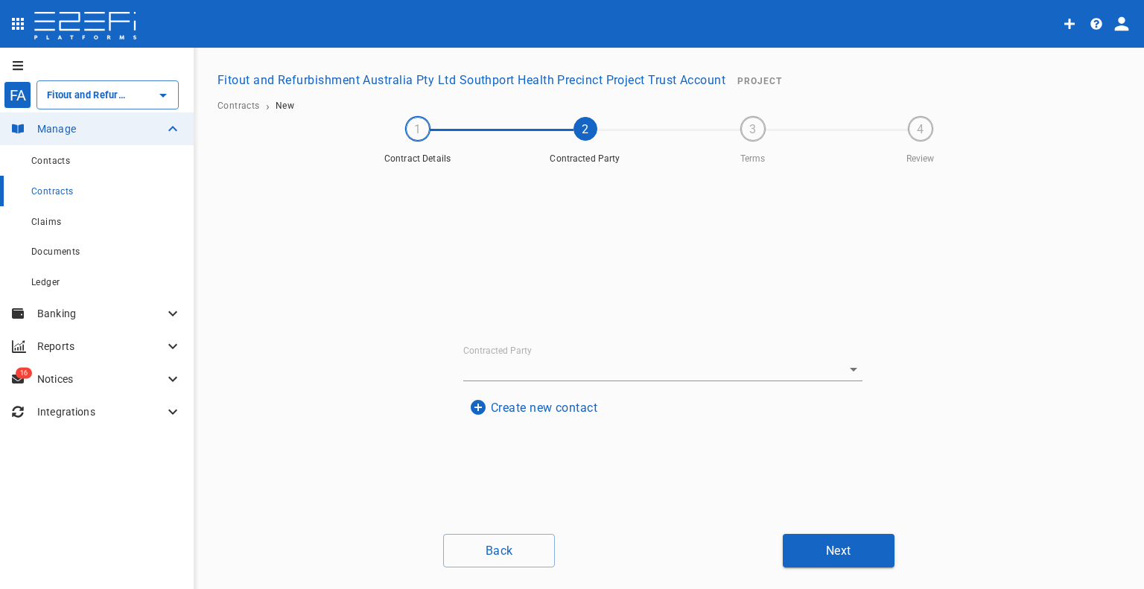
click at [641, 374] on input "Contracted Party" at bounding box center [642, 369] width 358 height 23
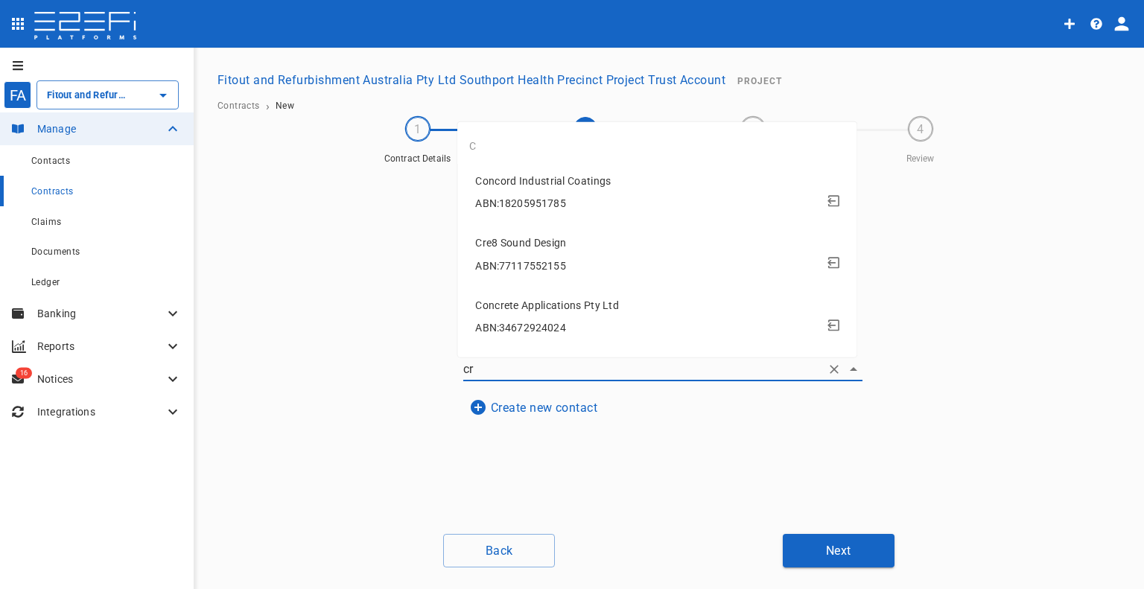
type input "cro"
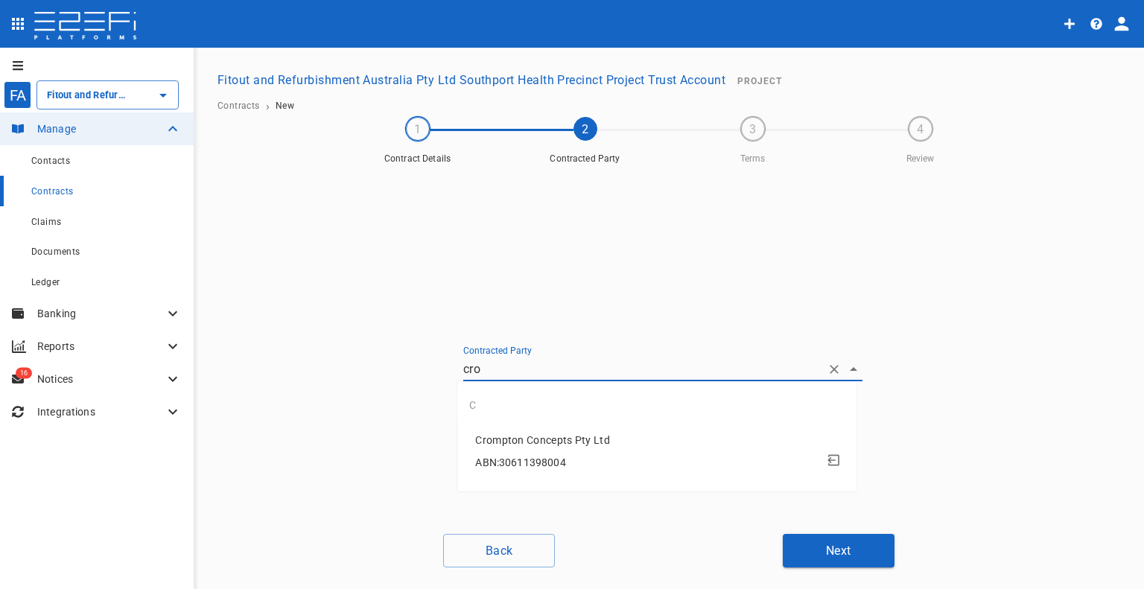
click at [571, 454] on div "ABN: 30611398004" at bounding box center [659, 463] width 369 height 28
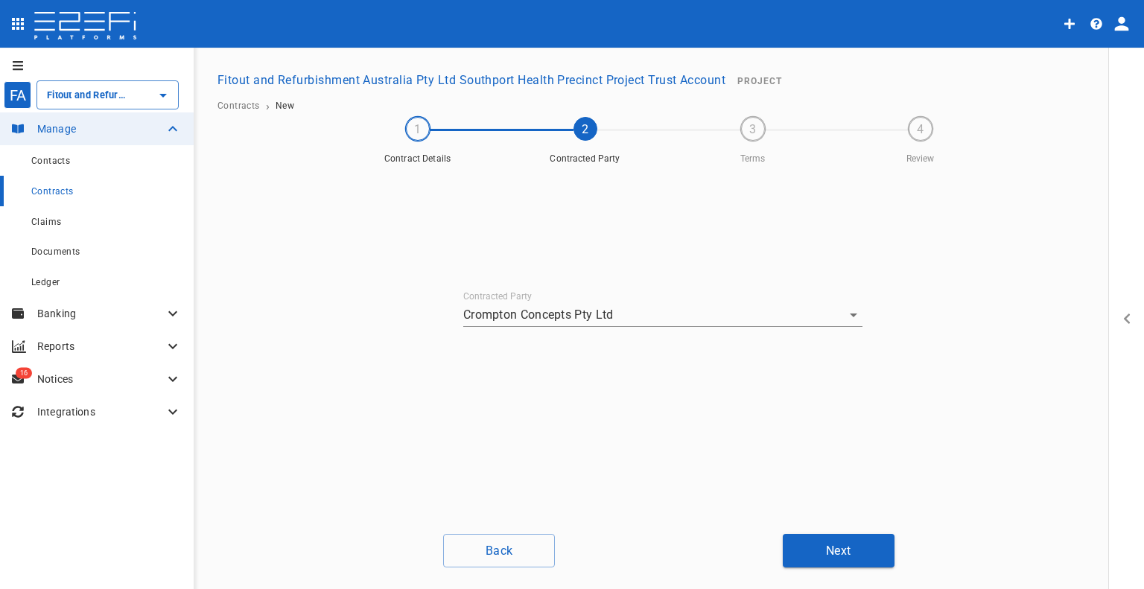
click at [851, 542] on button "Next" at bounding box center [839, 551] width 112 height 34
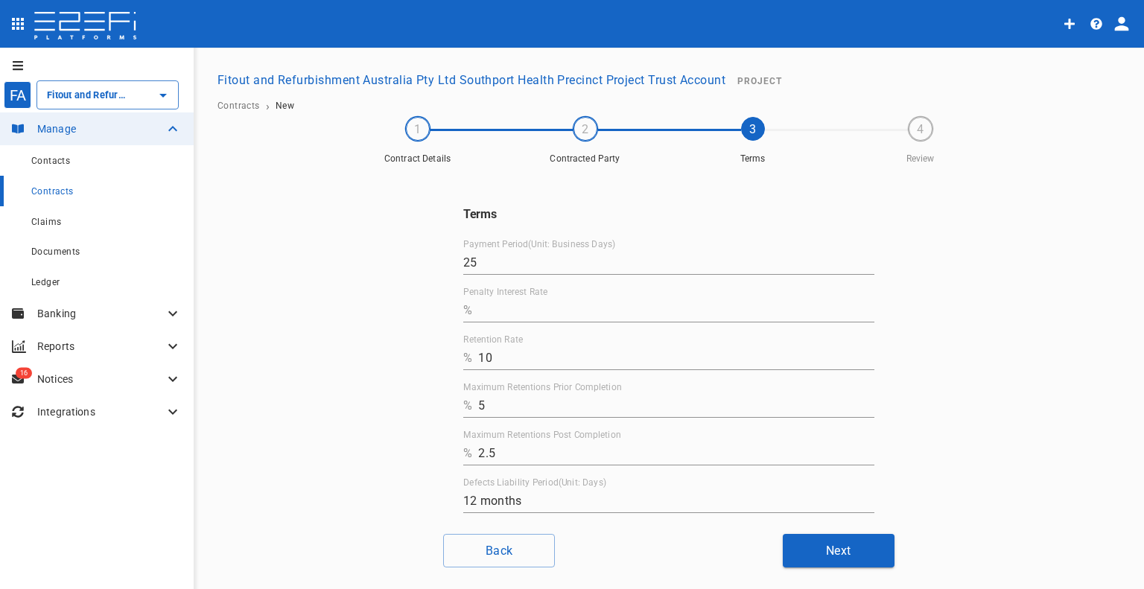
click at [540, 306] on input "Penalty Interest Rate" at bounding box center [676, 311] width 396 height 24
type input "0"
drag, startPoint x: 511, startPoint y: 348, endPoint x: 416, endPoint y: 361, distance: 96.3
click at [414, 361] on div "Terms Payment Period(Unit: Business Days) 25 Penalty Interest Rate % 0 Retentio…" at bounding box center [669, 346] width 894 height 351
type input "0"
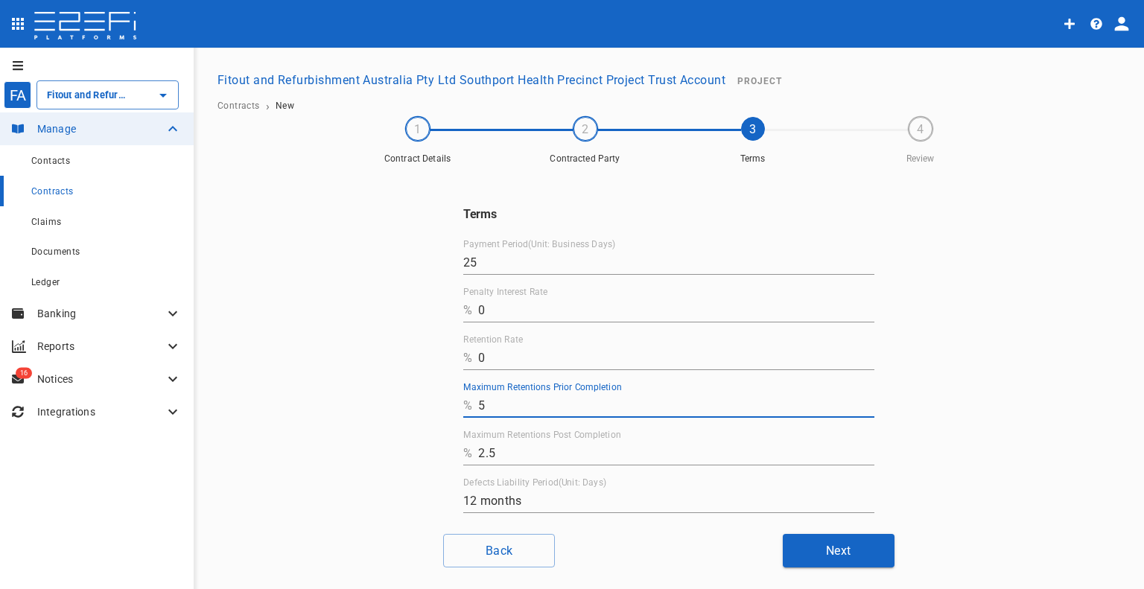
drag, startPoint x: 512, startPoint y: 407, endPoint x: 477, endPoint y: 415, distance: 36.7
click at [451, 407] on div "Terms Payment Period(Unit: Business Days) 25 Penalty Interest Rate % 0 Retentio…" at bounding box center [668, 383] width 447 height 425
type input "0"
drag, startPoint x: 518, startPoint y: 445, endPoint x: 447, endPoint y: 449, distance: 71.6
click at [447, 449] on div "Terms Payment Period(Unit: Business Days) 25 Penalty Interest Rate % 0 Retentio…" at bounding box center [668, 383] width 447 height 425
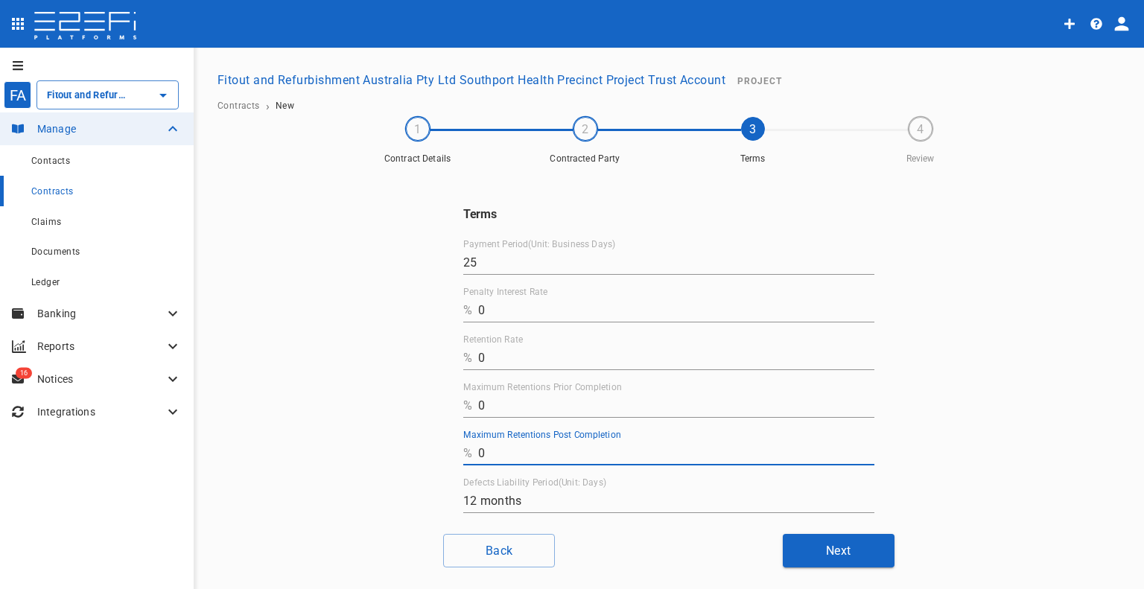
scroll to position [73, 0]
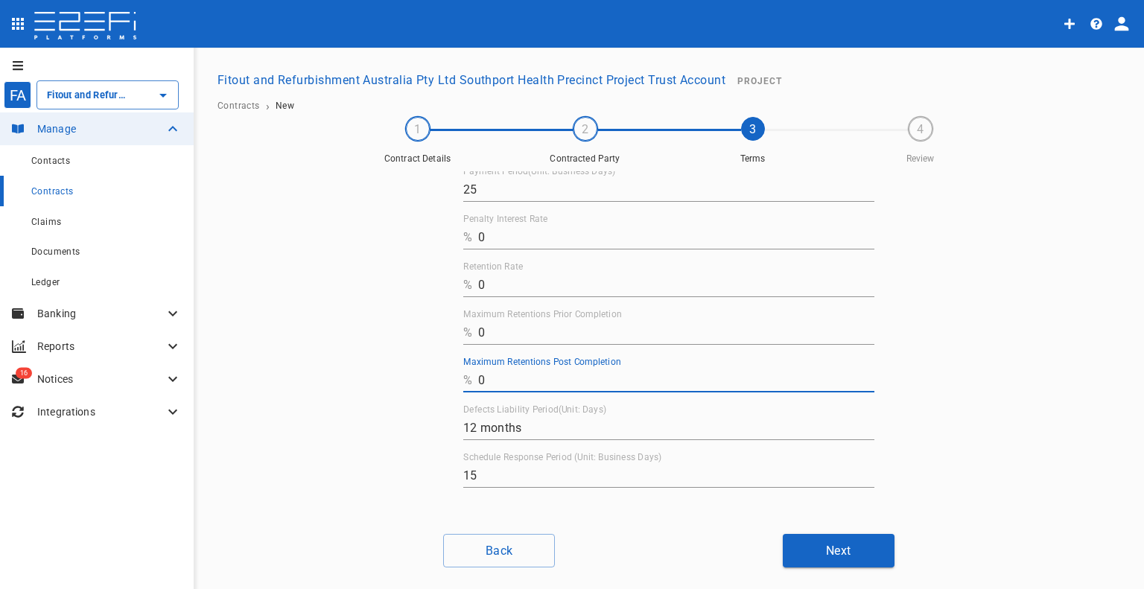
type input "0"
click at [801, 547] on button "Next" at bounding box center [839, 551] width 112 height 34
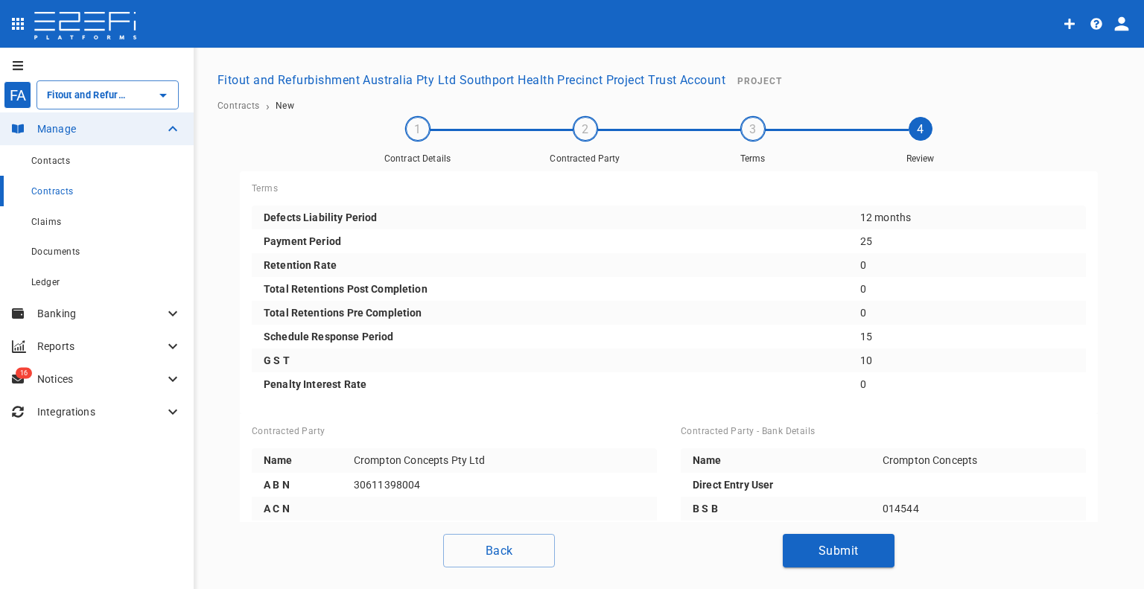
drag, startPoint x: 867, startPoint y: 552, endPoint x: 772, endPoint y: 498, distance: 109.4
click at [866, 552] on button "Submit" at bounding box center [839, 551] width 112 height 34
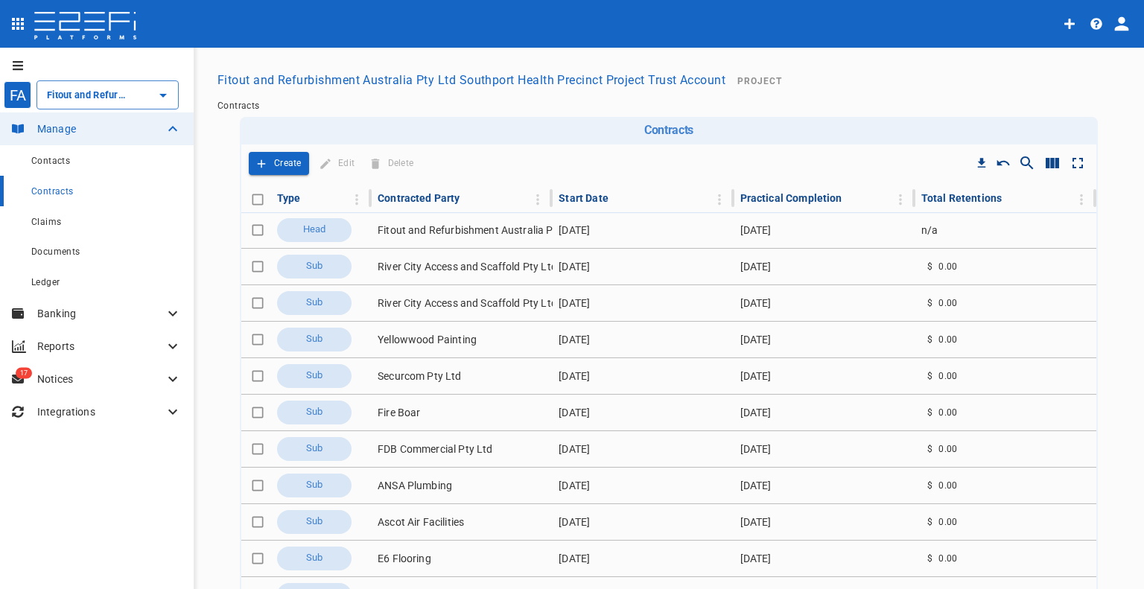
type input "Fitout and Refurbishment Australia Pty Ltd Southport Health Precinct Project Tr…"
click at [277, 155] on p "Create" at bounding box center [288, 163] width 28 height 17
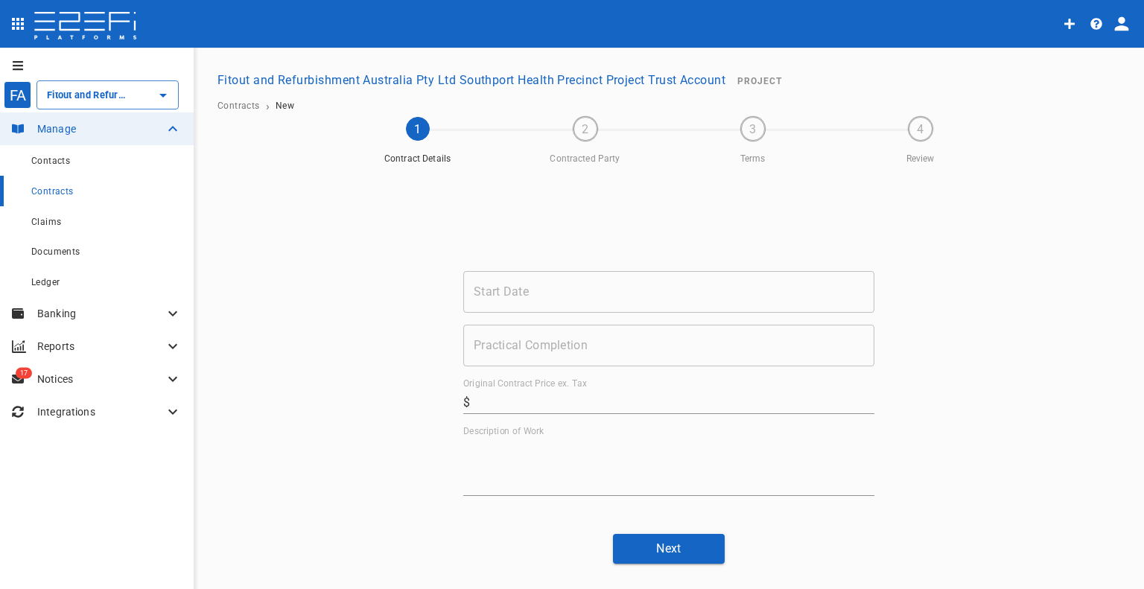
click at [523, 292] on input "Start Date" at bounding box center [668, 292] width 411 height 42
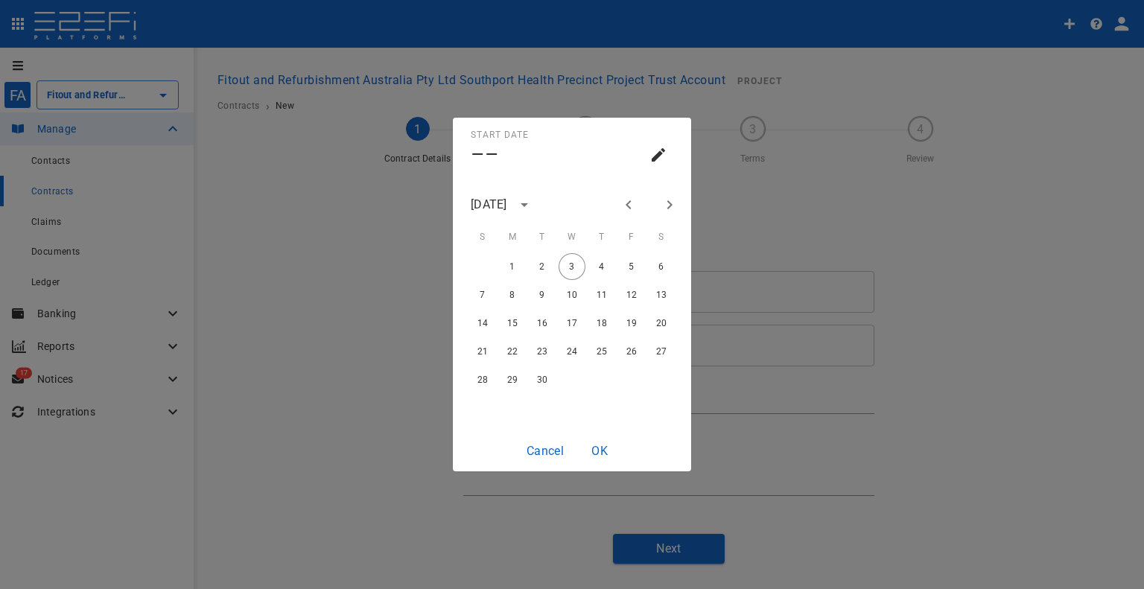
click at [533, 208] on icon "calendar view is open, switch to year view" at bounding box center [524, 205] width 18 height 18
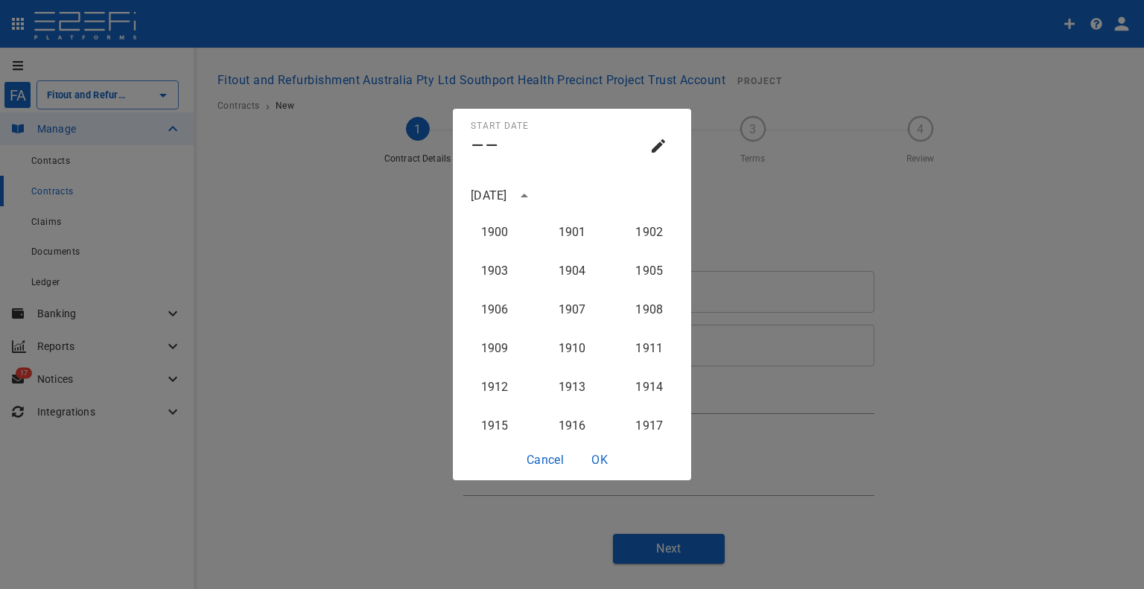
scroll to position [1494, 0]
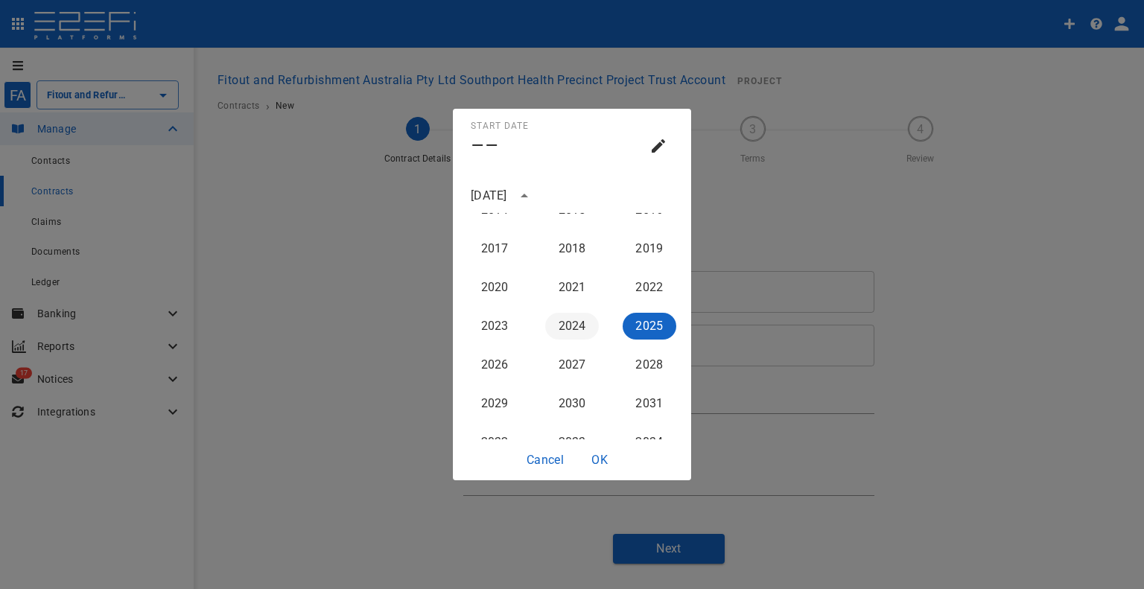
click at [556, 328] on button "2024" at bounding box center [572, 326] width 54 height 27
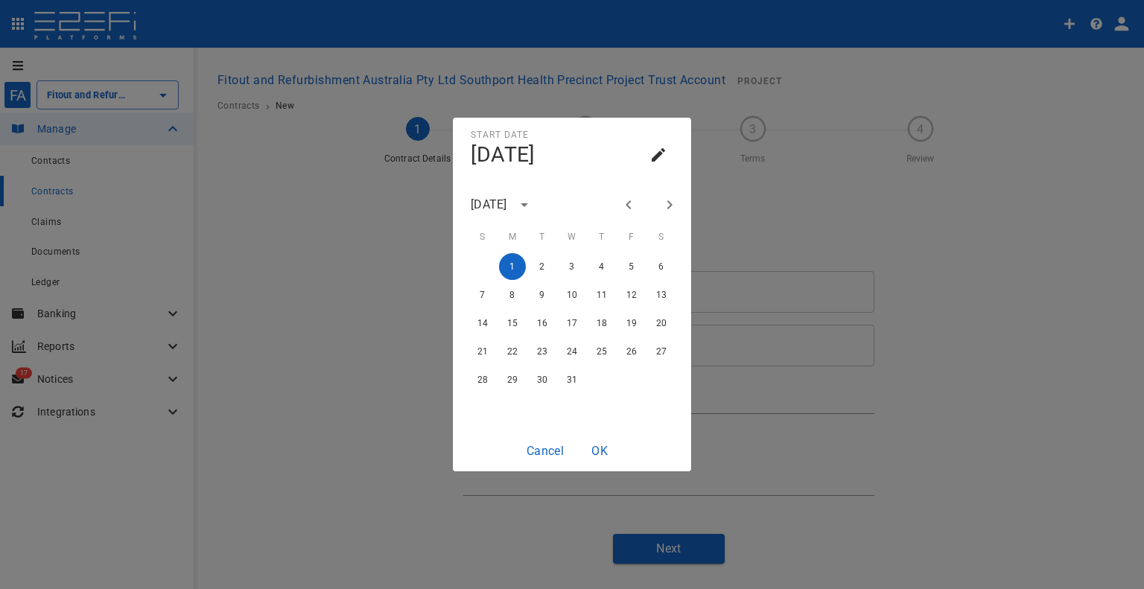
click at [657, 204] on button "Next month" at bounding box center [669, 204] width 25 height 25
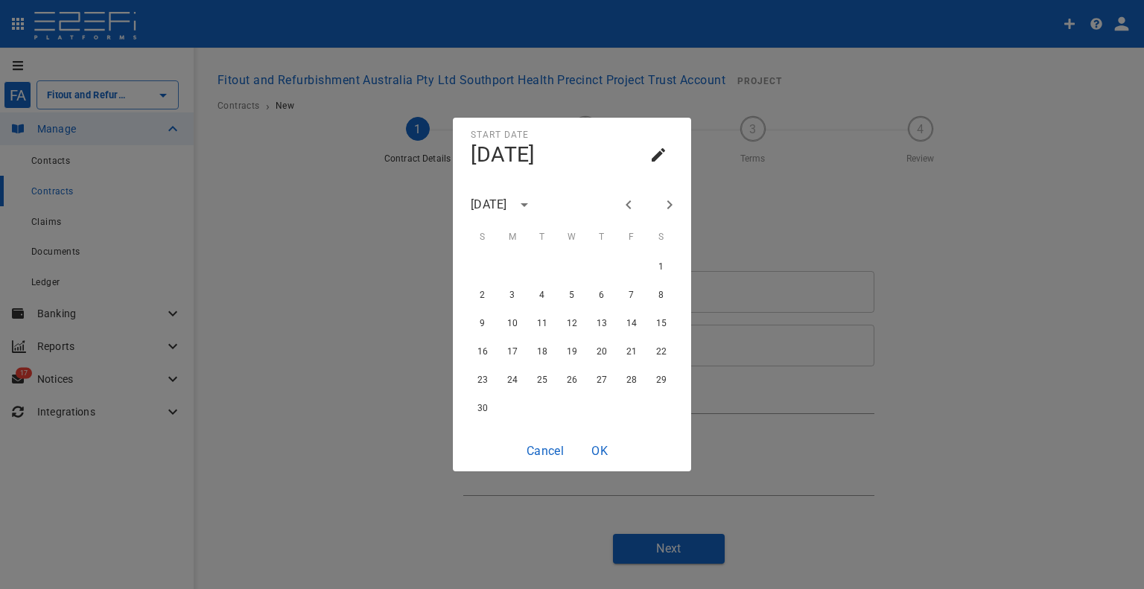
click at [657, 204] on button "Next month" at bounding box center [669, 204] width 25 height 25
click at [507, 267] on button "1" at bounding box center [512, 266] width 27 height 27
type input "[DATE]"
click at [602, 454] on button "OK" at bounding box center [600, 450] width 48 height 29
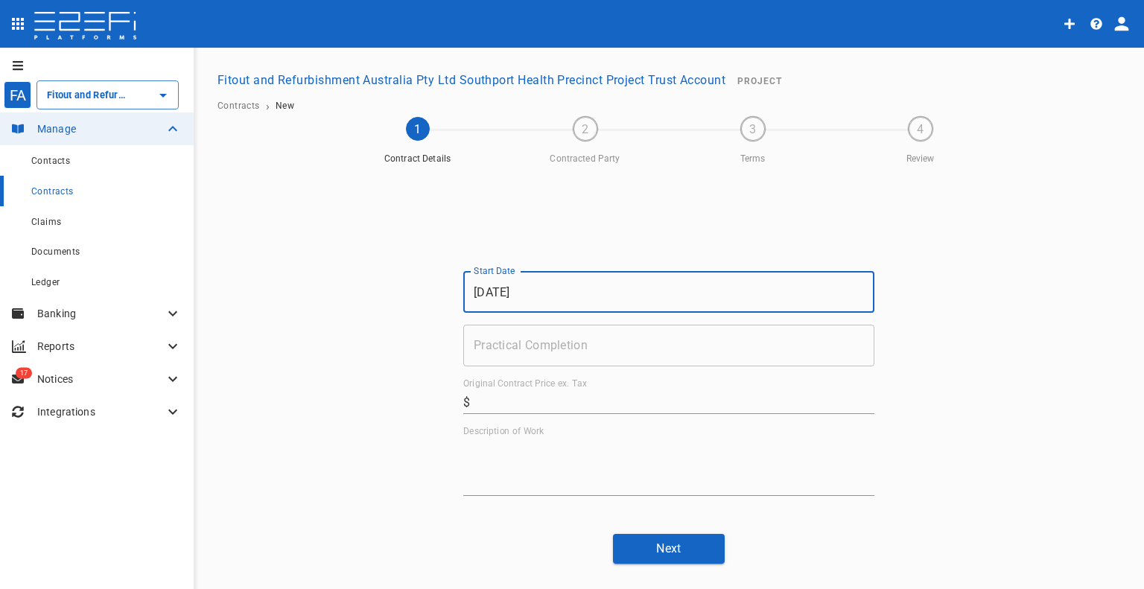
click at [617, 342] on input "Practical Completion" at bounding box center [668, 346] width 411 height 42
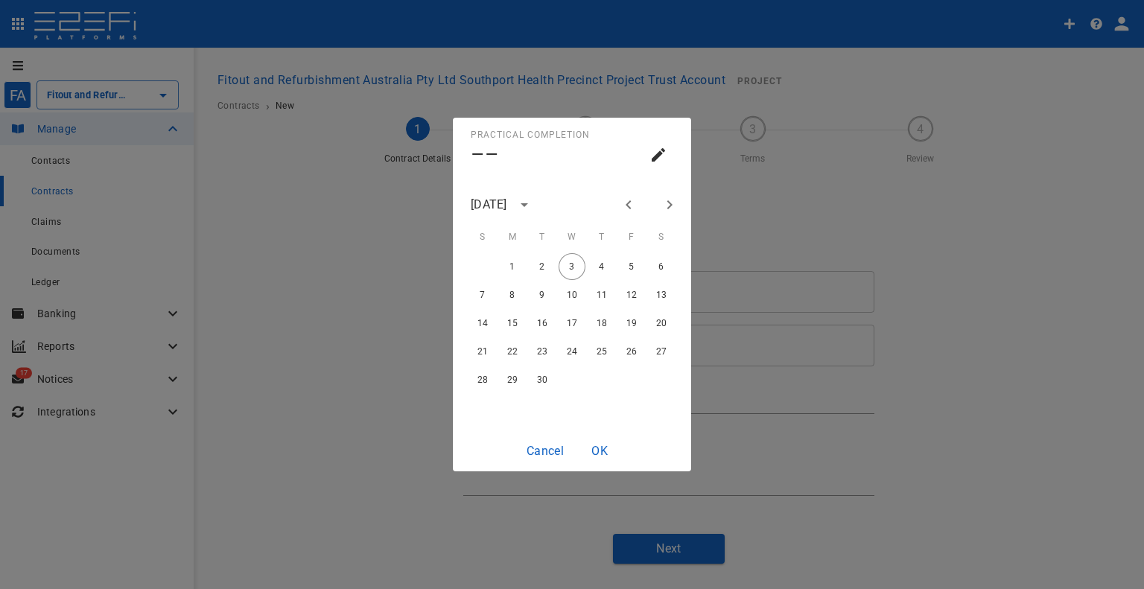
click at [633, 206] on icon "Previous month" at bounding box center [629, 205] width 18 height 18
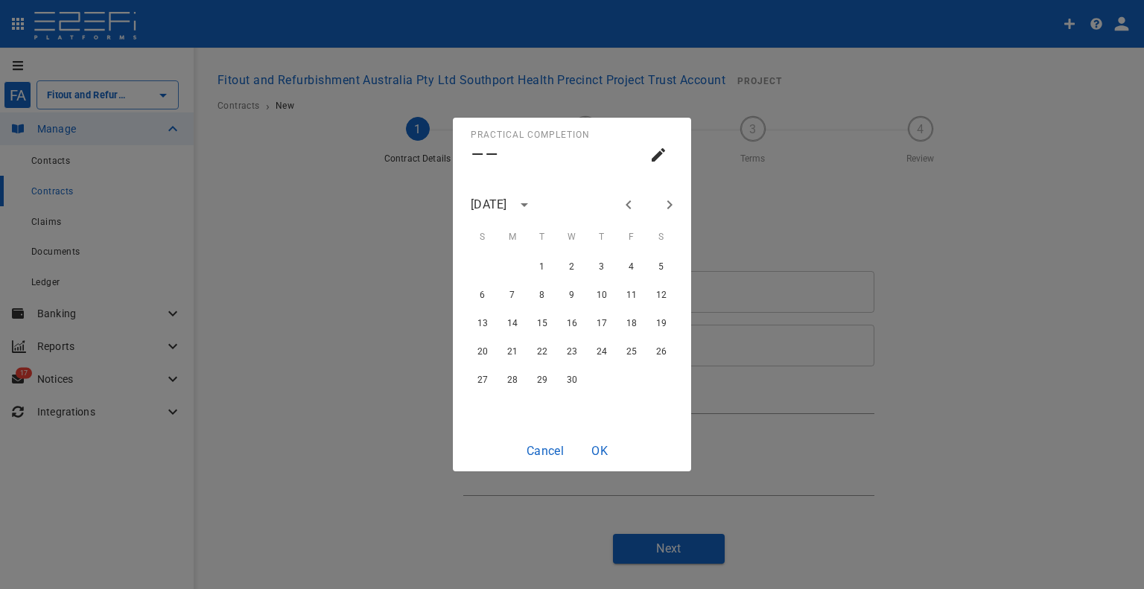
click at [633, 206] on icon "Previous month" at bounding box center [629, 205] width 18 height 18
click at [633, 208] on icon "Previous month" at bounding box center [629, 205] width 18 height 18
click at [596, 375] on button "27" at bounding box center [601, 379] width 27 height 27
type input "[DATE]"
click at [605, 456] on button "OK" at bounding box center [600, 450] width 48 height 29
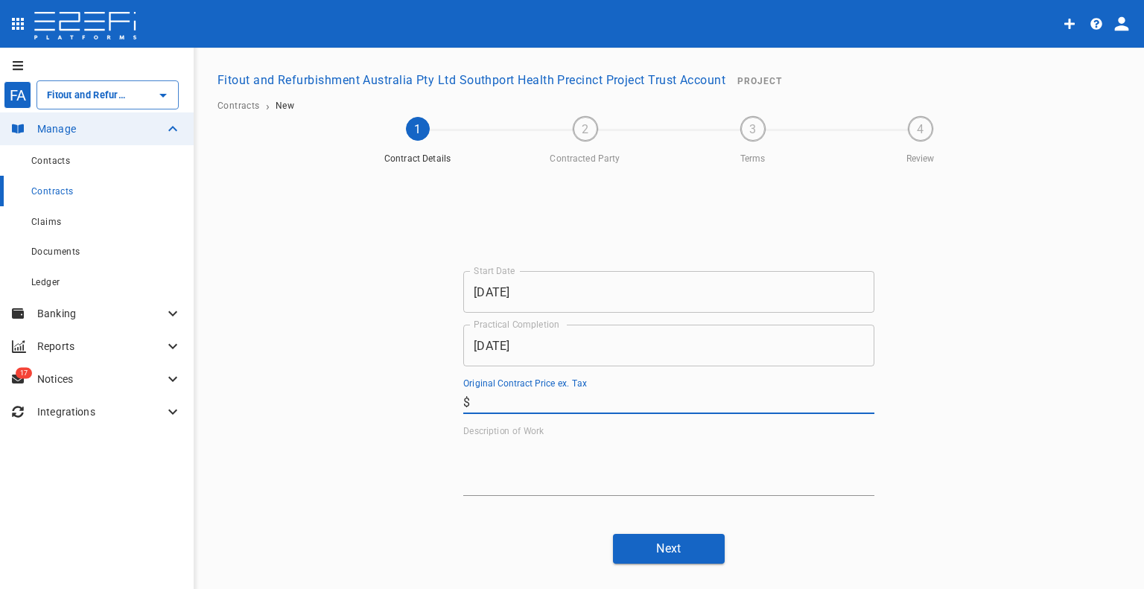
drag, startPoint x: 600, startPoint y: 404, endPoint x: 613, endPoint y: 413, distance: 16.1
click at [600, 404] on input "Original Contract Price ex. Tax" at bounding box center [675, 402] width 398 height 24
paste input "3,307.12"
type input "3,307.12"
click at [565, 466] on textarea "Description of Work" at bounding box center [668, 466] width 411 height 51
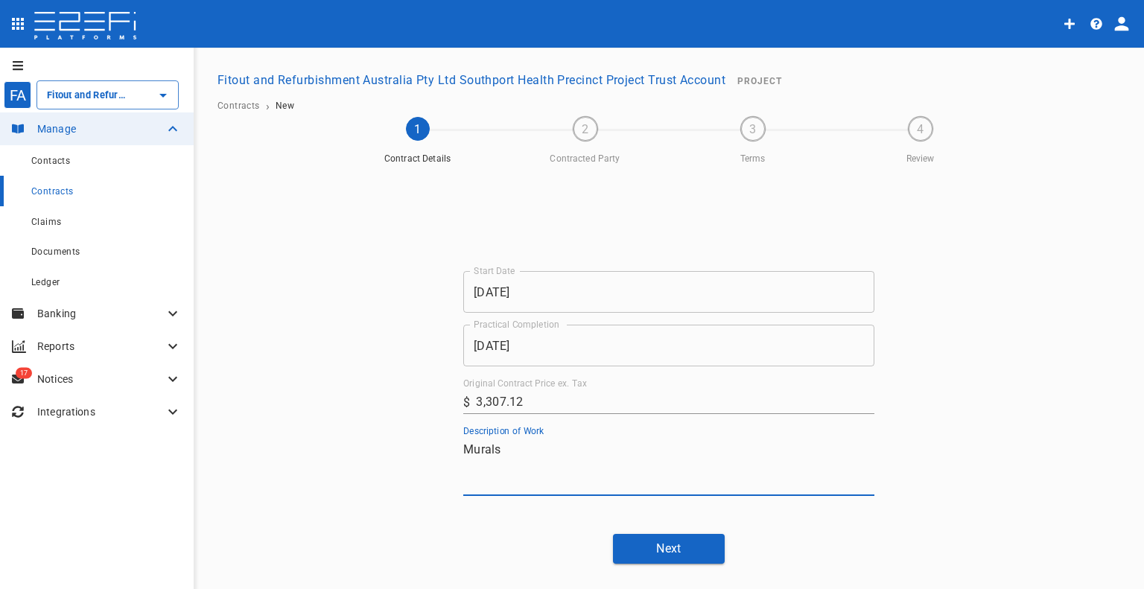
type textarea "Murals"
click at [646, 541] on button "Next" at bounding box center [669, 548] width 112 height 29
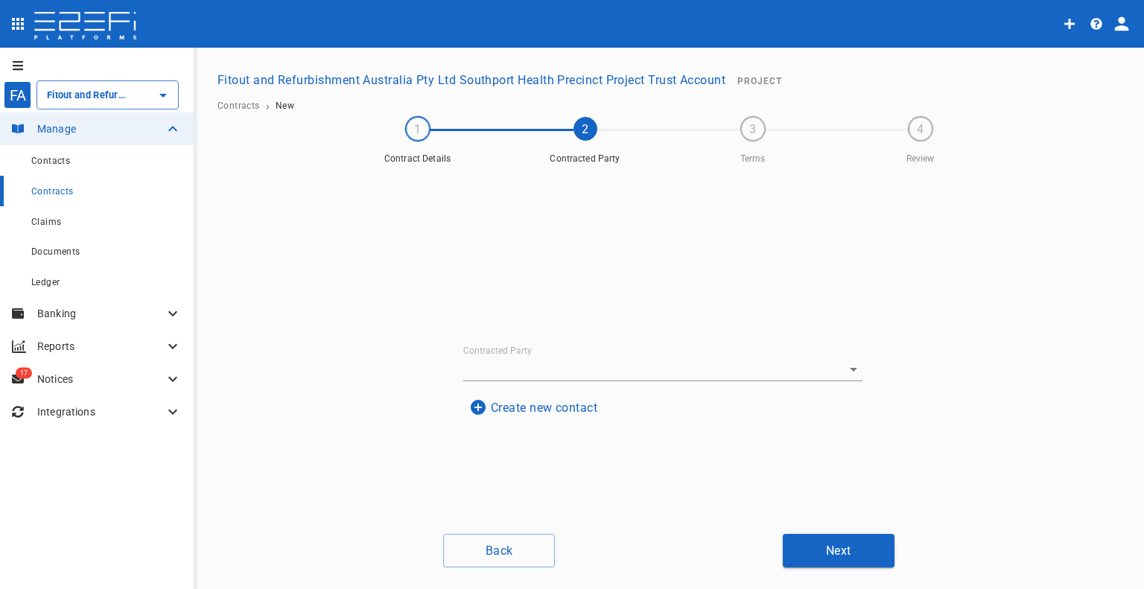
click at [516, 360] on input "Contracted Party" at bounding box center [642, 369] width 358 height 23
type input "im"
click at [465, 455] on div "Contracted Party Create new contact" at bounding box center [668, 383] width 447 height 425
click at [495, 414] on button "Create new contact" at bounding box center [533, 407] width 140 height 29
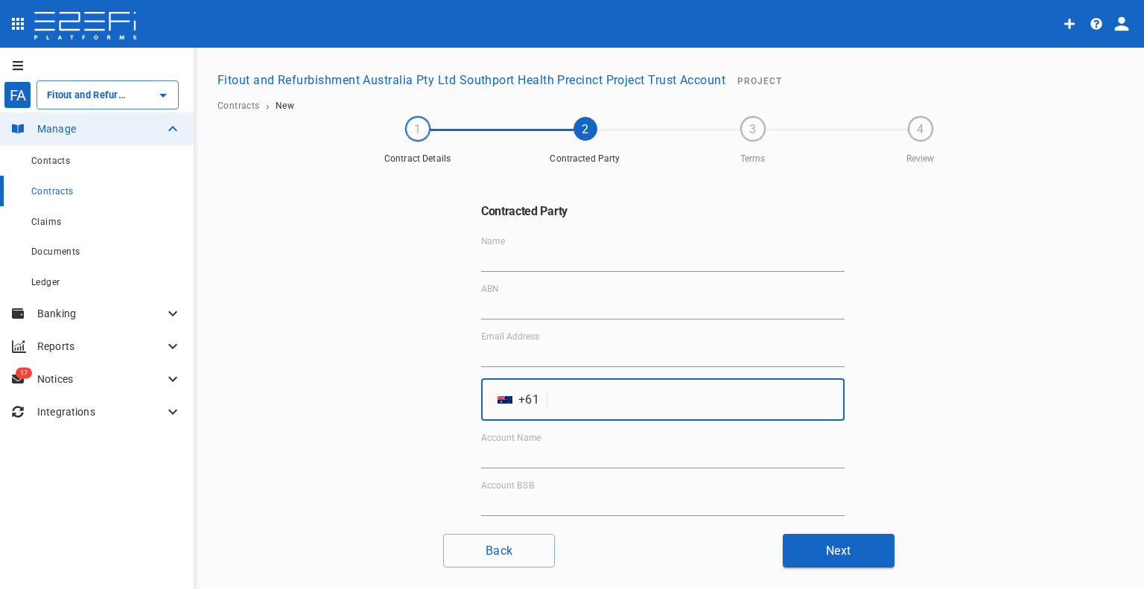
click at [568, 396] on input "tel" at bounding box center [698, 400] width 291 height 42
paste input "733870400"
type input "733870400"
click at [573, 339] on div "Email Address" at bounding box center [662, 349] width 363 height 36
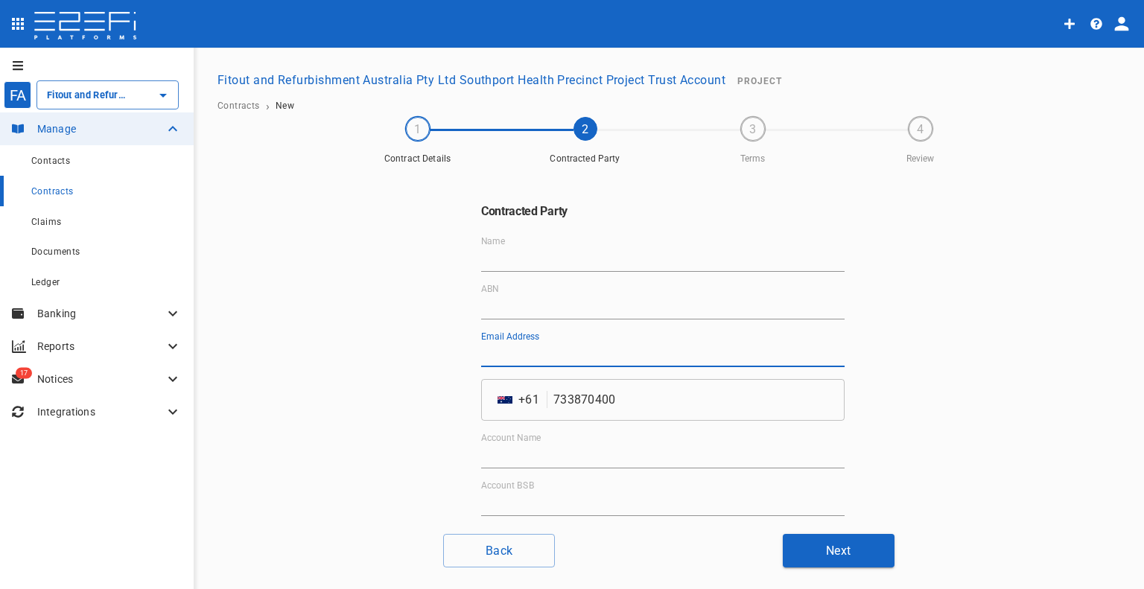
drag, startPoint x: 568, startPoint y: 351, endPoint x: 591, endPoint y: 360, distance: 24.8
click at [568, 351] on input "Email Address" at bounding box center [662, 355] width 363 height 24
paste input "[EMAIL_ADDRESS][DOMAIN_NAME]"
type input "[EMAIL_ADDRESS][DOMAIN_NAME]"
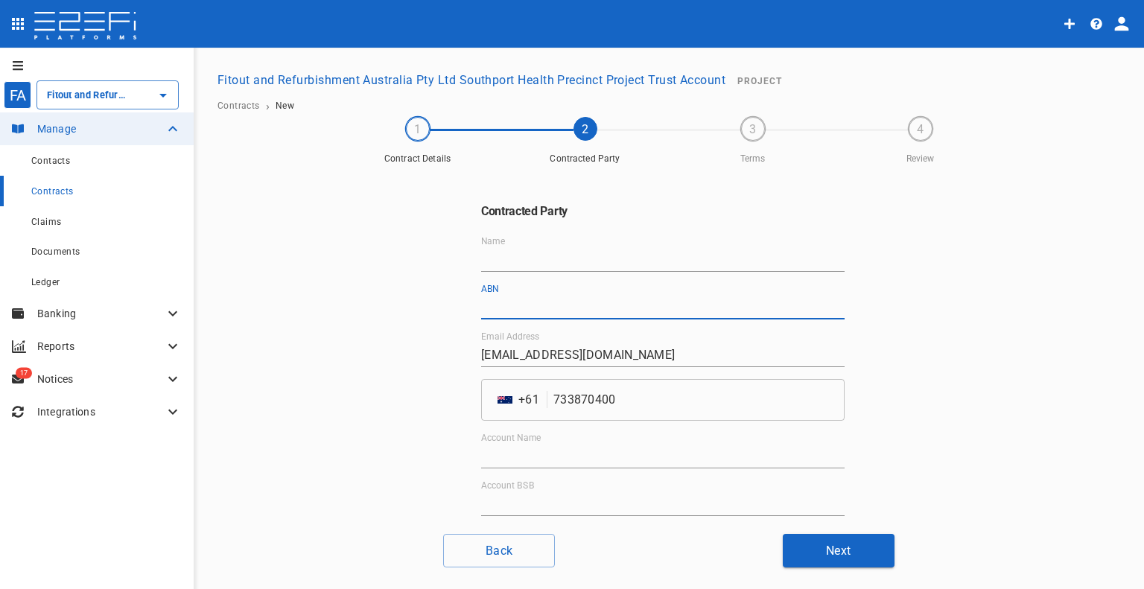
click at [539, 305] on input "ABN" at bounding box center [662, 308] width 363 height 24
paste input "26 108 525 739"
type input "26 108 525 739"
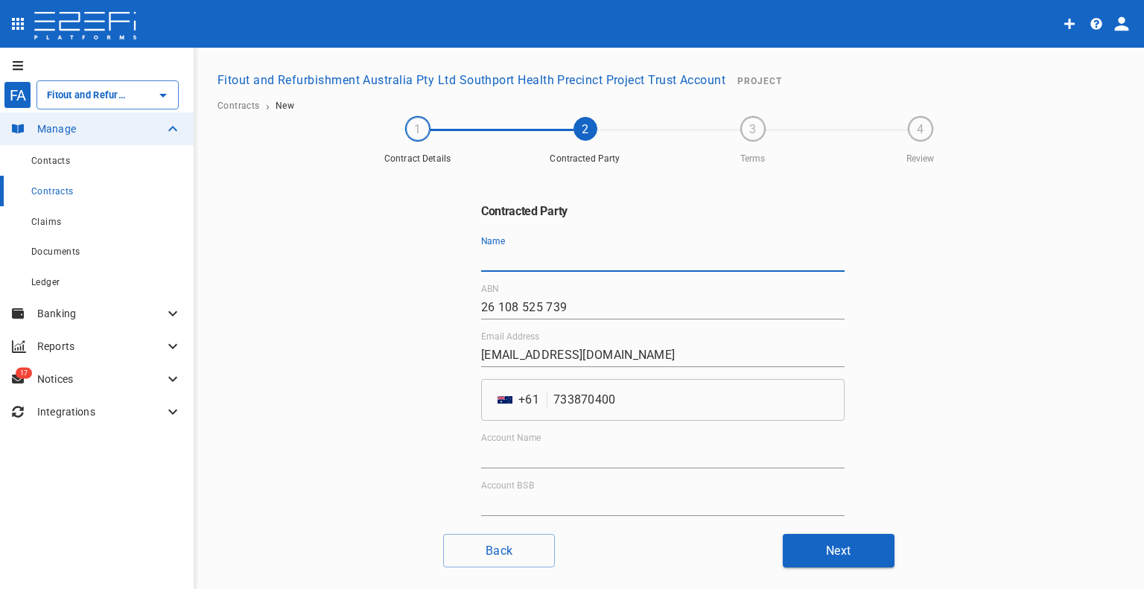
click at [518, 257] on input "Name" at bounding box center [662, 260] width 363 height 24
paste input "maging Solutions Pty Ltd"
type input "Imaging Solutions Pty Ltd"
click at [635, 453] on input "Account Name" at bounding box center [662, 457] width 363 height 24
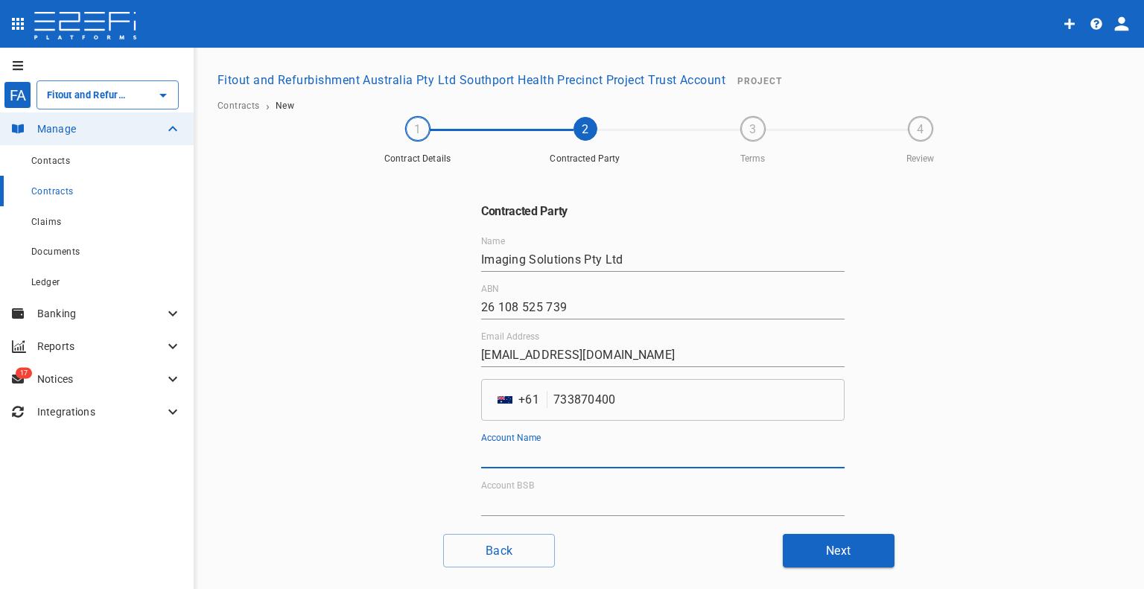
paste input "maging Solutions Pty Ltd"
click at [481, 454] on input "maging Solutions Pty Ltd" at bounding box center [662, 457] width 363 height 24
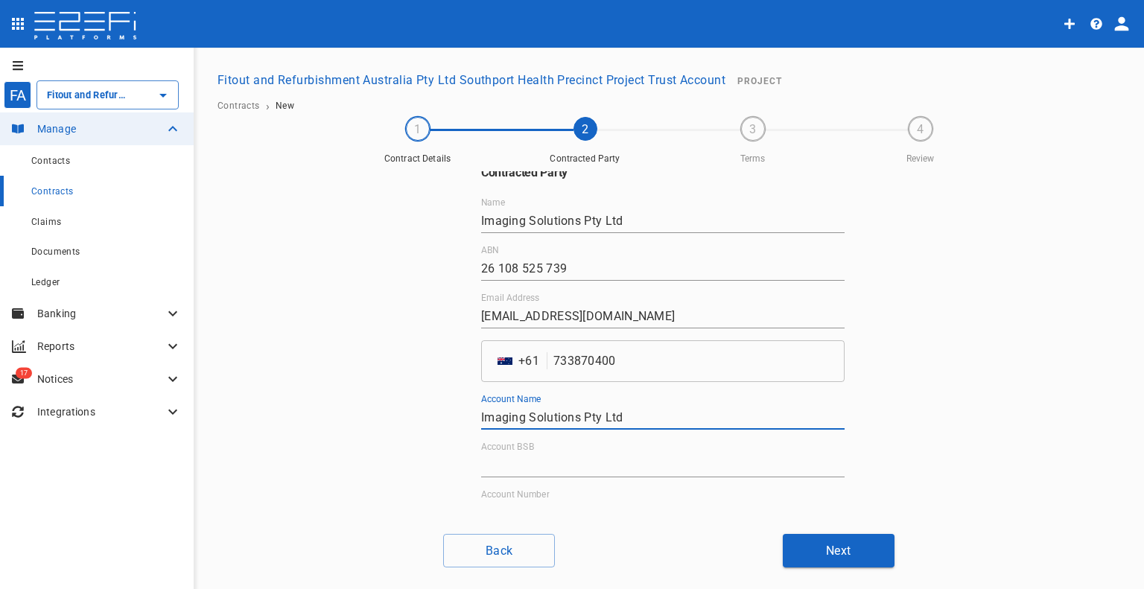
scroll to position [74, 0]
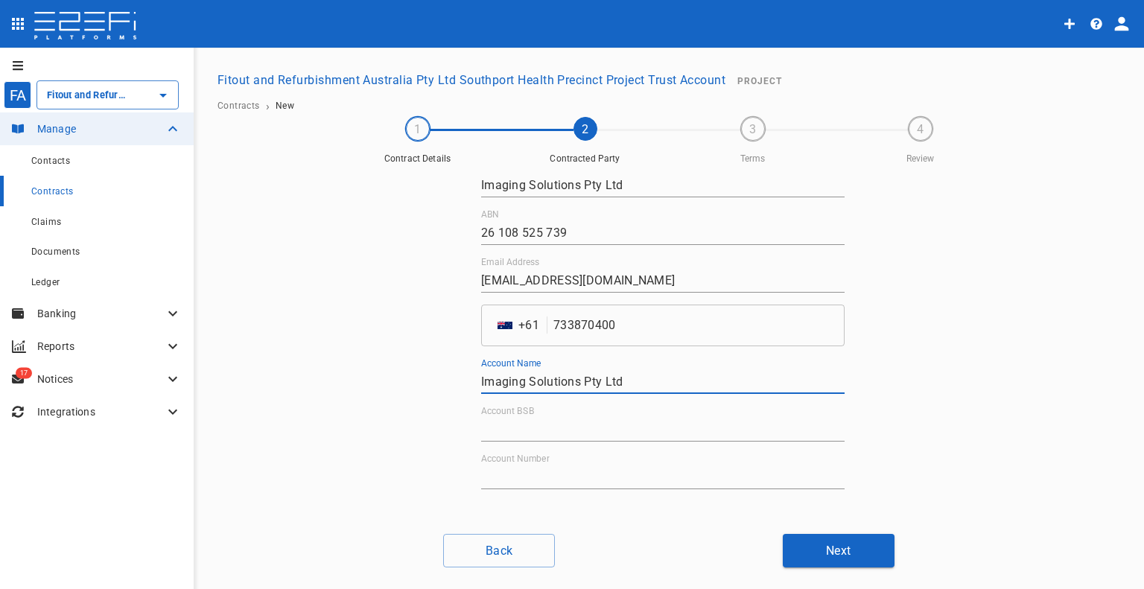
type input "Imaging Solutions Pty Ltd"
click at [556, 427] on input "Account BSB" at bounding box center [662, 430] width 363 height 24
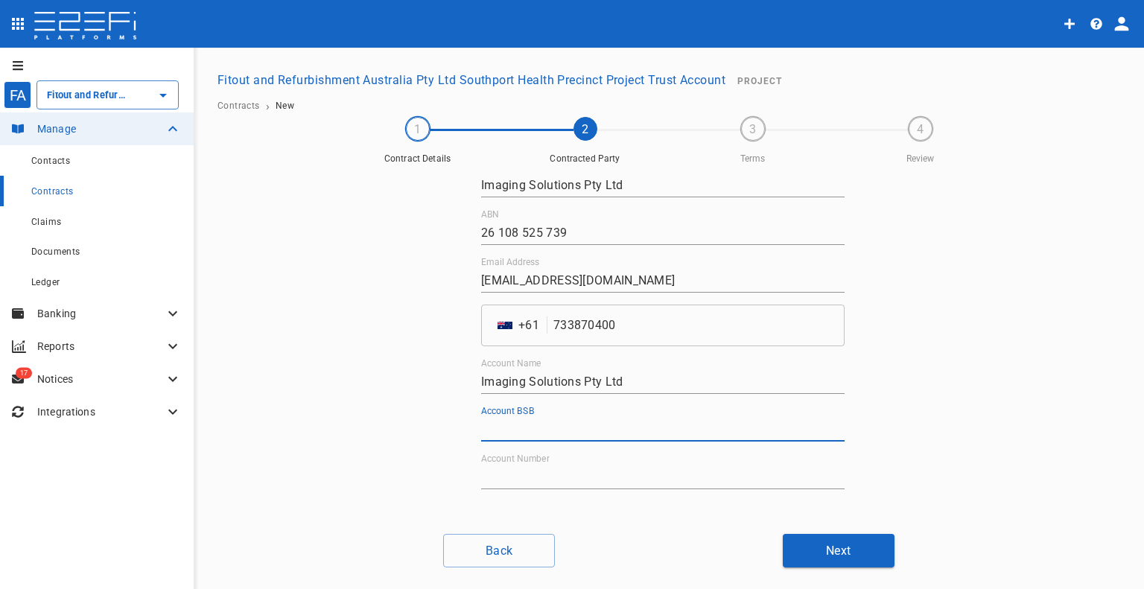
paste input "014-286"
type input "014-286"
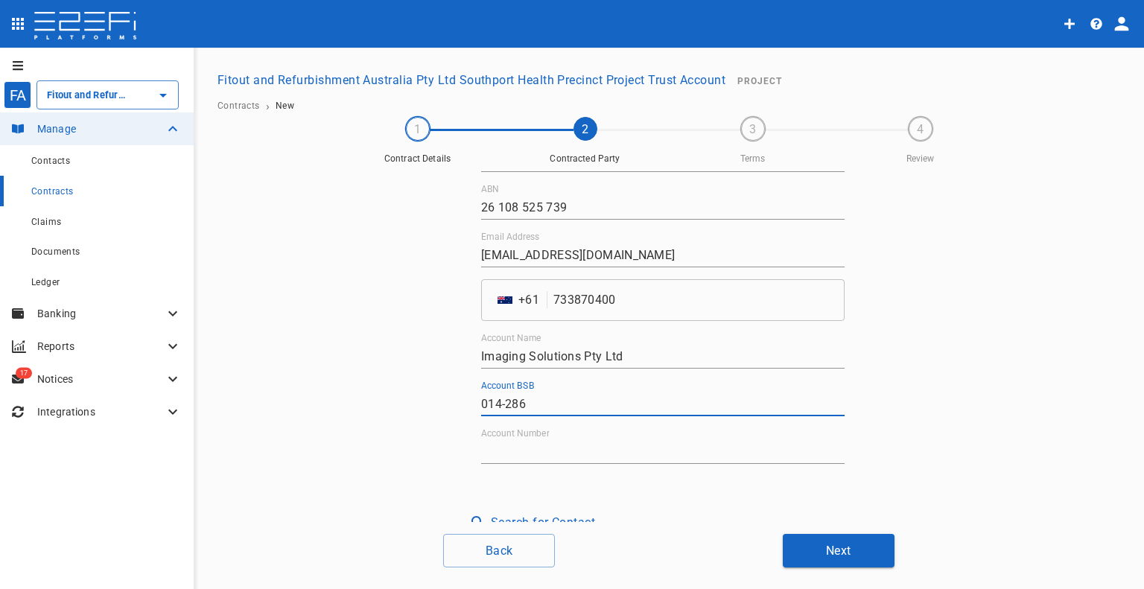
scroll to position [114, 0]
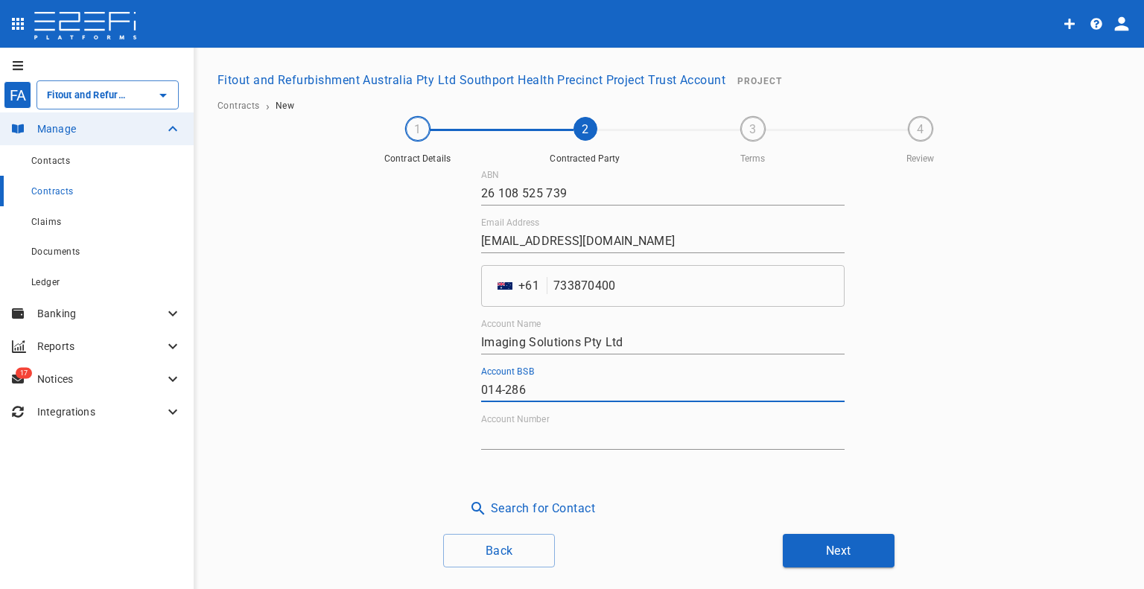
click at [563, 434] on input "Account Number" at bounding box center [662, 438] width 363 height 24
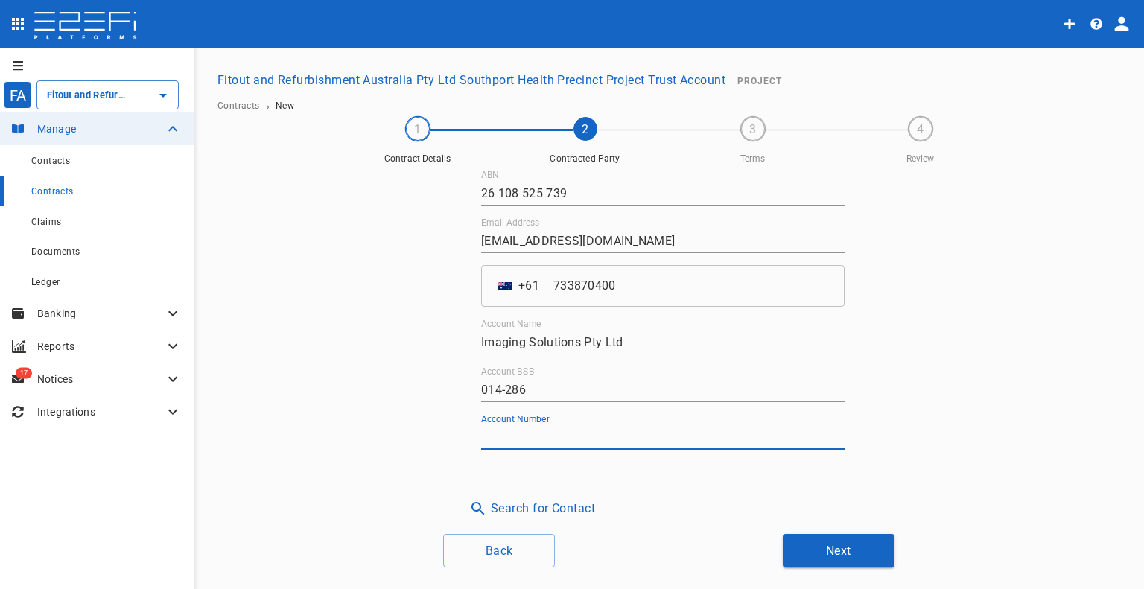
paste input "498850693"
type input "498850693"
click at [926, 451] on div "Contracted Party Name Imaging Solutions Pty Ltd ABN 26 108 525 739 Email Addres…" at bounding box center [669, 346] width 894 height 351
click at [856, 533] on div "Contracted Party Name Imaging Solutions Pty Ltd ABN 26 108 525 739 Email Addres…" at bounding box center [669, 366] width 894 height 402
click at [839, 549] on button "Next" at bounding box center [839, 551] width 112 height 34
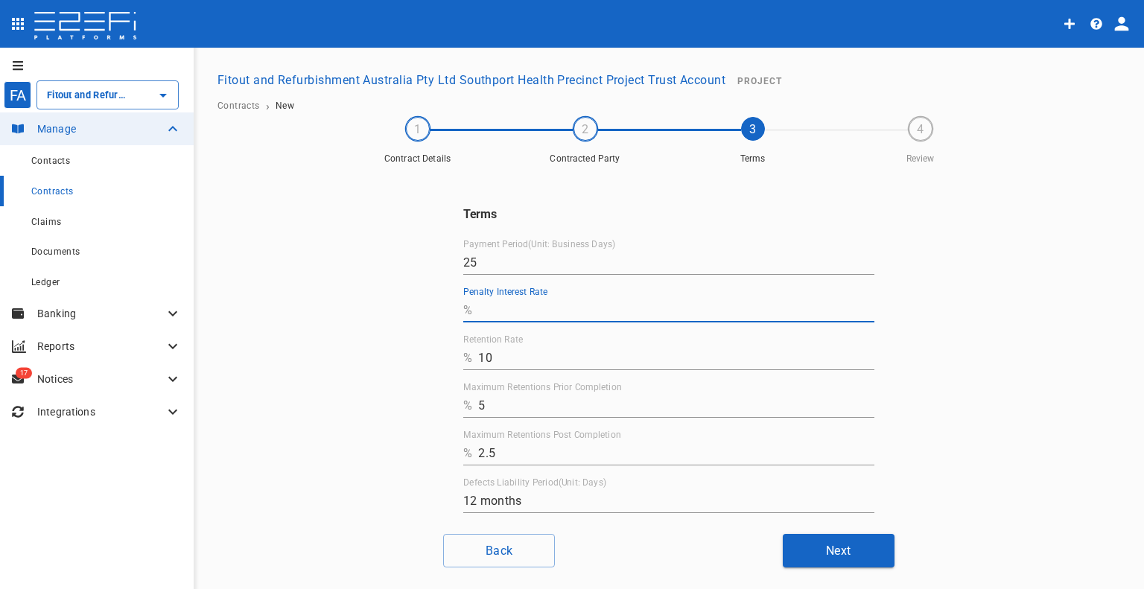
click at [542, 314] on input "Penalty Interest Rate" at bounding box center [676, 311] width 396 height 24
type input "0"
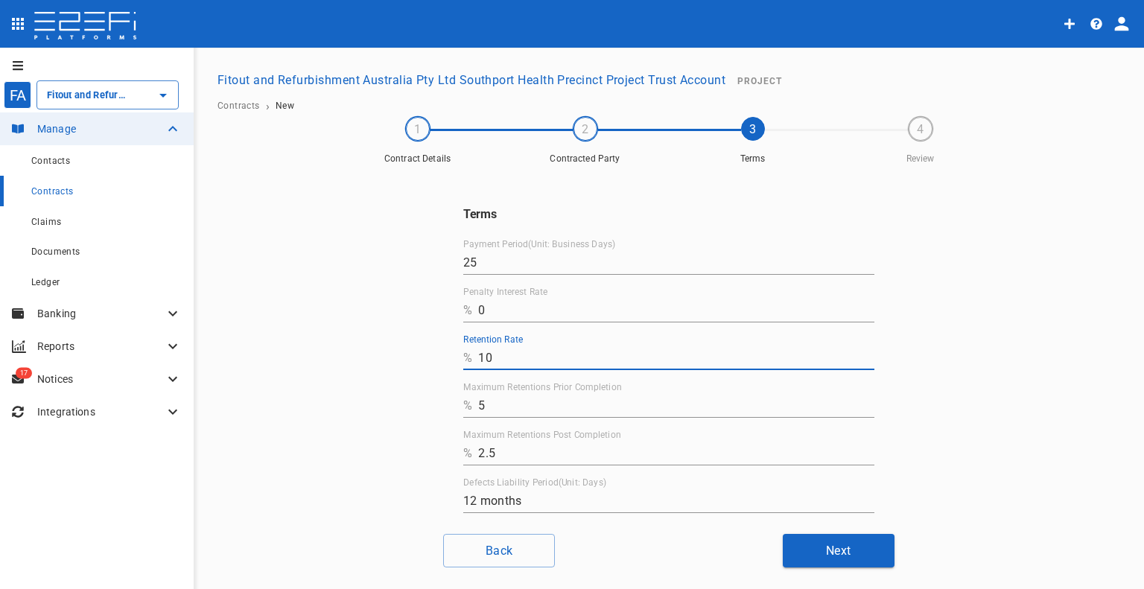
drag, startPoint x: 532, startPoint y: 348, endPoint x: 414, endPoint y: 355, distance: 117.9
click at [414, 355] on div "Terms Payment Period(Unit: Business Days) 25 Penalty Interest Rate % 0 Retentio…" at bounding box center [669, 346] width 894 height 351
type input "0"
drag, startPoint x: 559, startPoint y: 418, endPoint x: 401, endPoint y: 416, distance: 157.2
click at [396, 417] on div "Terms Payment Period(Unit: Business Days) 25 Penalty Interest Rate % 0 Retentio…" at bounding box center [669, 346] width 894 height 351
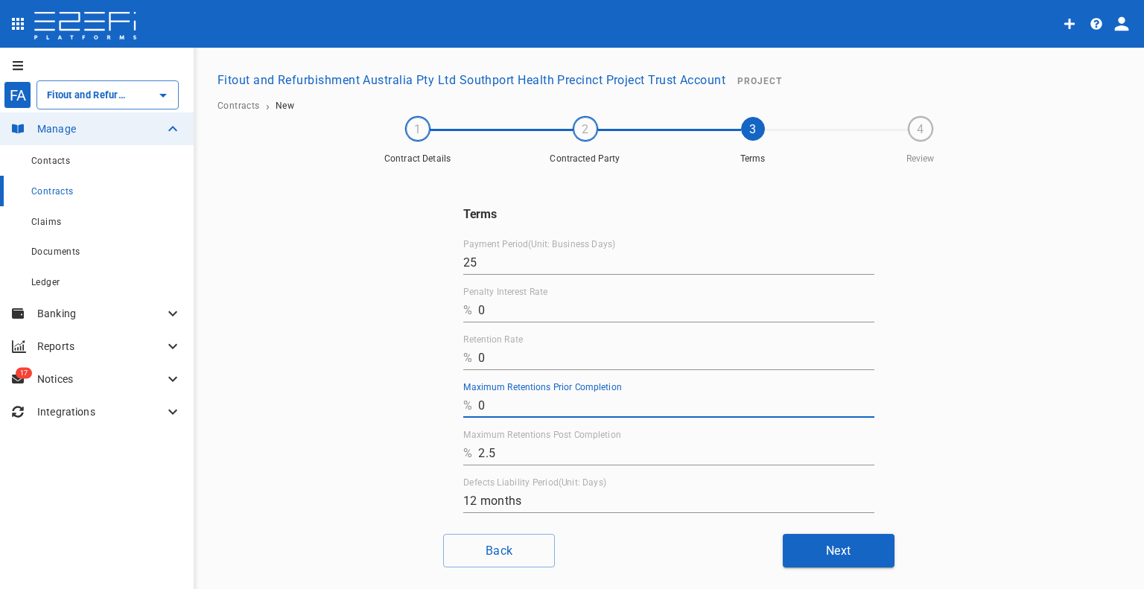
type input "0"
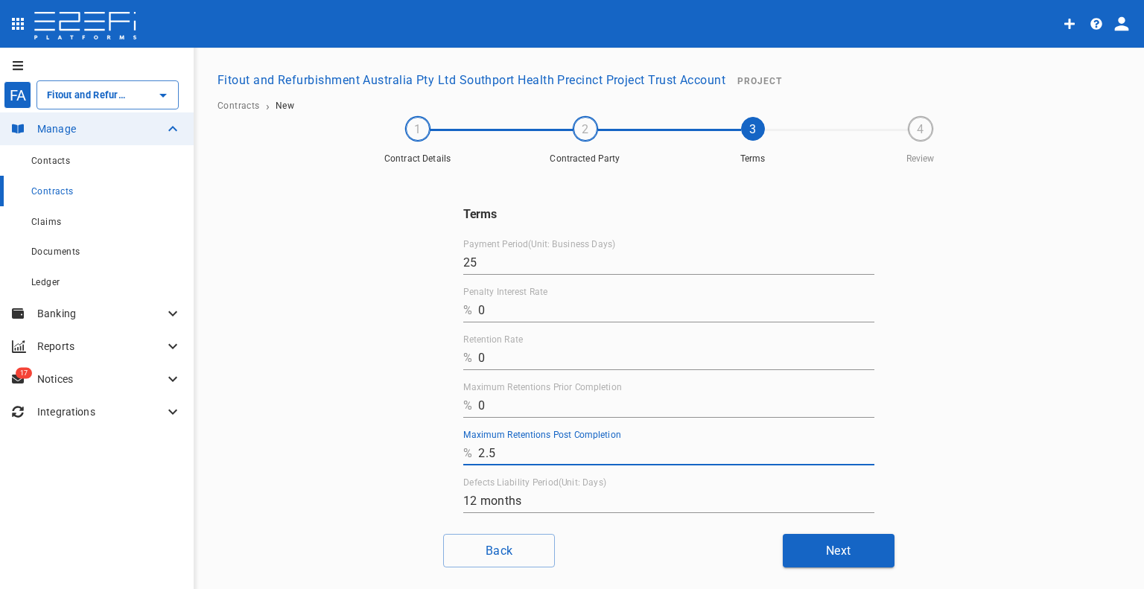
drag, startPoint x: 553, startPoint y: 451, endPoint x: 344, endPoint y: 444, distance: 209.4
click at [344, 445] on div "Terms Payment Period(Unit: Business Days) 25 Penalty Interest Rate % 0 Retentio…" at bounding box center [669, 346] width 894 height 351
type input "0"
click at [1050, 376] on div "Terms Payment Period(Unit: Business Days) 25 Penalty Interest Rate % 0 Retentio…" at bounding box center [669, 346] width 894 height 351
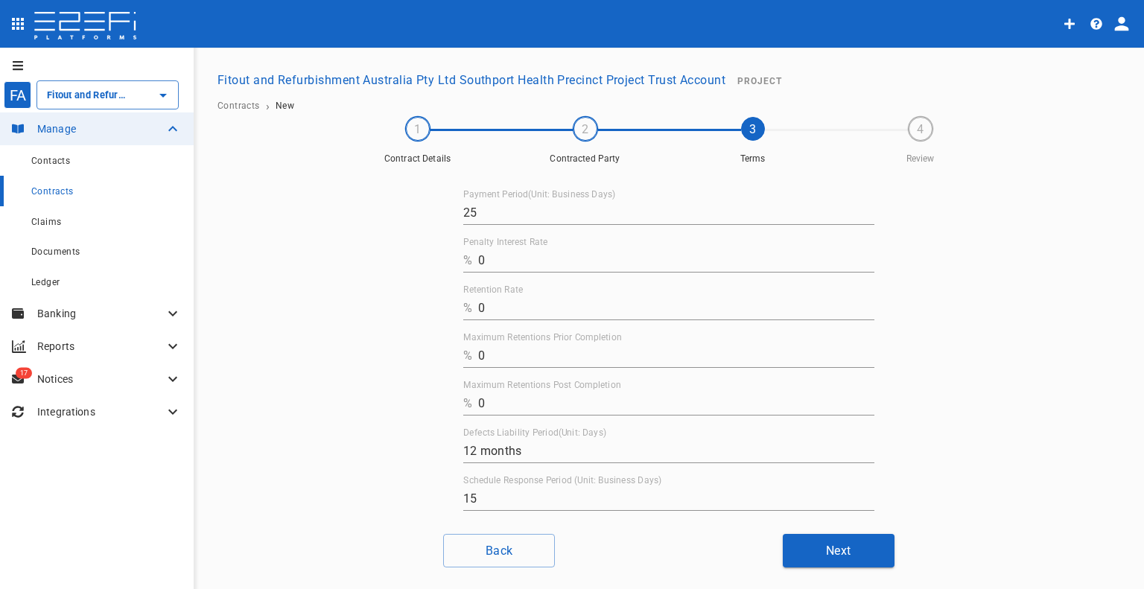
scroll to position [73, 0]
click at [816, 553] on button "Next" at bounding box center [839, 551] width 112 height 34
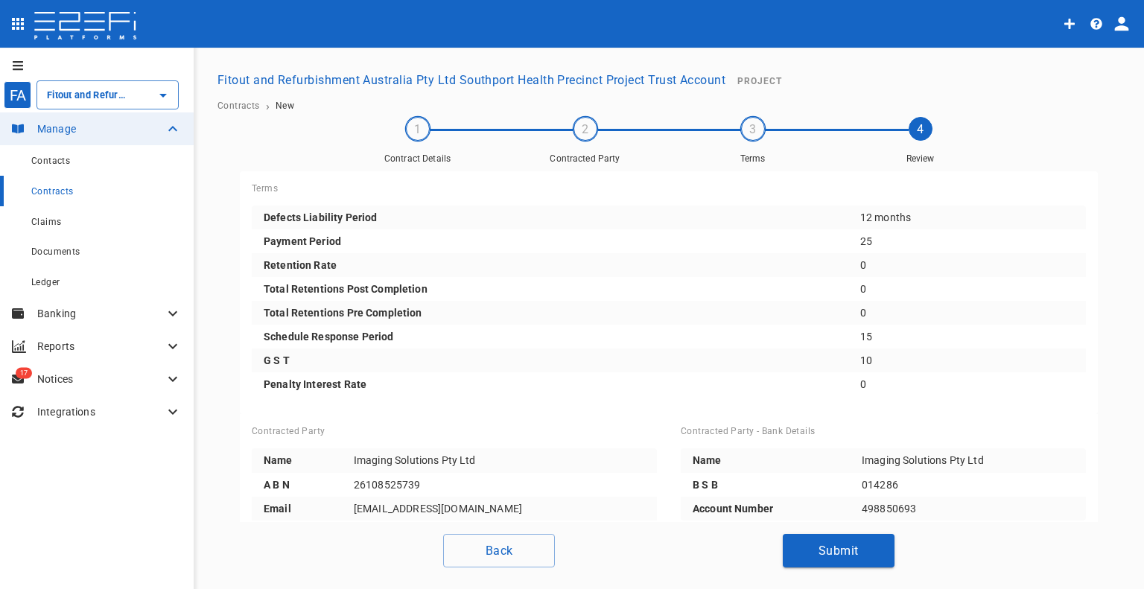
click at [825, 550] on button "Submit" at bounding box center [839, 551] width 112 height 34
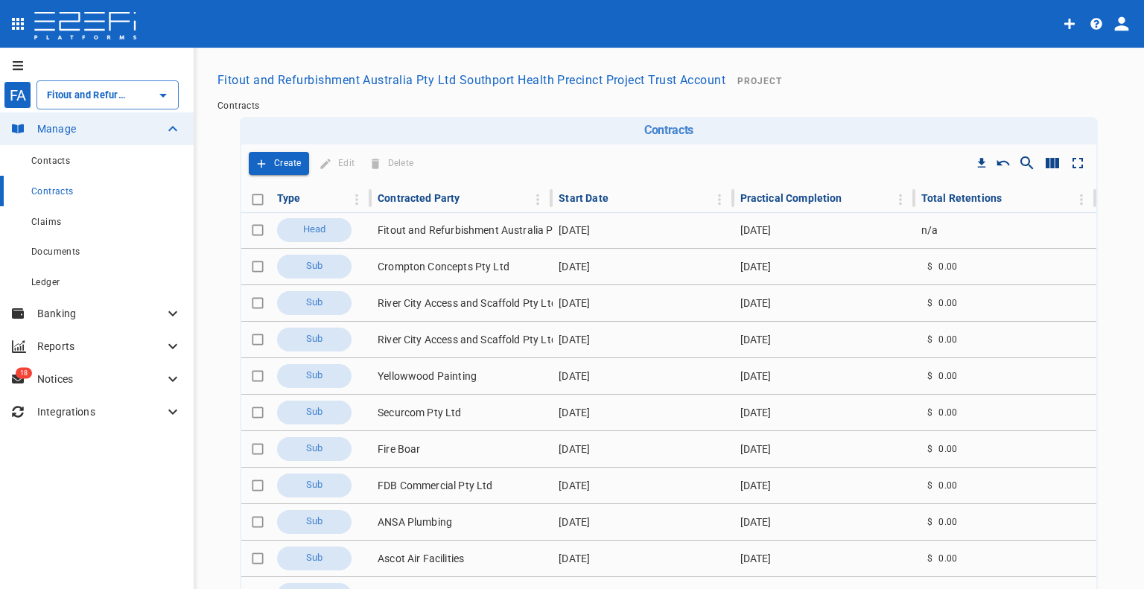
type input "Fitout and Refurbishment Australia Pty Ltd Southport Health Precinct Project Tr…"
click at [255, 159] on icon "Add" at bounding box center [261, 163] width 13 height 13
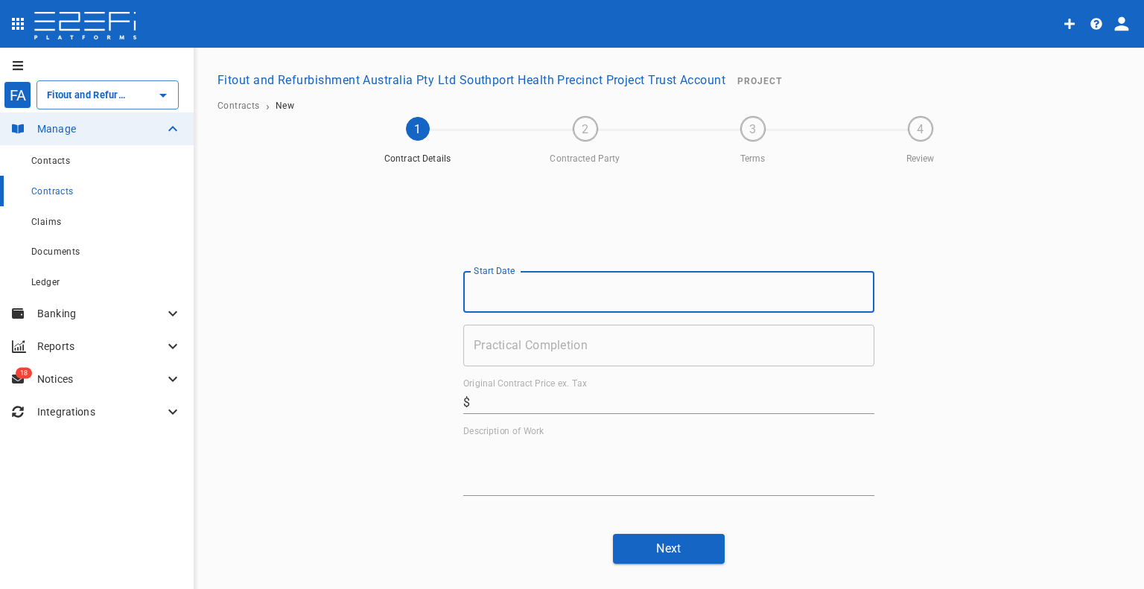
click at [498, 284] on div "Start Date Start Date" at bounding box center [668, 292] width 411 height 42
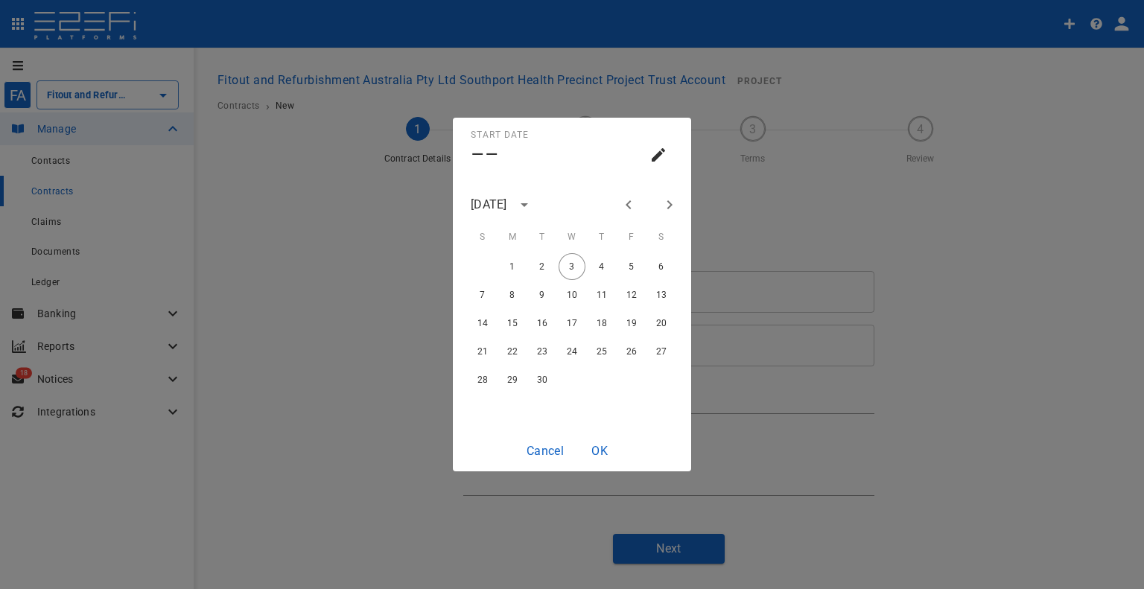
click at [633, 206] on icon "Previous month" at bounding box center [629, 205] width 18 height 18
click at [533, 208] on icon "calendar view is open, switch to year view" at bounding box center [524, 205] width 18 height 18
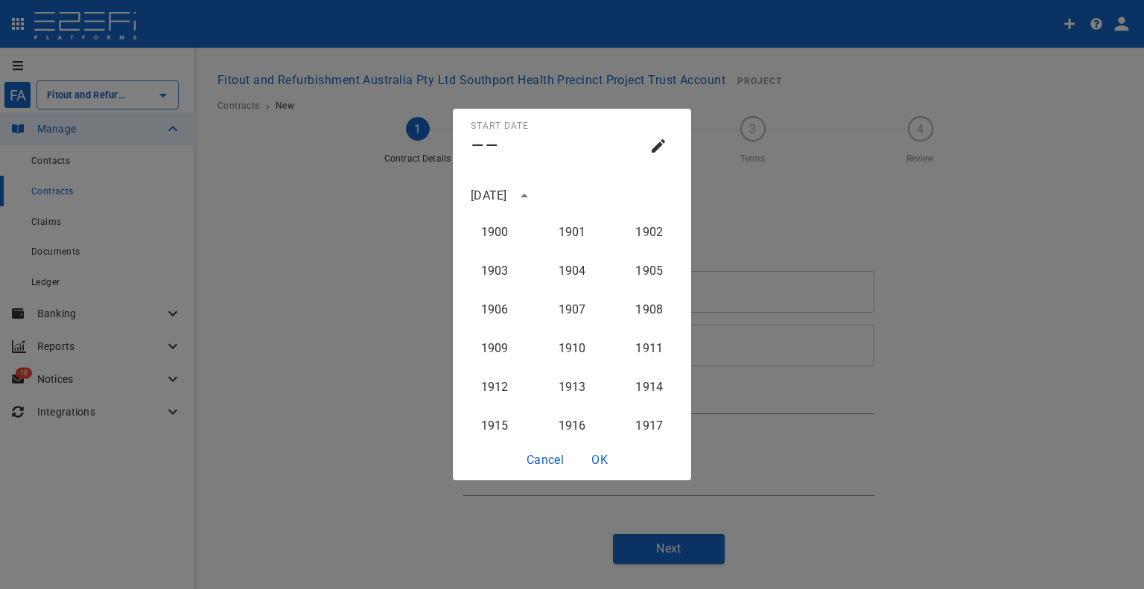
scroll to position [1494, 0]
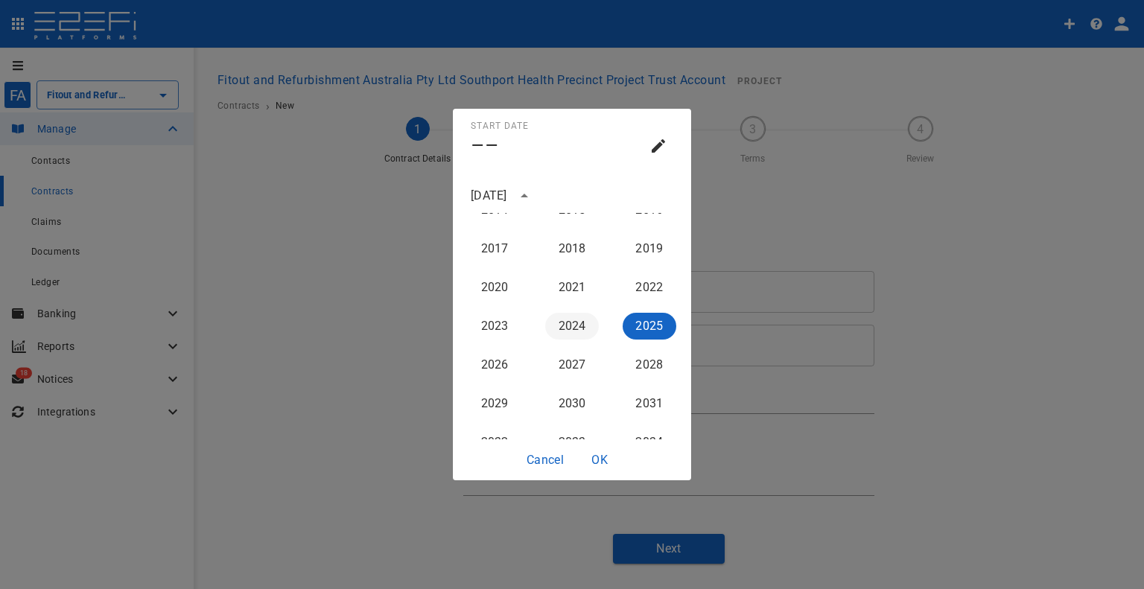
click at [565, 326] on button "2024" at bounding box center [572, 326] width 54 height 27
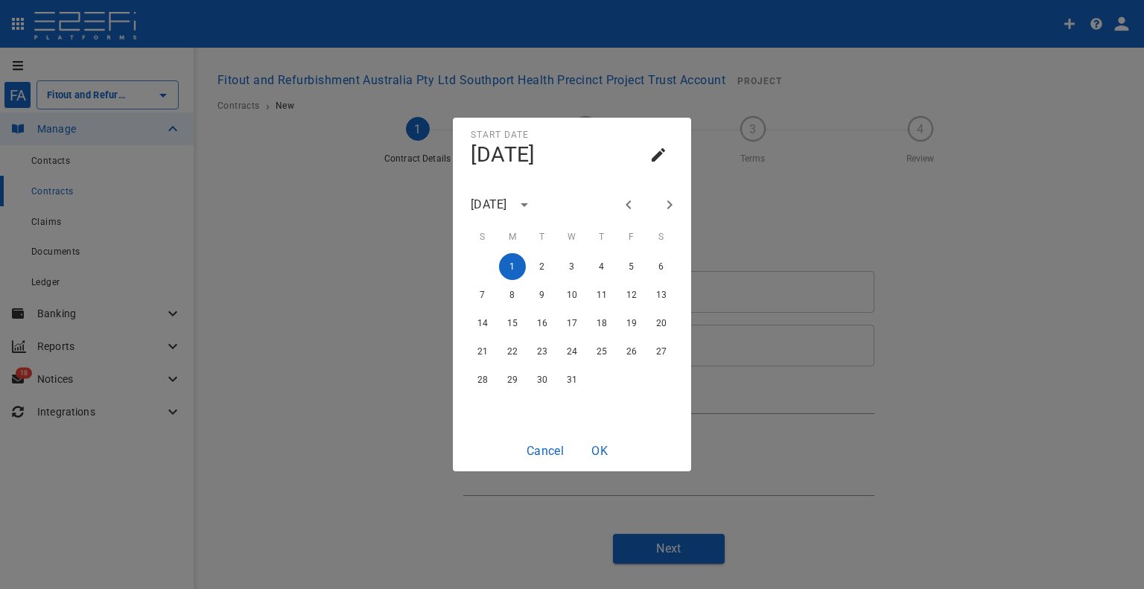
click at [657, 206] on button "Next month" at bounding box center [669, 204] width 25 height 25
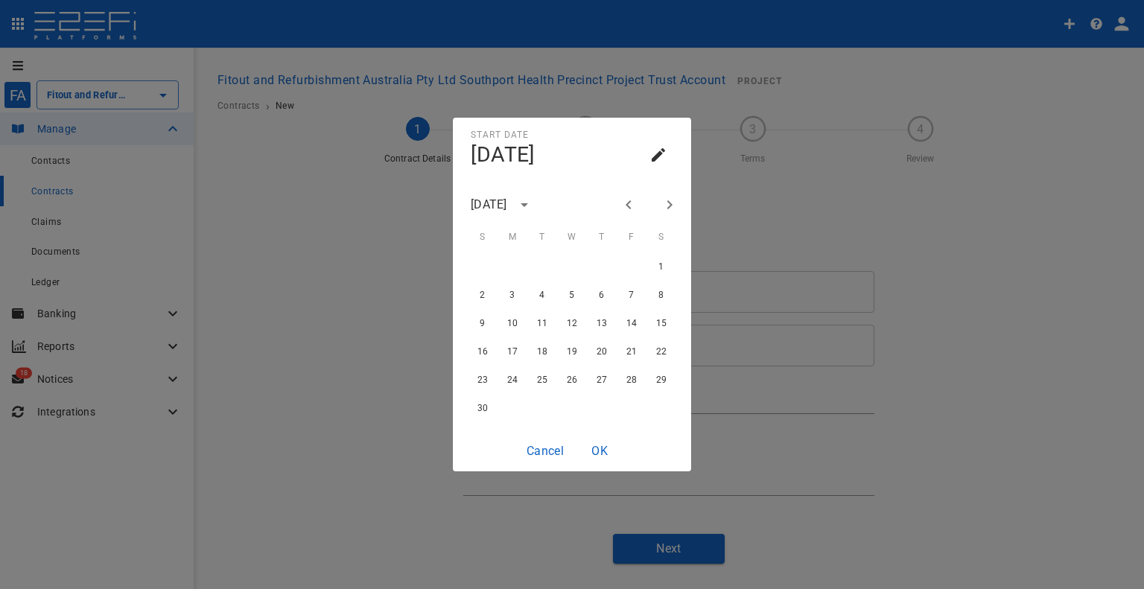
click at [657, 206] on button "Next month" at bounding box center [669, 204] width 25 height 25
click at [515, 270] on button "1" at bounding box center [512, 266] width 27 height 27
type input "[DATE]"
click at [602, 449] on button "OK" at bounding box center [600, 450] width 48 height 29
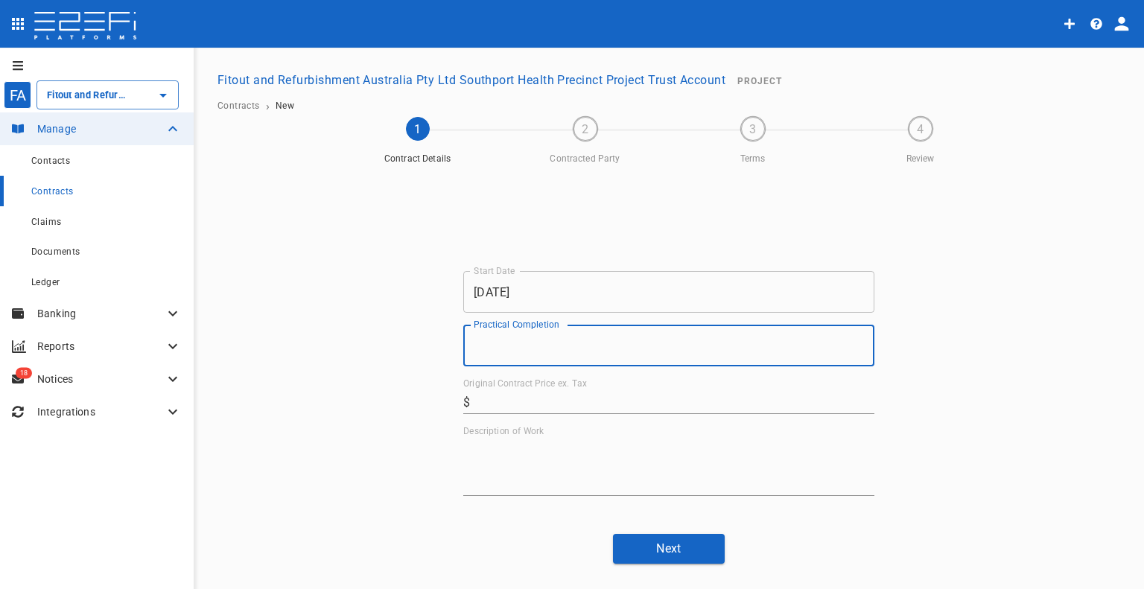
click at [606, 352] on input "Practical Completion" at bounding box center [668, 346] width 411 height 42
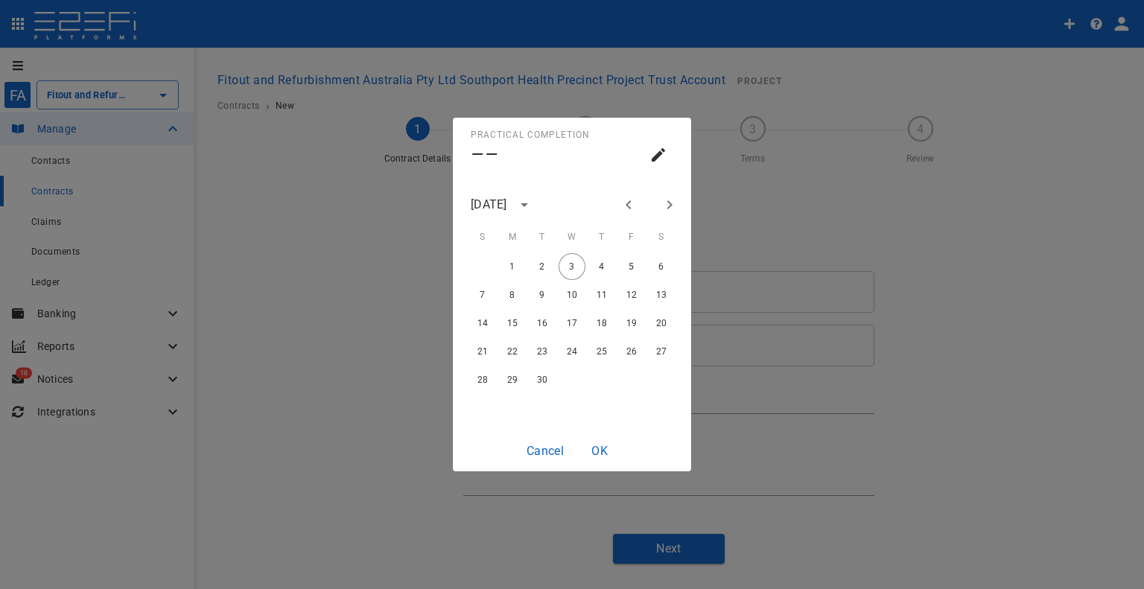
click at [632, 206] on icon "Previous month" at bounding box center [629, 205] width 18 height 18
click at [635, 204] on icon "Previous month" at bounding box center [629, 205] width 18 height 18
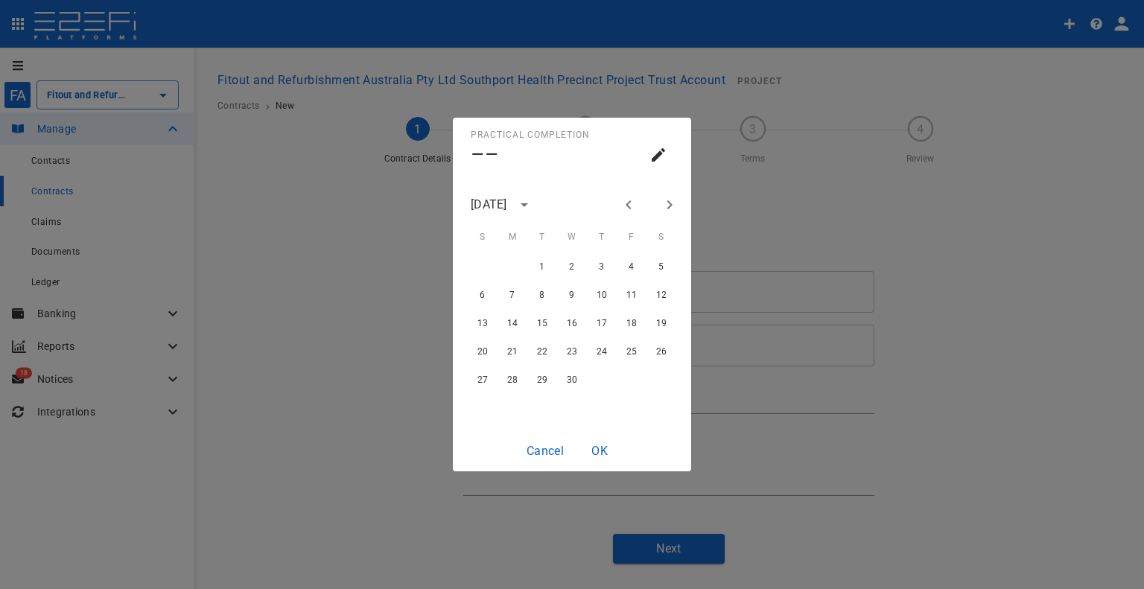
click at [635, 204] on icon "Previous month" at bounding box center [629, 205] width 18 height 18
click at [672, 212] on icon "Next month" at bounding box center [670, 205] width 18 height 18
click at [596, 380] on button "27" at bounding box center [601, 379] width 27 height 27
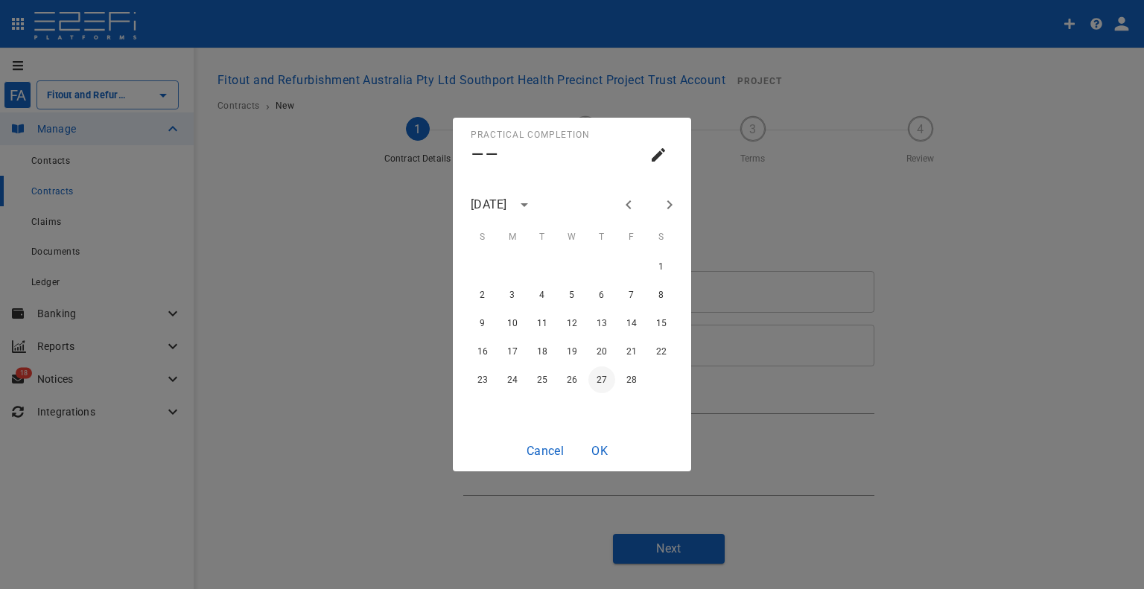
type input "[DATE]"
click at [589, 437] on button "OK" at bounding box center [600, 450] width 48 height 29
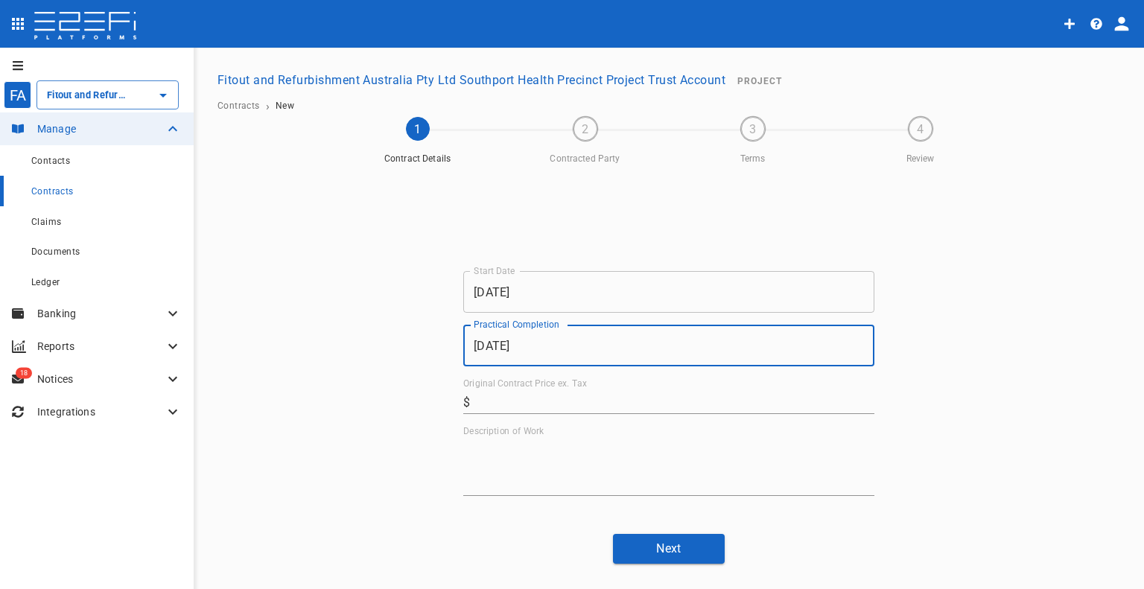
click at [564, 408] on input "Original Contract Price ex. Tax" at bounding box center [675, 402] width 398 height 24
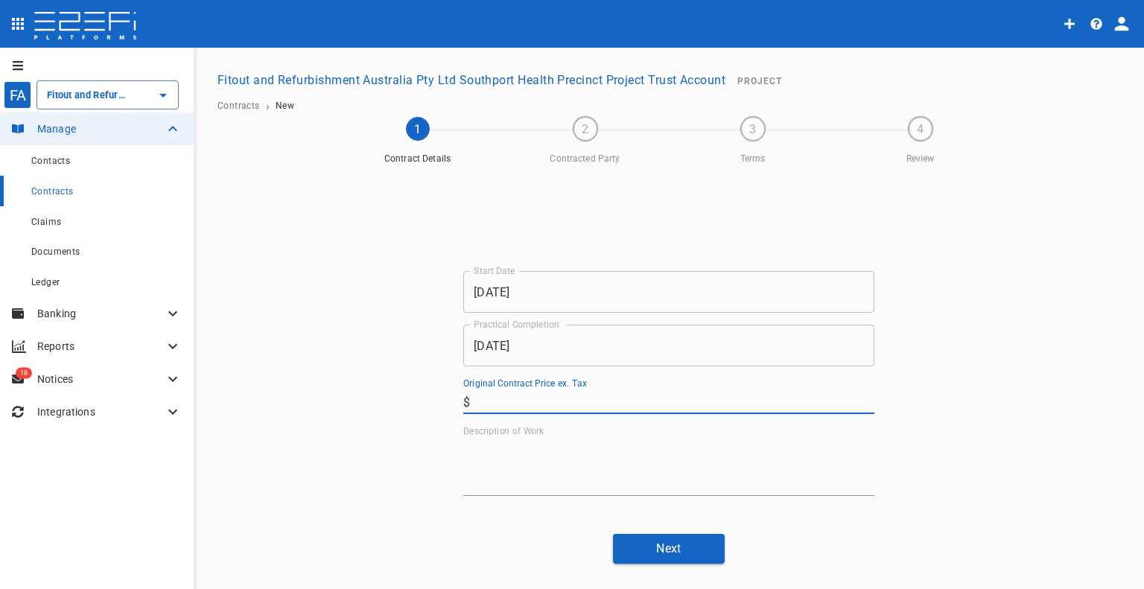
paste input "7,000"
type input "7,000"
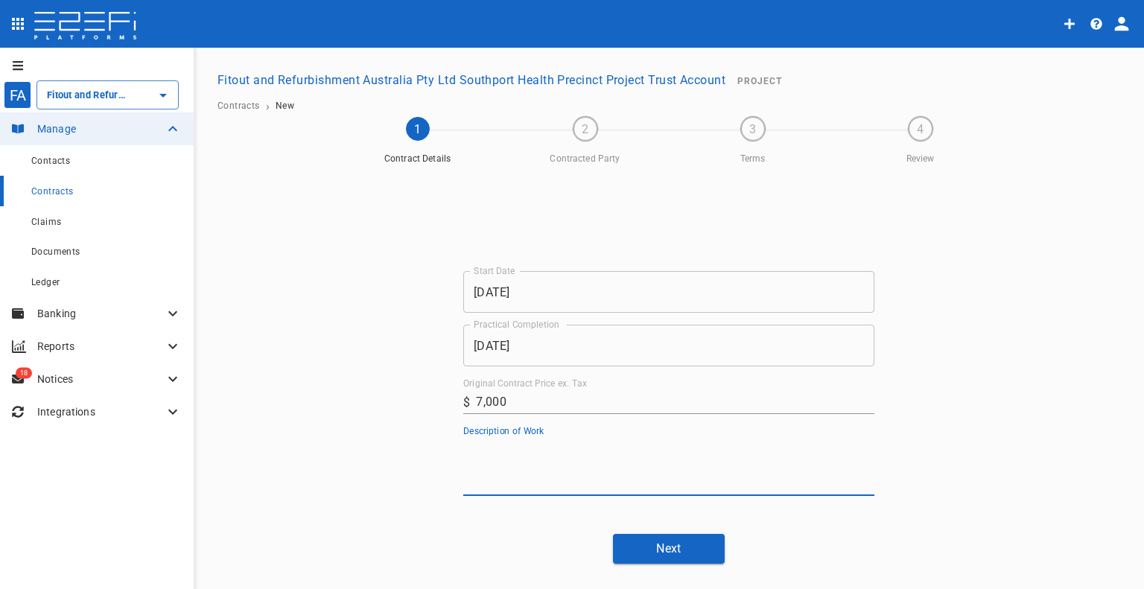
click at [514, 476] on textarea "Description of Work" at bounding box center [668, 466] width 411 height 51
drag, startPoint x: 492, startPoint y: 448, endPoint x: 408, endPoint y: 451, distance: 83.5
click at [408, 451] on div "Start Date [DATE] Start Date Practical Completion [DATE] Practical Completion O…" at bounding box center [669, 346] width 894 height 351
type textarea "Roofing & Cladding"
click at [648, 535] on button "Next" at bounding box center [669, 548] width 112 height 29
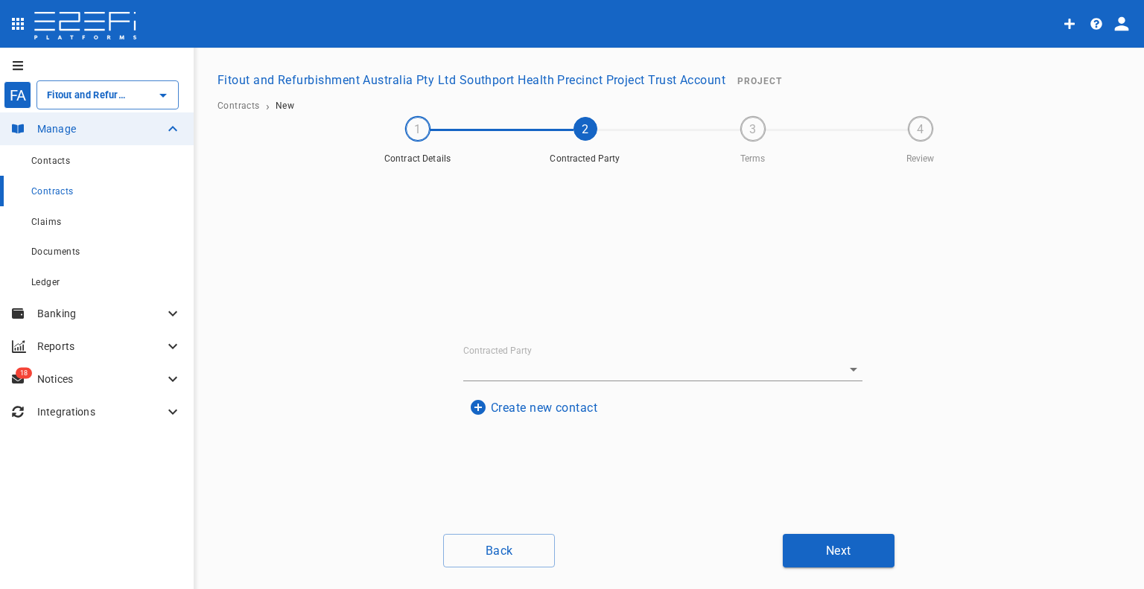
click at [521, 366] on input "Contracted Party" at bounding box center [642, 369] width 358 height 23
type input "u"
click at [535, 337] on button "Create new contact" at bounding box center [533, 349] width 140 height 29
click at [530, 264] on input "Name" at bounding box center [662, 260] width 363 height 24
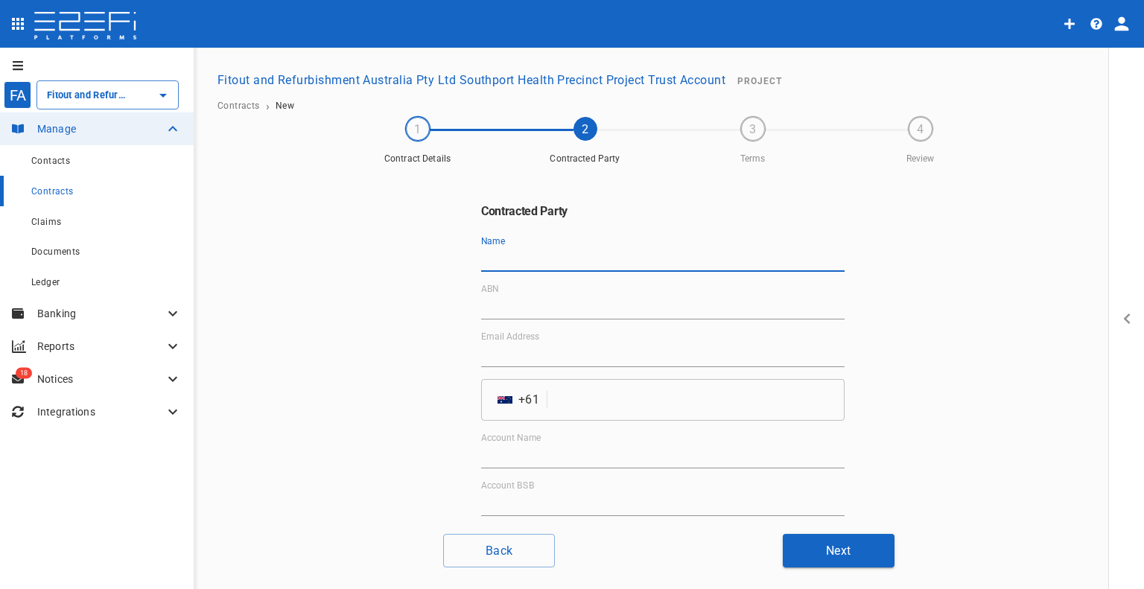
paste input "Under 1 Roofer Pty Ltd"
type input "Under 1 Roofer Pty Ltd"
click at [571, 404] on input "tel" at bounding box center [698, 400] width 291 height 42
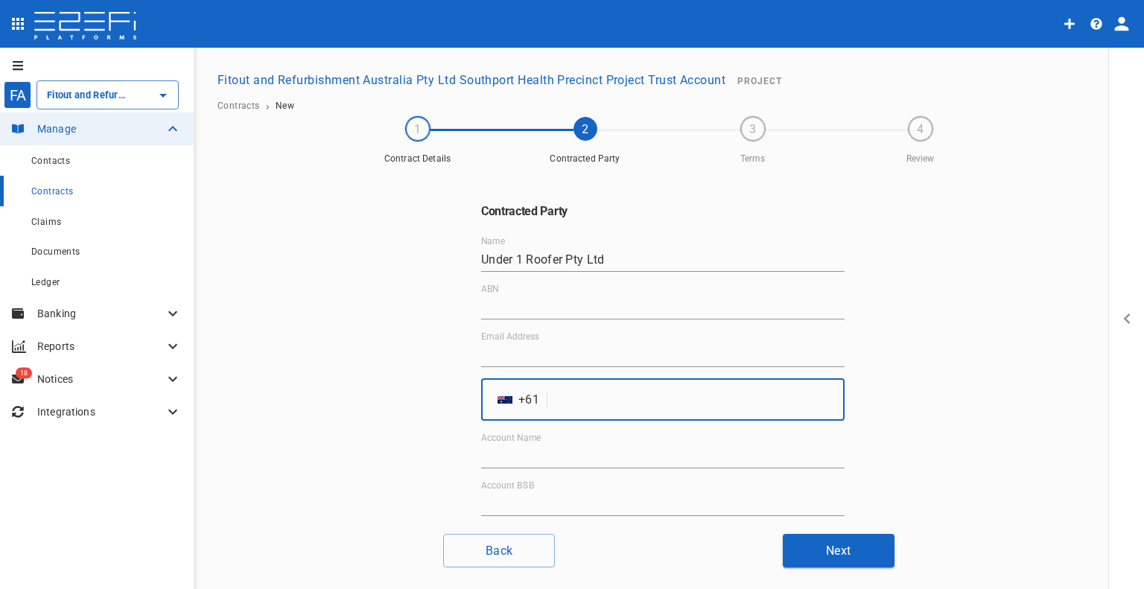
paste input "457424183"
type input "457424183"
click at [547, 344] on input "Email Address" at bounding box center [662, 355] width 363 height 24
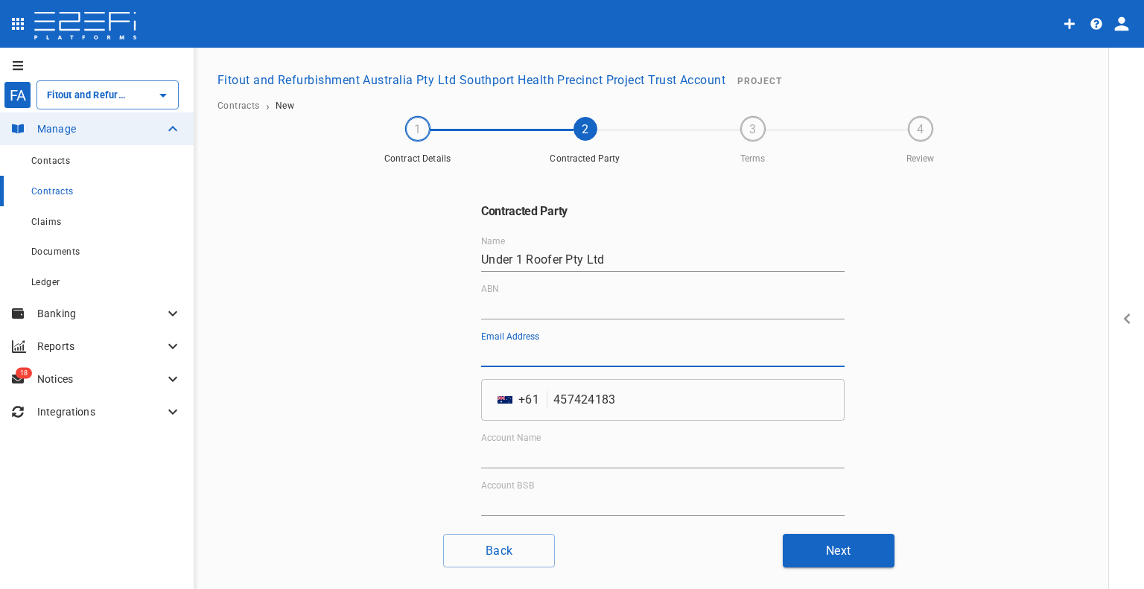
paste input "[EMAIL_ADDRESS][DOMAIN_NAME]"
type input "[EMAIL_ADDRESS][DOMAIN_NAME]"
click at [542, 314] on input "ABN" at bounding box center [662, 308] width 363 height 24
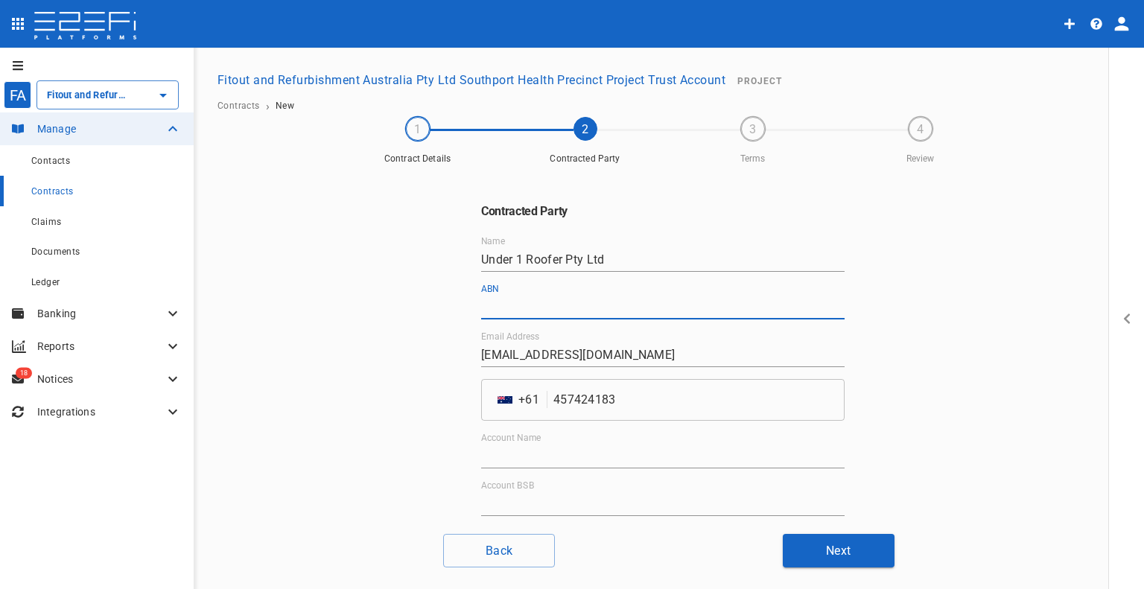
paste input "73 631 747 012"
type input "73 631 747 012"
click at [539, 446] on input "Account Name" at bounding box center [662, 457] width 363 height 24
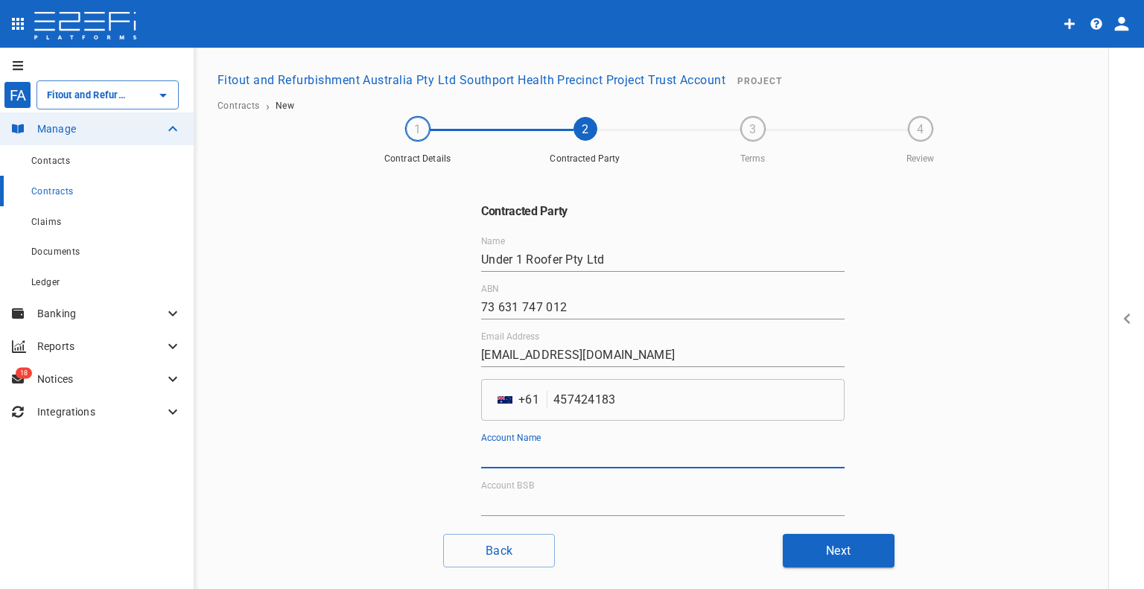
paste input "Under 1 Roofer Pty Ltd"
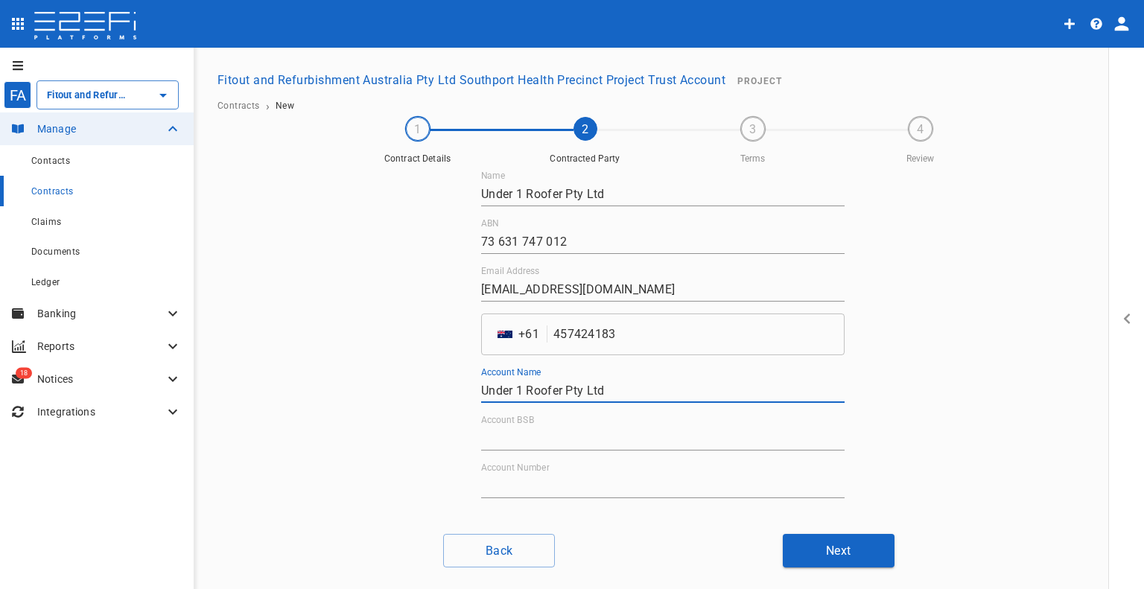
scroll to position [114, 0]
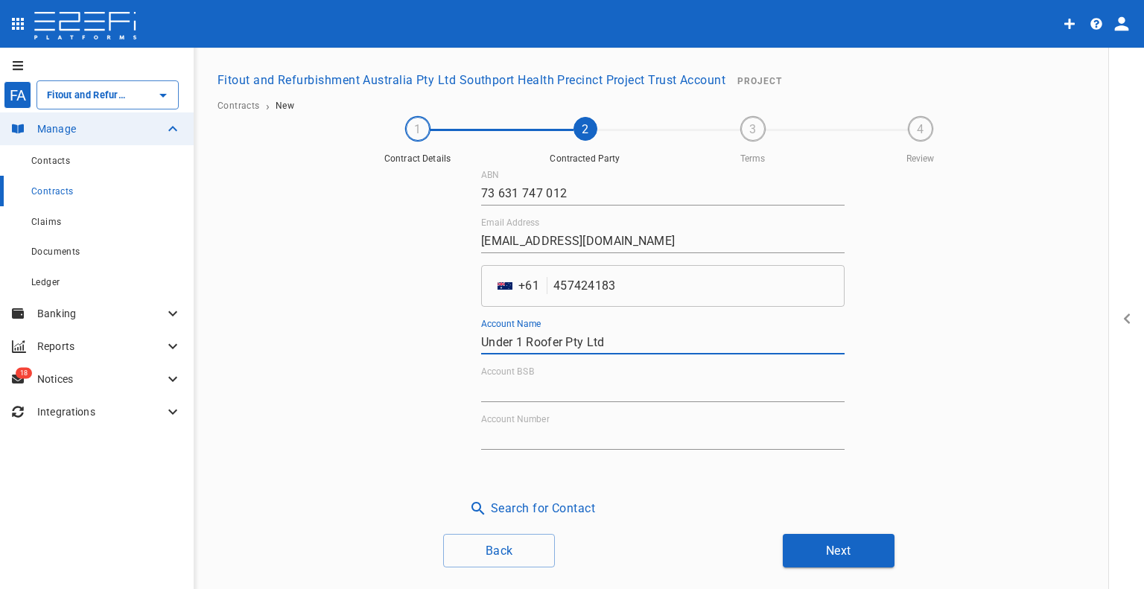
type input "Under 1 Roofer Pty Ltd"
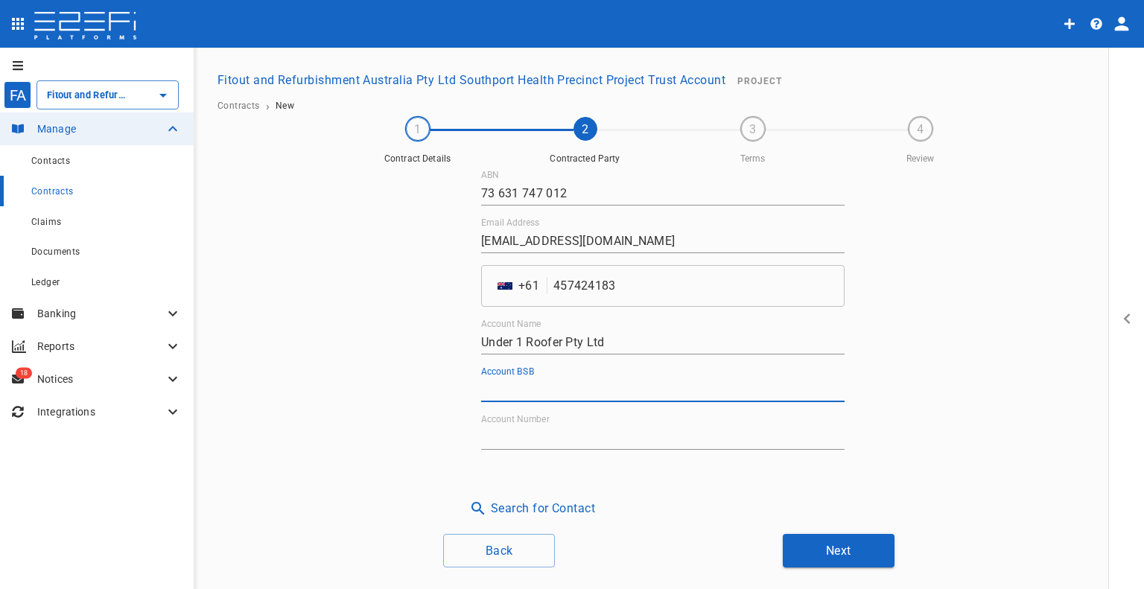
click at [560, 393] on input "Account BSB" at bounding box center [662, 390] width 363 height 24
paste input "034-076"
type input "034-076"
drag, startPoint x: 507, startPoint y: 431, endPoint x: 558, endPoint y: 414, distance: 54.2
click at [507, 431] on input "Account Number" at bounding box center [662, 438] width 363 height 24
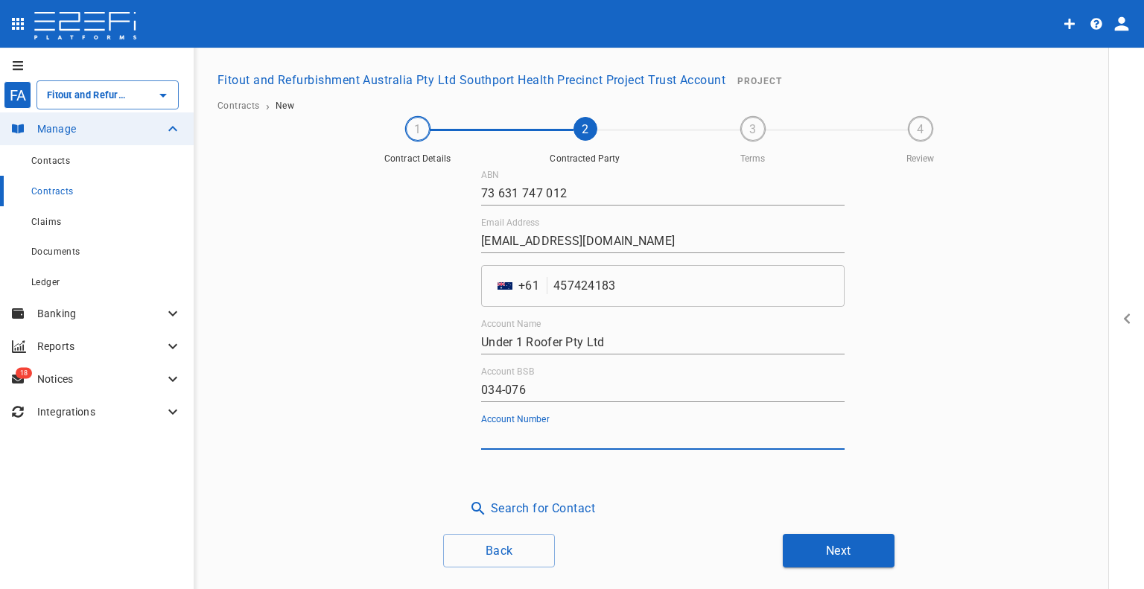
paste input "585098"
type input "585098"
click at [902, 342] on div "Contracted Party Name Under 1 Roofer Pty Ltd ABN 73 631 747 012 Email Address […" at bounding box center [669, 346] width 894 height 351
click at [827, 544] on button "Next" at bounding box center [839, 551] width 112 height 34
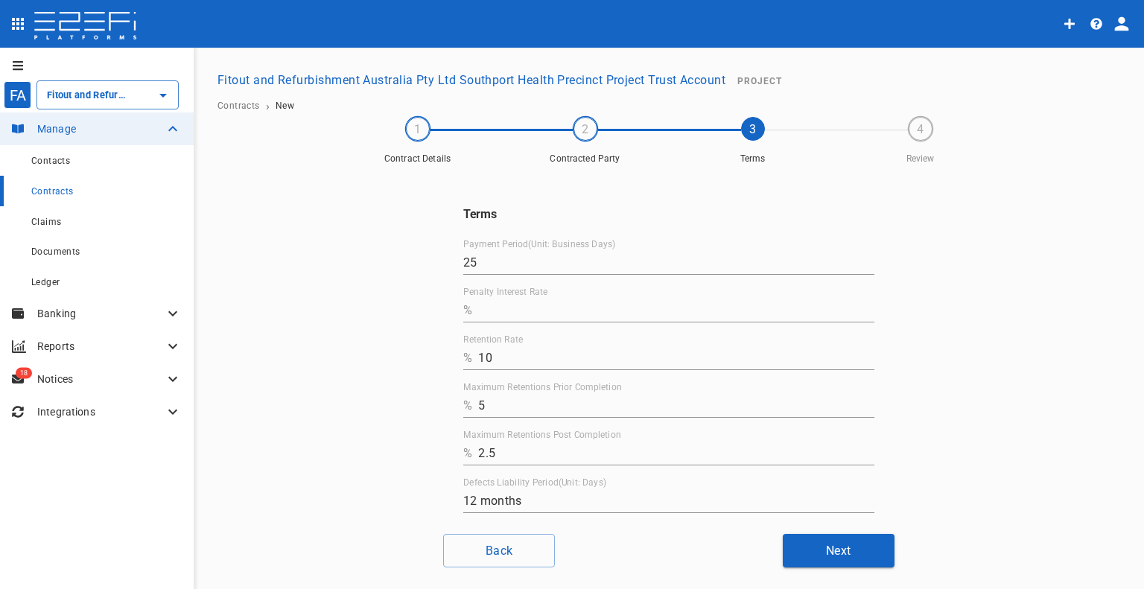
click at [515, 317] on input "Penalty Interest Rate" at bounding box center [676, 311] width 396 height 24
type input "0"
drag, startPoint x: 503, startPoint y: 355, endPoint x: 501, endPoint y: 390, distance: 35.8
click at [428, 358] on div "Terms Payment Period(Unit: Business Days) 25 Penalty Interest Rate % 0 Retentio…" at bounding box center [669, 346] width 894 height 351
type input "0"
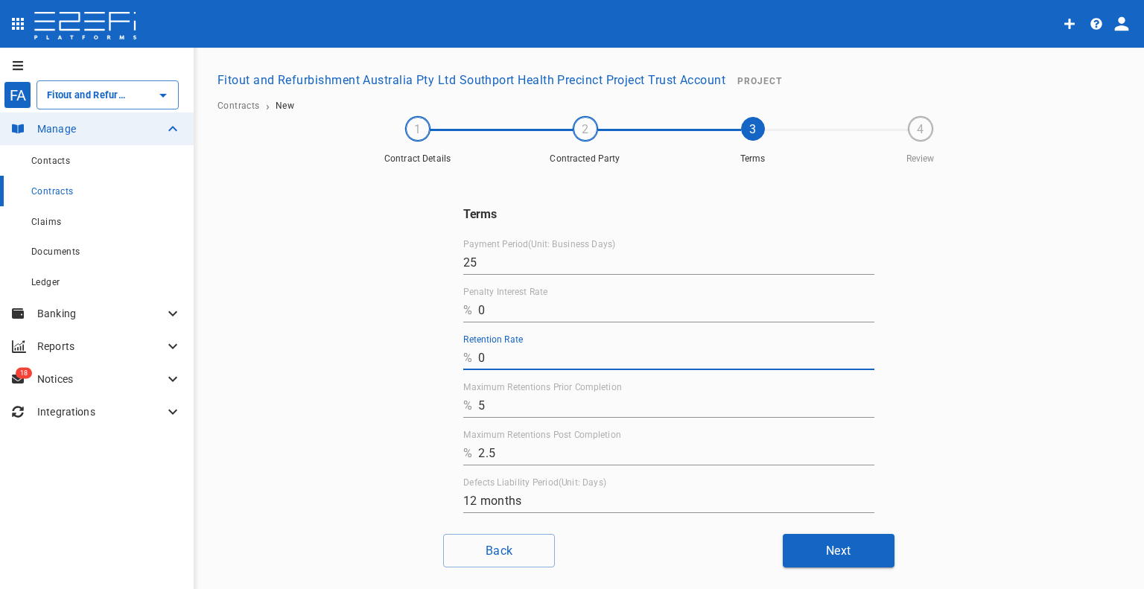
drag, startPoint x: 526, startPoint y: 413, endPoint x: 522, endPoint y: 405, distance: 8.3
click at [522, 408] on input "5" at bounding box center [676, 406] width 396 height 24
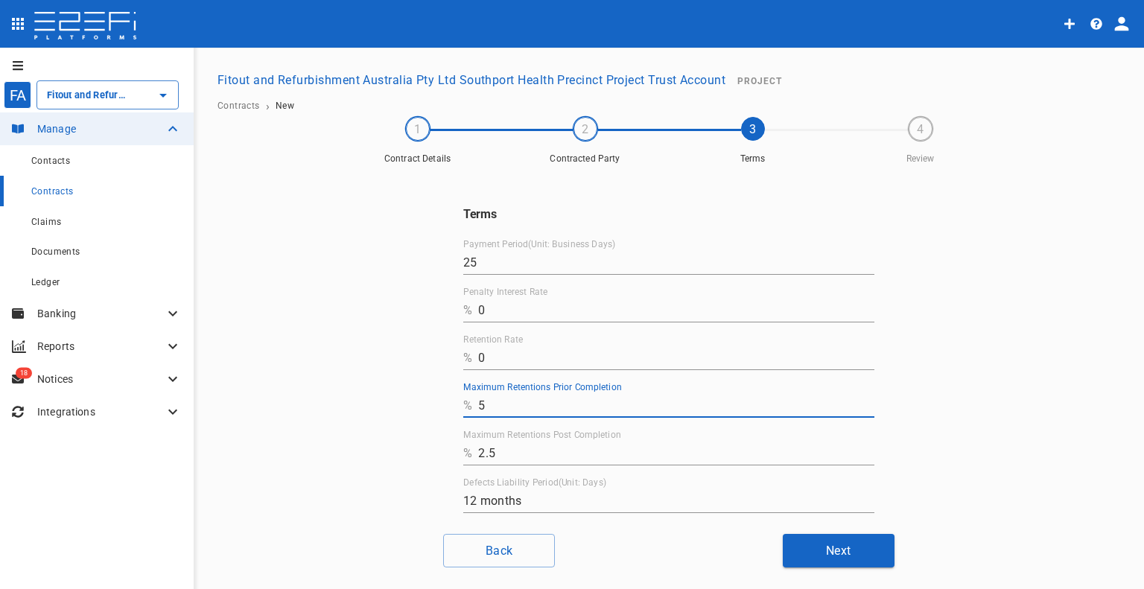
click at [522, 405] on input "5" at bounding box center [676, 406] width 396 height 24
click at [433, 407] on div "Terms Payment Period(Unit: Business Days) 25 Penalty Interest Rate % 0 Retentio…" at bounding box center [669, 346] width 894 height 351
type input "0"
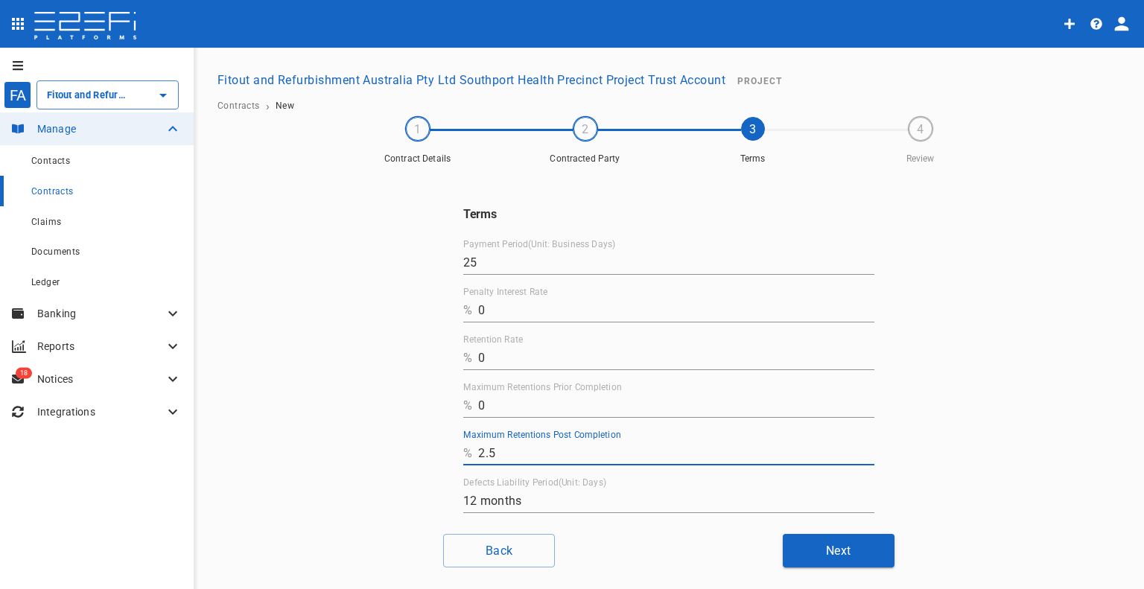
drag, startPoint x: 557, startPoint y: 452, endPoint x: 434, endPoint y: 455, distance: 122.9
click at [435, 455] on div "Terms Payment Period(Unit: Business Days) 25 Penalty Interest Rate % 0 Retentio…" at bounding box center [669, 346] width 894 height 351
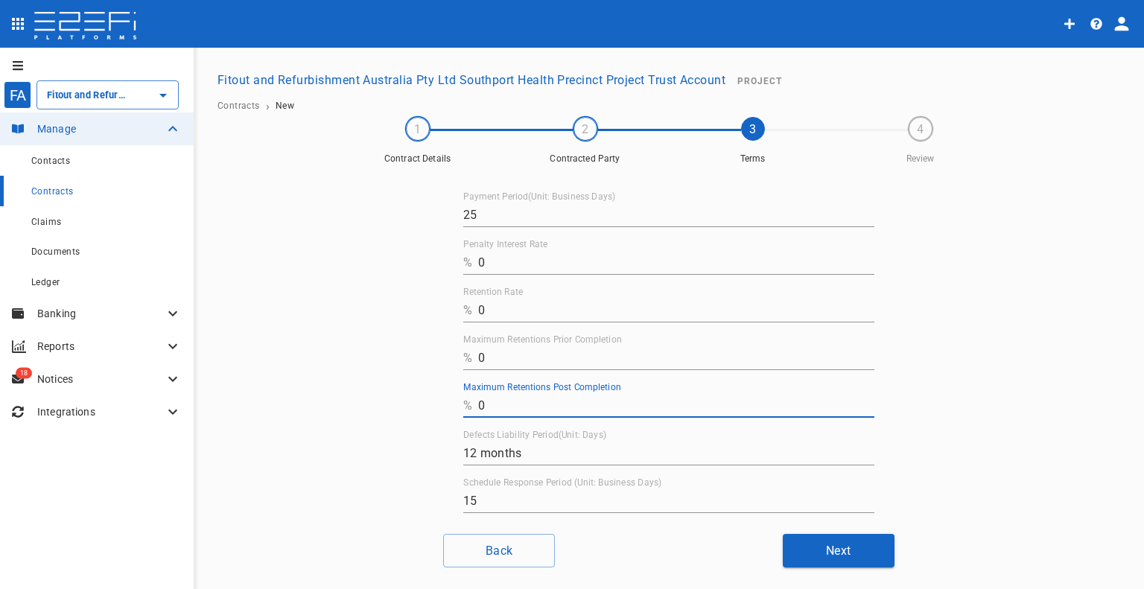
scroll to position [73, 0]
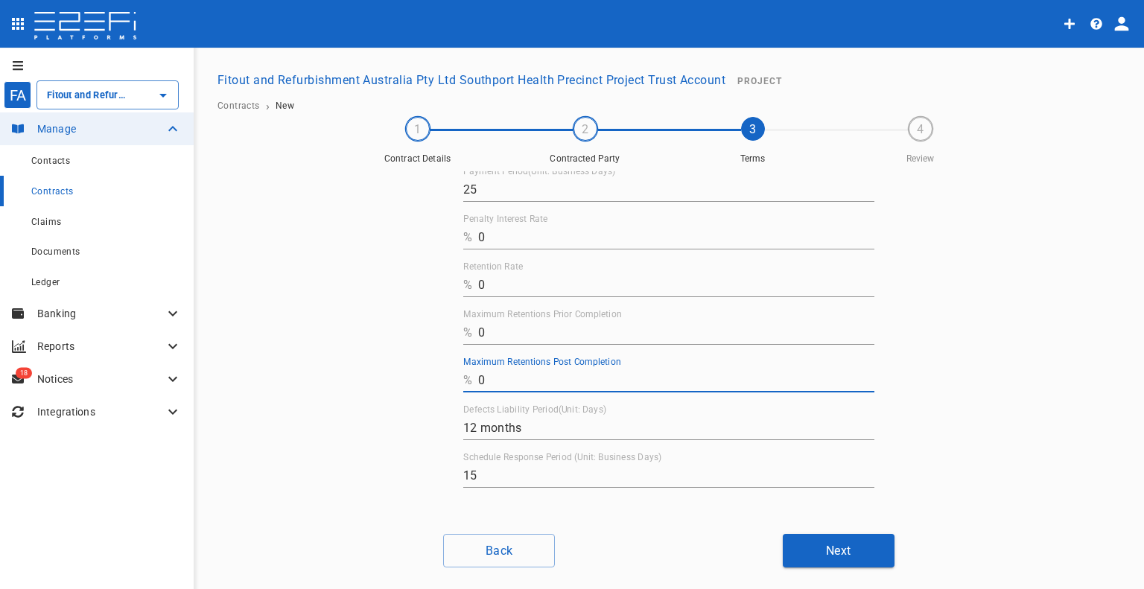
type input "0"
click at [839, 536] on button "Next" at bounding box center [839, 551] width 112 height 34
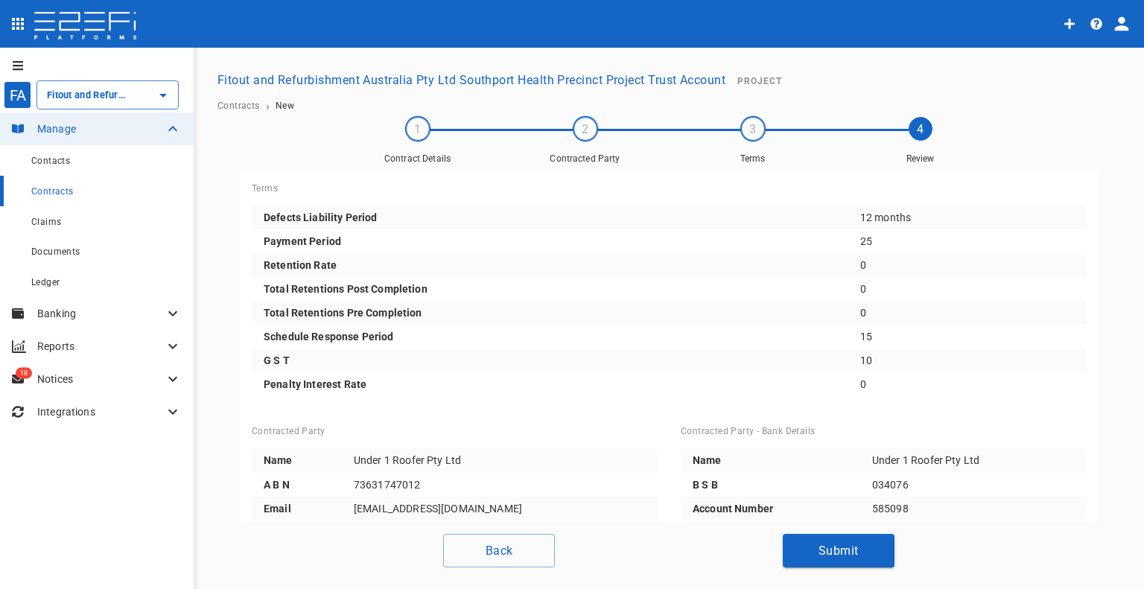
click at [822, 543] on button "Submit" at bounding box center [839, 551] width 112 height 34
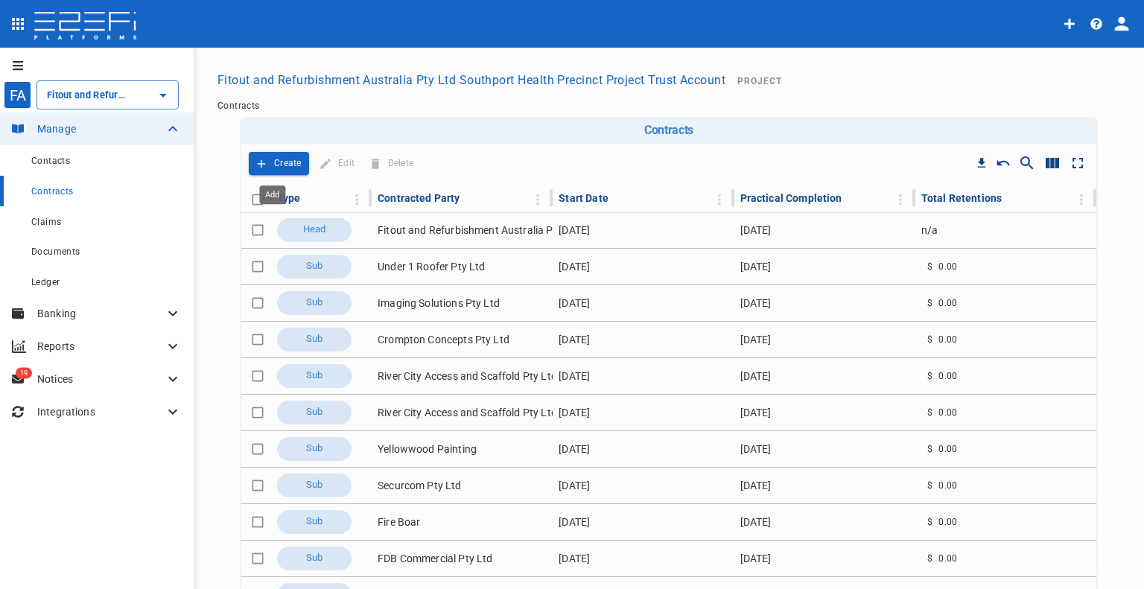
click at [289, 165] on p "Create" at bounding box center [288, 163] width 28 height 17
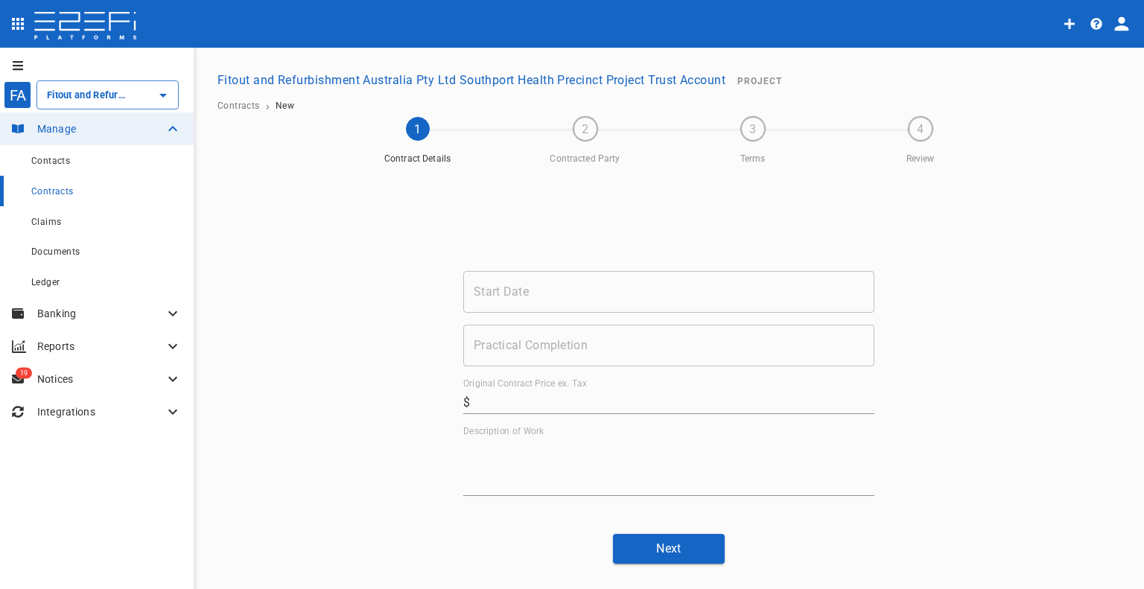
click at [523, 306] on input "Start Date" at bounding box center [668, 292] width 411 height 42
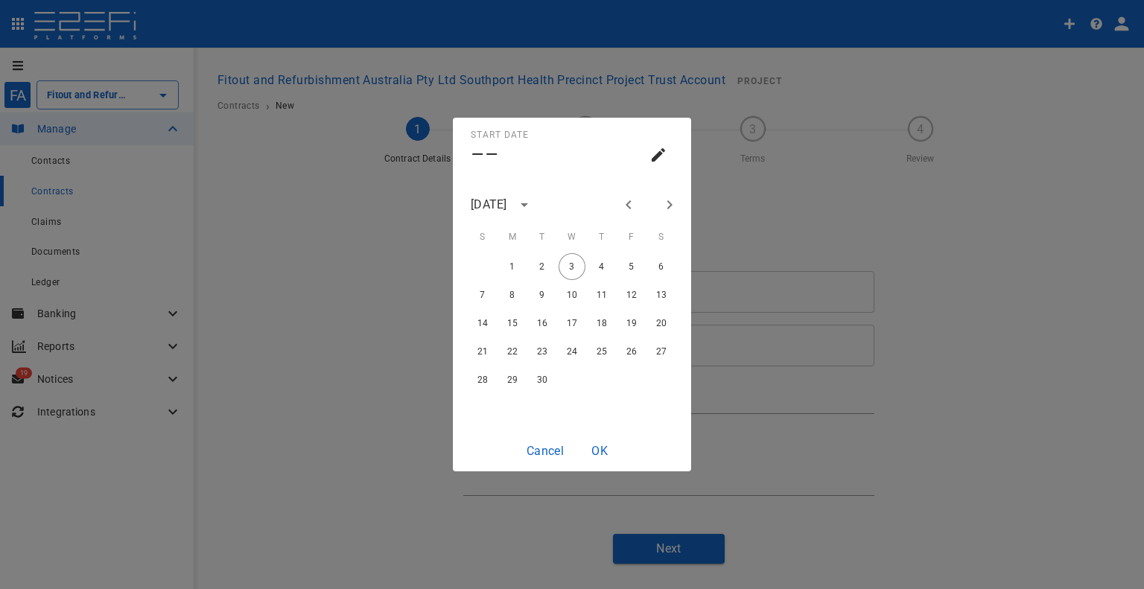
click at [507, 206] on div "[DATE]" at bounding box center [489, 204] width 36 height 17
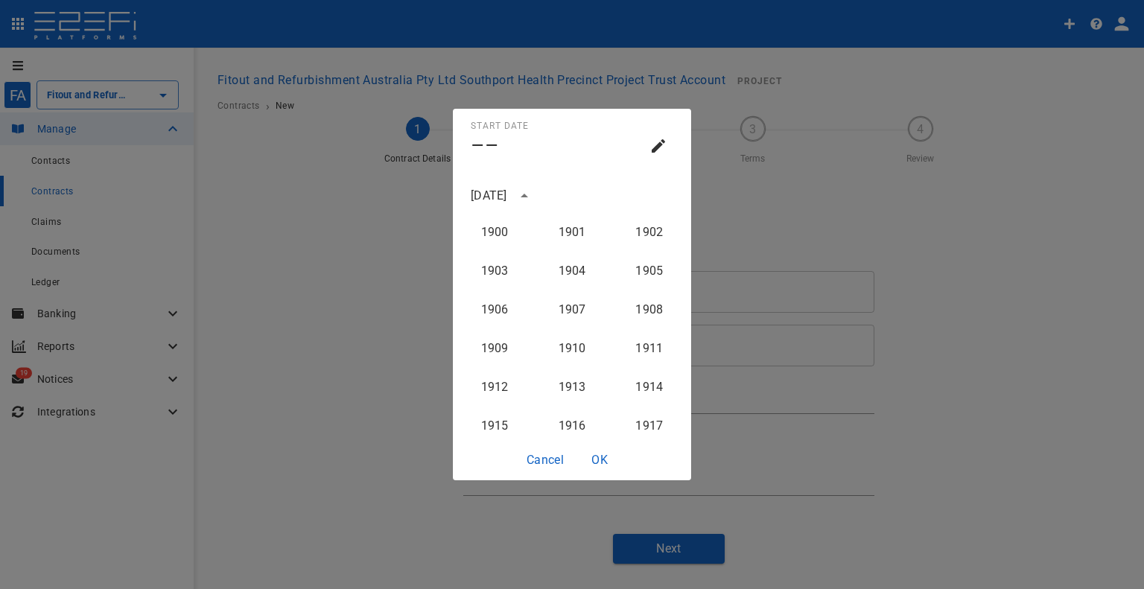
scroll to position [1494, 0]
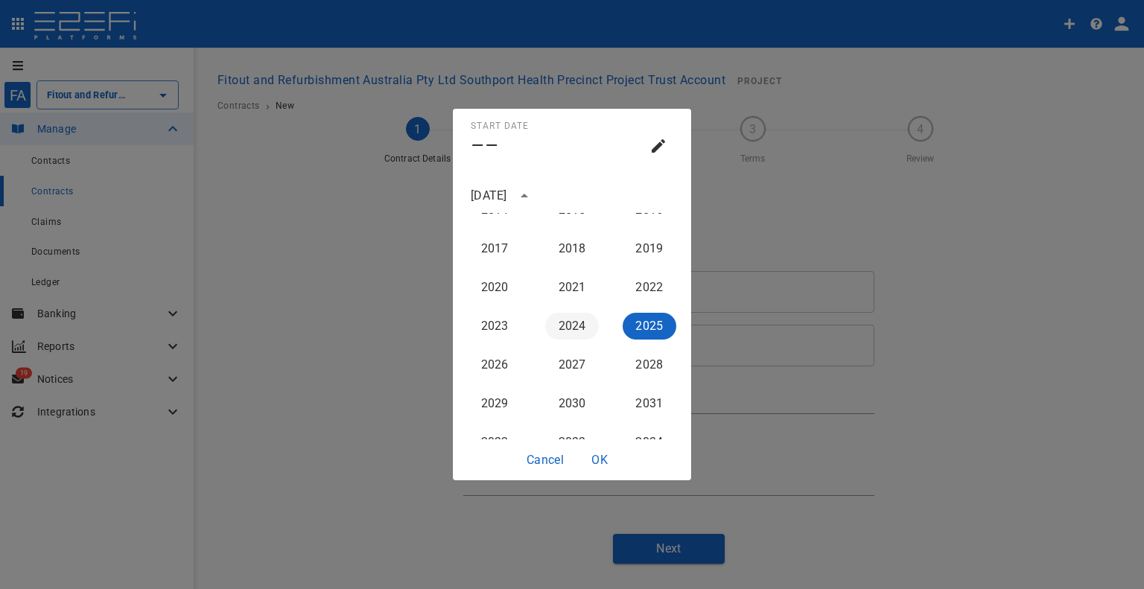
click at [557, 323] on button "2024" at bounding box center [572, 326] width 54 height 27
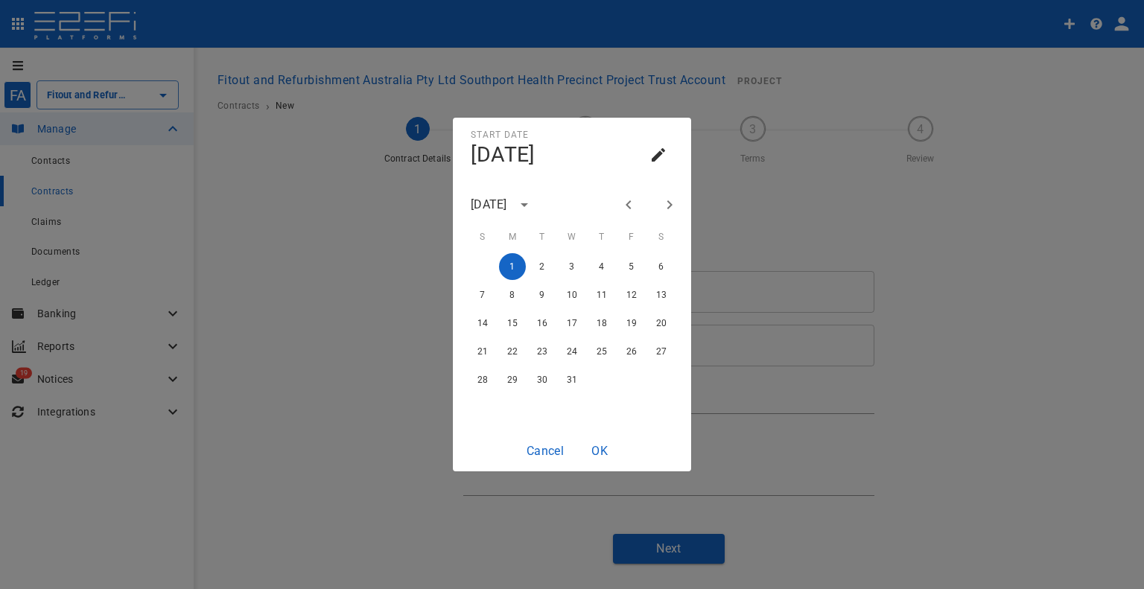
click at [638, 203] on button "Previous month" at bounding box center [628, 204] width 25 height 25
click at [661, 202] on icon "Next month" at bounding box center [670, 205] width 18 height 18
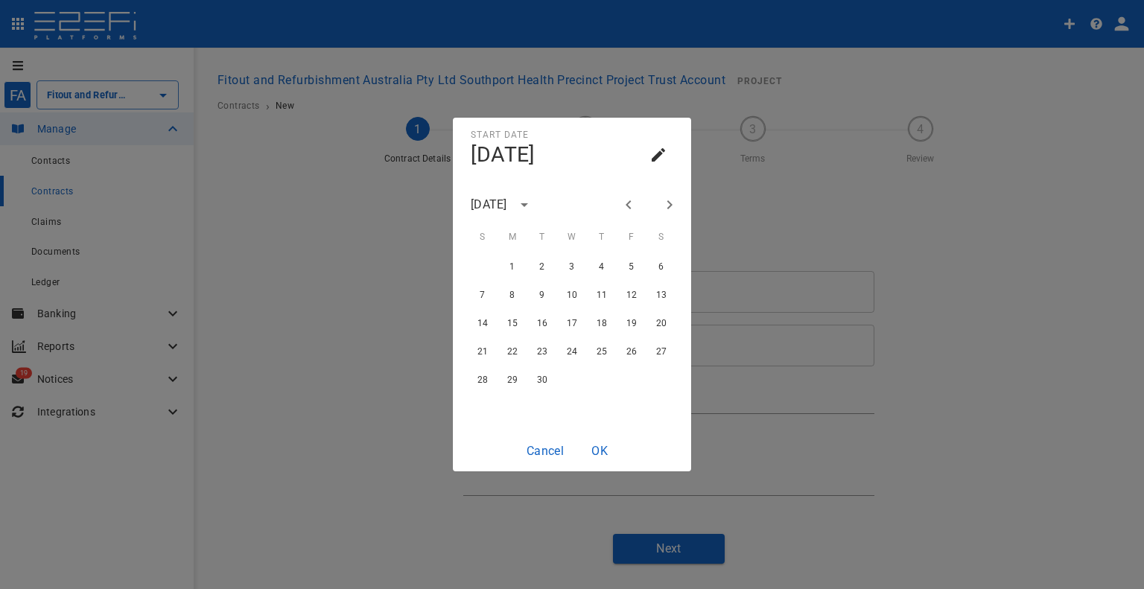
click at [661, 202] on icon "Next month" at bounding box center [670, 205] width 18 height 18
click at [489, 265] on div "1 2 3 4 5 6" at bounding box center [572, 266] width 238 height 27
click at [501, 265] on button "1" at bounding box center [512, 266] width 27 height 27
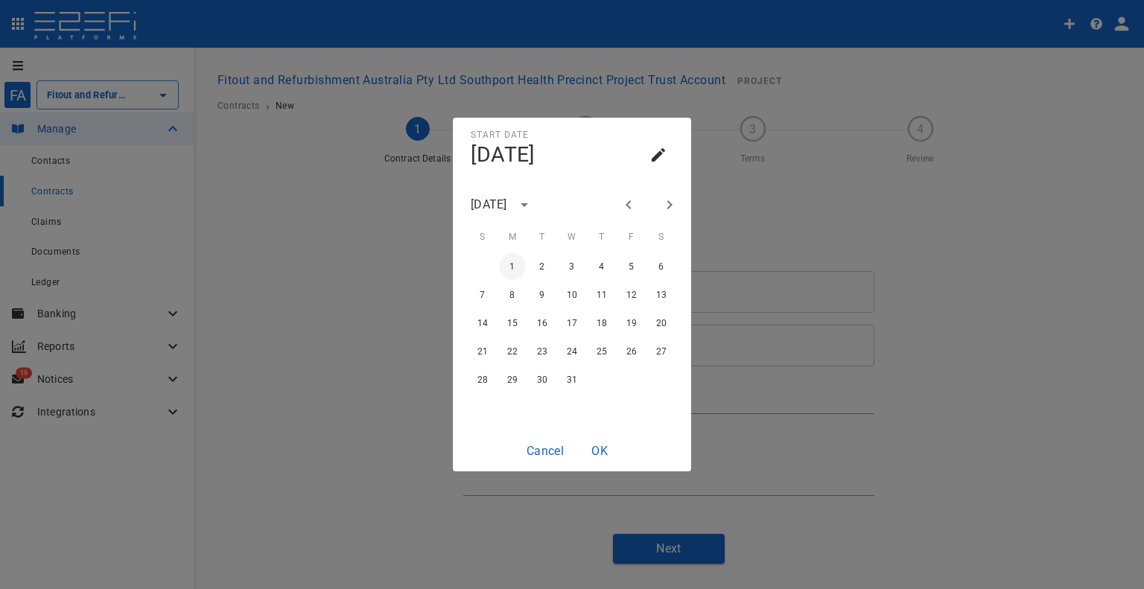
type input "[DATE]"
click at [599, 446] on button "OK" at bounding box center [600, 450] width 48 height 29
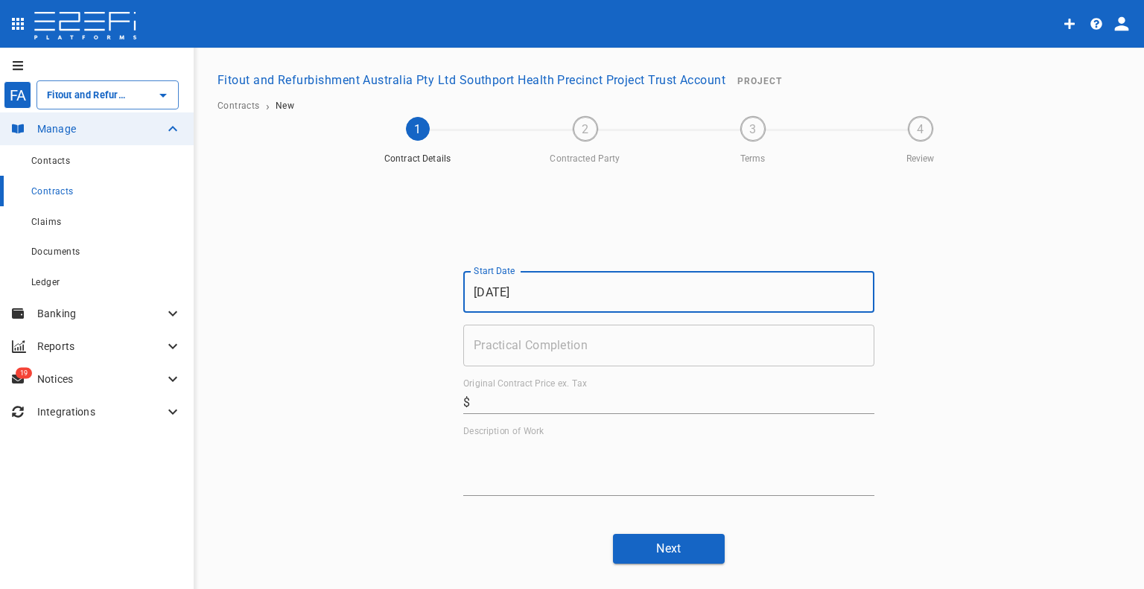
click at [597, 337] on input "Practical Completion" at bounding box center [668, 346] width 411 height 42
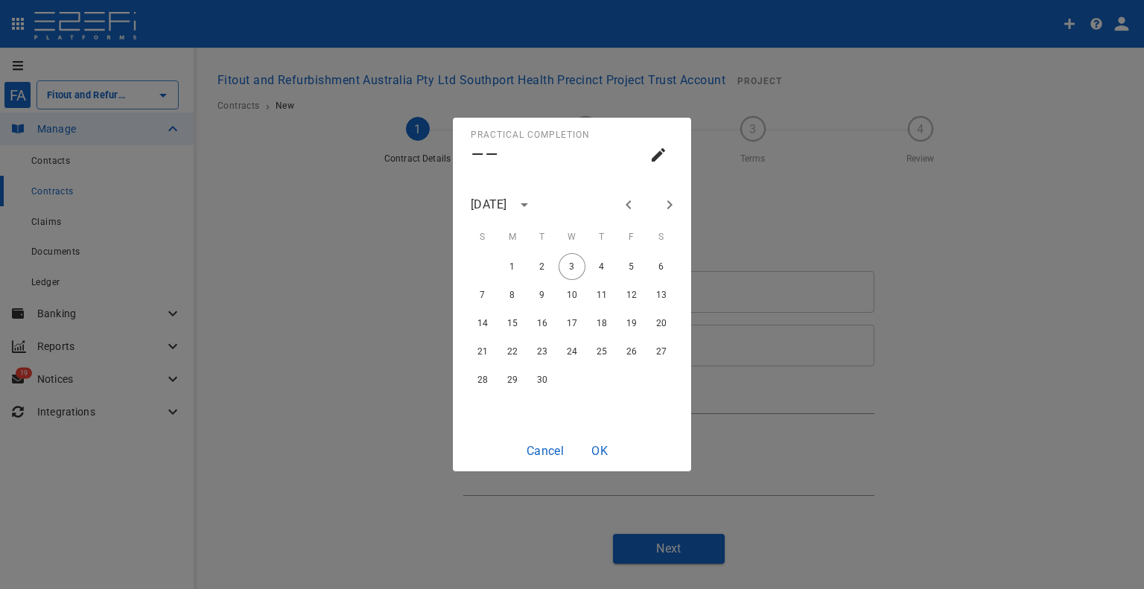
click at [637, 208] on icon "Previous month" at bounding box center [629, 205] width 18 height 18
click at [635, 208] on icon "Previous month" at bounding box center [629, 205] width 18 height 18
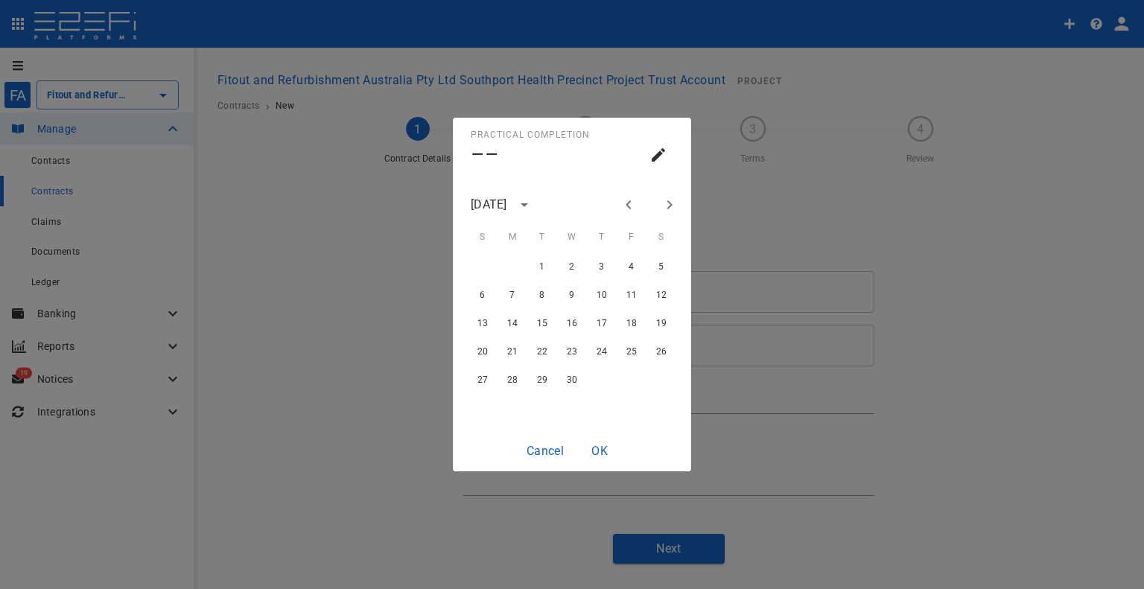
click at [635, 208] on icon "Previous month" at bounding box center [629, 205] width 18 height 18
click at [587, 381] on div "23 24 25 26 27 28" at bounding box center [572, 379] width 238 height 27
click at [599, 379] on button "27" at bounding box center [601, 379] width 27 height 27
type input "[DATE]"
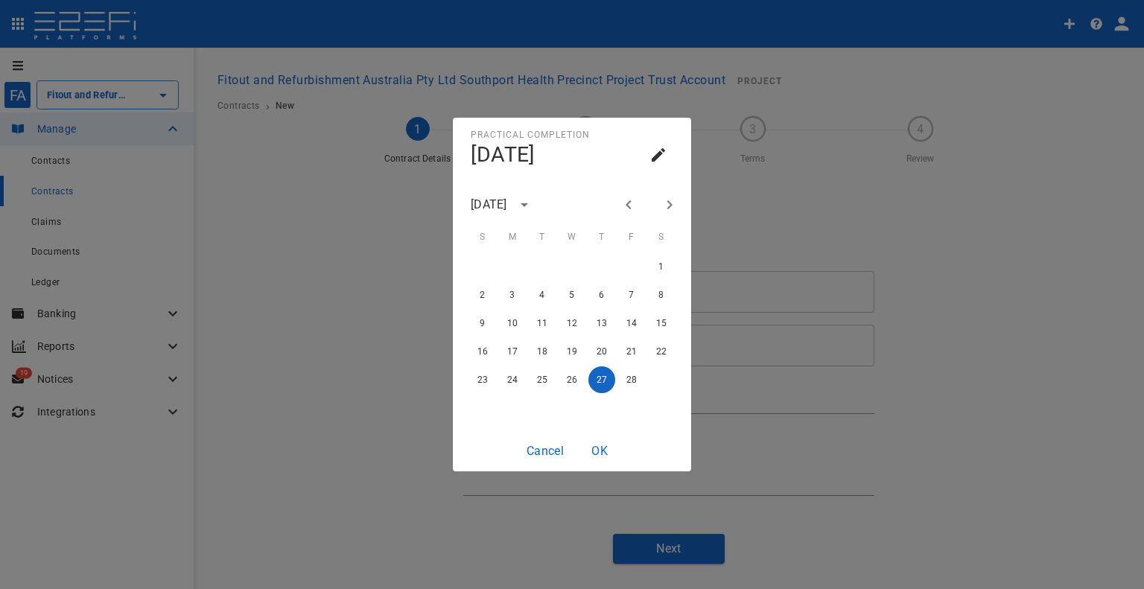
click at [604, 454] on button "OK" at bounding box center [600, 450] width 48 height 29
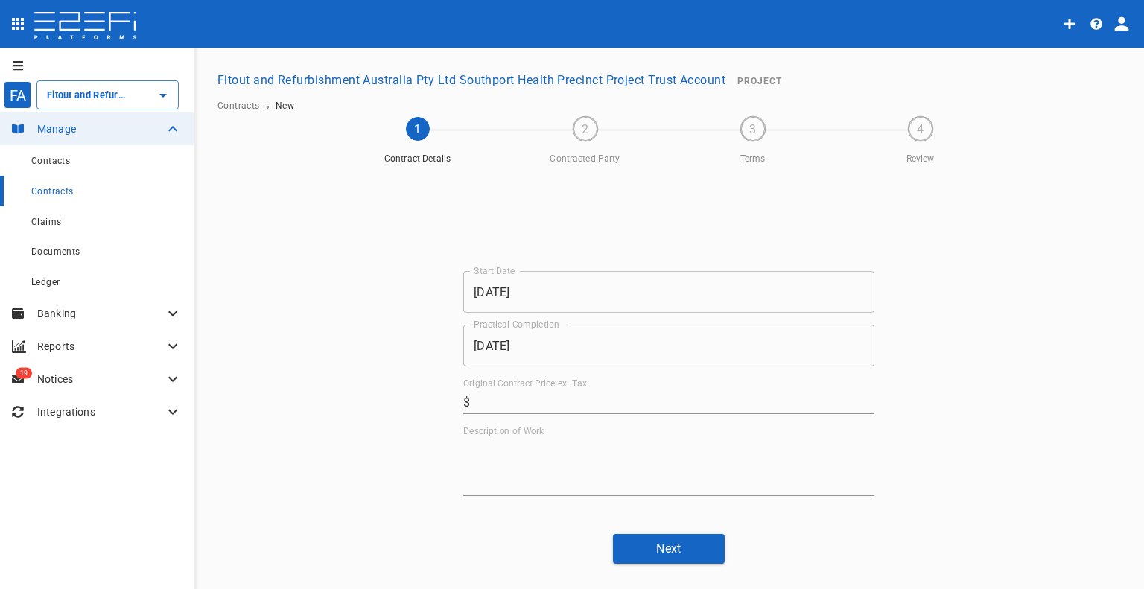
click at [600, 397] on input "Original Contract Price ex. Tax" at bounding box center [675, 402] width 398 height 24
paste input "20,604.4"
type input "20,604.4"
click at [637, 473] on textarea "Description of Work" at bounding box center [668, 466] width 411 height 51
type textarea "Cranage"
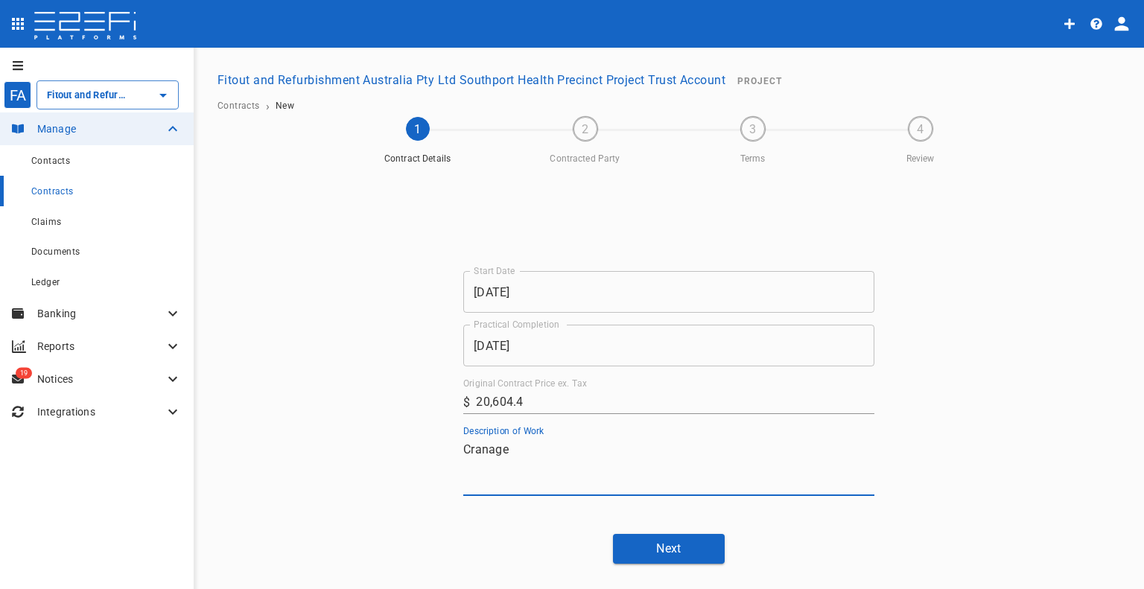
click at [641, 553] on button "Next" at bounding box center [669, 548] width 112 height 29
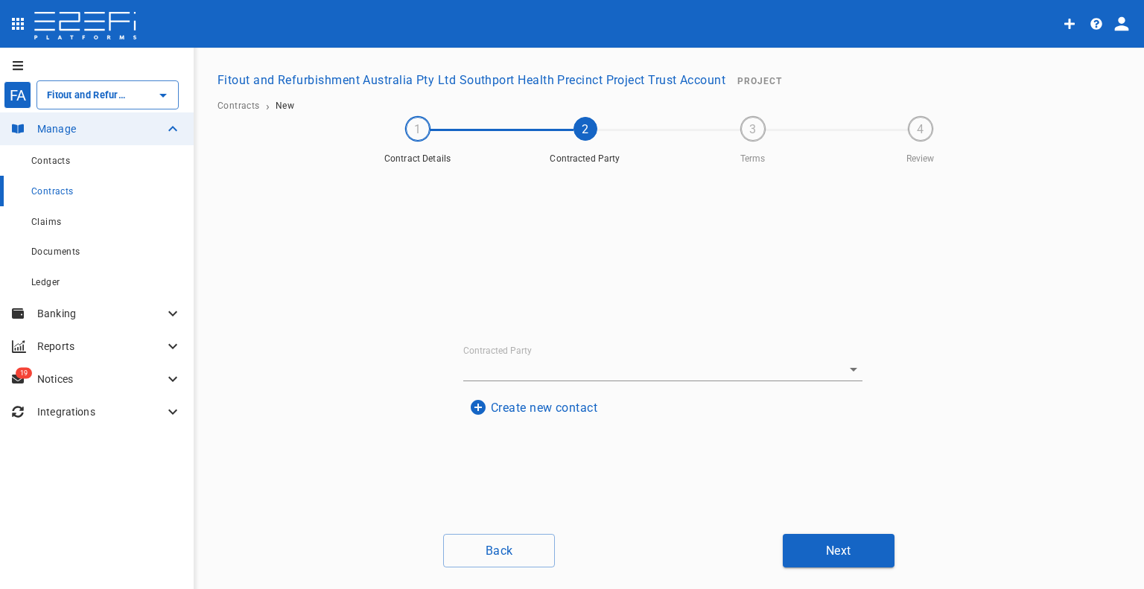
click at [563, 356] on div "Contracted Party" at bounding box center [662, 364] width 399 height 36
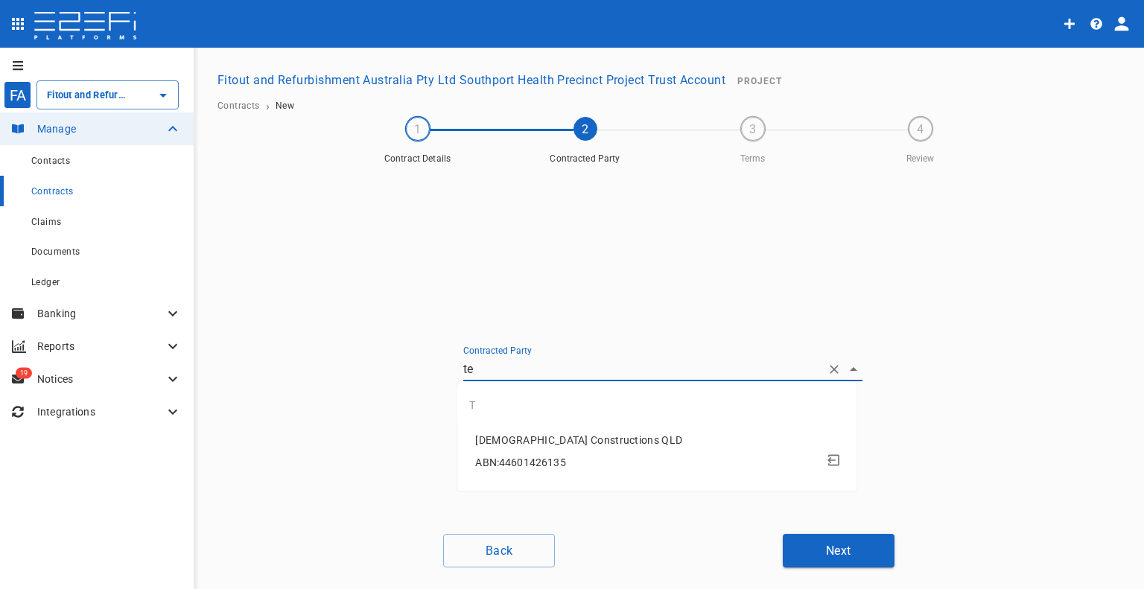
type input "t"
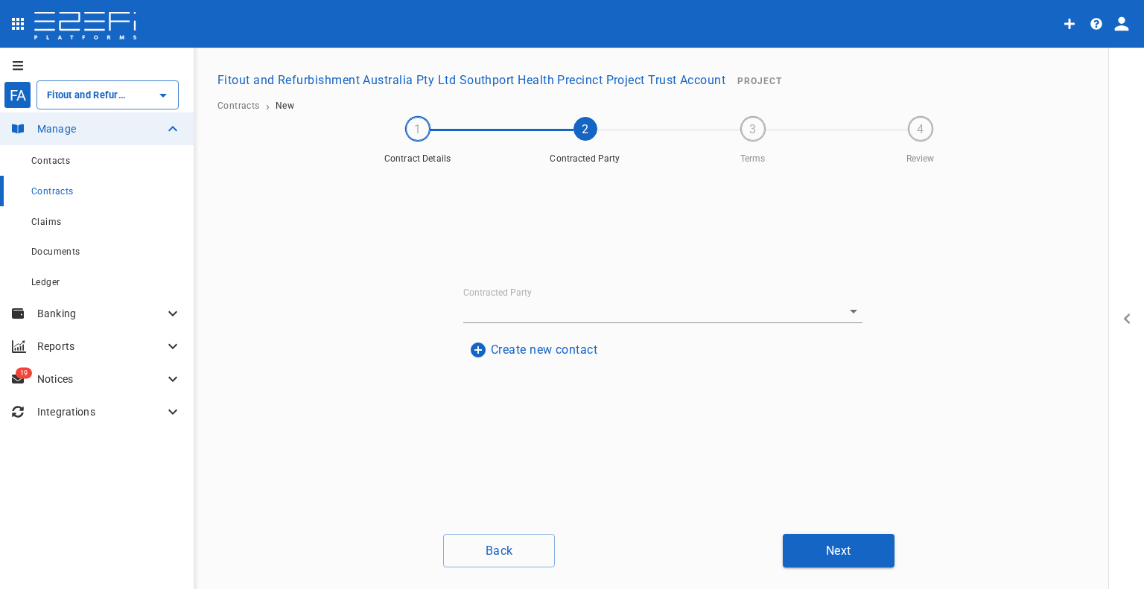
click at [349, 394] on div "Contracted Party Create new contact Contact Details Source: none Company Name: …" at bounding box center [669, 346] width 894 height 351
click at [535, 359] on button "Create new contact" at bounding box center [533, 349] width 140 height 29
click at [481, 258] on input "Name" at bounding box center [662, 260] width 363 height 24
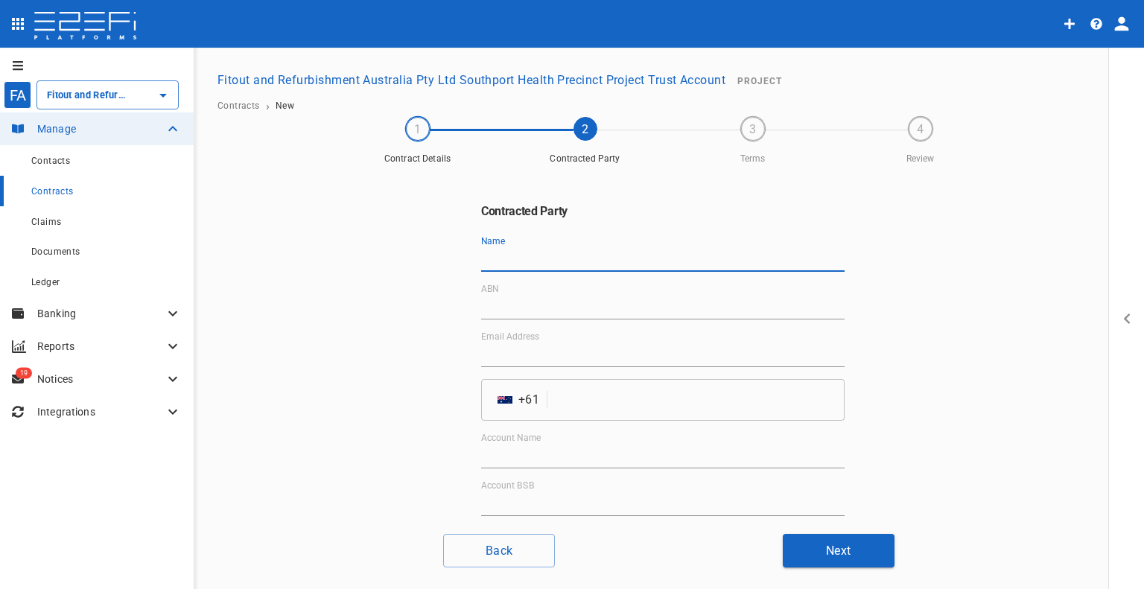
paste input "Tenacity Cranes Pty Ltd"
click at [617, 395] on input "tel" at bounding box center [698, 400] width 291 height 42
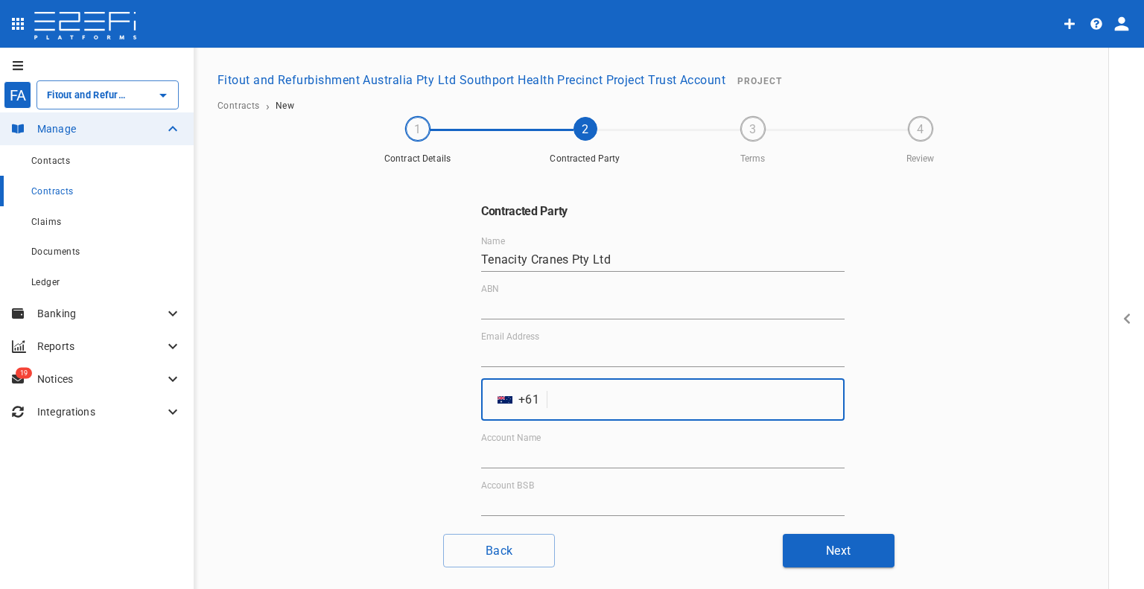
paste input "414446626"
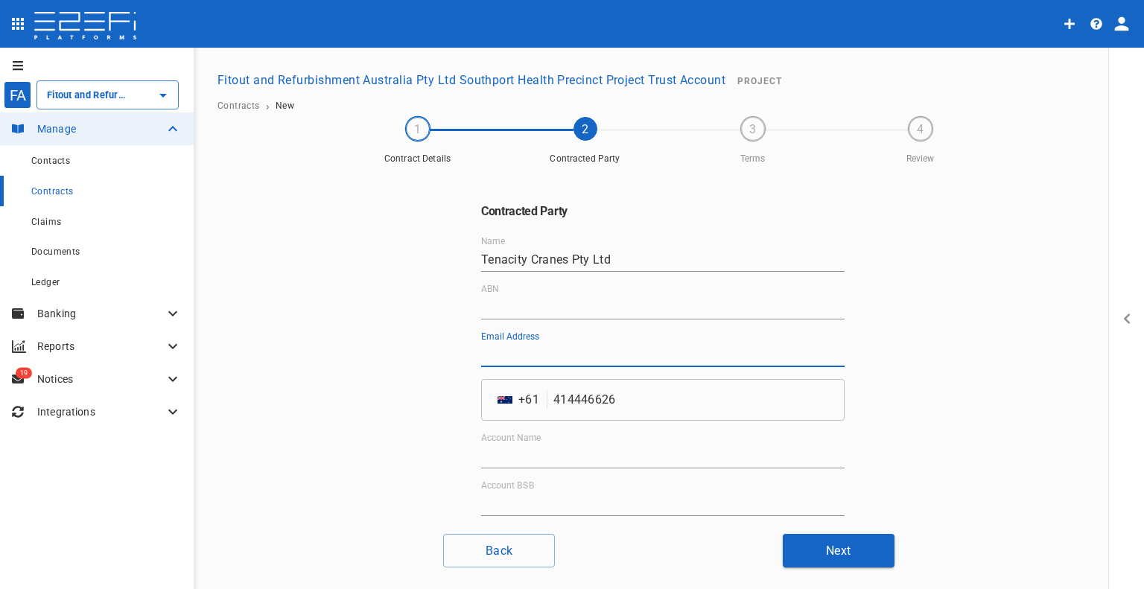
drag, startPoint x: 498, startPoint y: 350, endPoint x: 545, endPoint y: 375, distance: 54.0
click at [498, 350] on input "Email Address" at bounding box center [662, 355] width 363 height 24
paste input "[EMAIL_ADDRESS][DOMAIN_NAME]"
click at [558, 308] on input "ABN" at bounding box center [662, 308] width 363 height 24
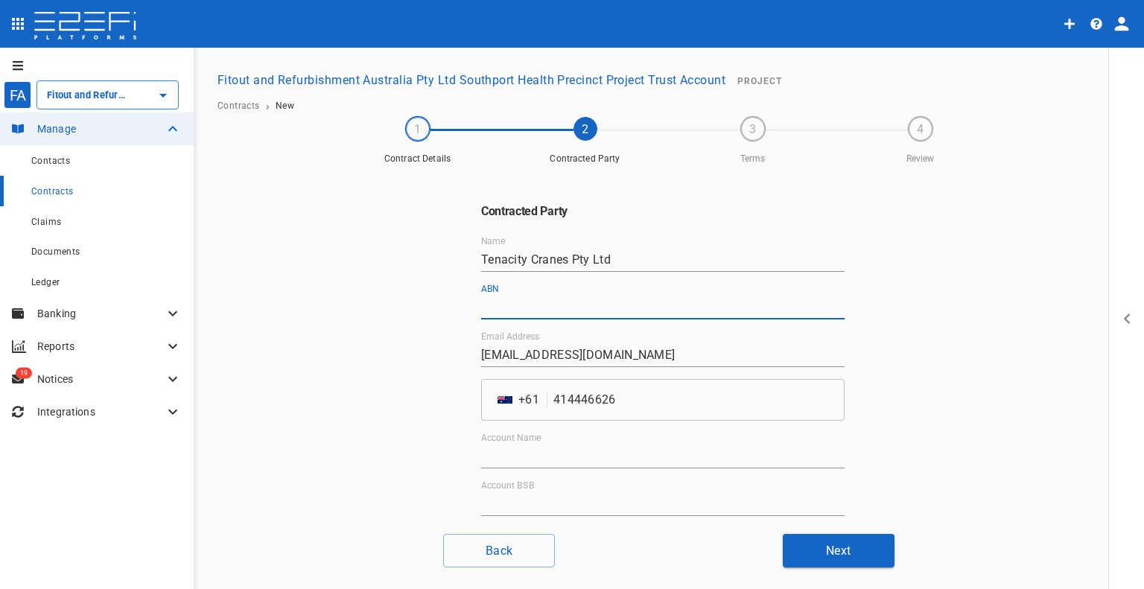
paste input "41 613 783 136"
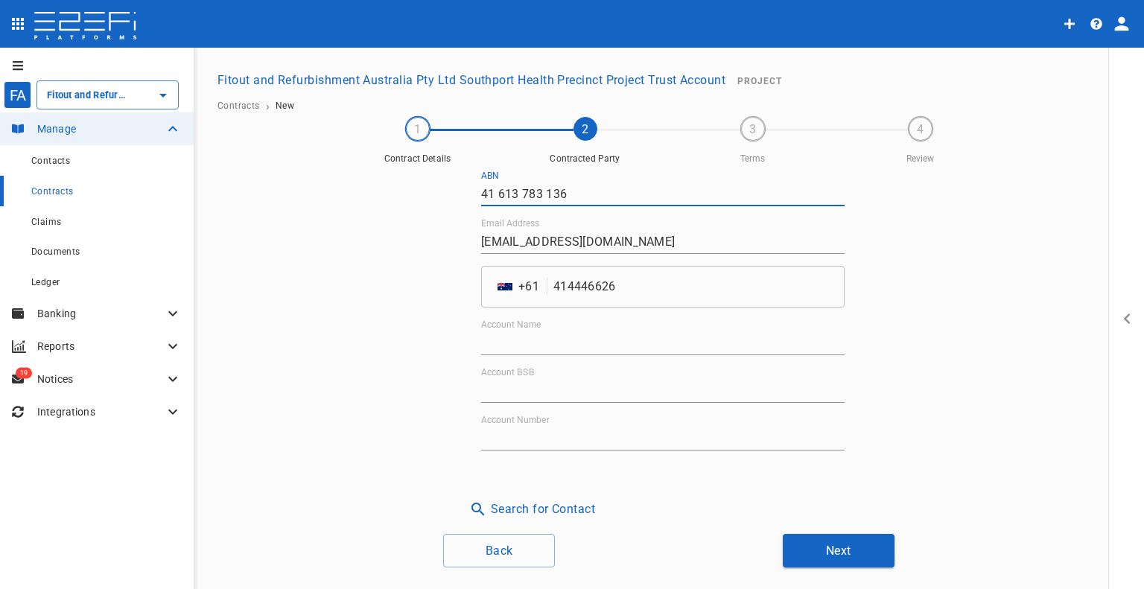
scroll to position [114, 0]
click at [500, 333] on input "Account Name" at bounding box center [662, 343] width 363 height 24
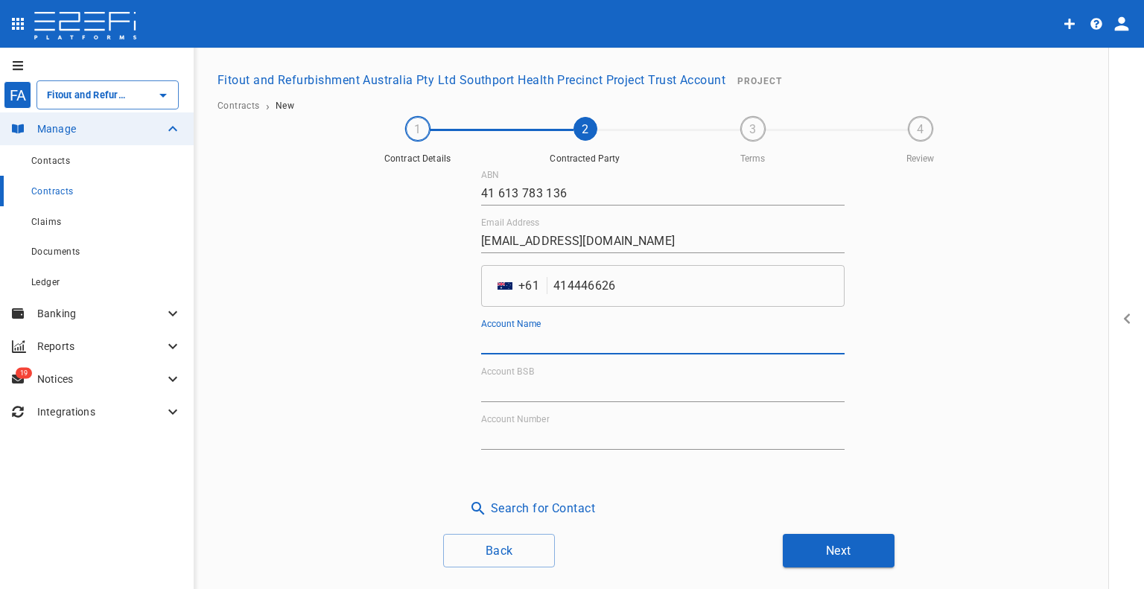
paste input "Tenacity Cranes Pty Ltd"
click at [521, 400] on input "Account BSB" at bounding box center [662, 390] width 363 height 24
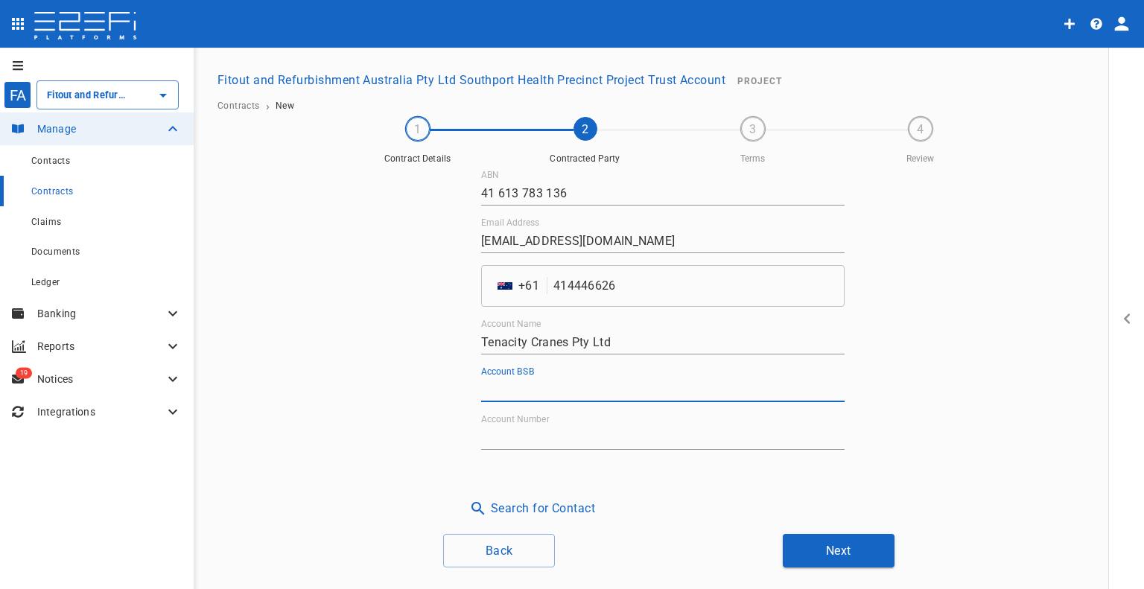
paste input "014-596"
drag, startPoint x: 551, startPoint y: 431, endPoint x: 587, endPoint y: 445, distance: 38.5
click at [551, 431] on input "Account Number" at bounding box center [662, 438] width 363 height 24
paste
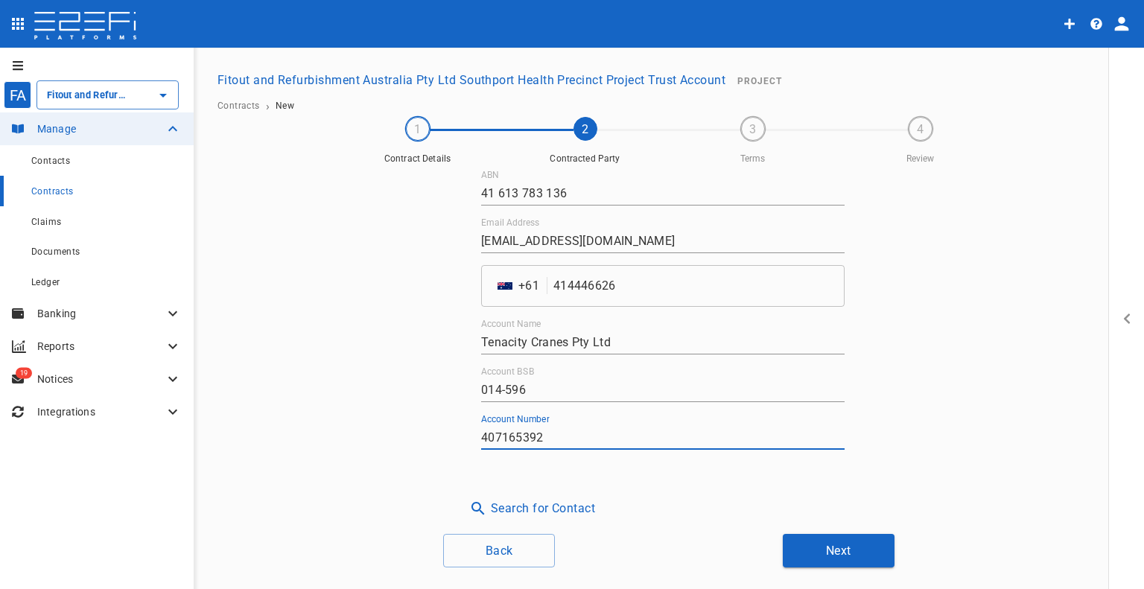
click at [814, 553] on button "Next" at bounding box center [839, 551] width 112 height 34
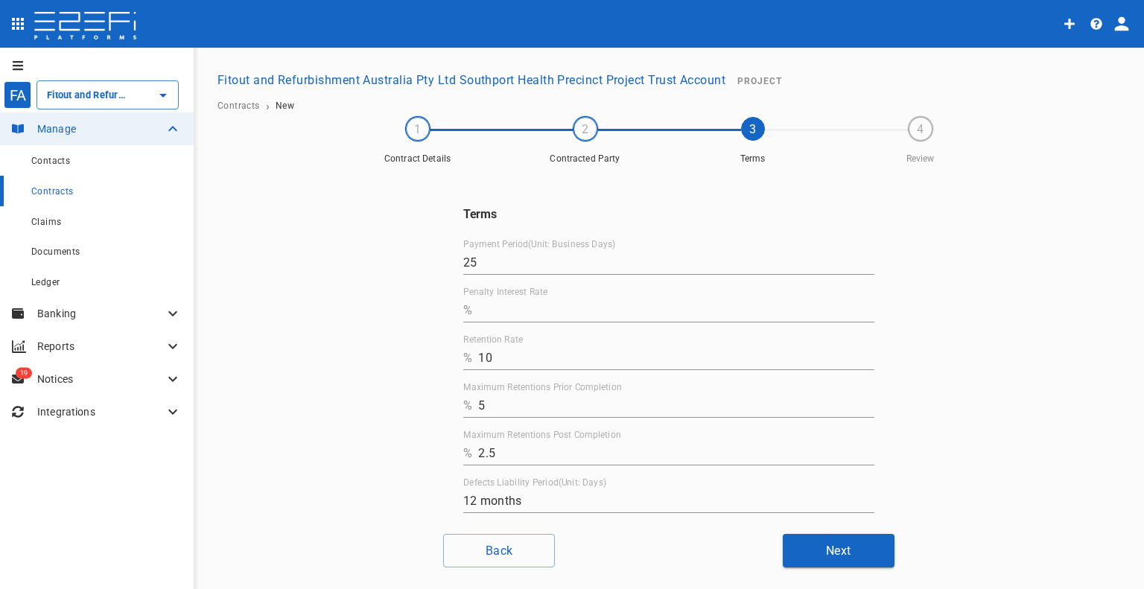
click at [507, 303] on input "Penalty Interest Rate" at bounding box center [676, 311] width 396 height 24
drag, startPoint x: 518, startPoint y: 362, endPoint x: 446, endPoint y: 361, distance: 72.3
click at [446, 361] on div "Terms Payment Period(Unit: Business Days) 25 Penalty Interest Rate % 0 Retentio…" at bounding box center [668, 383] width 447 height 425
drag, startPoint x: 492, startPoint y: 399, endPoint x: 444, endPoint y: 398, distance: 48.4
click at [445, 398] on div "Terms Payment Period(Unit: Business Days) 25 Penalty Interest Rate % 0 Retentio…" at bounding box center [668, 383] width 447 height 425
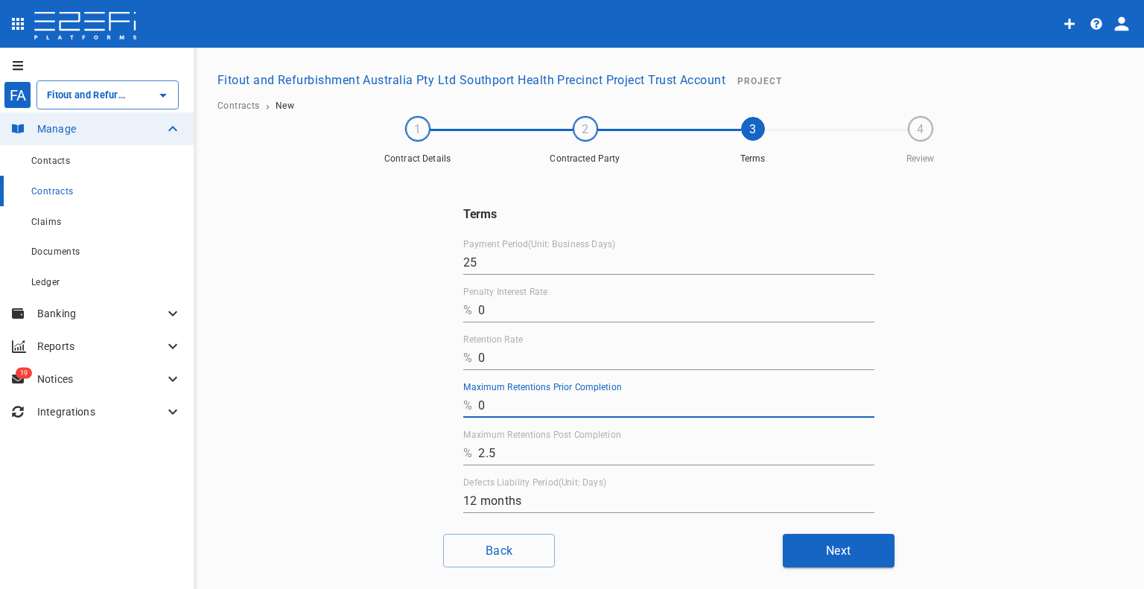
drag, startPoint x: 496, startPoint y: 453, endPoint x: 446, endPoint y: 451, distance: 50.0
click at [446, 451] on div "Terms Payment Period(Unit: Business Days) 25 Penalty Interest Rate % 0 Retentio…" at bounding box center [668, 383] width 447 height 425
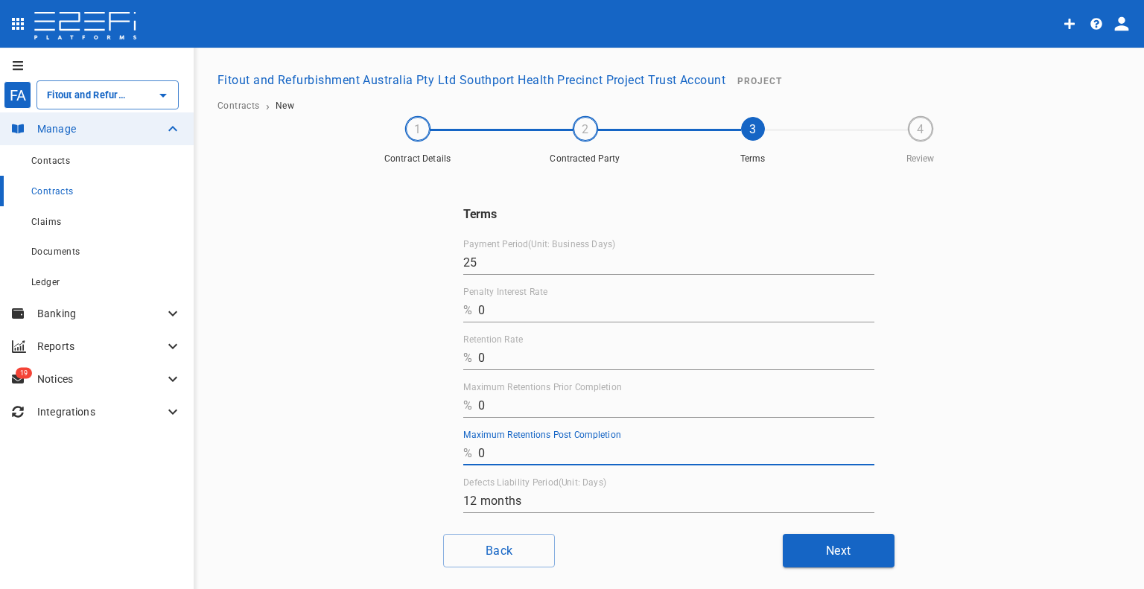
scroll to position [73, 0]
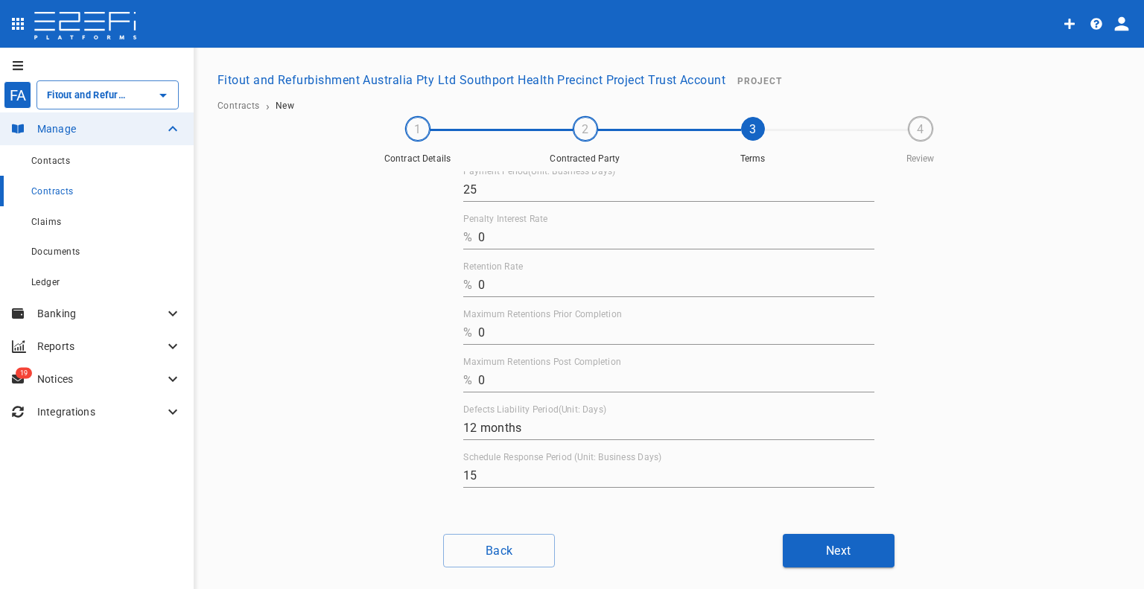
click at [836, 553] on button "Next" at bounding box center [839, 551] width 112 height 34
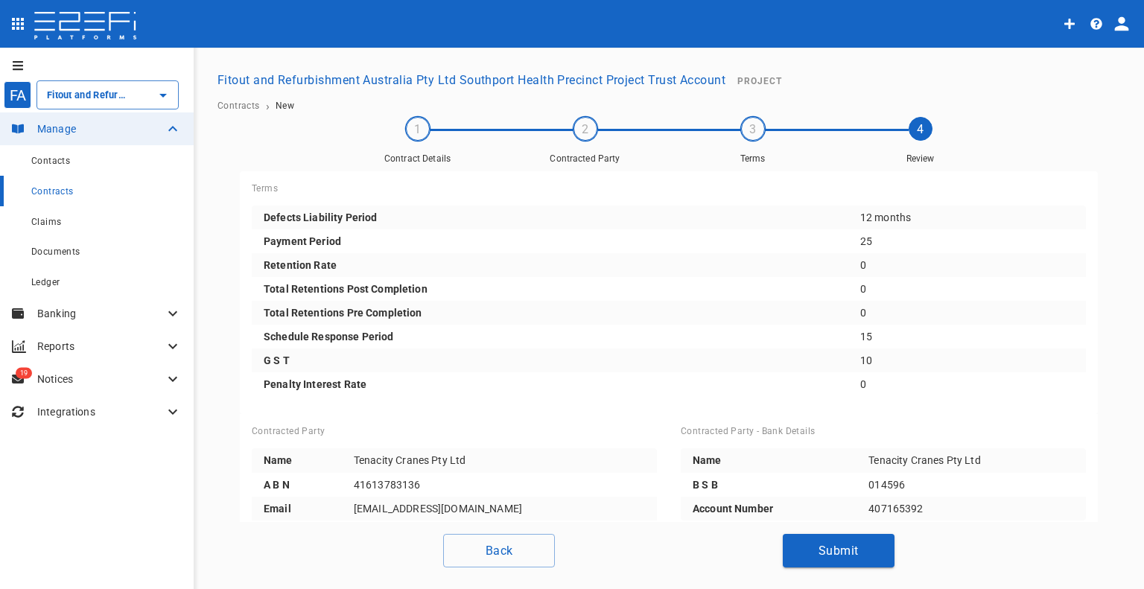
click at [810, 550] on button "Submit" at bounding box center [839, 551] width 112 height 34
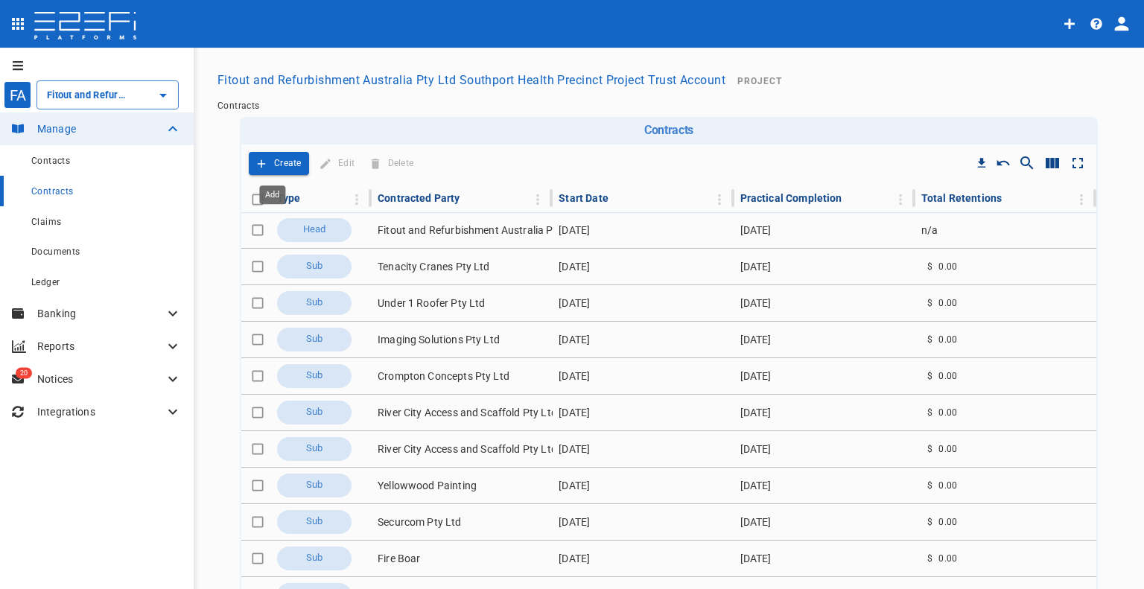
click at [274, 167] on p "Create" at bounding box center [288, 163] width 28 height 17
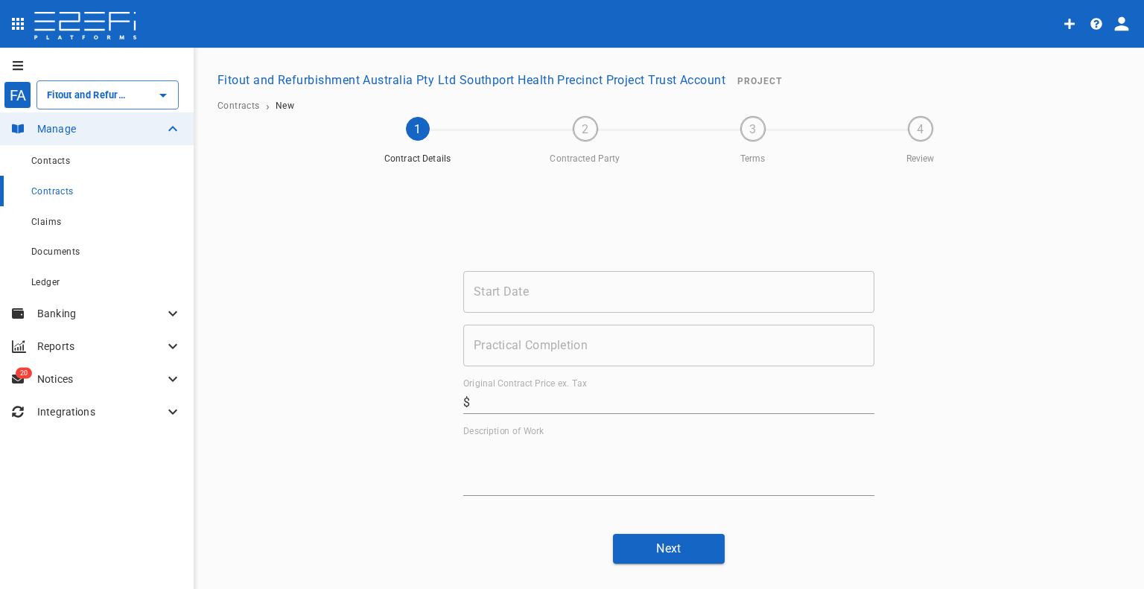
click at [530, 302] on input "Start Date" at bounding box center [668, 292] width 411 height 42
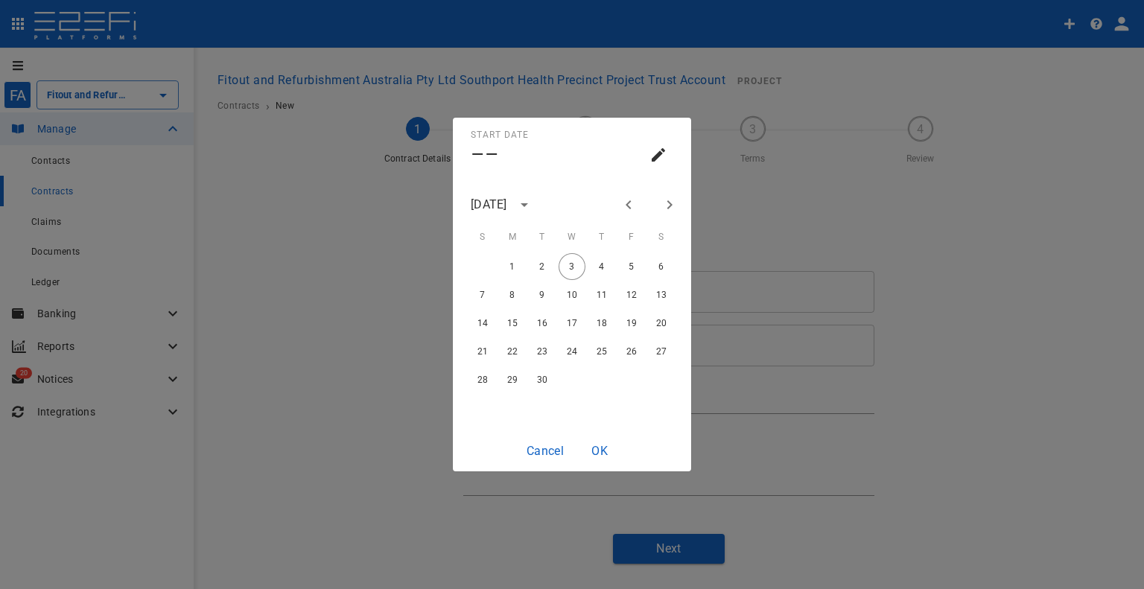
click at [507, 210] on div "[DATE]" at bounding box center [489, 204] width 36 height 17
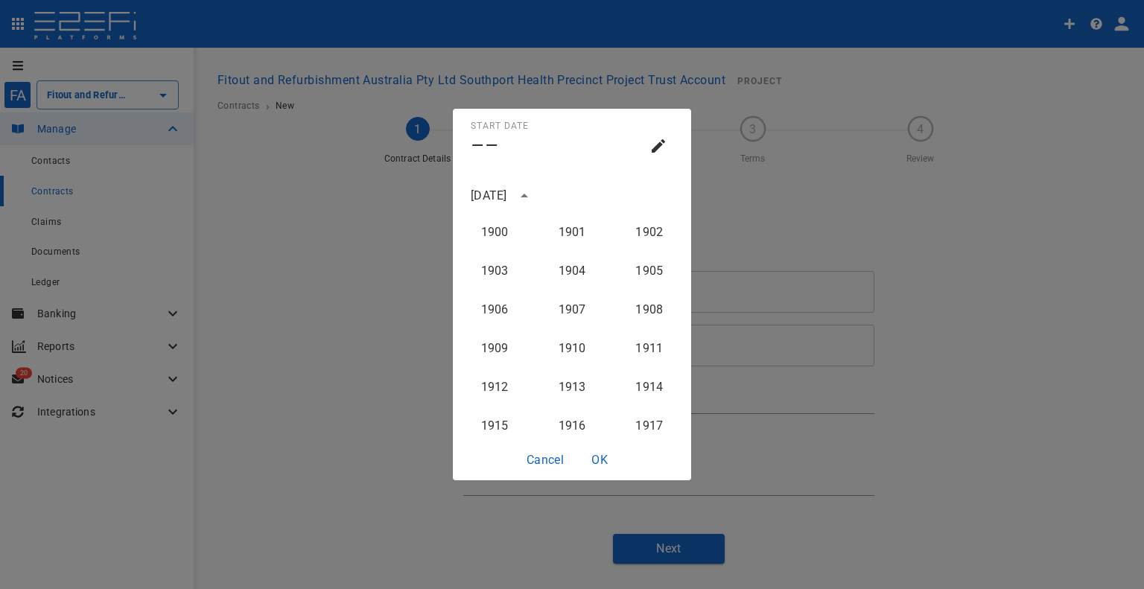
scroll to position [1494, 0]
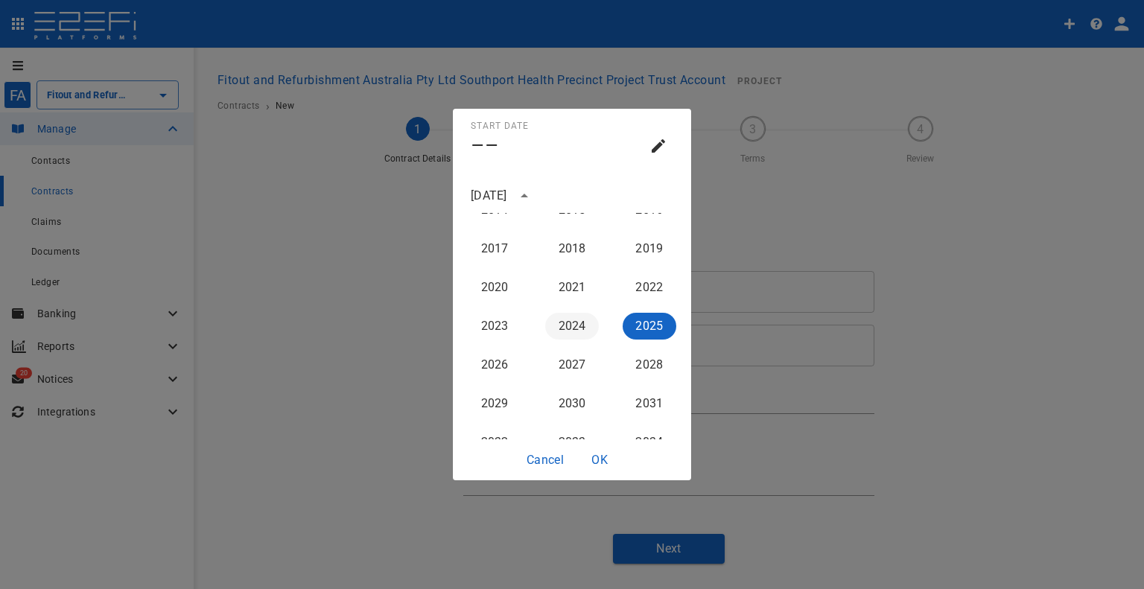
click at [551, 331] on button "2024" at bounding box center [572, 326] width 54 height 27
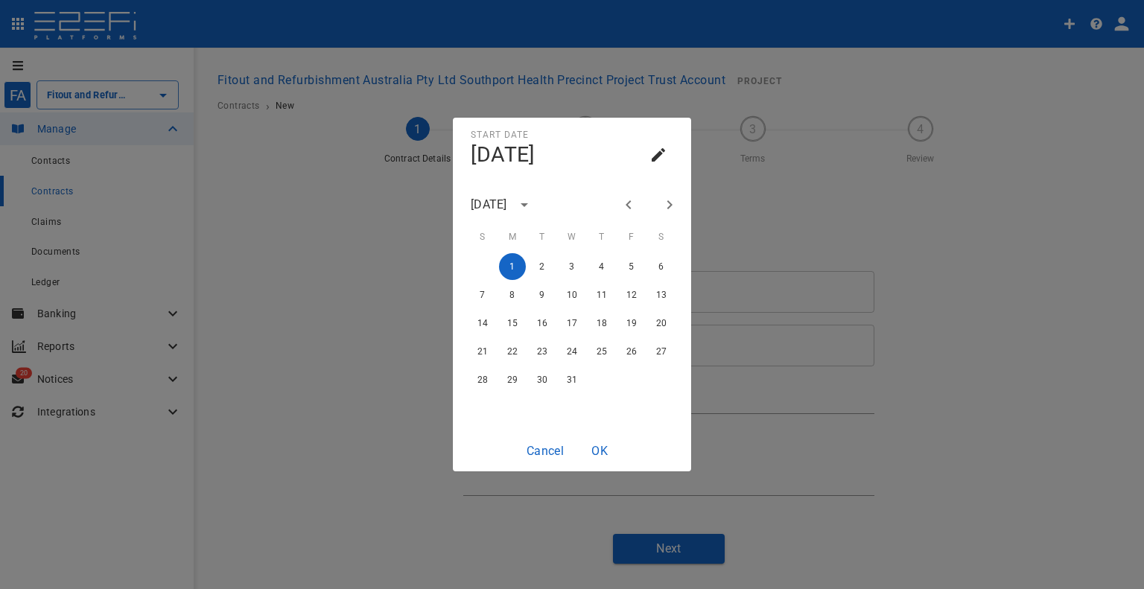
click at [663, 203] on icon "Next month" at bounding box center [670, 205] width 18 height 18
click at [661, 205] on icon "Next month" at bounding box center [670, 205] width 18 height 18
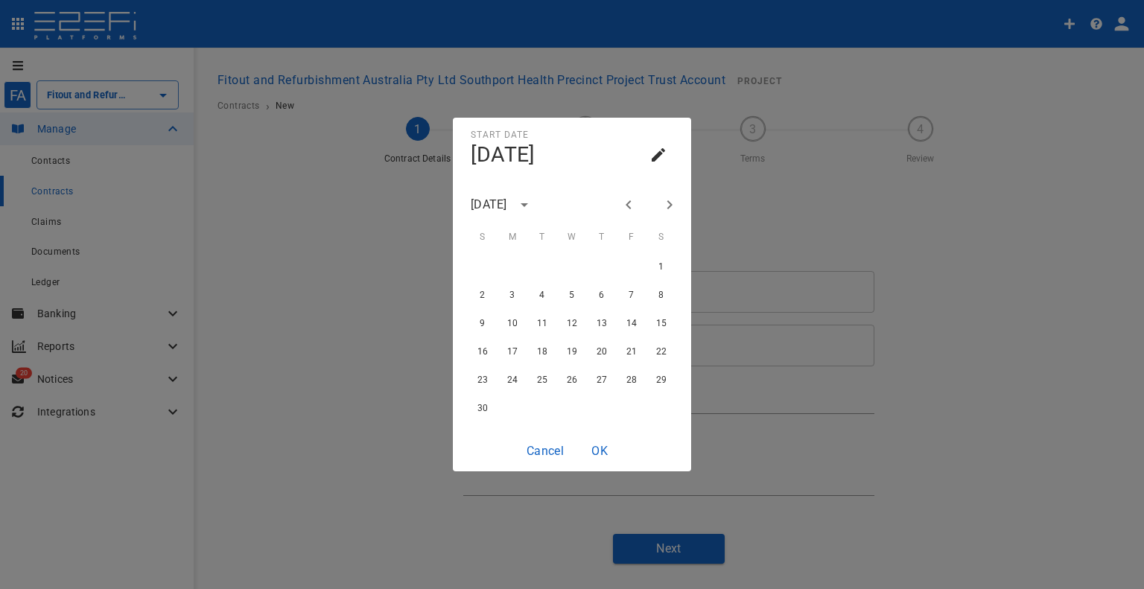
click at [661, 205] on icon "Next month" at bounding box center [670, 205] width 18 height 18
click at [518, 267] on button "1" at bounding box center [512, 266] width 27 height 27
click at [606, 458] on button "OK" at bounding box center [600, 450] width 48 height 29
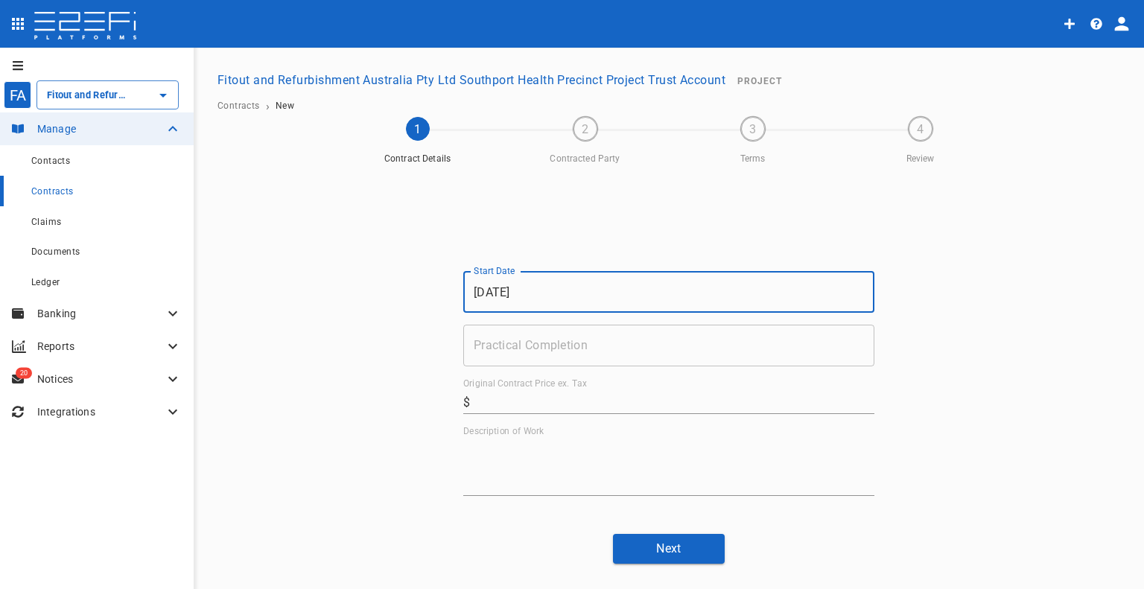
click at [636, 328] on input "Practical Completion" at bounding box center [668, 346] width 411 height 42
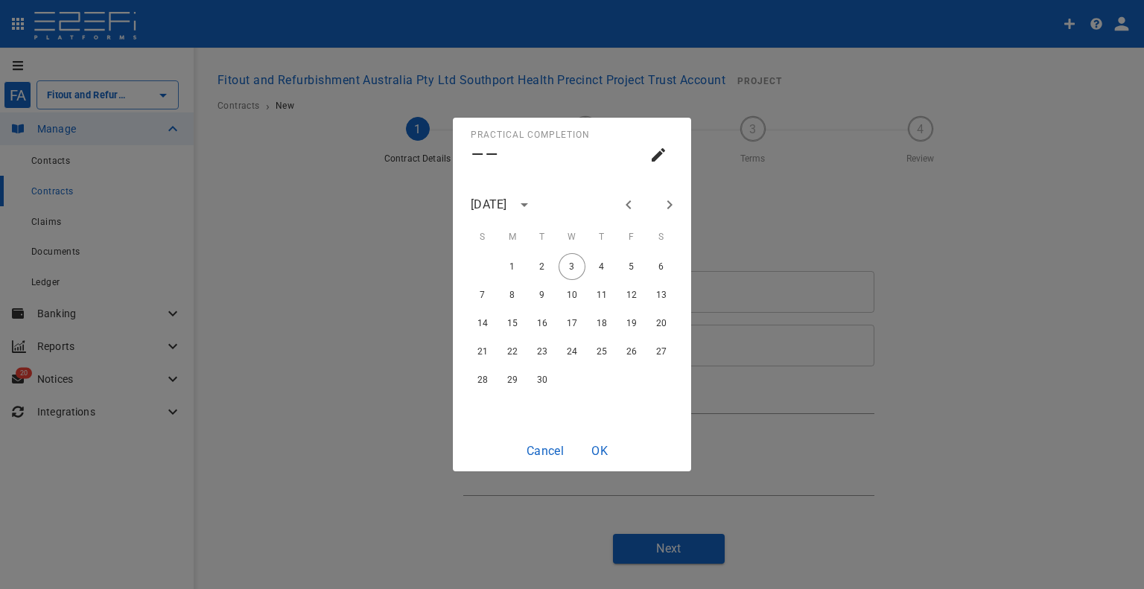
click at [632, 205] on icon "Previous month" at bounding box center [629, 205] width 18 height 18
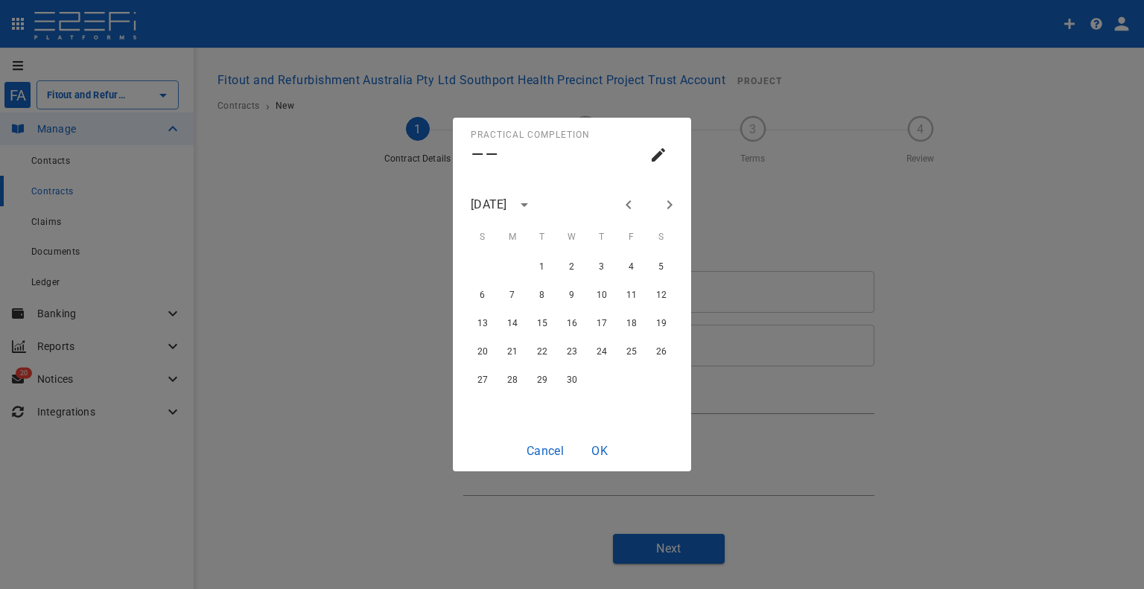
click at [632, 205] on icon "Previous month" at bounding box center [629, 205] width 18 height 18
click at [600, 371] on button "27" at bounding box center [601, 379] width 27 height 27
click at [602, 442] on button "OK" at bounding box center [600, 450] width 48 height 29
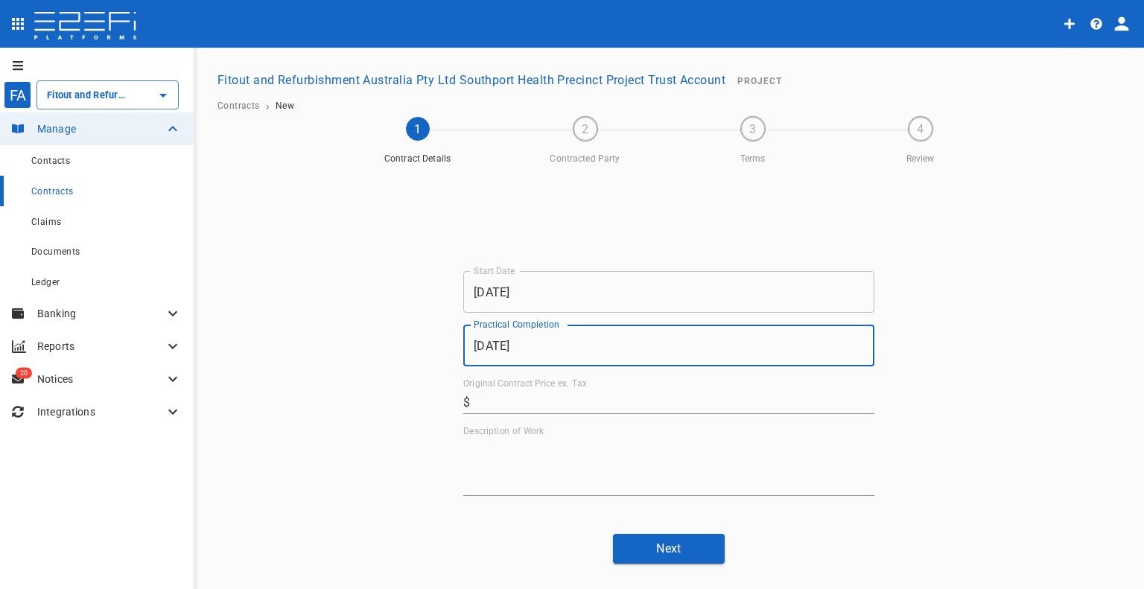
click at [512, 398] on input "Original Contract Price ex. Tax" at bounding box center [675, 402] width 398 height 24
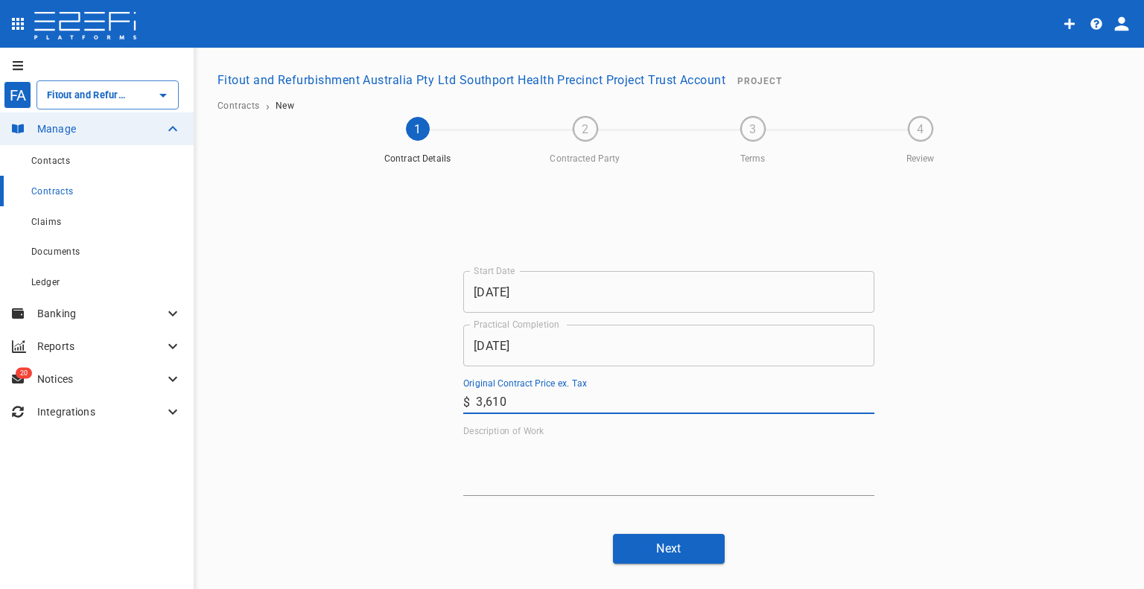
click at [518, 479] on textarea "Description of Work" at bounding box center [668, 466] width 411 height 51
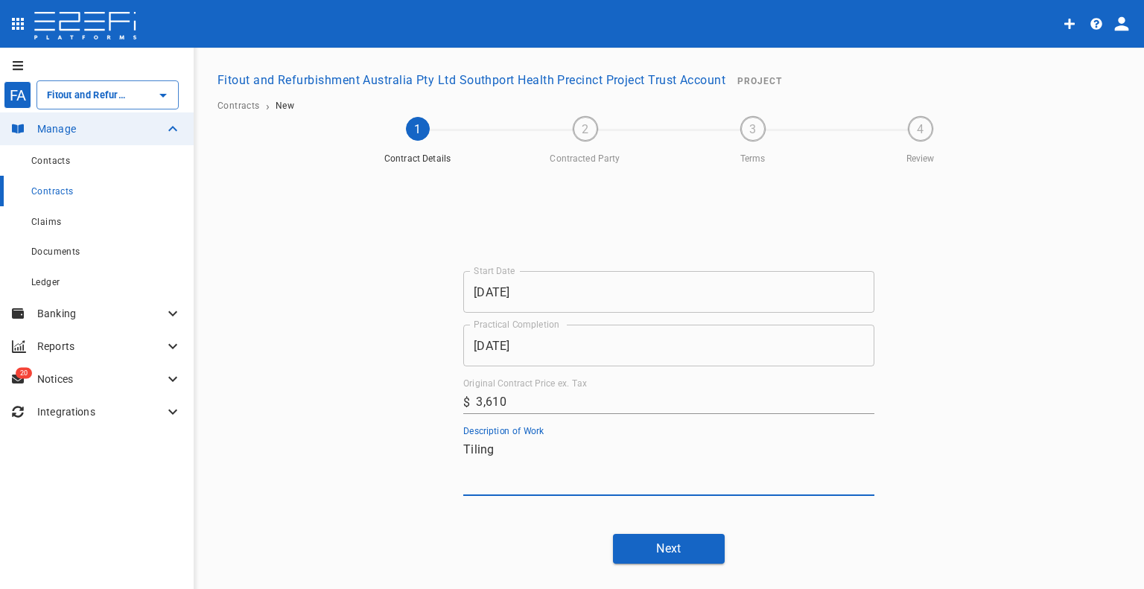
click at [667, 550] on button "Next" at bounding box center [669, 548] width 112 height 29
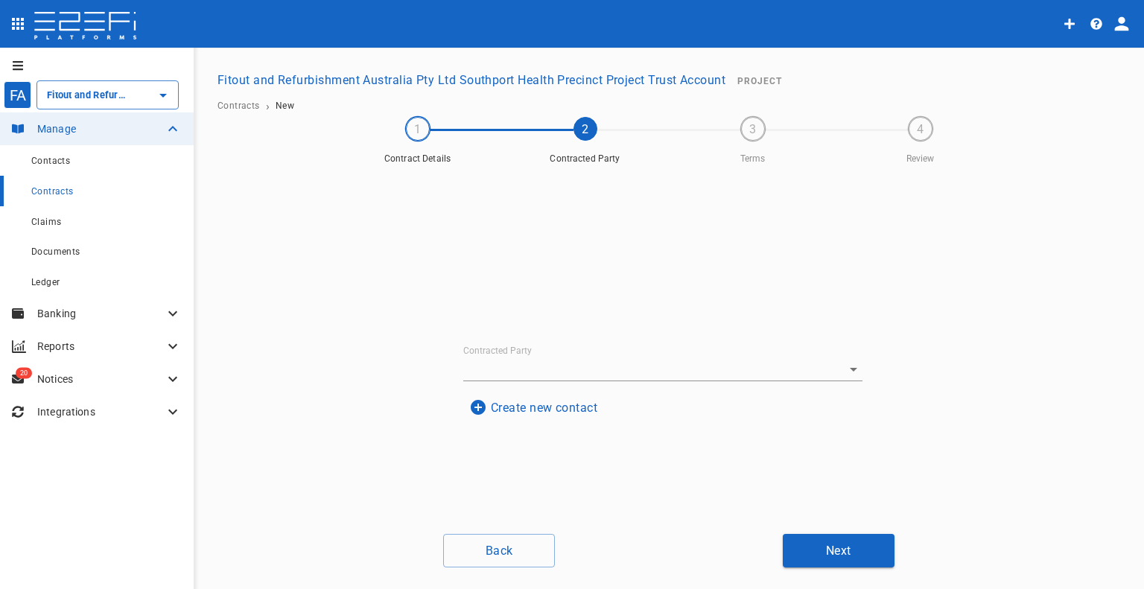
click at [607, 357] on body "FA Fitout and Refurbishment Australia Pty Ltd Southport Health Precinct Project…" at bounding box center [572, 294] width 1144 height 589
click at [501, 434] on div "Contracted Party Create new contact" at bounding box center [668, 383] width 447 height 425
click at [504, 411] on button "Create new contact" at bounding box center [533, 407] width 140 height 29
click at [532, 267] on input "Name" at bounding box center [662, 260] width 363 height 24
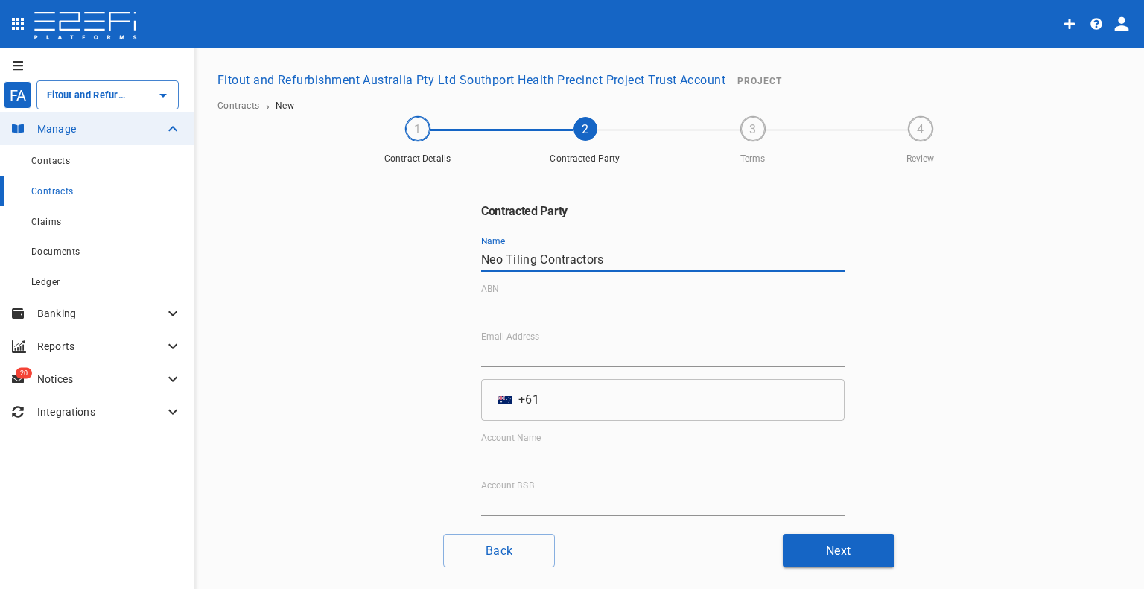
click at [557, 407] on input "tel" at bounding box center [698, 400] width 291 height 42
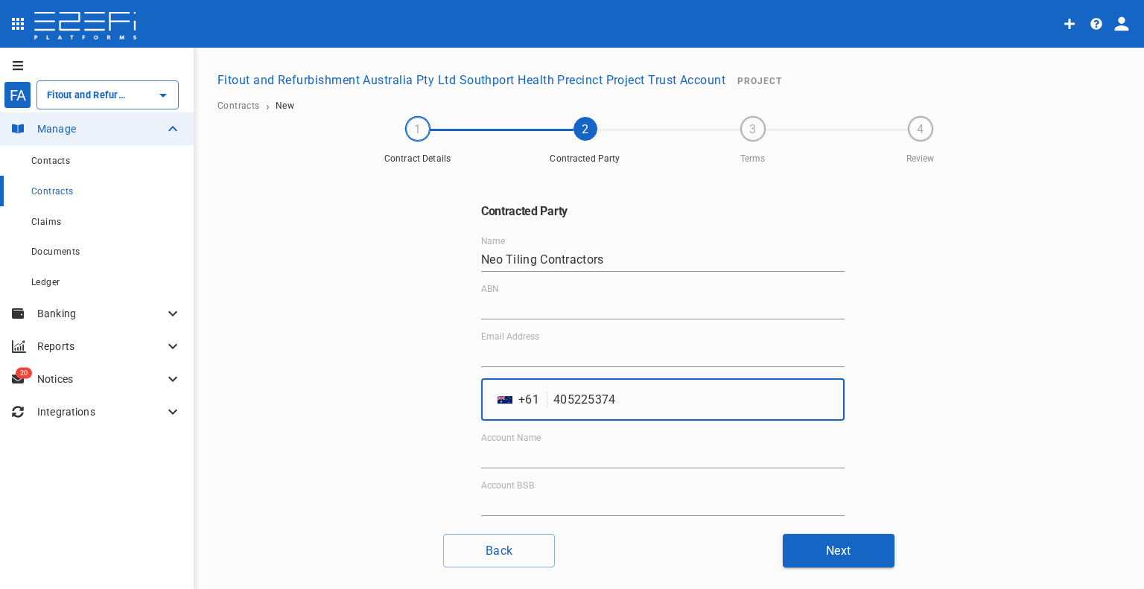
click at [546, 361] on input "Email Address" at bounding box center [662, 355] width 363 height 24
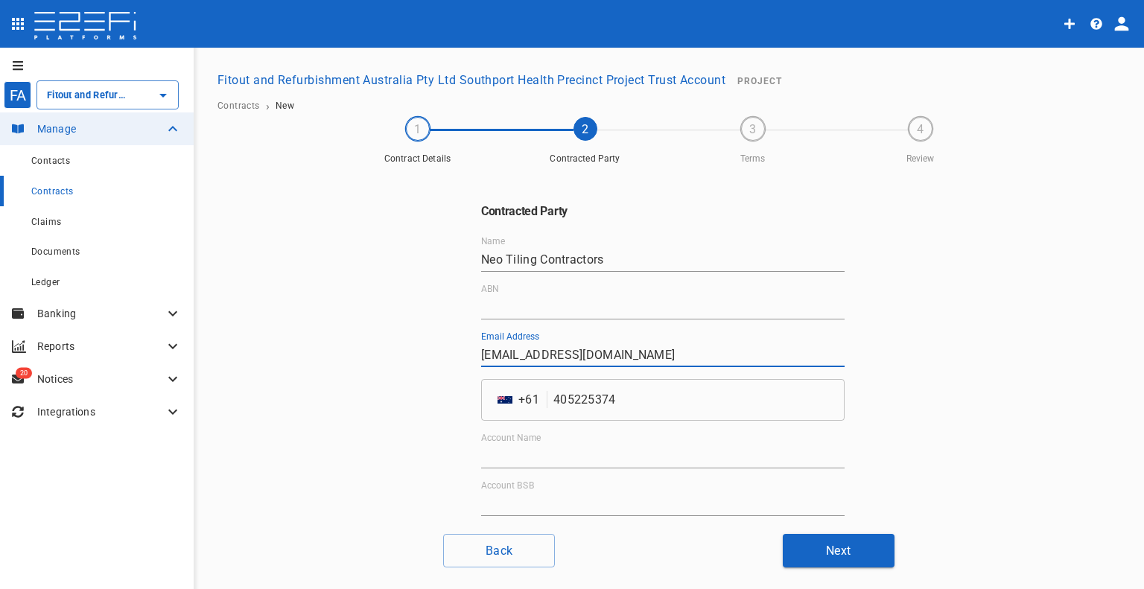
click at [545, 309] on input "ABN" at bounding box center [662, 308] width 363 height 24
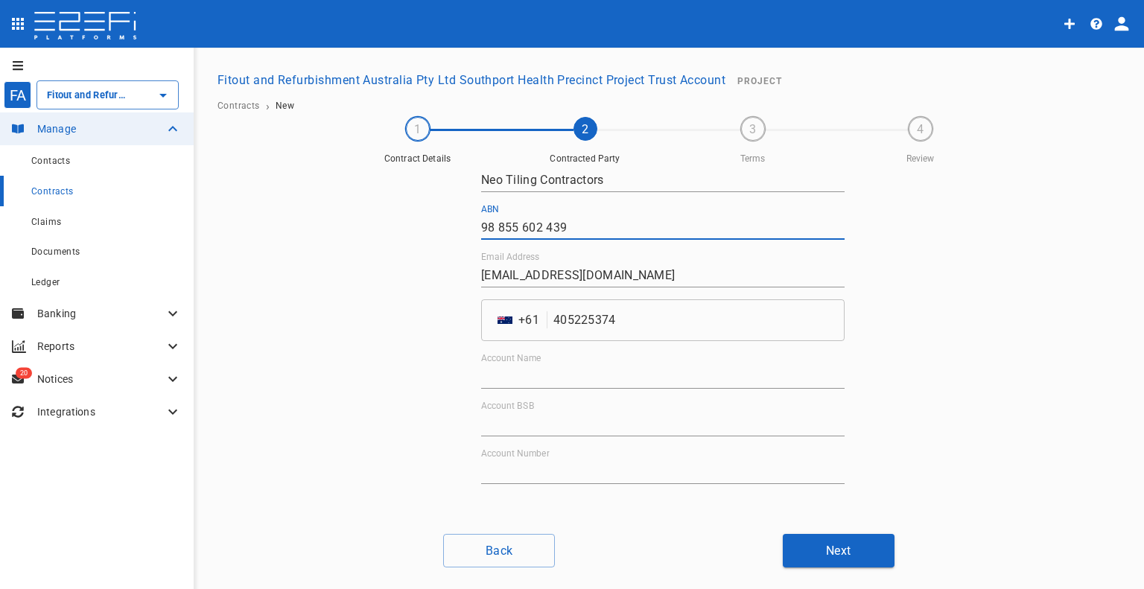
scroll to position [114, 0]
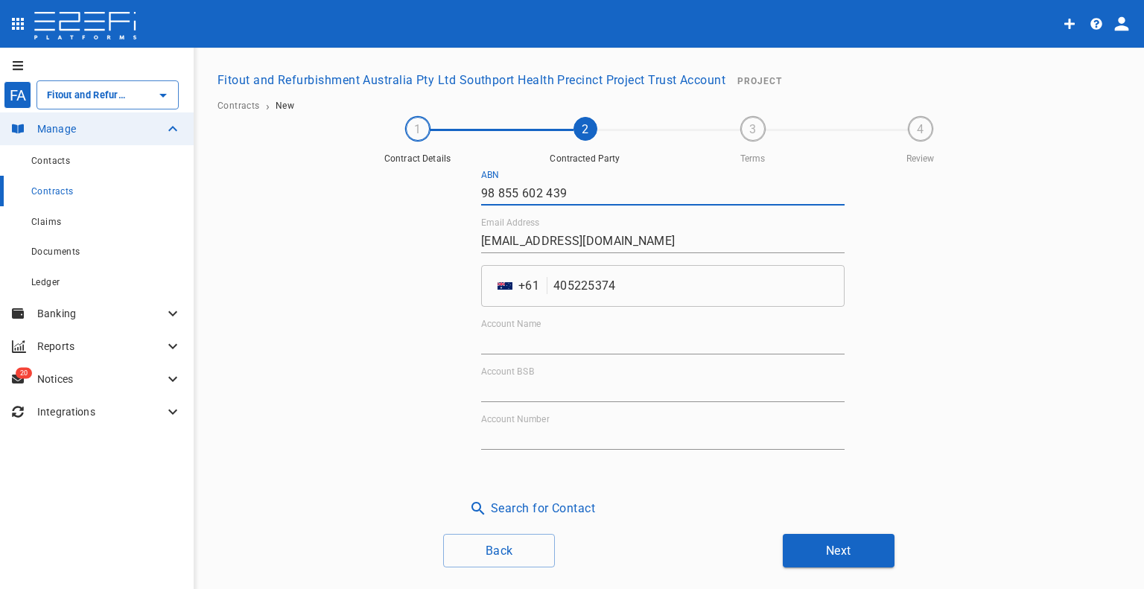
drag, startPoint x: 563, startPoint y: 343, endPoint x: 568, endPoint y: 351, distance: 8.7
click at [563, 343] on input "Account Name" at bounding box center [662, 343] width 363 height 24
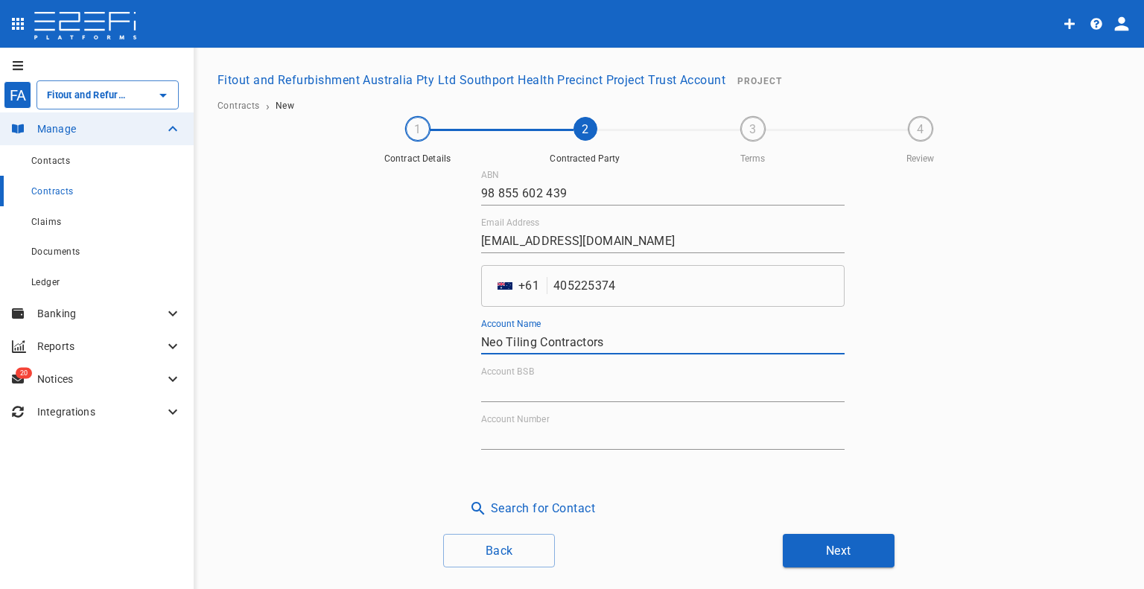
click at [560, 390] on input "Account BSB" at bounding box center [662, 390] width 363 height 24
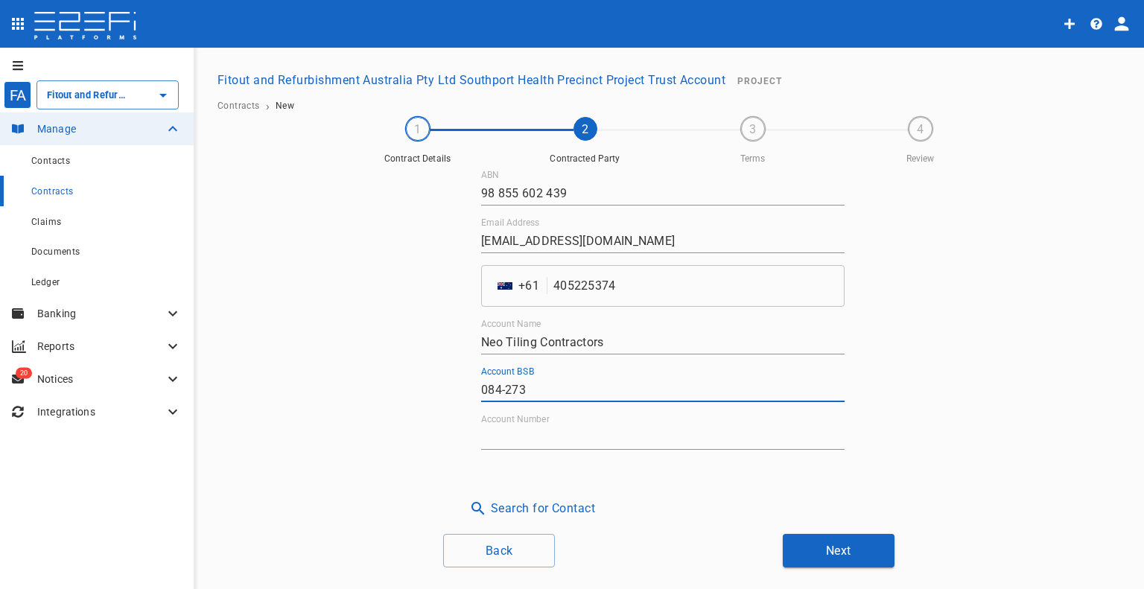
click at [590, 435] on input "Account Number" at bounding box center [662, 438] width 363 height 24
click at [848, 553] on button "Next" at bounding box center [839, 551] width 112 height 34
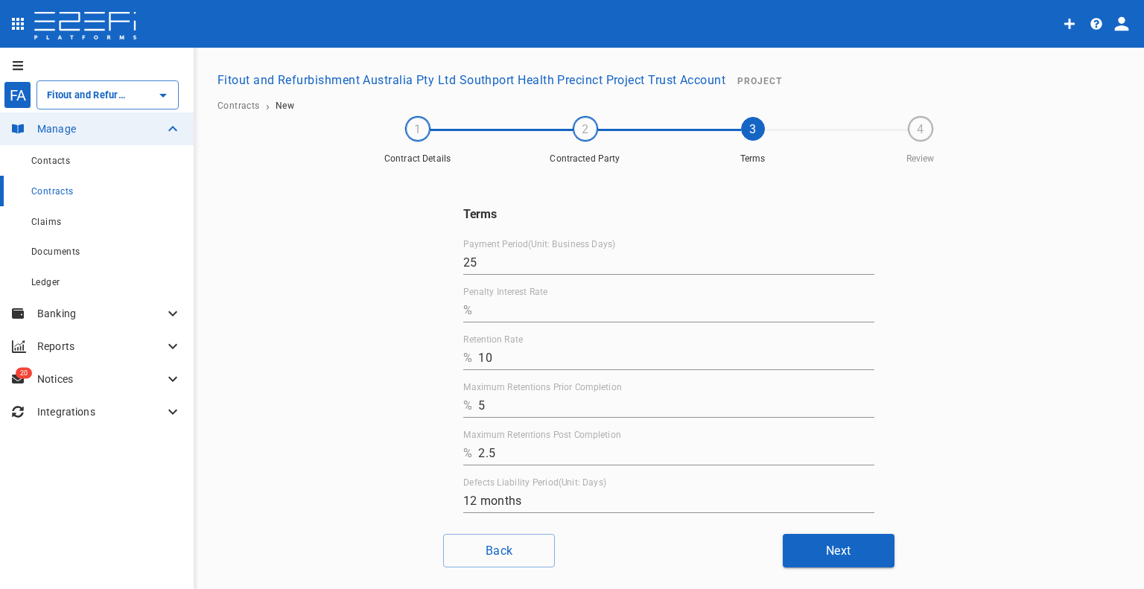
click at [540, 315] on input "Penalty Interest Rate" at bounding box center [676, 311] width 396 height 24
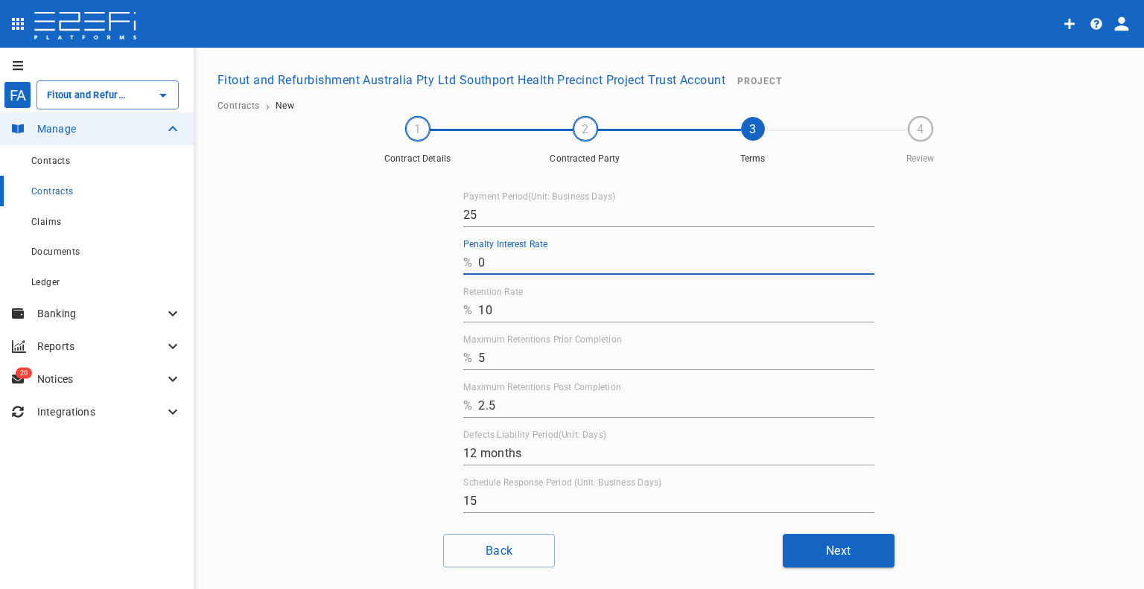
scroll to position [73, 0]
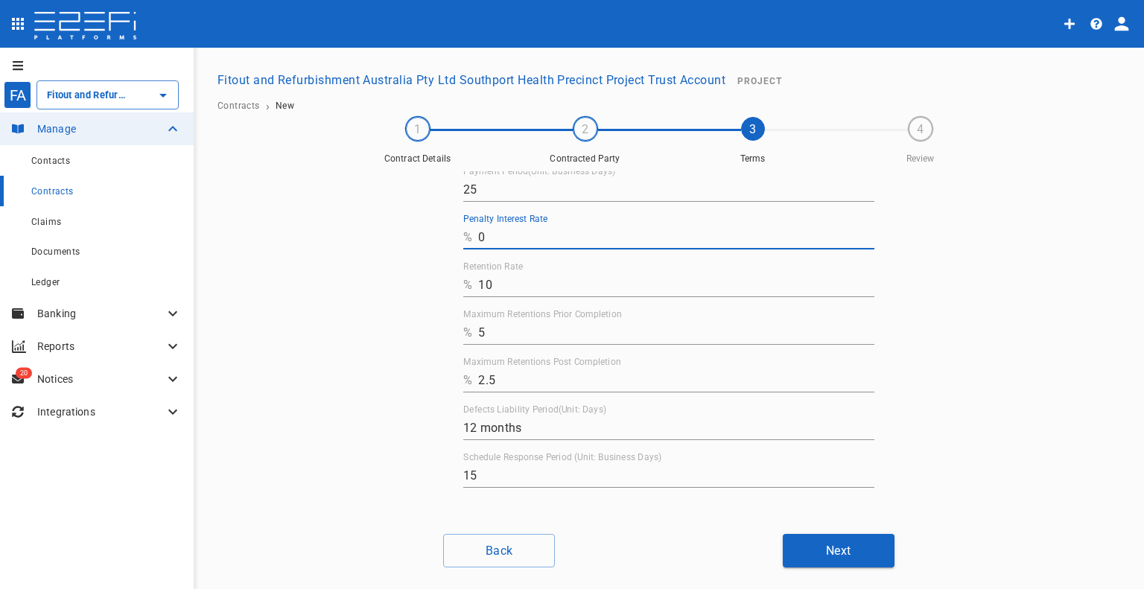
click at [811, 553] on button "Next" at bounding box center [839, 551] width 112 height 34
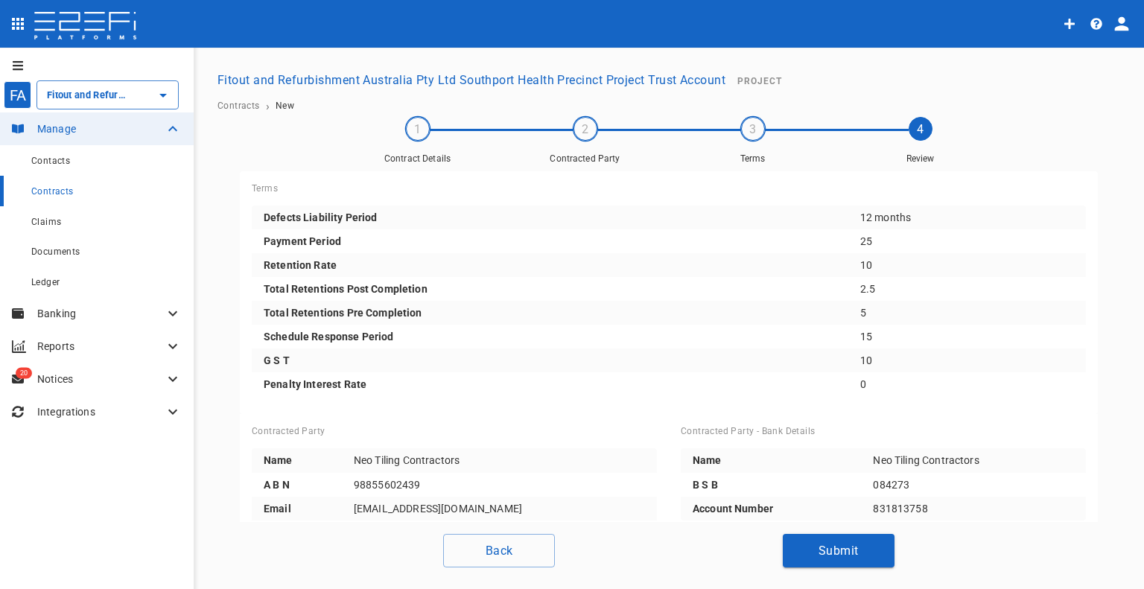
click at [798, 536] on button "Submit" at bounding box center [839, 551] width 112 height 34
click at [797, 547] on button "Submit" at bounding box center [839, 551] width 112 height 34
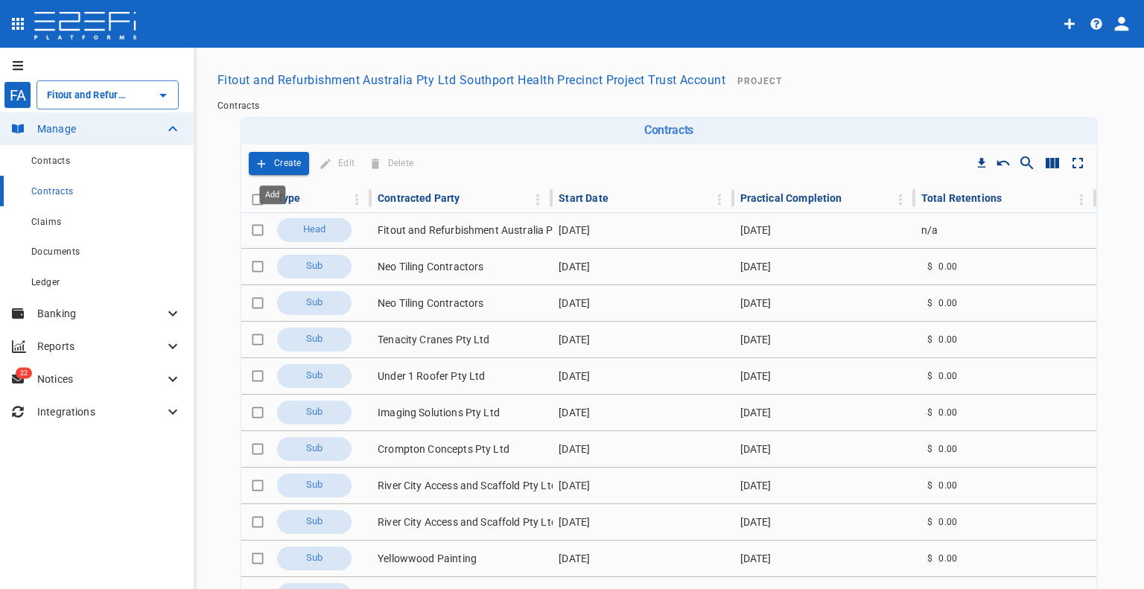
click at [267, 165] on button "Create" at bounding box center [279, 163] width 60 height 23
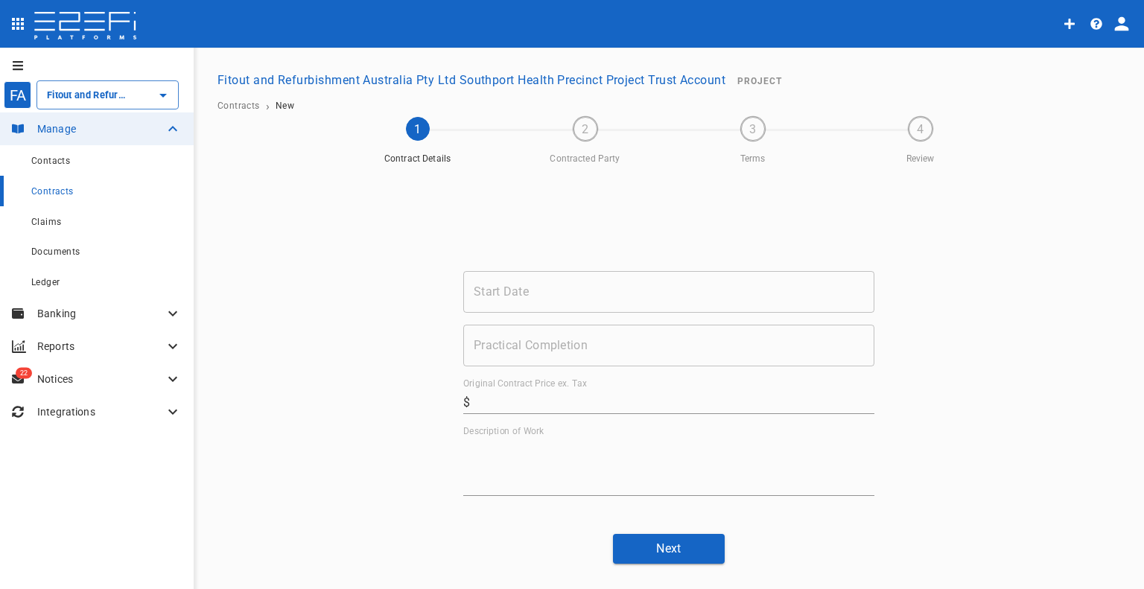
click at [582, 290] on input "Start Date" at bounding box center [668, 292] width 411 height 42
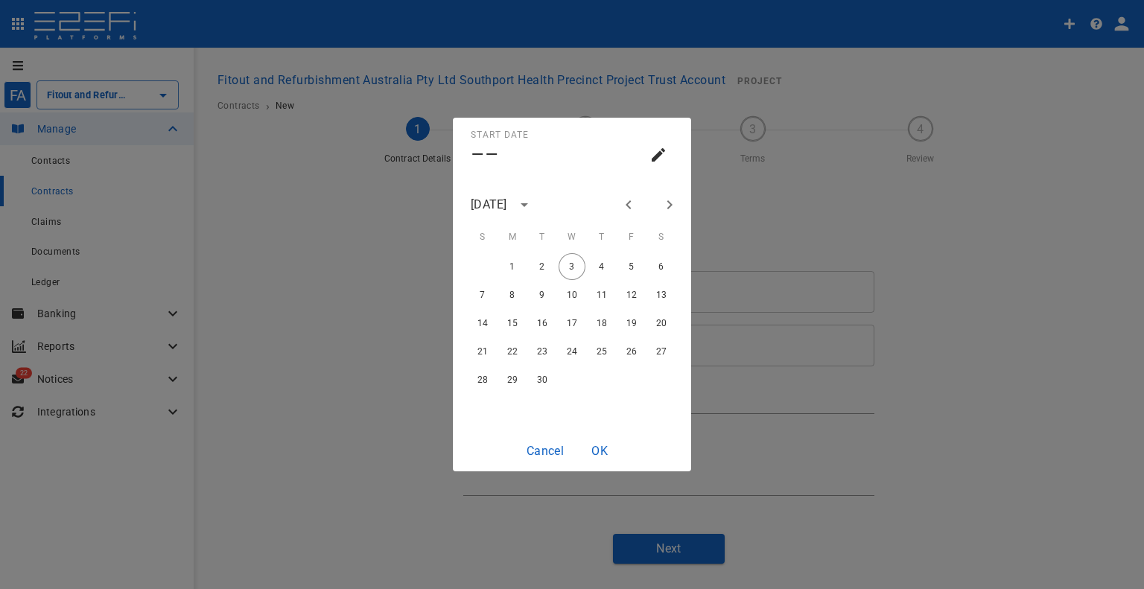
click at [507, 204] on div "[DATE]" at bounding box center [489, 204] width 36 height 17
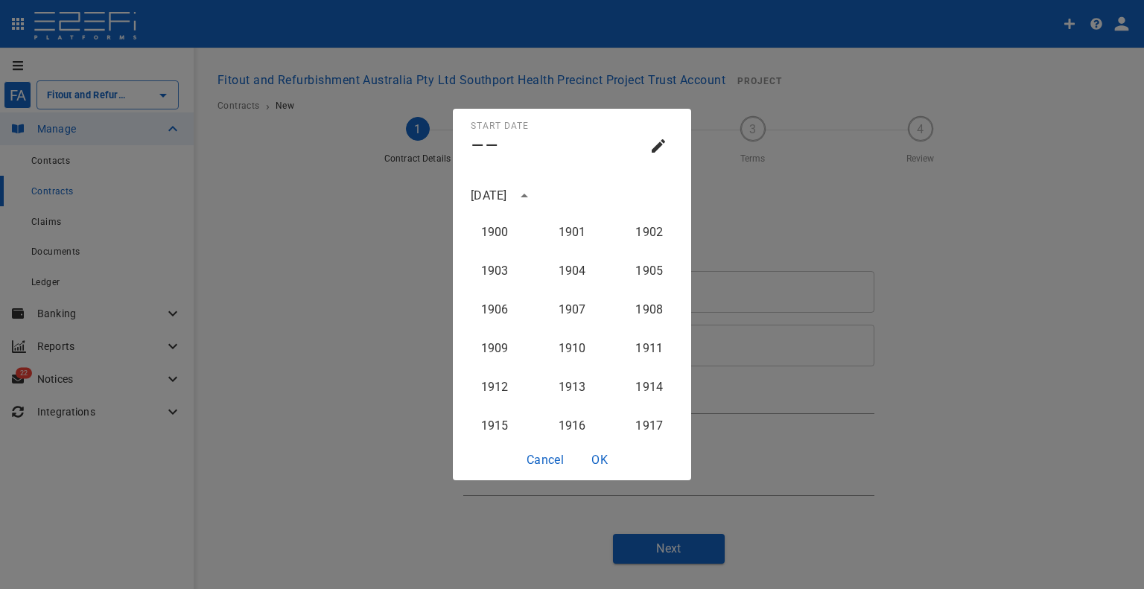
scroll to position [1494, 0]
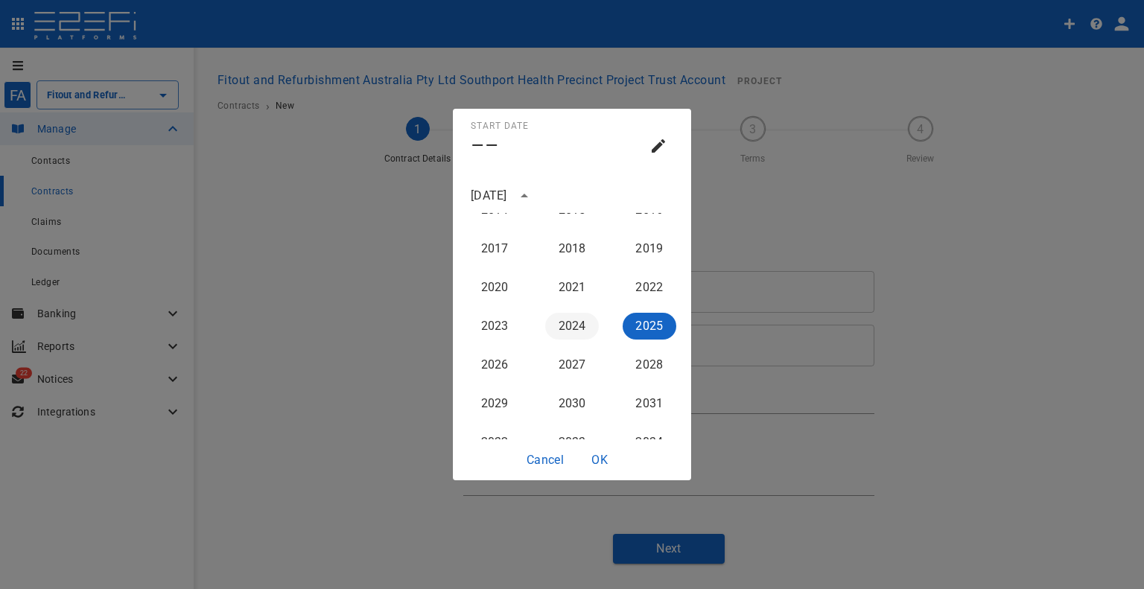
click at [560, 318] on button "2024" at bounding box center [572, 326] width 54 height 27
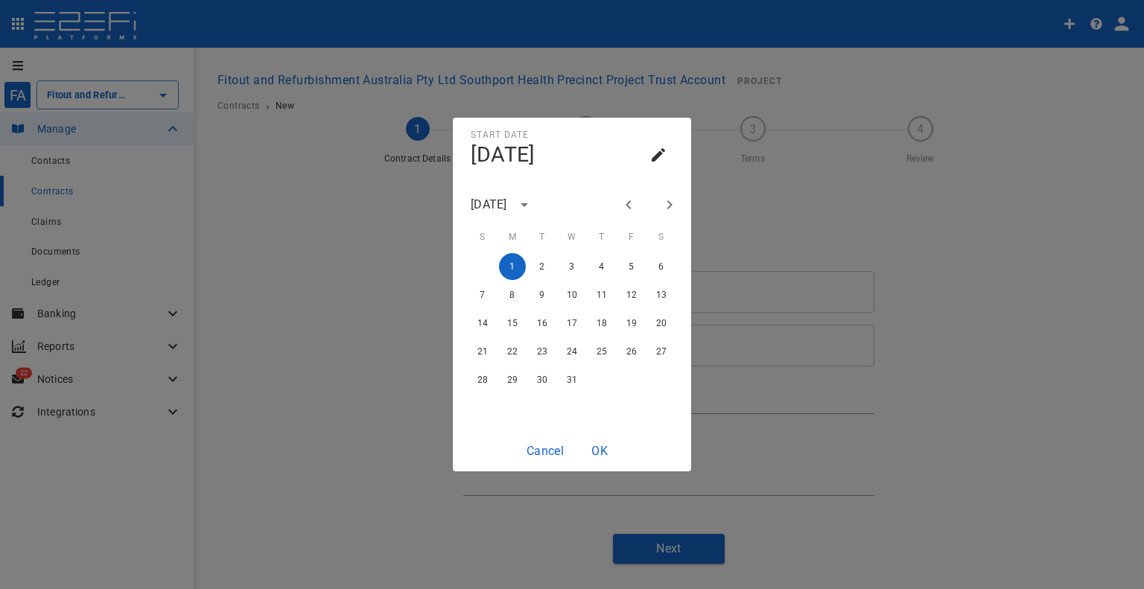
click at [675, 205] on icon "Next month" at bounding box center [670, 205] width 18 height 18
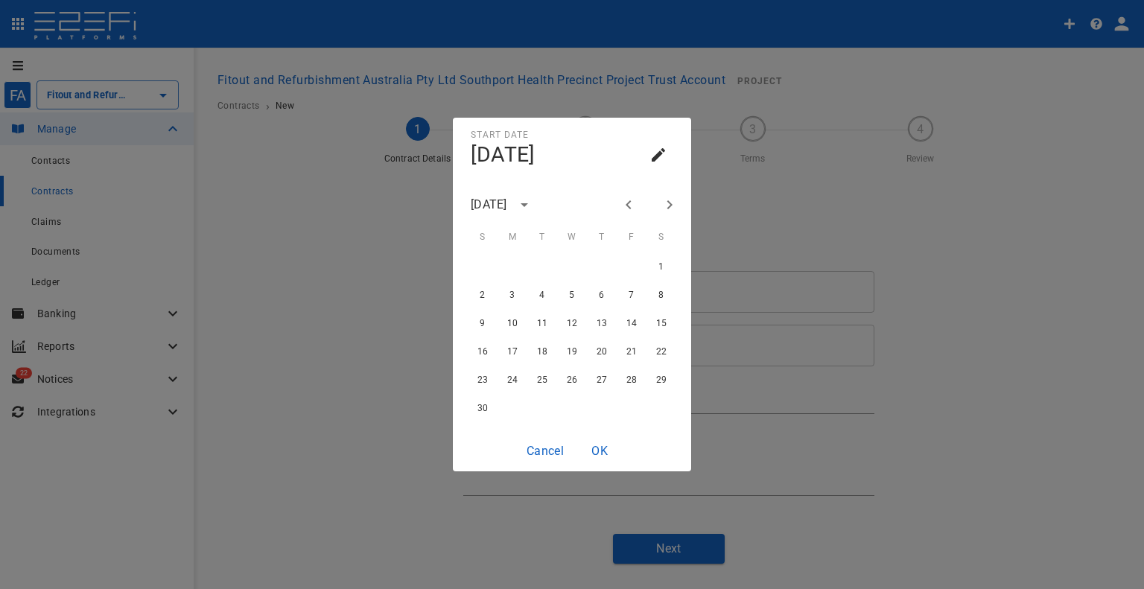
click at [682, 203] on div "[DATE]" at bounding box center [572, 205] width 238 height 22
click at [676, 205] on icon "Next month" at bounding box center [670, 205] width 18 height 18
click at [495, 264] on div "1 2 3 4 5 6" at bounding box center [572, 266] width 238 height 27
drag, startPoint x: 507, startPoint y: 264, endPoint x: 518, endPoint y: 293, distance: 31.1
click at [508, 264] on button "1" at bounding box center [512, 266] width 27 height 27
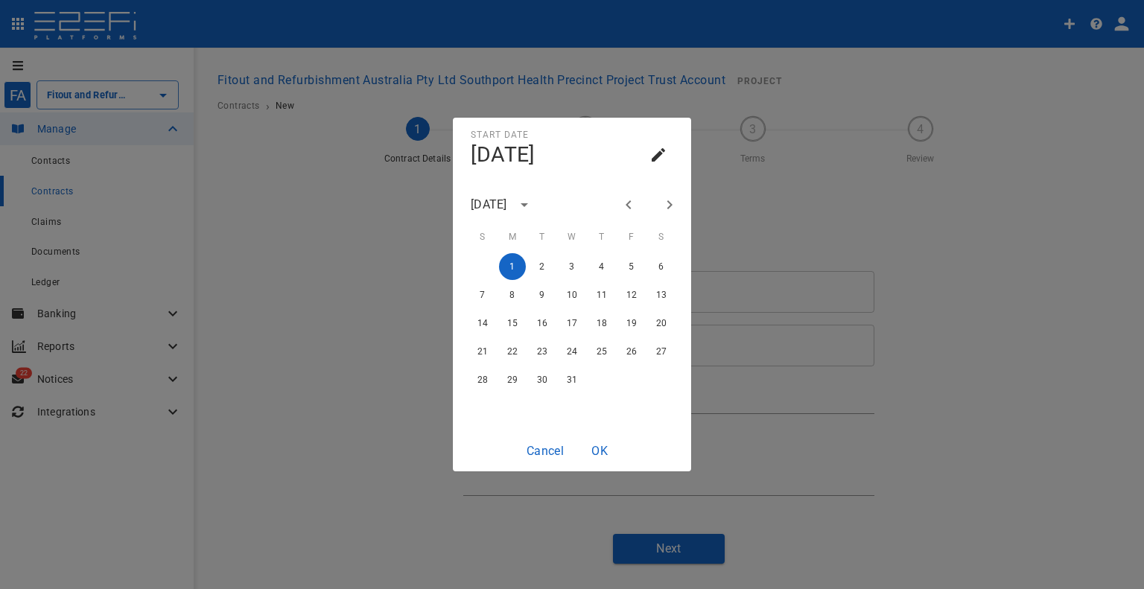
click at [605, 457] on button "OK" at bounding box center [600, 450] width 48 height 29
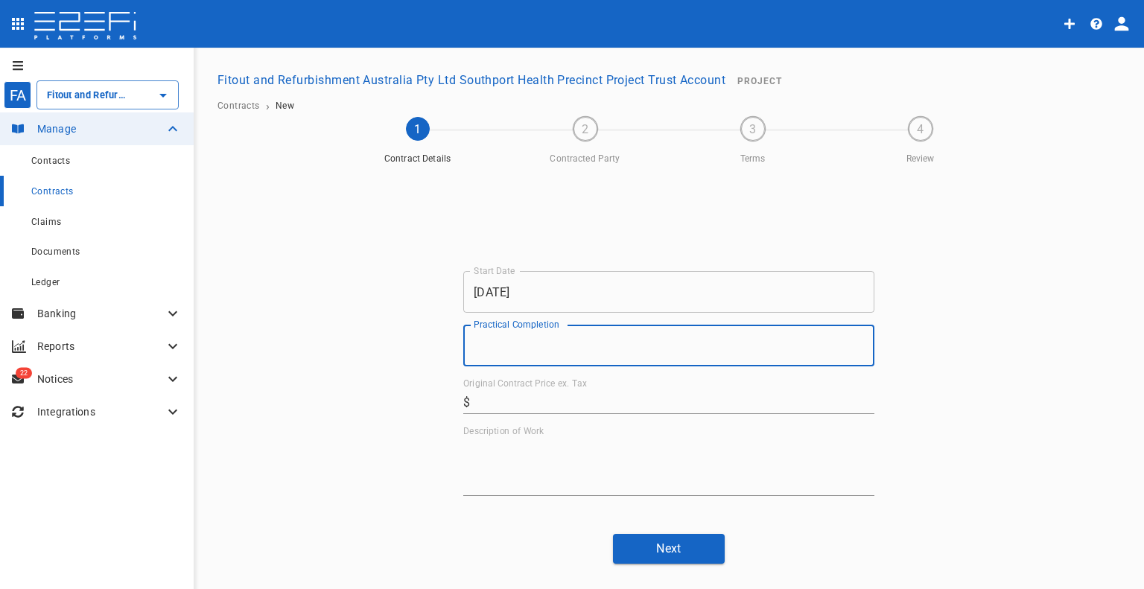
click at [611, 336] on input "Practical Completion" at bounding box center [668, 346] width 411 height 42
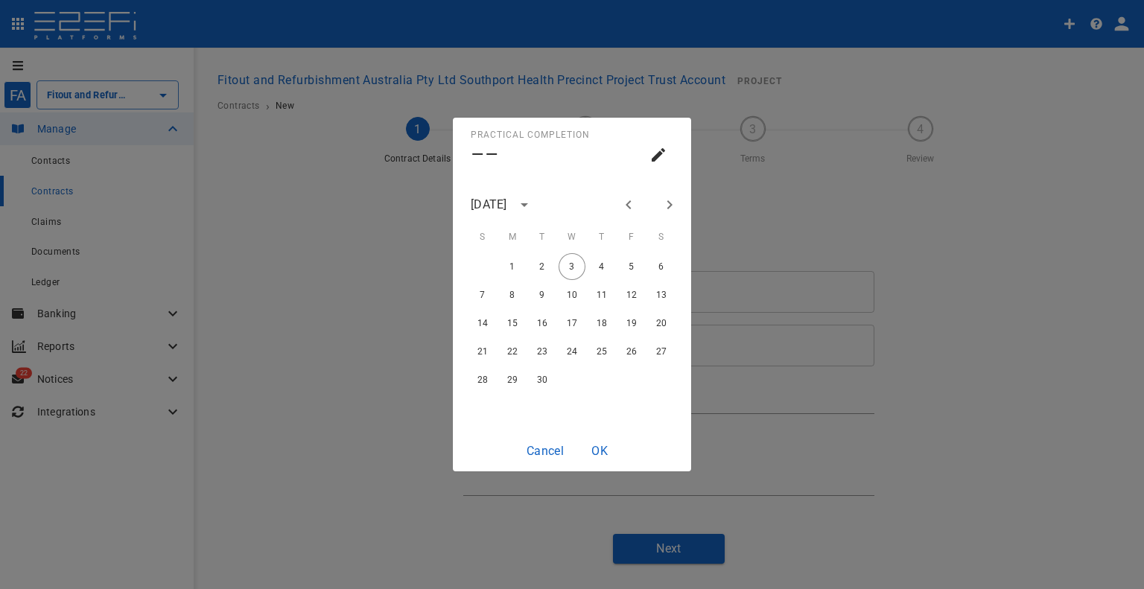
click at [638, 201] on button "Previous month" at bounding box center [628, 204] width 25 height 25
click at [637, 201] on icon "Previous month" at bounding box center [629, 205] width 18 height 18
click at [630, 202] on icon "Previous month" at bounding box center [628, 204] width 5 height 9
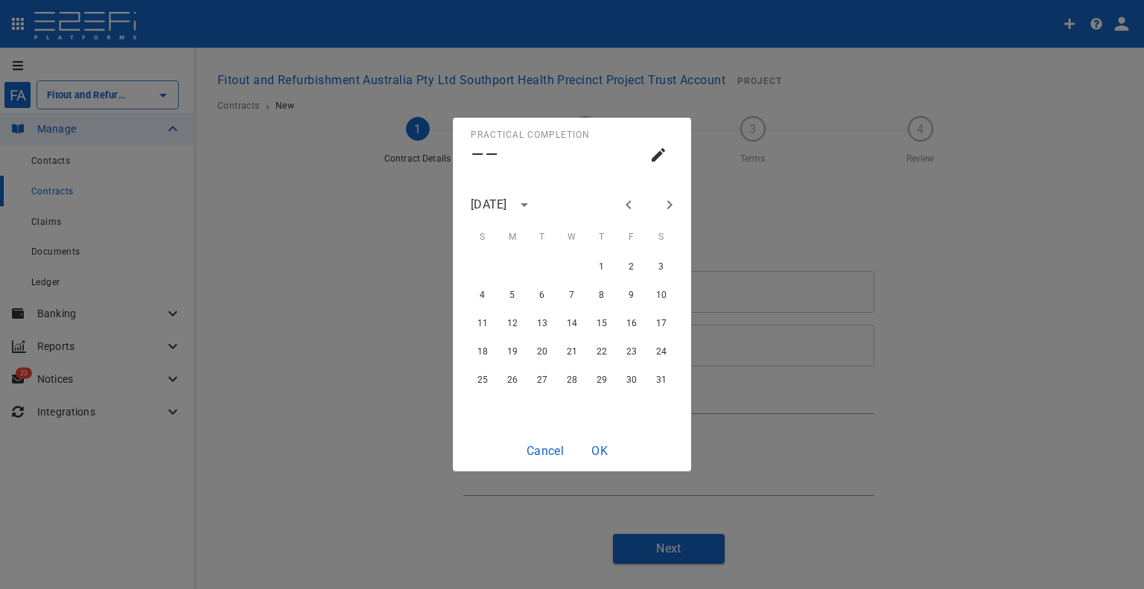
click at [630, 202] on icon "Previous month" at bounding box center [628, 204] width 5 height 9
click at [597, 376] on button "27" at bounding box center [601, 379] width 27 height 27
click at [596, 449] on button "OK" at bounding box center [600, 450] width 48 height 29
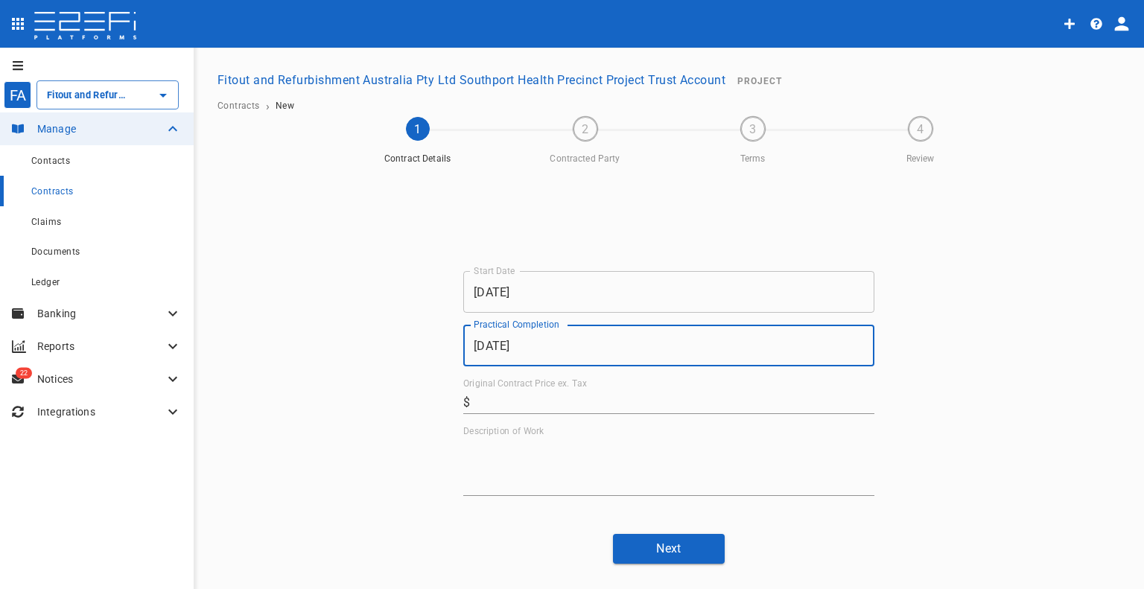
click at [593, 401] on input "Original Contract Price ex. Tax" at bounding box center [675, 402] width 398 height 24
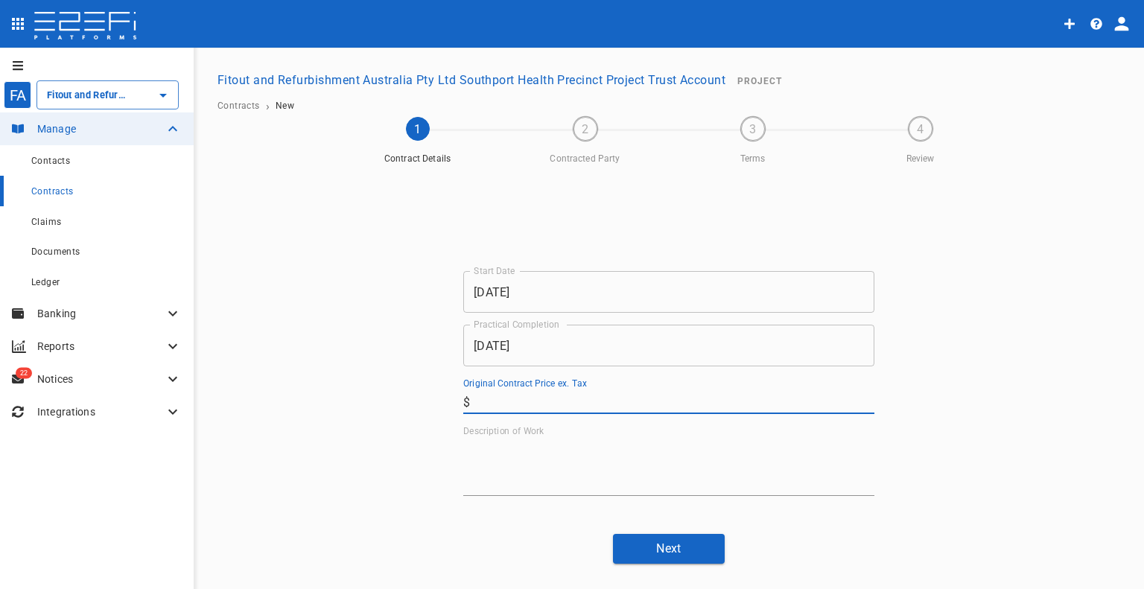
click at [700, 587] on div "FA Fitout and Refurbishment Australia Pty Ltd Southport Health Precinct Project…" at bounding box center [572, 319] width 1144 height 543
click at [521, 388] on label "Original Contract Price ex. Tax" at bounding box center [525, 384] width 124 height 13
click at [521, 390] on input "Original Contract Price ex. Tax" at bounding box center [675, 402] width 398 height 24
click at [521, 399] on input "Original Contract Price ex. Tax" at bounding box center [675, 402] width 398 height 24
click at [507, 470] on textarea "Description of Work" at bounding box center [668, 466] width 411 height 51
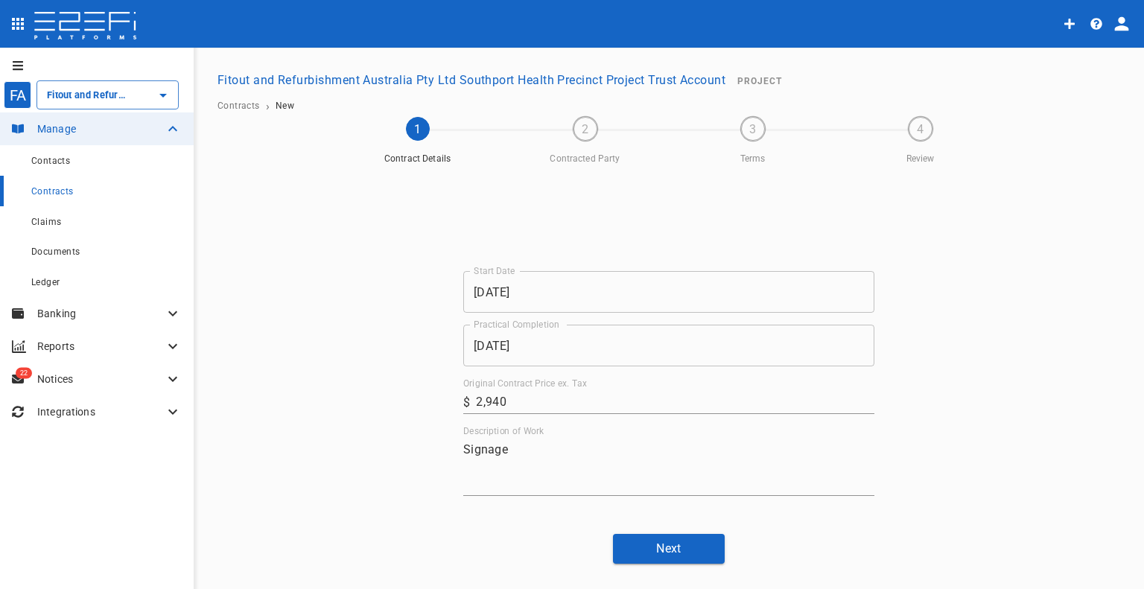
click at [679, 530] on div "Start Date [DATE] Start Date Practical Completion [DATE] Practical Completion O…" at bounding box center [669, 364] width 894 height 398
click at [676, 541] on button "Next" at bounding box center [669, 548] width 112 height 29
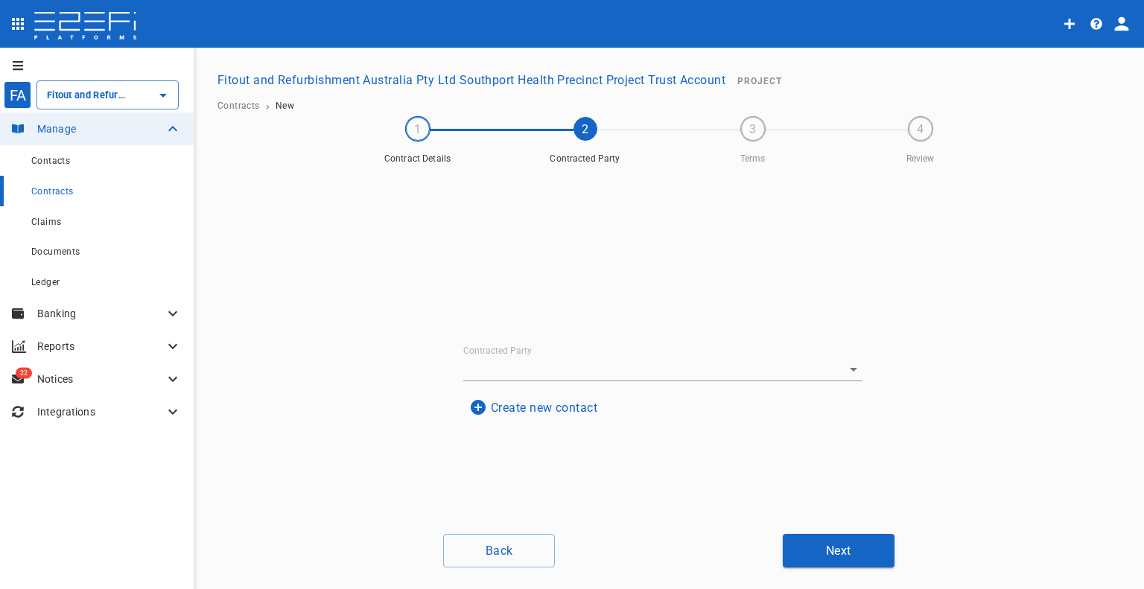
click at [550, 363] on input "Contracted Party" at bounding box center [642, 369] width 358 height 23
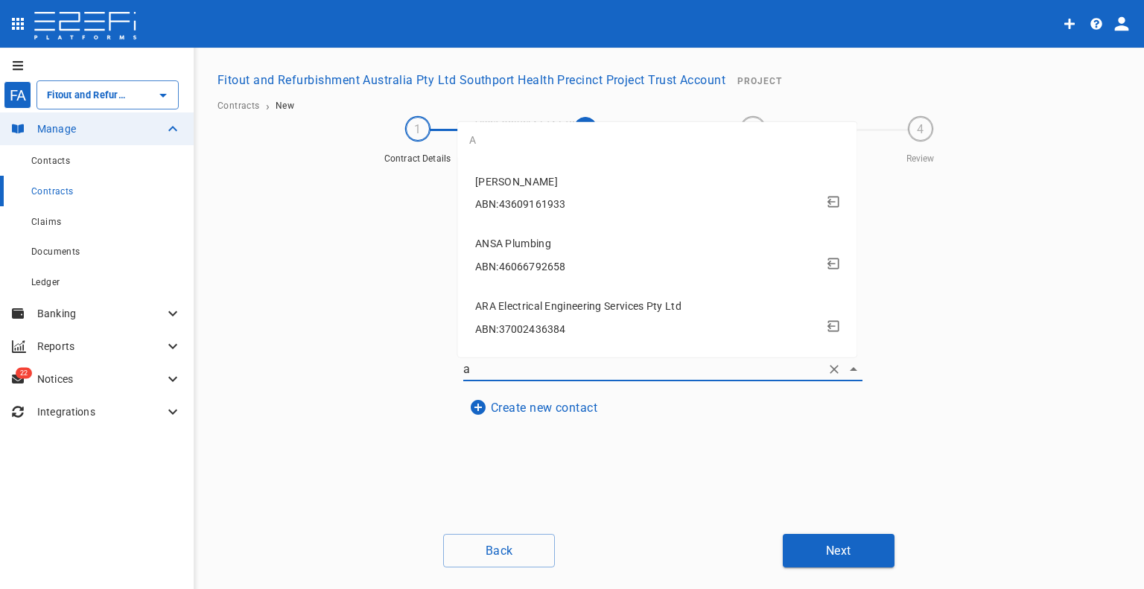
scroll to position [691, 0]
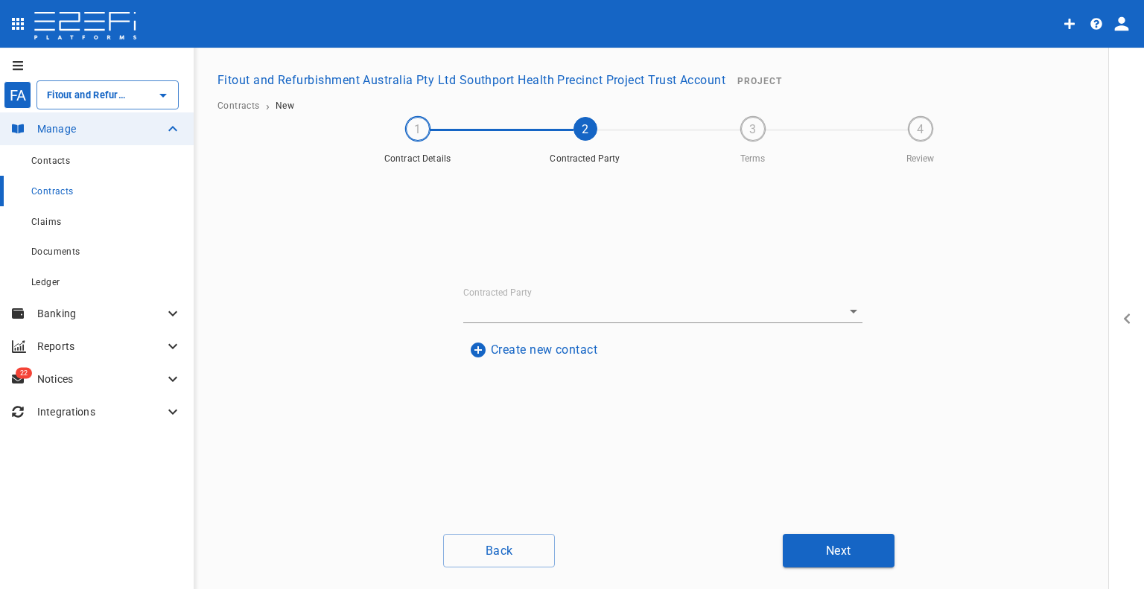
click at [544, 350] on button "Create new contact" at bounding box center [533, 349] width 140 height 29
click at [524, 250] on input "Name" at bounding box center [662, 260] width 363 height 24
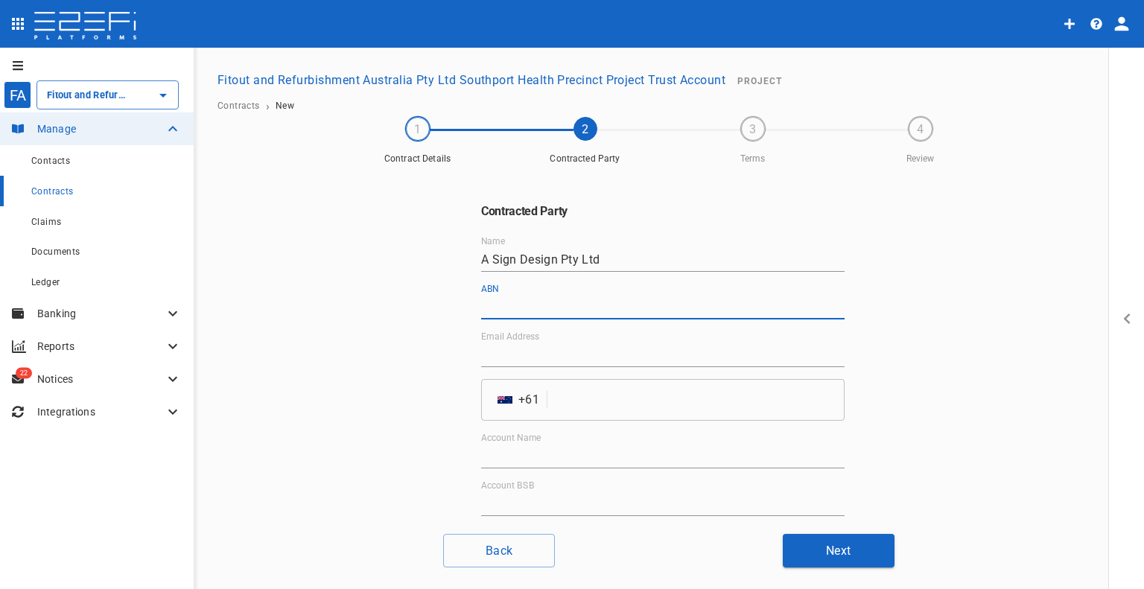
click at [558, 312] on input "ABN" at bounding box center [662, 308] width 363 height 24
click at [551, 348] on input "Email Address" at bounding box center [662, 355] width 363 height 24
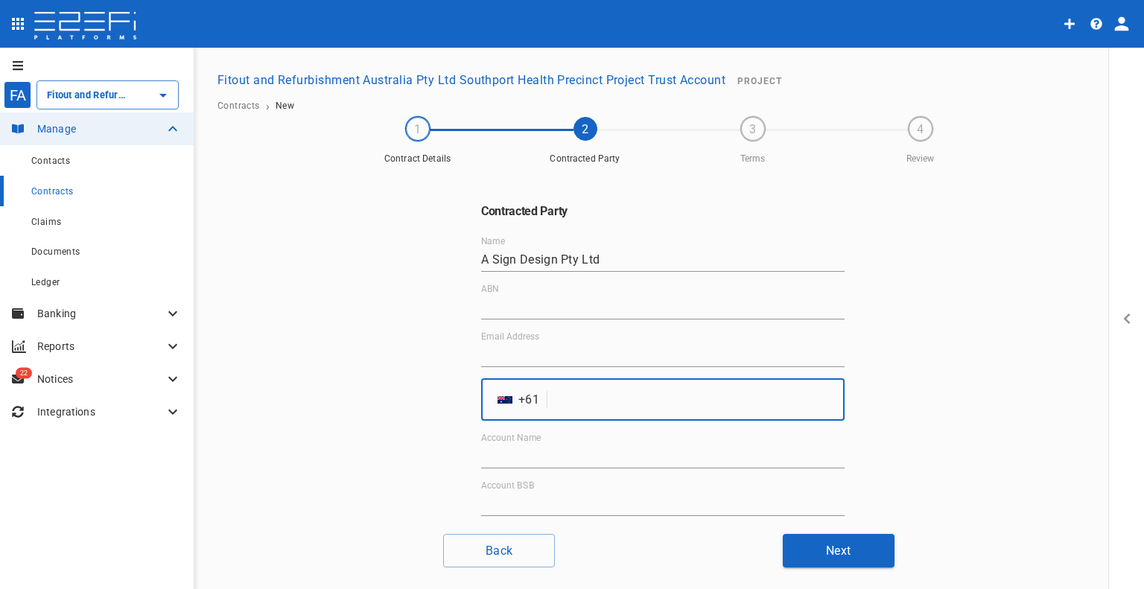
click at [781, 398] on input "tel" at bounding box center [698, 400] width 291 height 42
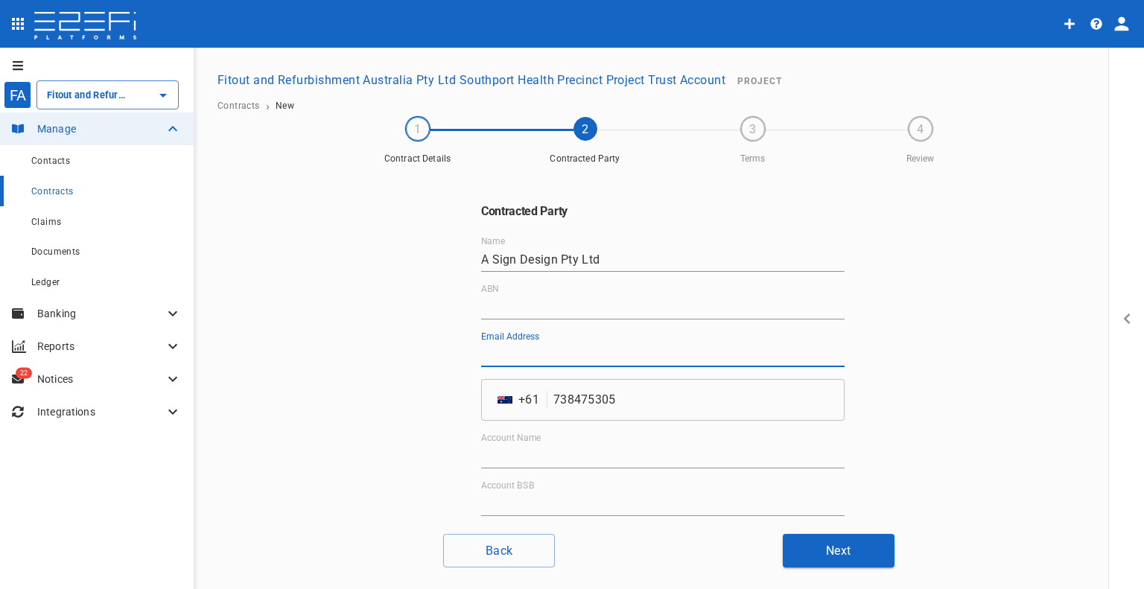
click at [505, 344] on input "Email Address" at bounding box center [662, 355] width 363 height 24
click at [508, 312] on input "ABN" at bounding box center [662, 308] width 363 height 24
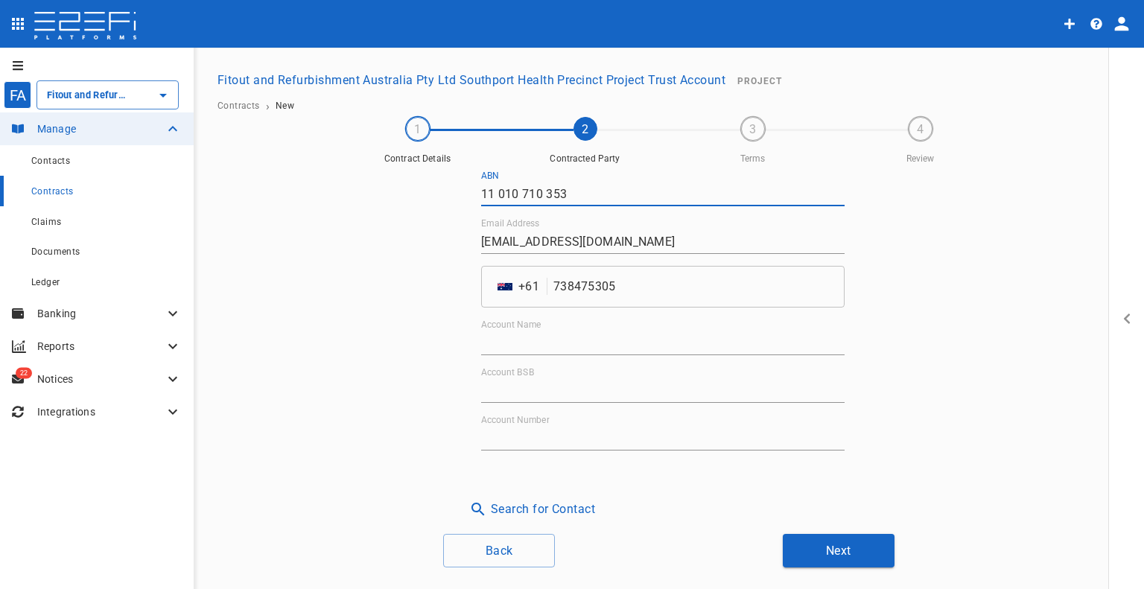
scroll to position [114, 0]
click at [582, 343] on input "Account Name" at bounding box center [662, 343] width 363 height 24
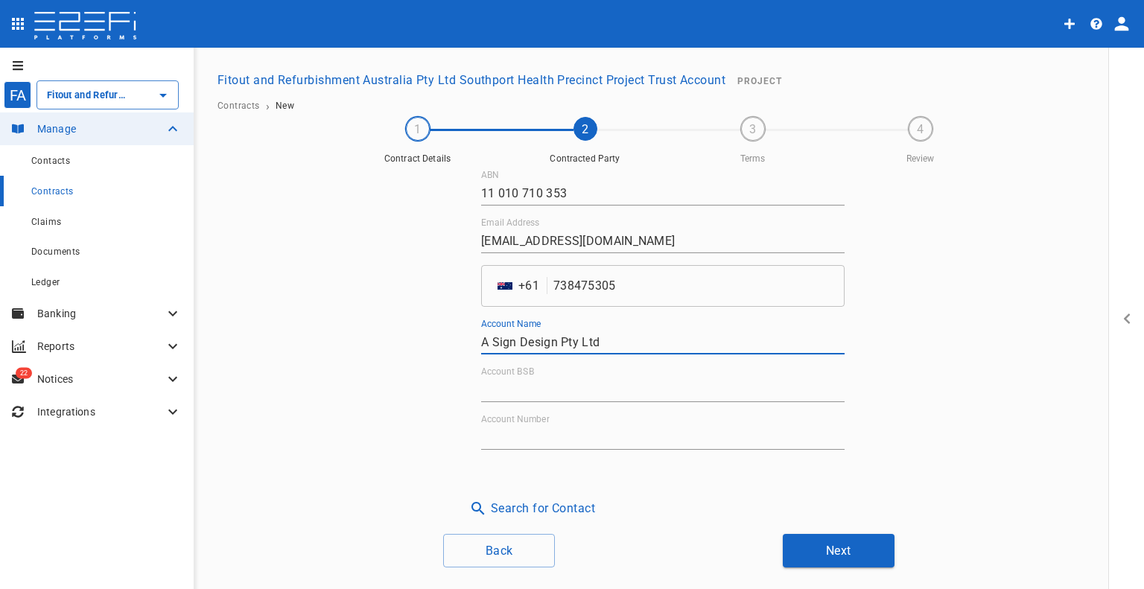
click at [609, 385] on input "Account BSB" at bounding box center [662, 390] width 363 height 24
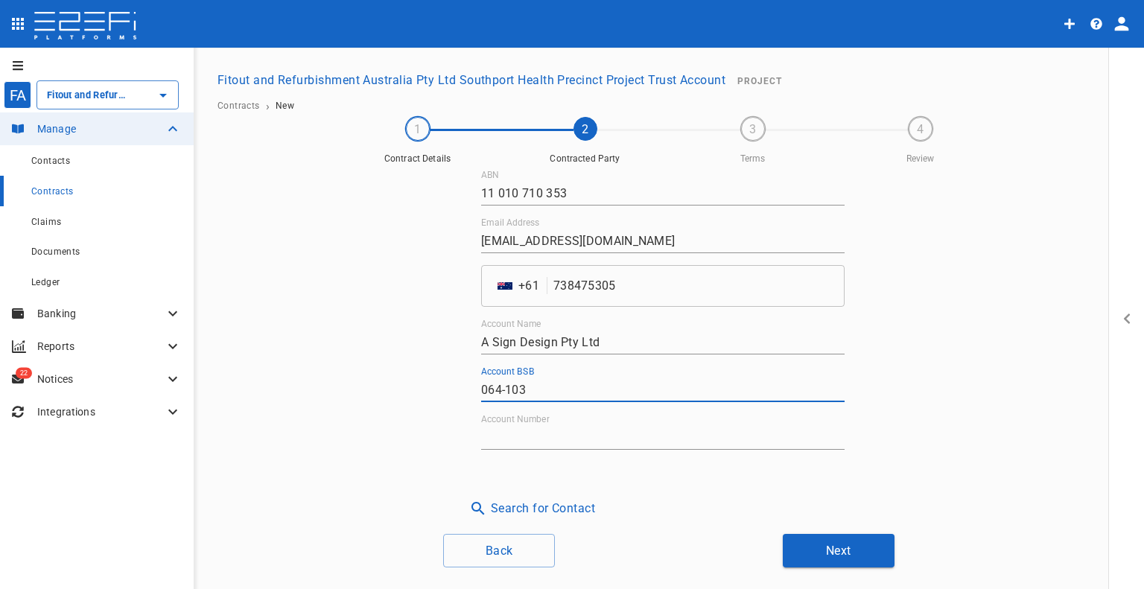
click at [607, 438] on input "Account Number" at bounding box center [662, 438] width 363 height 24
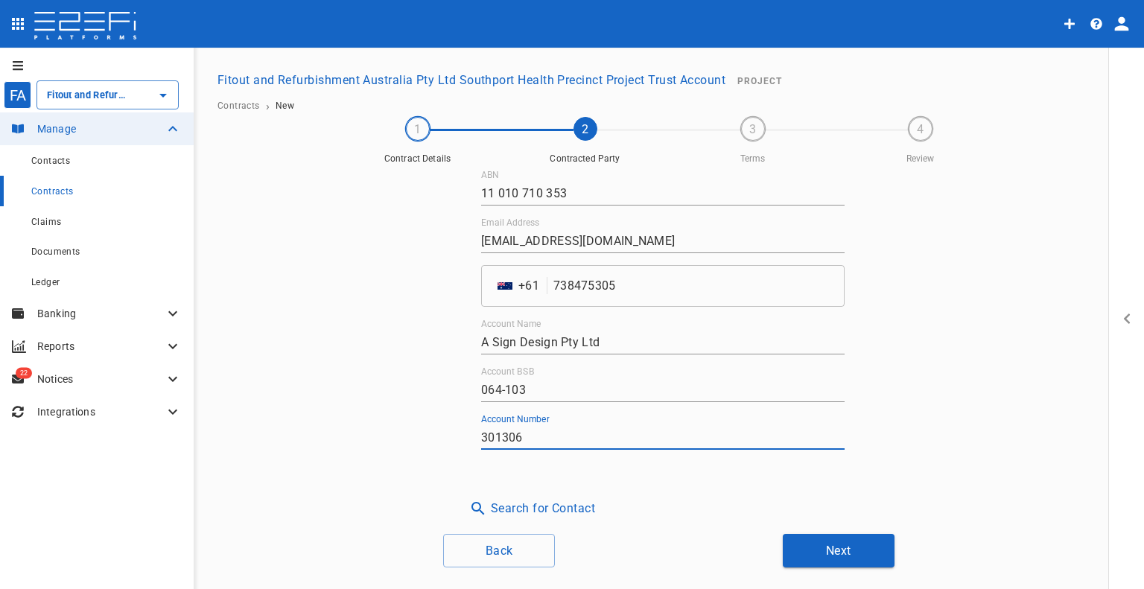
click at [864, 559] on button "Next" at bounding box center [839, 551] width 112 height 34
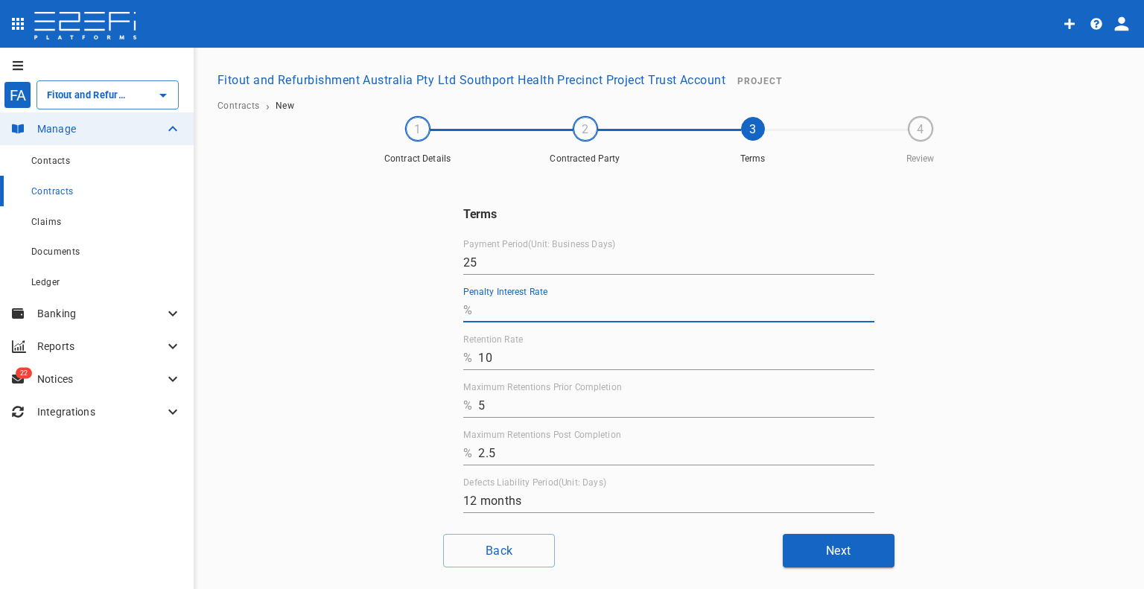
click at [485, 305] on input "Penalty Interest Rate" at bounding box center [676, 311] width 396 height 24
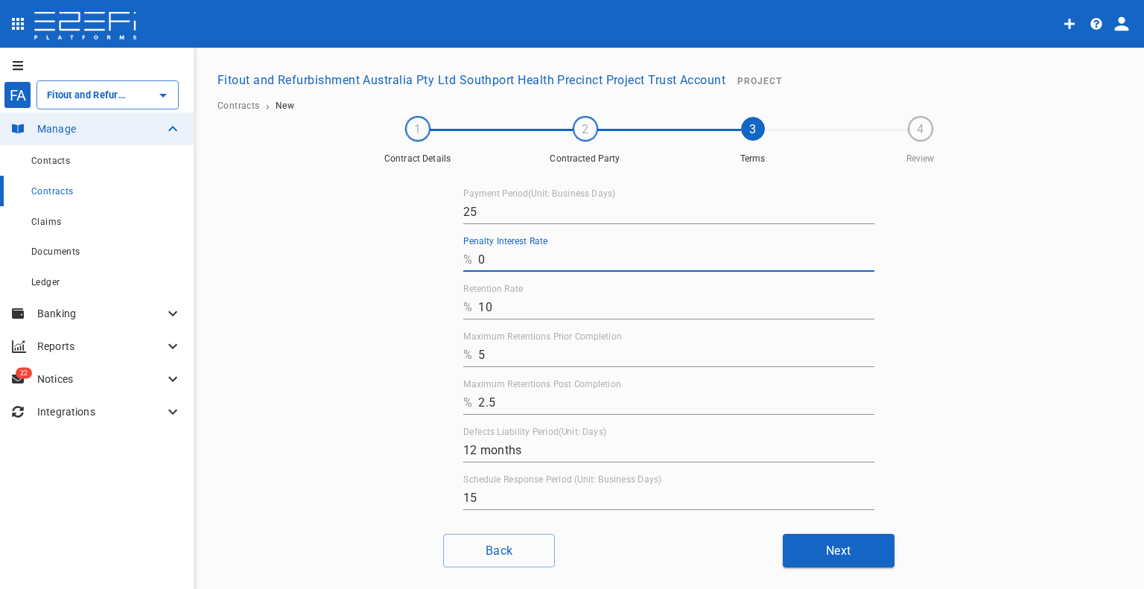
scroll to position [73, 0]
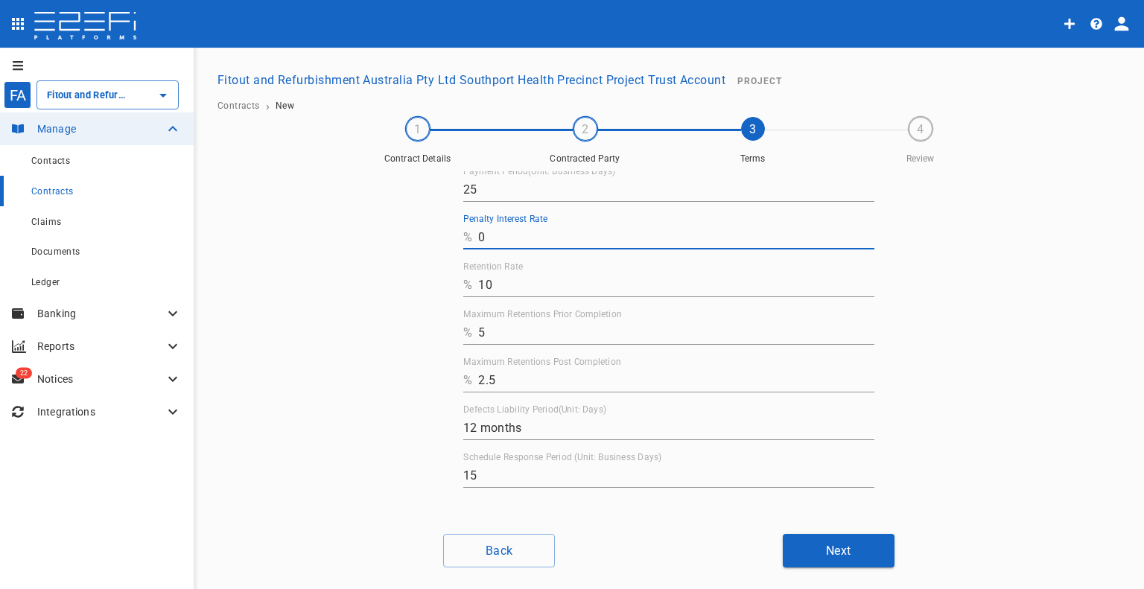
click at [808, 544] on button "Next" at bounding box center [839, 551] width 112 height 34
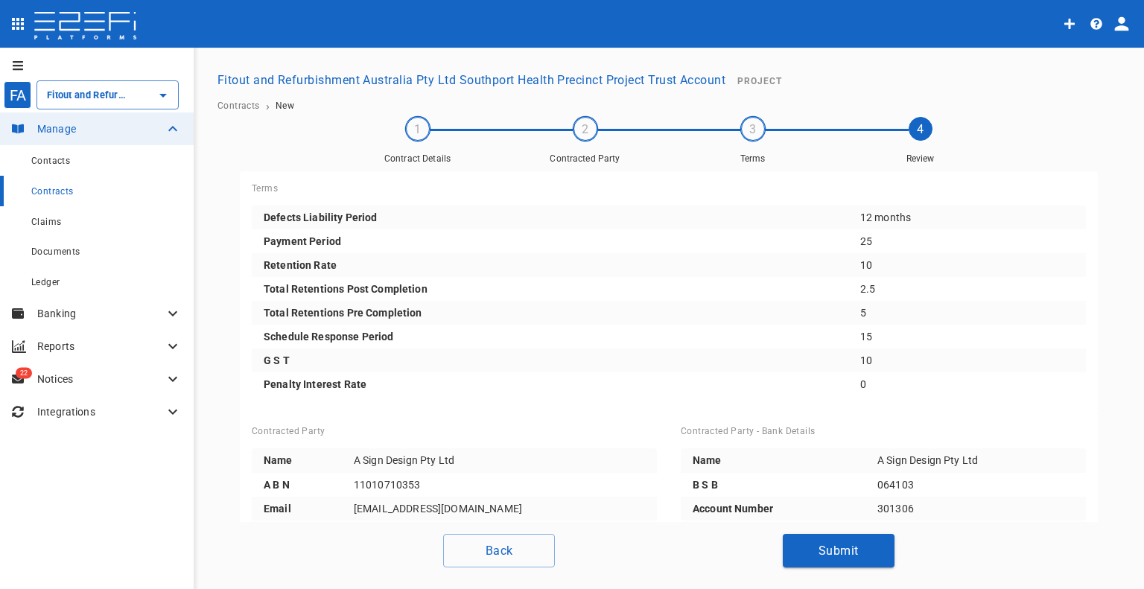
click at [805, 528] on div "Terms Defects Liability Period 12 months Payment Period 25 Retention Rate 10 To…" at bounding box center [669, 366] width 894 height 402
click at [809, 538] on button "Submit" at bounding box center [839, 551] width 112 height 34
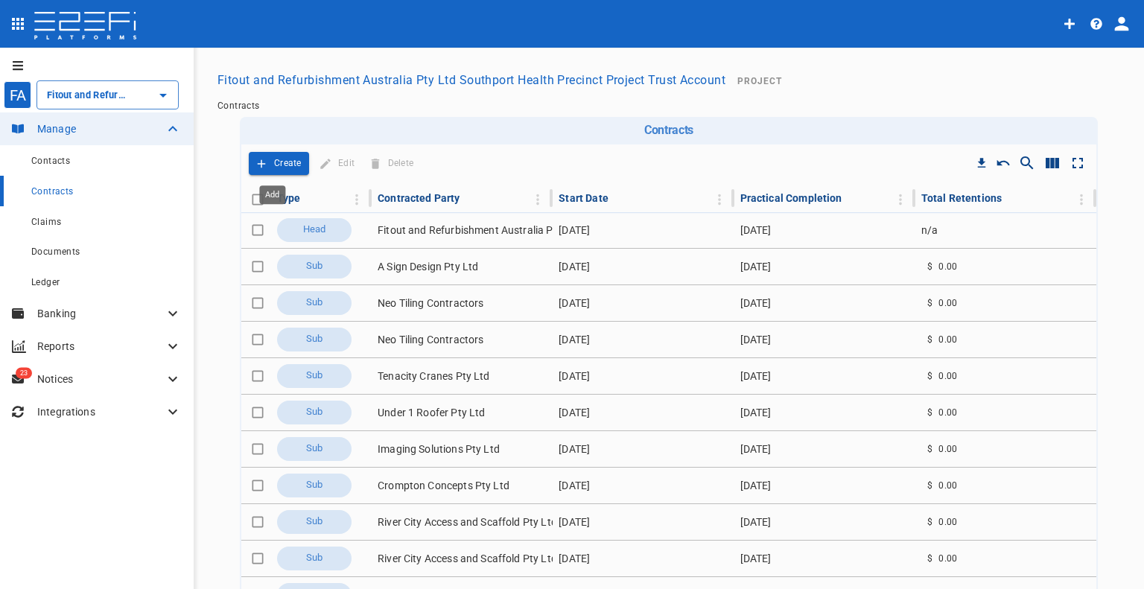
click at [289, 166] on p "Create" at bounding box center [288, 163] width 28 height 17
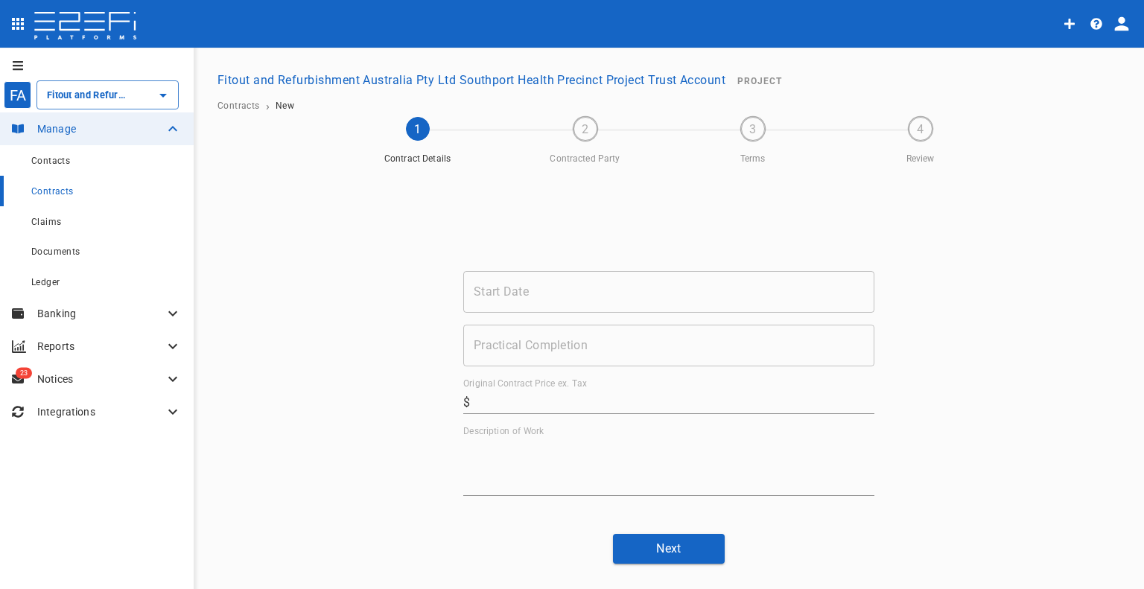
click at [518, 286] on input "Start Date" at bounding box center [668, 292] width 411 height 42
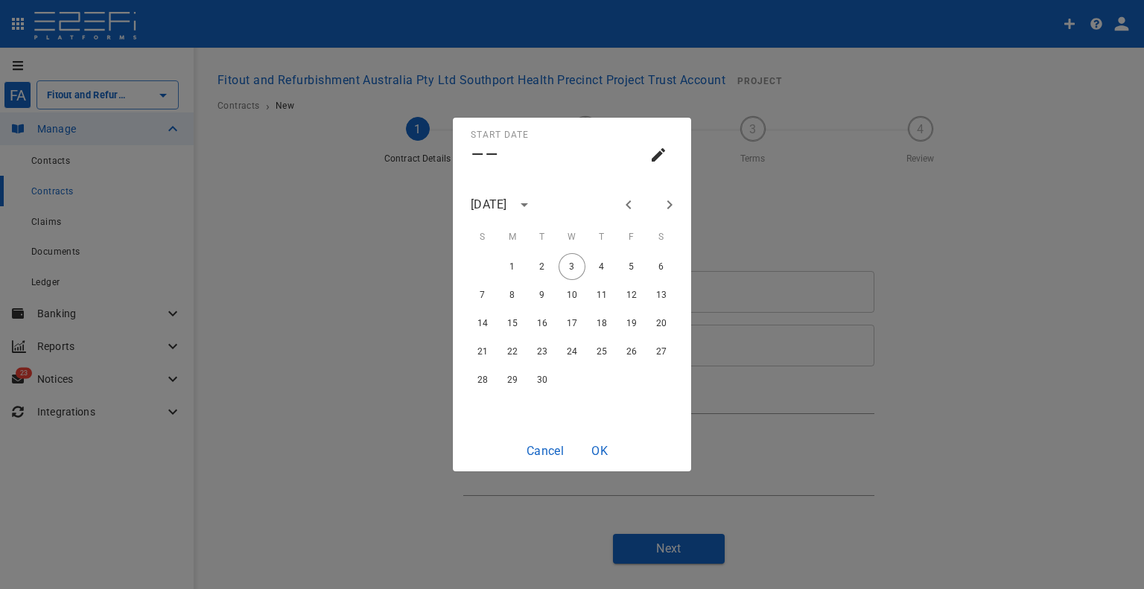
click at [620, 199] on icon "Previous month" at bounding box center [629, 205] width 18 height 18
click at [533, 203] on icon "calendar view is open, switch to year view" at bounding box center [524, 205] width 18 height 18
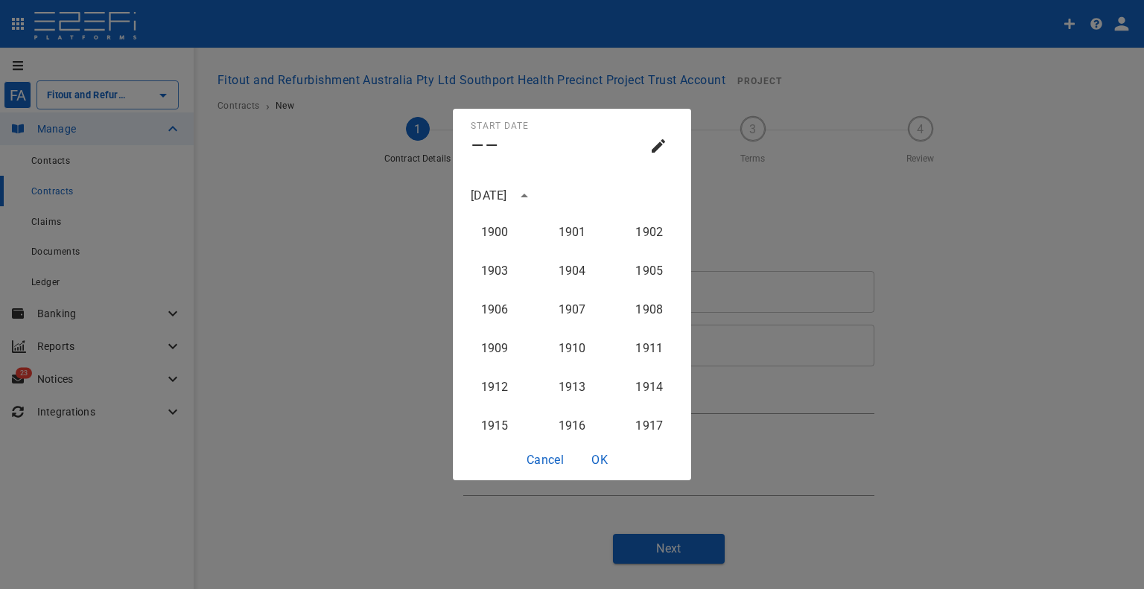
scroll to position [1494, 0]
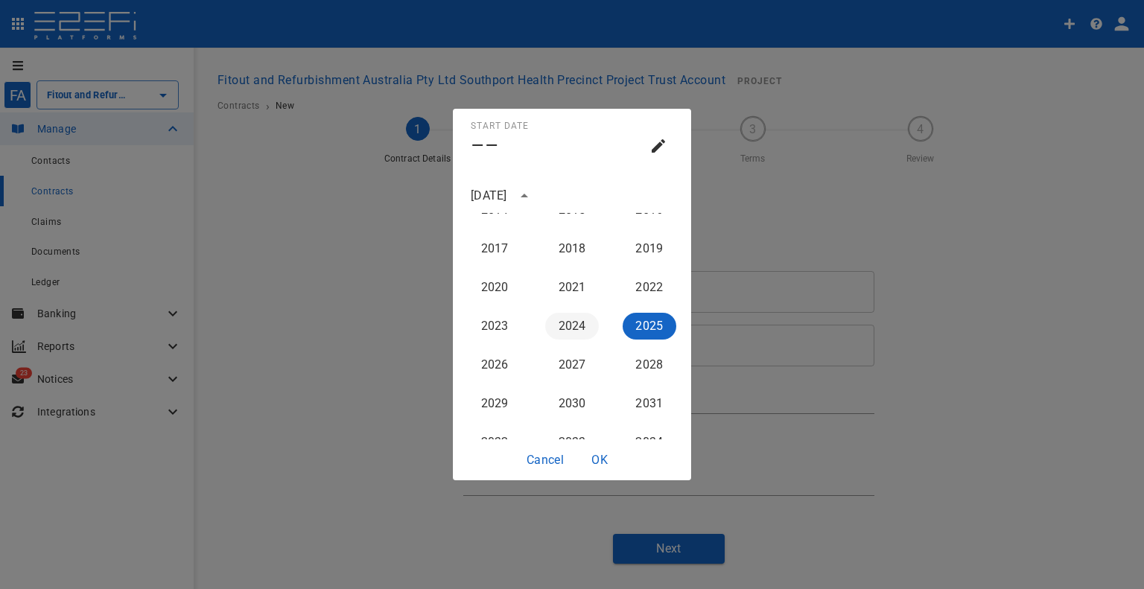
click at [572, 318] on button "2024" at bounding box center [572, 326] width 54 height 27
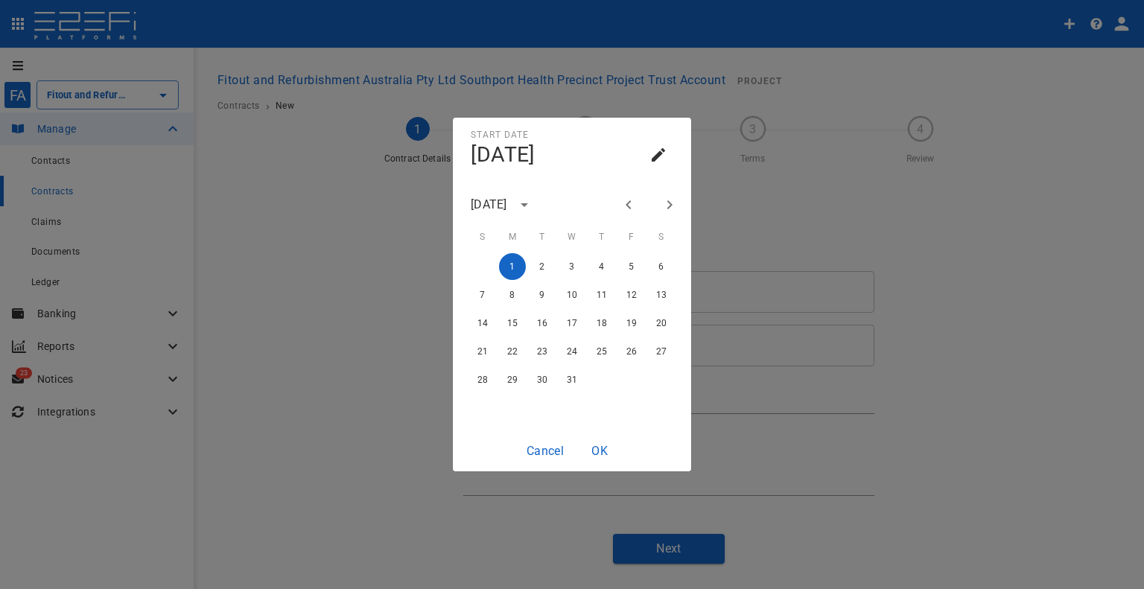
click at [626, 205] on icon "Previous month" at bounding box center [628, 204] width 5 height 9
click at [664, 209] on icon "Next month" at bounding box center [670, 205] width 18 height 18
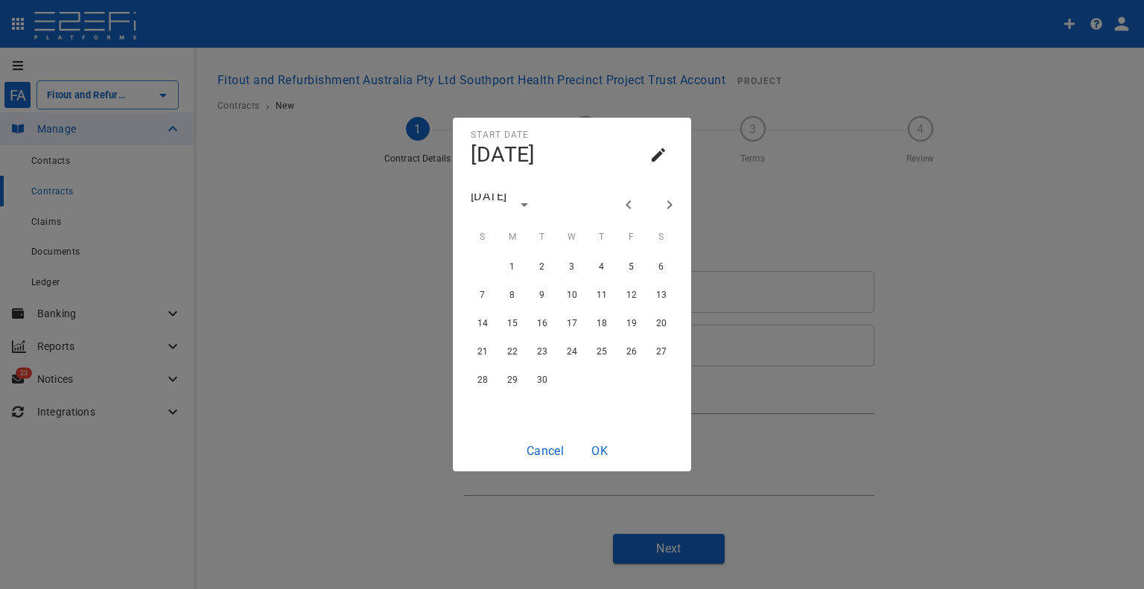
click at [664, 209] on icon "Next month" at bounding box center [670, 205] width 18 height 18
click at [506, 261] on button "1" at bounding box center [512, 266] width 27 height 27
click at [610, 452] on button "OK" at bounding box center [600, 450] width 48 height 29
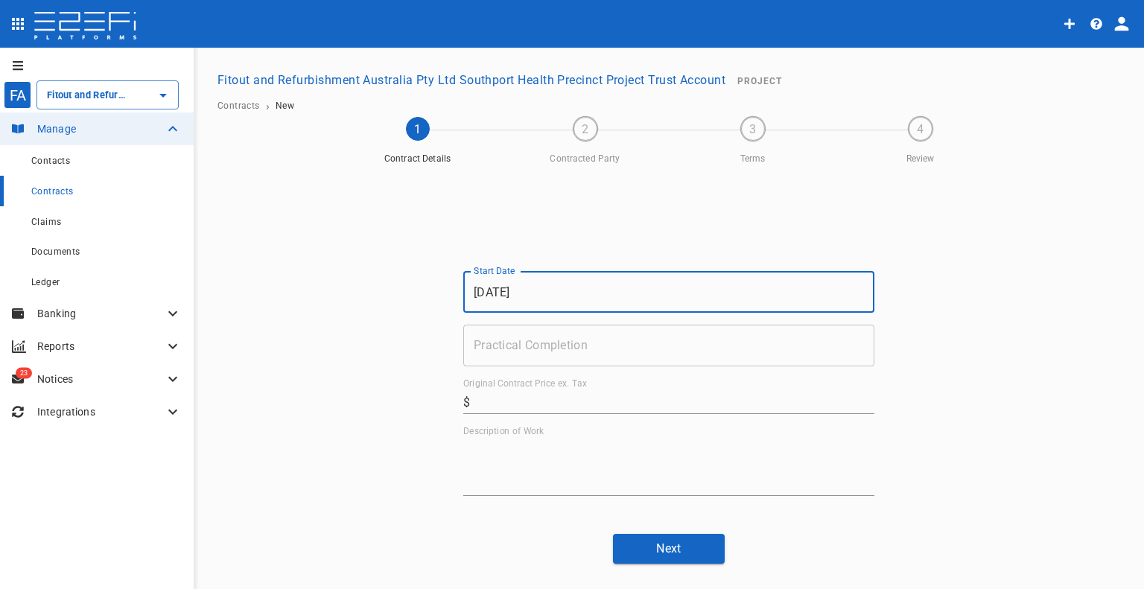
click at [600, 355] on input "Practical Completion" at bounding box center [668, 346] width 411 height 42
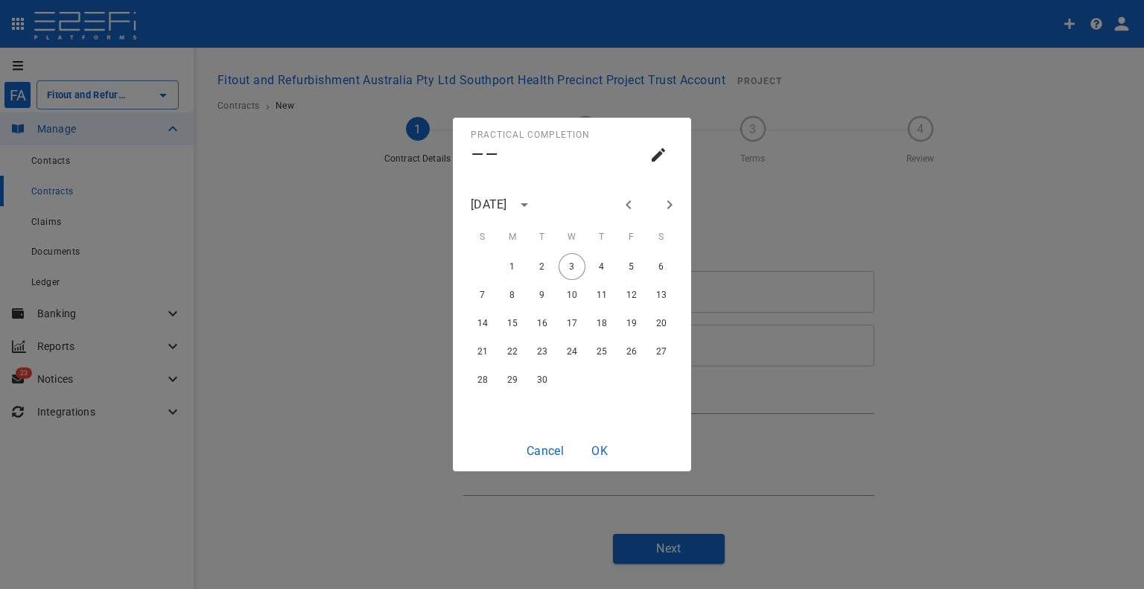
click at [626, 205] on icon "Previous month" at bounding box center [628, 204] width 5 height 9
click at [633, 202] on icon "Previous month" at bounding box center [629, 205] width 18 height 18
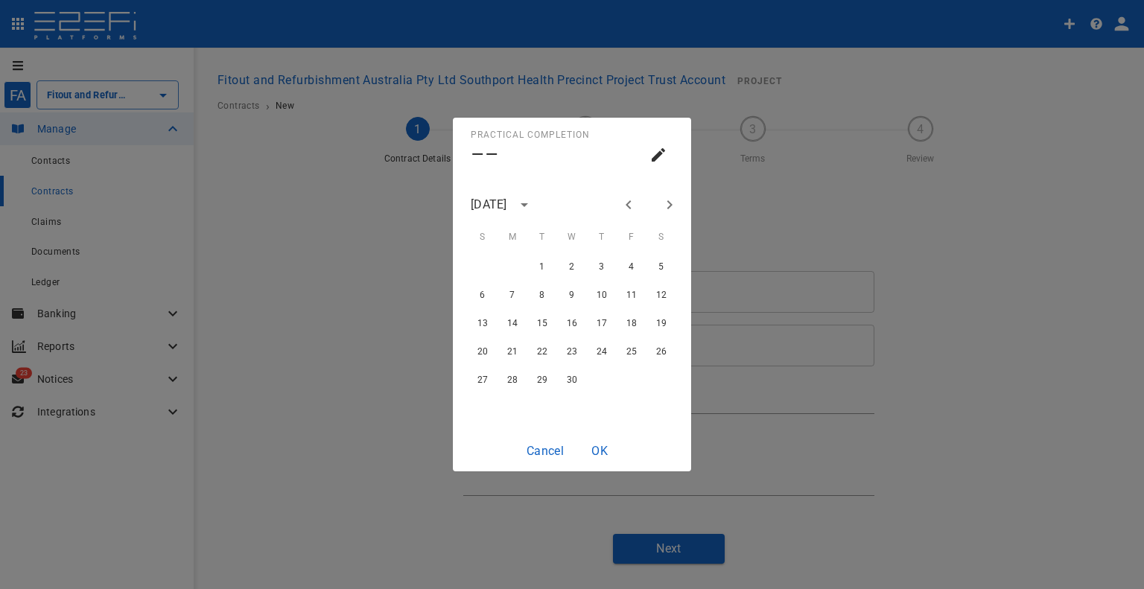
click at [633, 202] on icon "Previous month" at bounding box center [629, 205] width 18 height 18
click at [602, 378] on button "27" at bounding box center [601, 379] width 27 height 27
click at [608, 446] on button "OK" at bounding box center [600, 450] width 48 height 29
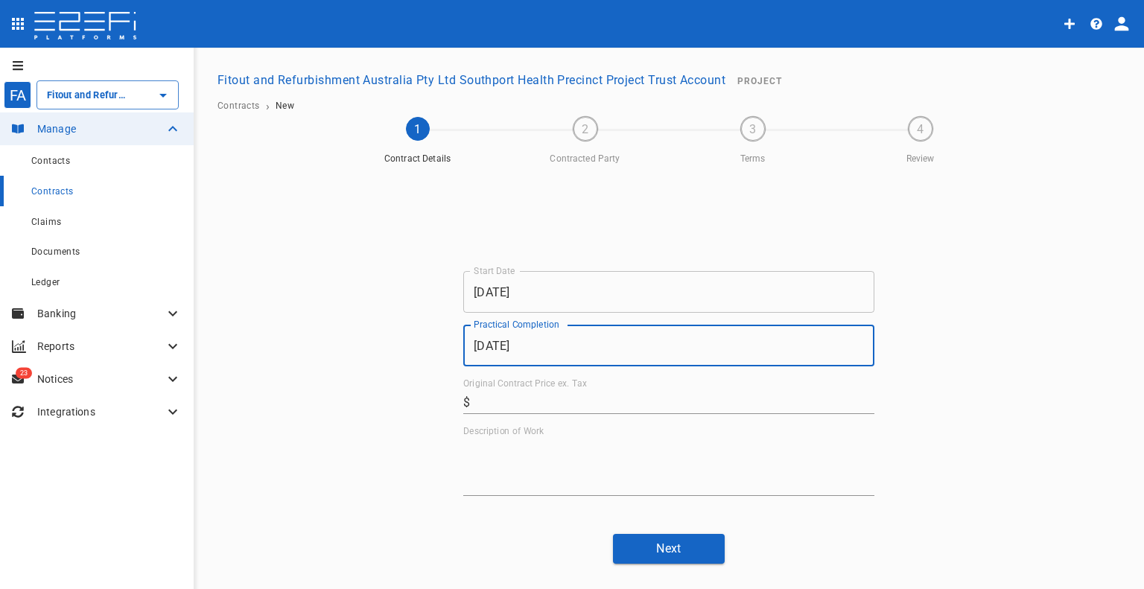
click at [604, 404] on input "Original Contract Price ex. Tax" at bounding box center [675, 402] width 398 height 24
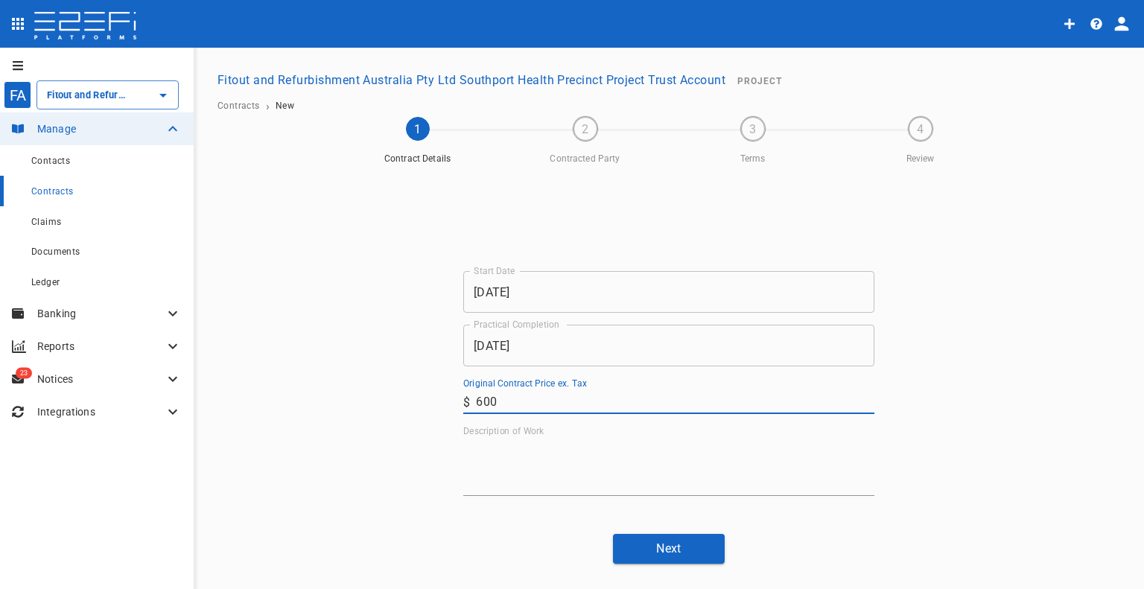
click at [516, 465] on textarea "Description of Work" at bounding box center [668, 466] width 411 height 51
click at [649, 542] on button "Next" at bounding box center [669, 548] width 112 height 29
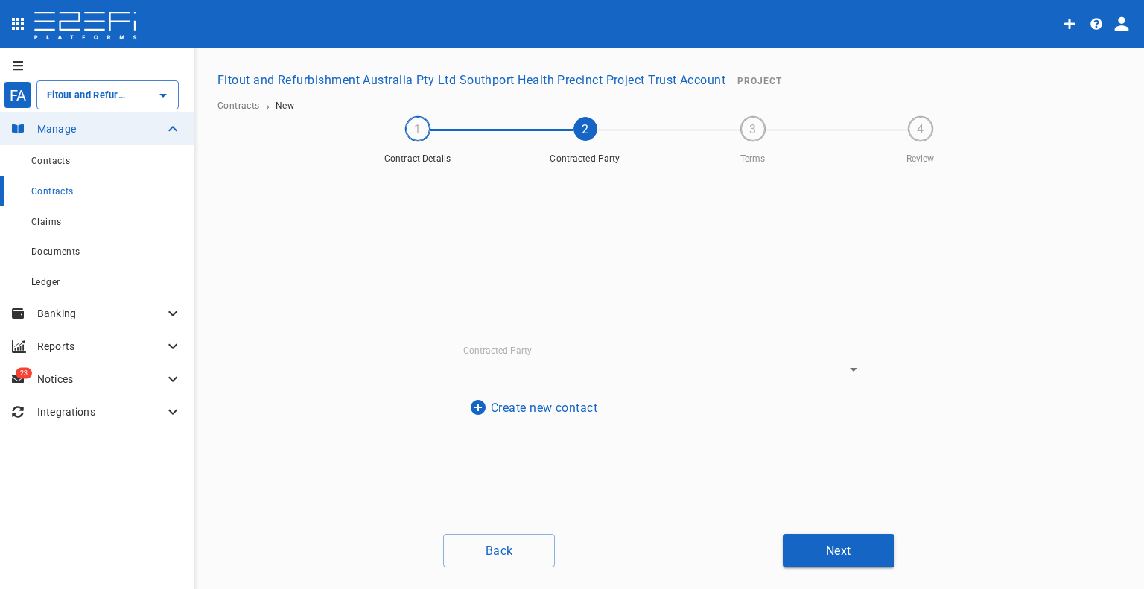
drag, startPoint x: 628, startPoint y: 381, endPoint x: 594, endPoint y: 362, distance: 39.4
click at [594, 362] on input "Contracted Party" at bounding box center [642, 369] width 358 height 23
click at [641, 355] on div "Create new contact" at bounding box center [656, 343] width 411 height 41
click at [599, 349] on button "Create new contact" at bounding box center [533, 349] width 140 height 29
click at [582, 261] on input "Name" at bounding box center [662, 260] width 363 height 24
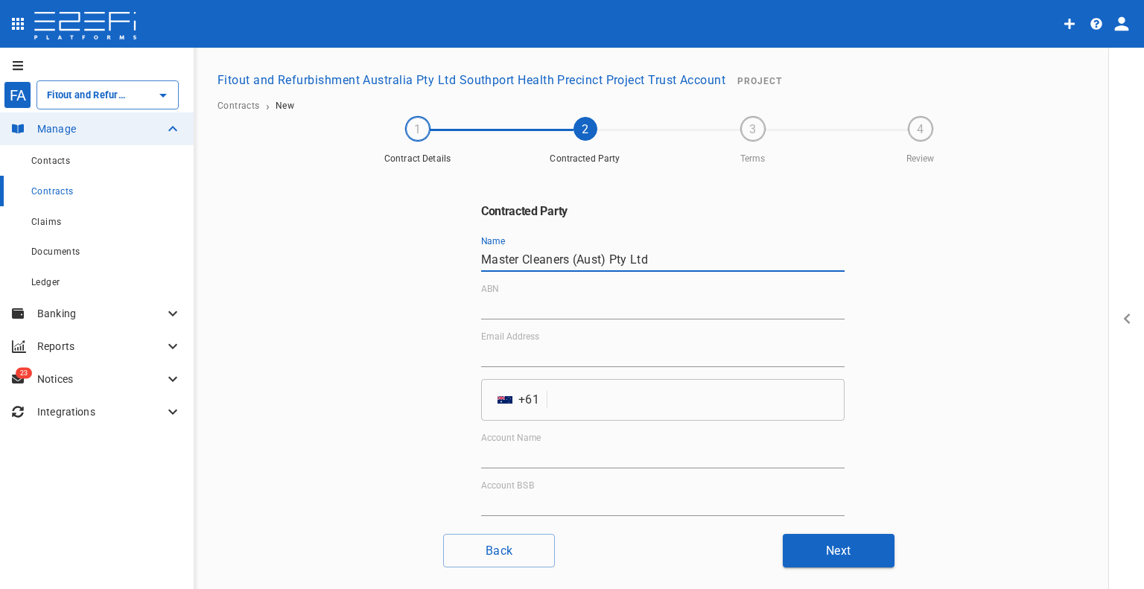
click at [582, 401] on input "tel" at bounding box center [698, 400] width 291 height 42
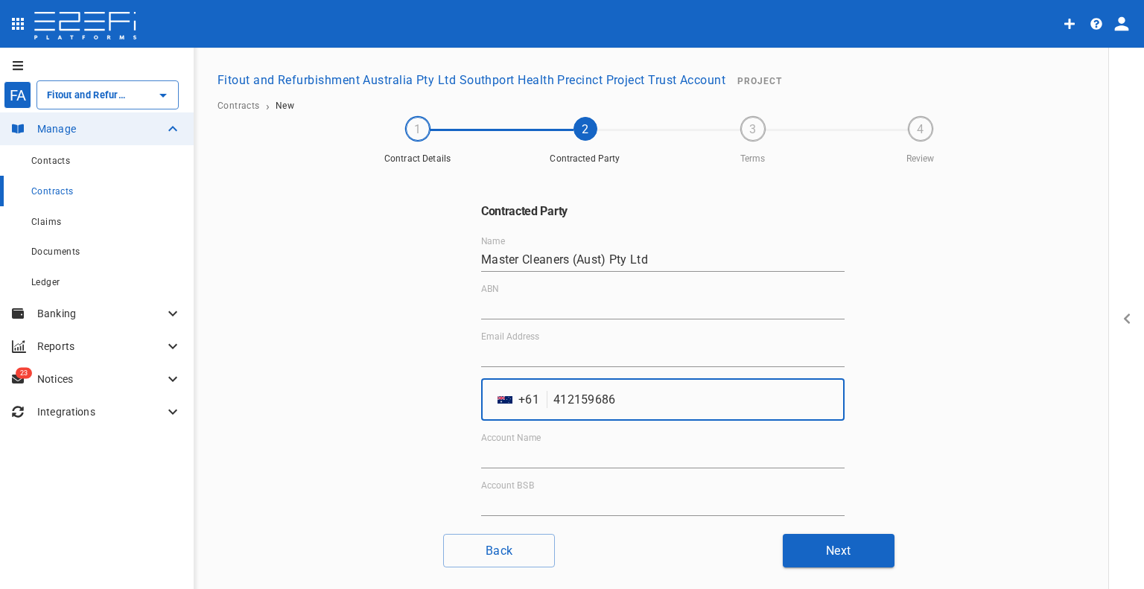
click at [506, 357] on input "Email Address" at bounding box center [662, 355] width 363 height 24
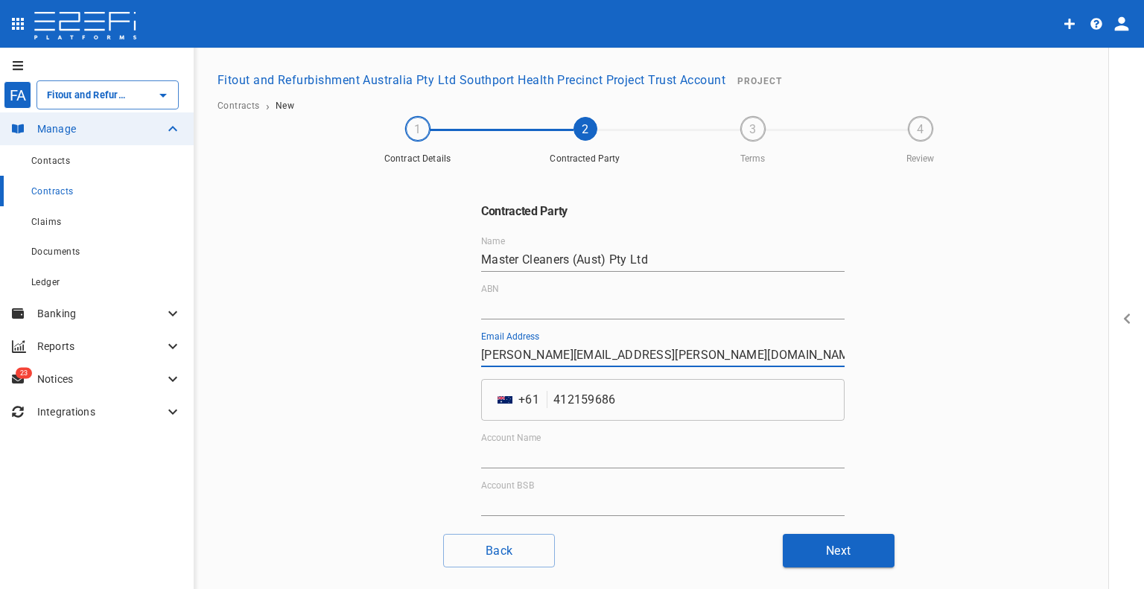
click at [542, 315] on input "ABN" at bounding box center [662, 308] width 363 height 24
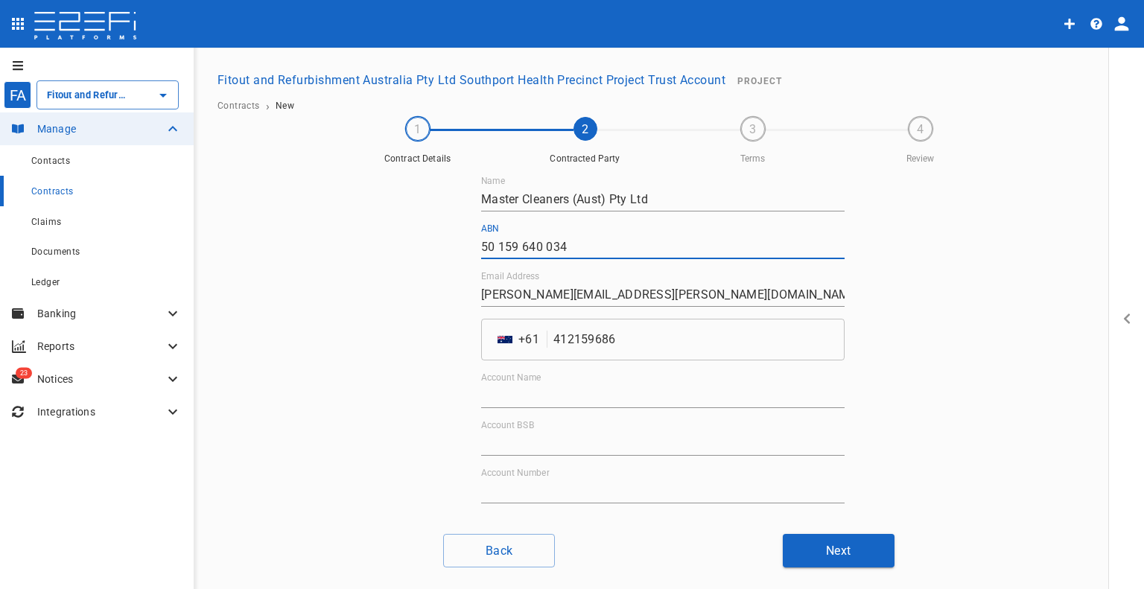
scroll to position [114, 0]
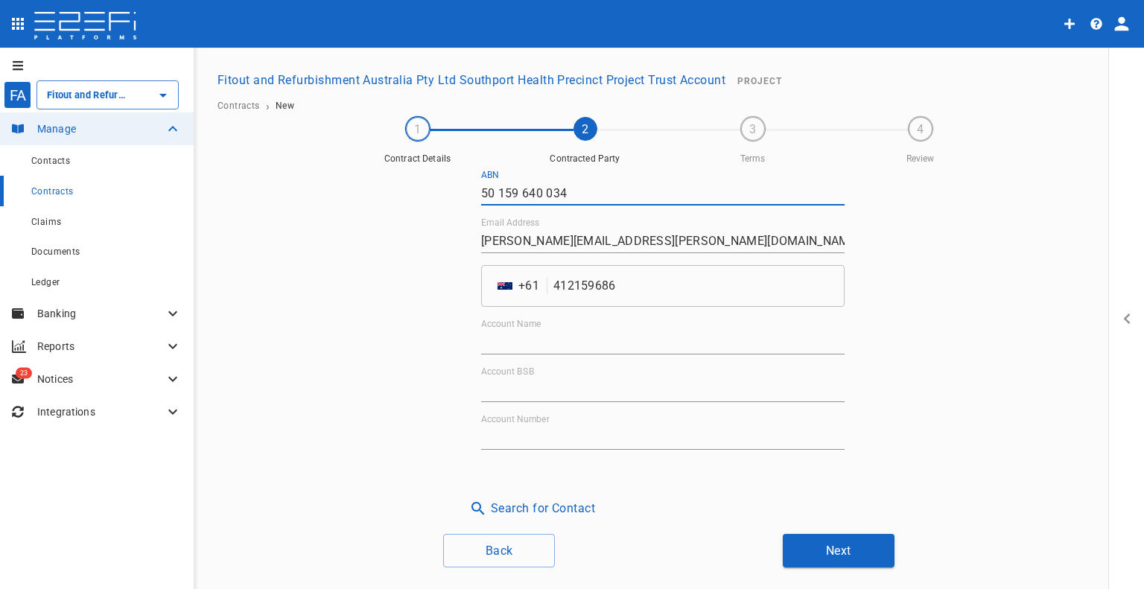
drag, startPoint x: 506, startPoint y: 349, endPoint x: 542, endPoint y: 369, distance: 41.0
click at [506, 349] on input "Account Name" at bounding box center [662, 343] width 363 height 24
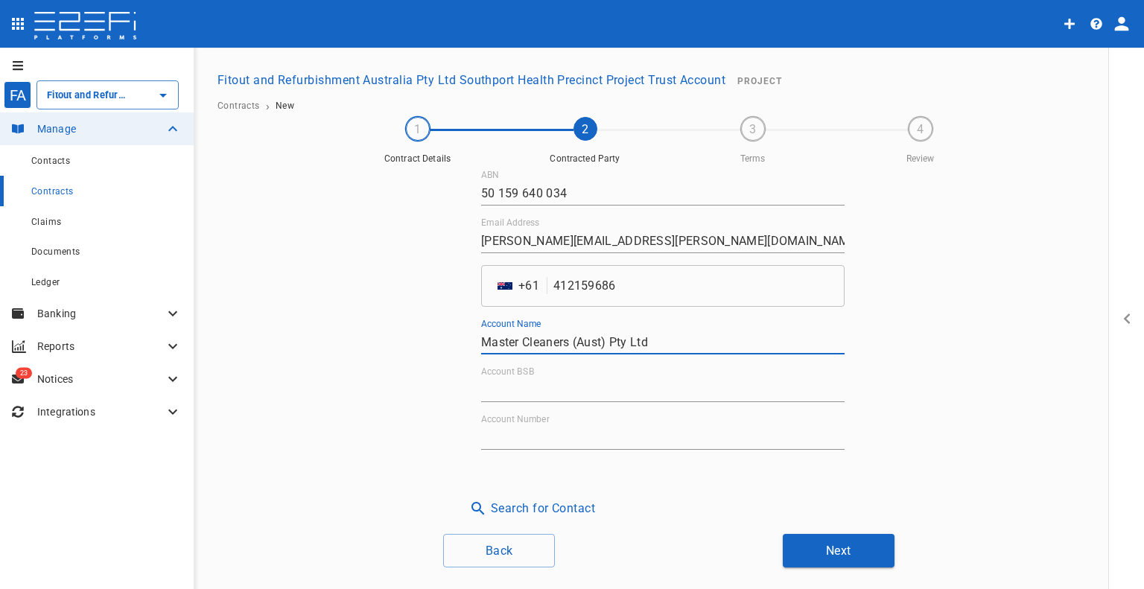
click at [554, 394] on input "Account BSB" at bounding box center [662, 390] width 363 height 24
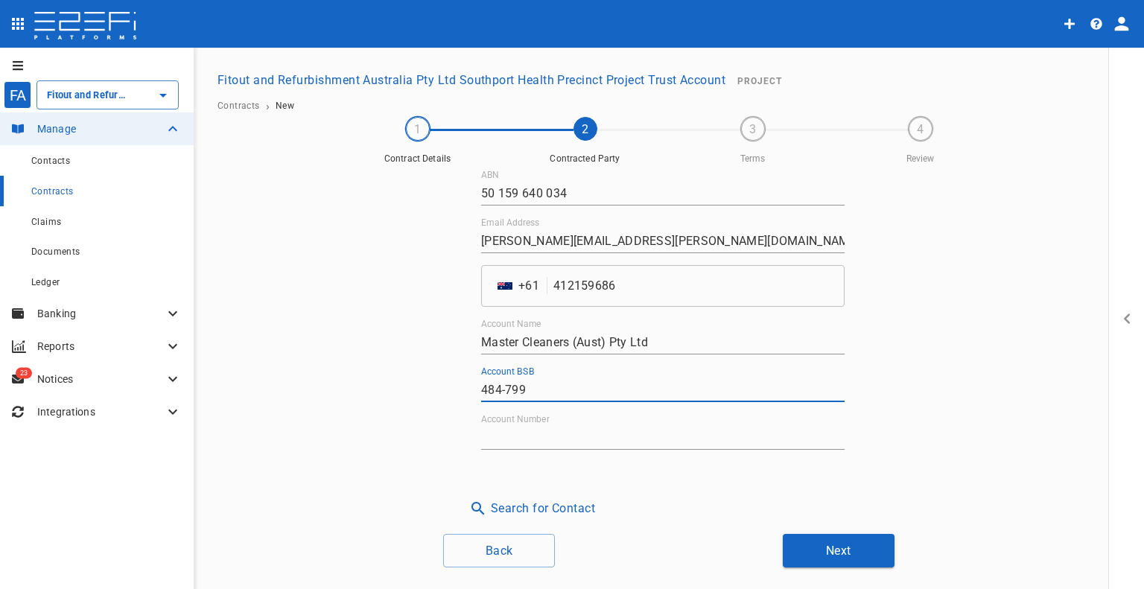
click at [527, 432] on input "Account Number" at bounding box center [662, 438] width 363 height 24
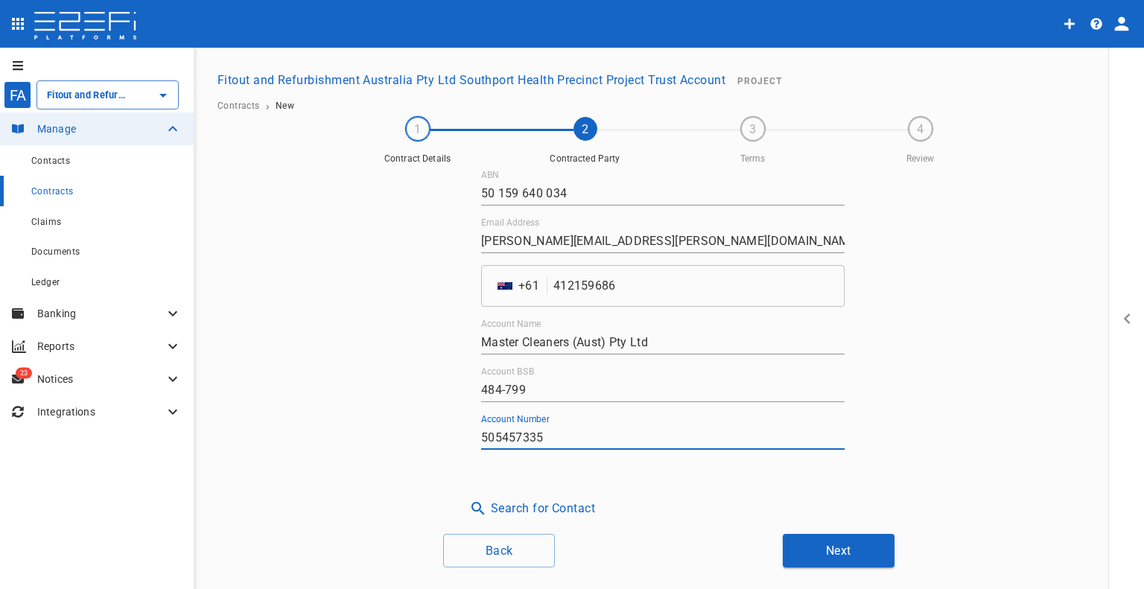
click at [787, 527] on div "Contracted Party Name Master Cleaners (Aust) Pty Ltd ABN 50 159 640 034 Email A…" at bounding box center [669, 366] width 894 height 402
click at [801, 541] on button "Next" at bounding box center [839, 551] width 112 height 34
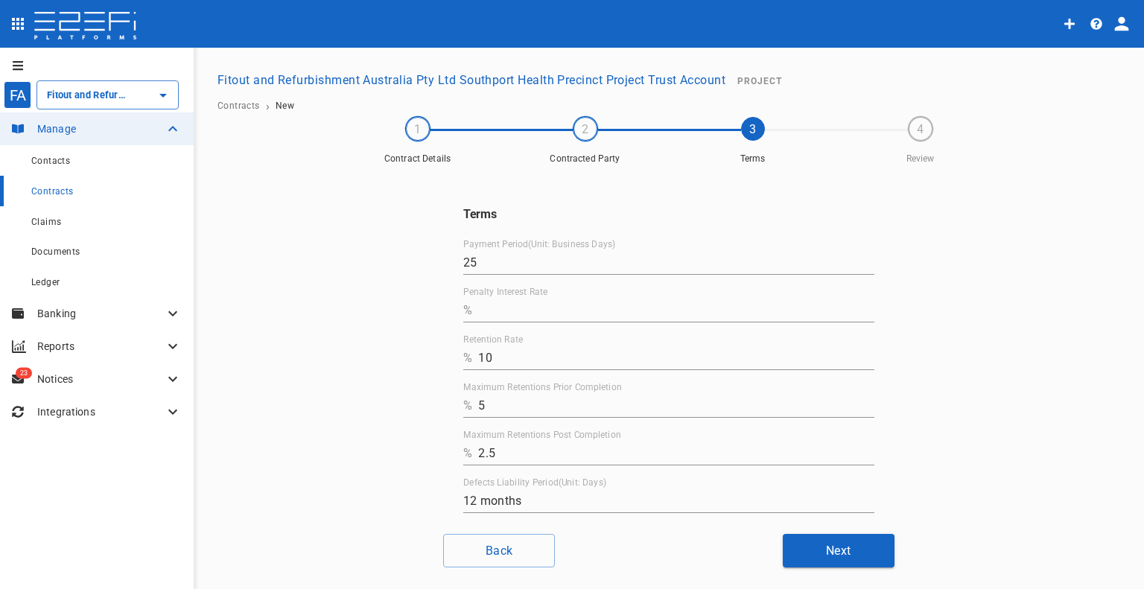
click at [495, 312] on input "Penalty Interest Rate" at bounding box center [676, 311] width 396 height 24
drag, startPoint x: 504, startPoint y: 357, endPoint x: 426, endPoint y: 356, distance: 77.5
click at [410, 358] on div "Terms Payment Period(Unit: Business Days) 25 Penalty Interest Rate % 0 Retentio…" at bounding box center [669, 346] width 894 height 351
drag, startPoint x: 501, startPoint y: 412, endPoint x: 426, endPoint y: 407, distance: 74.6
click at [426, 409] on div "Terms Payment Period(Unit: Business Days) 25 Penalty Interest Rate % 0 Retentio…" at bounding box center [669, 346] width 894 height 351
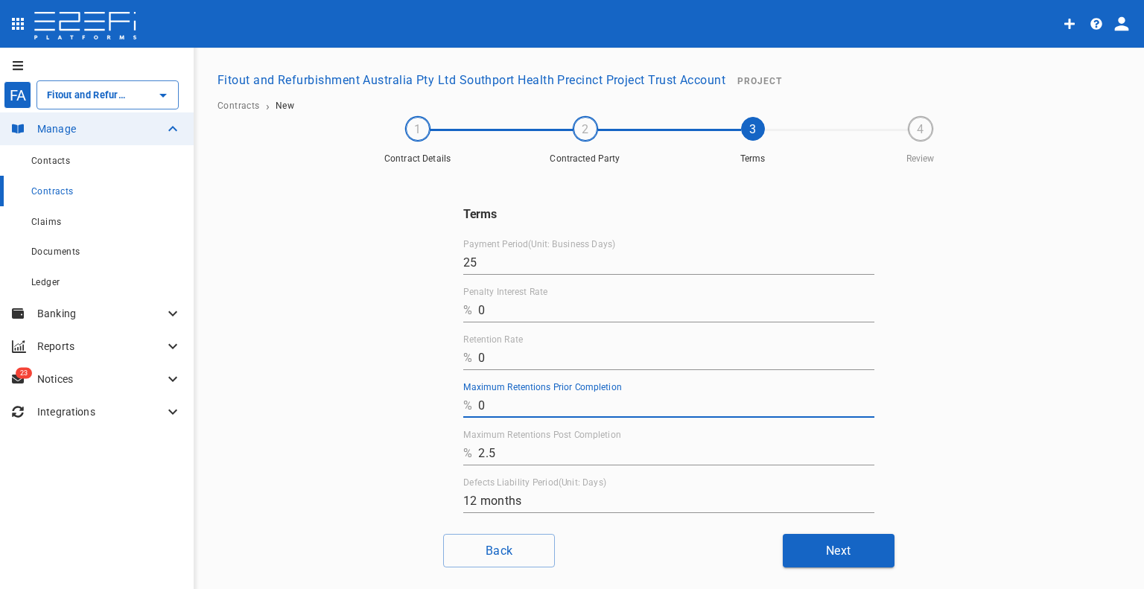
drag, startPoint x: 390, startPoint y: 439, endPoint x: 367, endPoint y: 434, distance: 22.9
click at [367, 435] on div "Terms Payment Period(Unit: Business Days) 25 Penalty Interest Rate % 0 Retentio…" at bounding box center [669, 346] width 894 height 351
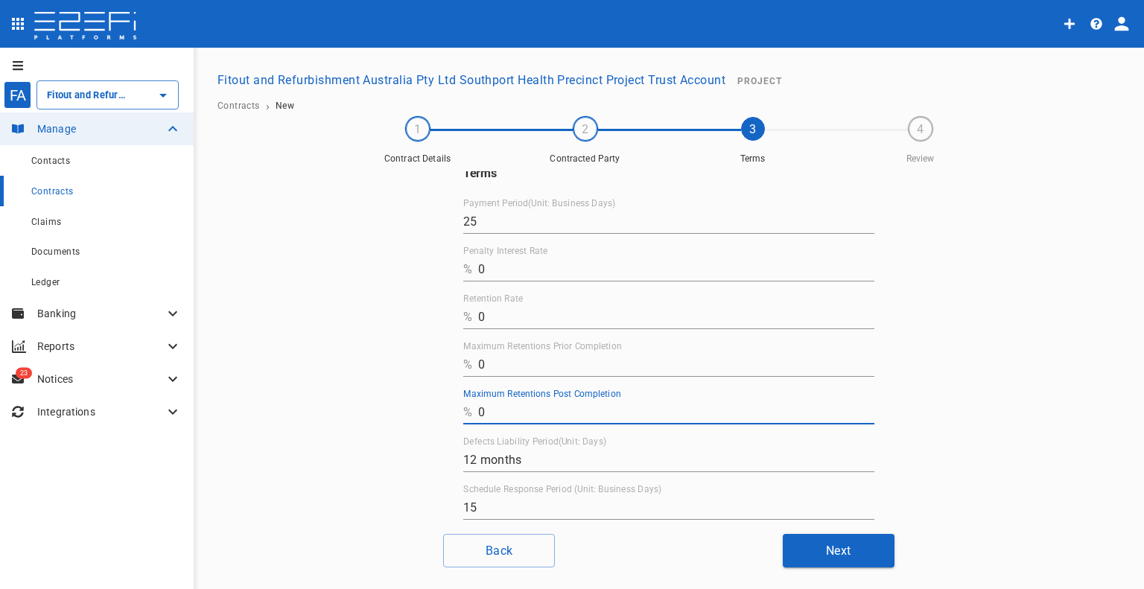
scroll to position [73, 0]
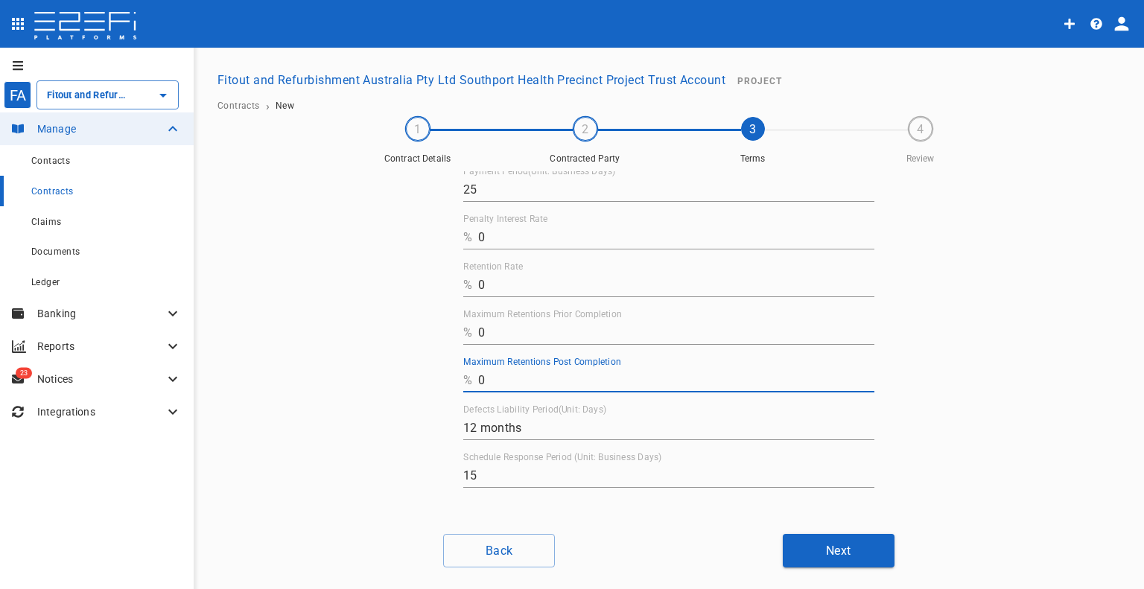
click at [842, 539] on button "Next" at bounding box center [839, 551] width 112 height 34
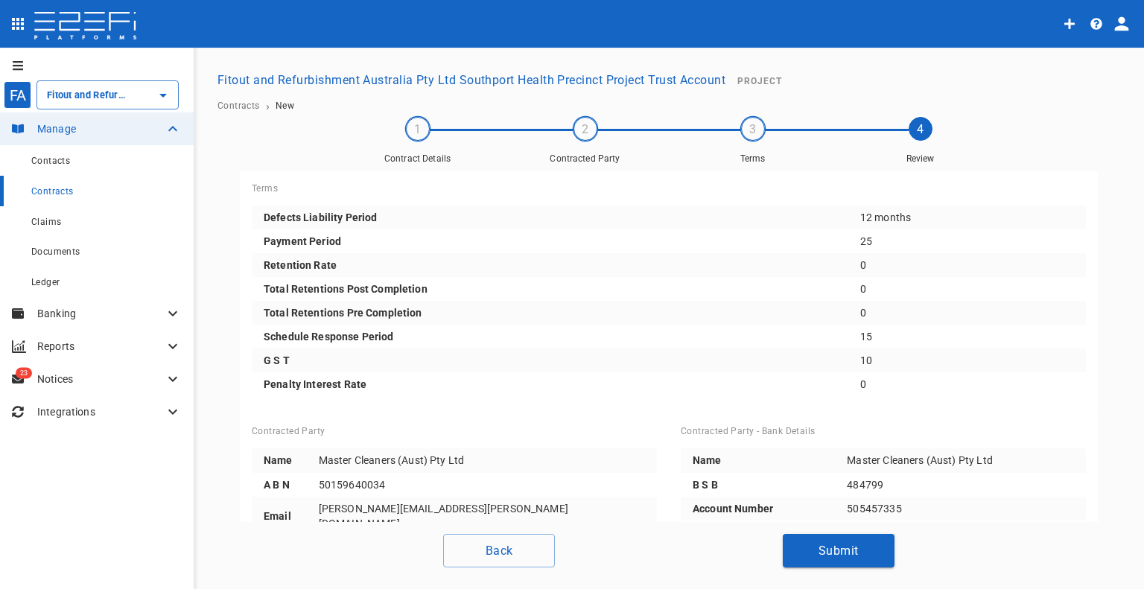
click at [845, 549] on button "Submit" at bounding box center [839, 551] width 112 height 34
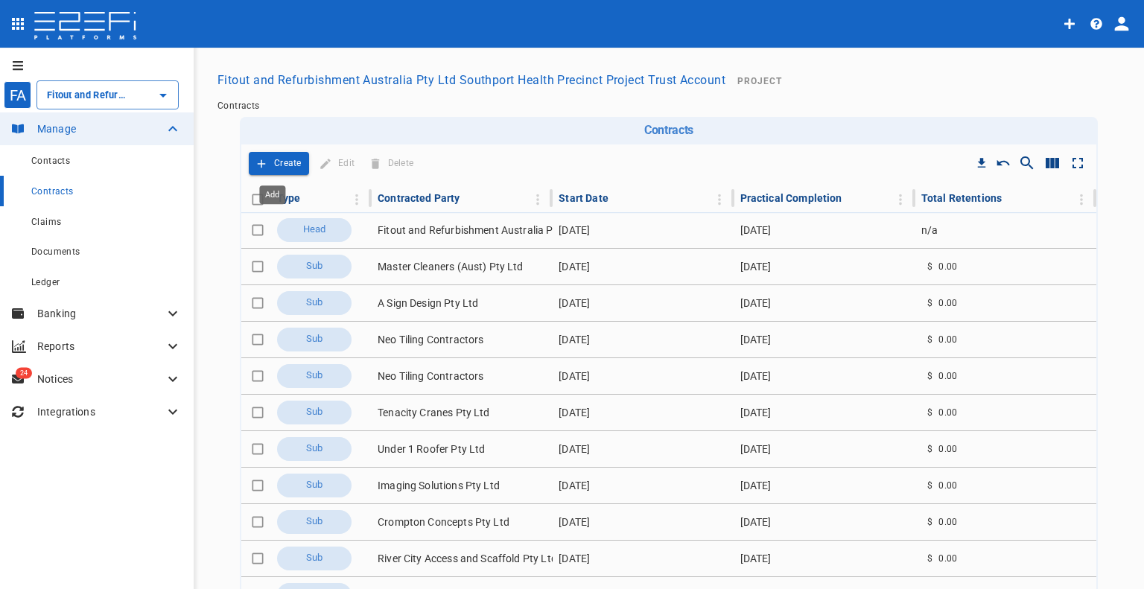
click at [265, 159] on button "Create" at bounding box center [279, 163] width 60 height 23
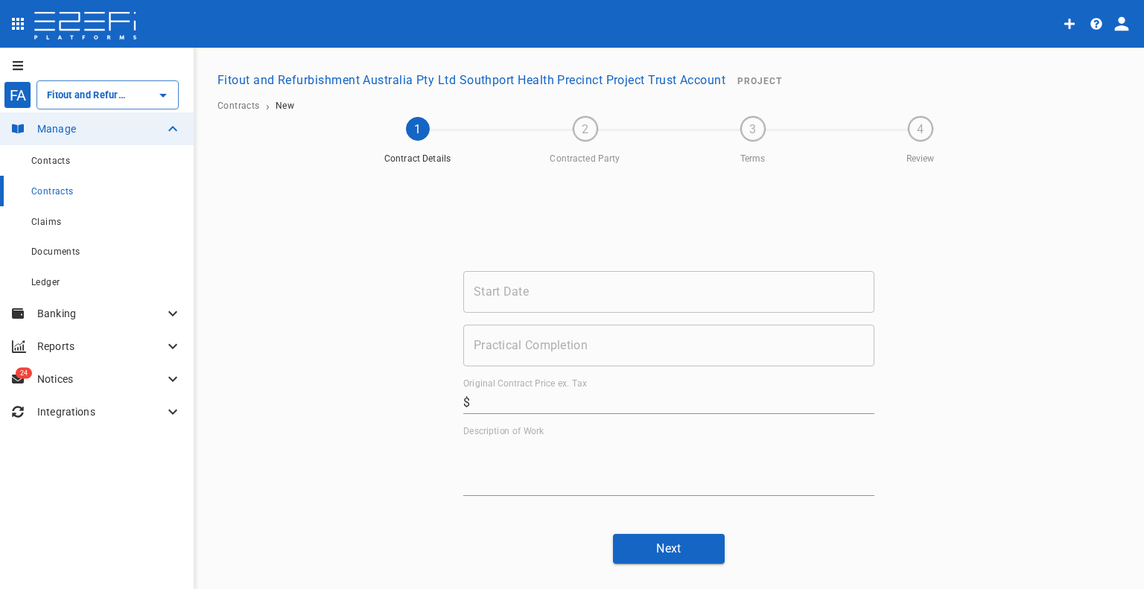
click at [554, 288] on input "Start Date" at bounding box center [668, 292] width 411 height 42
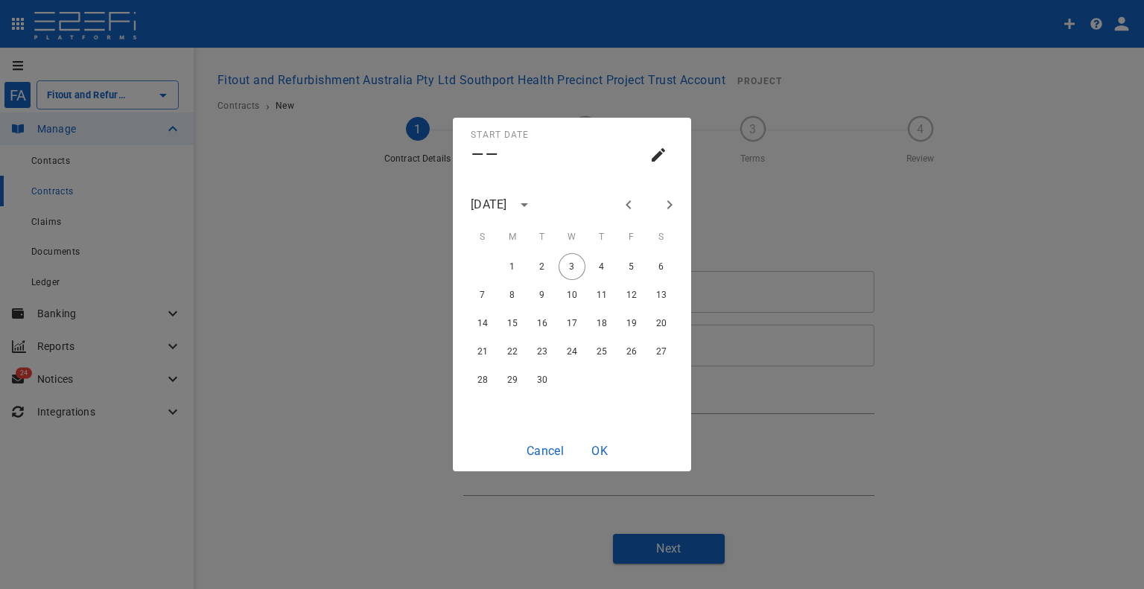
click at [632, 194] on button "Previous month" at bounding box center [628, 204] width 25 height 25
drag, startPoint x: 560, startPoint y: 201, endPoint x: 552, endPoint y: 204, distance: 8.7
click at [557, 202] on div "[DATE]" at bounding box center [572, 205] width 238 height 22
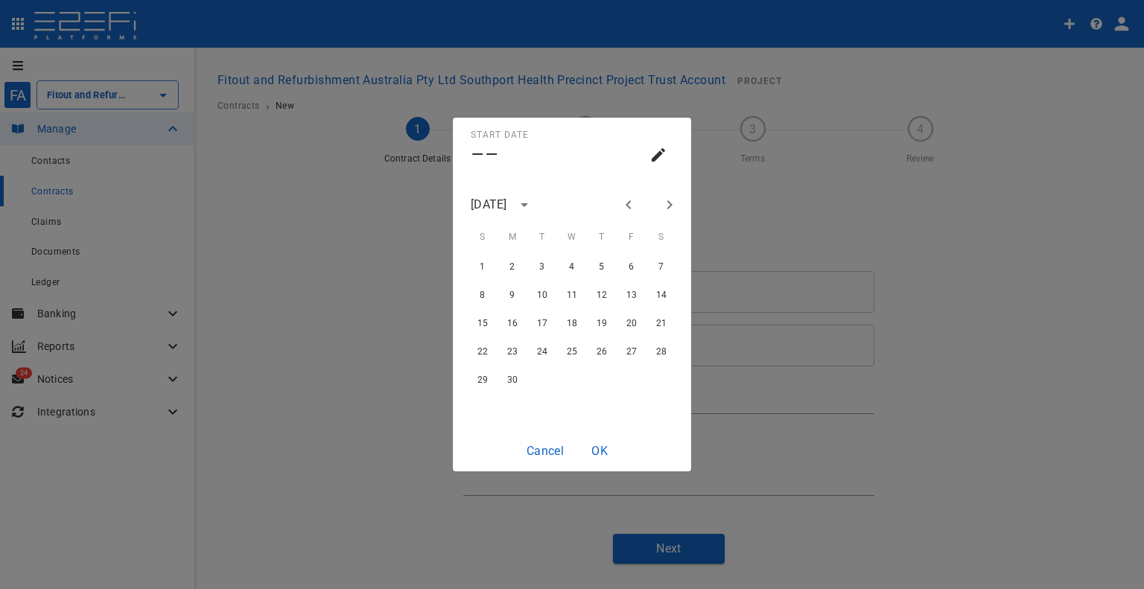
click at [533, 204] on icon "calendar view is open, switch to year view" at bounding box center [524, 205] width 18 height 18
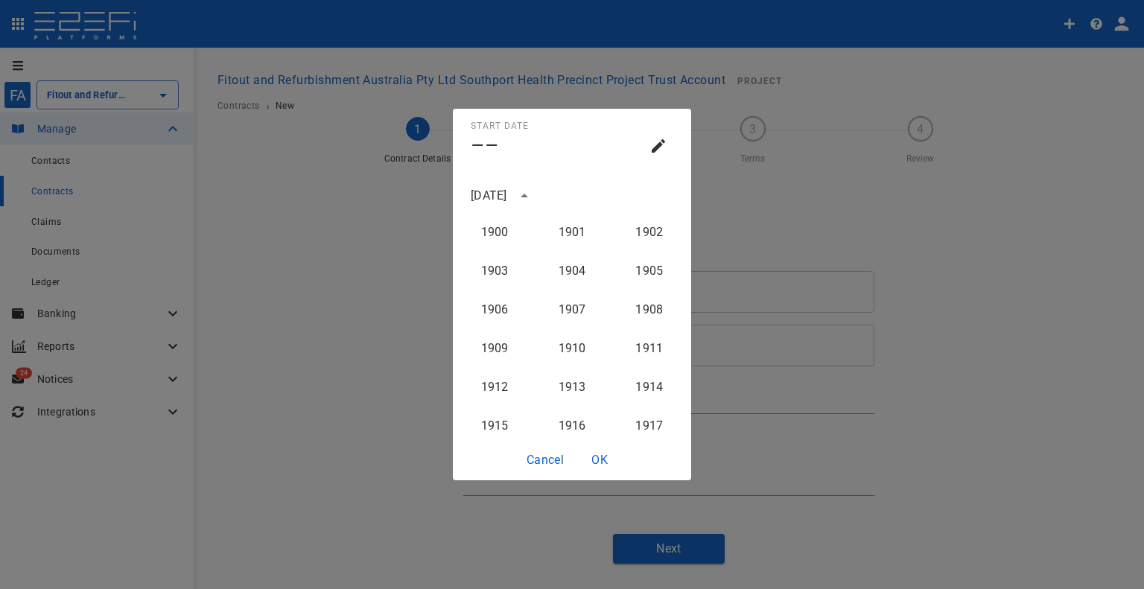
scroll to position [1494, 0]
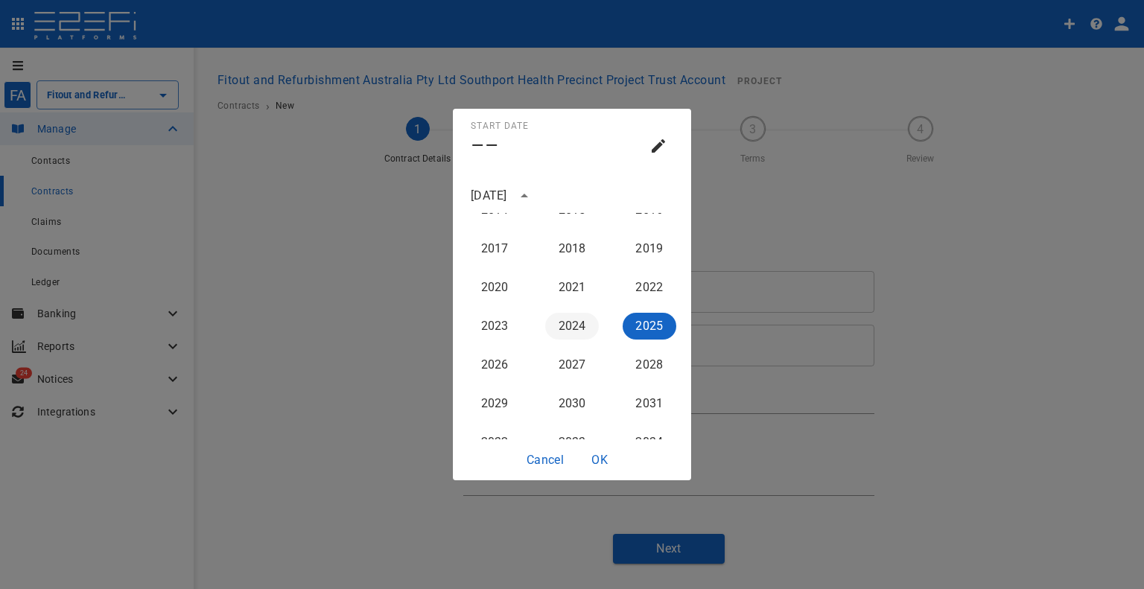
click at [566, 319] on button "2024" at bounding box center [572, 326] width 54 height 27
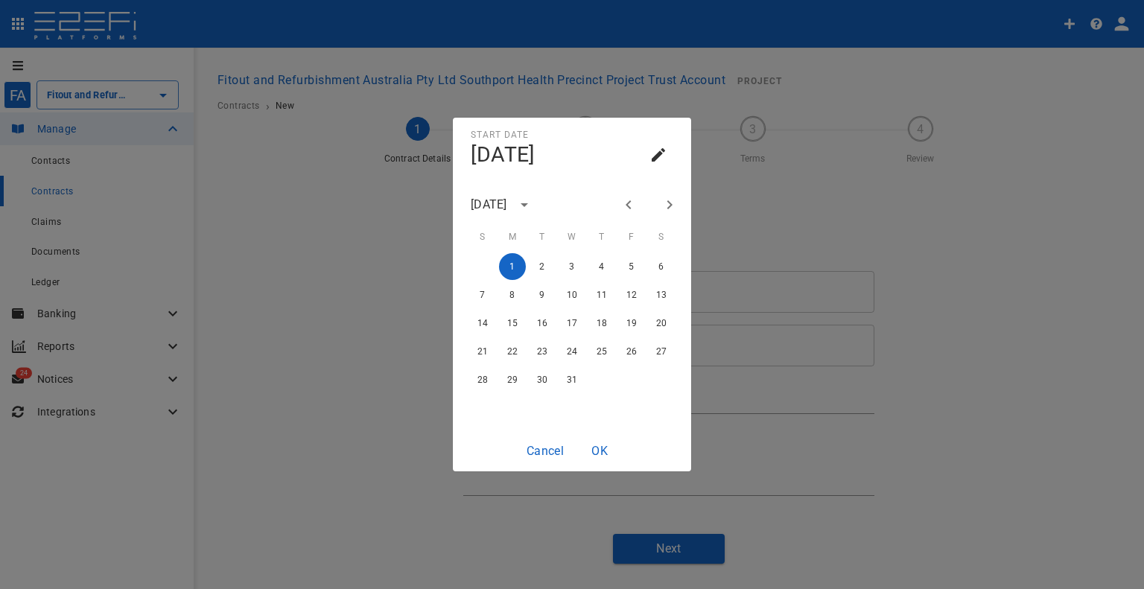
click at [662, 204] on icon "Next month" at bounding box center [670, 205] width 18 height 18
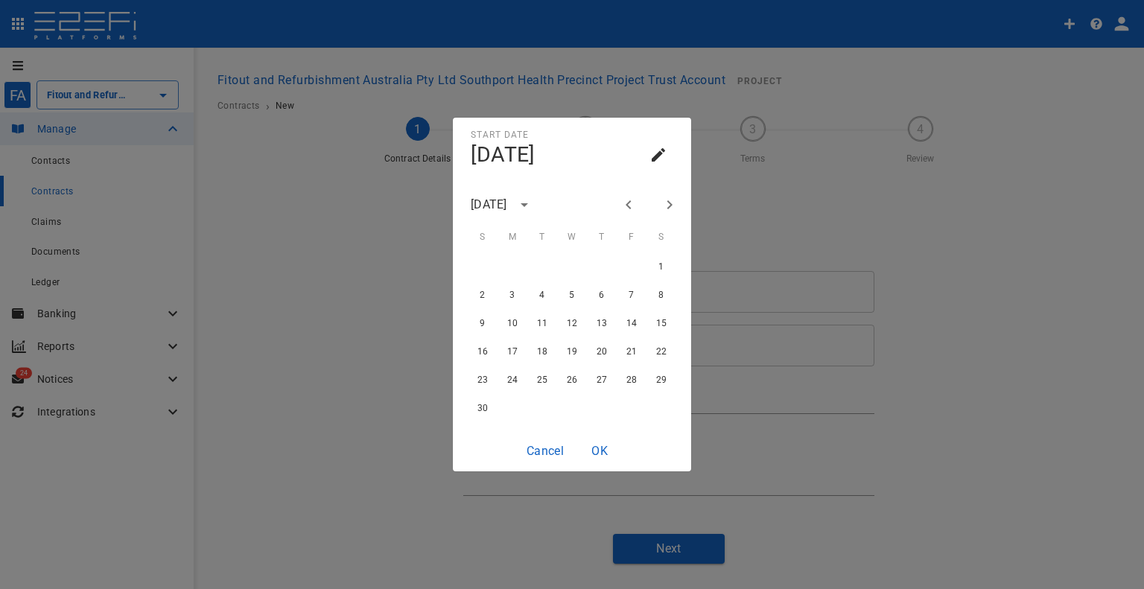
click at [664, 204] on icon "Next month" at bounding box center [670, 205] width 18 height 18
click at [499, 273] on div "1 2 3 4 5 6" at bounding box center [572, 266] width 238 height 27
click at [507, 270] on button "1" at bounding box center [512, 266] width 27 height 27
click at [593, 453] on button "OK" at bounding box center [600, 450] width 48 height 29
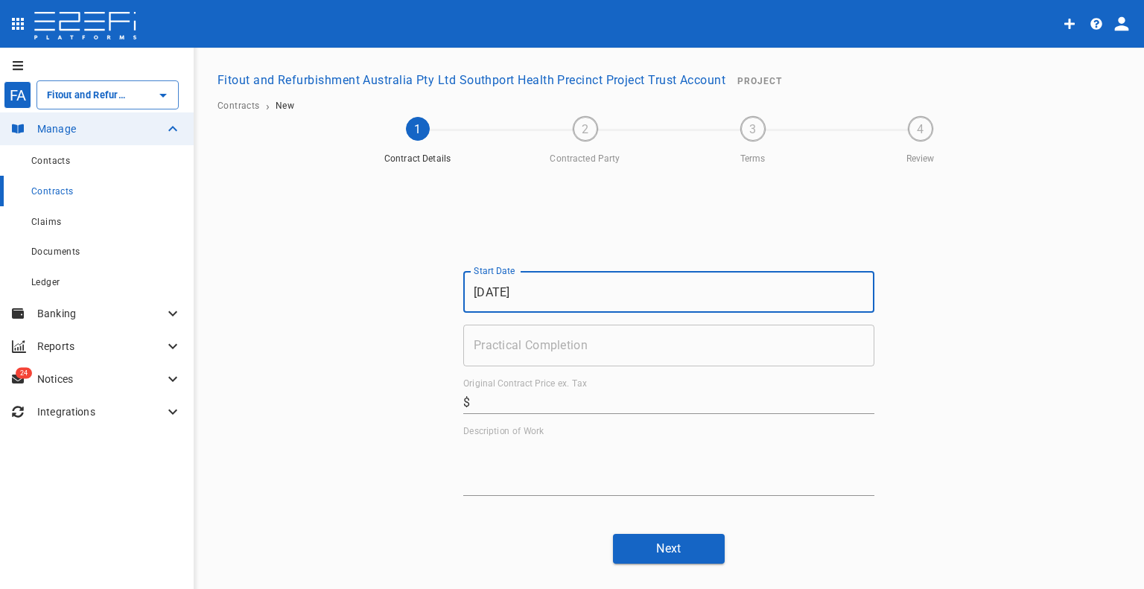
click at [575, 343] on input "Practical Completion" at bounding box center [668, 346] width 411 height 42
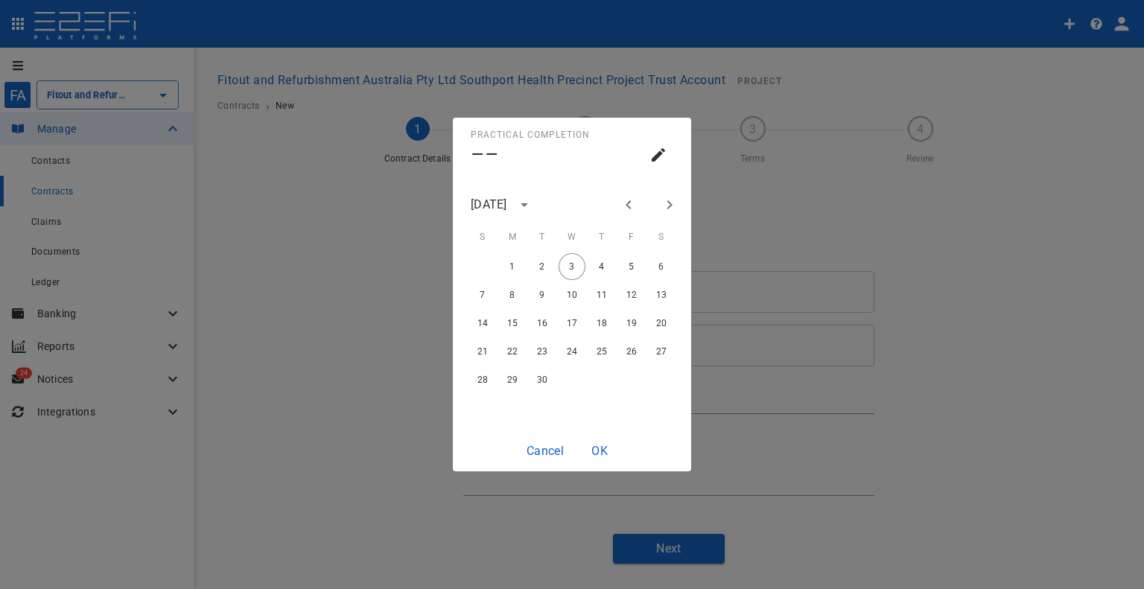
click at [635, 203] on icon "Previous month" at bounding box center [629, 205] width 18 height 18
click at [623, 205] on icon "Previous month" at bounding box center [629, 205] width 18 height 18
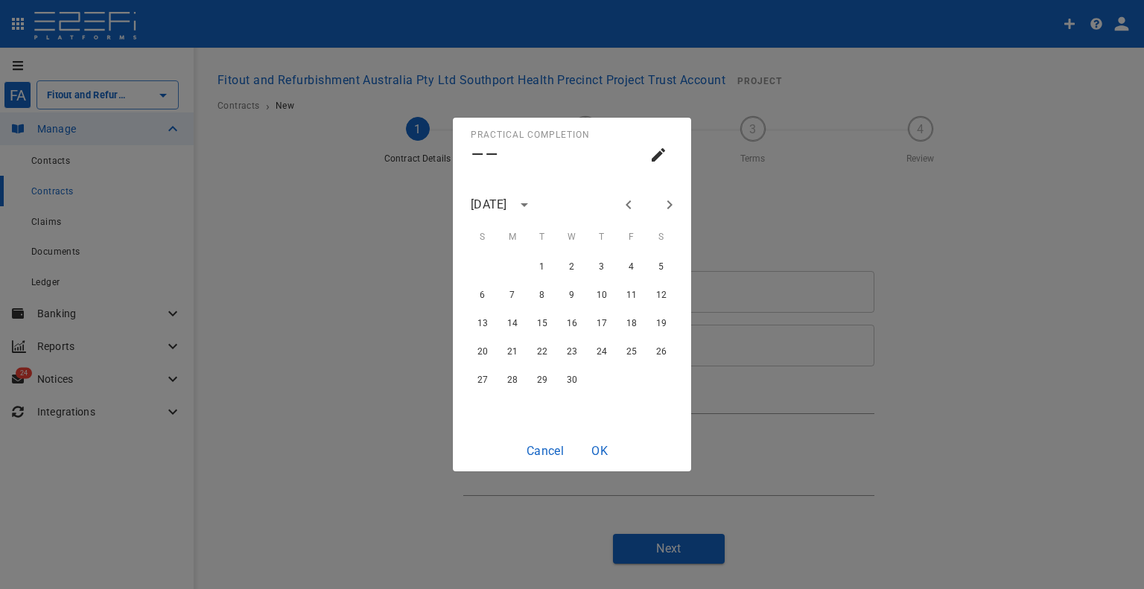
click at [623, 205] on icon "Previous month" at bounding box center [629, 205] width 18 height 18
click at [600, 378] on button "27" at bounding box center [601, 379] width 27 height 27
click at [596, 446] on button "OK" at bounding box center [600, 450] width 48 height 29
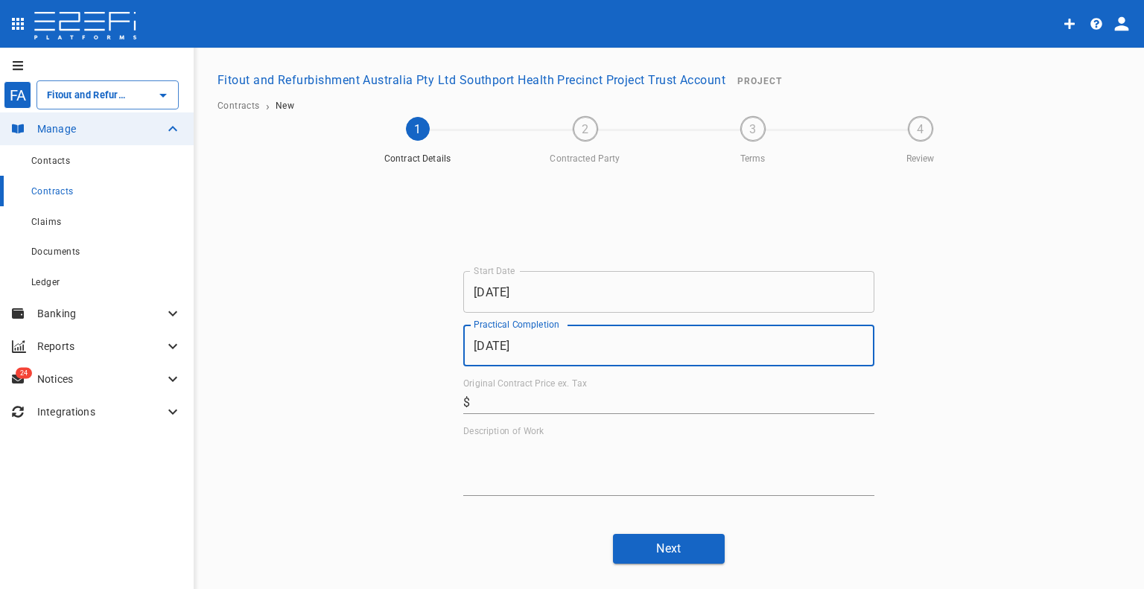
click at [560, 408] on input "Original Contract Price ex. Tax" at bounding box center [675, 402] width 398 height 24
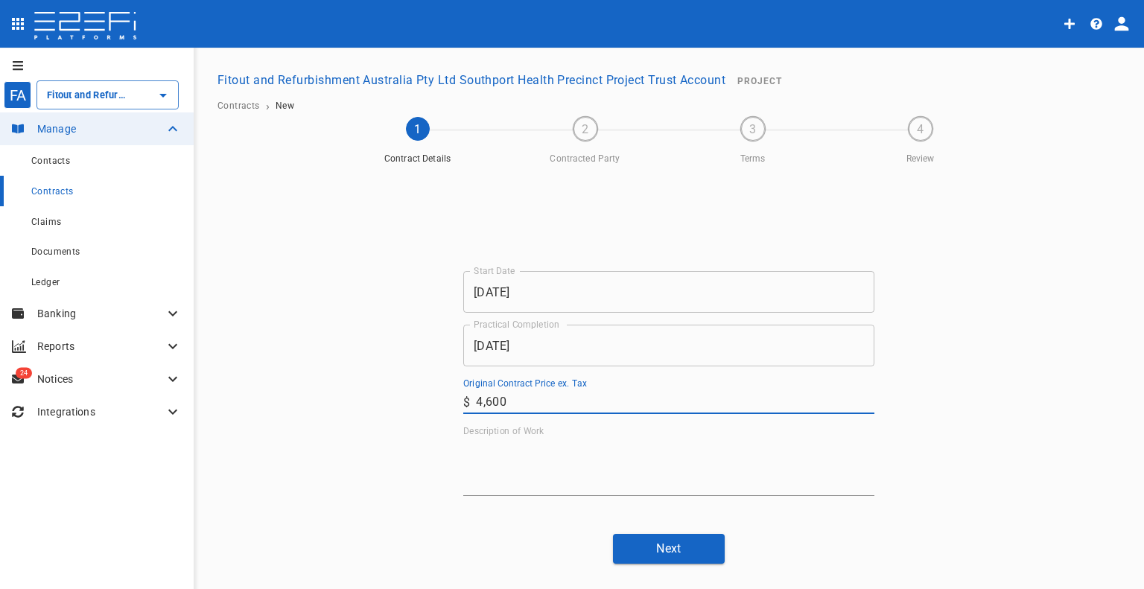
click at [504, 477] on textarea "Description of Work" at bounding box center [668, 466] width 411 height 51
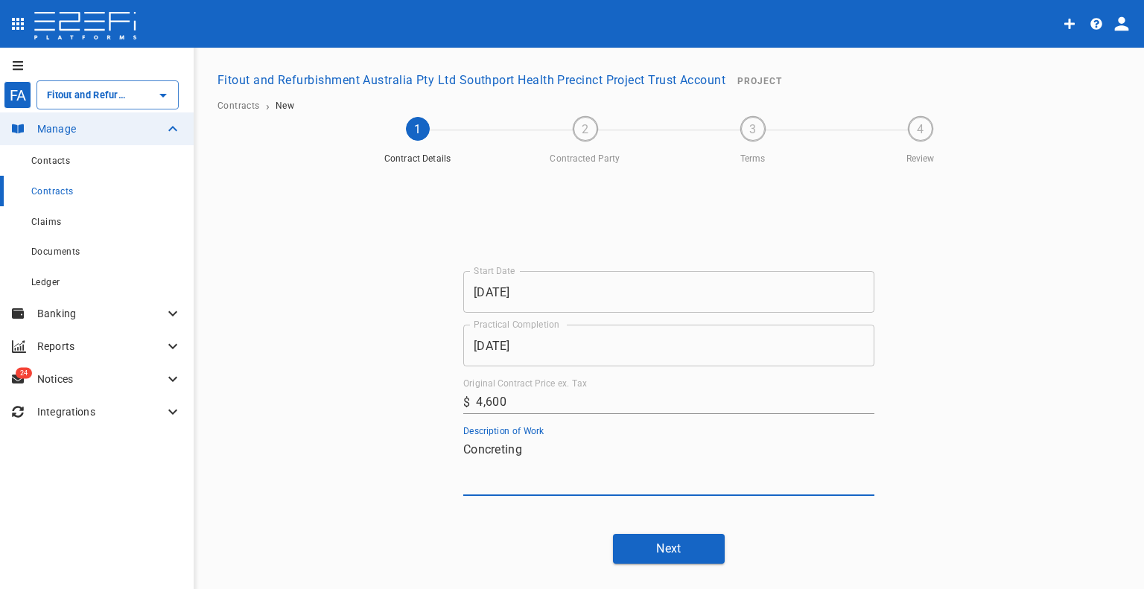
click at [665, 550] on button "Next" at bounding box center [669, 548] width 112 height 29
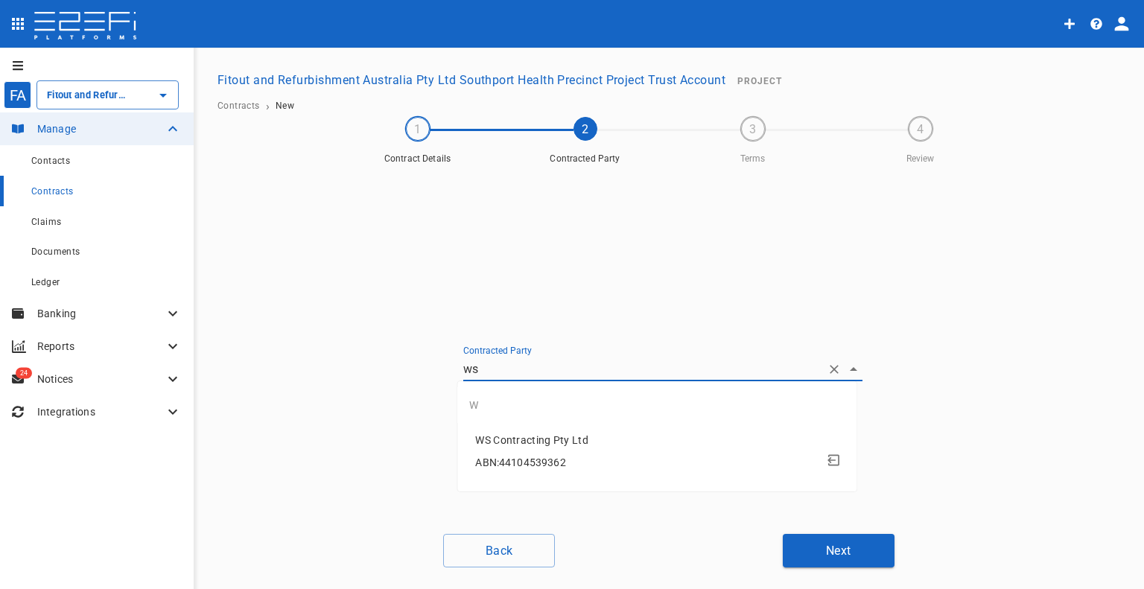
click at [552, 440] on span "WS Contracting Pty Ltd" at bounding box center [531, 440] width 113 height 12
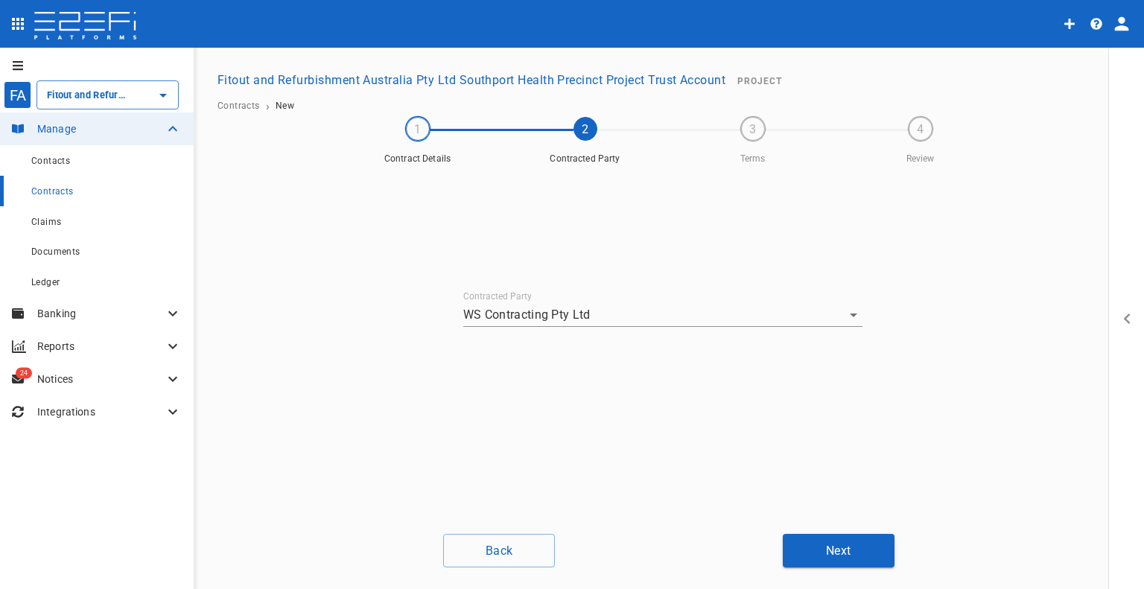
click at [842, 547] on button "Next" at bounding box center [839, 551] width 112 height 34
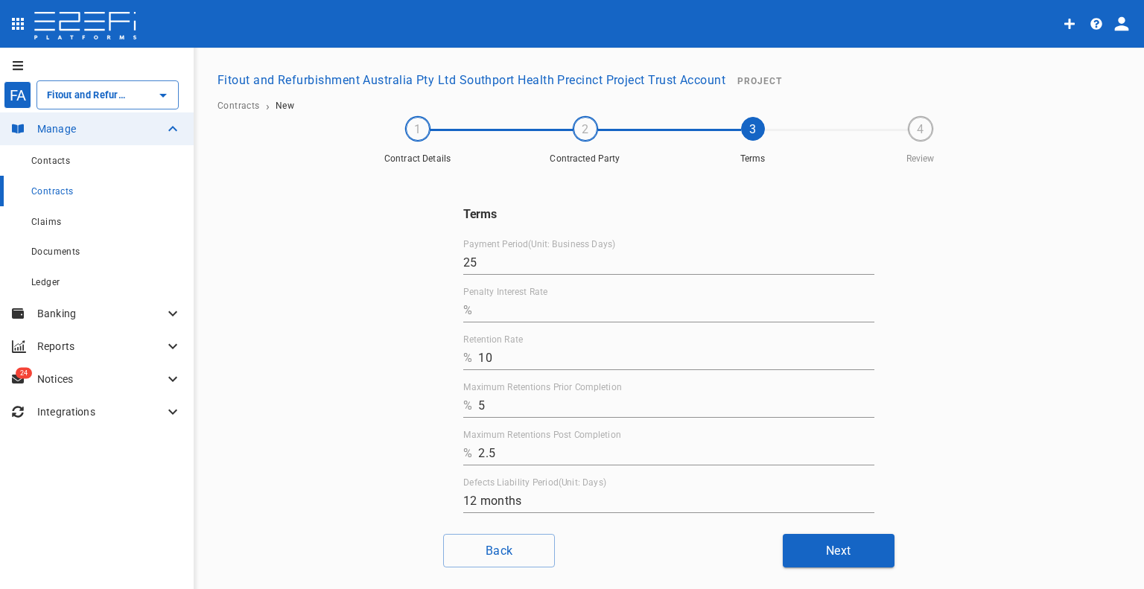
click at [524, 305] on input "Penalty Interest Rate" at bounding box center [676, 311] width 396 height 24
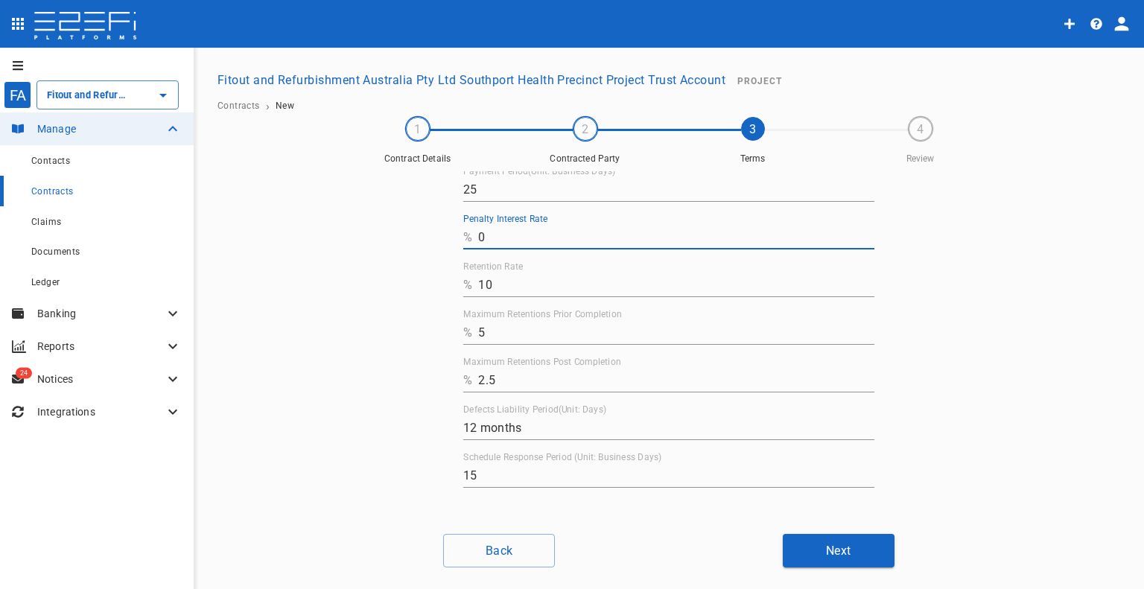
click at [810, 544] on button "Next" at bounding box center [839, 551] width 112 height 34
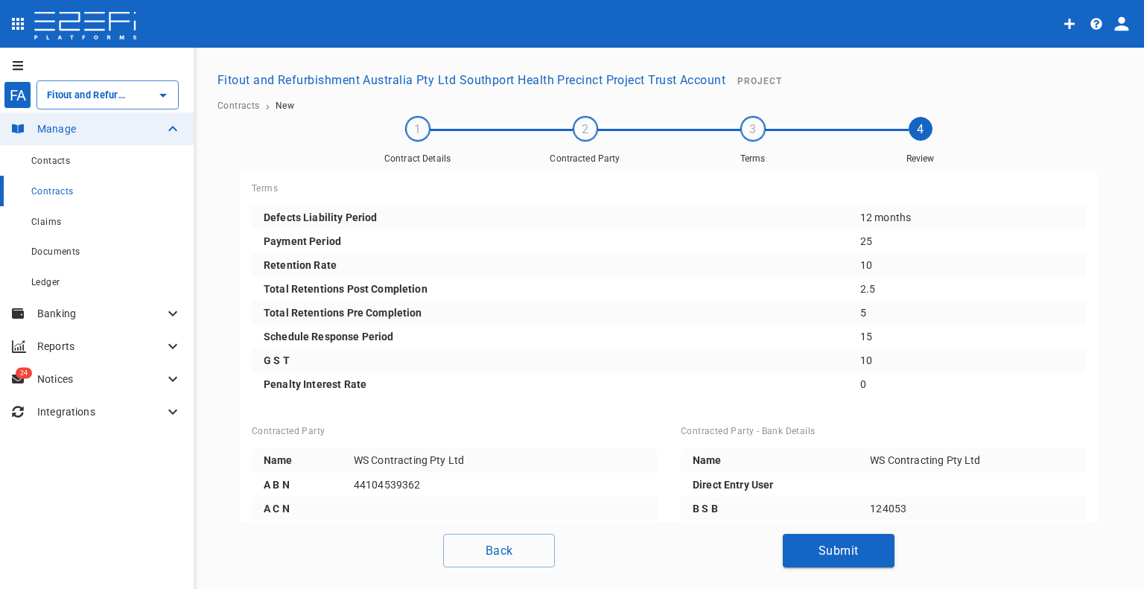
click at [839, 539] on button "Submit" at bounding box center [839, 551] width 112 height 34
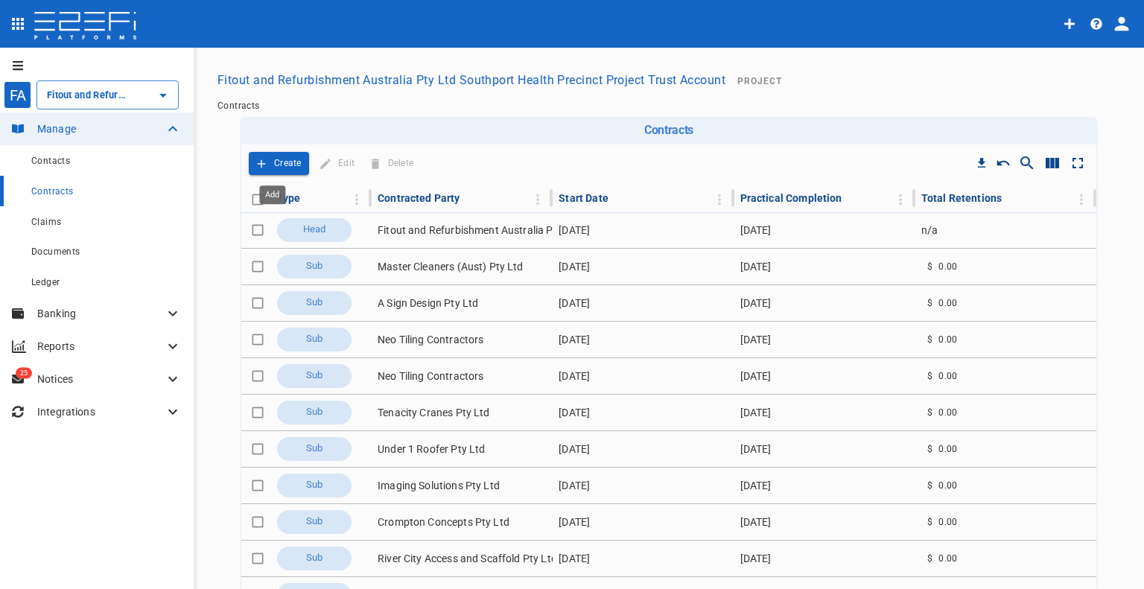
click at [279, 167] on p "Create" at bounding box center [288, 163] width 28 height 17
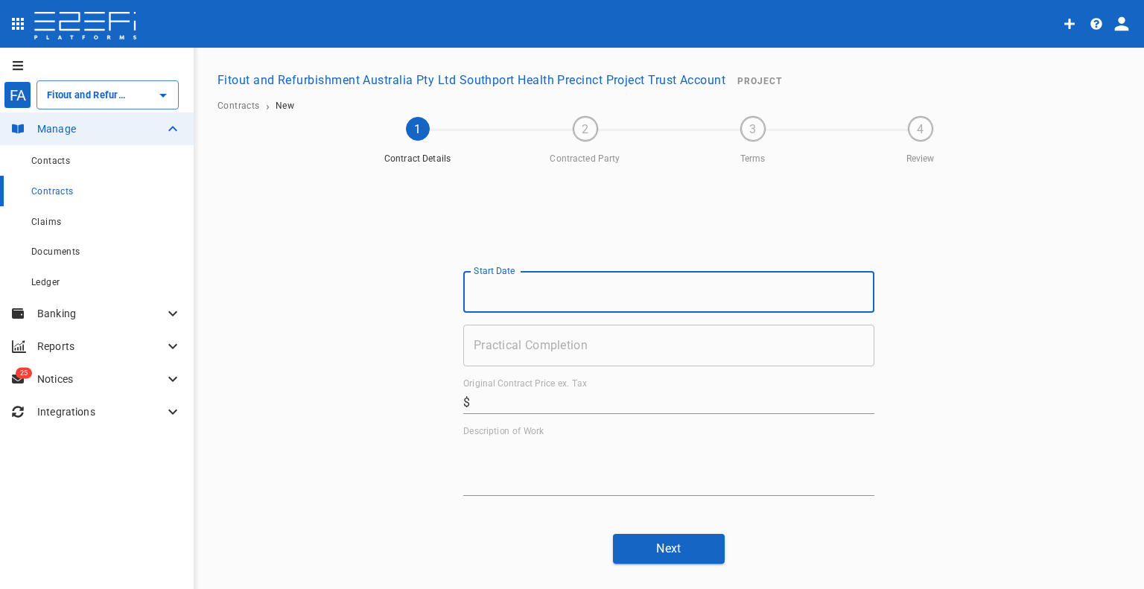
click at [517, 297] on input "Start Date" at bounding box center [668, 292] width 411 height 42
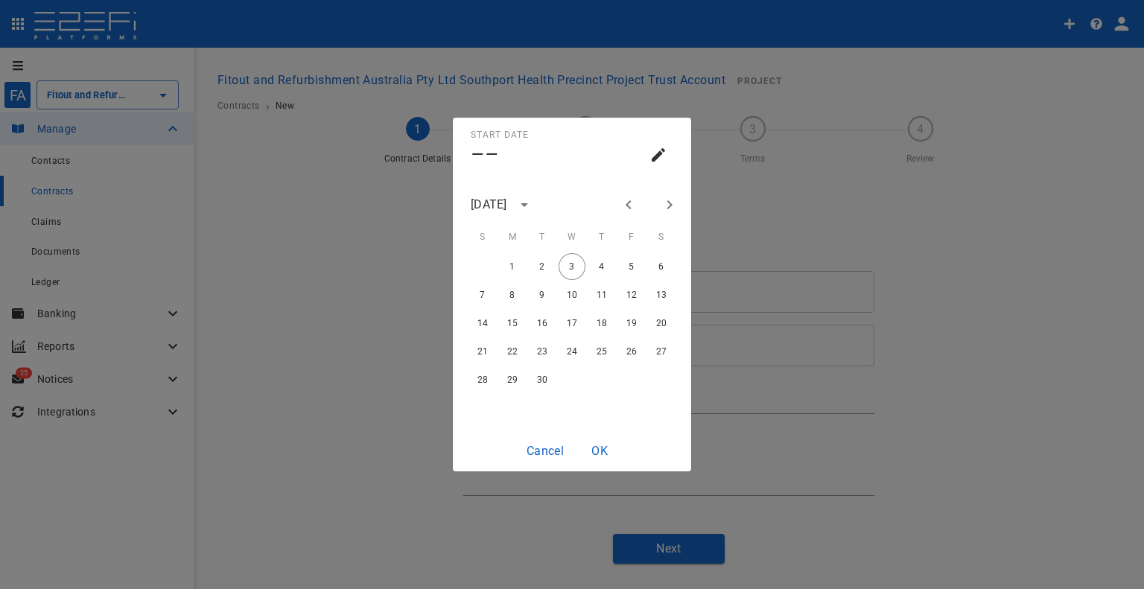
click at [507, 209] on div "[DATE]" at bounding box center [489, 204] width 36 height 17
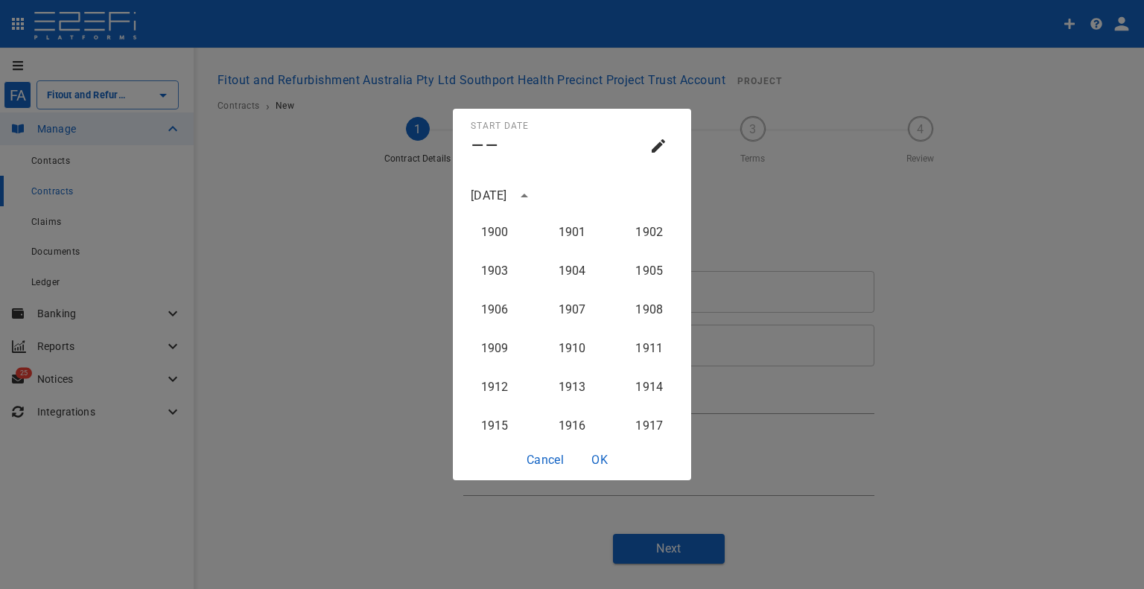
scroll to position [1494, 0]
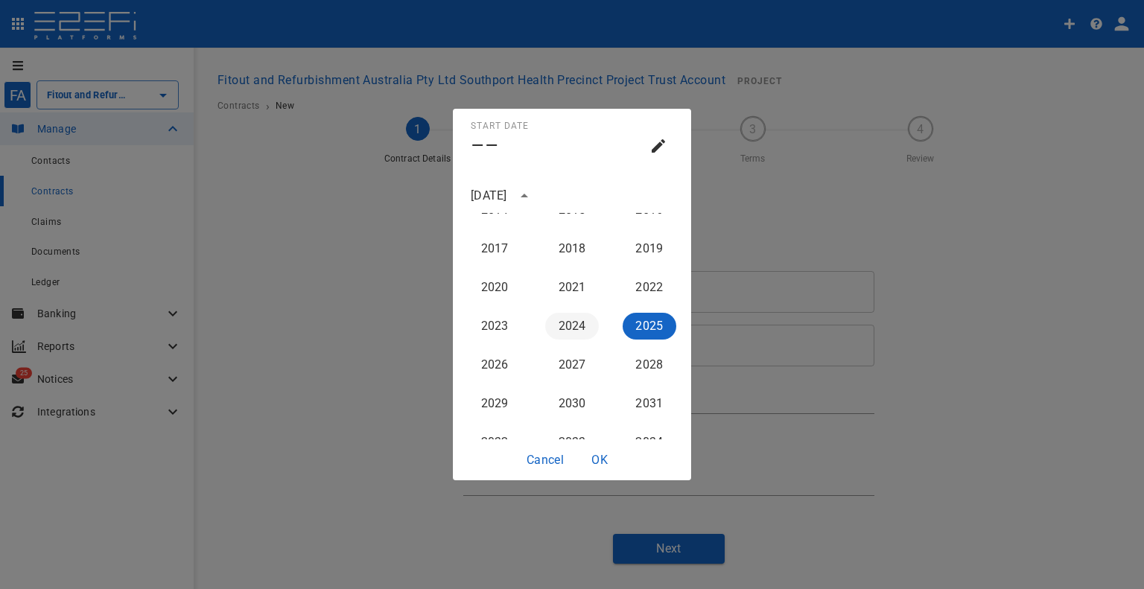
click at [565, 317] on button "2024" at bounding box center [572, 326] width 54 height 27
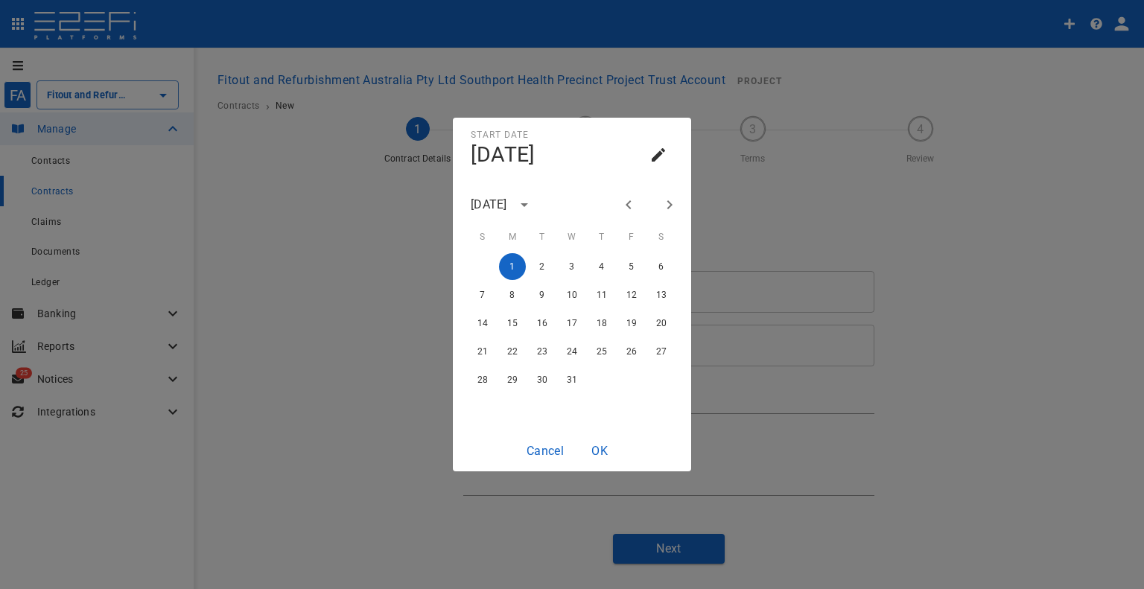
click at [655, 203] on div at bounding box center [648, 204] width 18 height 25
click at [659, 205] on button "Next month" at bounding box center [669, 204] width 25 height 25
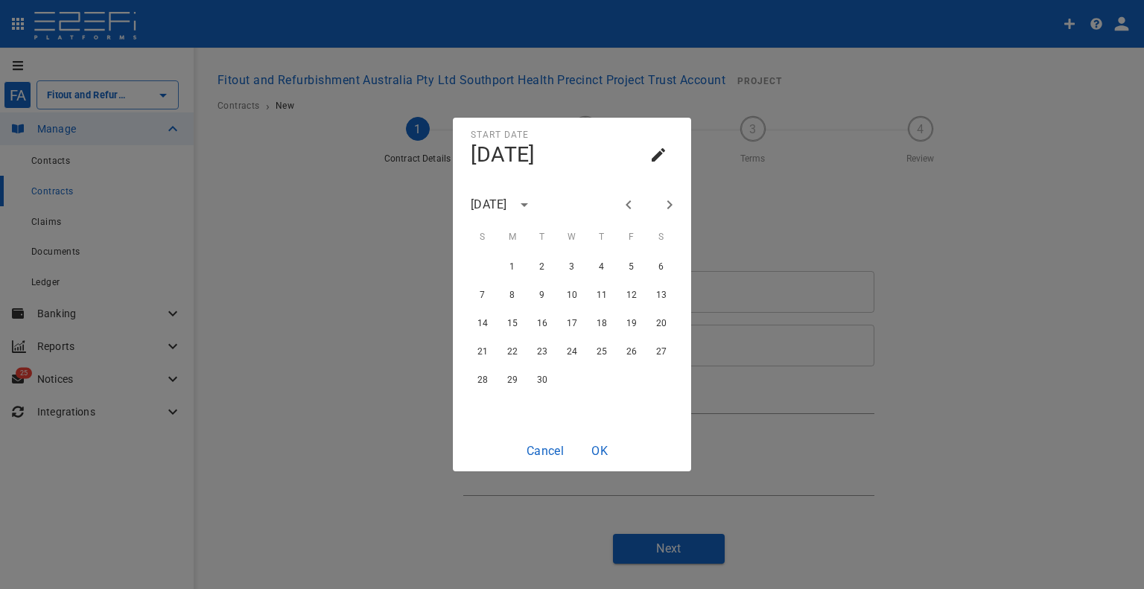
click at [659, 205] on button "Next month" at bounding box center [669, 204] width 25 height 25
click at [521, 269] on button "1" at bounding box center [512, 266] width 27 height 27
click at [599, 445] on button "OK" at bounding box center [600, 450] width 48 height 29
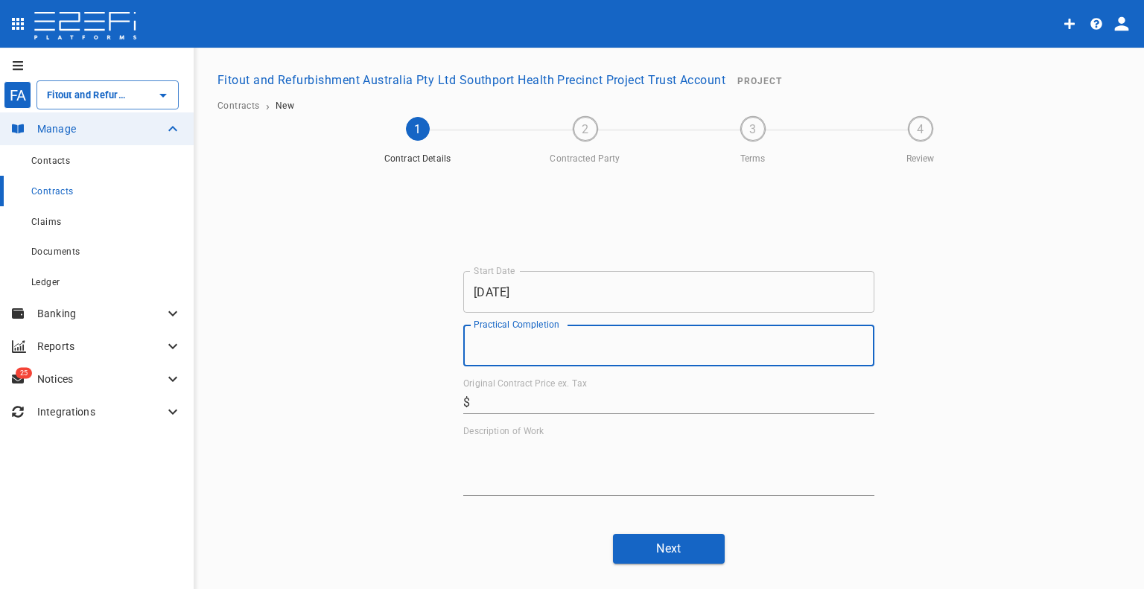
click at [588, 362] on input "Practical Completion" at bounding box center [668, 346] width 411 height 42
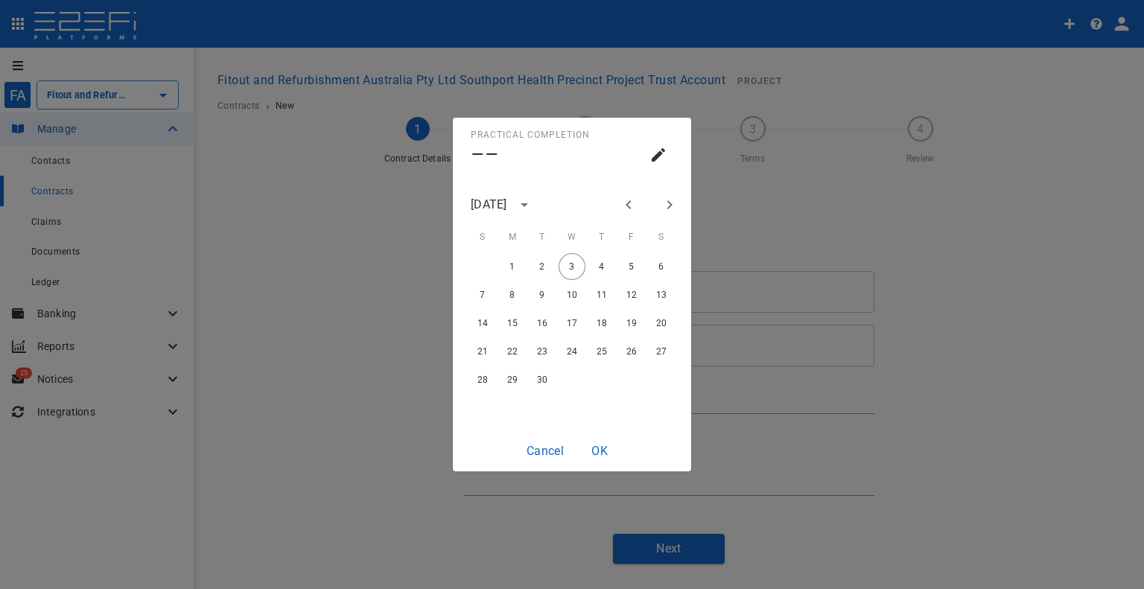
click at [623, 194] on button "Previous month" at bounding box center [628, 204] width 25 height 25
click at [623, 197] on icon "Previous month" at bounding box center [629, 205] width 18 height 18
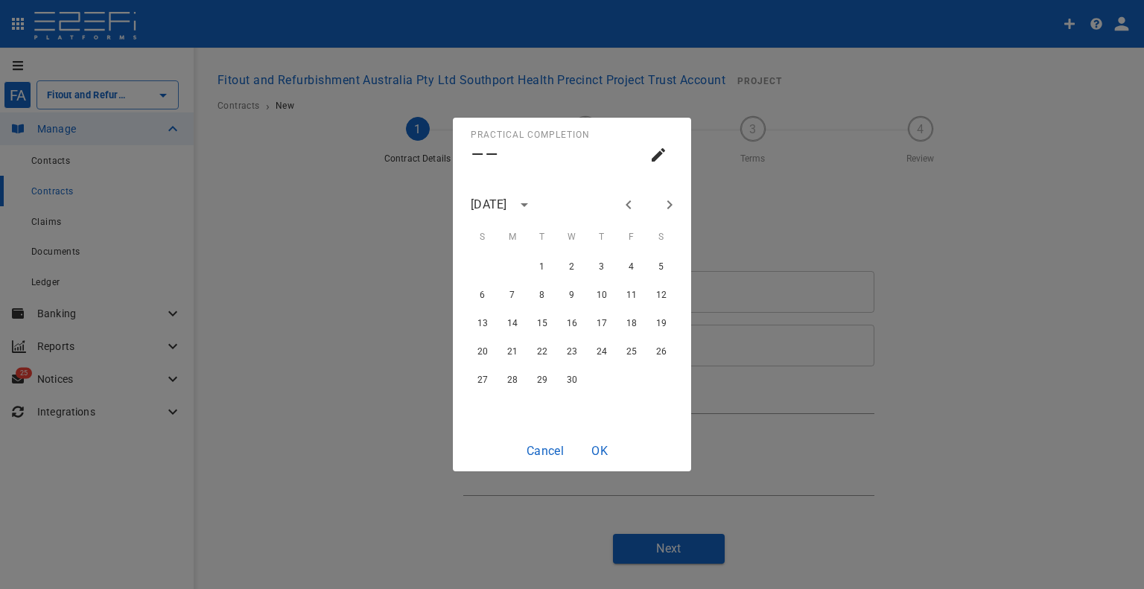
click at [623, 197] on icon "Previous month" at bounding box center [629, 205] width 18 height 18
click at [623, 201] on icon "Previous month" at bounding box center [629, 205] width 18 height 18
click at [600, 378] on button "27" at bounding box center [601, 379] width 27 height 27
click at [606, 449] on button "OK" at bounding box center [600, 450] width 48 height 29
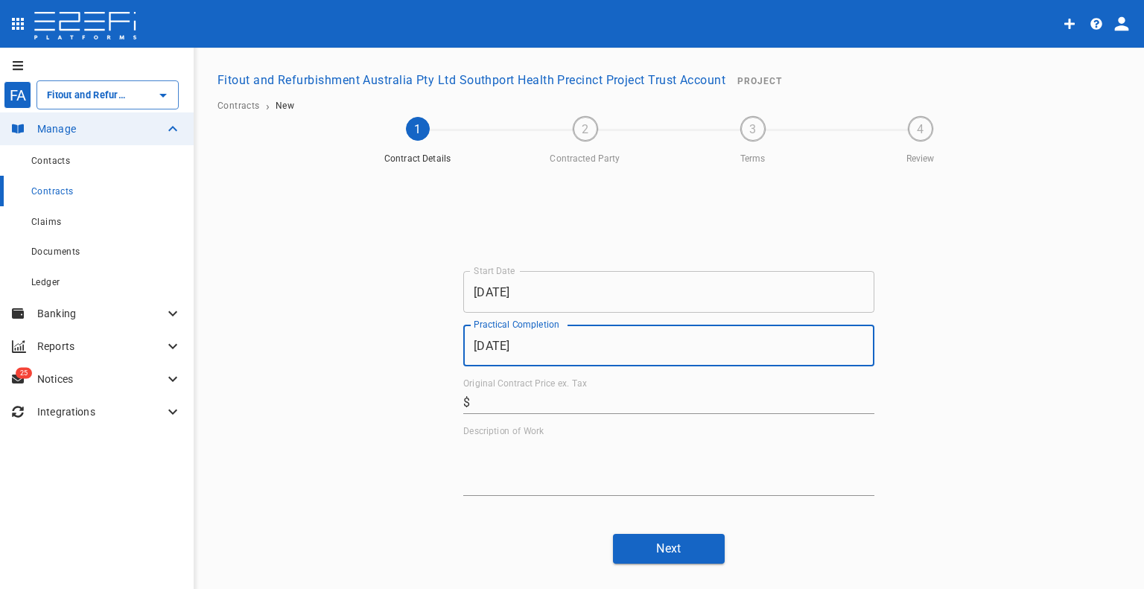
click at [577, 408] on input "Original Contract Price ex. Tax" at bounding box center [675, 402] width 398 height 24
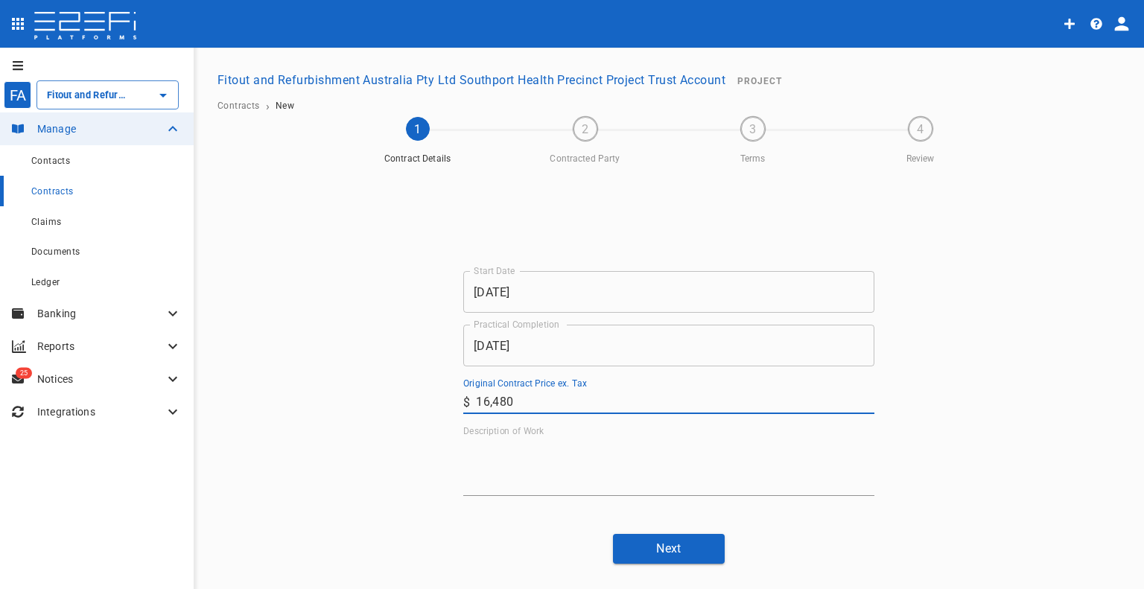
click at [524, 477] on textarea "Description of Work" at bounding box center [668, 466] width 411 height 51
click at [638, 550] on button "Next" at bounding box center [669, 548] width 112 height 29
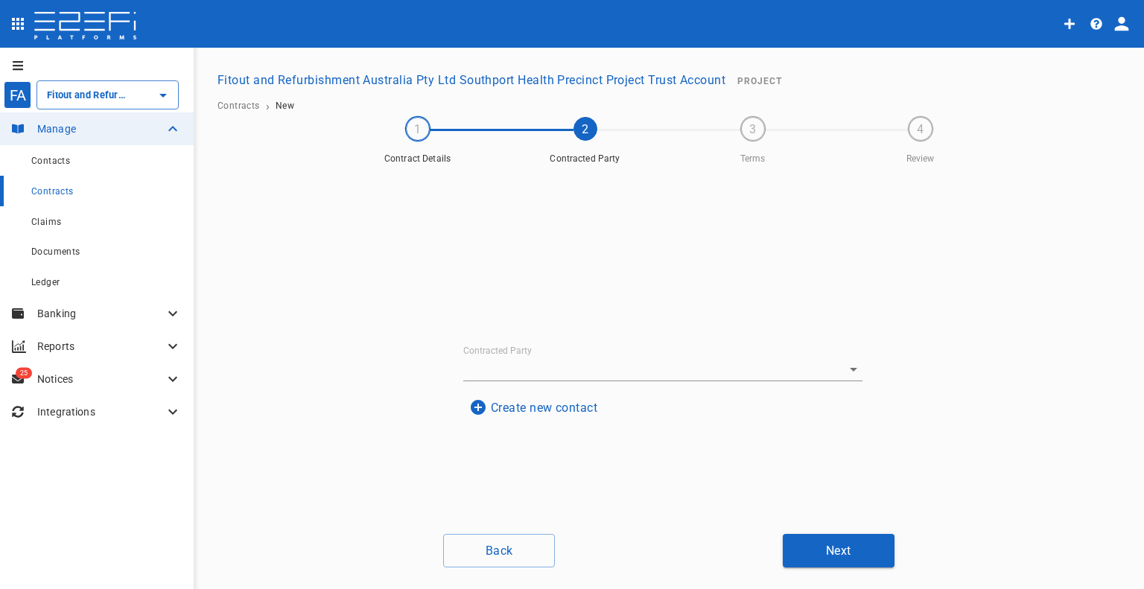
click at [597, 366] on input "Contracted Party" at bounding box center [642, 369] width 358 height 23
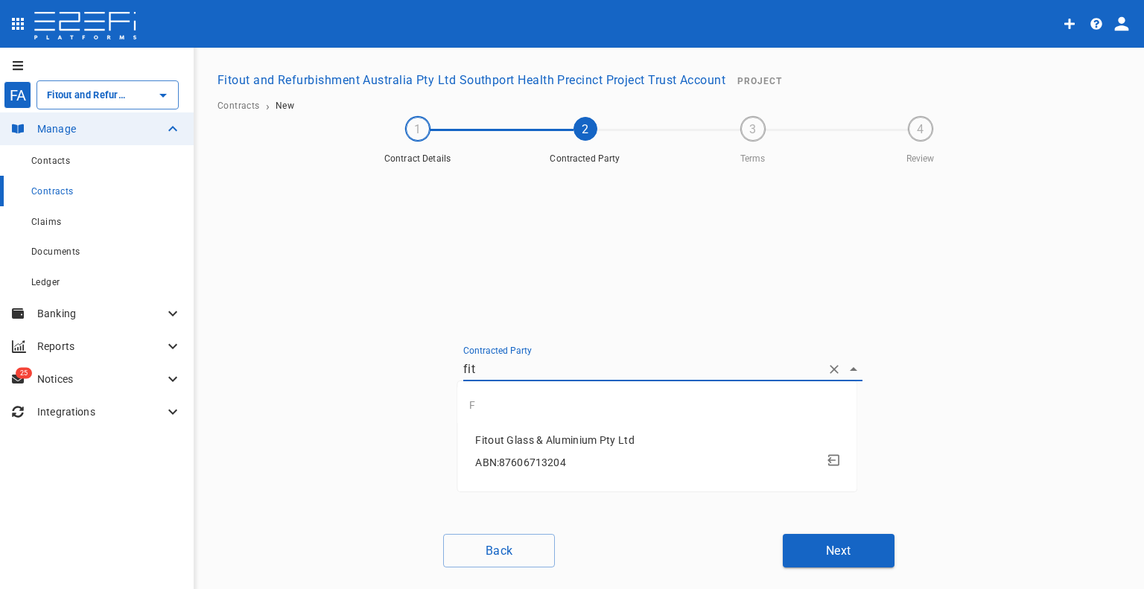
click at [597, 427] on li "Fitout Glass & Aluminium Pty Ltd ABN: 87606713204" at bounding box center [656, 454] width 399 height 63
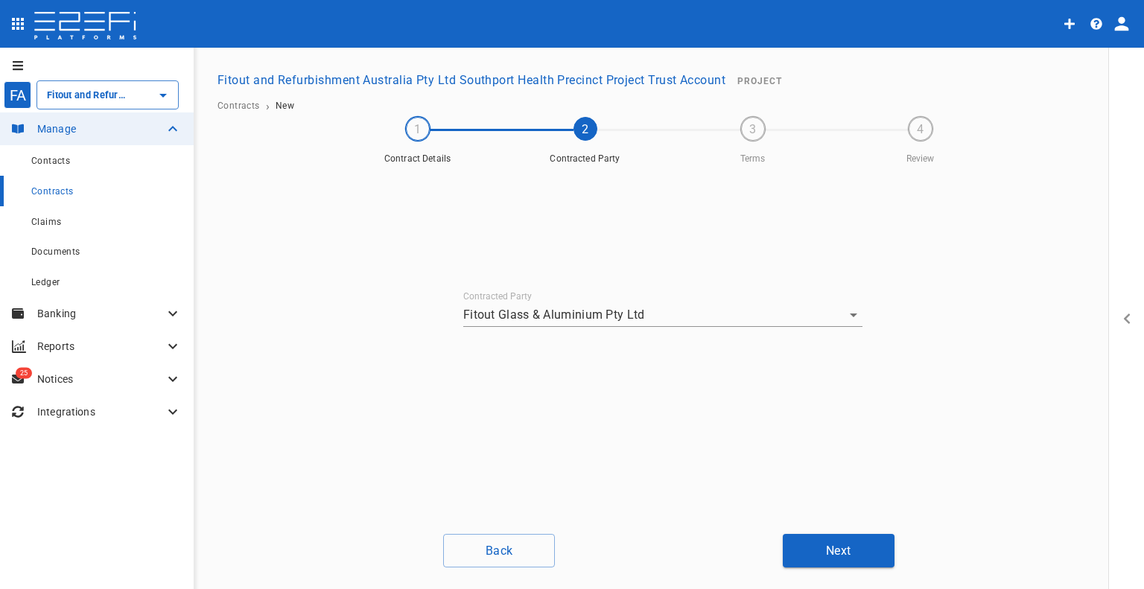
click at [809, 536] on button "Next" at bounding box center [839, 551] width 112 height 34
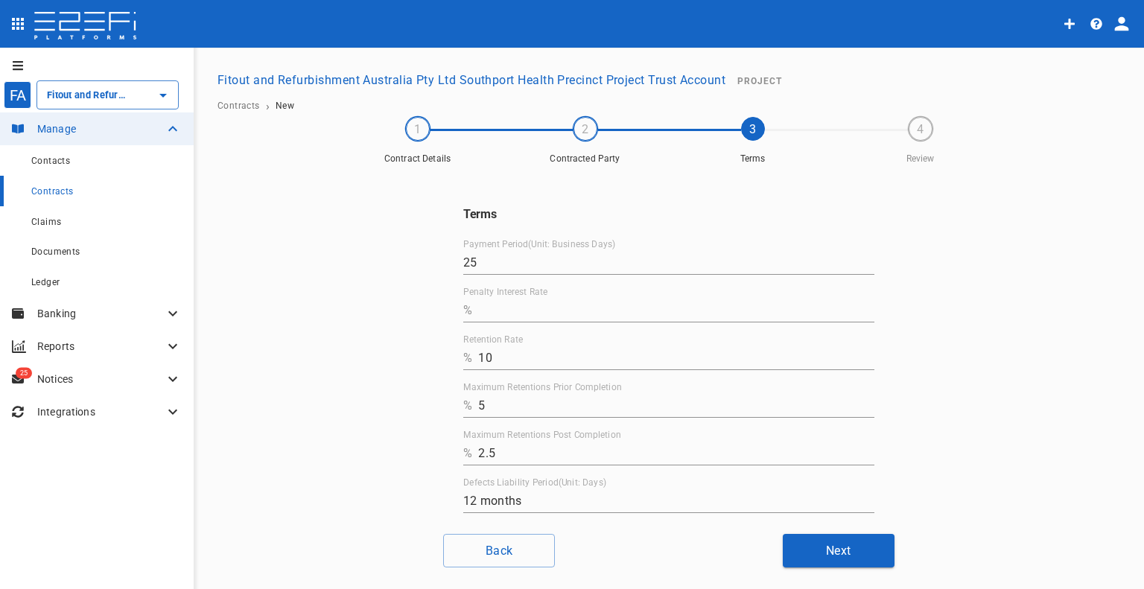
click at [530, 306] on input "Penalty Interest Rate" at bounding box center [676, 311] width 396 height 24
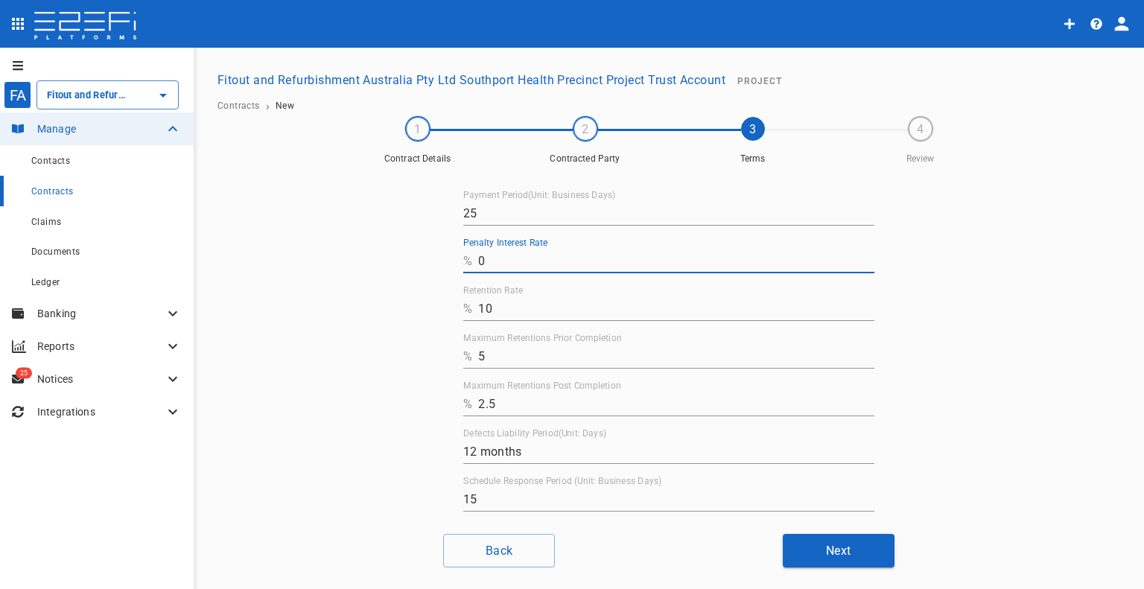
scroll to position [73, 0]
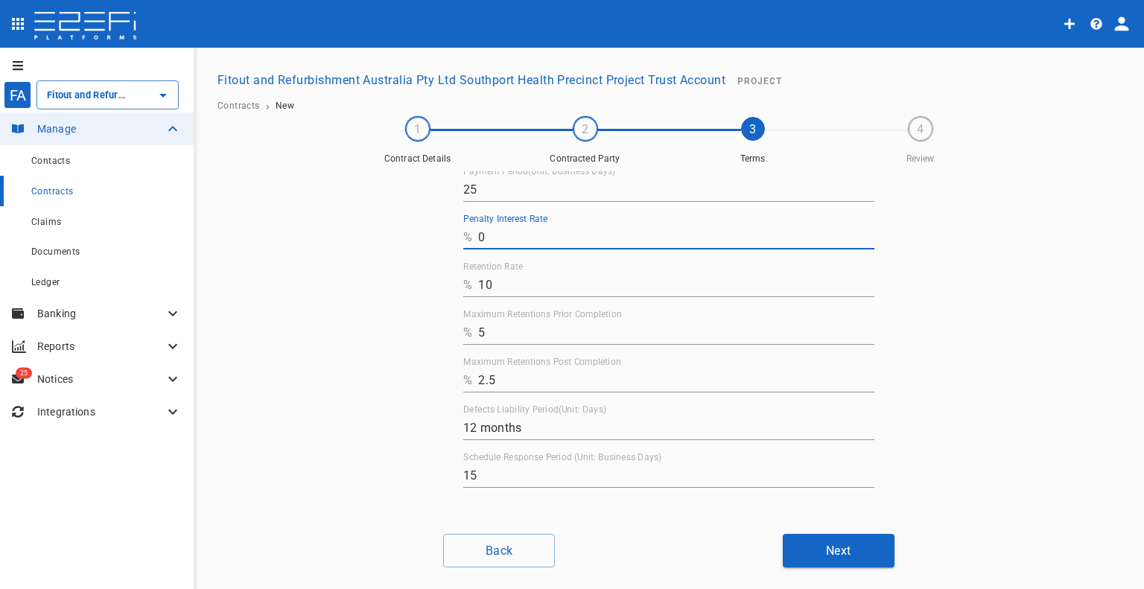
click at [808, 542] on button "Next" at bounding box center [839, 551] width 112 height 34
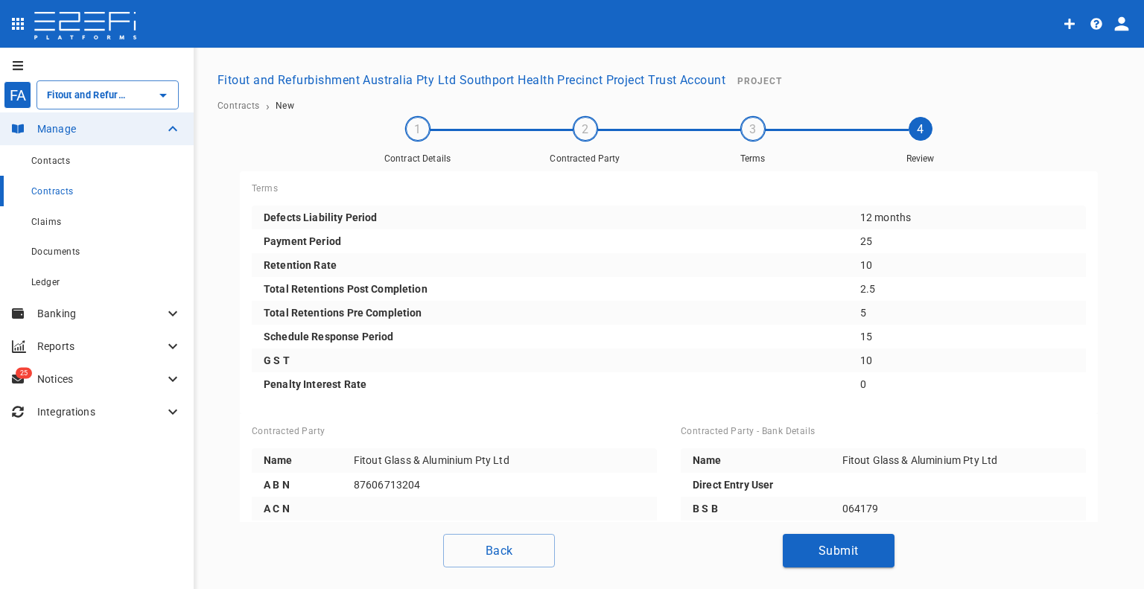
click at [810, 544] on button "Submit" at bounding box center [839, 551] width 112 height 34
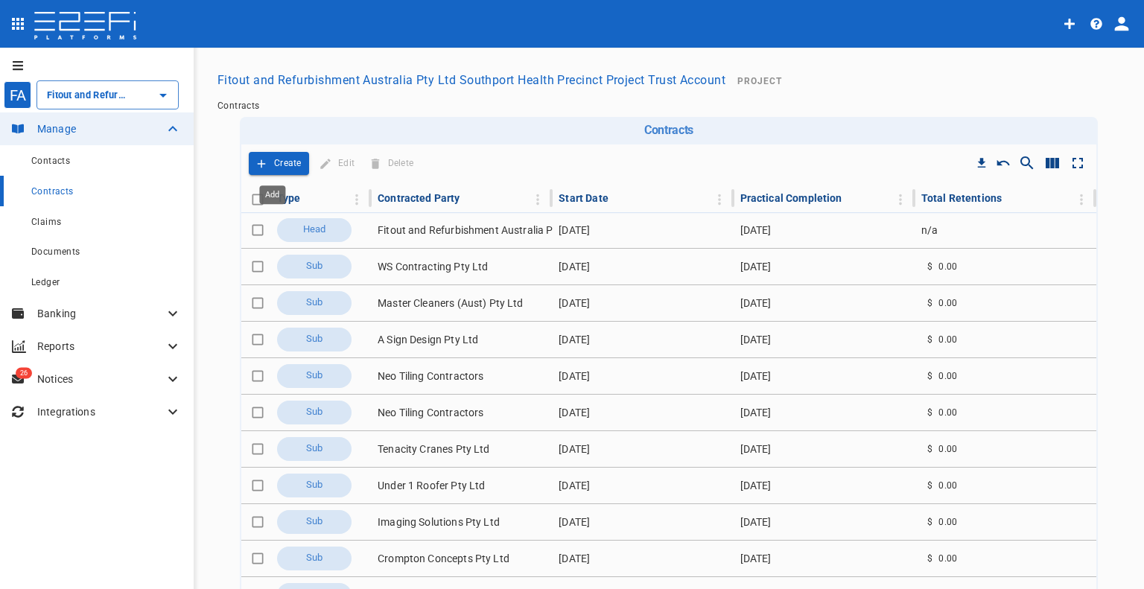
click at [266, 165] on button "Create" at bounding box center [279, 163] width 60 height 23
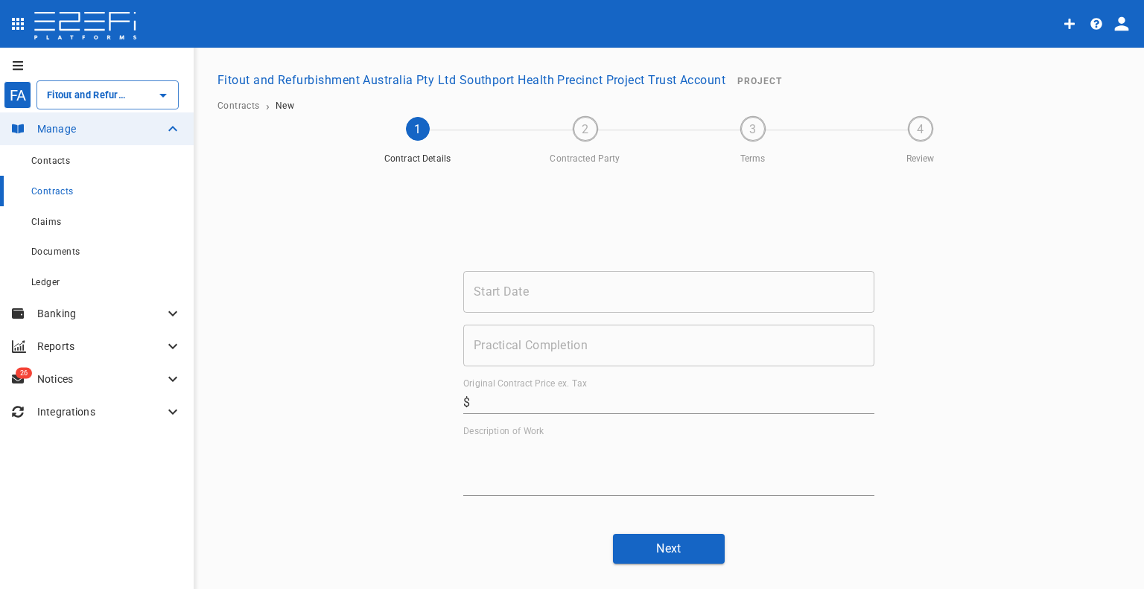
click at [503, 404] on input "Original Contract Price ex. Tax" at bounding box center [675, 402] width 398 height 24
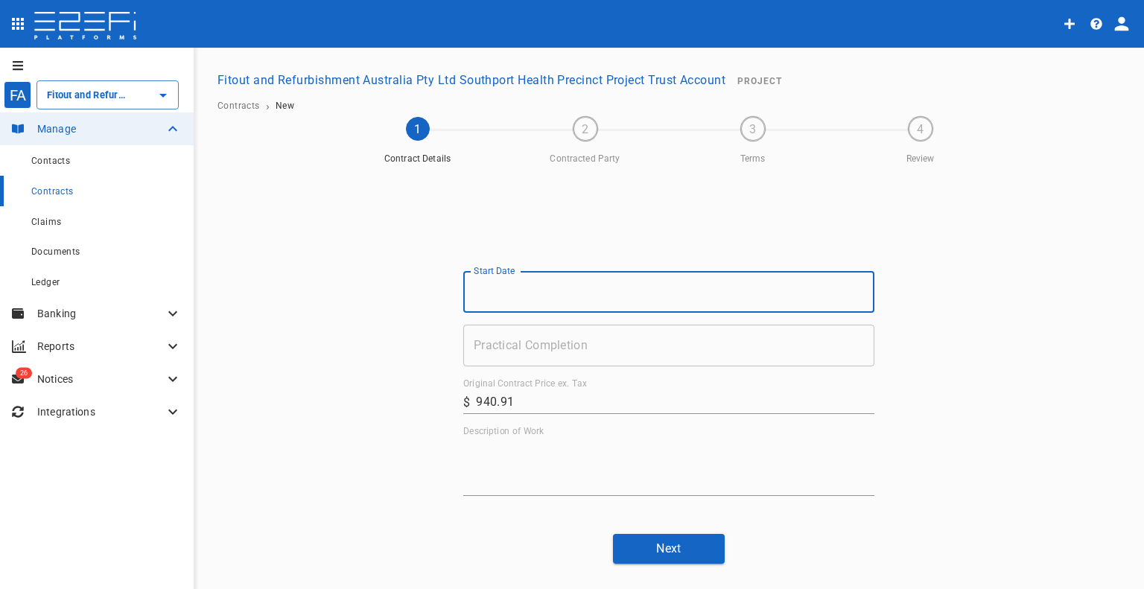
click at [530, 299] on input "Start Date" at bounding box center [668, 292] width 411 height 42
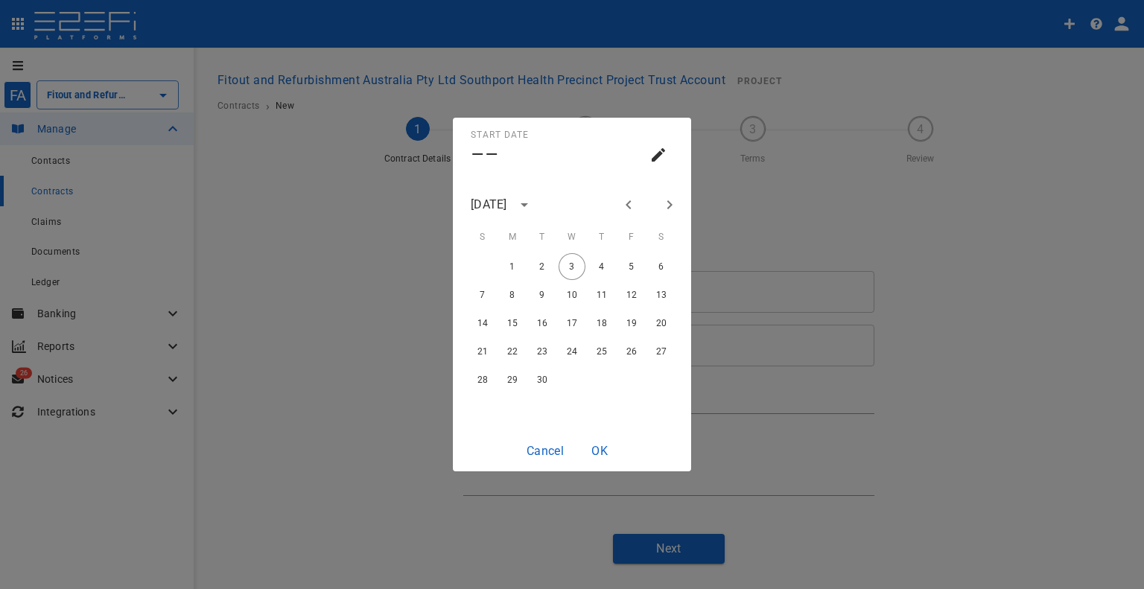
click at [533, 214] on div "[DATE]" at bounding box center [504, 205] width 66 height 22
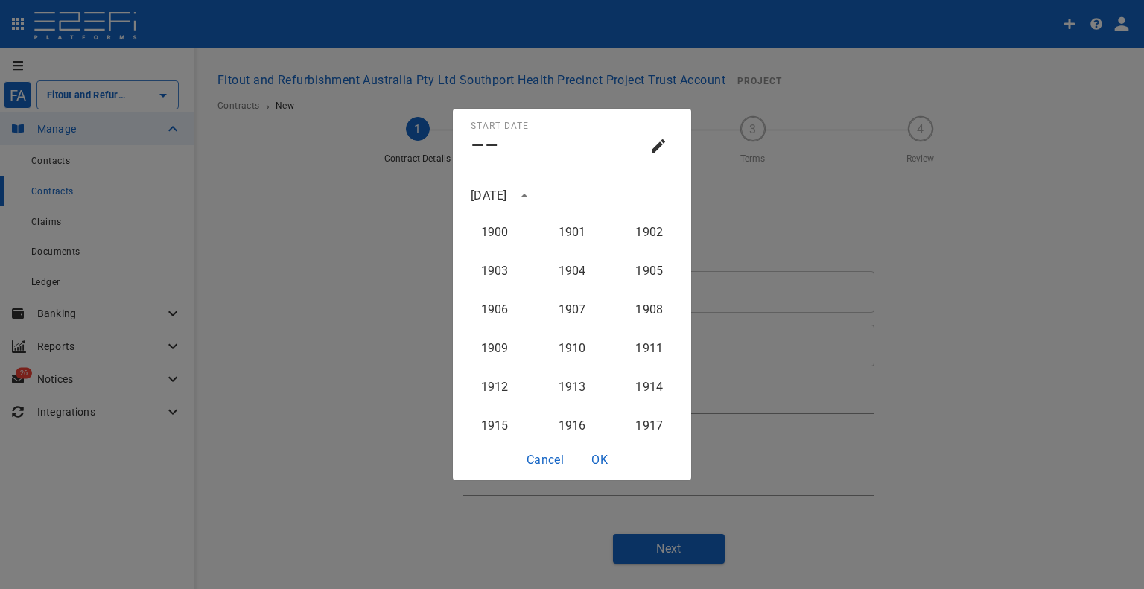
scroll to position [1494, 0]
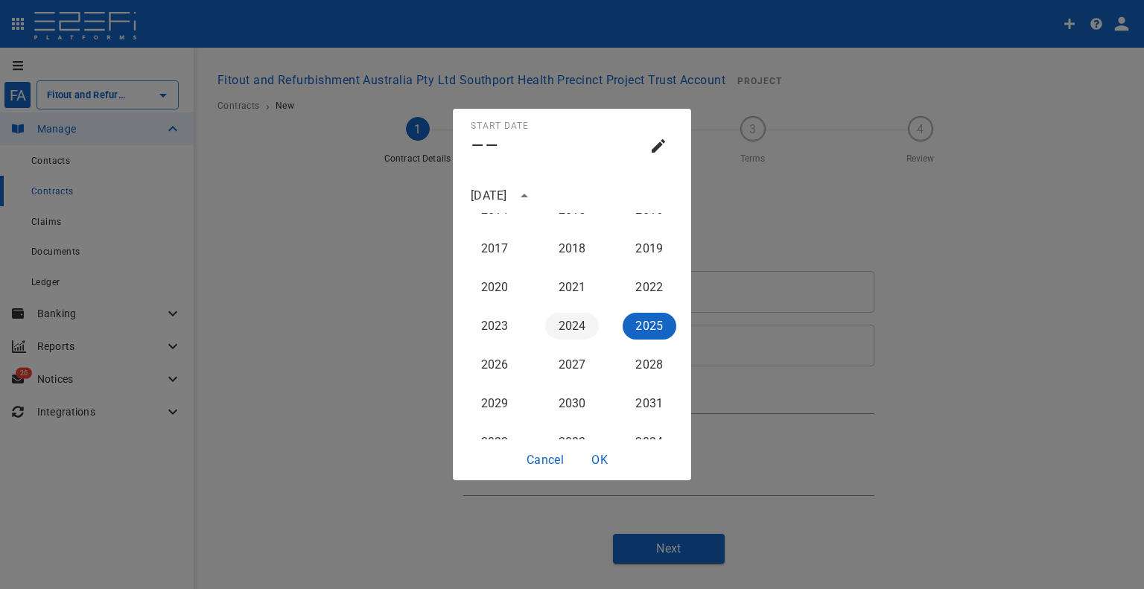
click at [562, 321] on button "2024" at bounding box center [572, 326] width 54 height 27
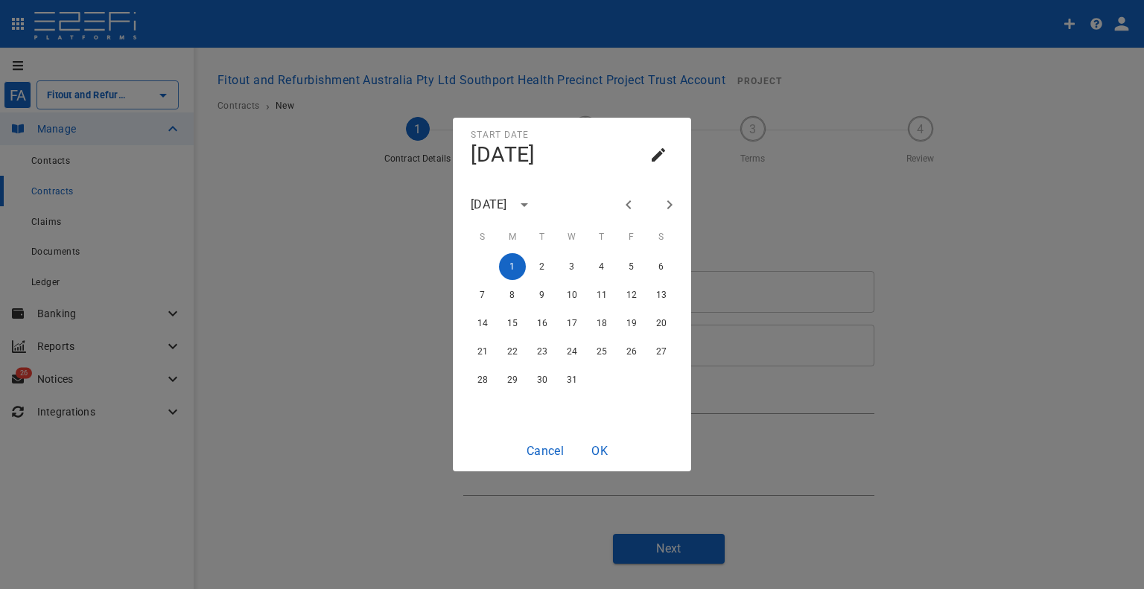
click at [656, 199] on div at bounding box center [648, 204] width 18 height 25
click at [665, 205] on icon "Next month" at bounding box center [670, 205] width 18 height 18
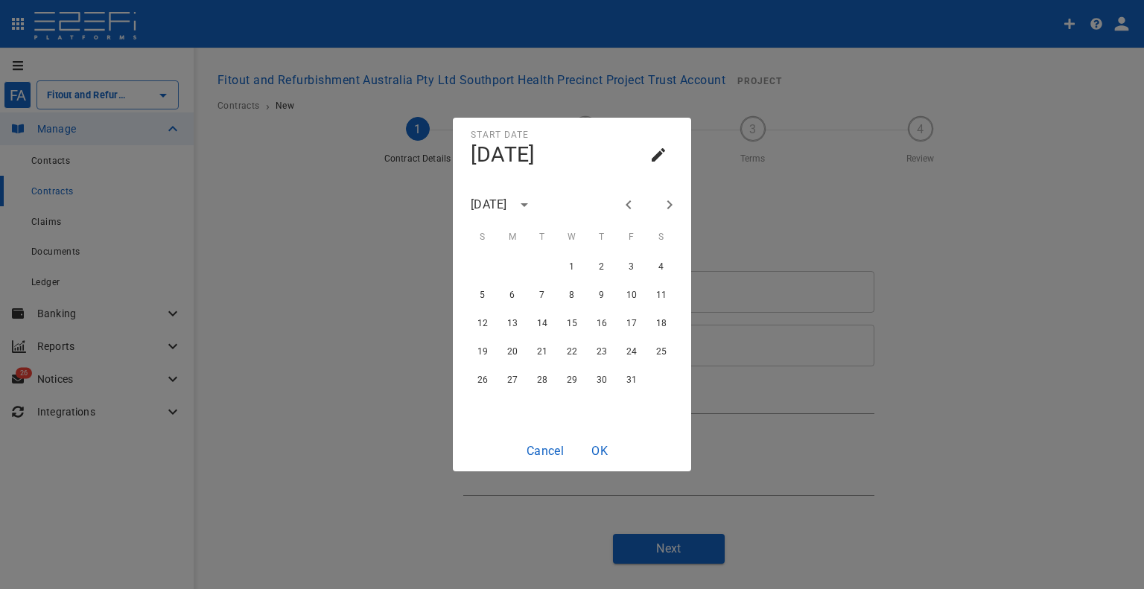
click at [665, 205] on icon "Next month" at bounding box center [670, 205] width 18 height 18
click at [520, 270] on button "1" at bounding box center [512, 266] width 27 height 27
click at [600, 442] on button "OK" at bounding box center [600, 450] width 48 height 29
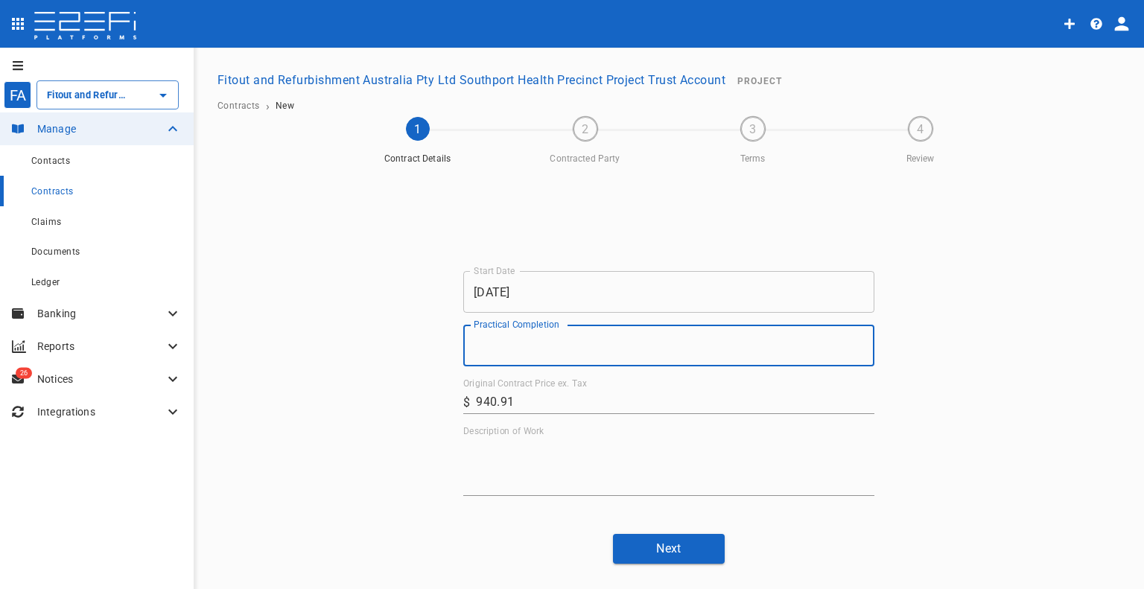
click at [614, 352] on input "Practical Completion" at bounding box center [668, 346] width 411 height 42
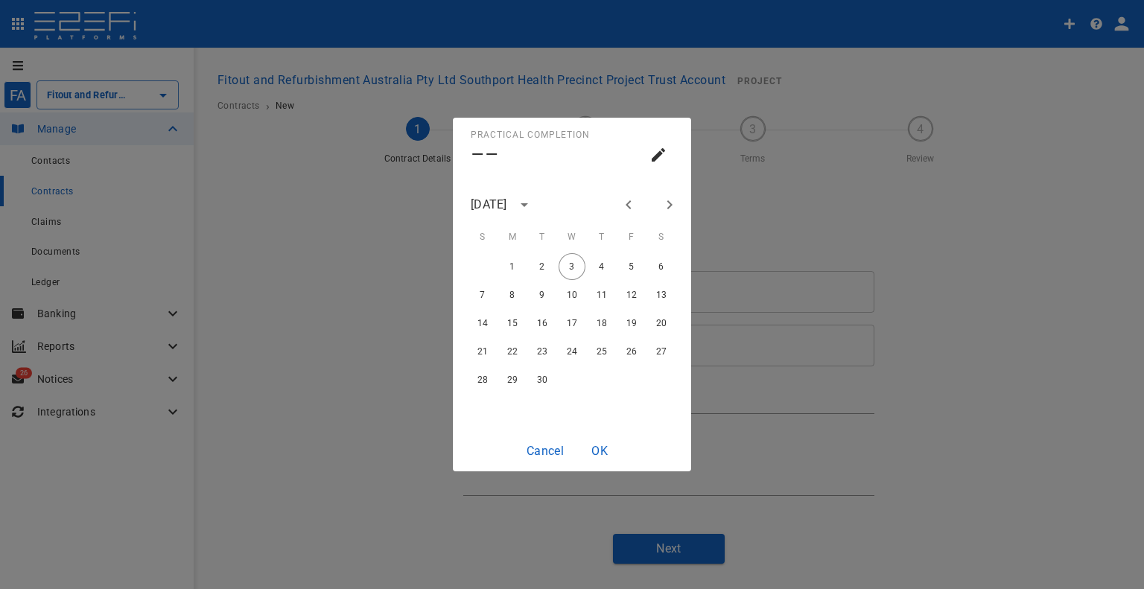
click at [629, 202] on icon "Previous month" at bounding box center [628, 204] width 5 height 9
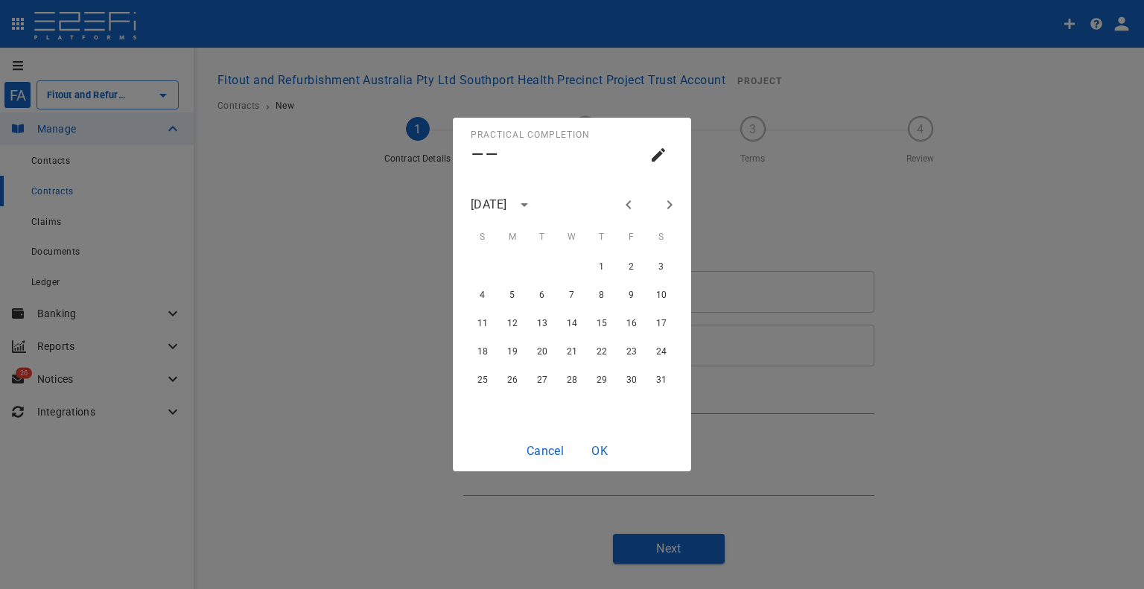
click at [629, 202] on icon "Previous month" at bounding box center [628, 204] width 5 height 9
click at [595, 381] on button "27" at bounding box center [601, 379] width 27 height 27
click at [599, 448] on button "OK" at bounding box center [600, 450] width 48 height 29
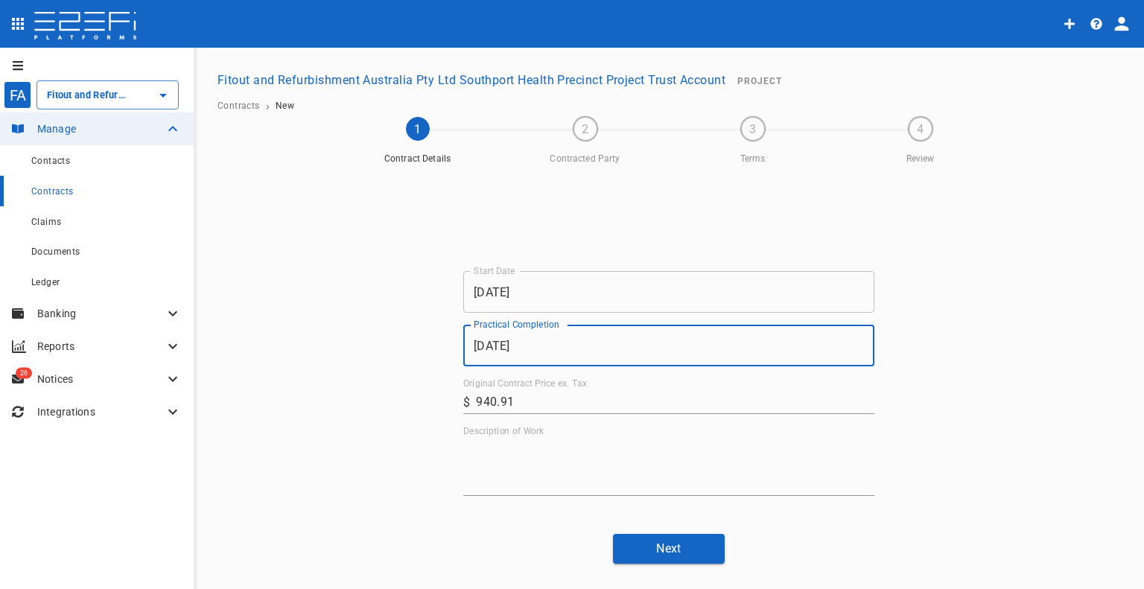
click at [578, 455] on textarea "Description of Work" at bounding box center [668, 466] width 411 height 51
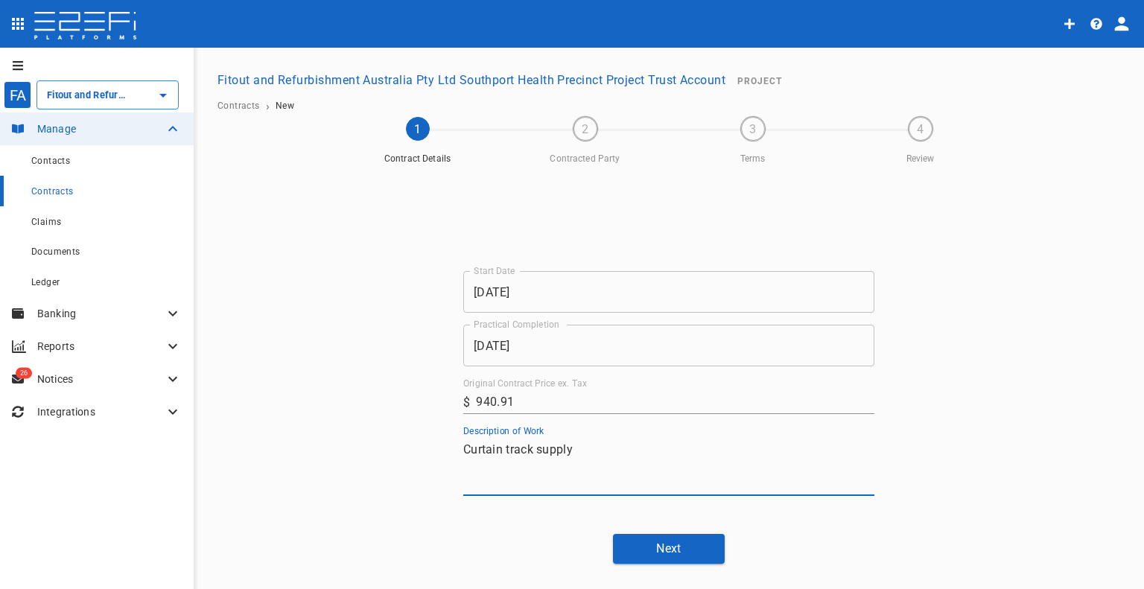
click at [682, 549] on button "Next" at bounding box center [669, 548] width 112 height 29
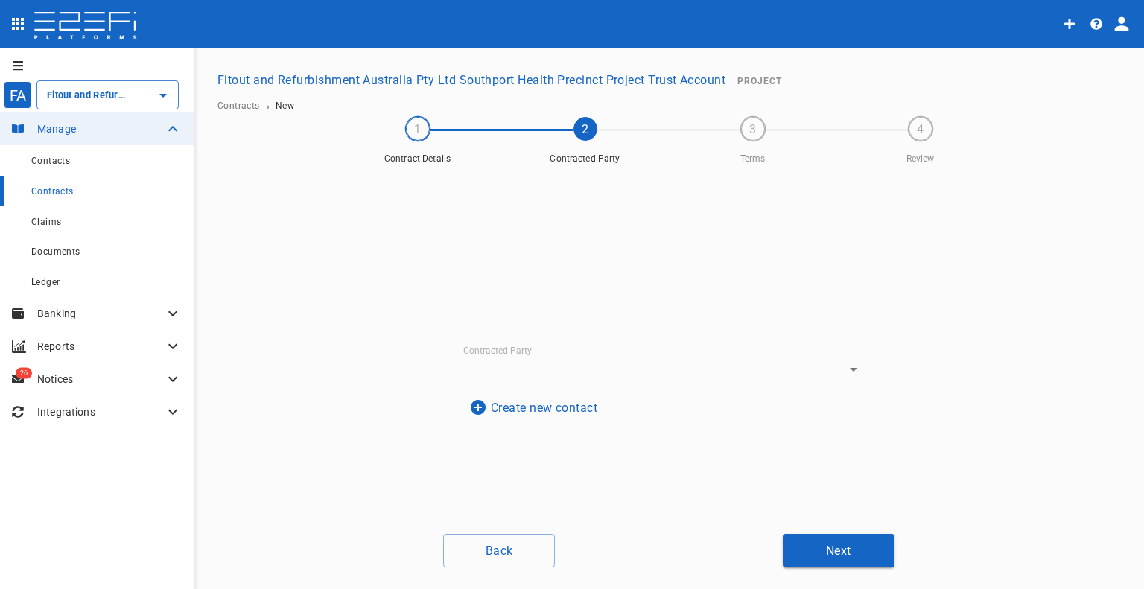
click at [553, 361] on input "Contracted Party" at bounding box center [642, 369] width 358 height 23
click at [512, 463] on div "Contracted Party Create new contact" at bounding box center [668, 383] width 447 height 425
click at [514, 404] on button "Create new contact" at bounding box center [533, 407] width 140 height 29
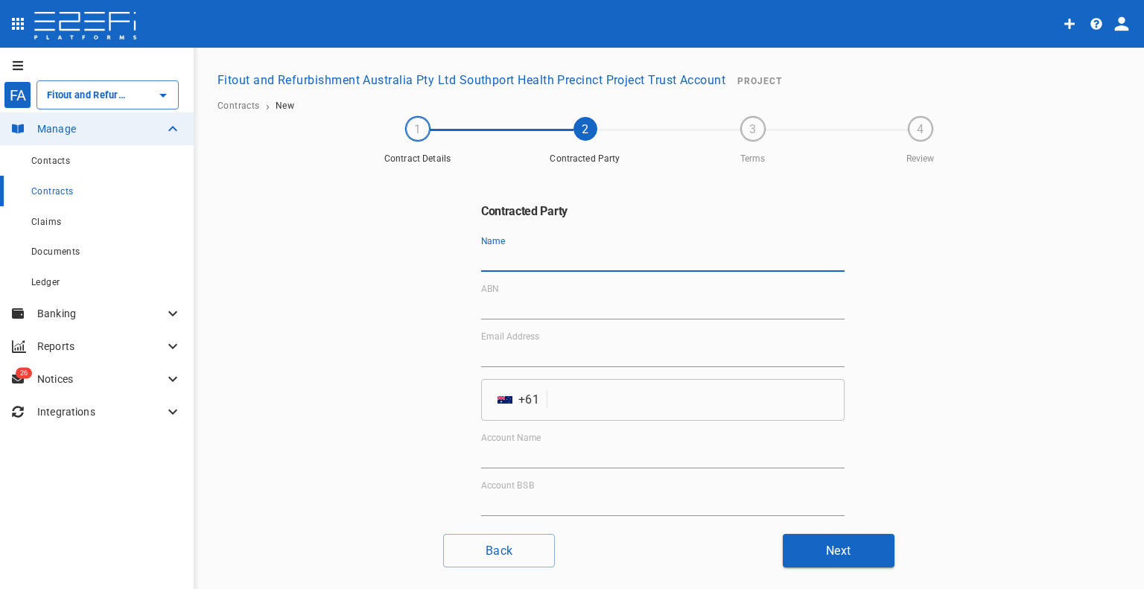
click at [497, 263] on input "Name" at bounding box center [662, 260] width 363 height 24
click at [637, 407] on input "tel" at bounding box center [698, 400] width 291 height 42
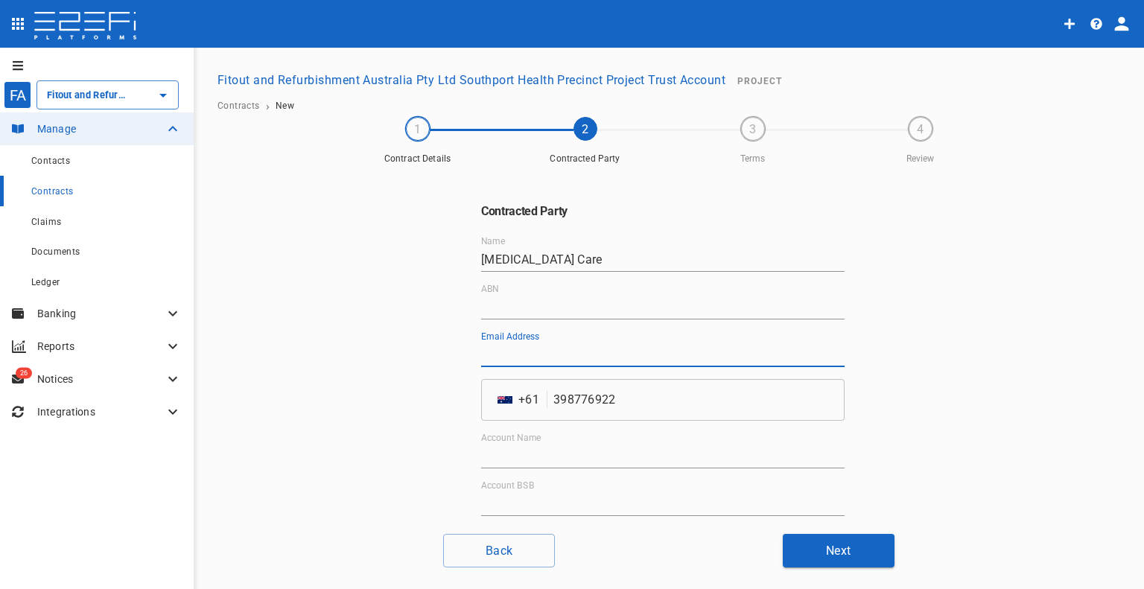
drag, startPoint x: 578, startPoint y: 347, endPoint x: 587, endPoint y: 353, distance: 10.7
click at [578, 347] on input "Email Address" at bounding box center [662, 355] width 363 height 24
click at [543, 296] on input "ABN" at bounding box center [662, 308] width 363 height 24
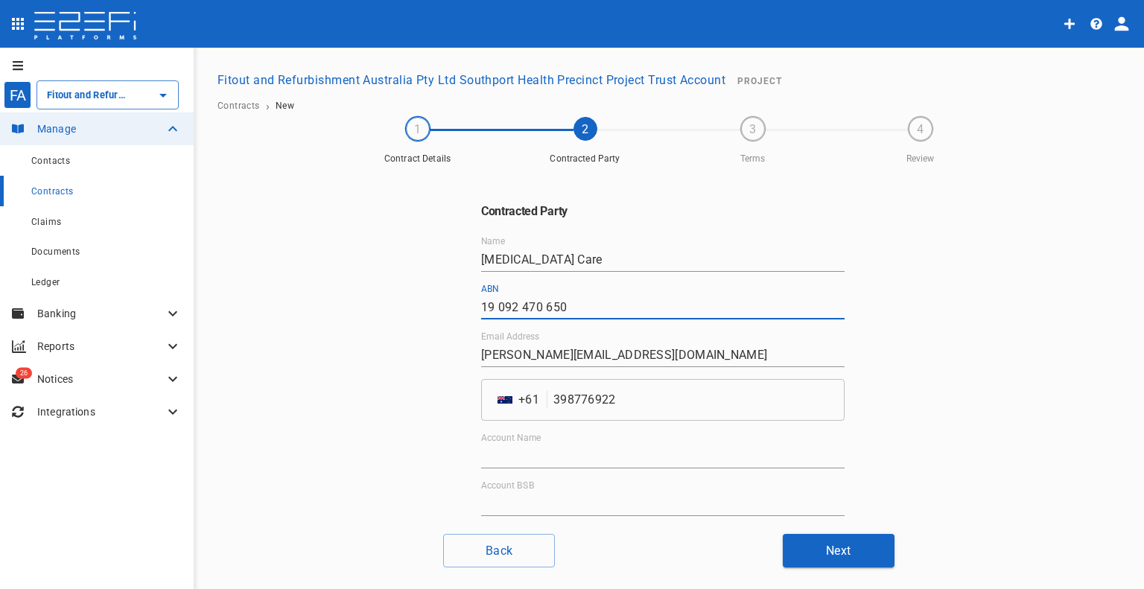
scroll to position [114, 0]
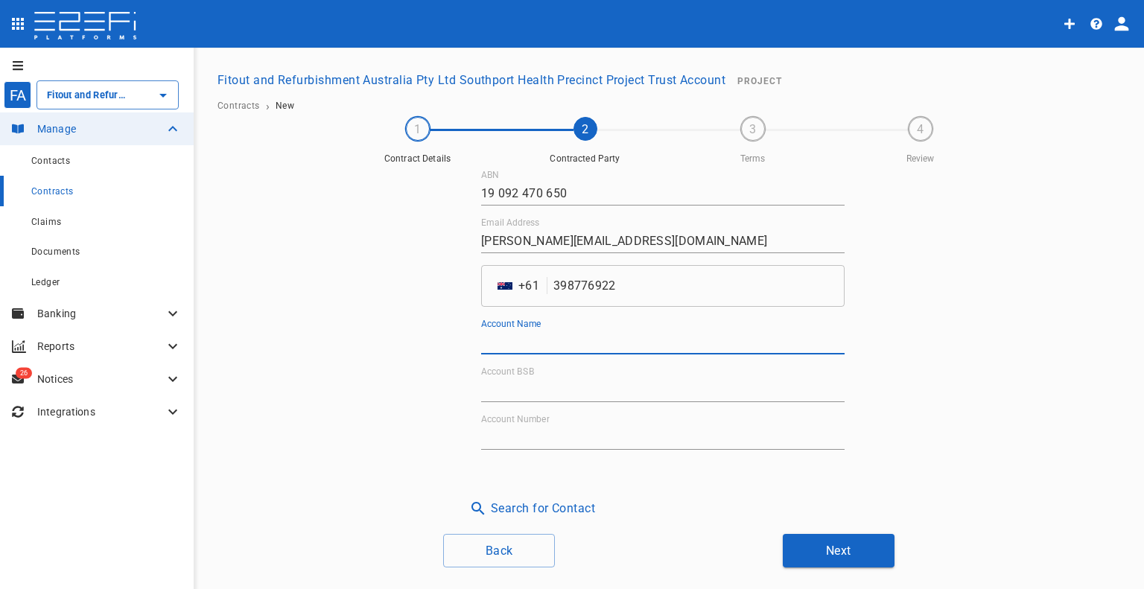
click at [553, 342] on input "Account Name" at bounding box center [662, 343] width 363 height 24
click at [555, 390] on input "Account BSB" at bounding box center [662, 390] width 363 height 24
click at [537, 424] on label "Account Number" at bounding box center [515, 419] width 69 height 13
click at [537, 426] on input "Account Number" at bounding box center [662, 438] width 363 height 24
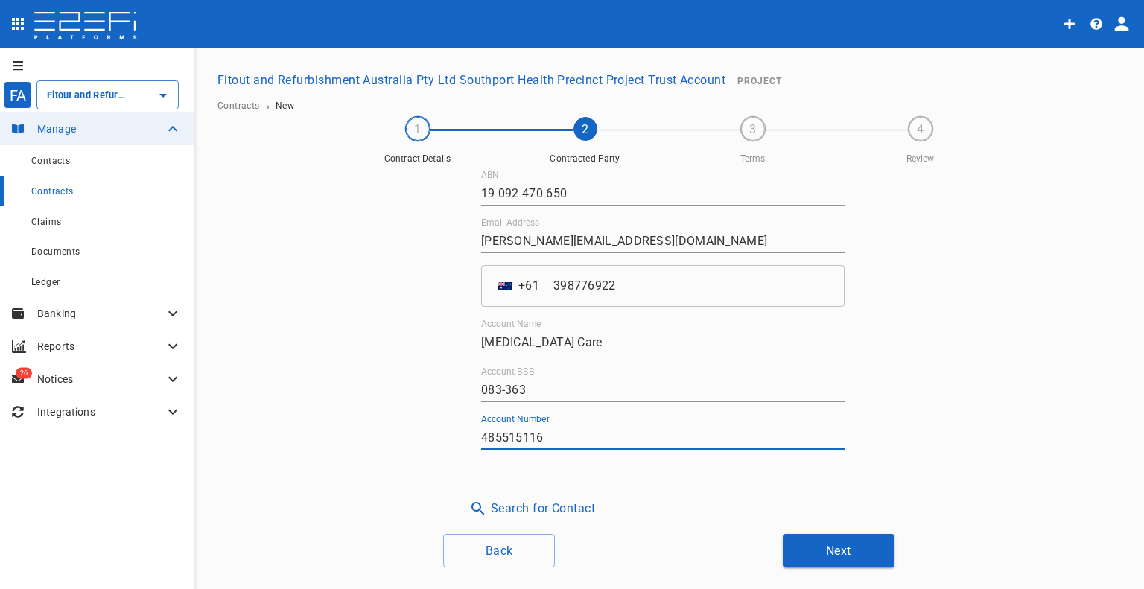
click at [801, 547] on button "Next" at bounding box center [839, 551] width 112 height 34
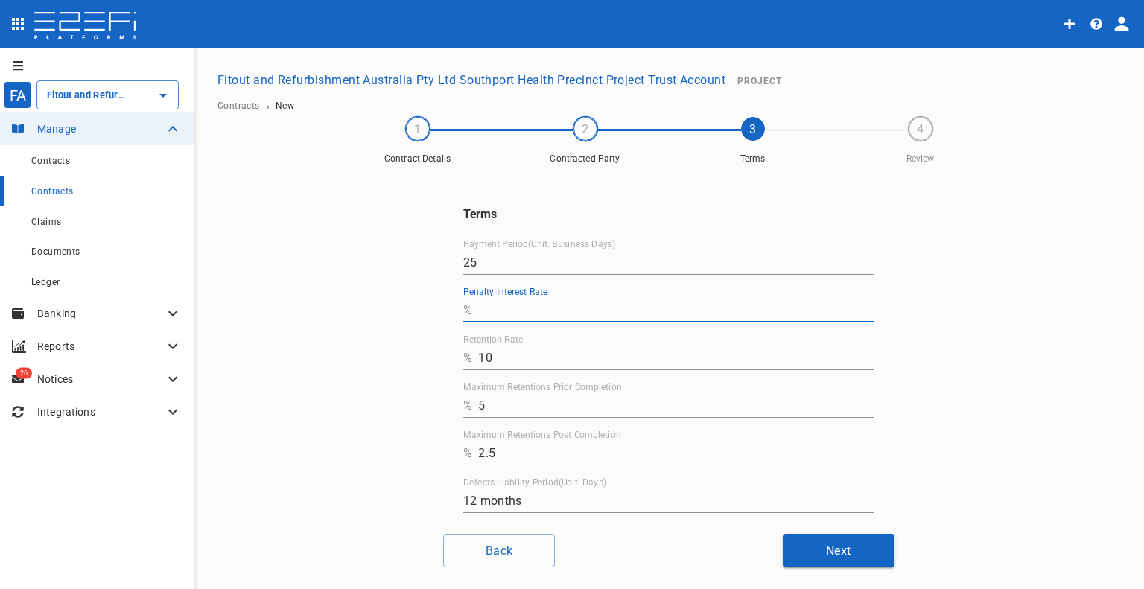
click at [536, 311] on input "Penalty Interest Rate" at bounding box center [676, 311] width 396 height 24
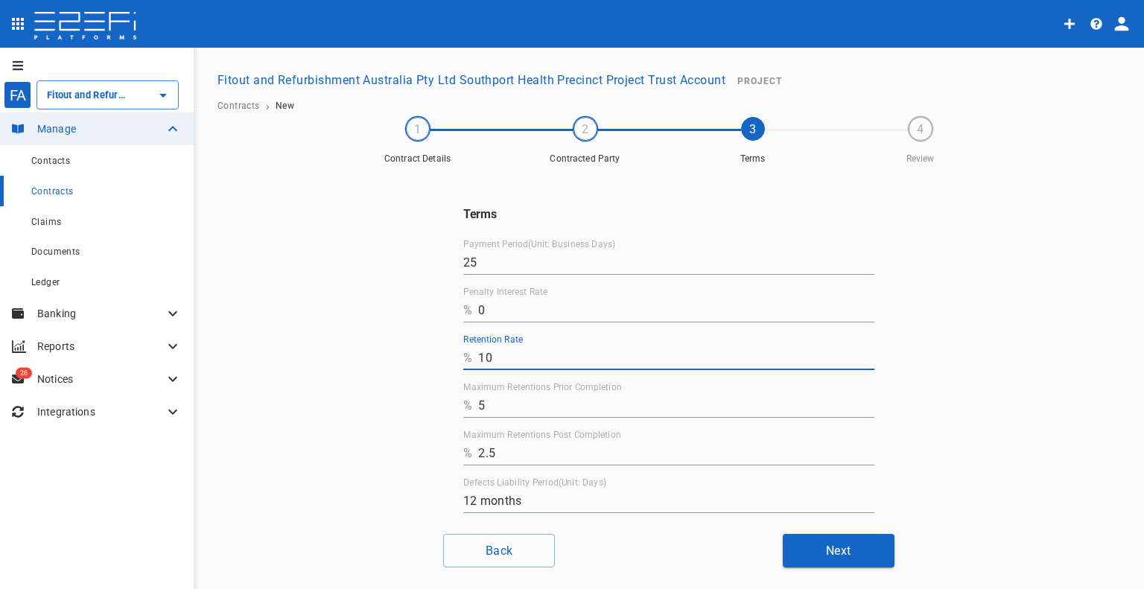
drag, startPoint x: 518, startPoint y: 356, endPoint x: 410, endPoint y: 354, distance: 108.0
click at [410, 355] on div "Terms Payment Period(Unit: Business Days) 25 Penalty Interest Rate % 0 Retentio…" at bounding box center [669, 346] width 894 height 351
drag, startPoint x: 559, startPoint y: 411, endPoint x: 402, endPoint y: 397, distance: 157.1
click at [405, 401] on div "Terms Payment Period(Unit: Business Days) 25 Penalty Interest Rate % 0 Retentio…" at bounding box center [669, 346] width 894 height 351
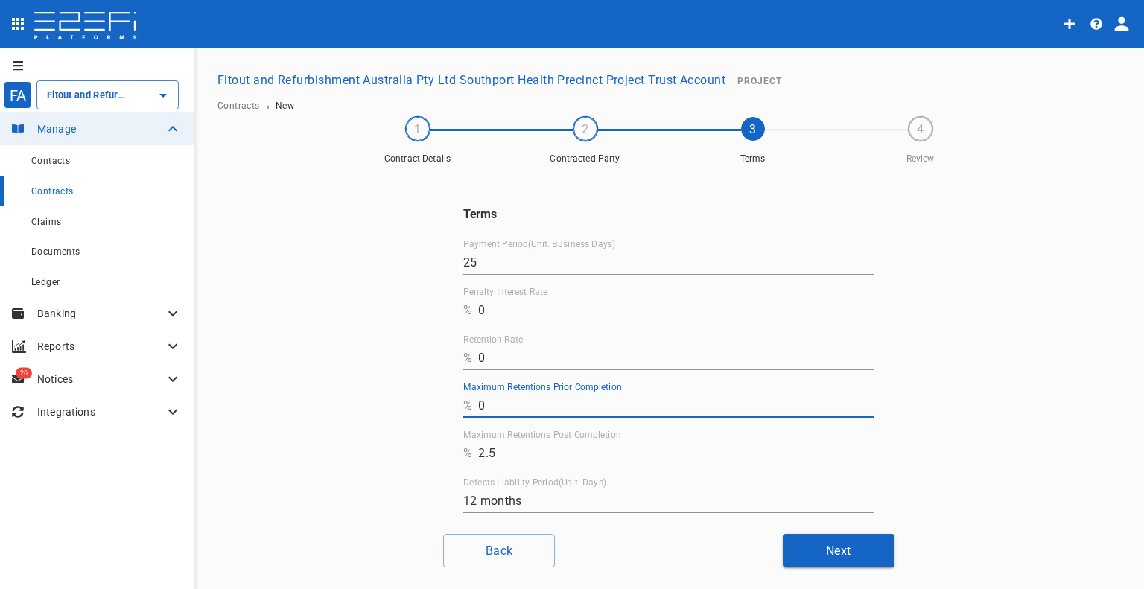
drag, startPoint x: 482, startPoint y: 448, endPoint x: 414, endPoint y: 443, distance: 68.0
click
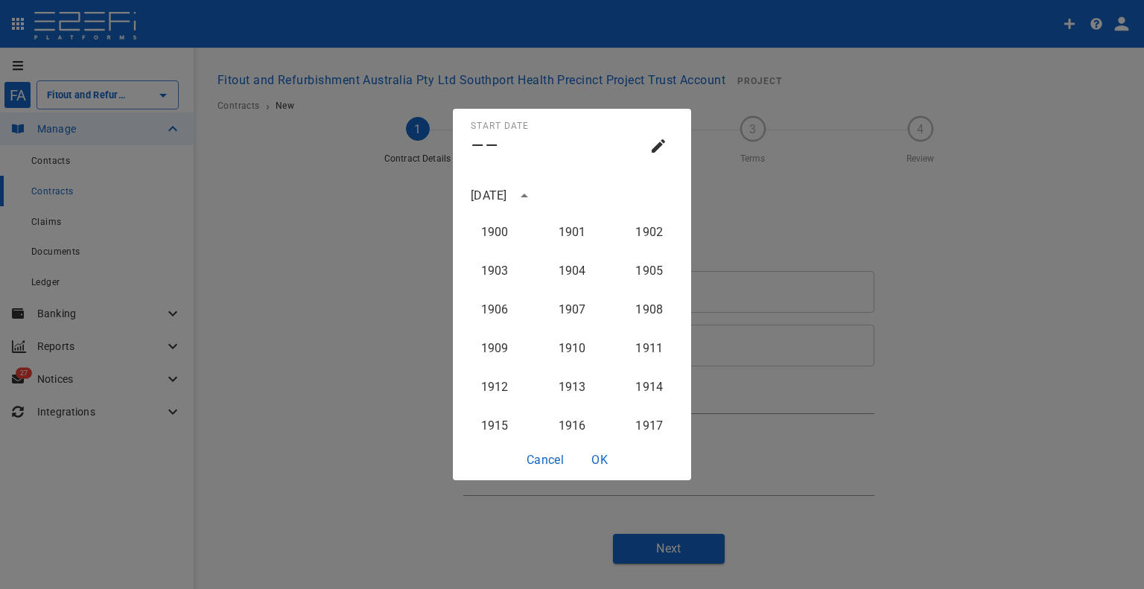
scroll to position [1494, 0]
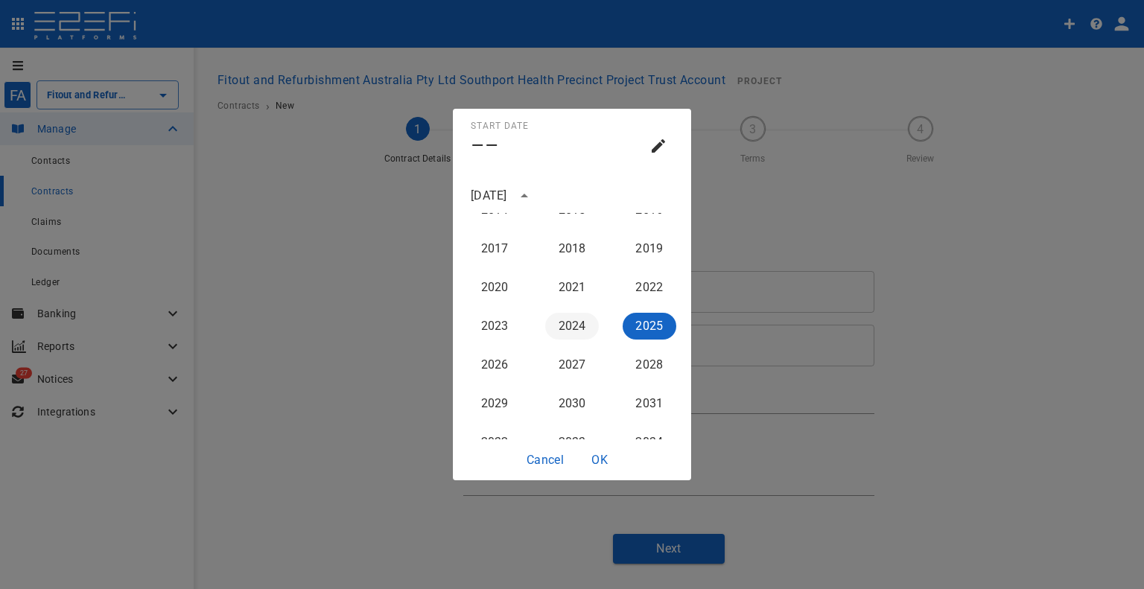
click at [565, 331] on button "2024" at bounding box center [572, 326] width 54 height 27
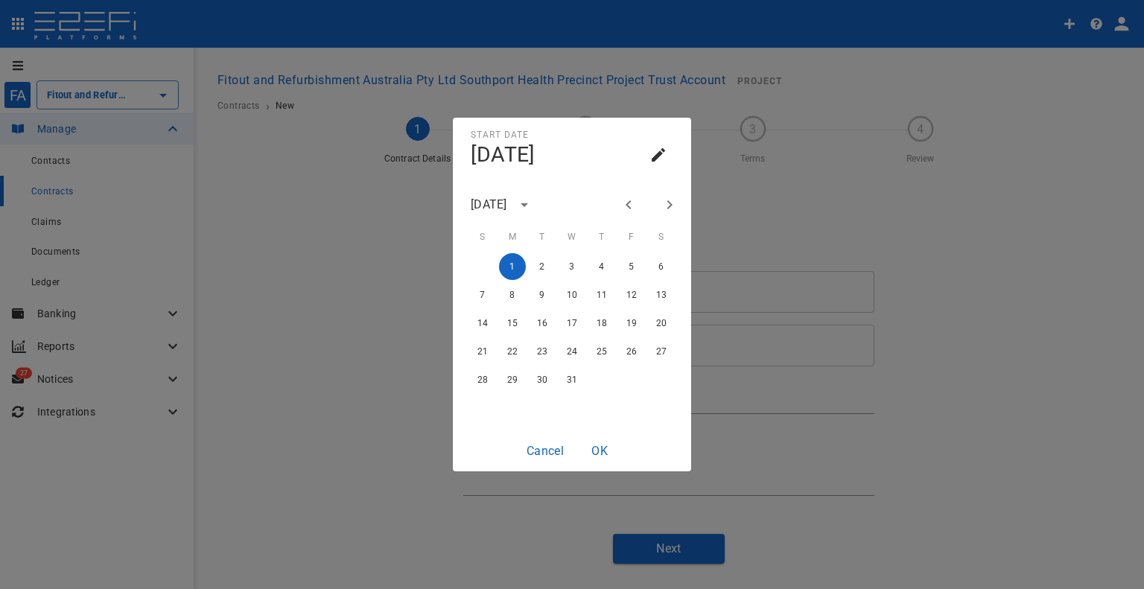
click at [659, 209] on button "Next month" at bounding box center [669, 204] width 25 height 25
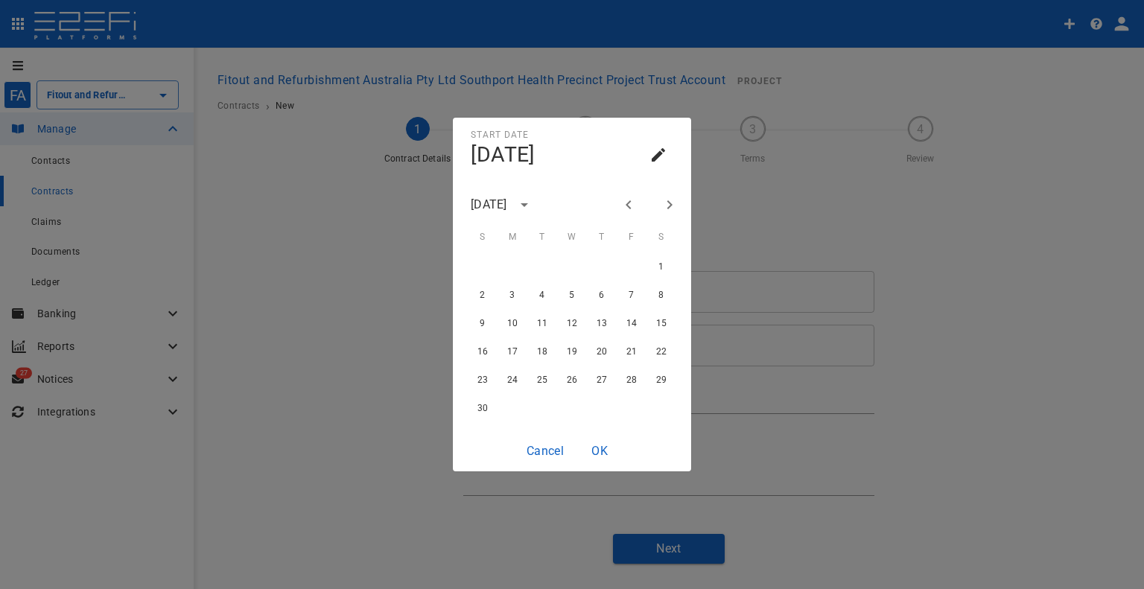
click at [664, 205] on icon "Next month" at bounding box center [670, 205] width 18 height 18
click at [515, 263] on button "1" at bounding box center [512, 266] width 27 height 27
click at [602, 435] on div "Cancel OK" at bounding box center [572, 451] width 115 height 41
click at [600, 451] on button "OK" at bounding box center [600, 450] width 48 height 29
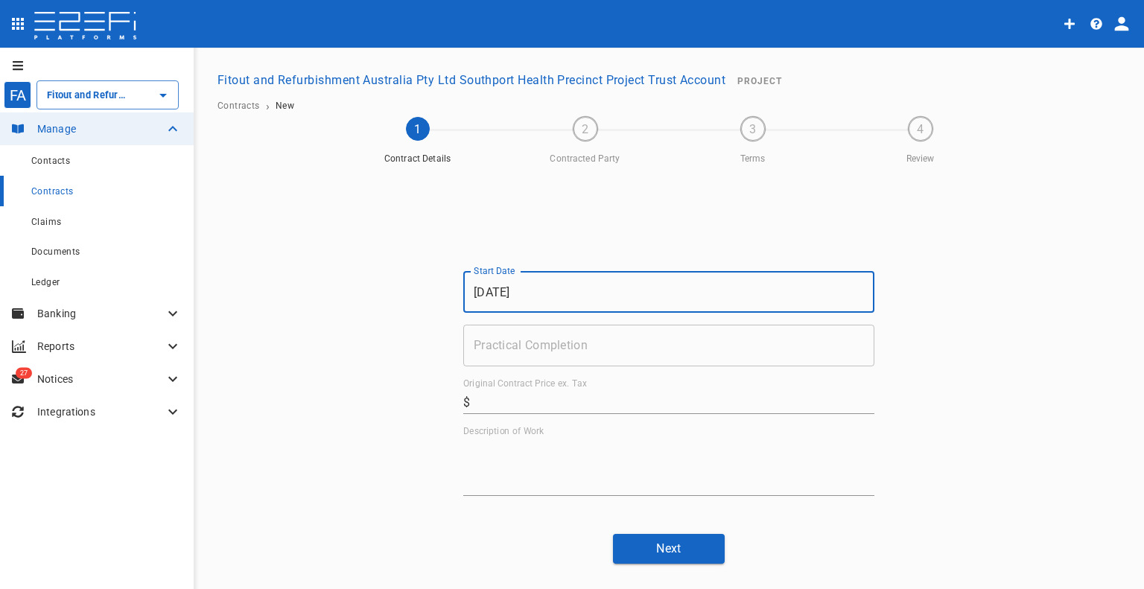
click at [614, 337] on input "Practical Completion" at bounding box center [668, 346] width 411 height 42
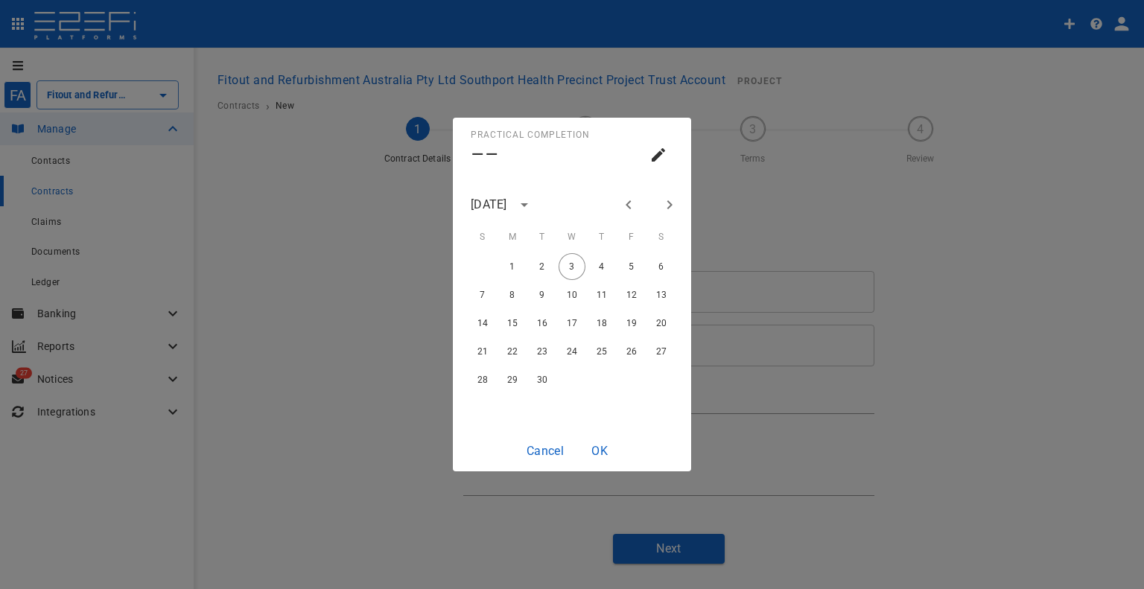
click at [626, 206] on icon "Previous month" at bounding box center [629, 205] width 18 height 18
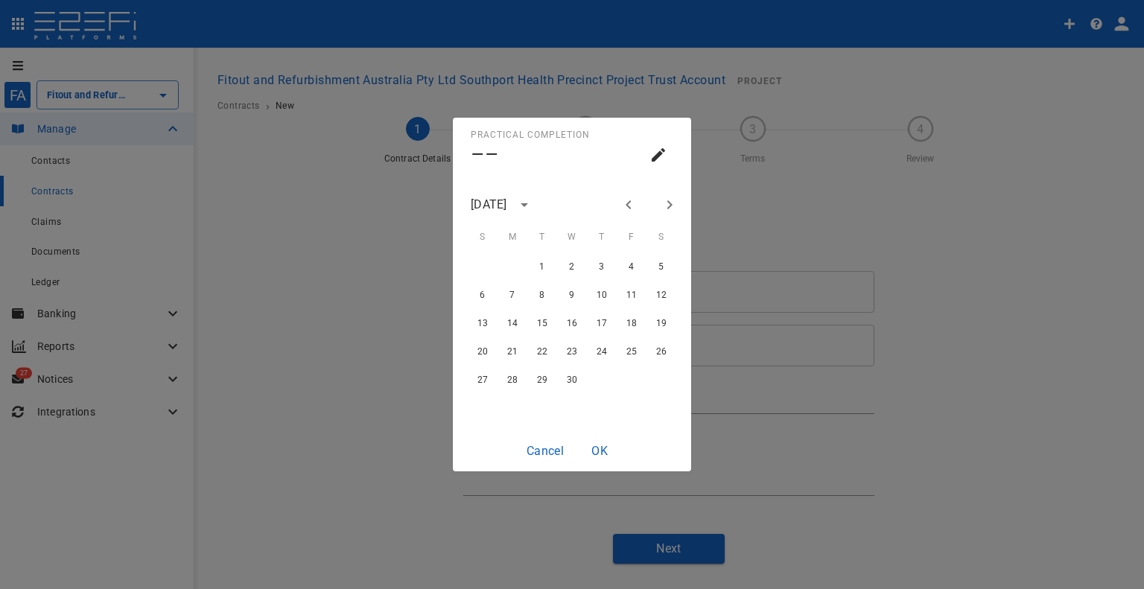
click at [626, 206] on icon "Previous month" at bounding box center [629, 205] width 18 height 18
click at [594, 378] on button "27" at bounding box center [601, 379] width 27 height 27
click at [600, 448] on button "OK" at bounding box center [600, 450] width 48 height 29
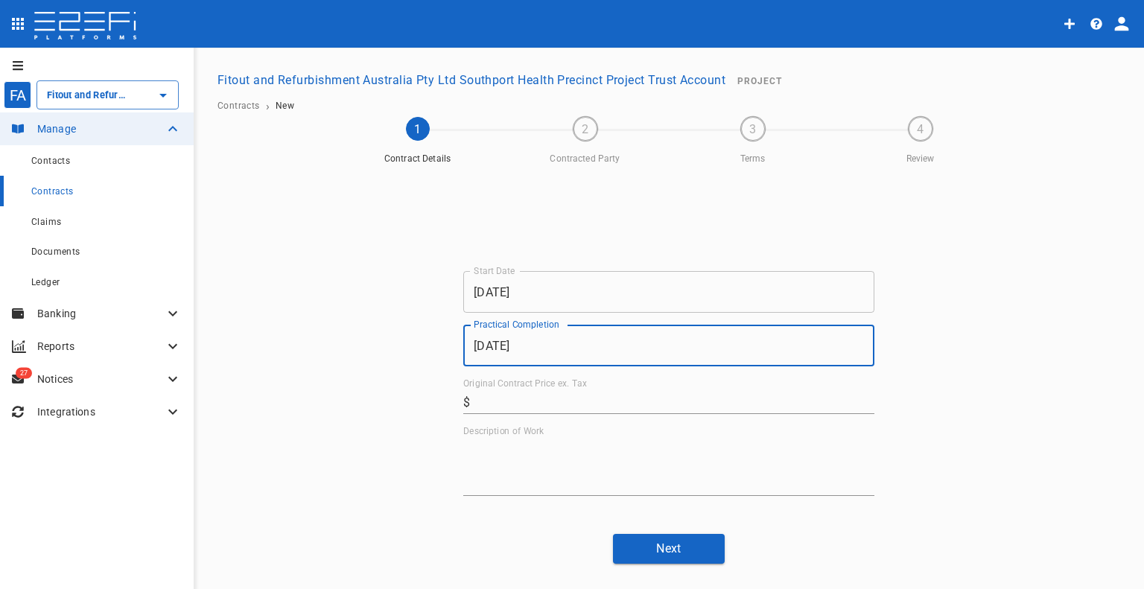
drag, startPoint x: 548, startPoint y: 396, endPoint x: 569, endPoint y: 403, distance: 22.1
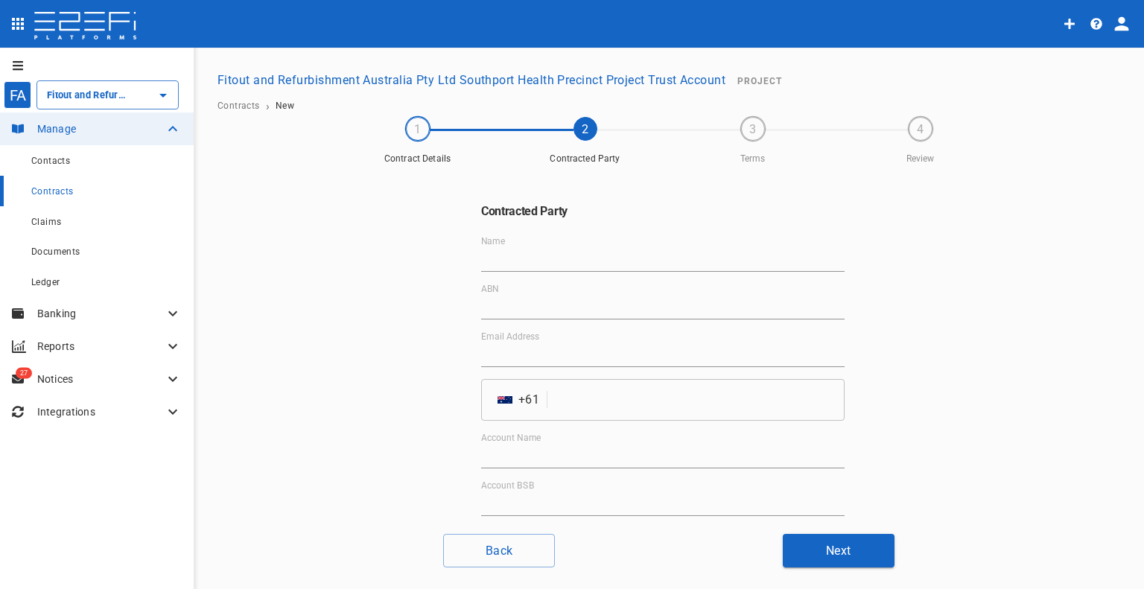
click at [524, 263] on input "Name" at bounding box center [662, 260] width 363 height 24
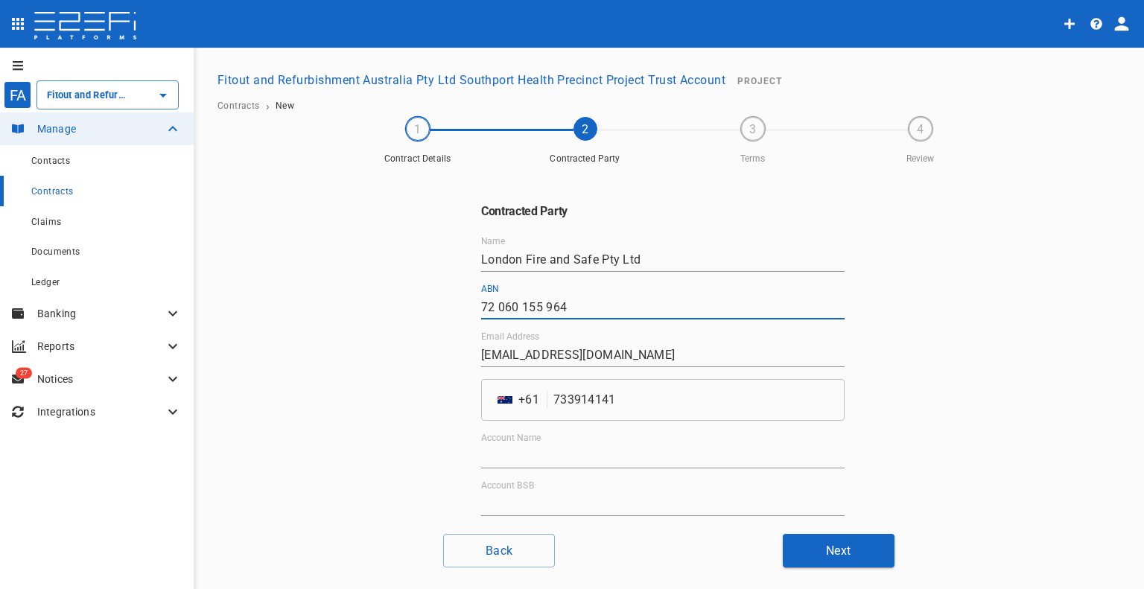
scroll to position [74, 0]
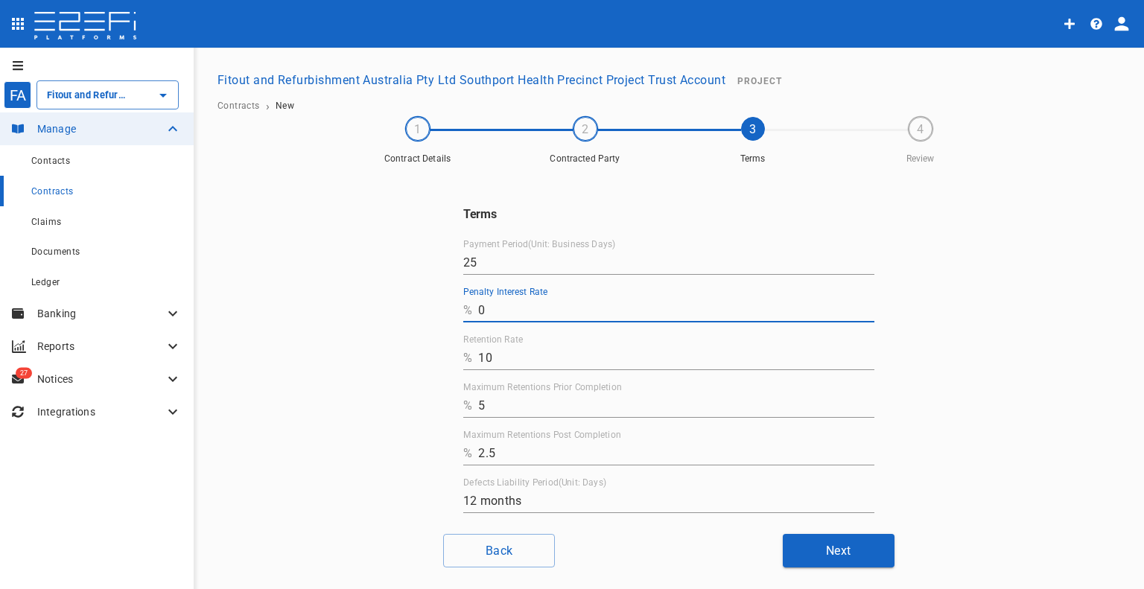
drag, startPoint x: 520, startPoint y: 363, endPoint x: 402, endPoint y: 353, distance: 118.1
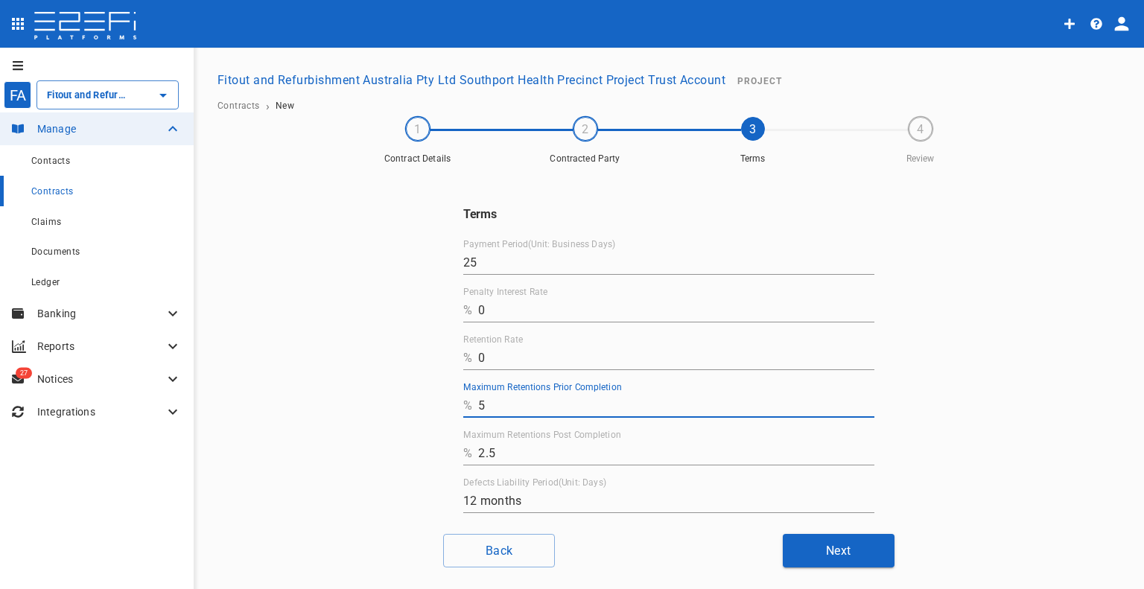
drag, startPoint x: 513, startPoint y: 401, endPoint x: 436, endPoint y: 413, distance: 77.6
drag, startPoint x: 538, startPoint y: 452, endPoint x: 380, endPoint y: 440, distance: 158.4
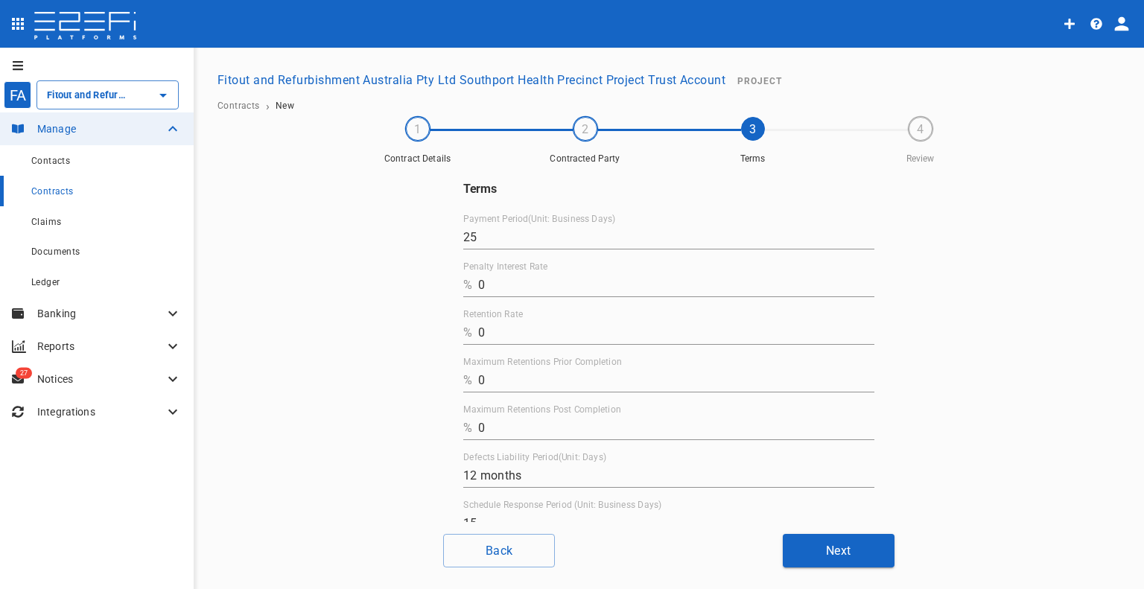
scroll to position [0, 0]
drag, startPoint x: 518, startPoint y: 255, endPoint x: 284, endPoint y: 238, distance: 234.6
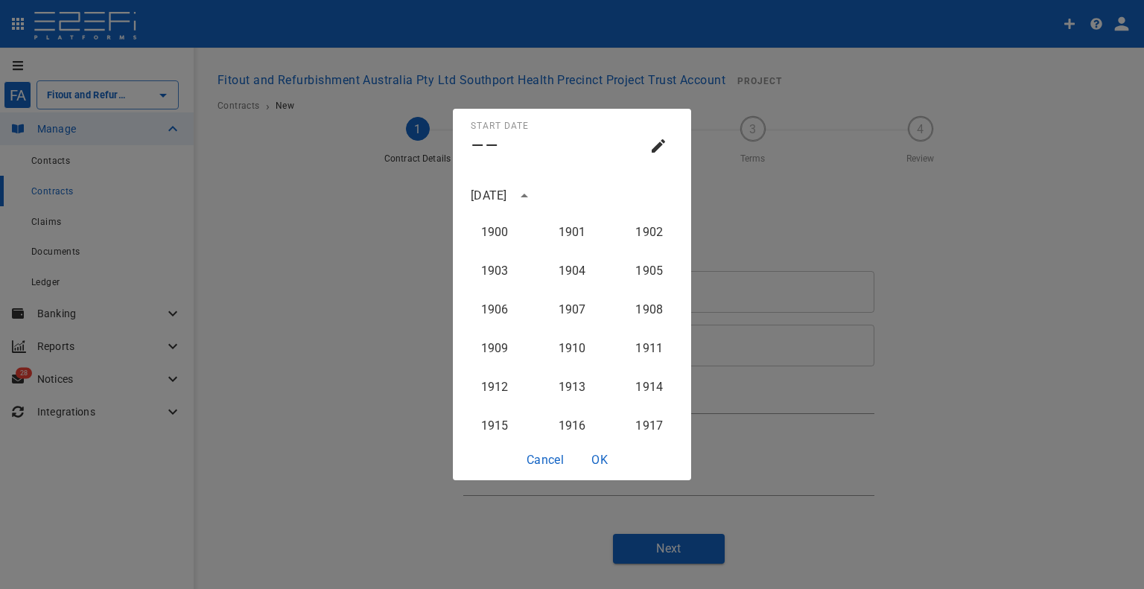
scroll to position [1494, 0]
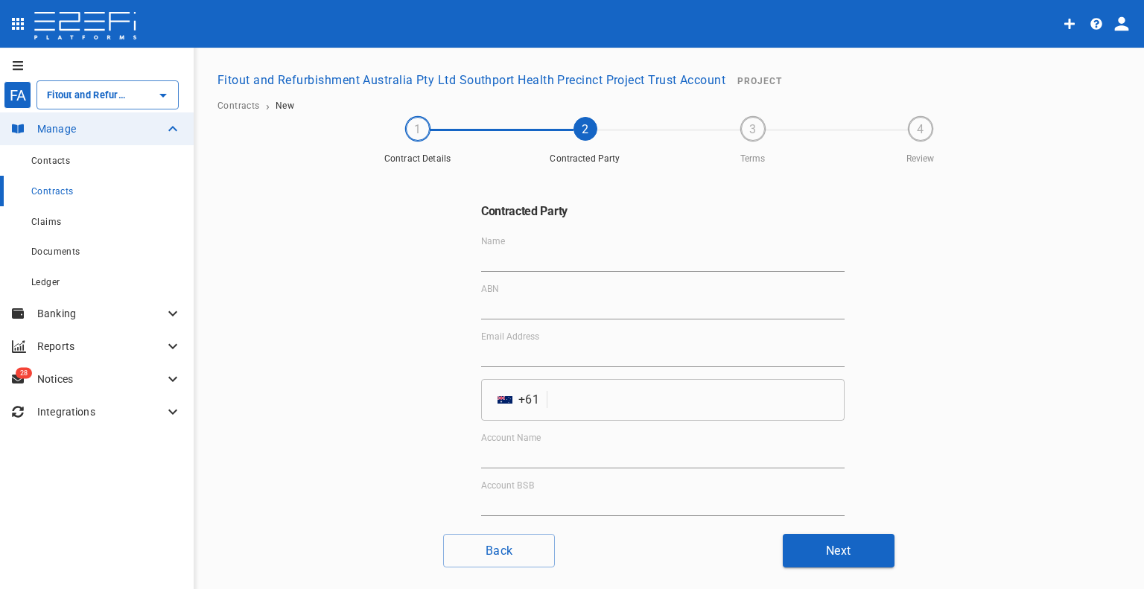
drag, startPoint x: 524, startPoint y: 253, endPoint x: 532, endPoint y: 260, distance: 10.5
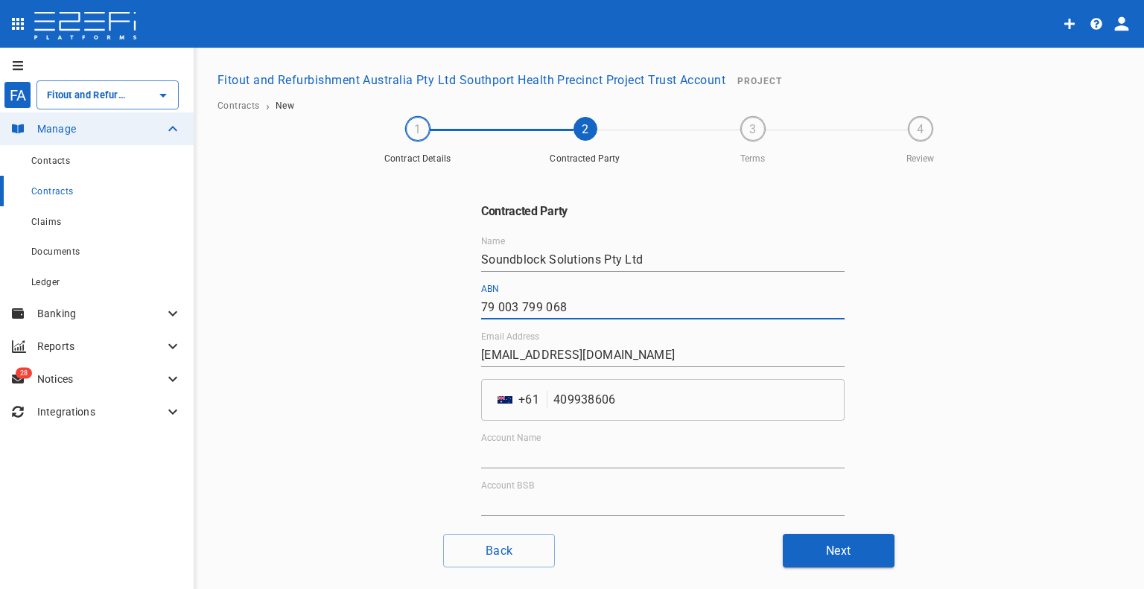
drag, startPoint x: 606, startPoint y: 305, endPoint x: 292, endPoint y: 311, distance: 313.6
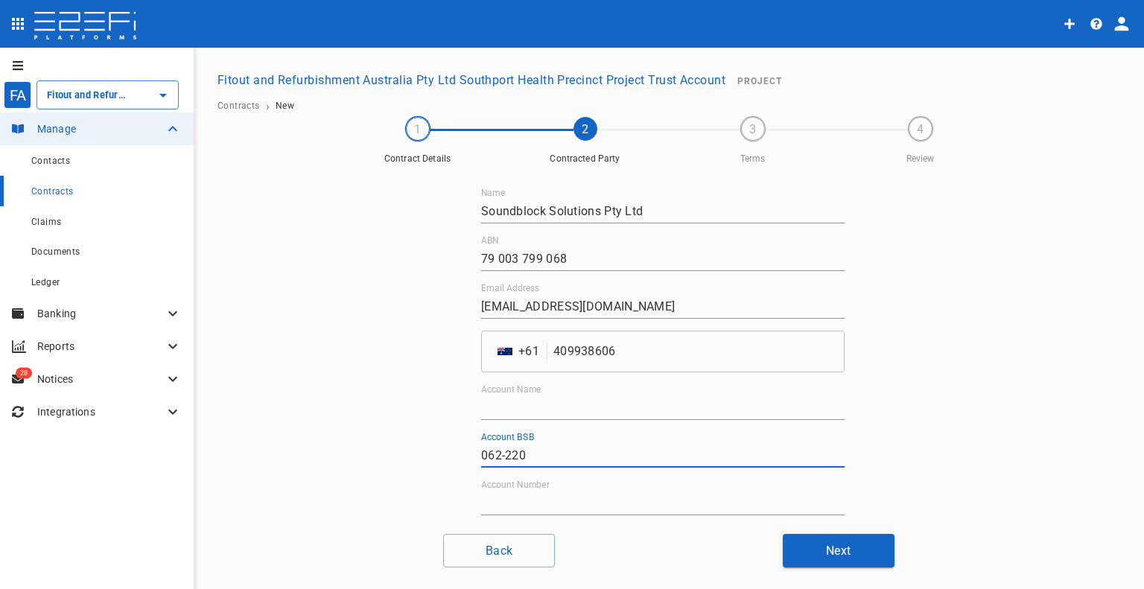
scroll to position [74, 0]
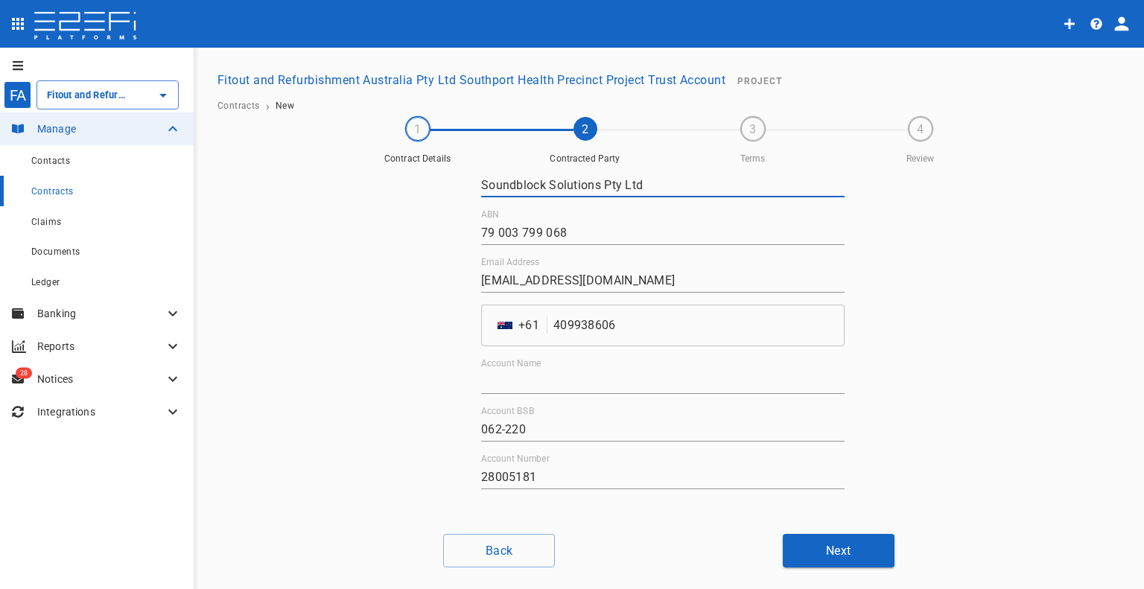
drag, startPoint x: 657, startPoint y: 180, endPoint x: 297, endPoint y: 177, distance: 359.8
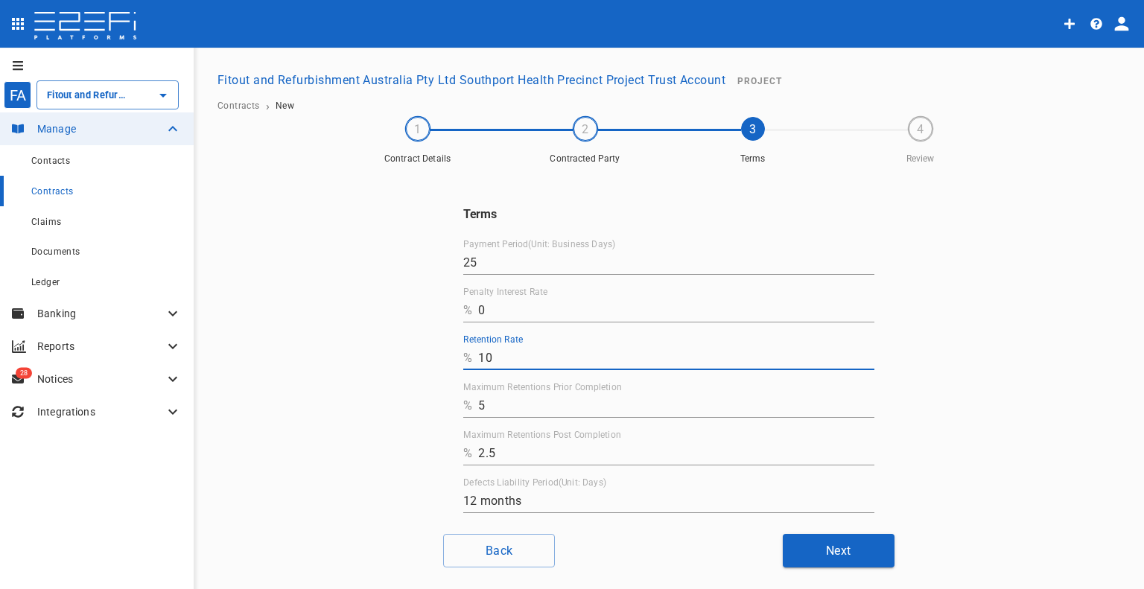
drag, startPoint x: 516, startPoint y: 352, endPoint x: 452, endPoint y: 372, distance: 67.1
drag, startPoint x: 434, startPoint y: 407, endPoint x: 405, endPoint y: 410, distance: 28.5
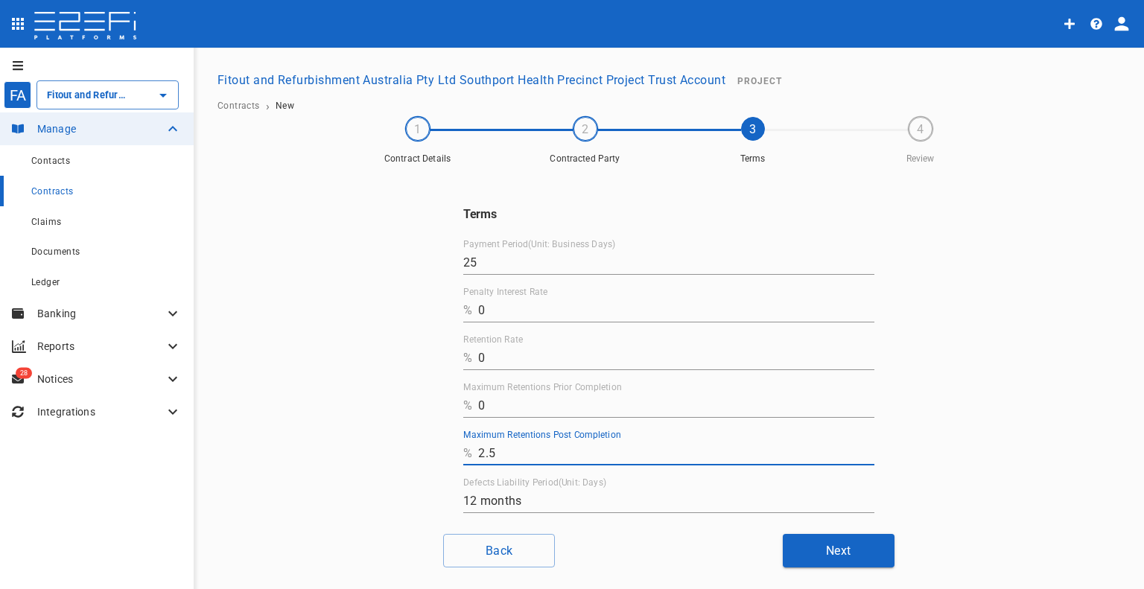
drag, startPoint x: 521, startPoint y: 456, endPoint x: 460, endPoint y: 456, distance: 61.1
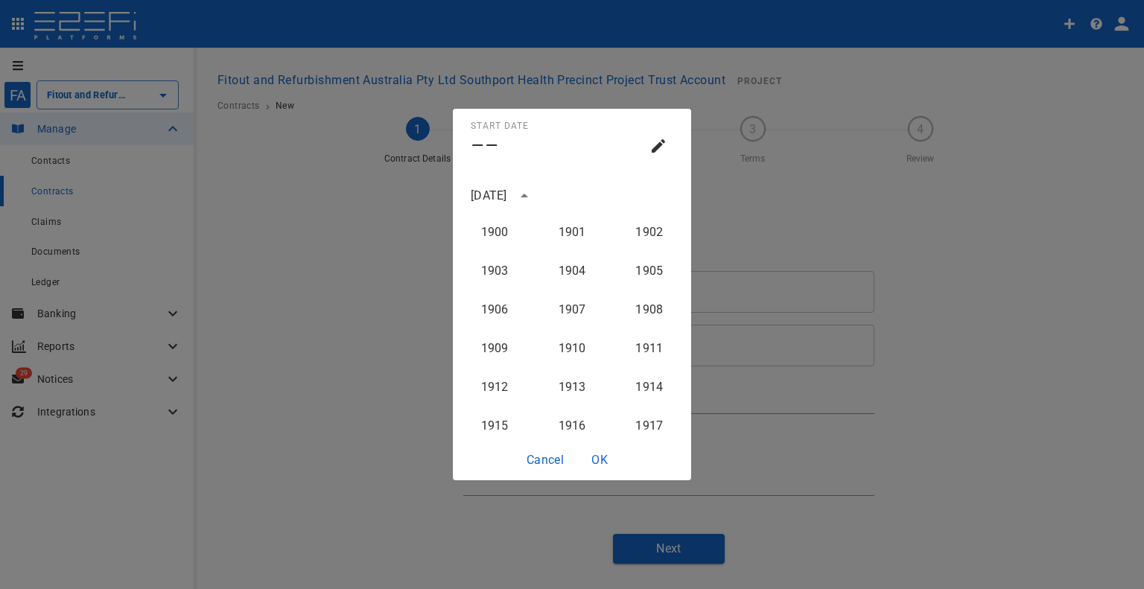
scroll to position [1494, 0]
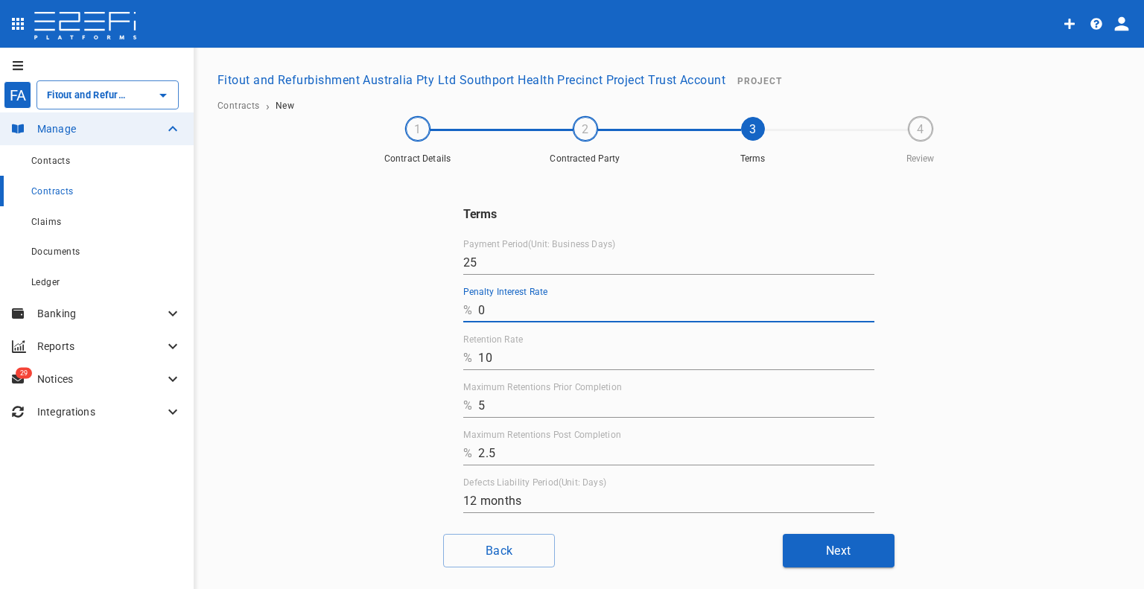
drag, startPoint x: 509, startPoint y: 359, endPoint x: 412, endPoint y: 353, distance: 97.0
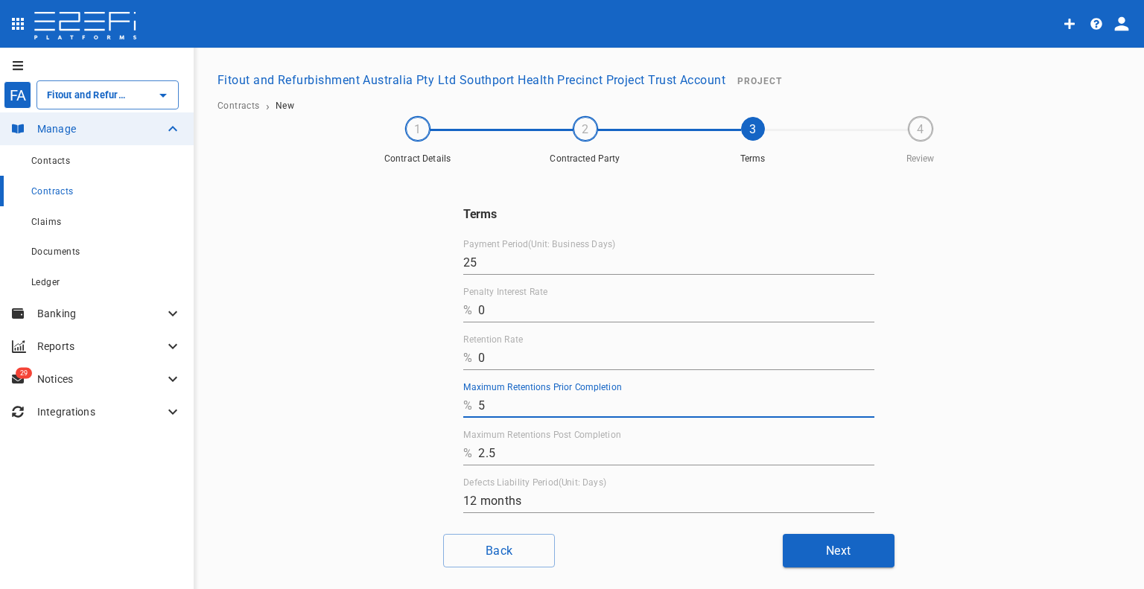
drag, startPoint x: 531, startPoint y: 396, endPoint x: 474, endPoint y: 417, distance: 60.6
drag, startPoint x: 551, startPoint y: 466, endPoint x: 353, endPoint y: 440, distance: 199.8
drag, startPoint x: 518, startPoint y: 448, endPoint x: 361, endPoint y: 422, distance: 159.2
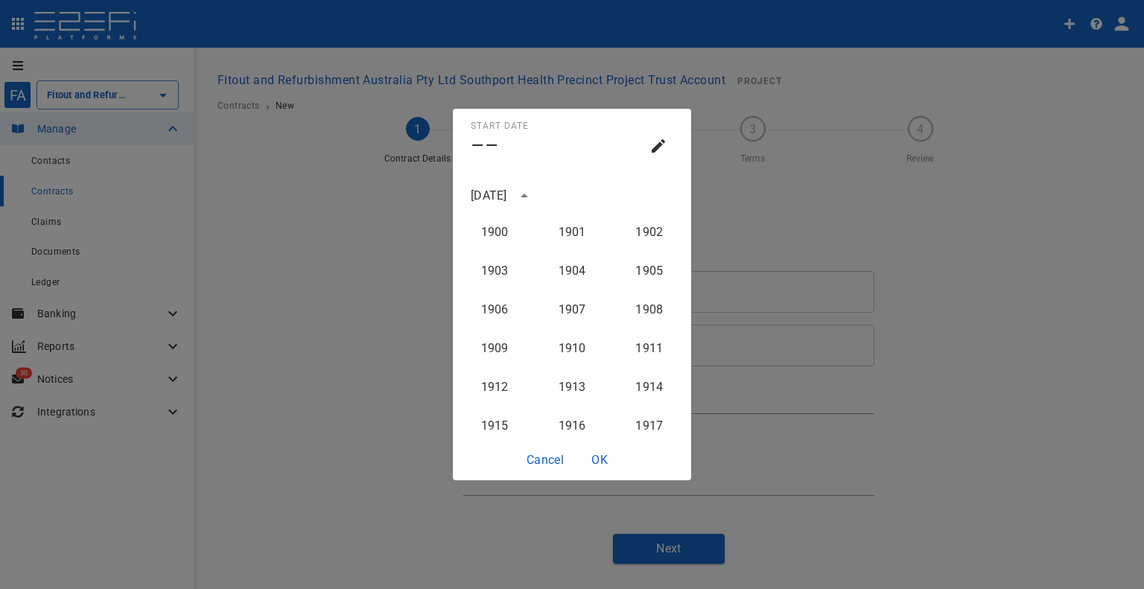
scroll to position [1494, 0]
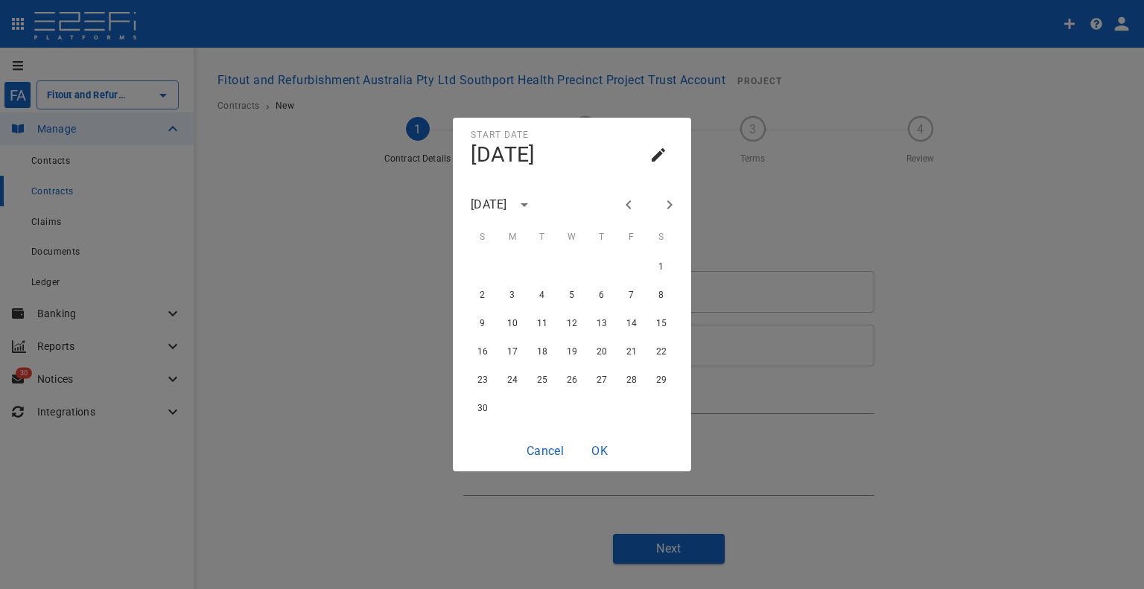
click at [659, 203] on button "Next month" at bounding box center [669, 204] width 25 height 25
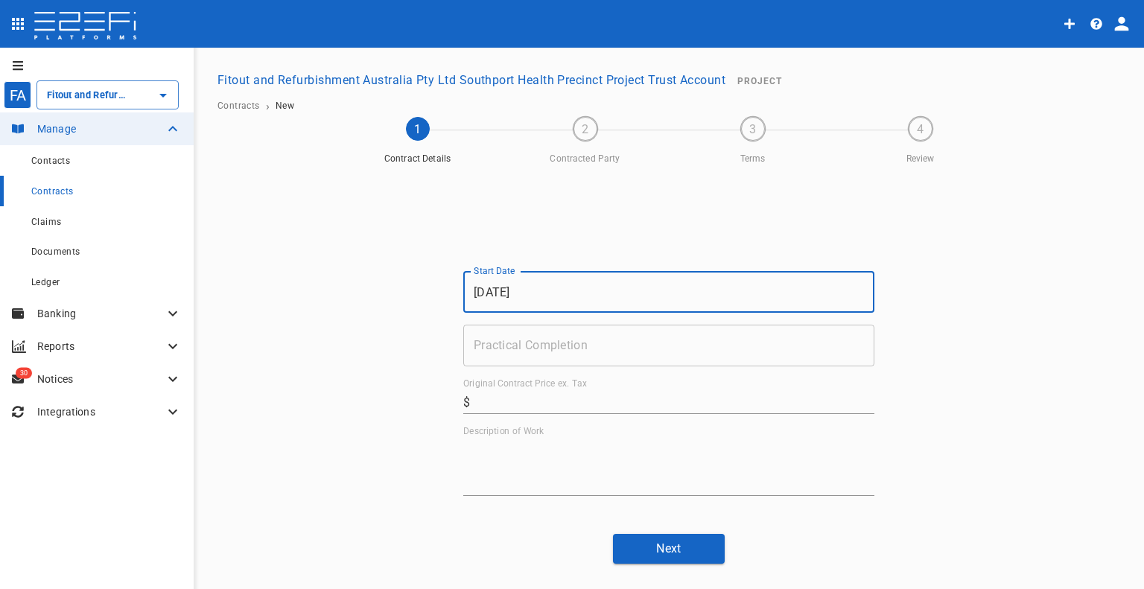
drag, startPoint x: 581, startPoint y: 378, endPoint x: 588, endPoint y: 355, distance: 23.3
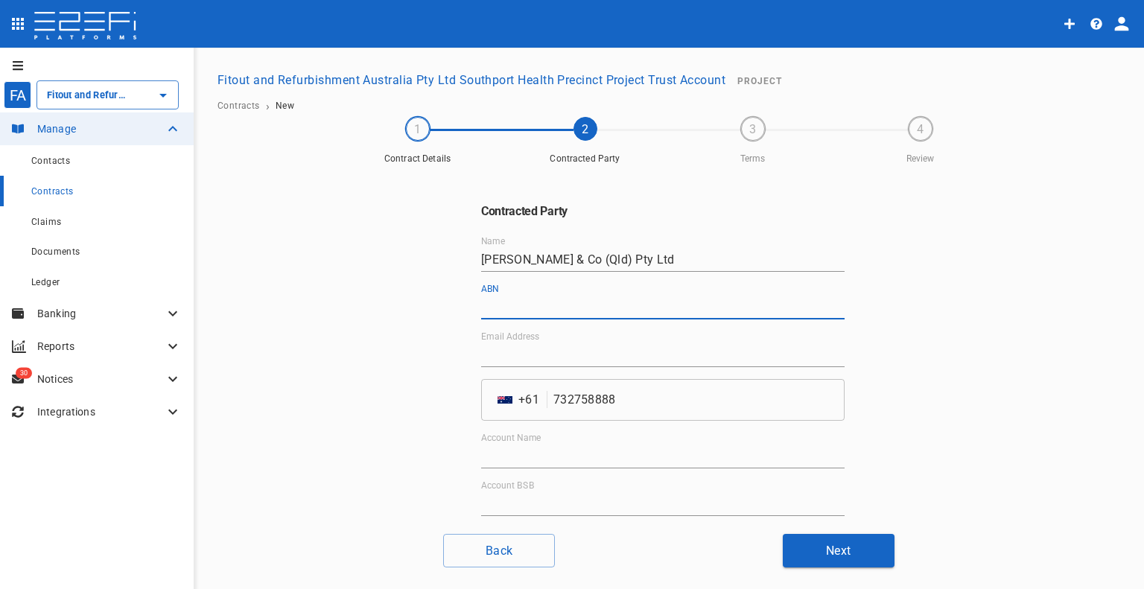
drag, startPoint x: 617, startPoint y: 356, endPoint x: 636, endPoint y: 364, distance: 21.0
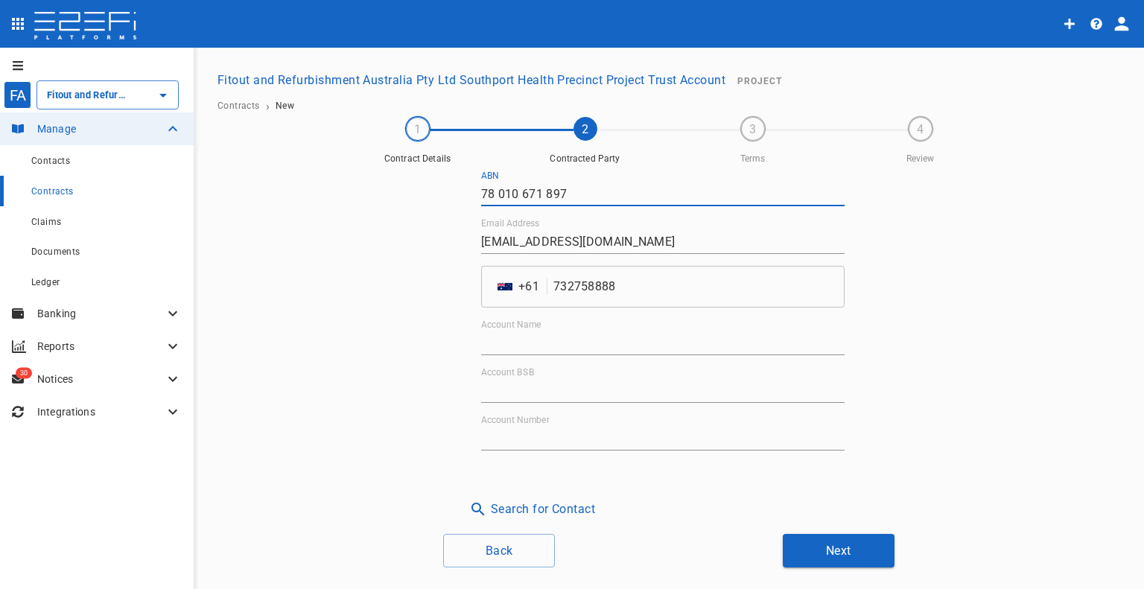
scroll to position [114, 0]
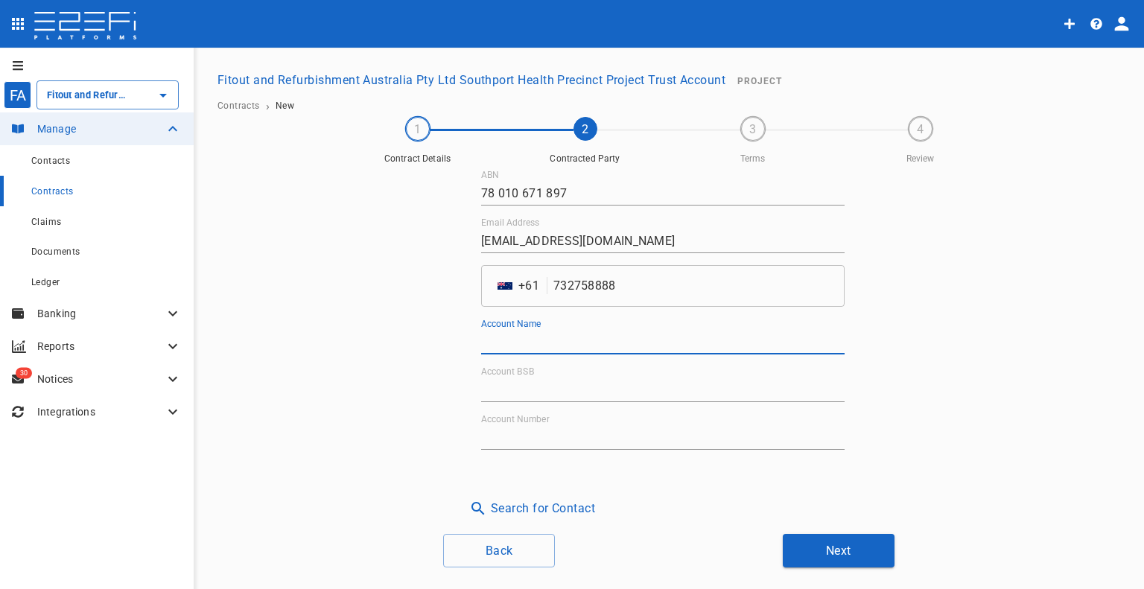
drag, startPoint x: 540, startPoint y: 337, endPoint x: 548, endPoint y: 354, distance: 19.0
click at [540, 337] on input "Account Name" at bounding box center [662, 343] width 363 height 24
click at [517, 400] on input "Account BSB" at bounding box center [662, 390] width 363 height 24
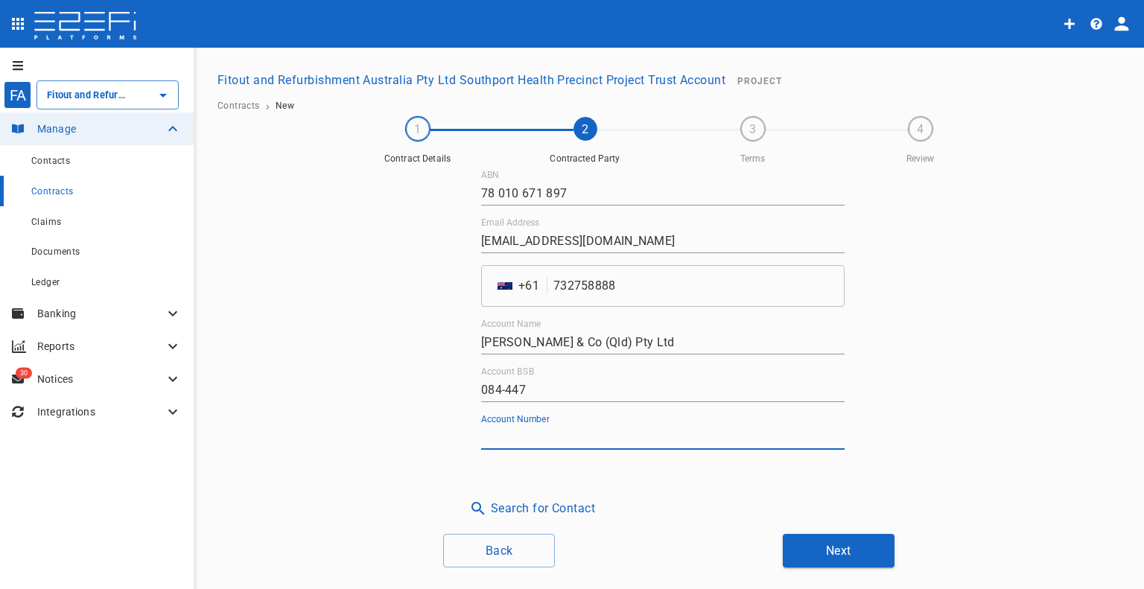
click at [530, 427] on input "Account Number" at bounding box center [662, 438] width 363 height 24
drag, startPoint x: 703, startPoint y: 516, endPoint x: 849, endPoint y: 552, distance: 150.3
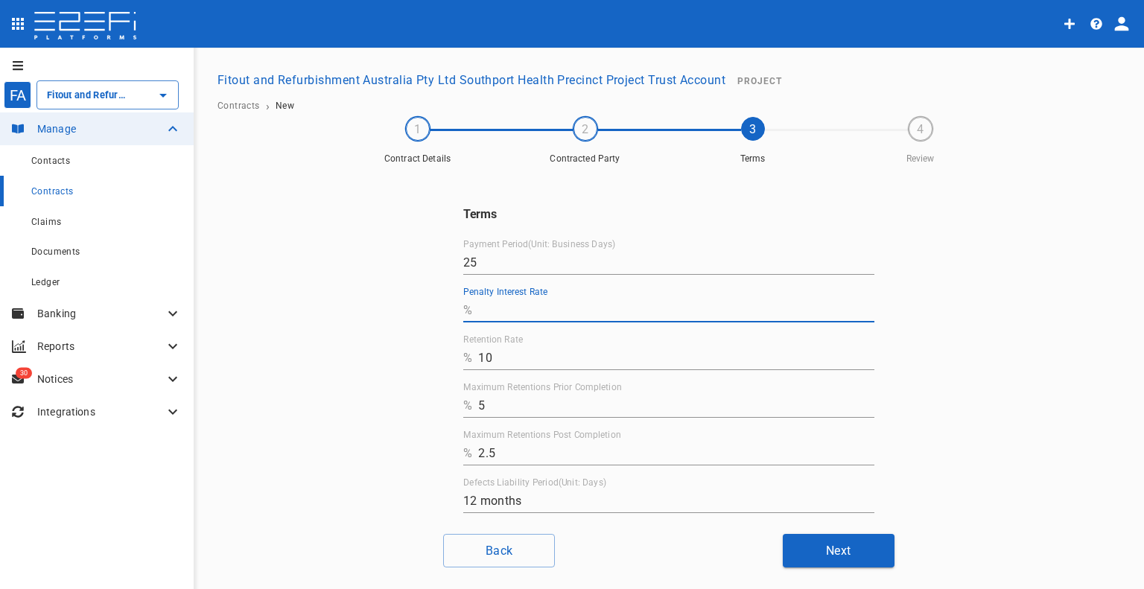
drag, startPoint x: 491, startPoint y: 311, endPoint x: 585, endPoint y: 371, distance: 111.6
drag, startPoint x: 518, startPoint y: 355, endPoint x: 428, endPoint y: 357, distance: 90.9
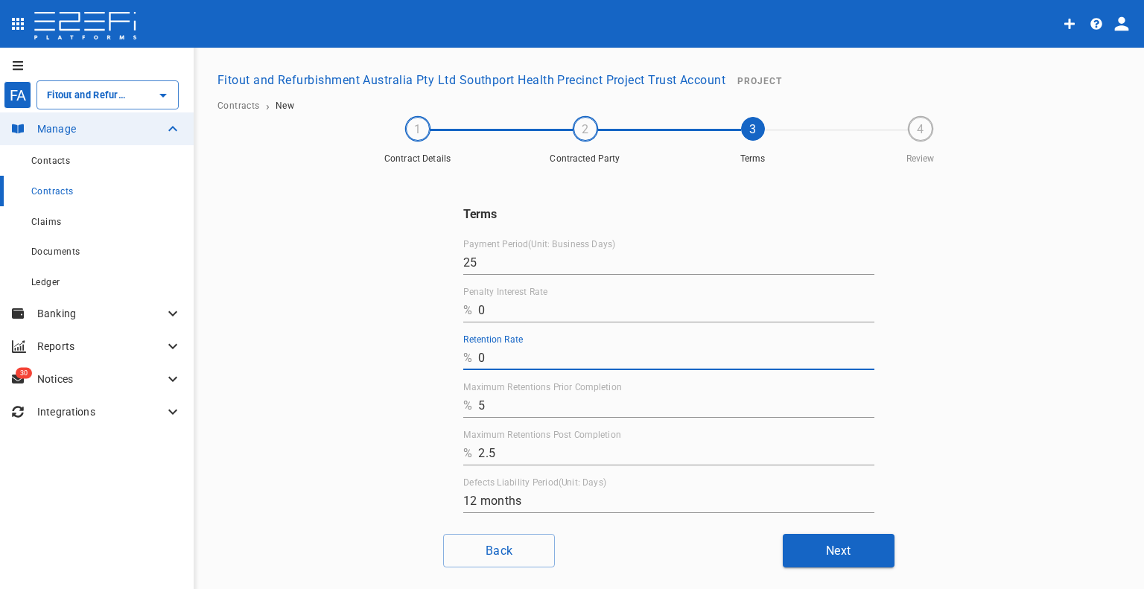
drag, startPoint x: 512, startPoint y: 404, endPoint x: 461, endPoint y: 410, distance: 51.0
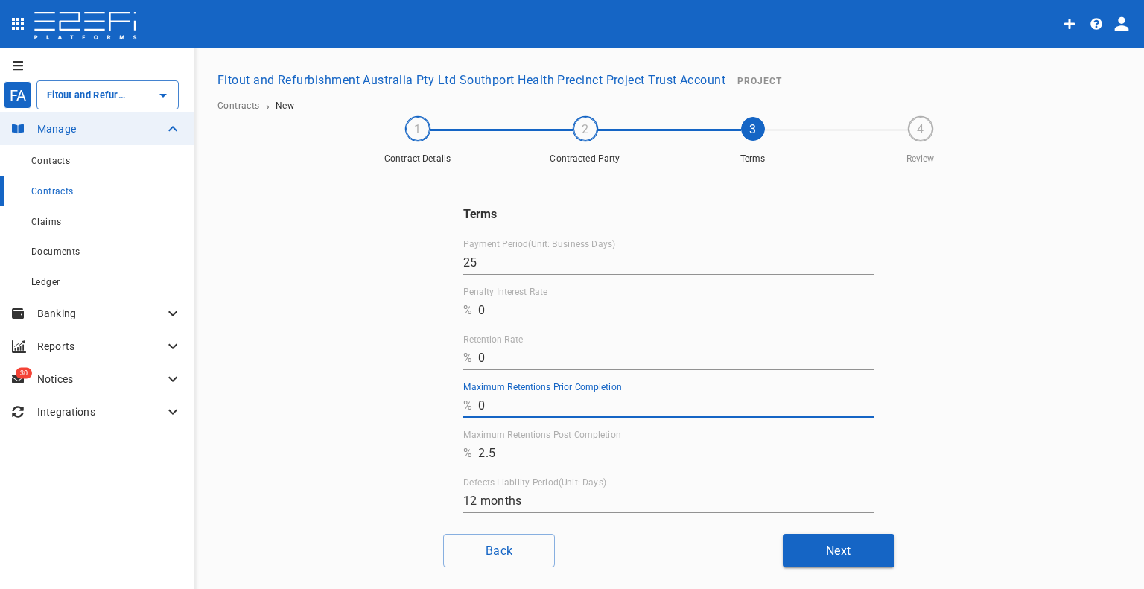
drag, startPoint x: 527, startPoint y: 452, endPoint x: 371, endPoint y: 449, distance: 155.7
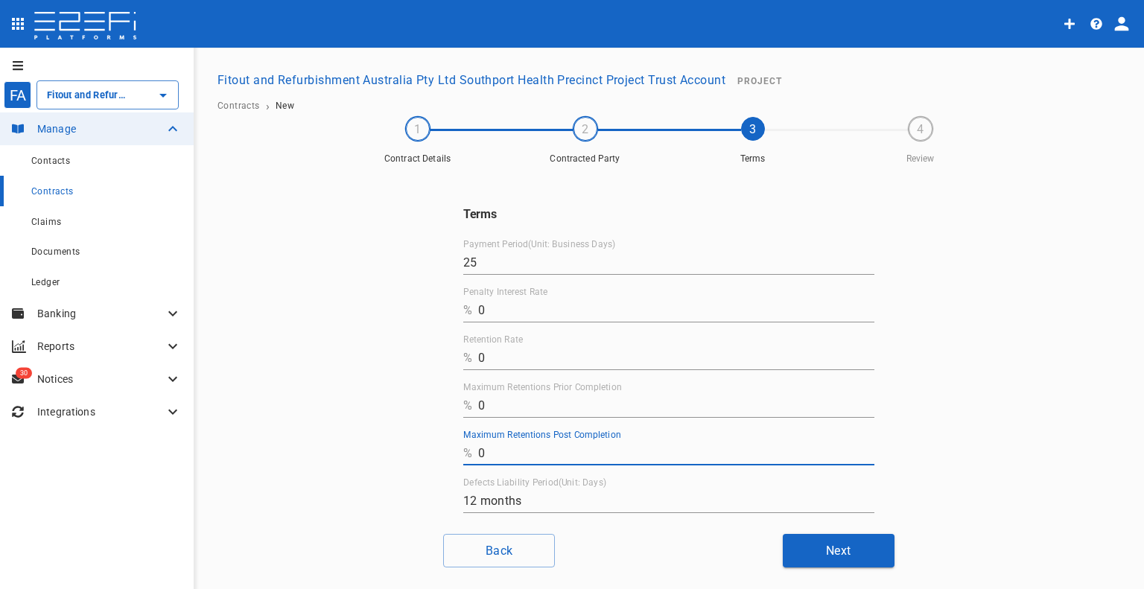
scroll to position [73, 0]
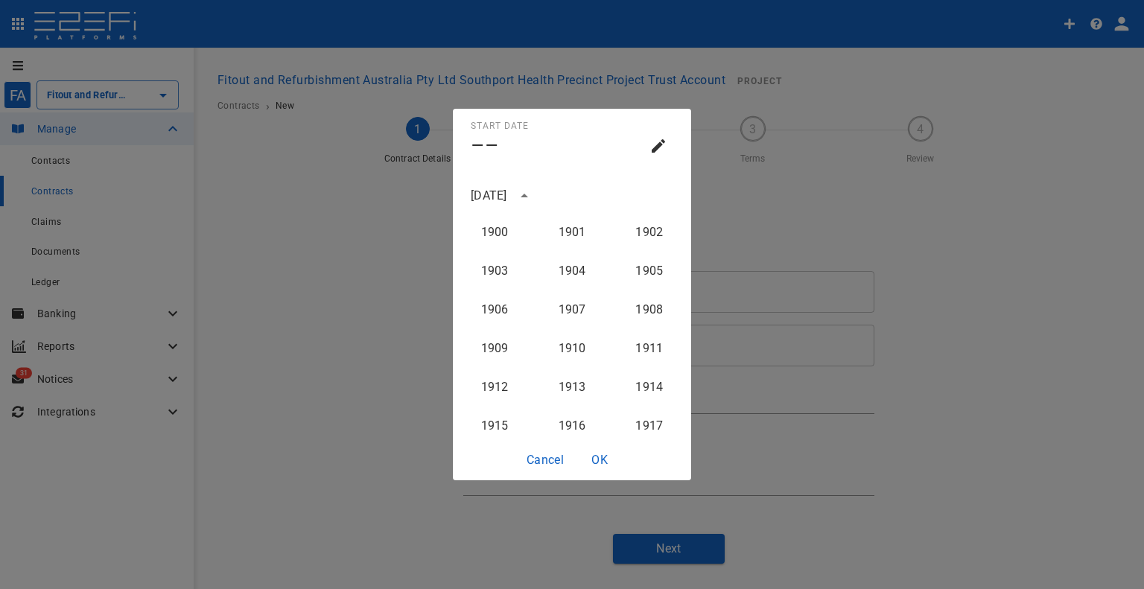
scroll to position [1494, 0]
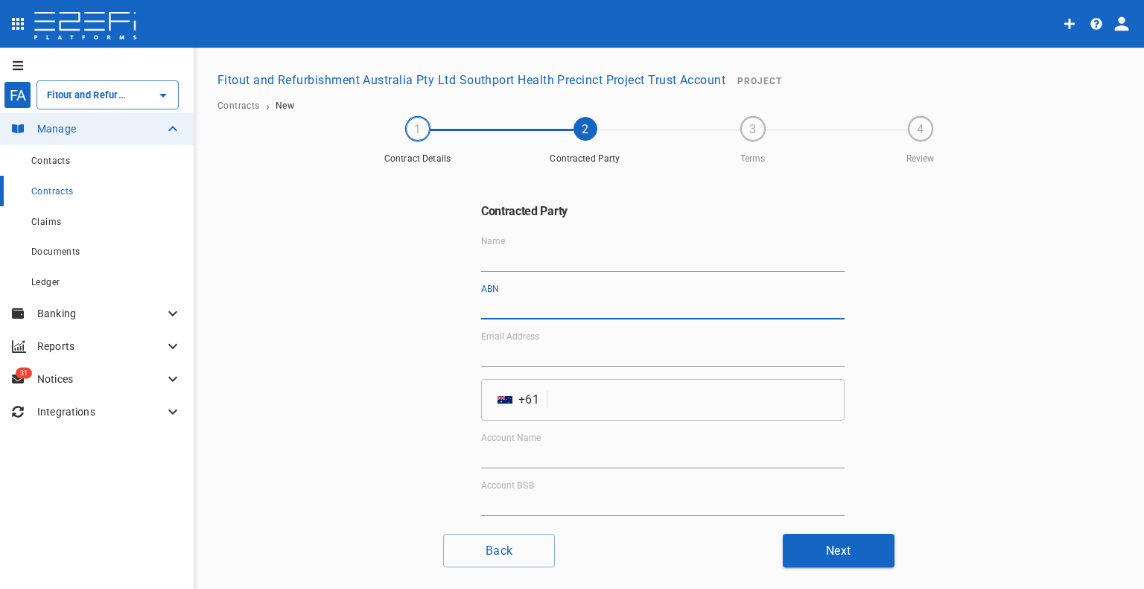
drag, startPoint x: 500, startPoint y: 261, endPoint x: 532, endPoint y: 295, distance: 46.4
drag, startPoint x: 583, startPoint y: 299, endPoint x: 185, endPoint y: 296, distance: 397.8
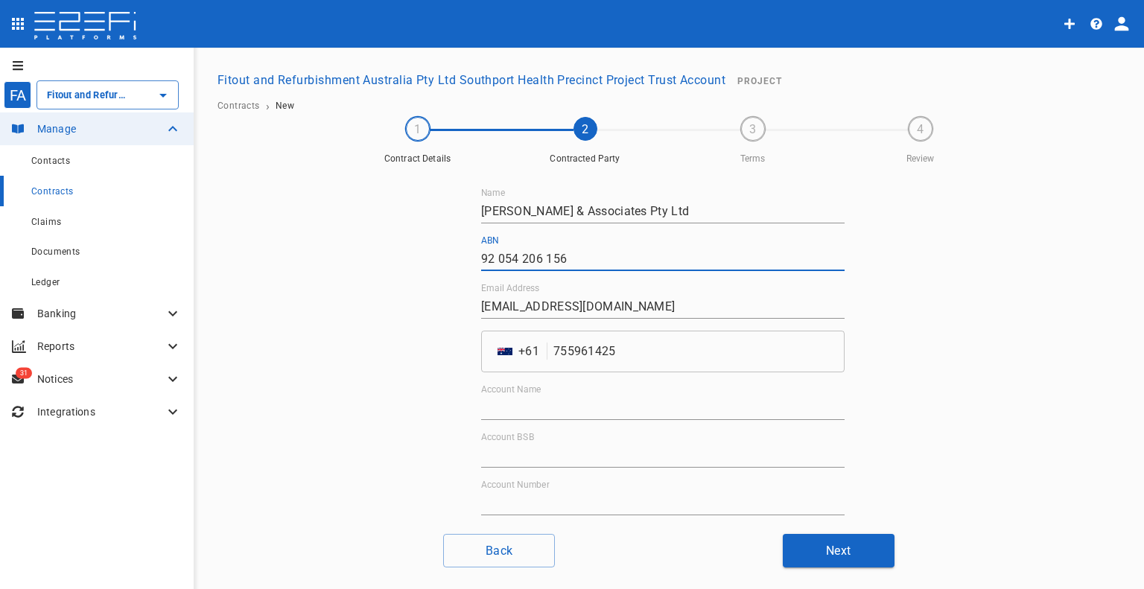
scroll to position [114, 0]
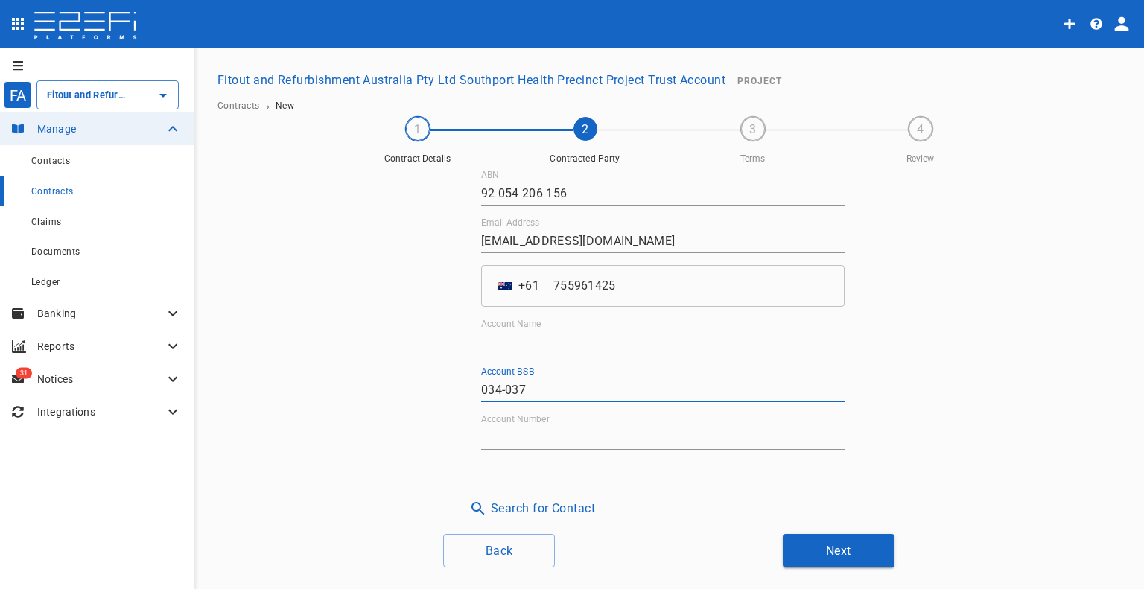
drag, startPoint x: 573, startPoint y: 435, endPoint x: 575, endPoint y: 428, distance: 7.8
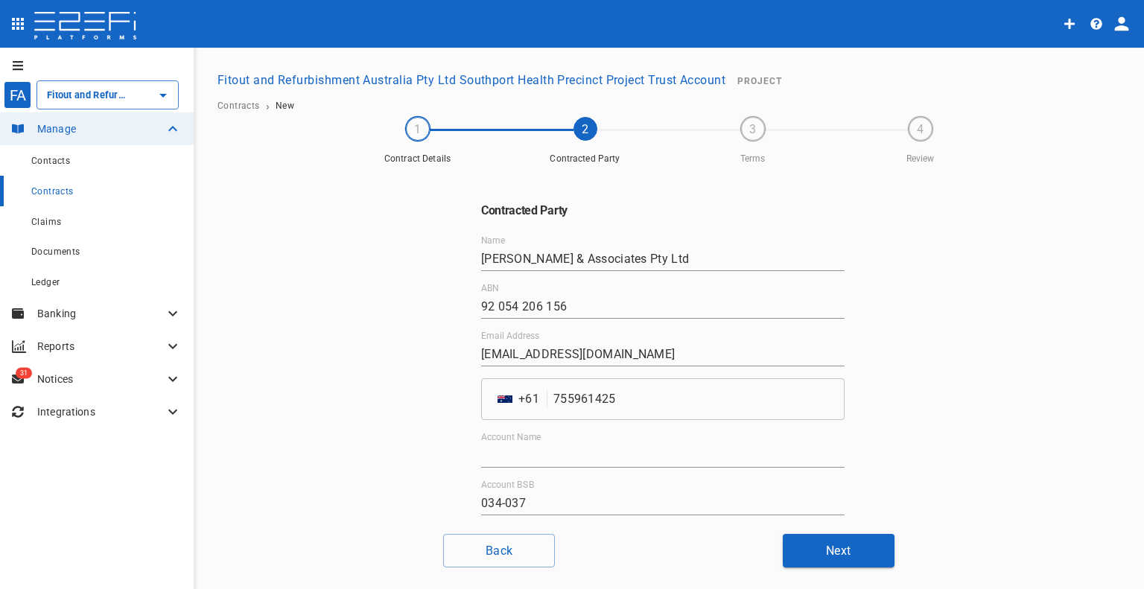
scroll to position [0, 0]
drag, startPoint x: 676, startPoint y: 257, endPoint x: 270, endPoint y: 276, distance: 406.4
drag, startPoint x: 513, startPoint y: 455, endPoint x: 537, endPoint y: 468, distance: 27.0
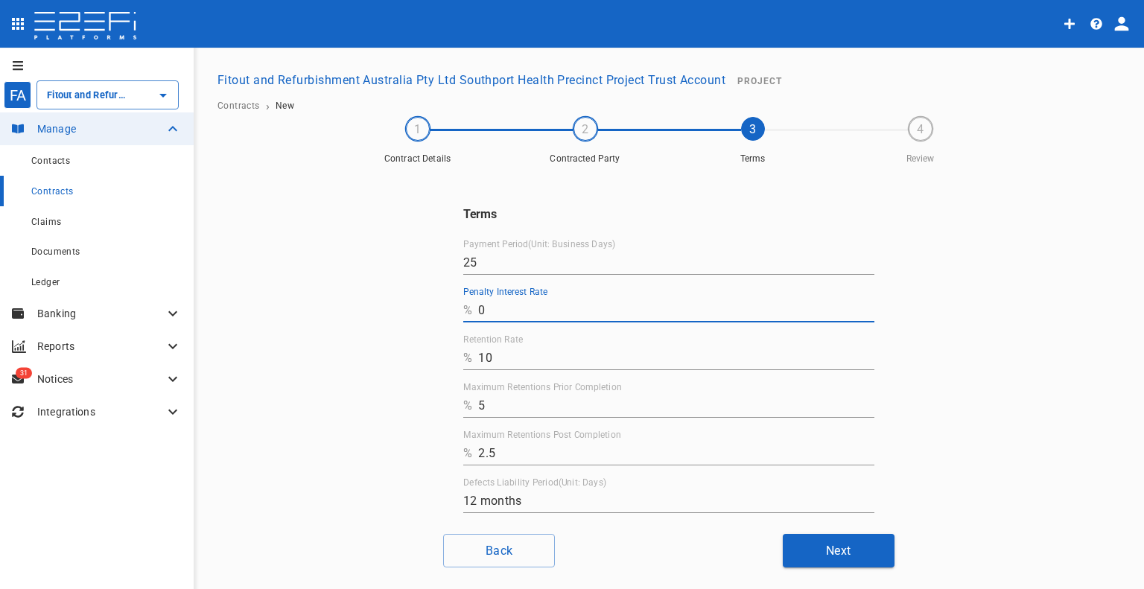
drag, startPoint x: 551, startPoint y: 352, endPoint x: 457, endPoint y: 351, distance: 93.9
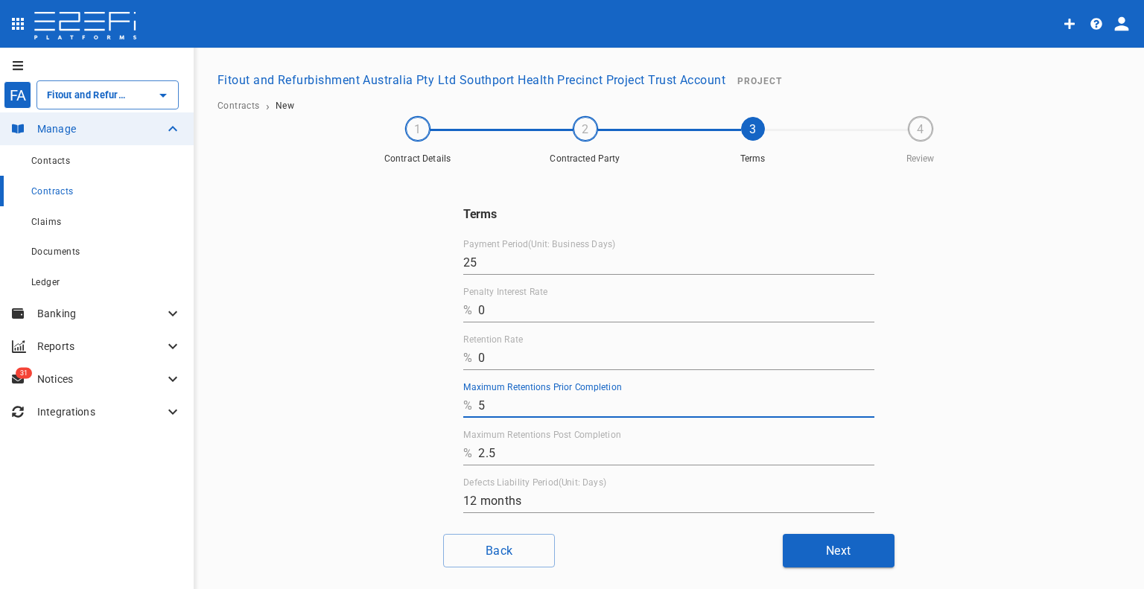
drag, startPoint x: 523, startPoint y: 396, endPoint x: 409, endPoint y: 398, distance: 114.0
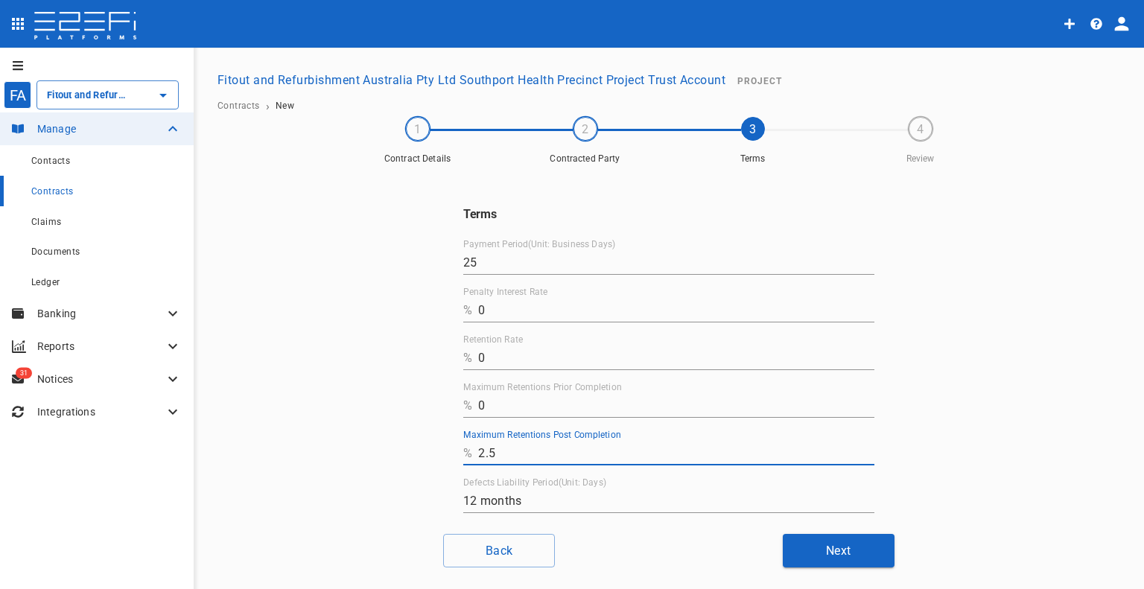
drag, startPoint x: 593, startPoint y: 454, endPoint x: 437, endPoint y: 449, distance: 155.8
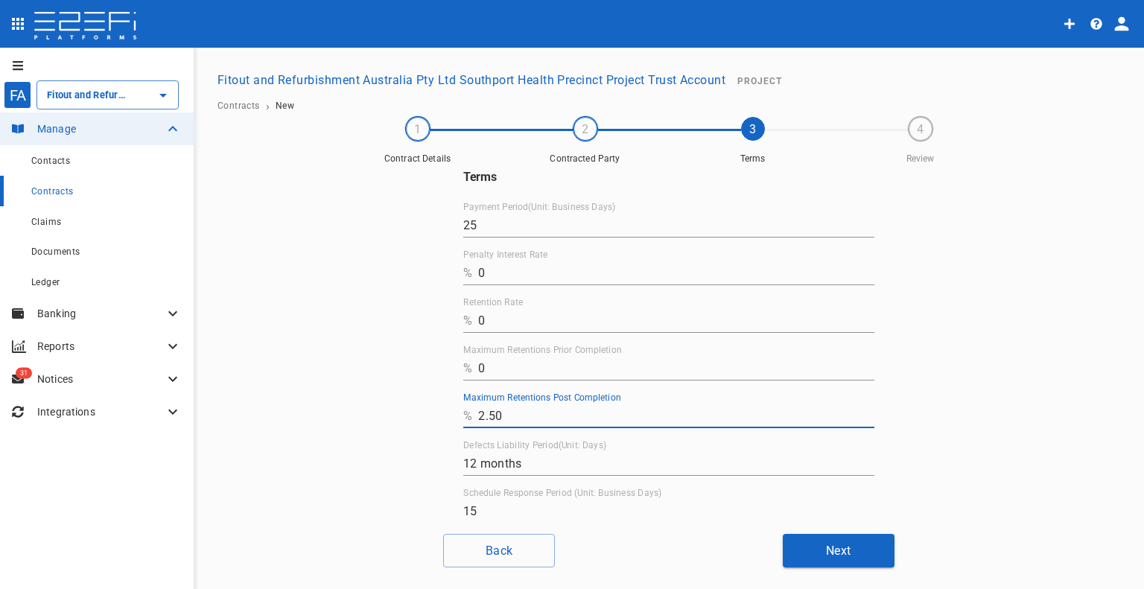
scroll to position [73, 0]
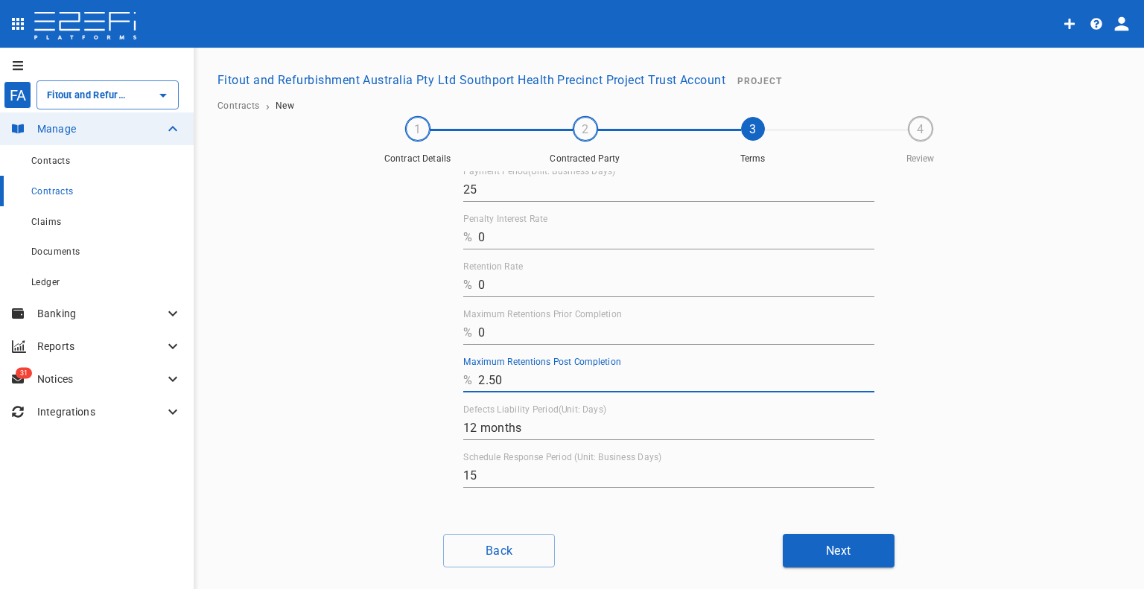
drag, startPoint x: 528, startPoint y: 388, endPoint x: 421, endPoint y: 385, distance: 107.3
